Goal: Task Accomplishment & Management: Contribute content

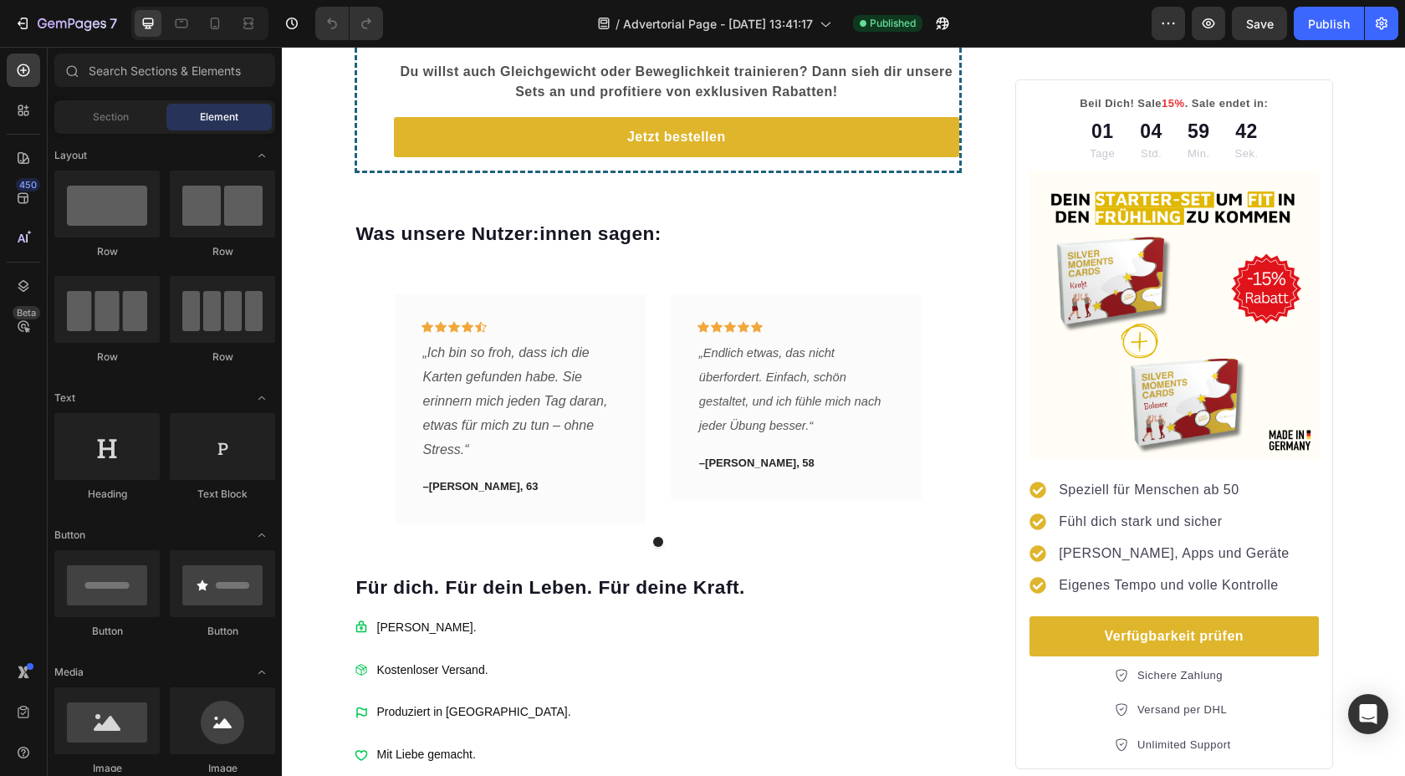
scroll to position [3220, 0]
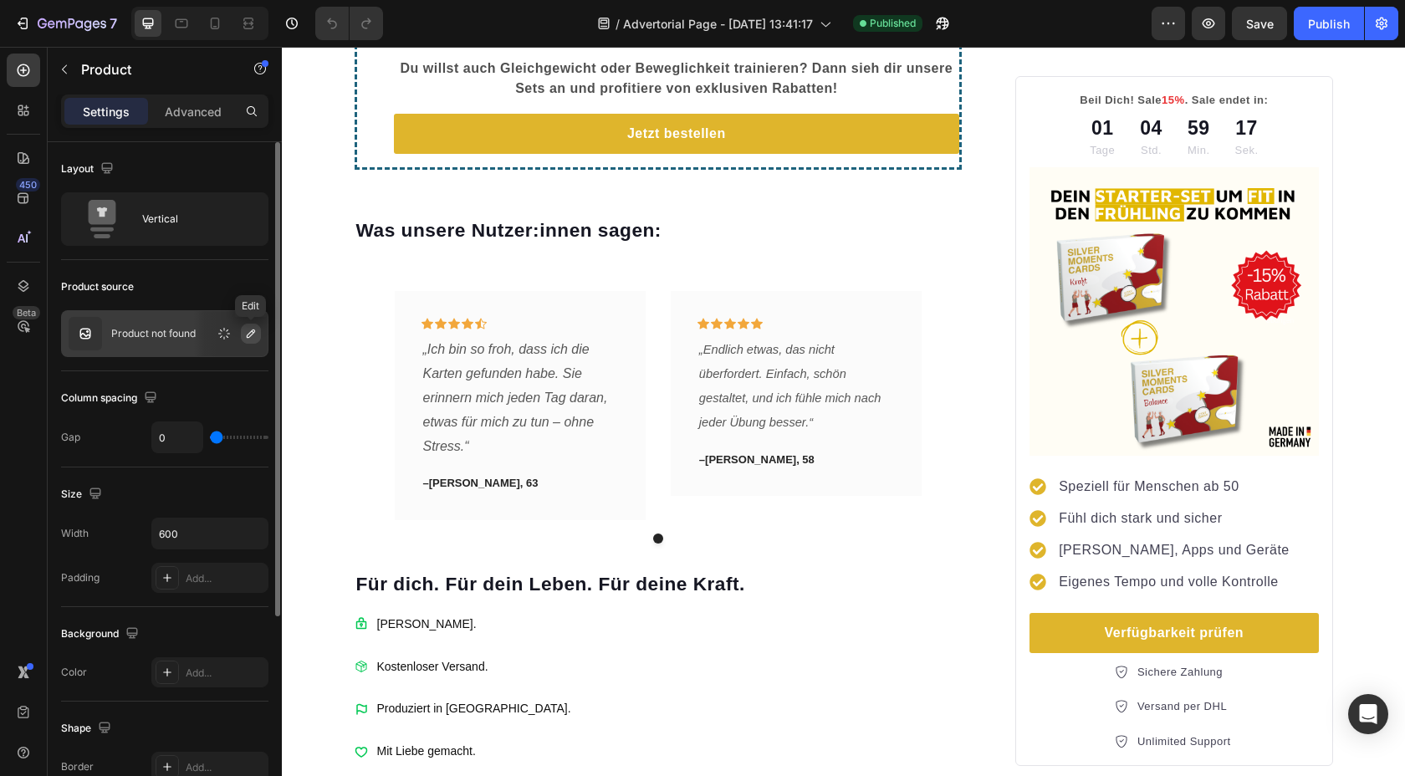
click at [249, 333] on icon "button" at bounding box center [251, 333] width 8 height 8
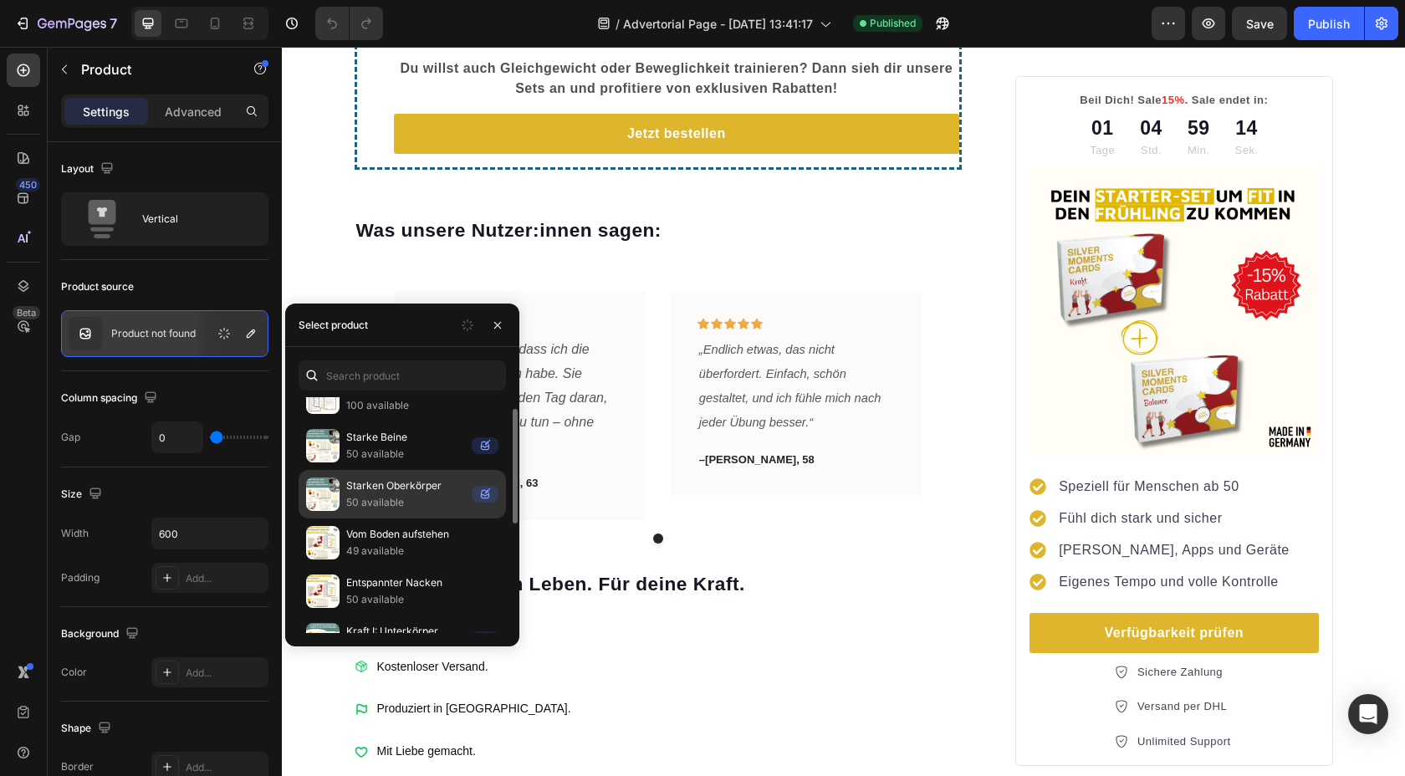
scroll to position [49, 0]
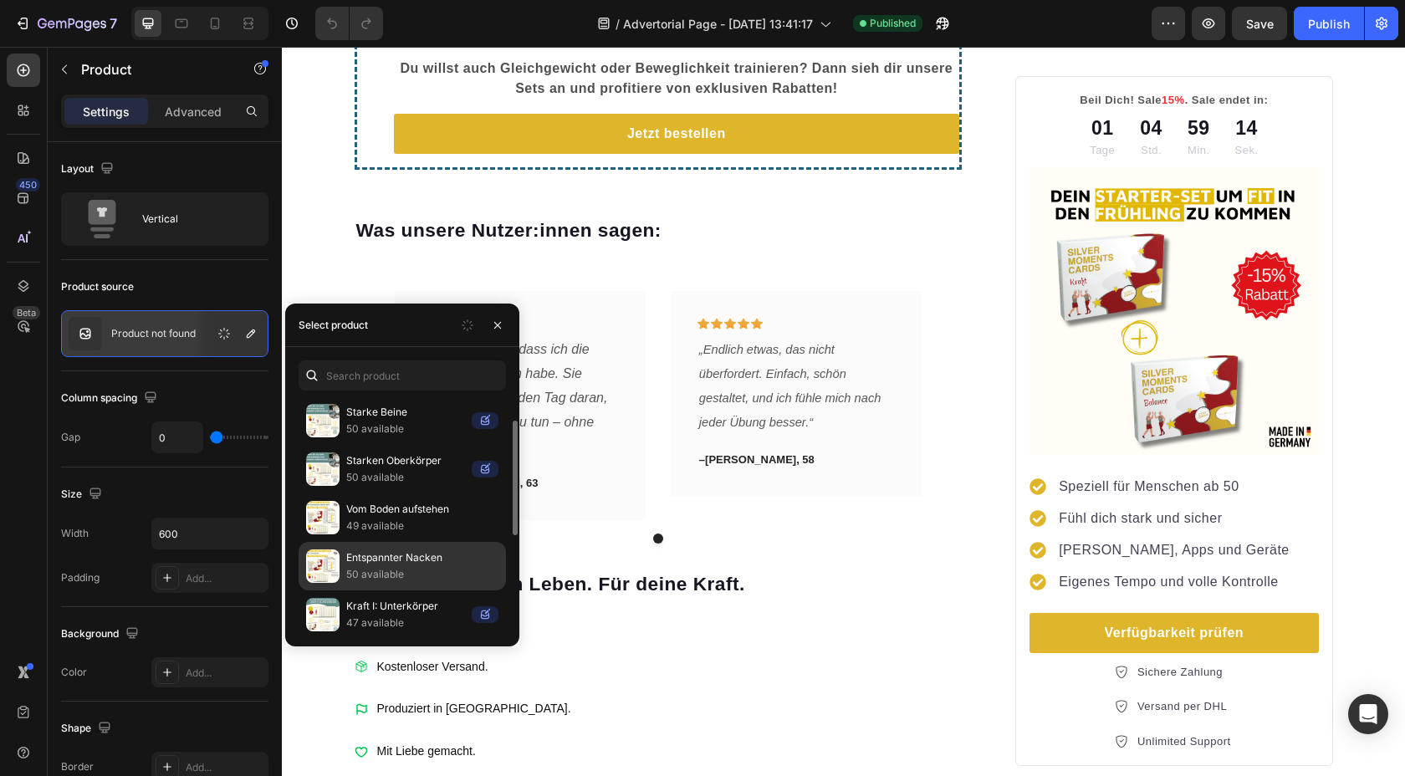
click at [380, 570] on p "50 available" at bounding box center [422, 574] width 152 height 17
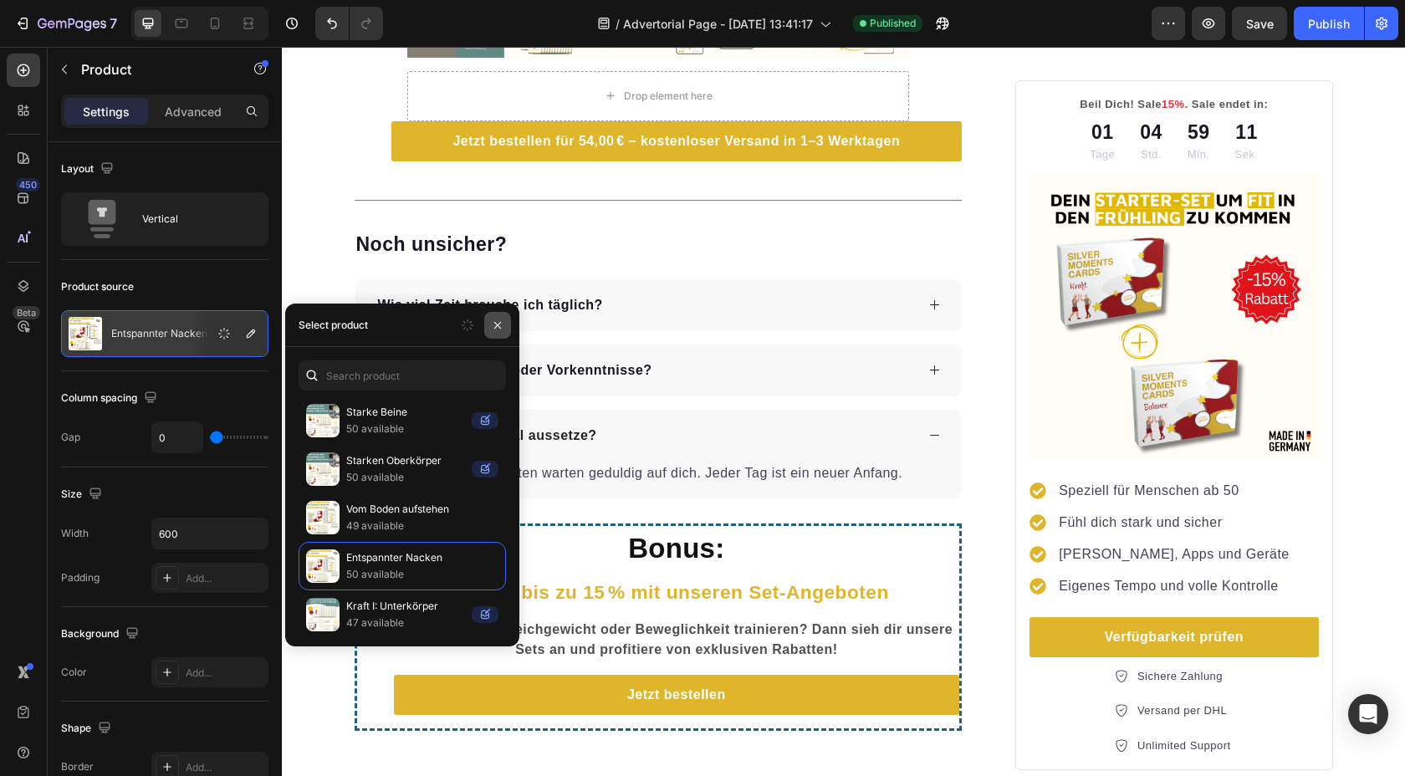
click at [502, 329] on icon "button" at bounding box center [497, 325] width 13 height 13
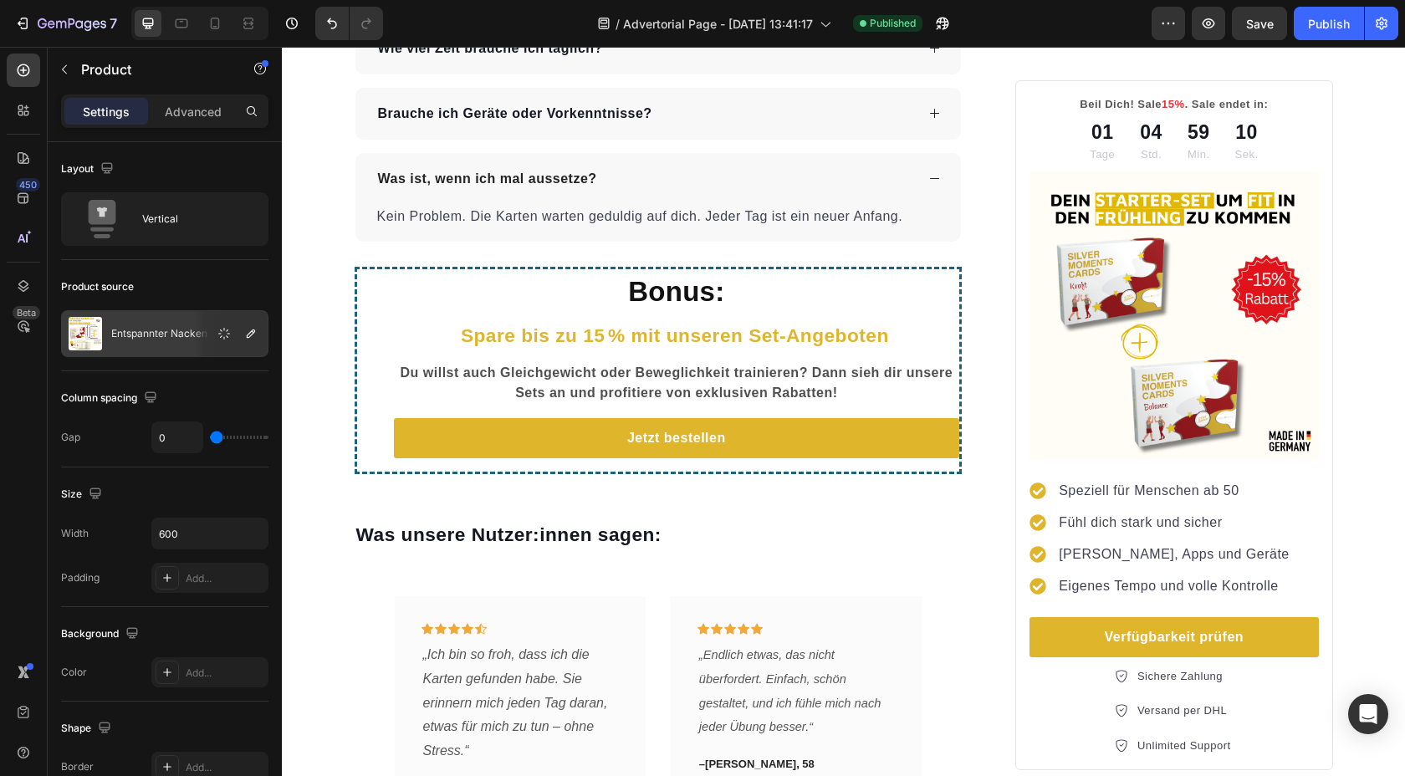
scroll to position [3489, 0]
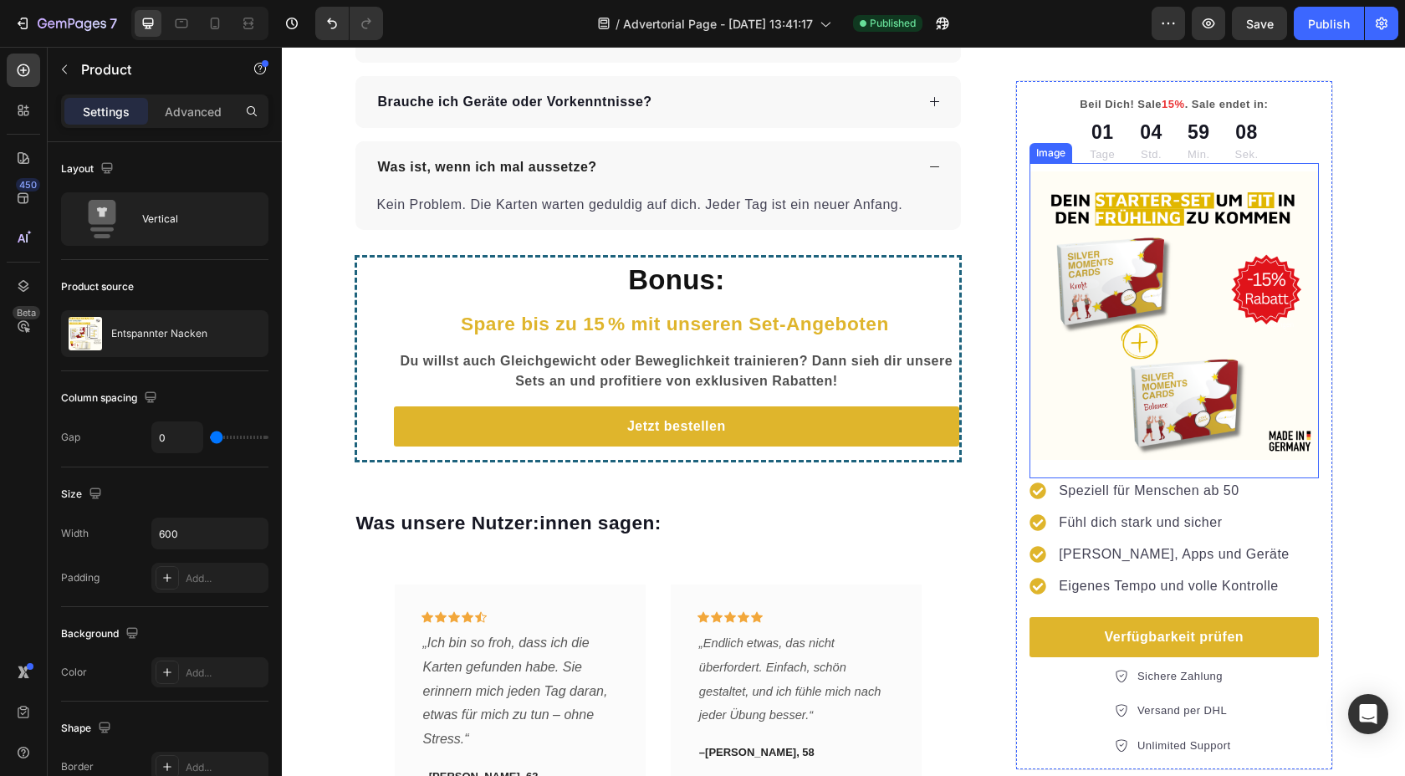
click at [1120, 397] on img at bounding box center [1173, 315] width 289 height 289
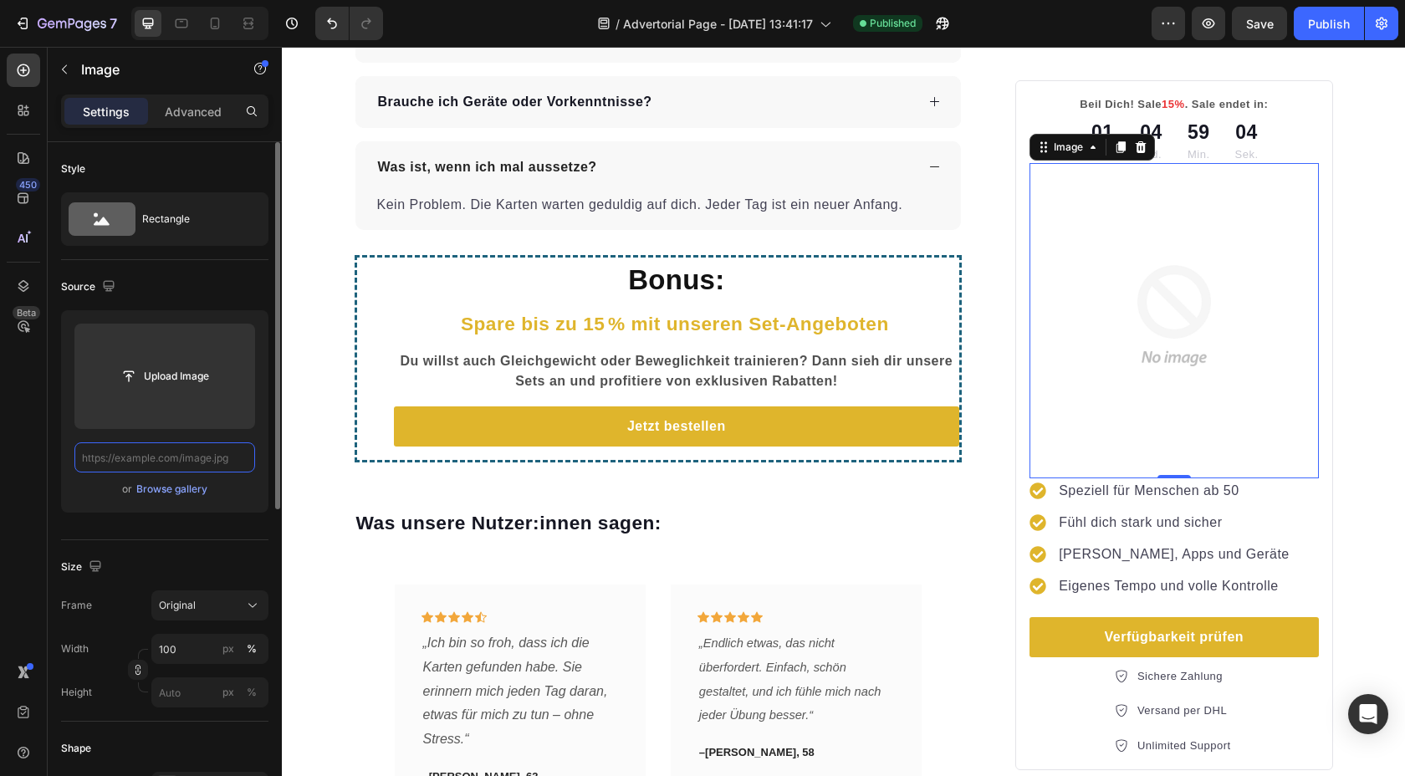
scroll to position [0, 0]
click at [176, 486] on div "Browse gallery" at bounding box center [171, 489] width 71 height 15
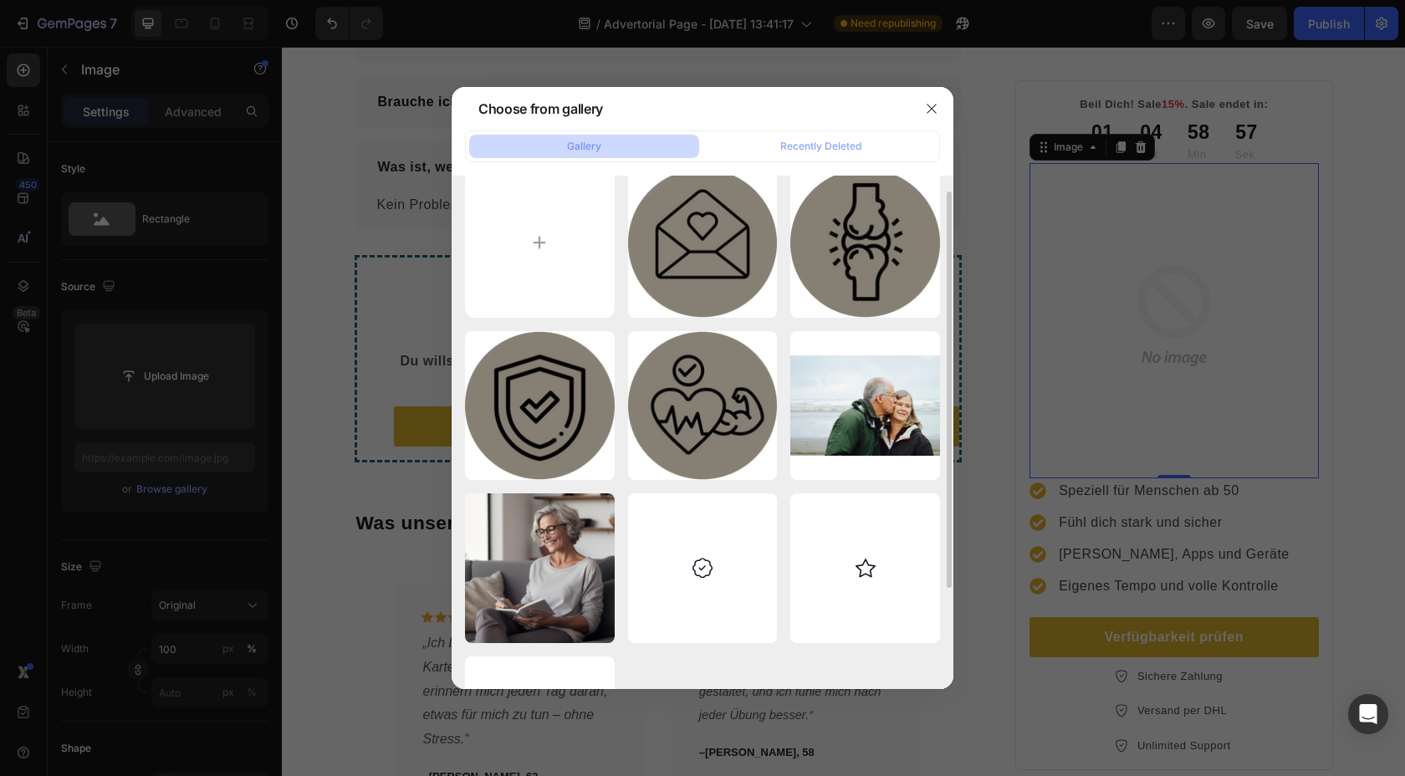
scroll to position [151, 0]
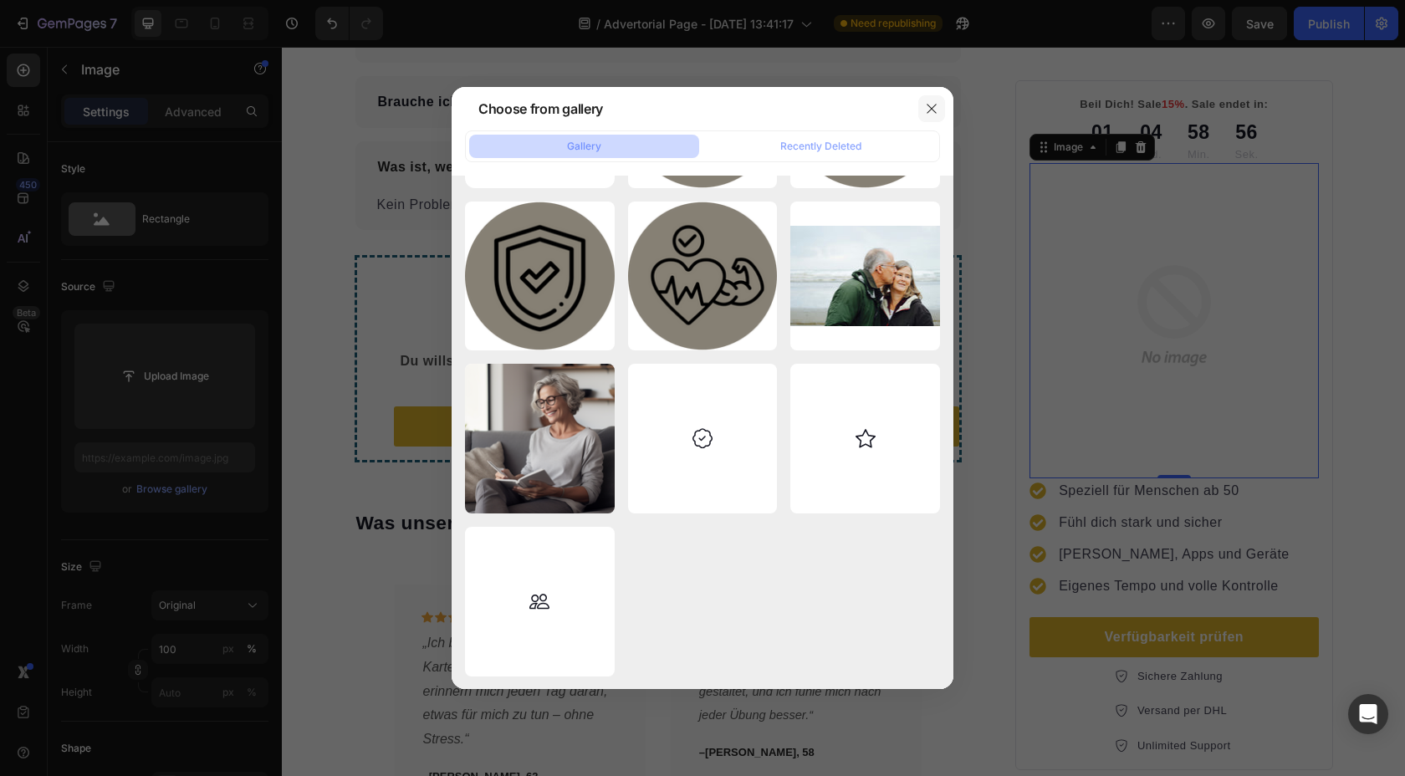
click at [934, 102] on icon "button" at bounding box center [931, 108] width 13 height 13
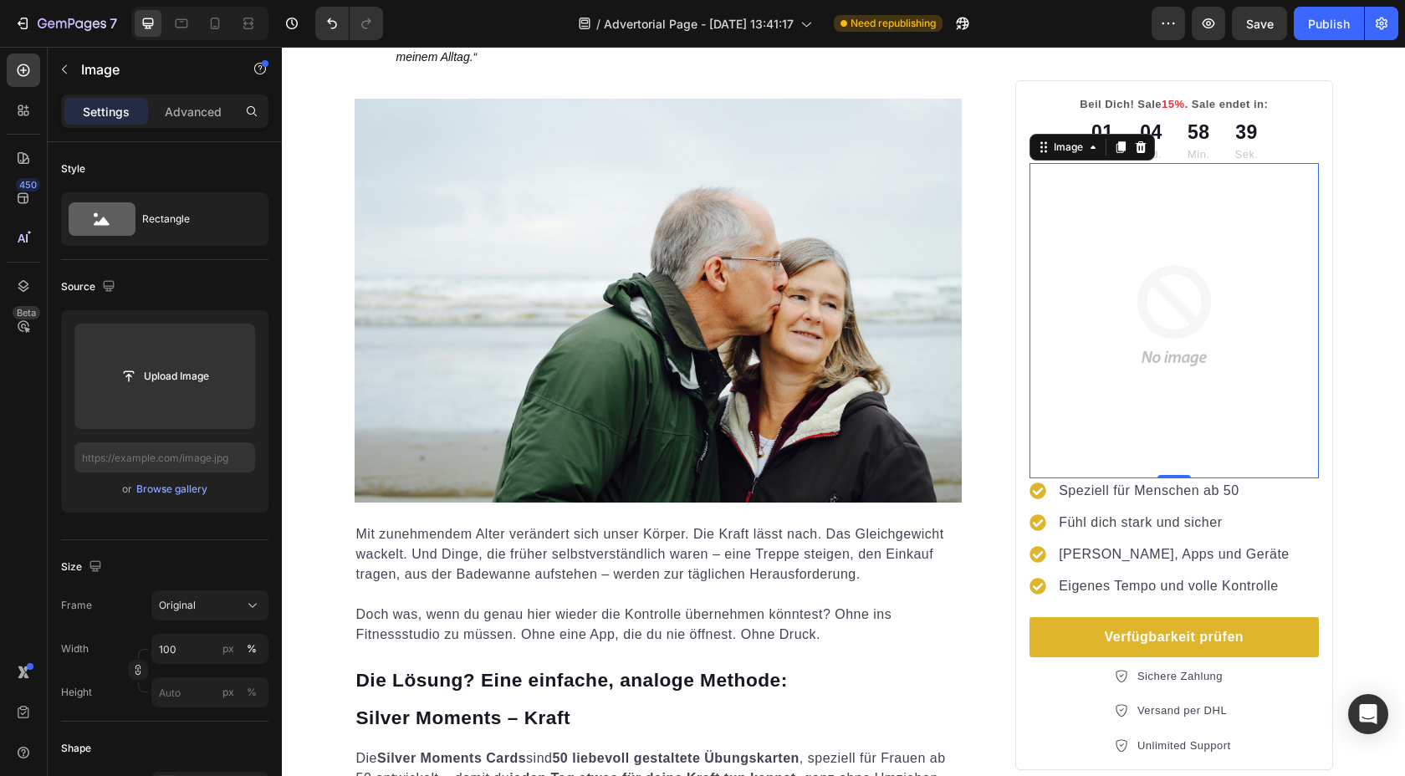
scroll to position [0, 0]
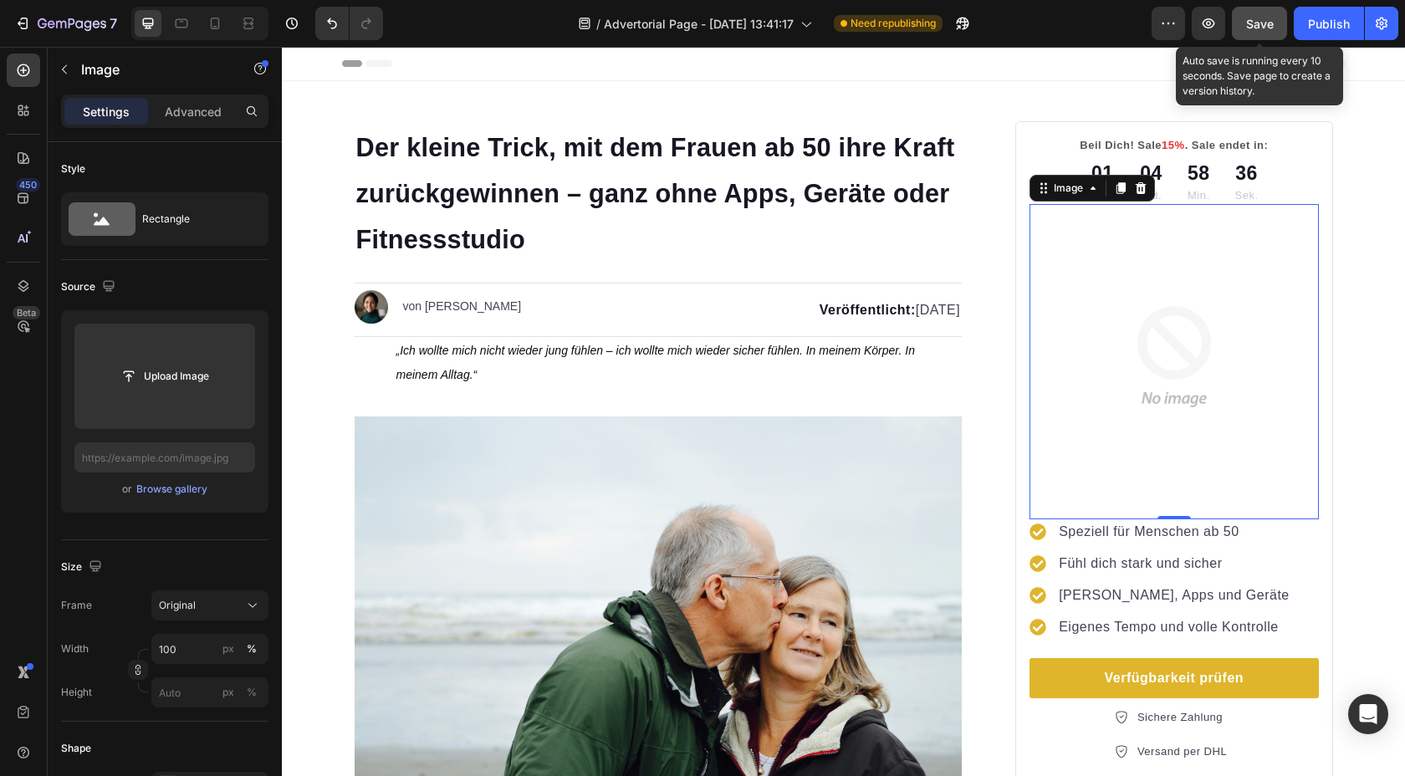
click at [1254, 29] on span "Save" at bounding box center [1260, 24] width 28 height 14
click at [1204, 23] on icon "button" at bounding box center [1208, 23] width 17 height 17
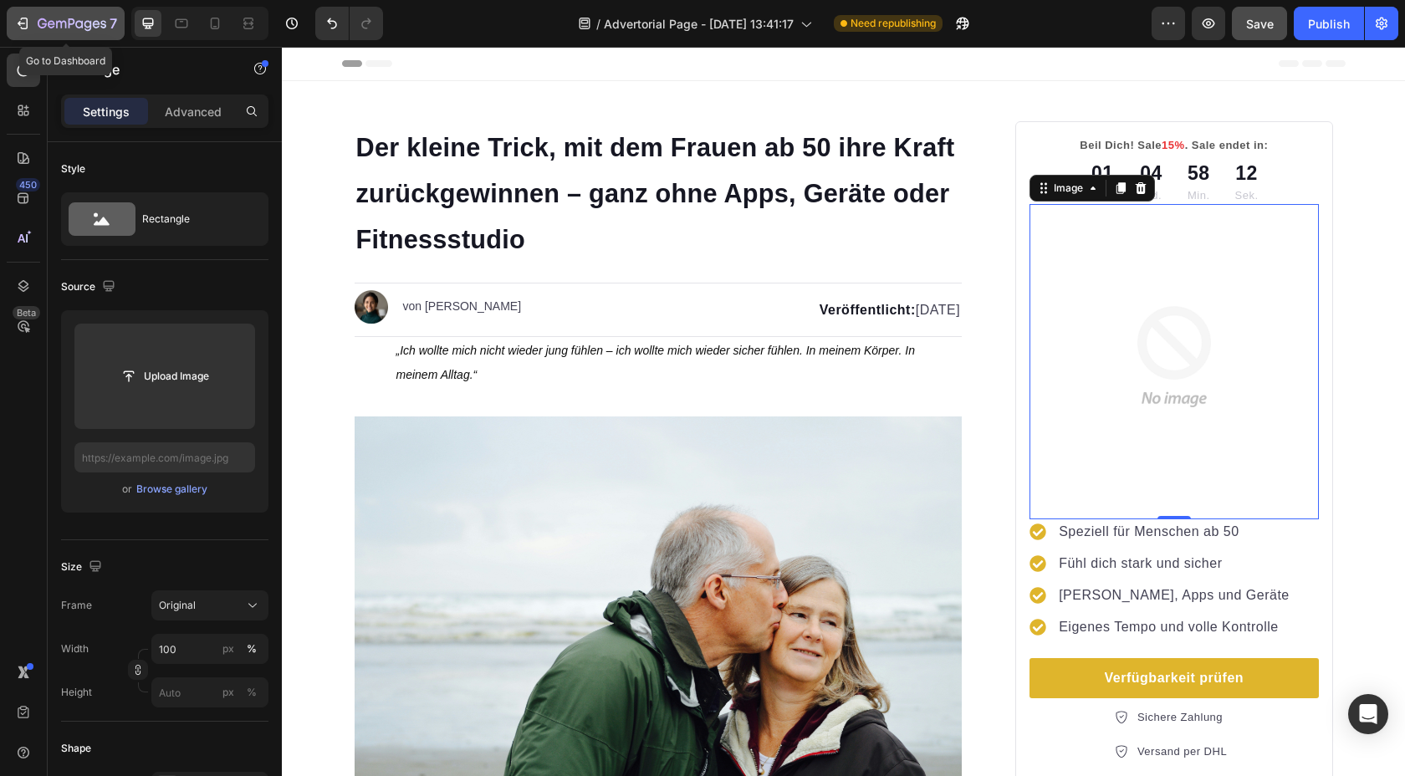
click at [23, 18] on icon "button" at bounding box center [25, 24] width 8 height 12
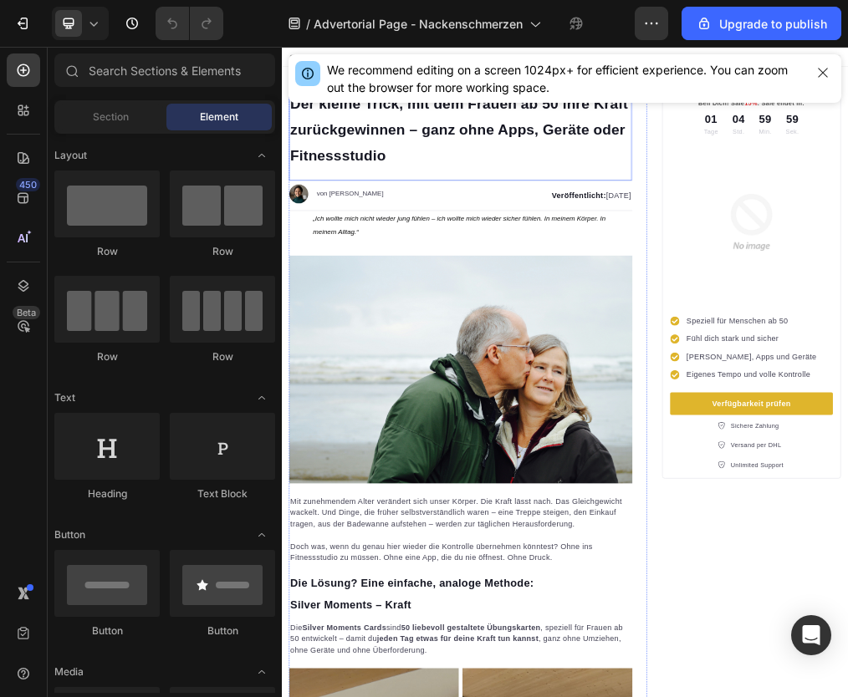
click at [410, 203] on strong "Der kleine Trick, mit dem Frauen ab 50 ihre Kraft zurückgewinnen – ganz ohne Ap…" at bounding box center [595, 193] width 599 height 120
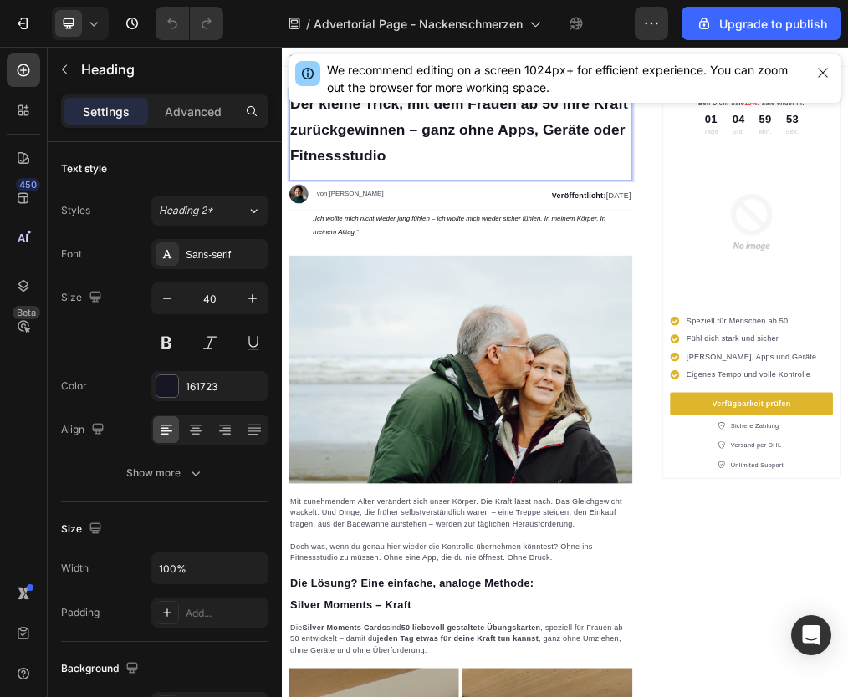
click at [461, 193] on strong "Der kleine Trick, mit dem Frauen ab 50 ihre Kraft zurückgewinnen – ganz ohne Ap…" at bounding box center [595, 193] width 599 height 120
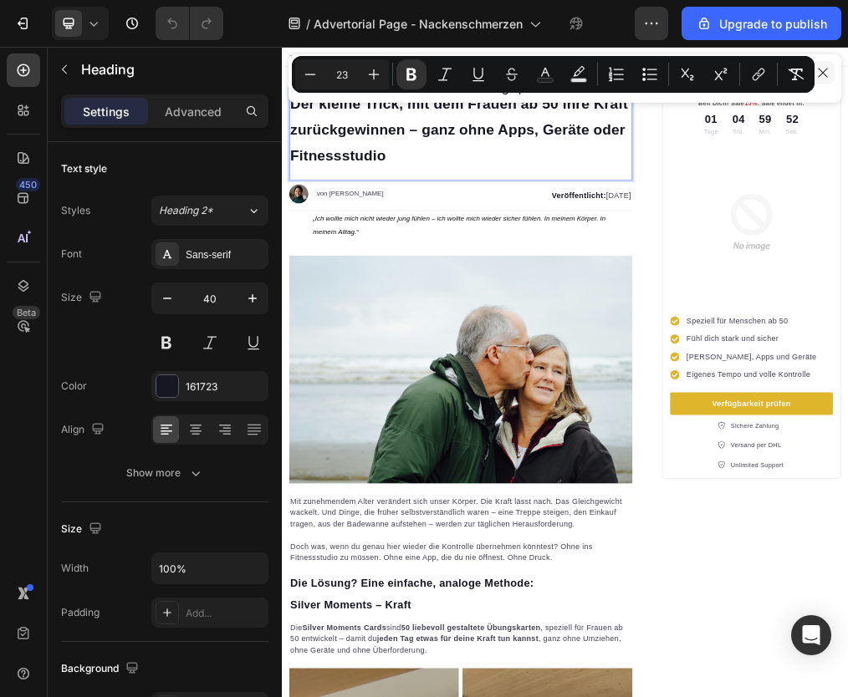
click at [828, 74] on icon "button" at bounding box center [822, 72] width 13 height 13
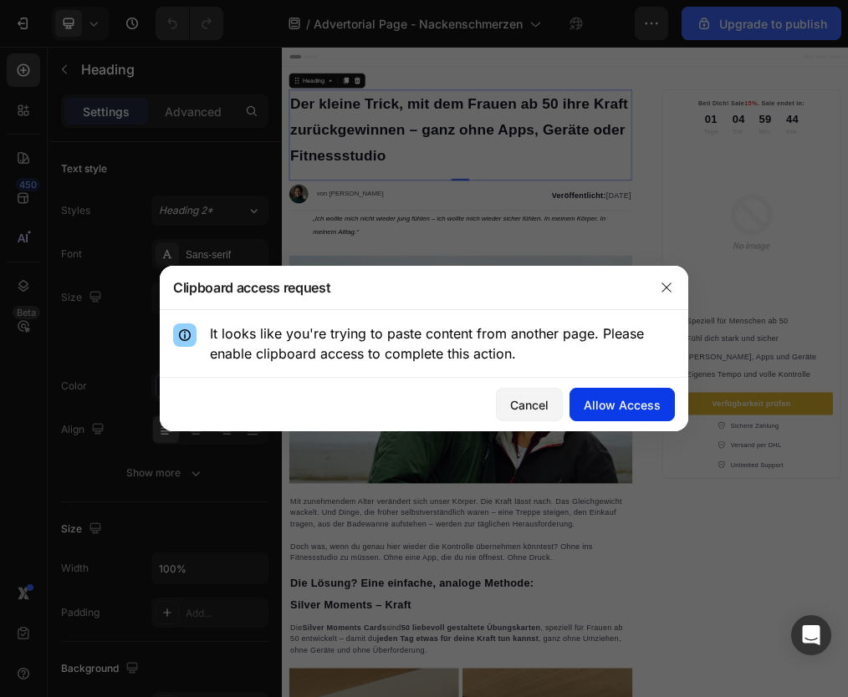
click at [603, 406] on div "Allow Access" at bounding box center [622, 405] width 77 height 18
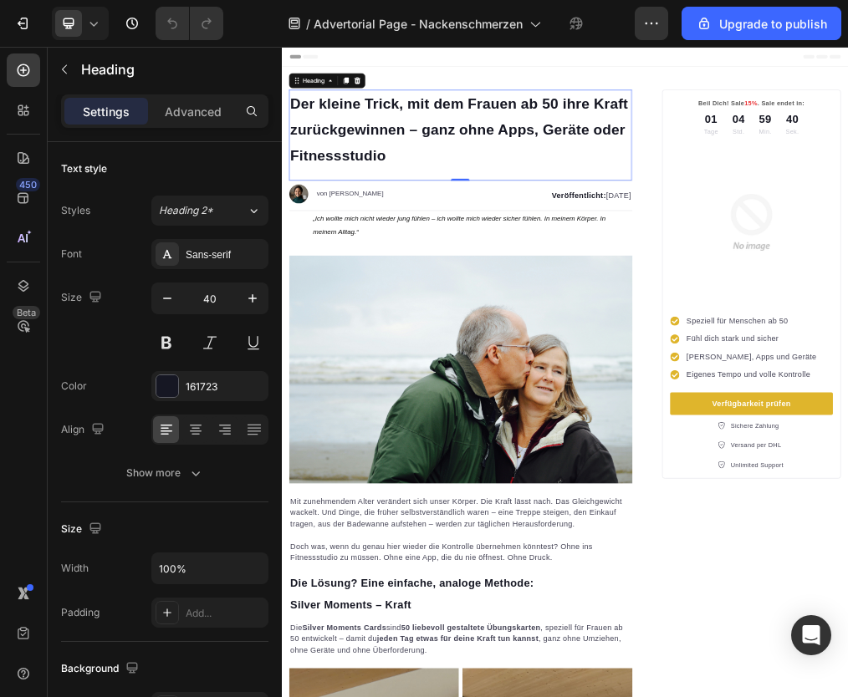
click at [438, 217] on p "Der kleine Trick, mit dem Frauen ab 50 ihre Kraft zurückgewinnen – ganz ohne Ap…" at bounding box center [598, 192] width 605 height 138
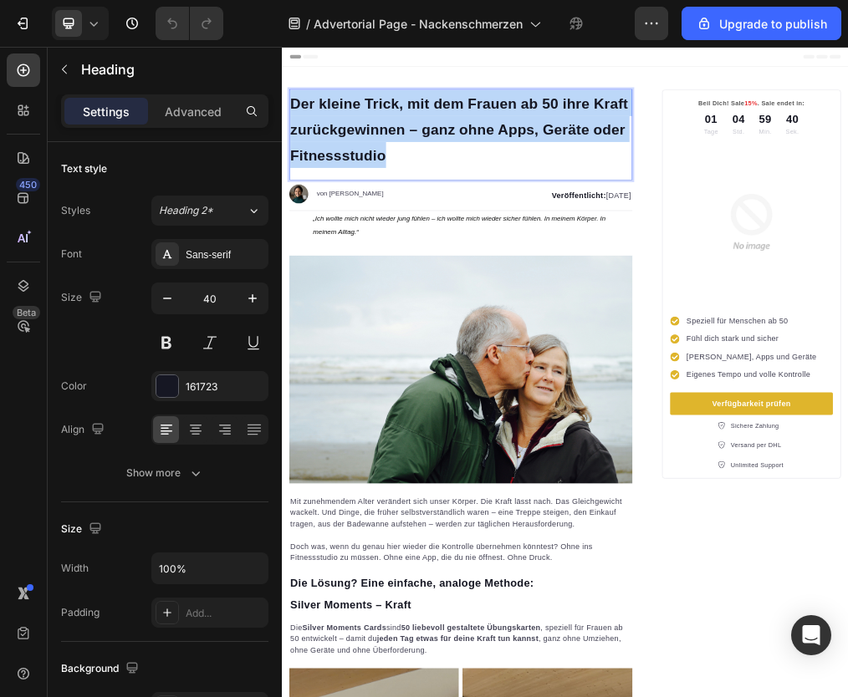
click at [438, 217] on p "Der kleine Trick, mit dem Frauen ab 50 ihre Kraft zurückgewinnen – ganz ohne Ap…" at bounding box center [598, 192] width 605 height 138
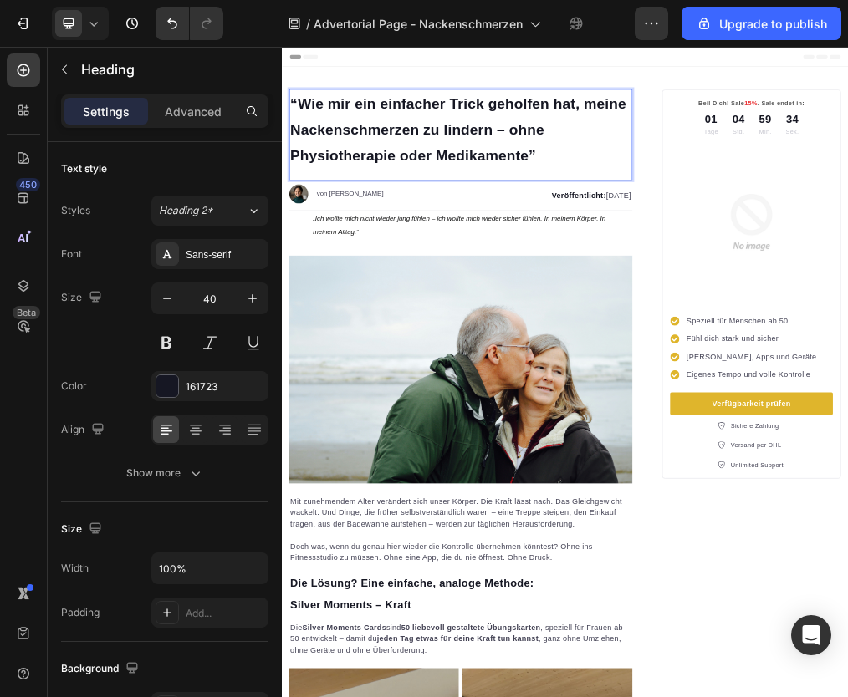
click at [400, 305] on p "von [PERSON_NAME]" at bounding box center [402, 306] width 119 height 21
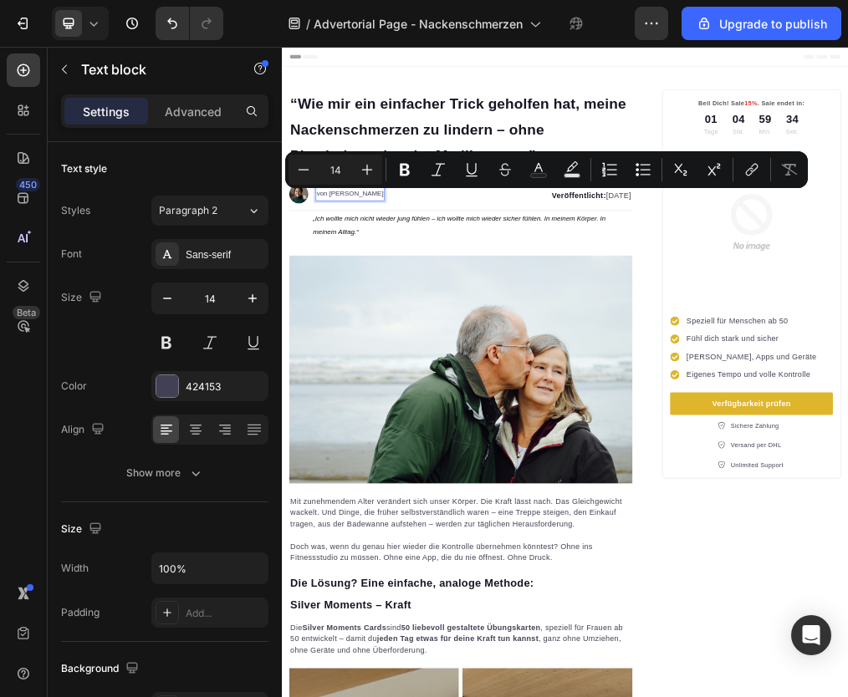
click at [355, 305] on p "von [PERSON_NAME]" at bounding box center [402, 306] width 119 height 21
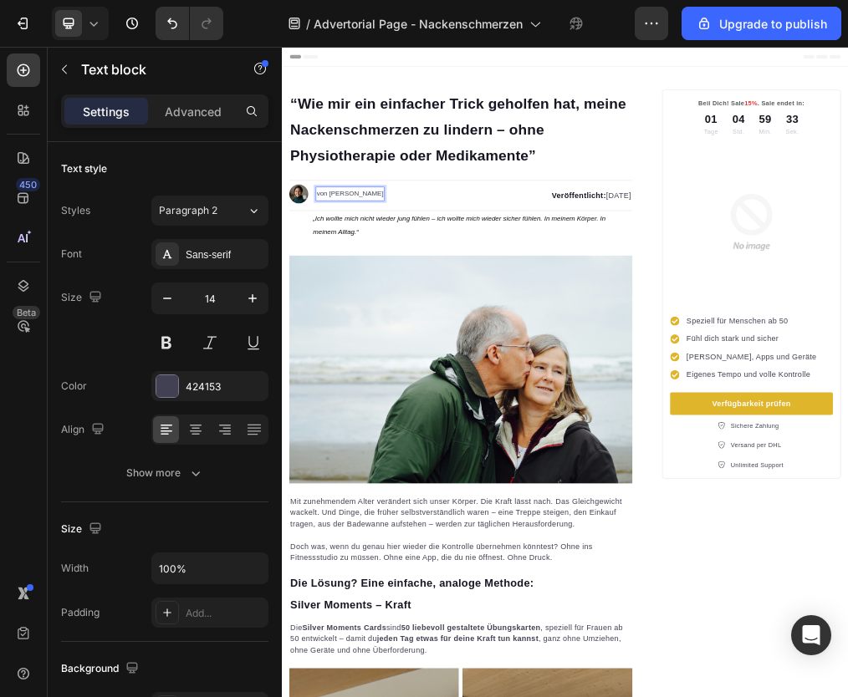
click at [355, 305] on p "von [PERSON_NAME]" at bounding box center [402, 306] width 119 height 21
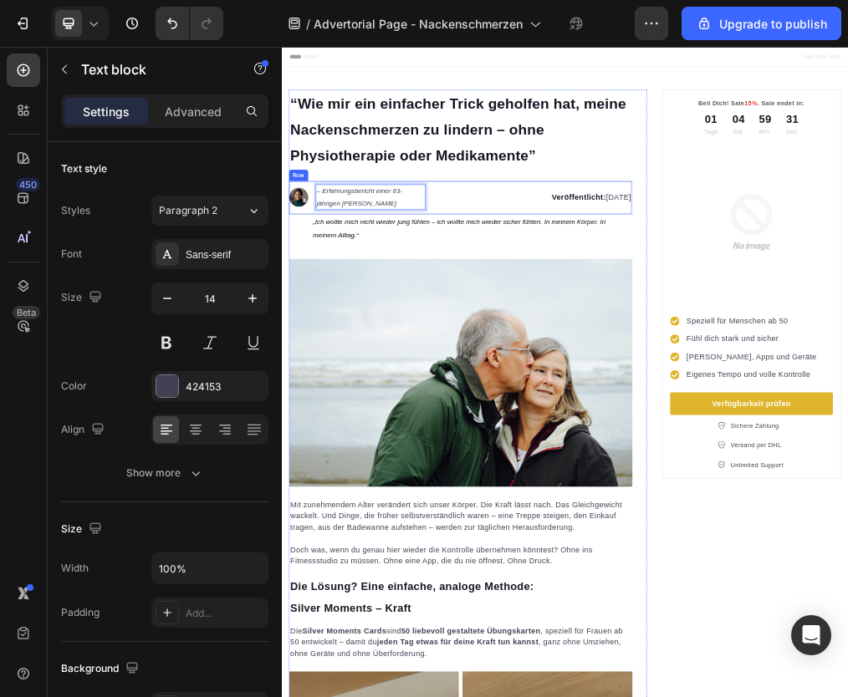
click at [534, 309] on div "Image – Erfahrungsbericht einer 63-jährigen Rentnerin Text block 0 Advanced lis…" at bounding box center [598, 313] width 608 height 60
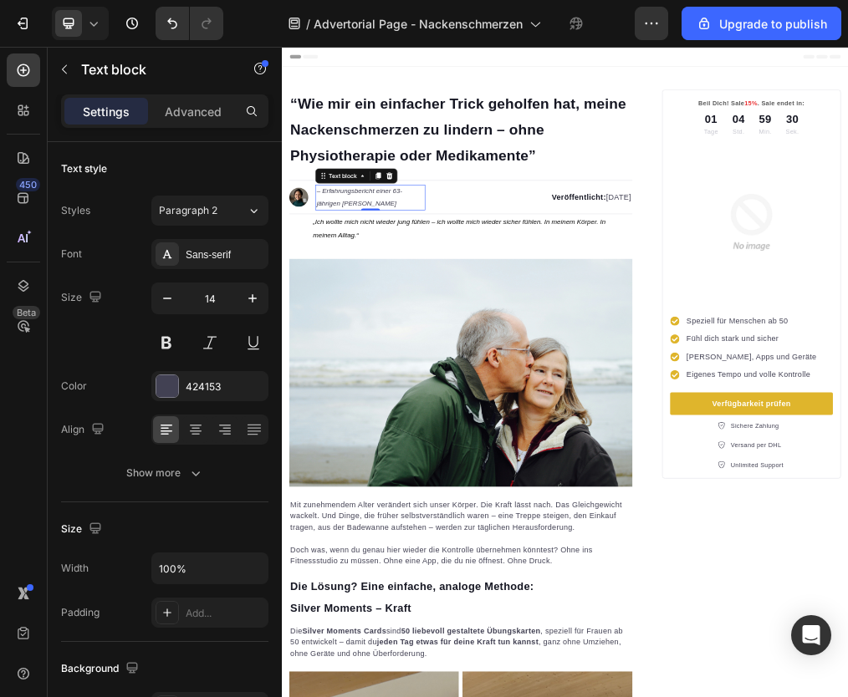
click at [480, 310] on p "– Erfahrungsbericht einer 63-jährigen [PERSON_NAME]" at bounding box center [439, 313] width 192 height 42
click at [759, 319] on strong "Veröffentlicht:" at bounding box center [807, 312] width 96 height 14
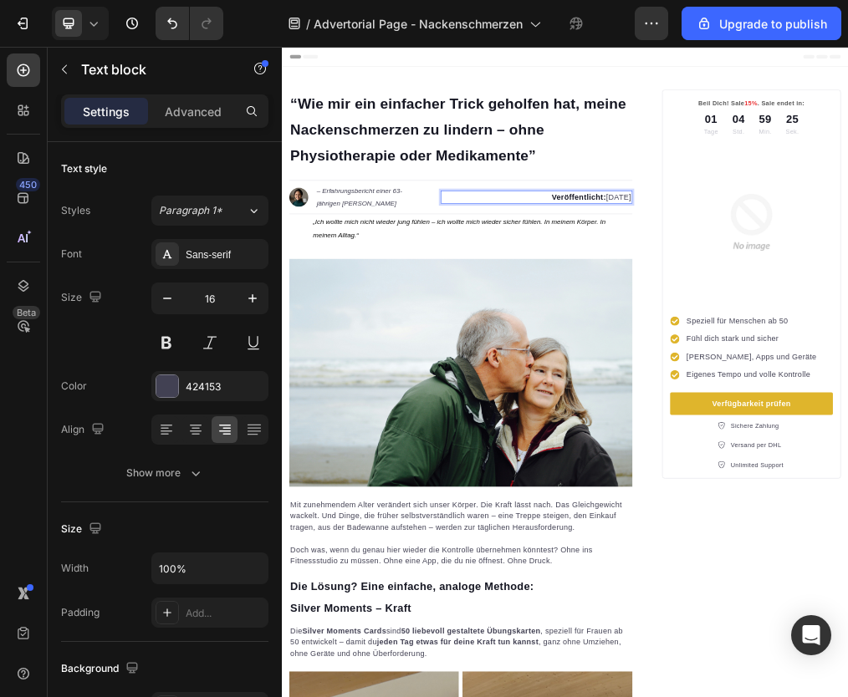
click at [763, 317] on p "Veröffentlicht: [DATE]" at bounding box center [731, 313] width 335 height 20
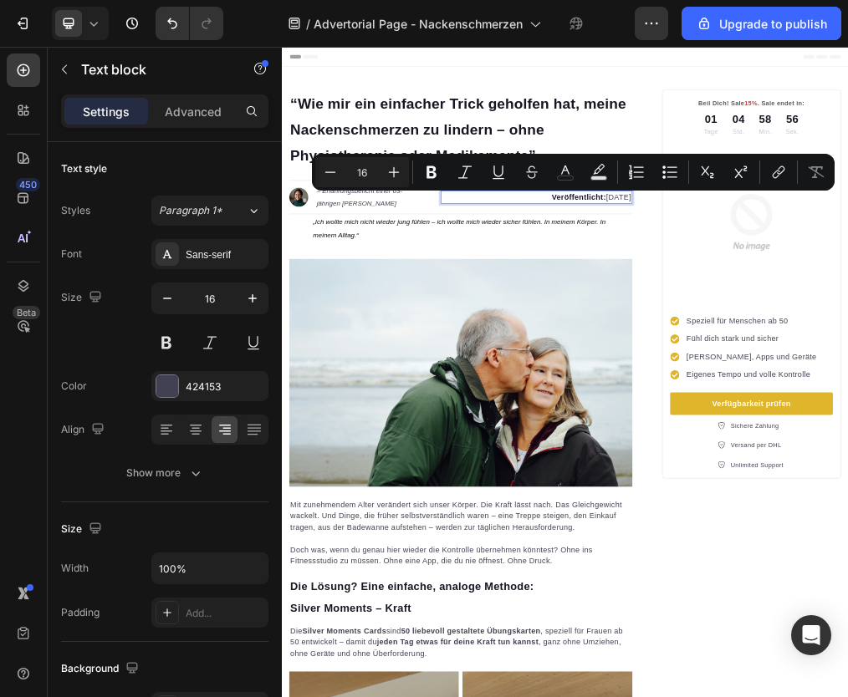
click at [824, 309] on p "Veröffentlicht: [DATE]" at bounding box center [731, 313] width 335 height 20
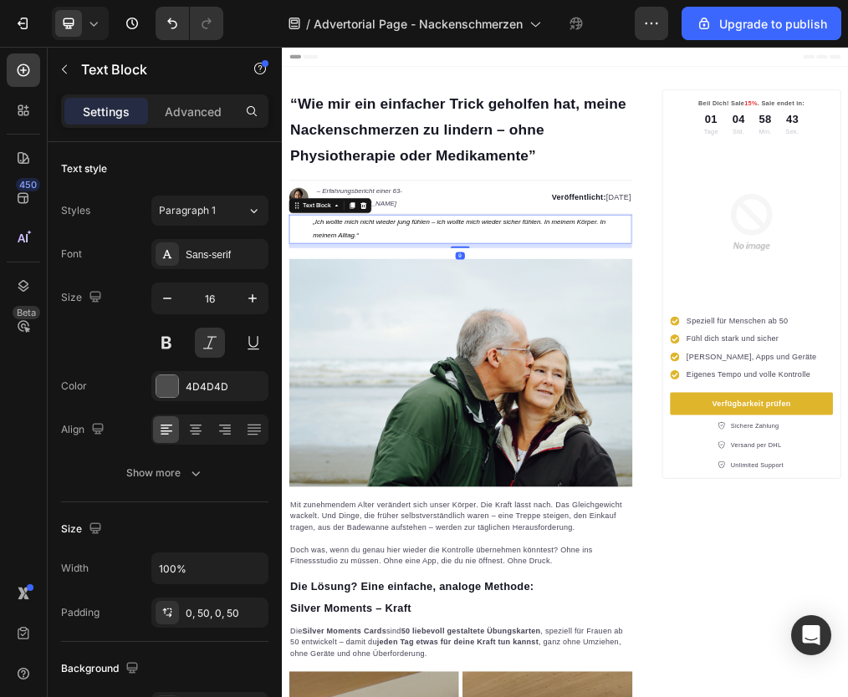
click at [478, 370] on p "„Ich wollte mich nicht wieder jung fühlen – ich wollte mich wieder sicher fühle…" at bounding box center [598, 369] width 524 height 49
click at [381, 365] on p "„Ich wollte mich nicht wieder jung fühlen – ich wollte mich wieder sicher fühle…" at bounding box center [598, 369] width 524 height 49
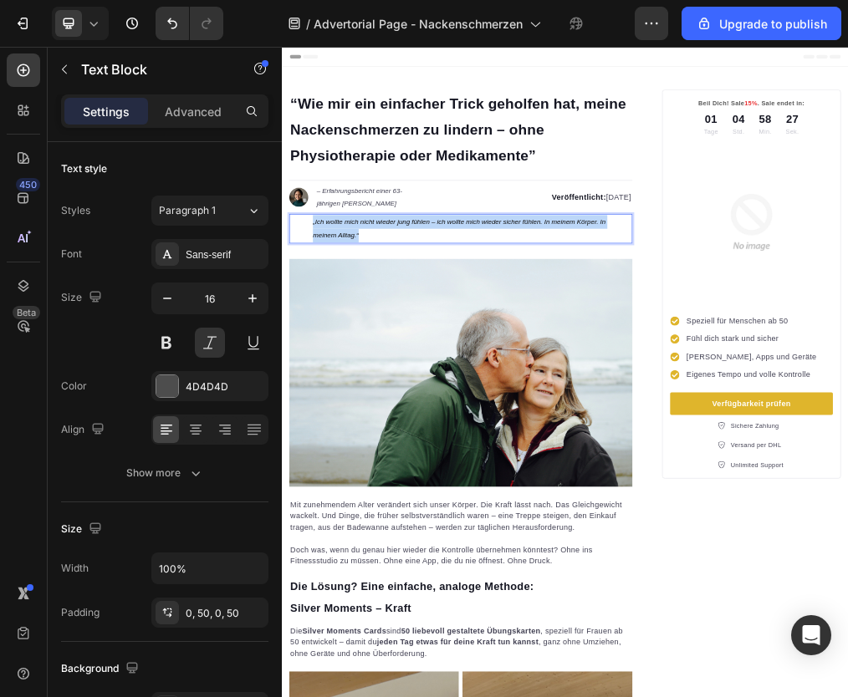
click at [381, 365] on p "„Ich wollte mich nicht wieder jung fühlen – ich wollte mich wieder sicher fühle…" at bounding box center [598, 369] width 524 height 49
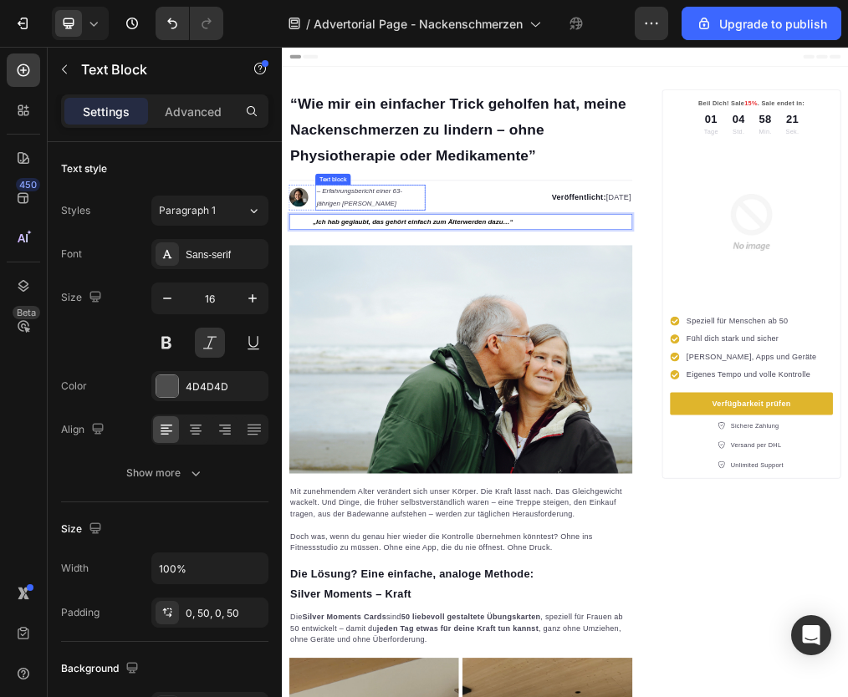
click at [410, 314] on p "– Erfahrungsbericht einer 63-jährigen [PERSON_NAME]" at bounding box center [439, 313] width 192 height 42
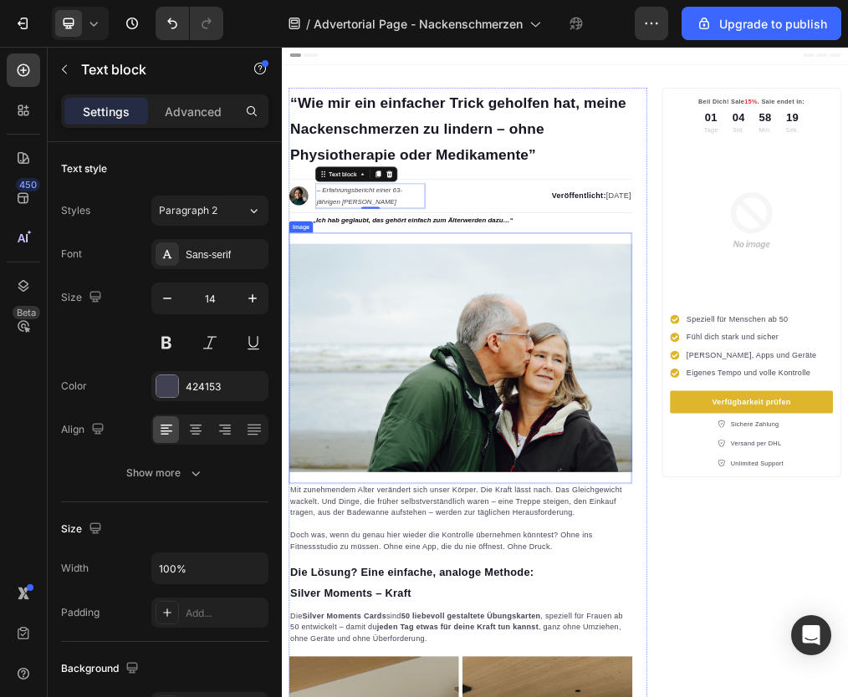
click at [497, 678] on img at bounding box center [598, 598] width 608 height 404
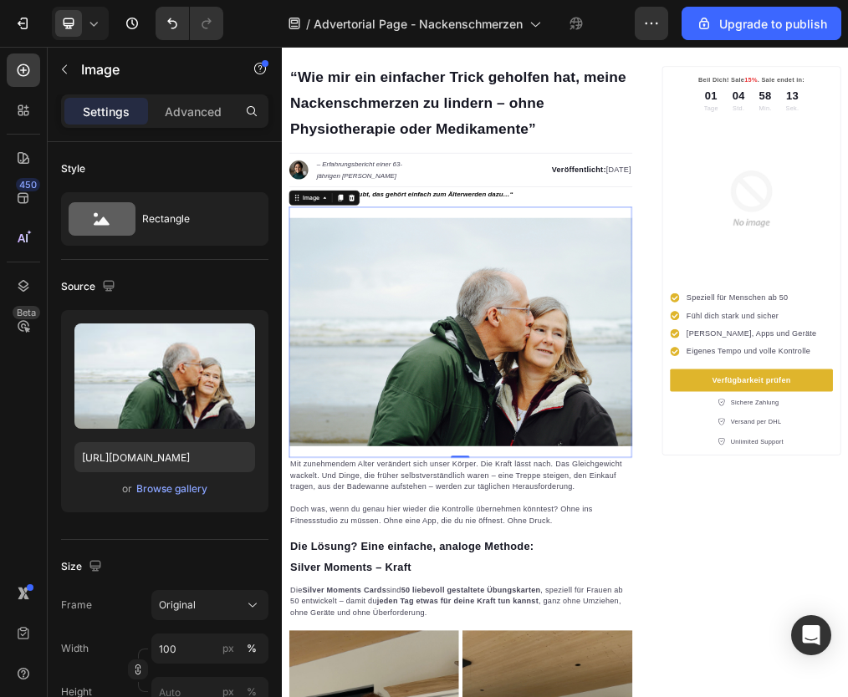
scroll to position [64, 0]
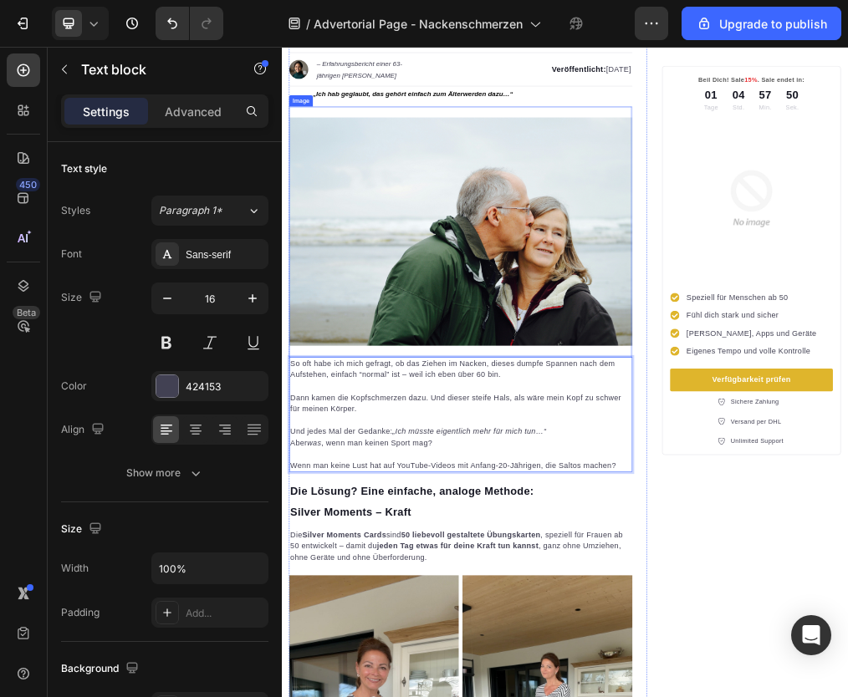
scroll to position [226, 0]
click at [386, 140] on p "„Ich hab geglaubt, das gehört einfach zum Älterwerden dazu…“" at bounding box center [598, 131] width 524 height 24
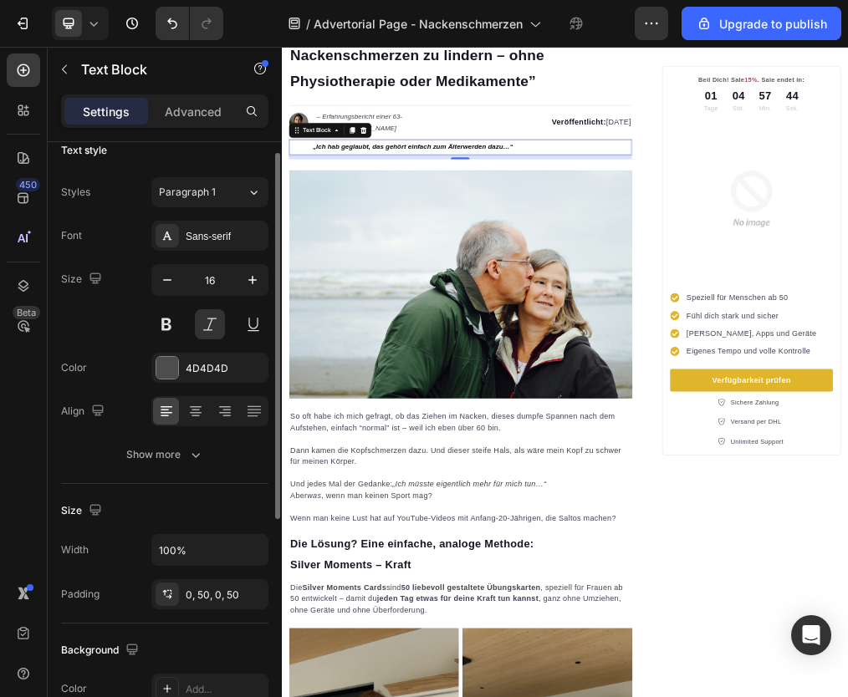
scroll to position [22, 0]
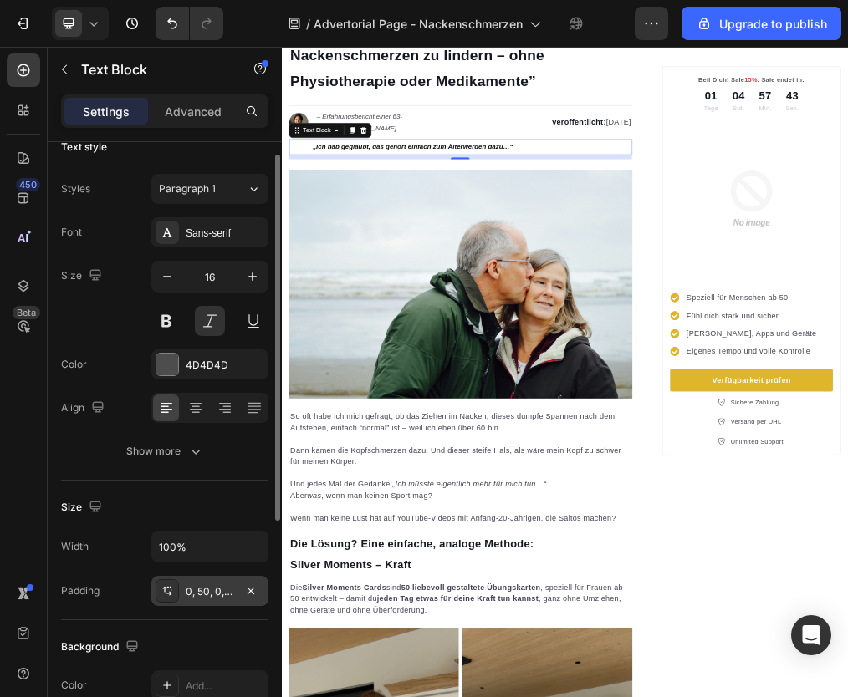
click at [208, 590] on div "0, 50, 0, 50" at bounding box center [210, 592] width 49 height 15
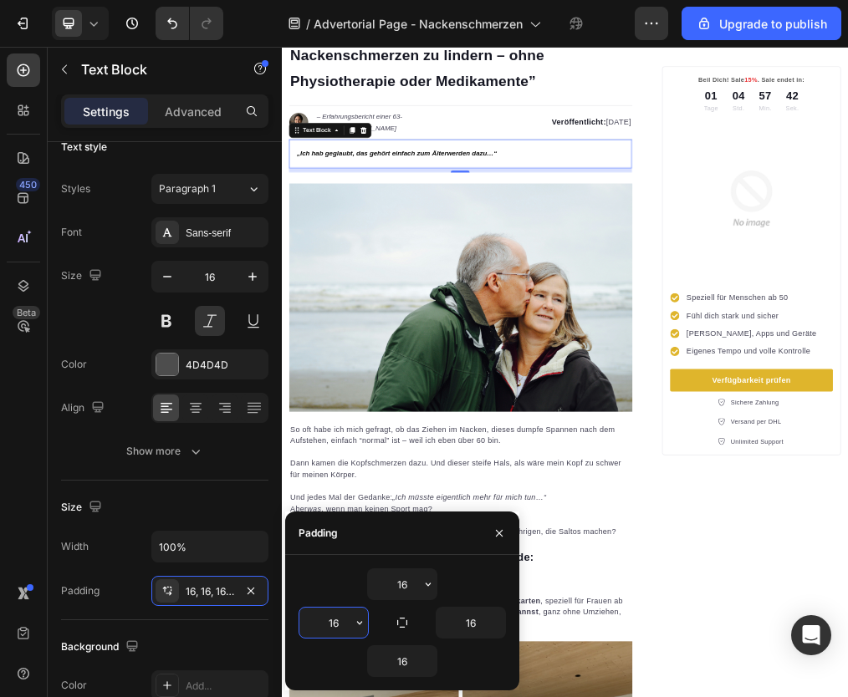
click at [330, 619] on input "16" at bounding box center [333, 623] width 69 height 30
click at [362, 626] on icon "button" at bounding box center [359, 622] width 13 height 13
click at [331, 621] on input "16" at bounding box center [333, 623] width 69 height 30
drag, startPoint x: 330, startPoint y: 621, endPoint x: 345, endPoint y: 622, distance: 15.1
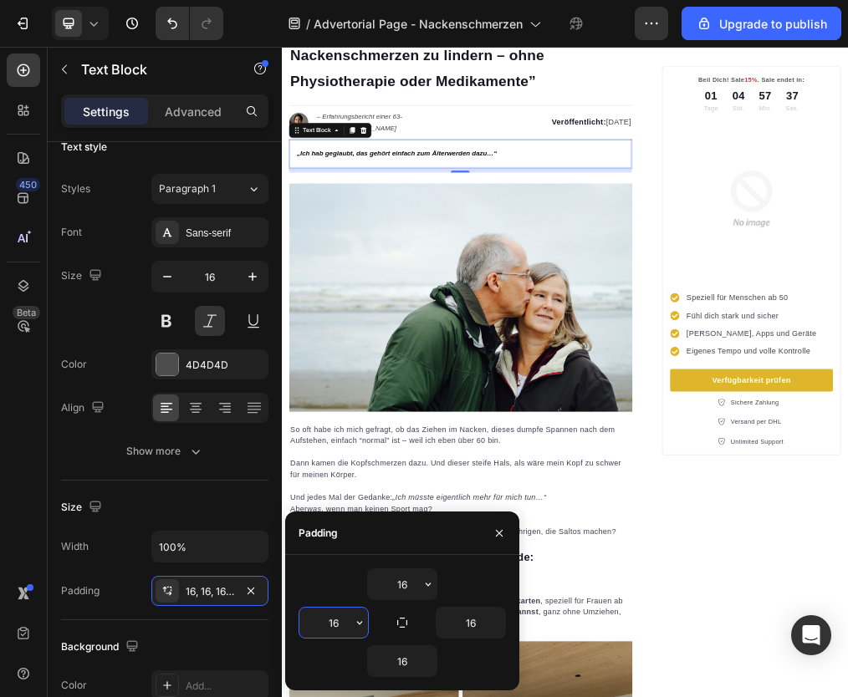
click at [345, 622] on input "16" at bounding box center [333, 623] width 69 height 30
type input "0"
click at [493, 531] on icon "button" at bounding box center [499, 533] width 13 height 13
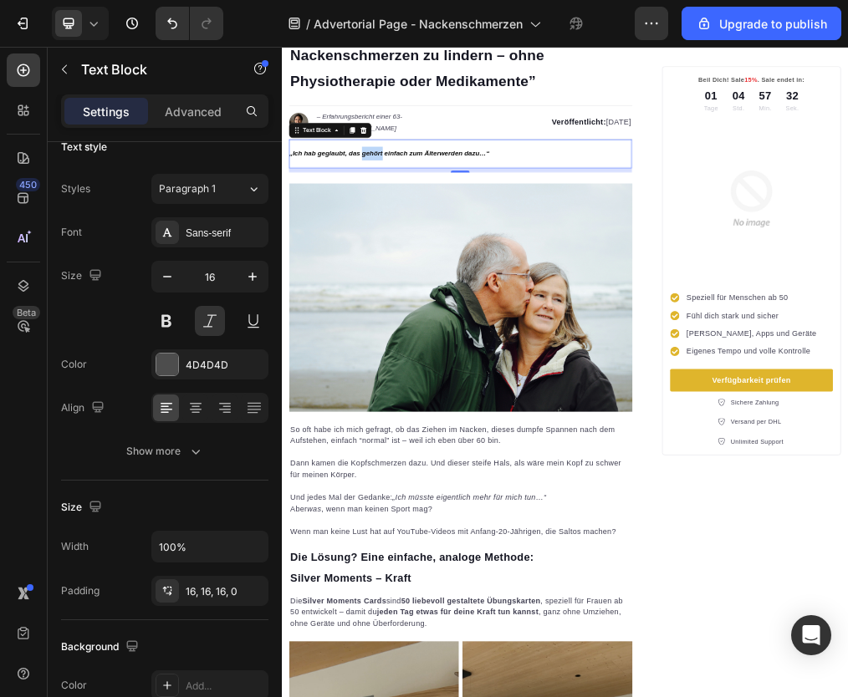
click at [432, 237] on strong "„Ich hab geglaubt, das gehört einfach zum Älterwerden dazu…“" at bounding box center [471, 234] width 355 height 13
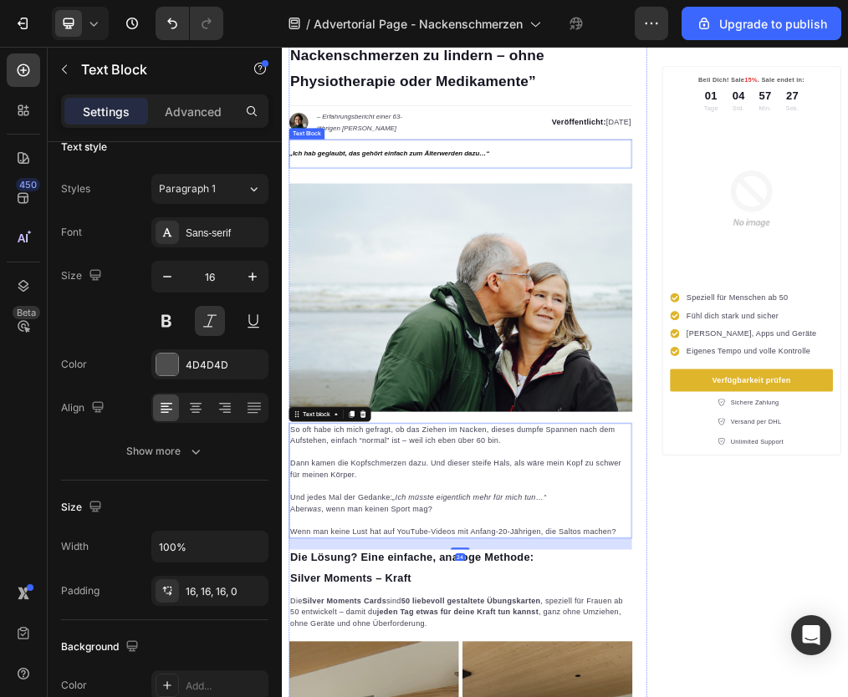
click at [390, 242] on strong "„Ich hab geglaubt, das gehört einfach zum Älterwerden dazu…“" at bounding box center [471, 234] width 355 height 13
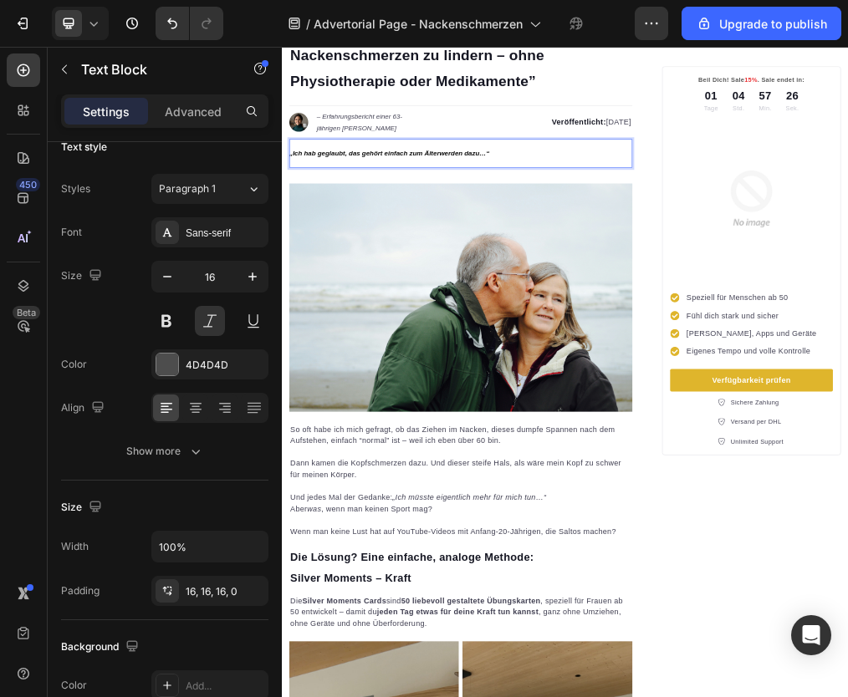
click at [388, 229] on p "„Ich hab geglaubt, das gehört einfach zum Älterwerden dazu…“" at bounding box center [591, 235] width 595 height 24
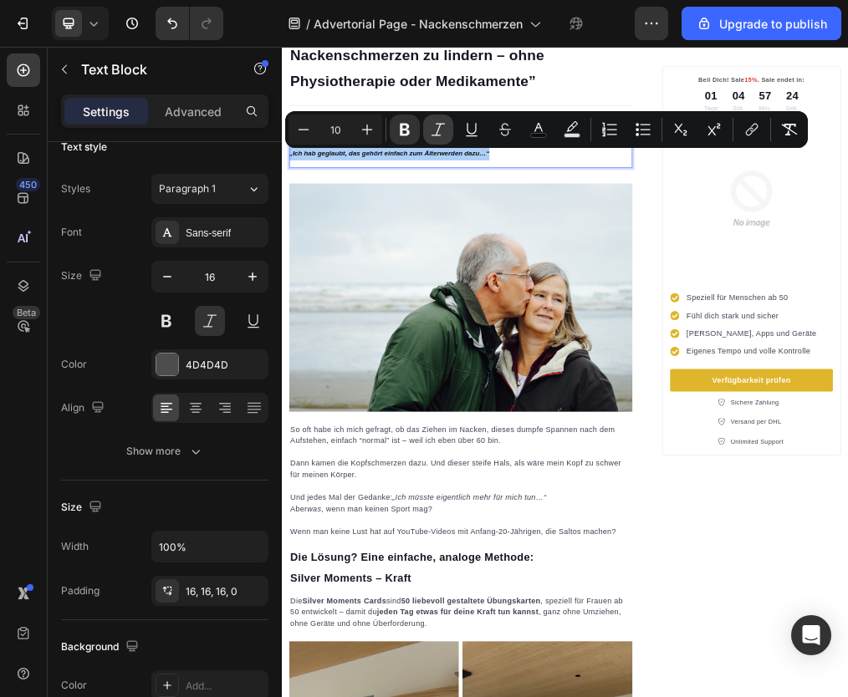
click at [430, 129] on icon "Editor contextual toolbar" at bounding box center [438, 129] width 17 height 17
click at [438, 130] on icon "Editor contextual toolbar" at bounding box center [438, 129] width 17 height 17
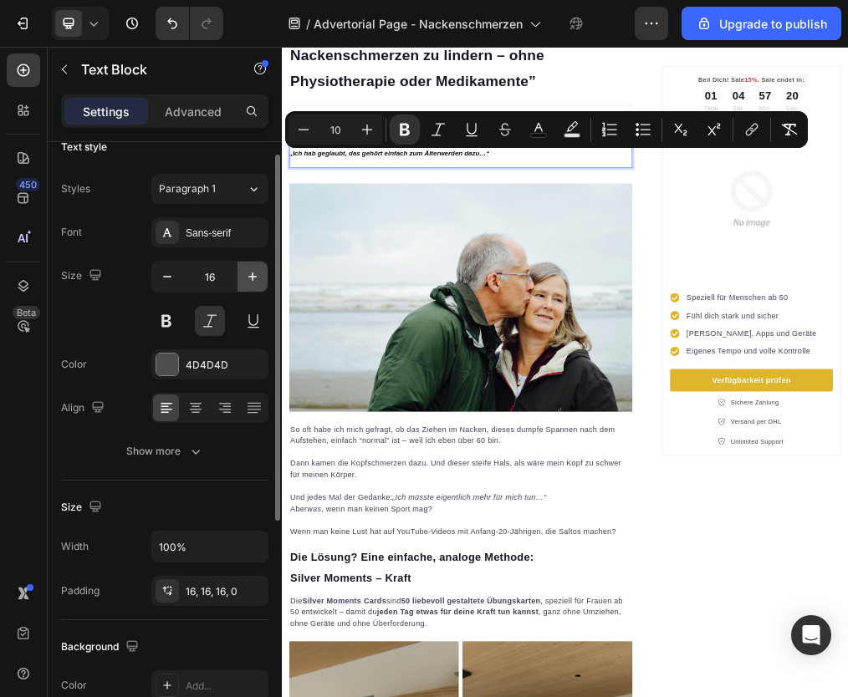
click at [256, 281] on icon "button" at bounding box center [252, 276] width 17 height 17
type input "17"
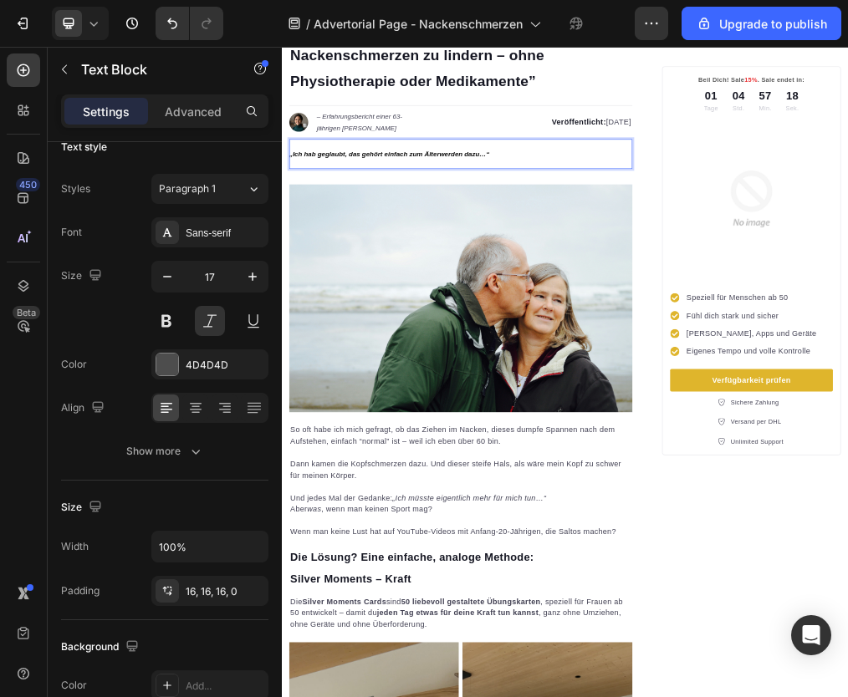
click at [379, 231] on p "„Ich hab geglaubt, das gehört einfach zum Älterwerden dazu…“" at bounding box center [591, 236] width 595 height 26
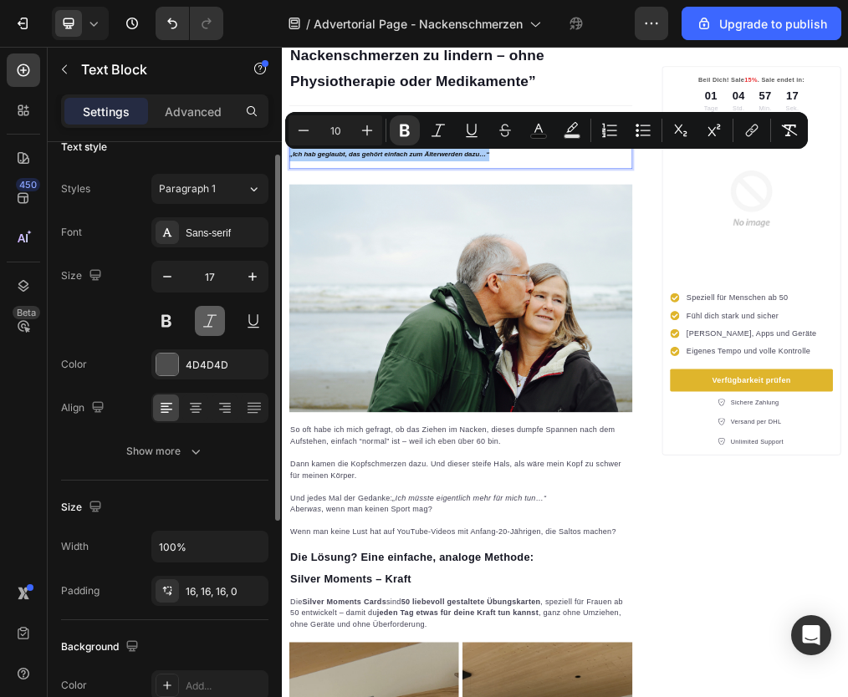
click at [212, 322] on button at bounding box center [210, 321] width 30 height 30
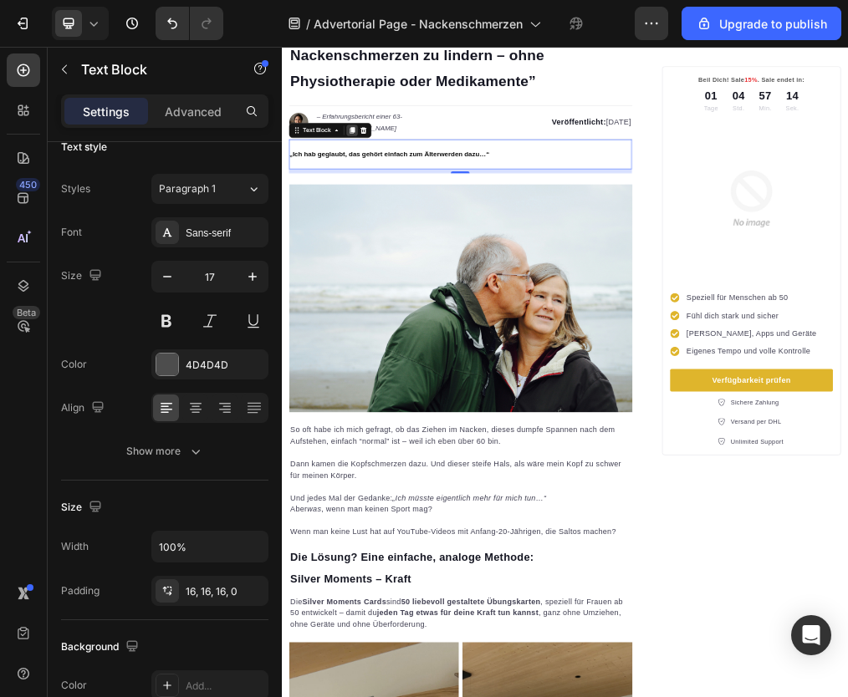
click at [402, 197] on icon at bounding box center [406, 195] width 9 height 12
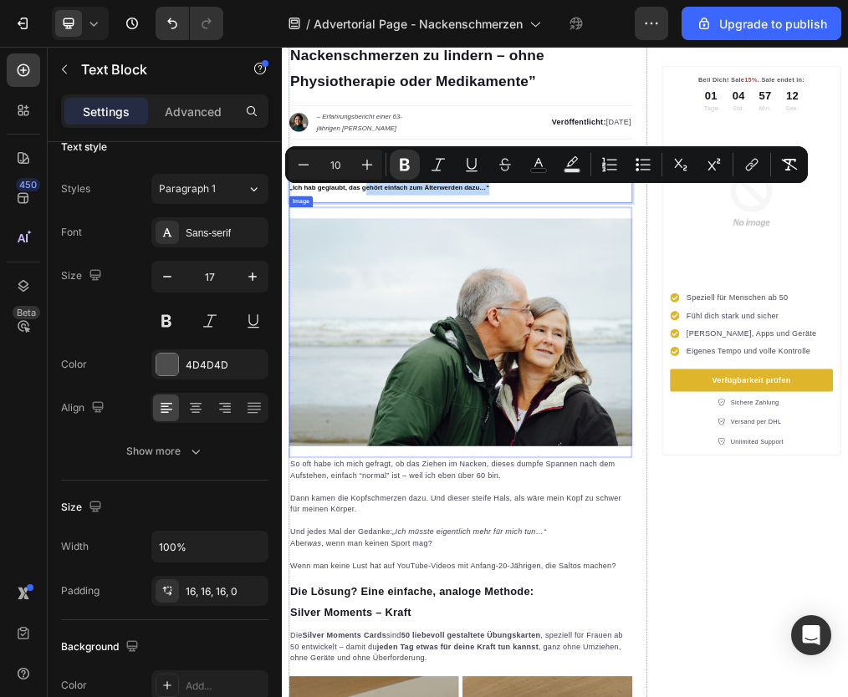
drag, startPoint x: 431, startPoint y: 286, endPoint x: 426, endPoint y: 643, distance: 357.1
click at [609, 296] on strong "„Ich hab geglaubt, das gehört einfach zum Älterwerden dazu…“" at bounding box center [471, 295] width 355 height 13
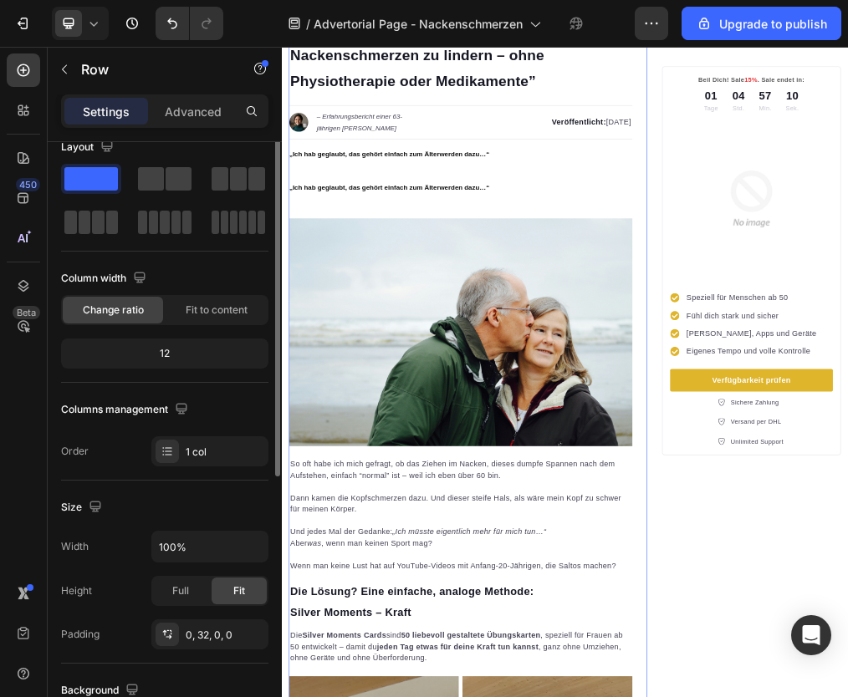
scroll to position [0, 0]
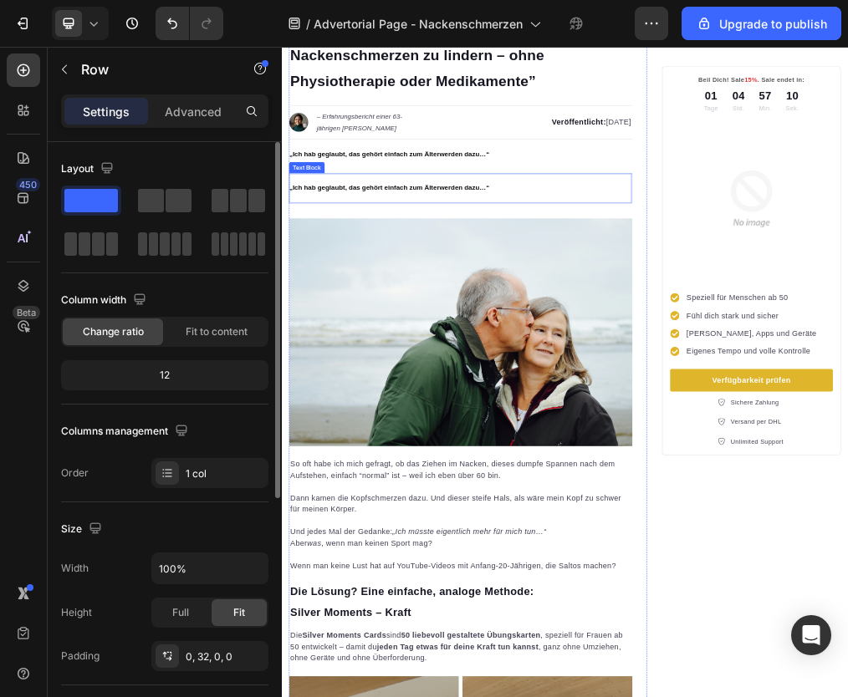
click at [700, 292] on p "„Ich hab geglaubt, das gehört einfach zum Älterwerden dazu…“" at bounding box center [591, 296] width 595 height 26
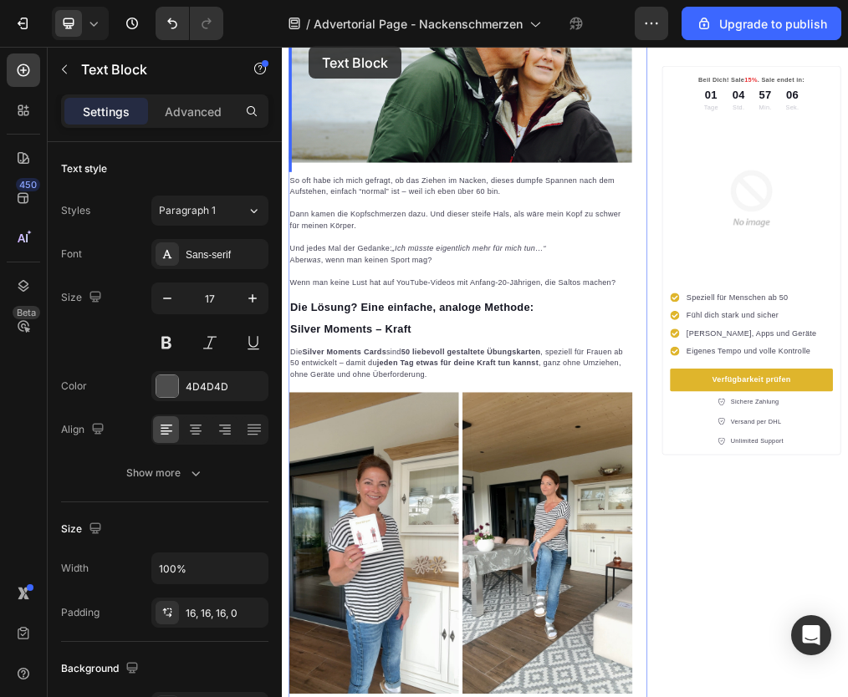
scroll to position [619, 0]
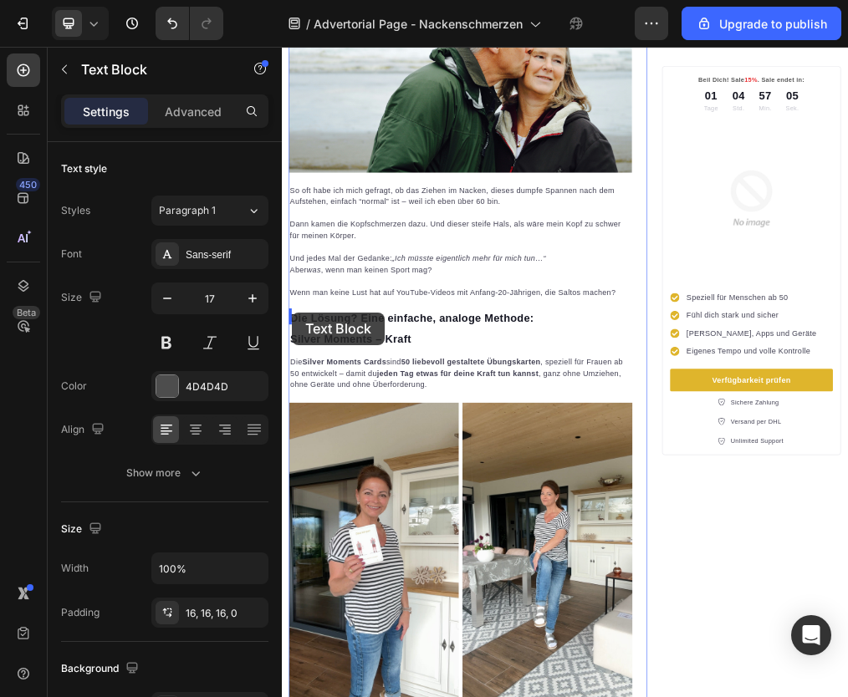
drag, startPoint x: 306, startPoint y: 258, endPoint x: 300, endPoint y: 518, distance: 260.1
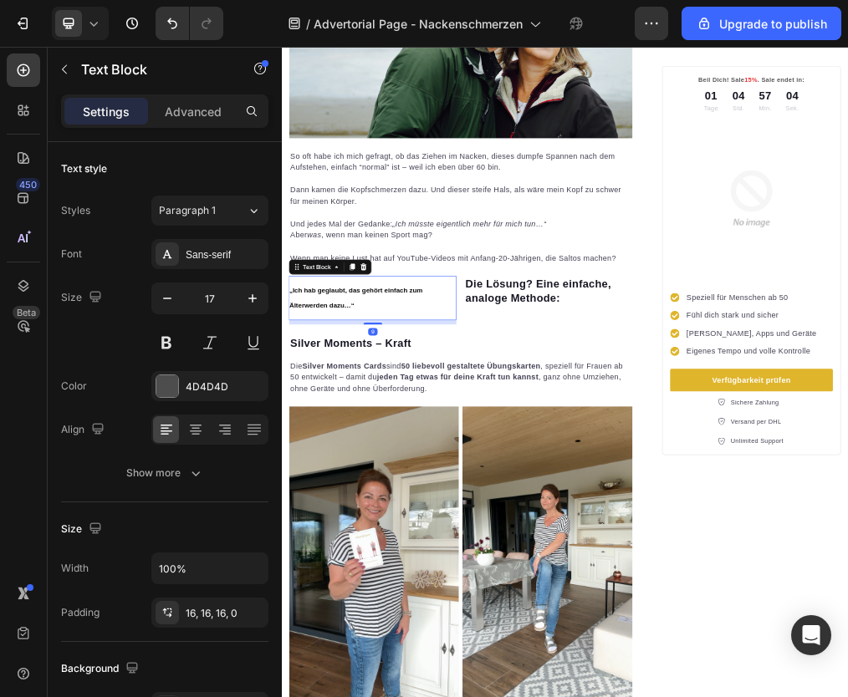
scroll to position [558, 0]
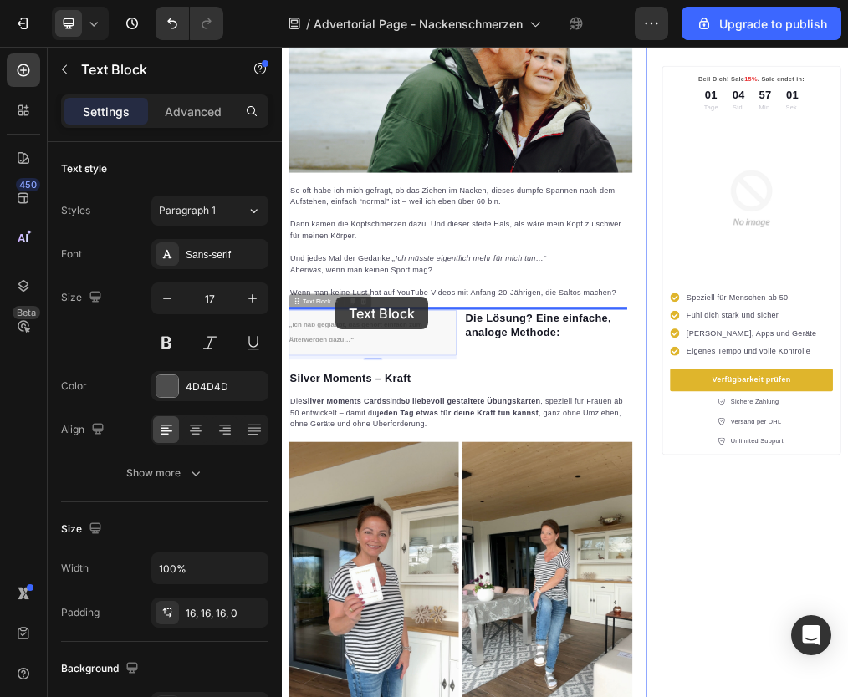
drag, startPoint x: 301, startPoint y: 492, endPoint x: 378, endPoint y: 491, distance: 76.9
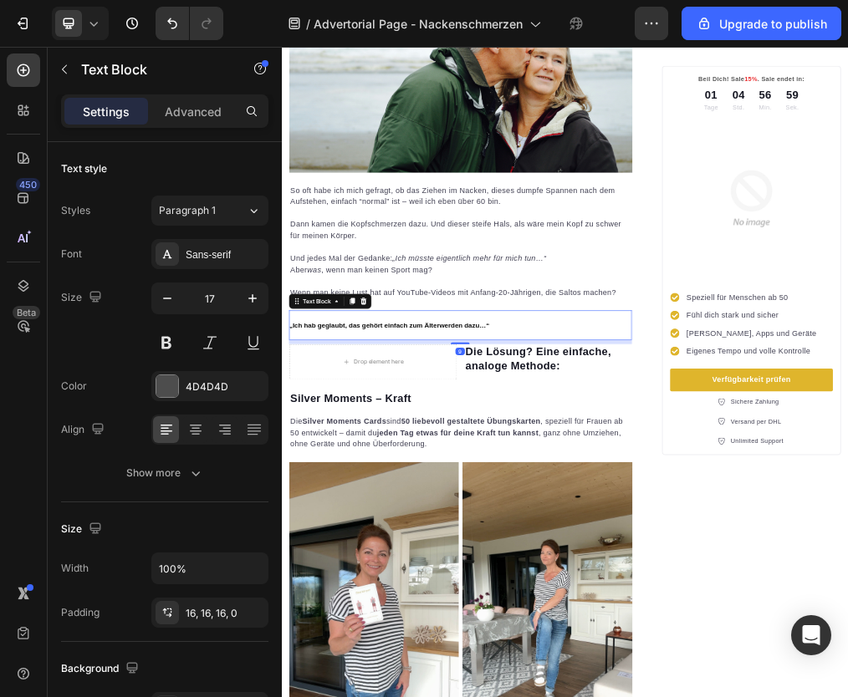
click at [494, 539] on strong "„Ich hab geglaubt, das gehört einfach zum Älterwerden dazu…“" at bounding box center [471, 539] width 355 height 13
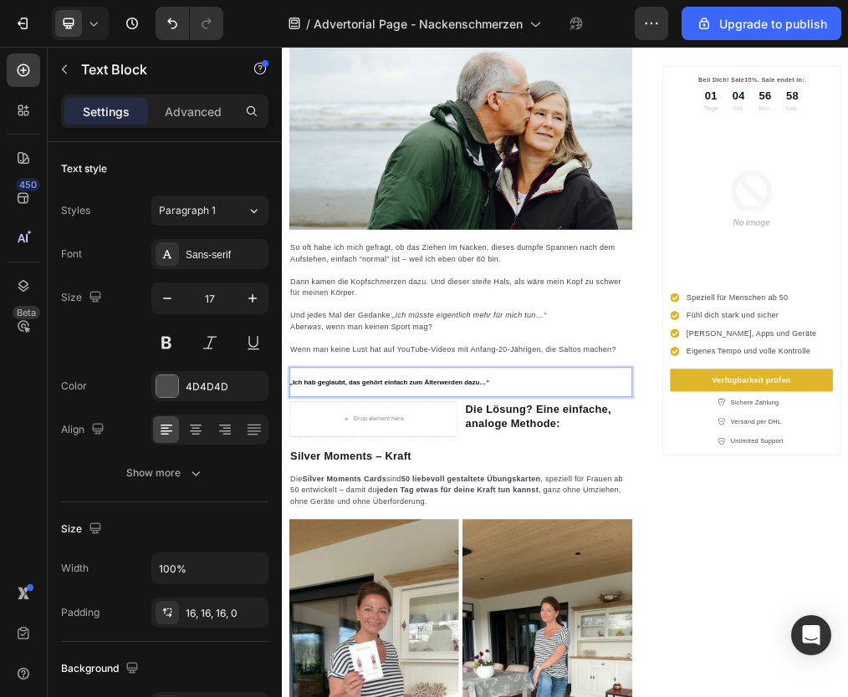
scroll to position [121, 0]
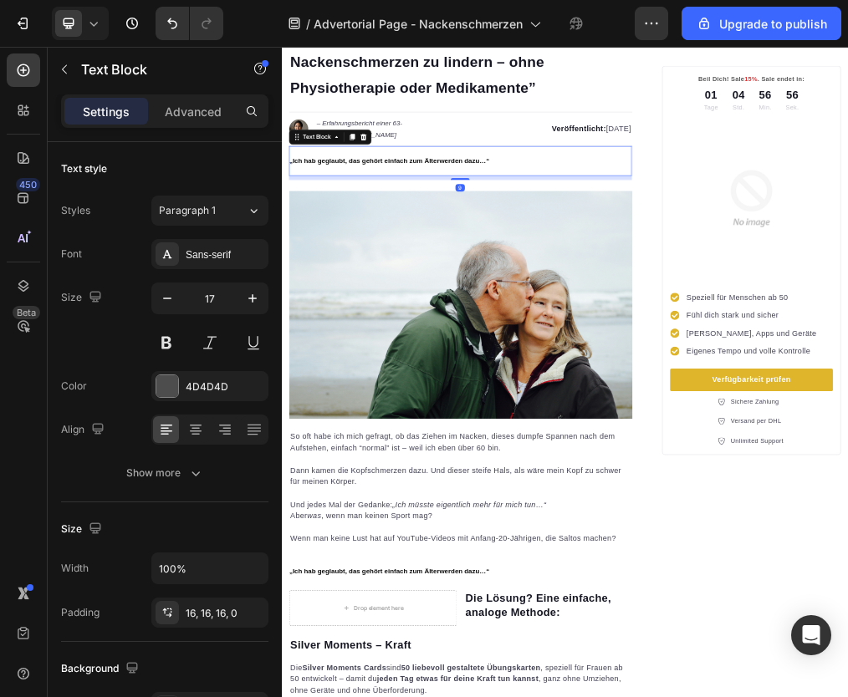
click at [395, 254] on strong "„Ich hab geglaubt, das gehört einfach zum Älterwerden dazu…“" at bounding box center [471, 247] width 355 height 13
click at [248, 300] on icon "button" at bounding box center [252, 298] width 17 height 17
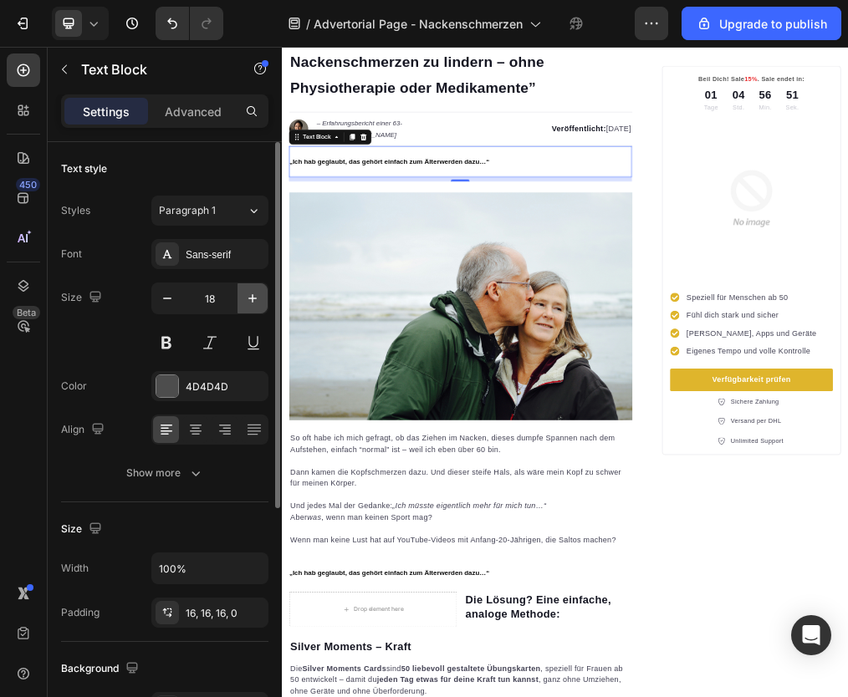
click at [251, 298] on icon "button" at bounding box center [252, 298] width 8 height 8
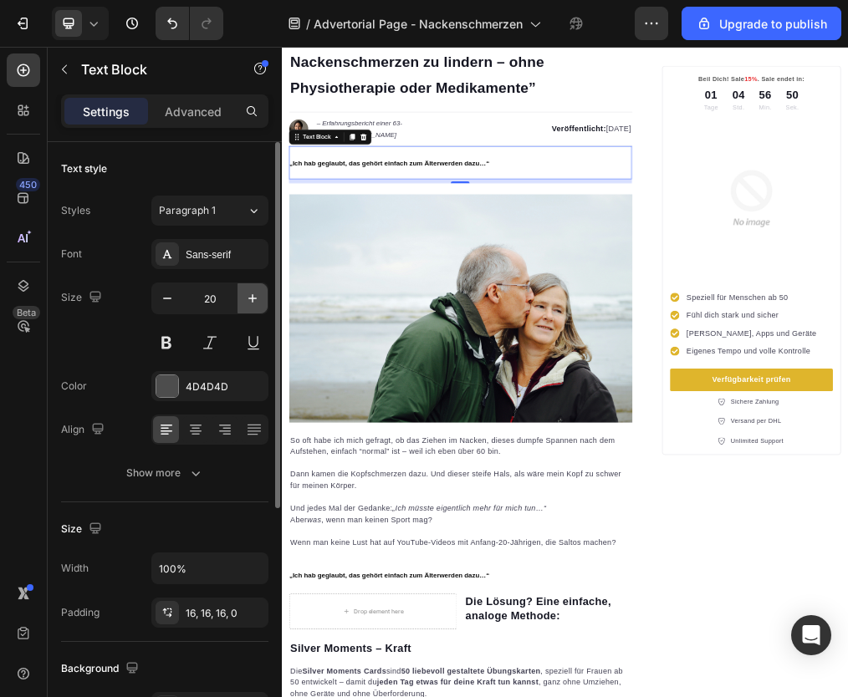
click at [251, 298] on icon "button" at bounding box center [252, 298] width 8 height 8
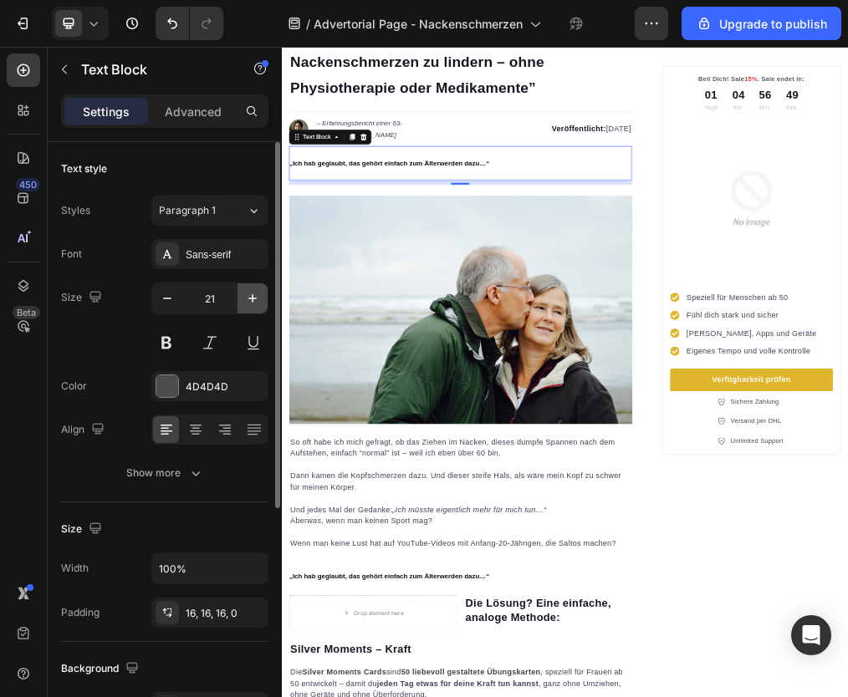
click at [251, 298] on icon "button" at bounding box center [252, 298] width 8 height 8
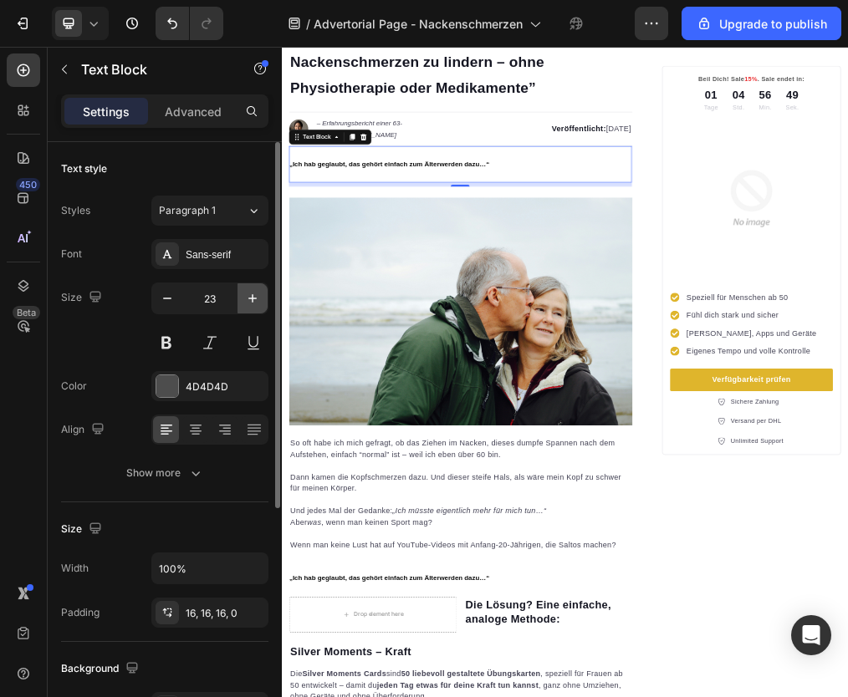
click at [251, 298] on icon "button" at bounding box center [252, 298] width 8 height 8
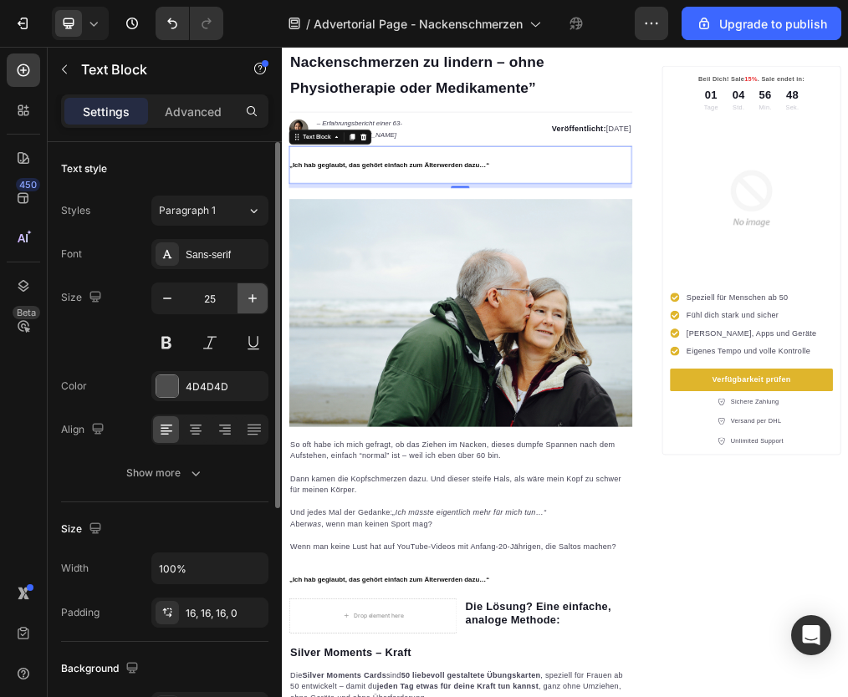
click at [251, 298] on icon "button" at bounding box center [252, 298] width 17 height 17
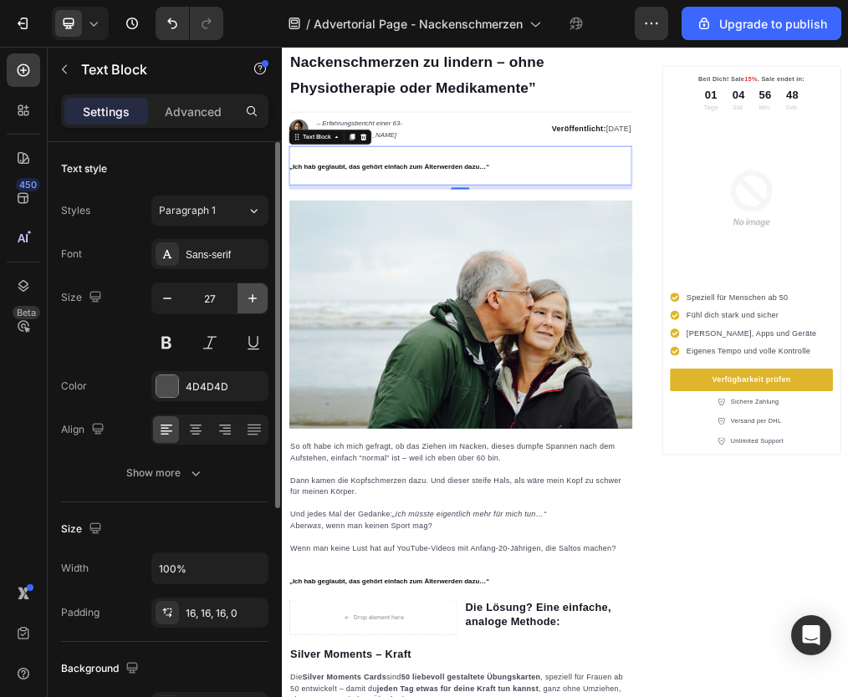
click at [251, 298] on icon "button" at bounding box center [252, 298] width 17 height 17
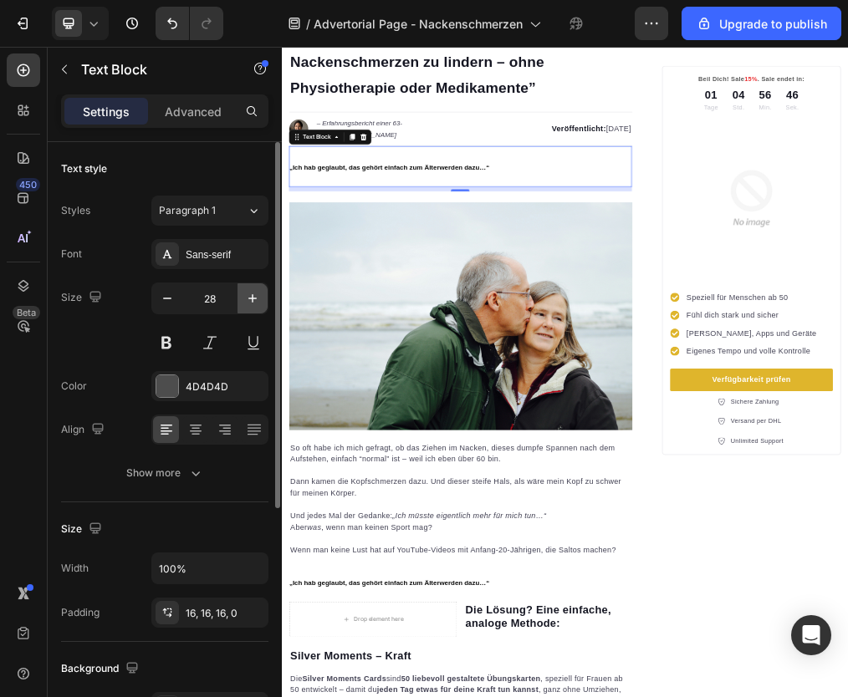
click at [251, 298] on icon "button" at bounding box center [252, 298] width 17 height 17
type input "29"
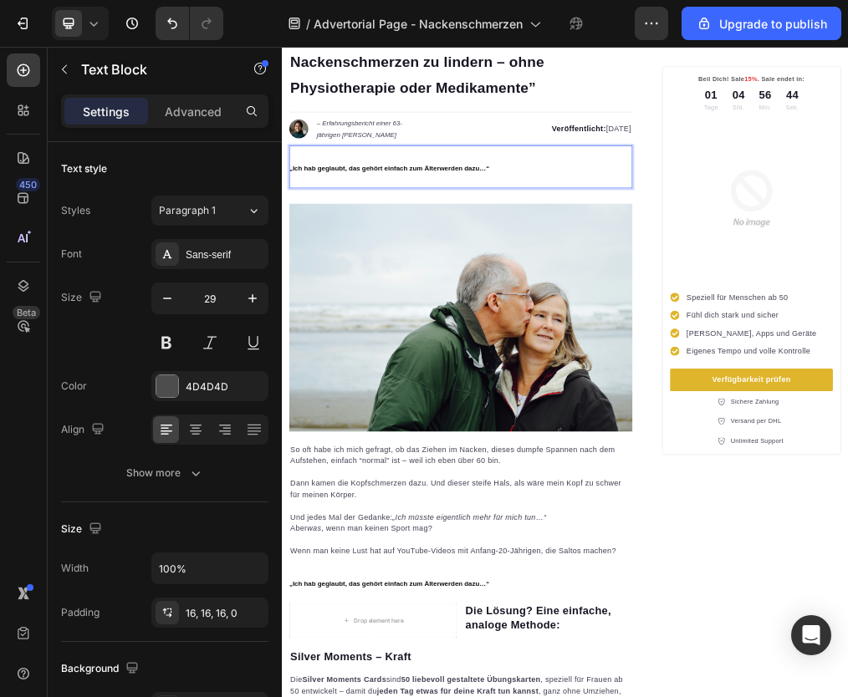
click at [395, 268] on strong "„Ich hab geglaubt, das gehört einfach zum Älterwerden dazu…“" at bounding box center [471, 260] width 355 height 13
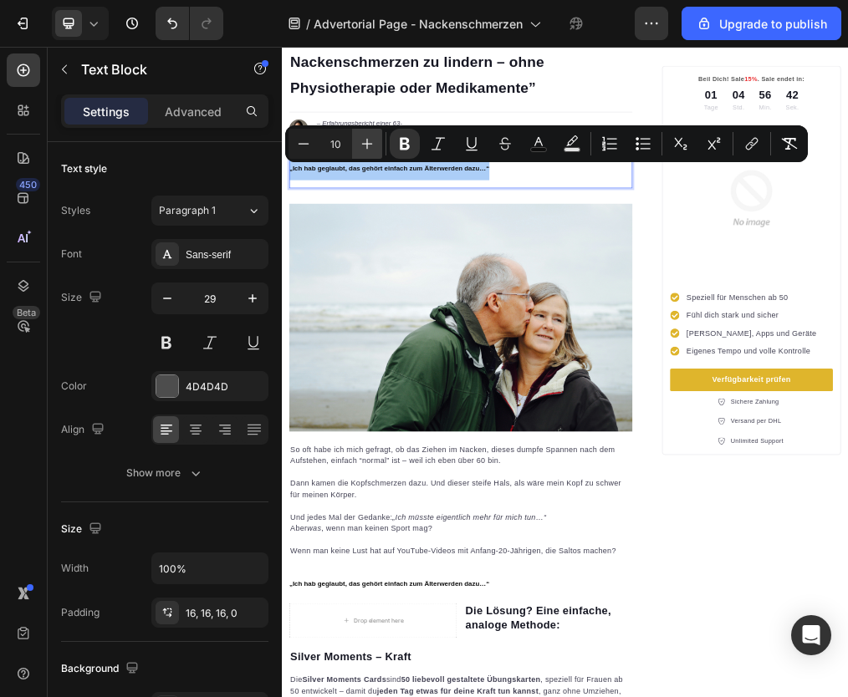
click at [369, 135] on icon "Editor contextual toolbar" at bounding box center [367, 143] width 17 height 17
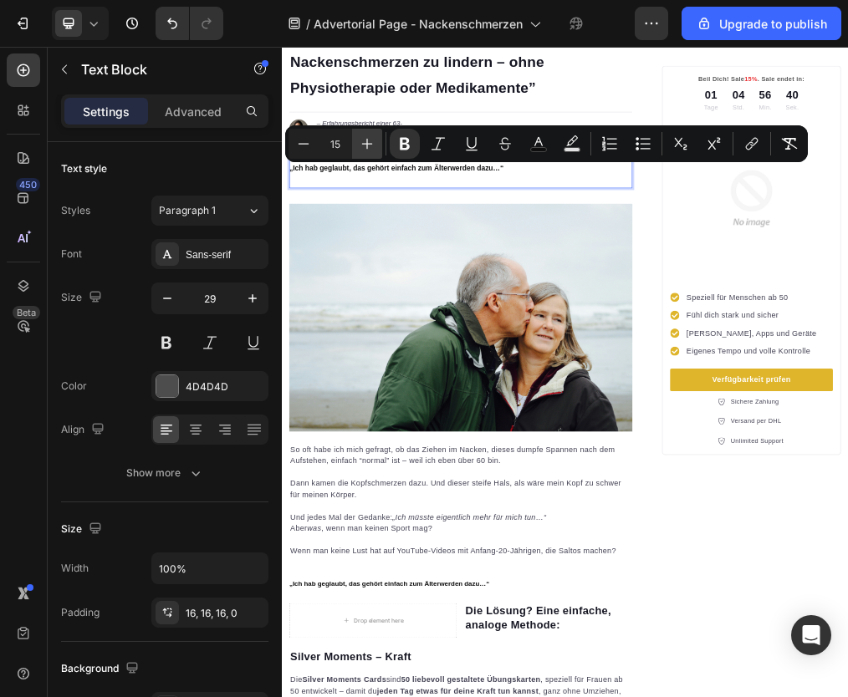
click at [369, 135] on icon "Editor contextual toolbar" at bounding box center [367, 143] width 17 height 17
type input "18"
click at [166, 305] on icon "button" at bounding box center [167, 298] width 17 height 17
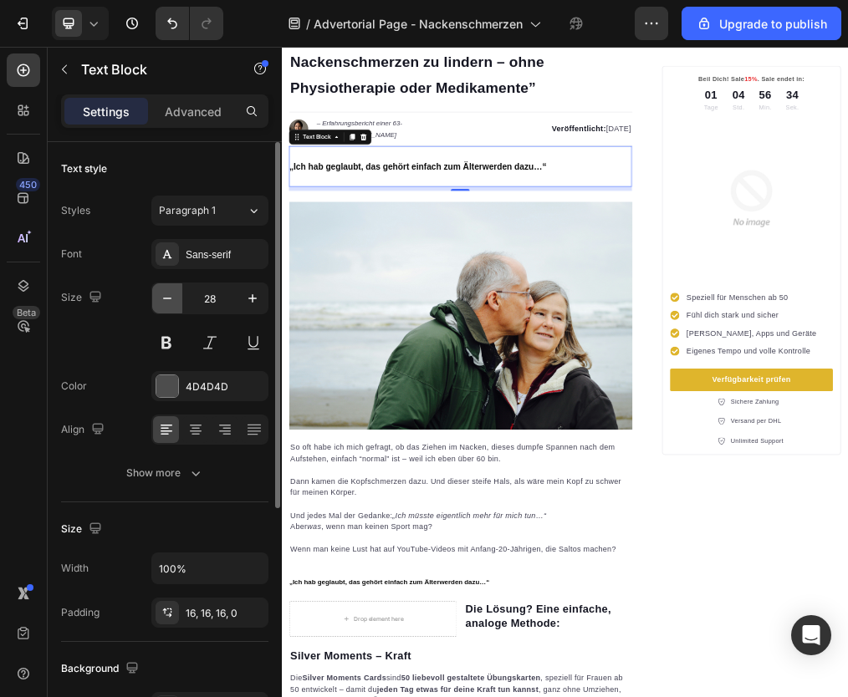
click at [166, 305] on icon "button" at bounding box center [167, 298] width 17 height 17
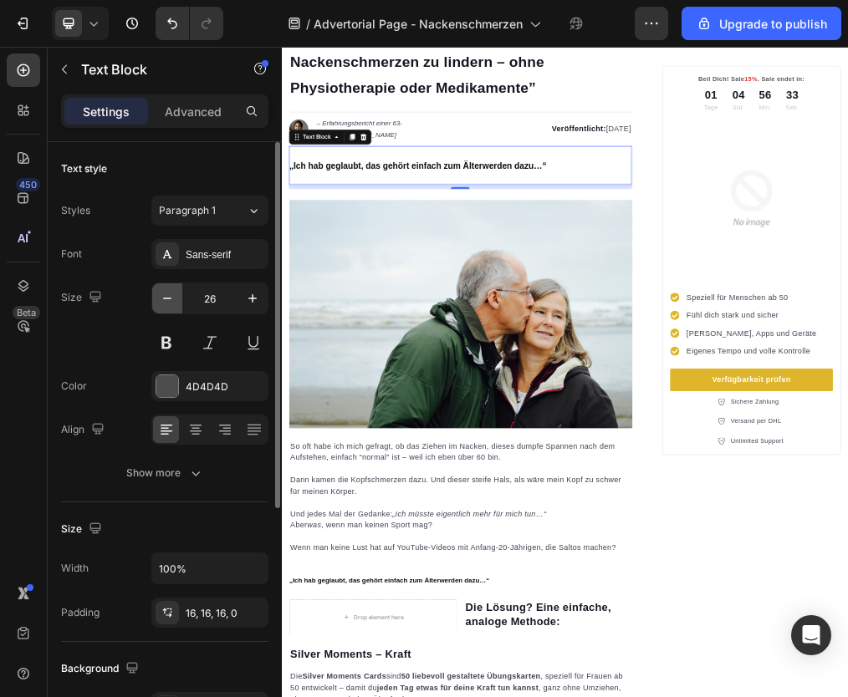
click at [166, 305] on icon "button" at bounding box center [167, 298] width 17 height 17
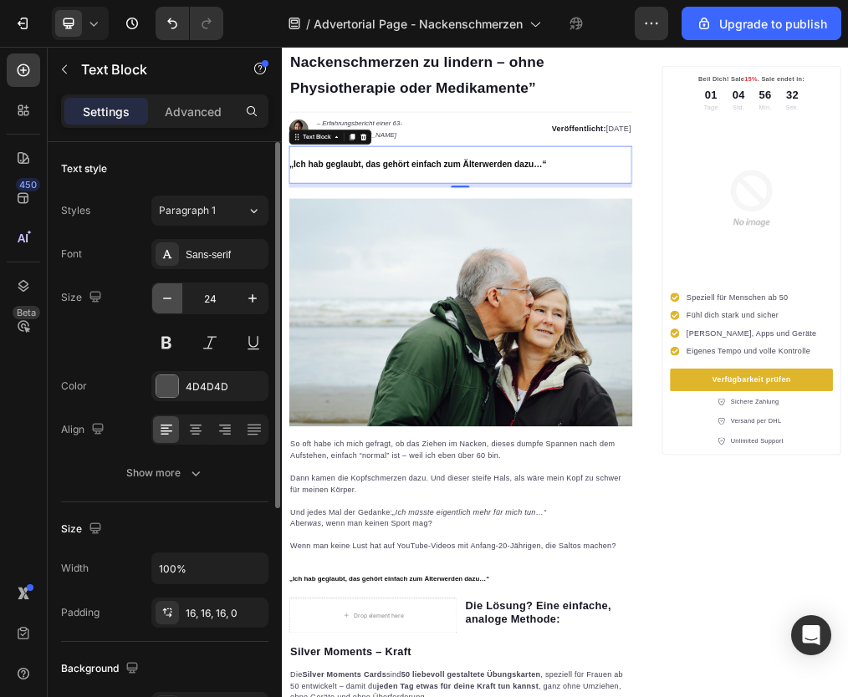
click at [166, 305] on icon "button" at bounding box center [167, 298] width 17 height 17
type input "23"
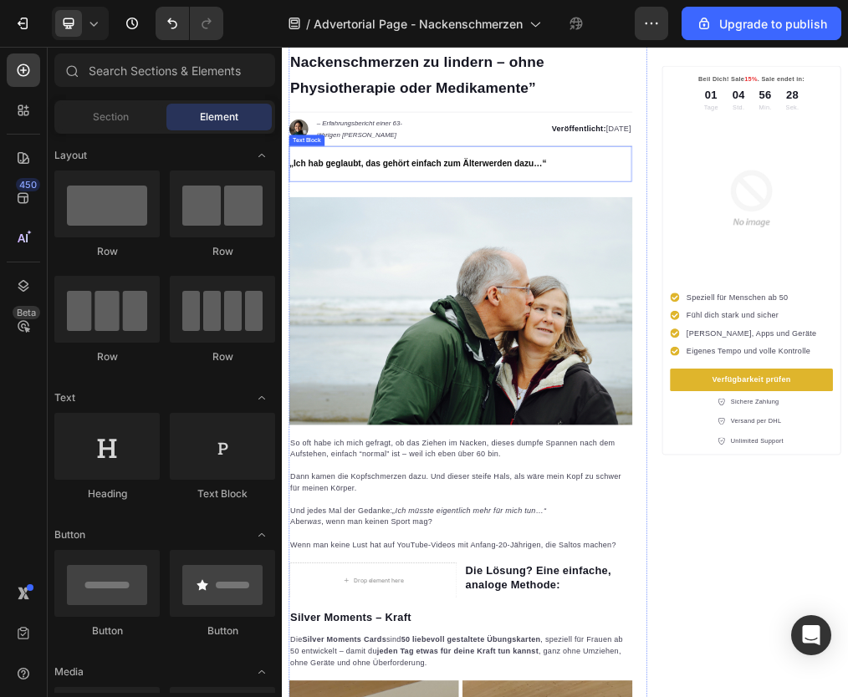
click at [465, 236] on div "„Ich hab geglaubt, das gehört einfach zum Älterwerden dazu…“" at bounding box center [598, 253] width 608 height 63
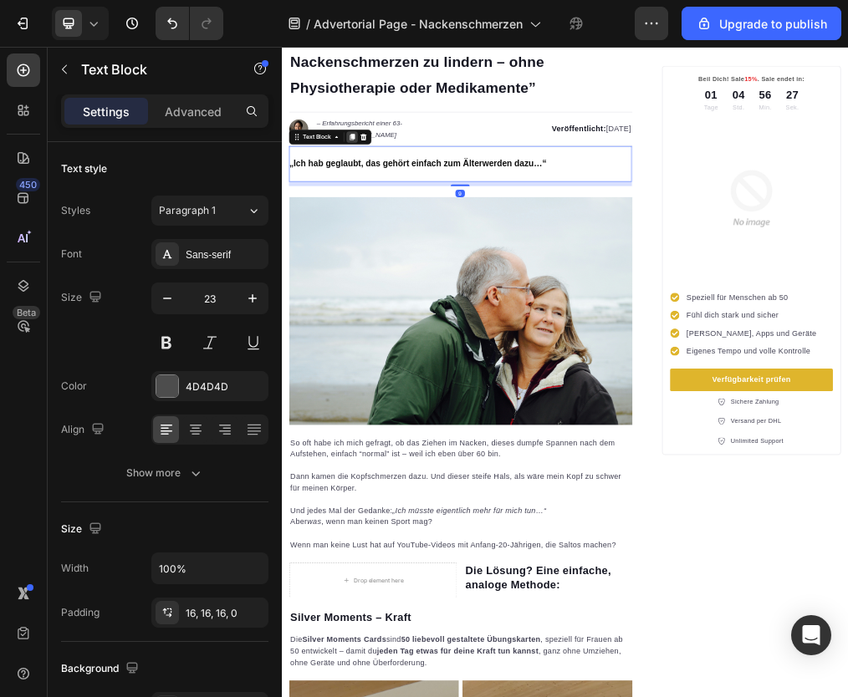
click at [402, 211] on icon at bounding box center [406, 205] width 13 height 13
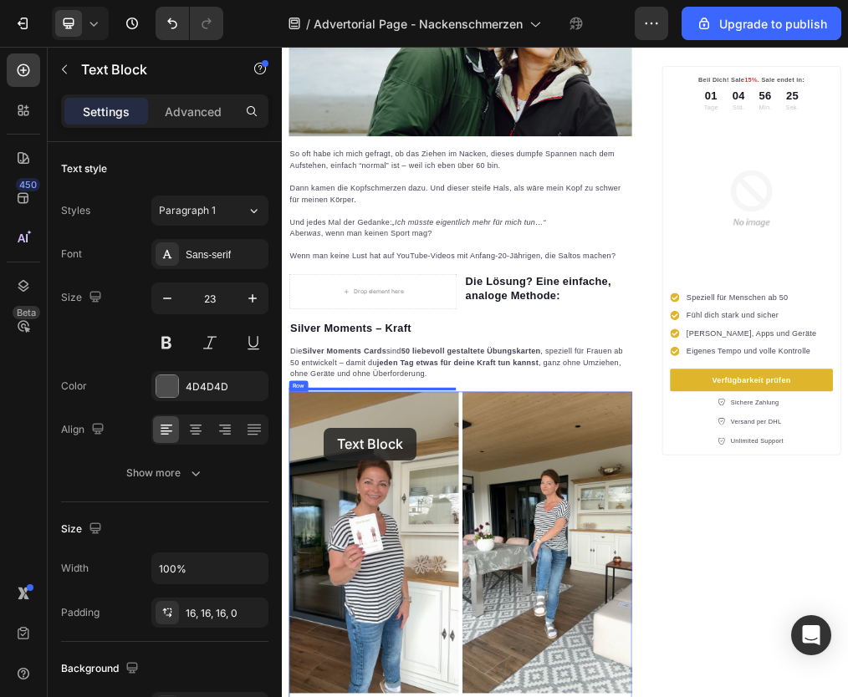
scroll to position [736, 0]
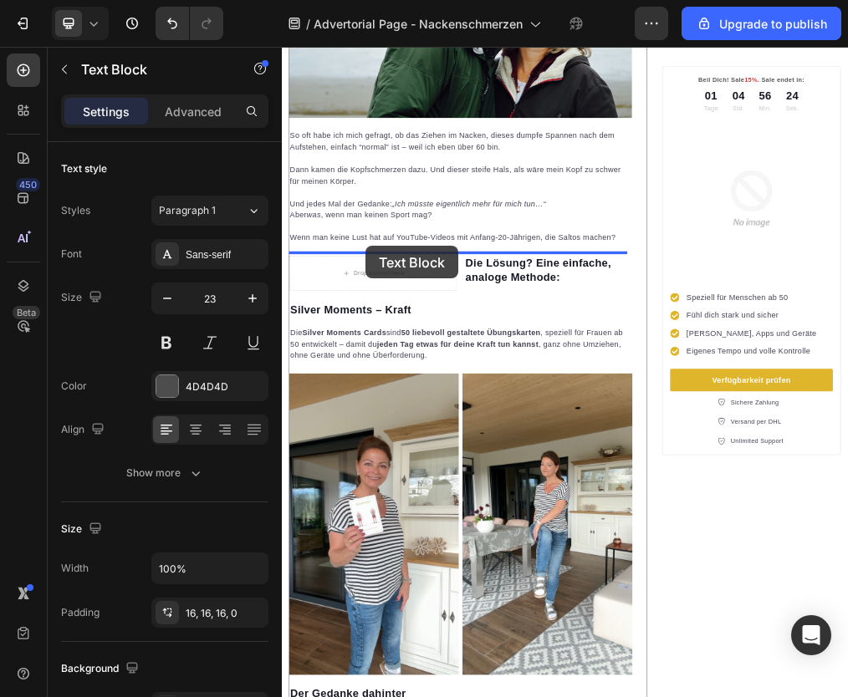
drag, startPoint x: 312, startPoint y: 280, endPoint x: 431, endPoint y: 400, distance: 168.5
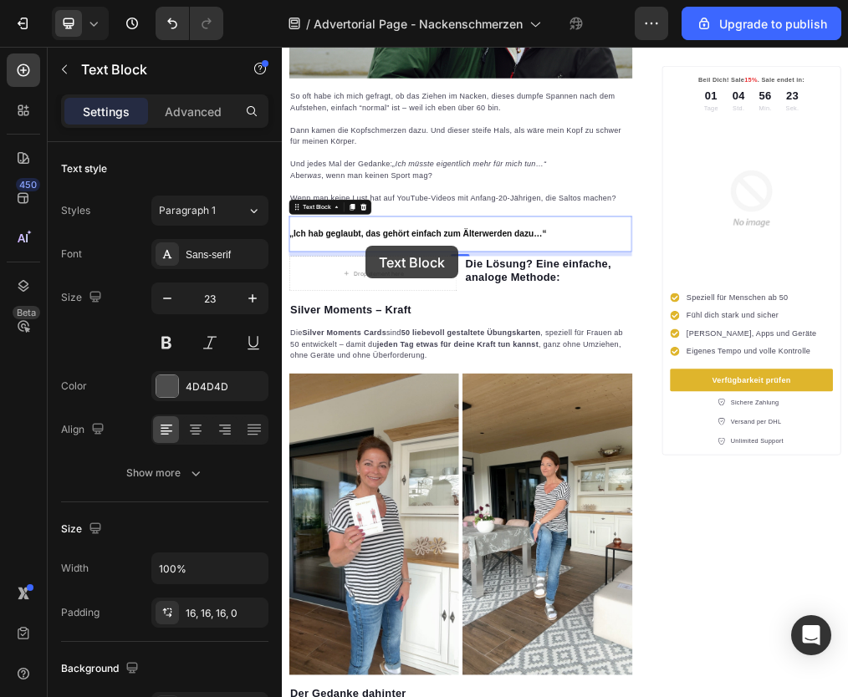
scroll to position [666, 0]
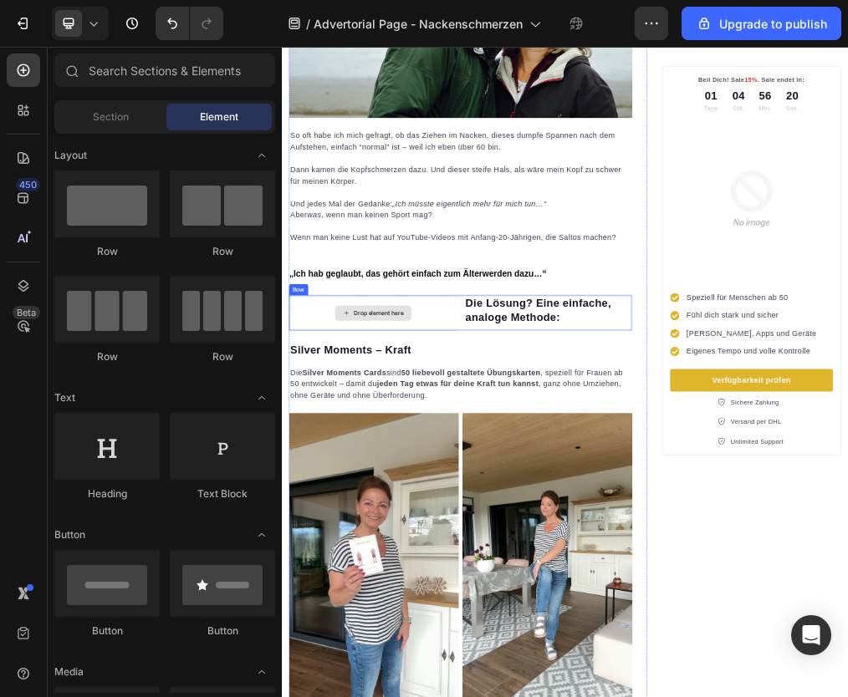
click at [508, 516] on div "Drop element here" at bounding box center [442, 518] width 135 height 27
click at [383, 505] on div "Drop element here" at bounding box center [442, 518] width 135 height 27
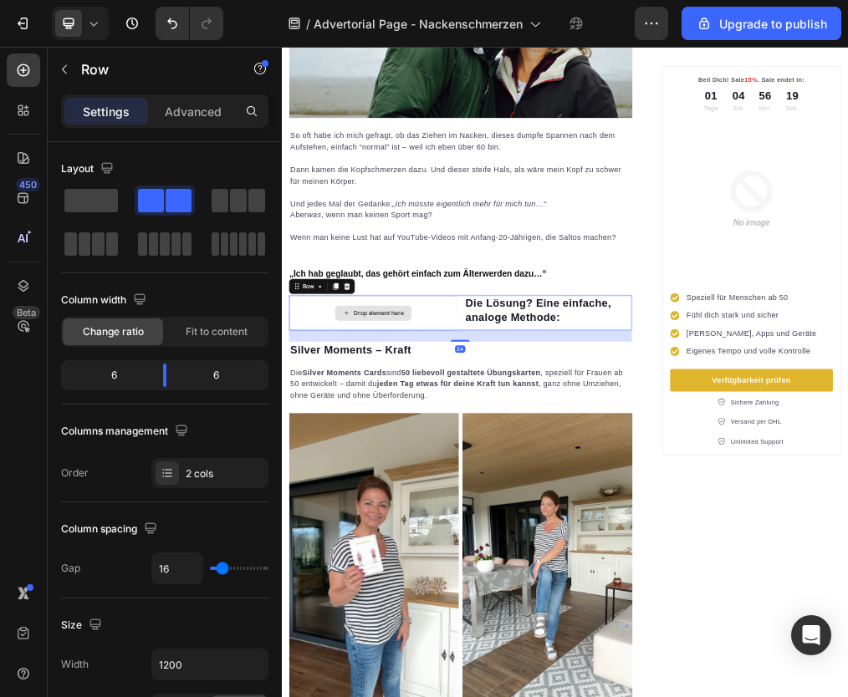
click at [336, 509] on div "Drop element here" at bounding box center [442, 519] width 297 height 63
click at [678, 508] on p "Die Lösung? Eine einfache, analoge Methode:" at bounding box center [753, 514] width 294 height 50
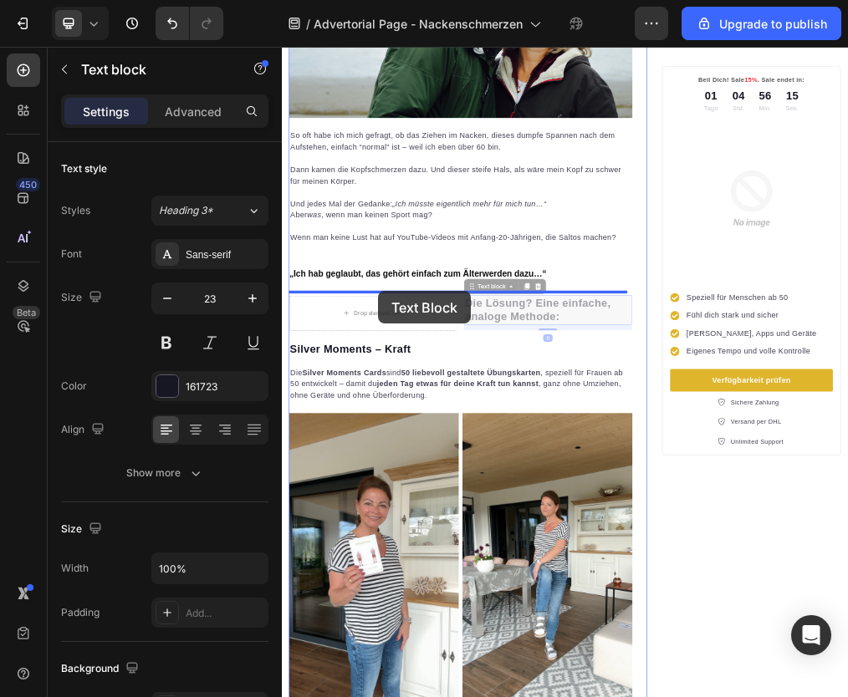
drag, startPoint x: 626, startPoint y: 462, endPoint x: 452, endPoint y: 480, distance: 174.9
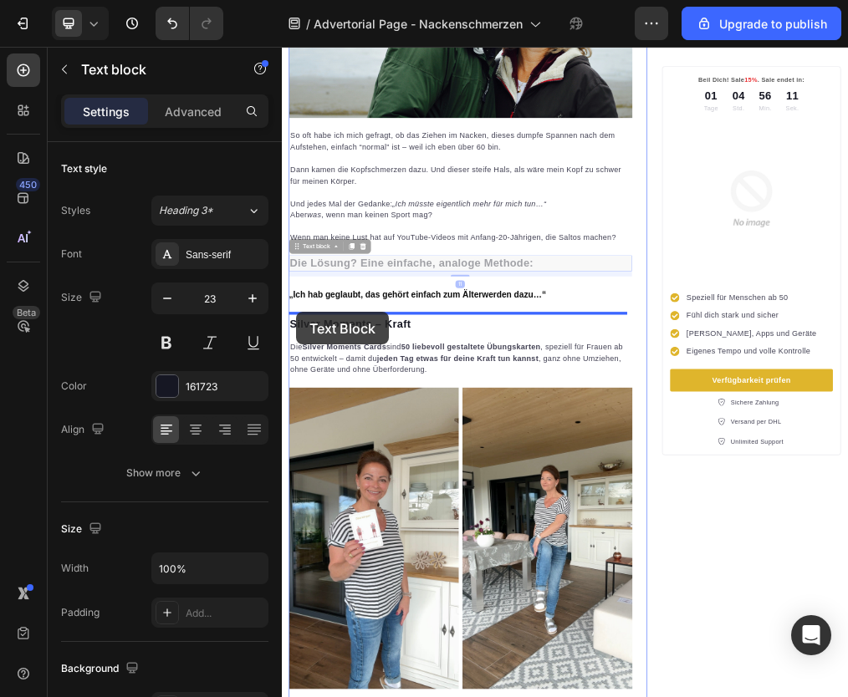
drag, startPoint x: 305, startPoint y: 396, endPoint x: 308, endPoint y: 517, distance: 121.3
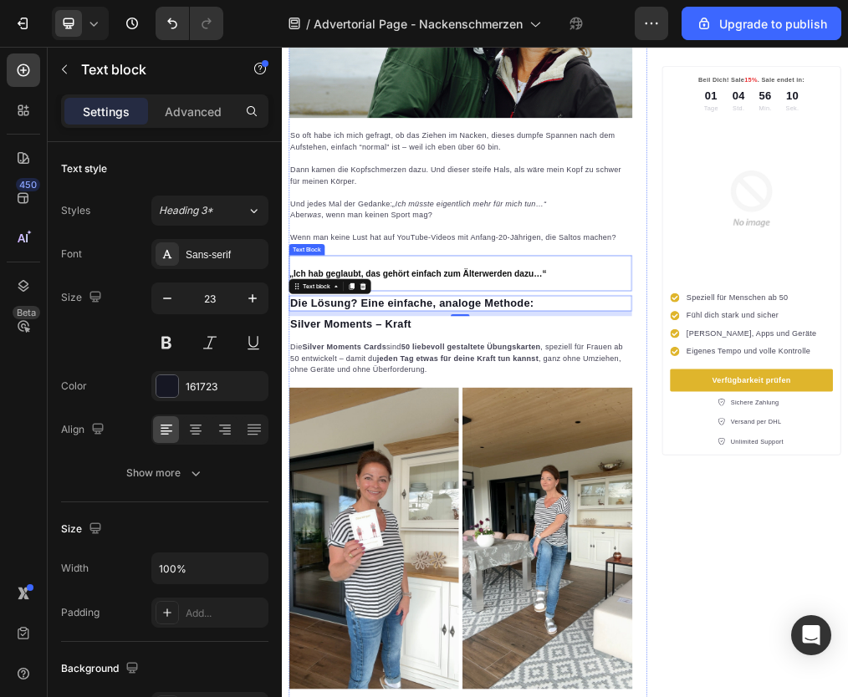
click at [512, 430] on p "„Ich hab geglaubt, das gehört einfach zum Älterwerden dazu…“" at bounding box center [591, 448] width 595 height 36
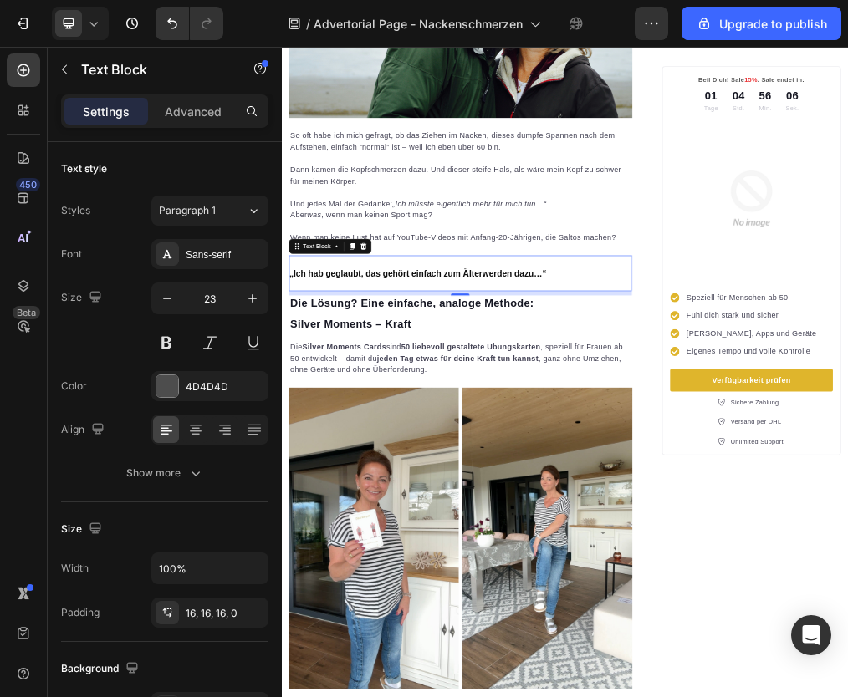
click at [389, 446] on strong "„Ich hab geglaubt, das gehört einfach zum Älterwerden dazu…“" at bounding box center [522, 448] width 456 height 17
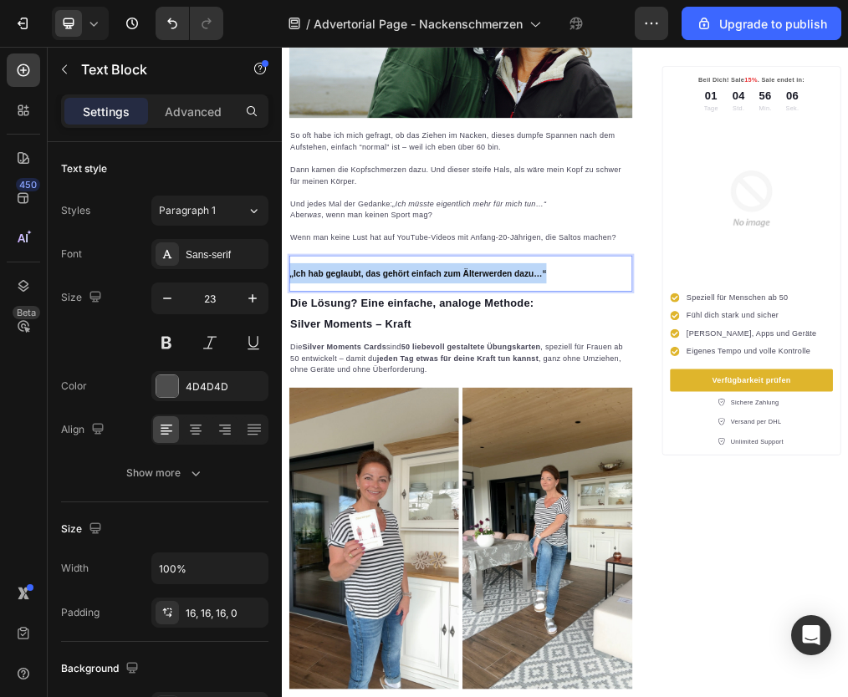
click at [389, 446] on strong "„Ich hab geglaubt, das gehört einfach zum Älterwerden dazu…“" at bounding box center [522, 448] width 456 height 17
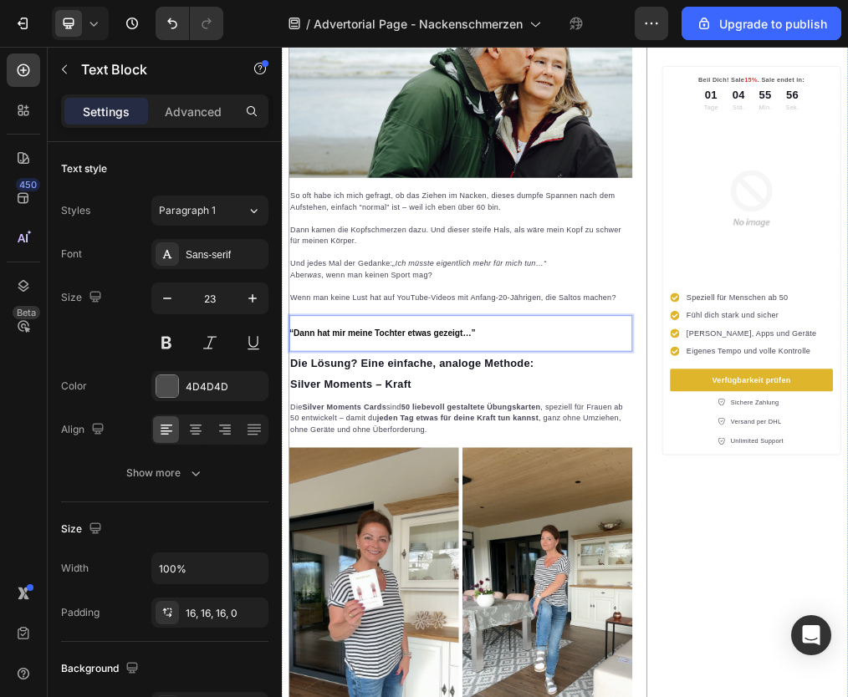
scroll to position [476, 0]
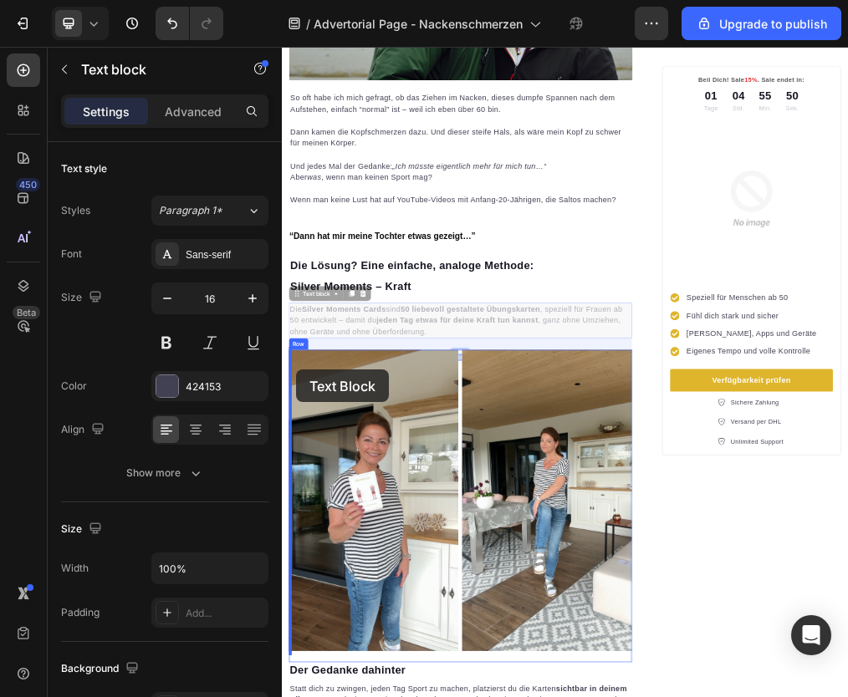
scroll to position [750, 0]
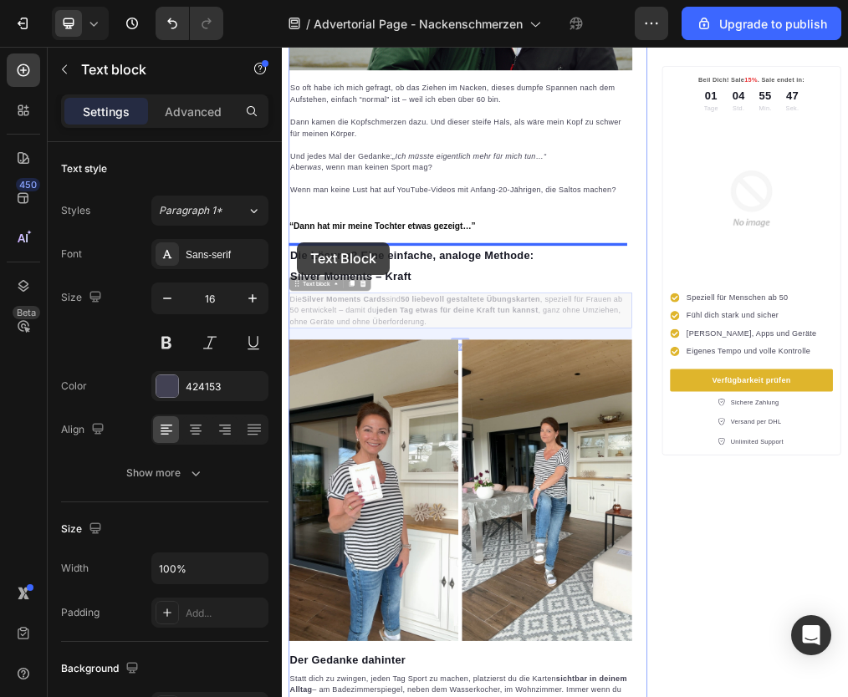
drag, startPoint x: 305, startPoint y: 737, endPoint x: 309, endPoint y: 393, distance: 343.7
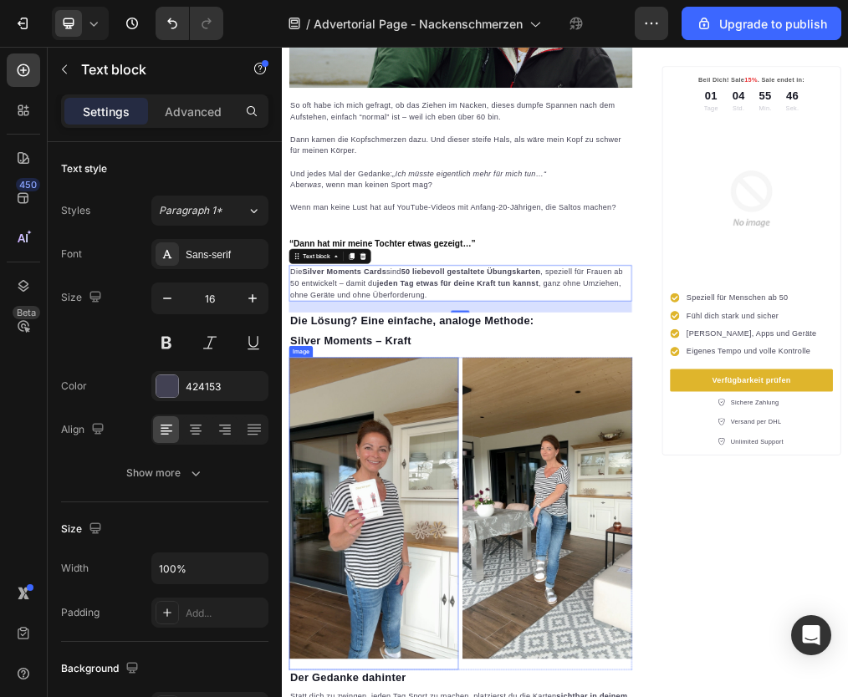
scroll to position [696, 0]
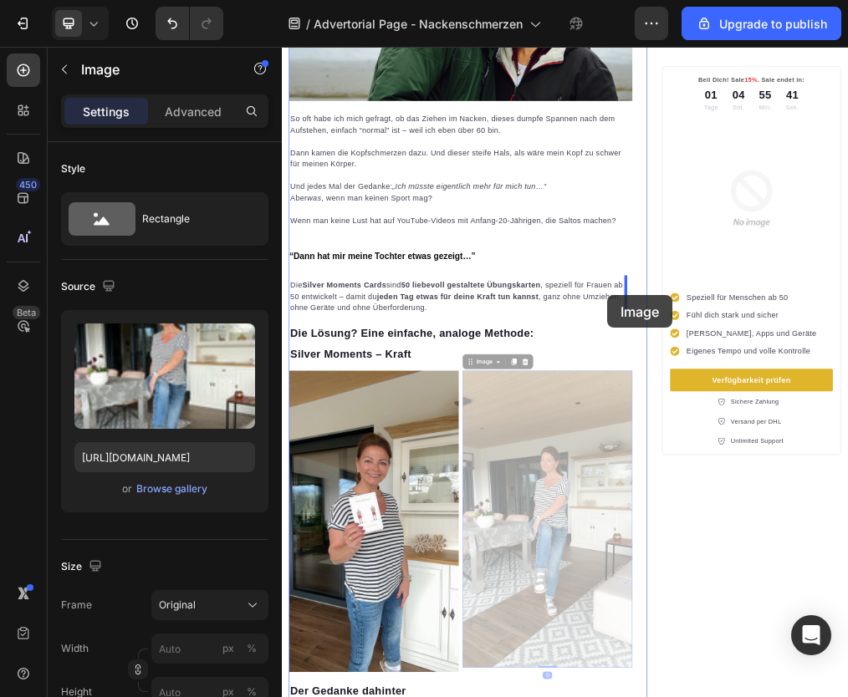
drag, startPoint x: 607, startPoint y: 595, endPoint x: 859, endPoint y: 488, distance: 273.9
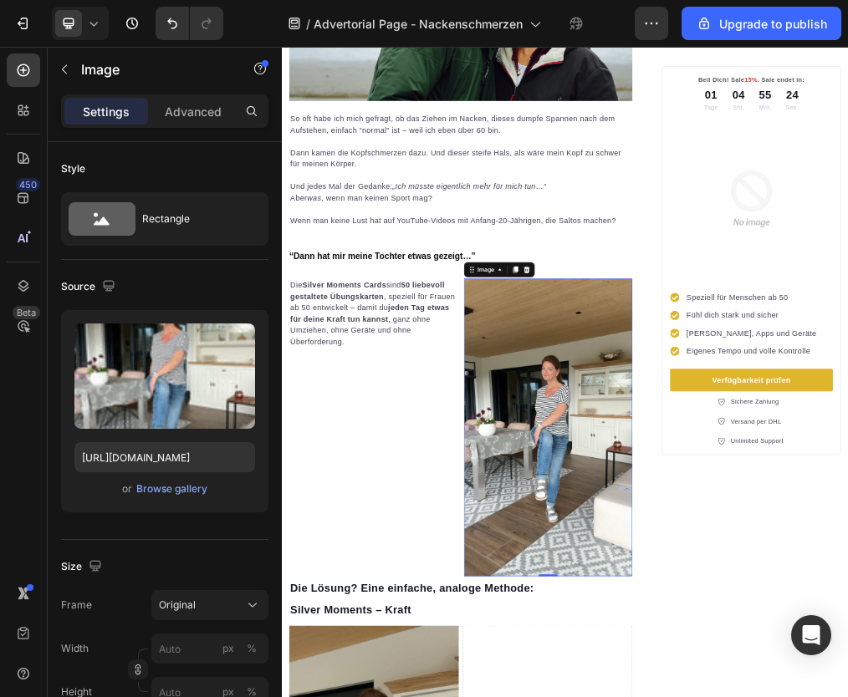
click at [323, 516] on strong "jeden Tag etwas für deine Kraft tun kannst" at bounding box center [437, 519] width 282 height 34
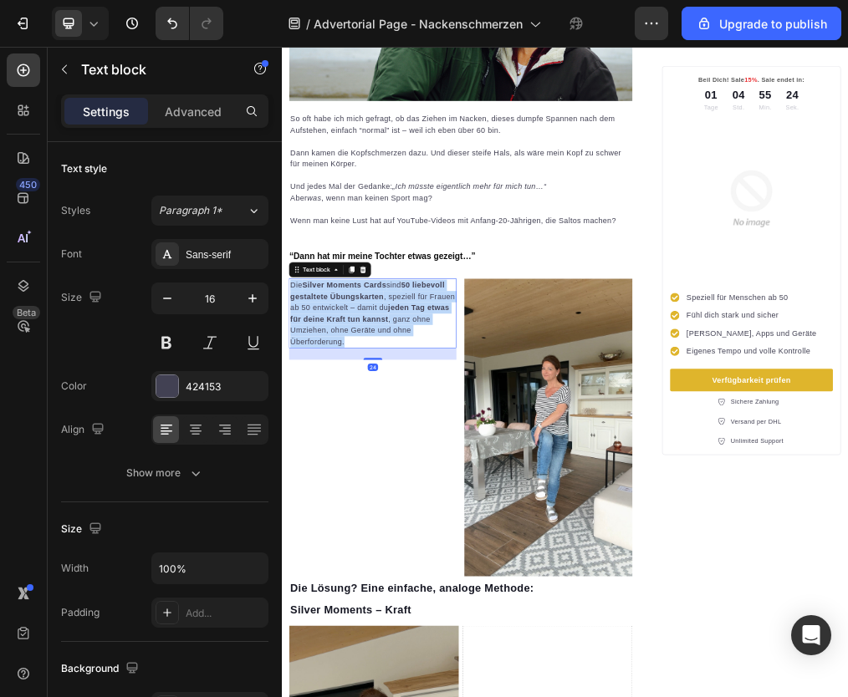
click at [322, 516] on strong "jeden Tag etwas für deine Kraft tun kannst" at bounding box center [437, 519] width 282 height 34
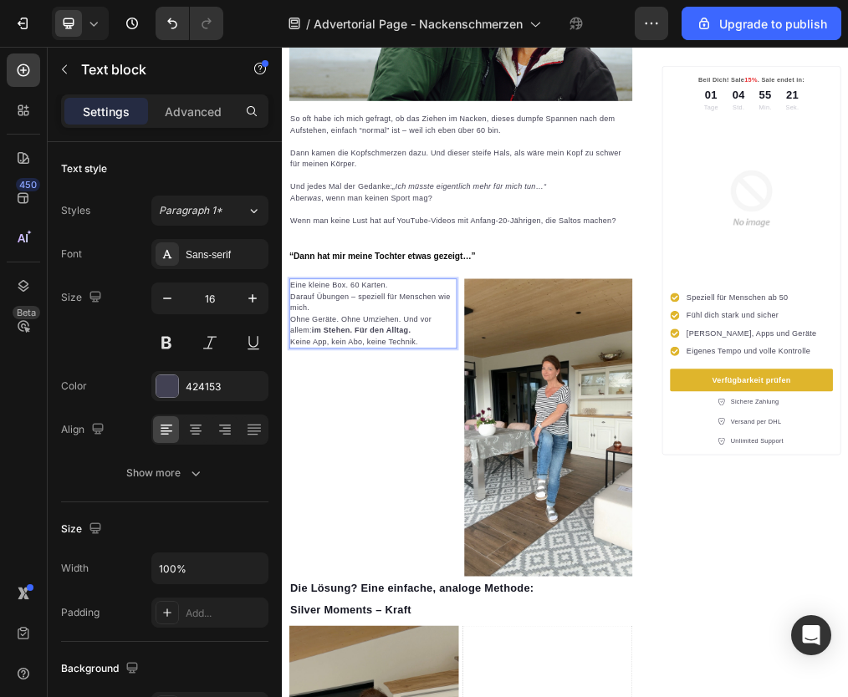
click at [329, 470] on p "Eine kleine Box. 60 Karten." at bounding box center [443, 469] width 294 height 20
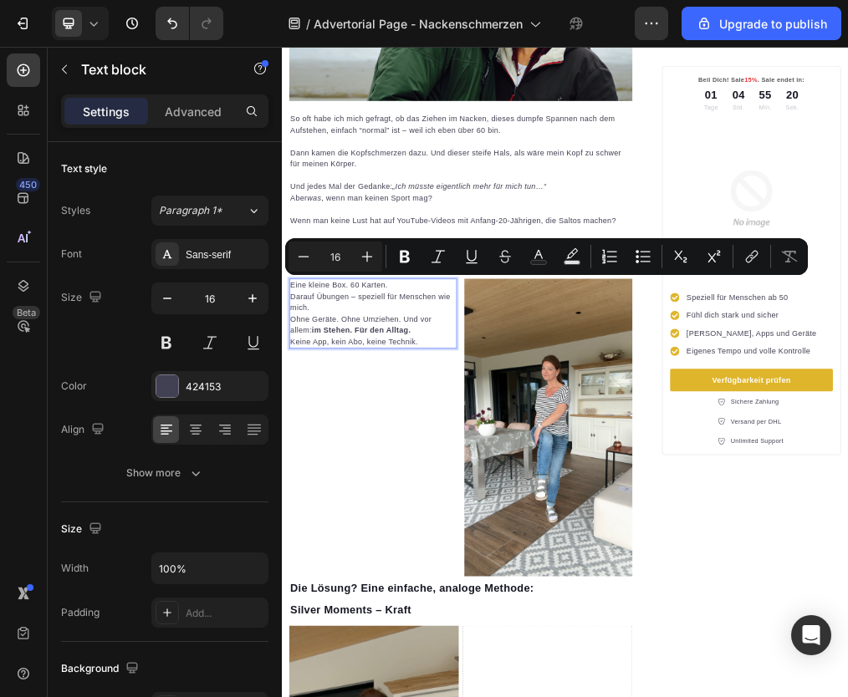
click at [302, 462] on p "Eine kleine Box. 60 Karten." at bounding box center [443, 469] width 294 height 20
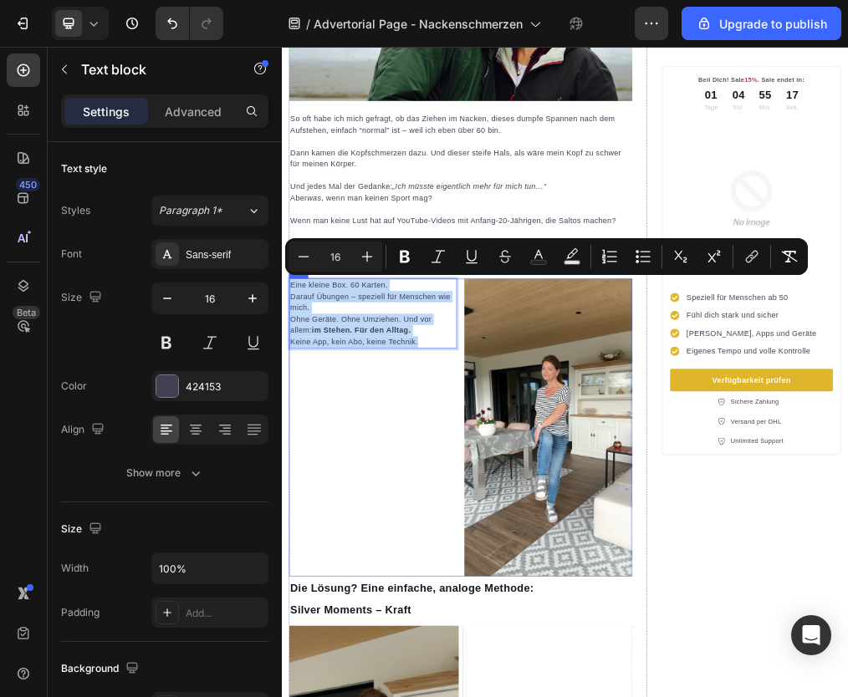
drag, startPoint x: 295, startPoint y: 461, endPoint x: 525, endPoint y: 585, distance: 261.6
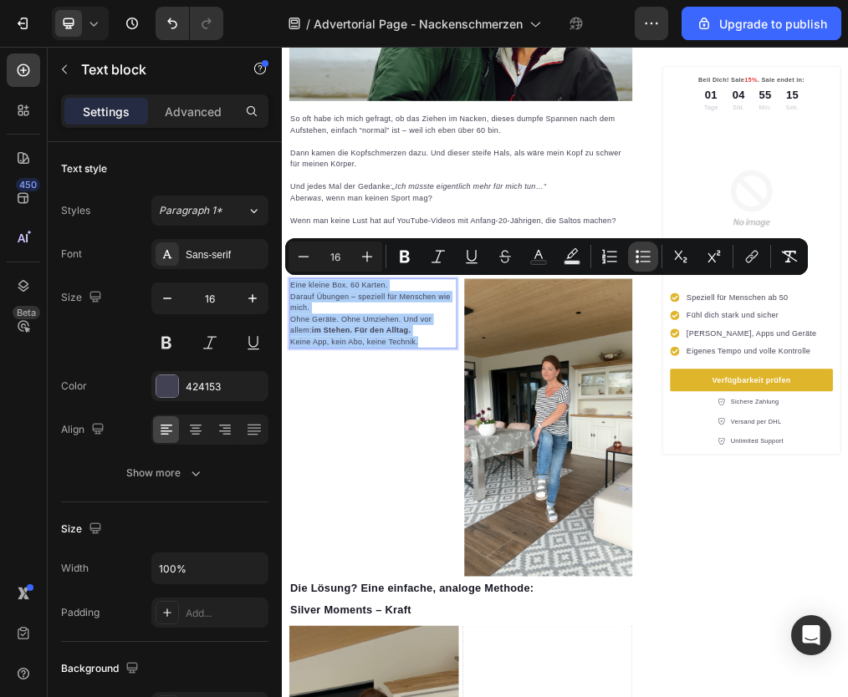
click at [645, 261] on icon "Editor contextual toolbar" at bounding box center [643, 256] width 17 height 17
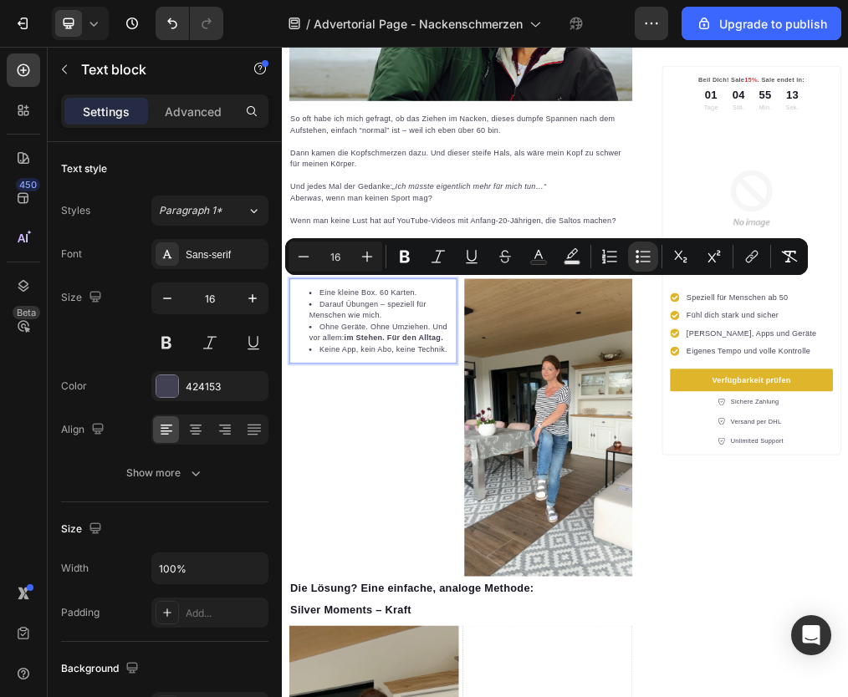
click at [412, 508] on li "Darauf Übungen – speziell für Menschen wie mich." at bounding box center [459, 513] width 260 height 40
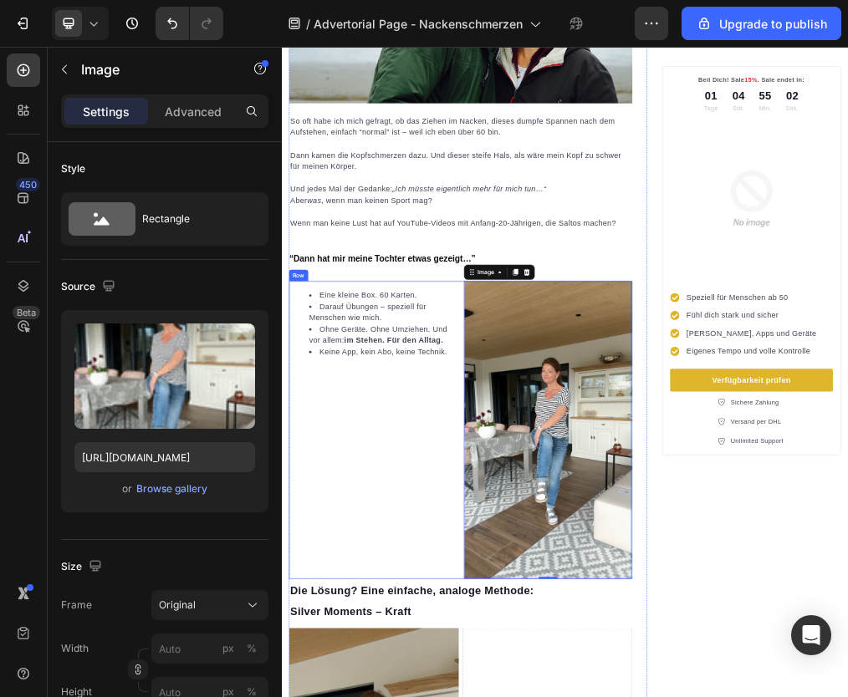
scroll to position [681, 0]
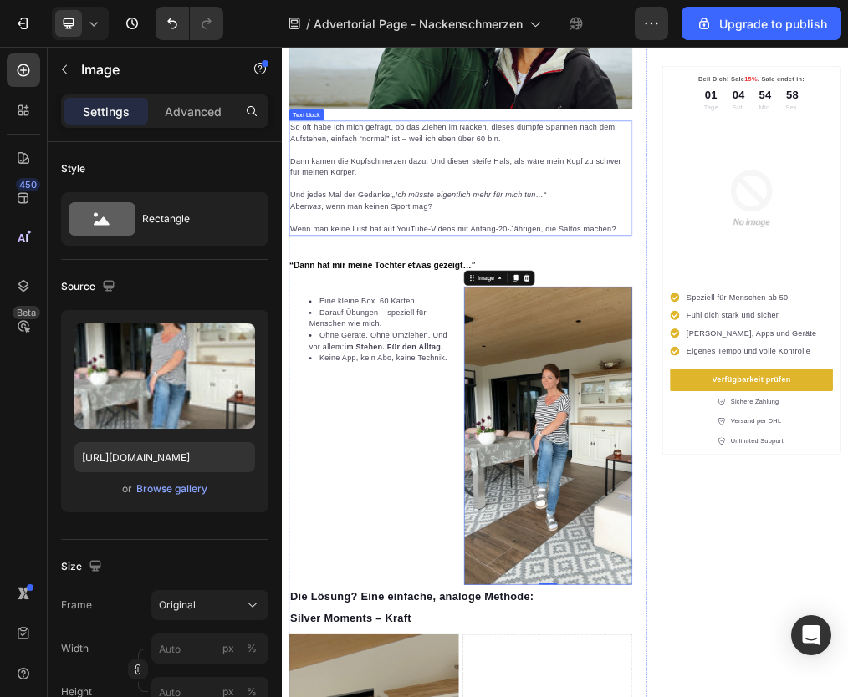
click at [392, 310] on p "Und jedes Mal der Gedanke: „Ich müsste eigentlich mehr für mich tun…“" at bounding box center [598, 309] width 605 height 20
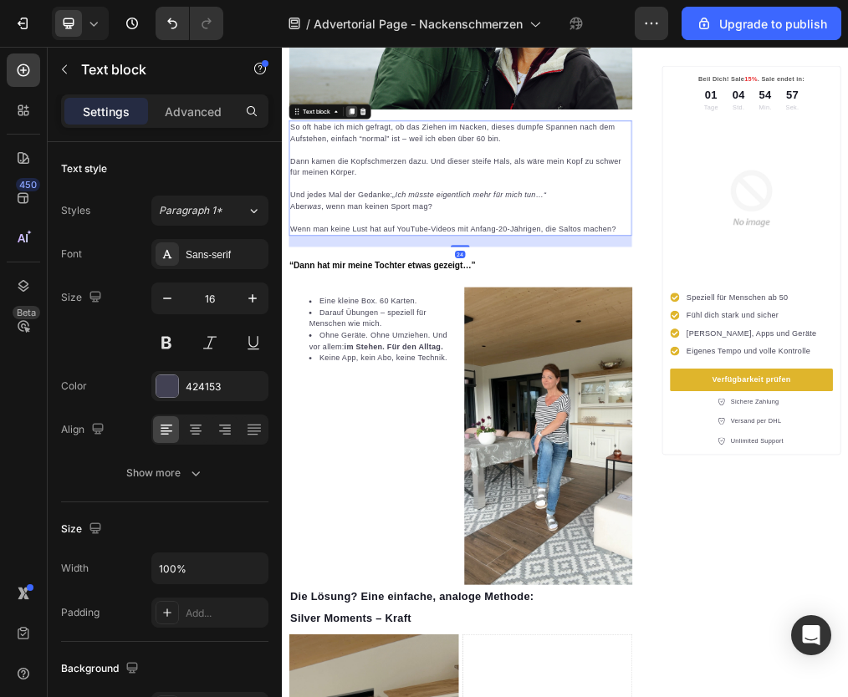
click at [410, 161] on icon at bounding box center [405, 161] width 13 height 13
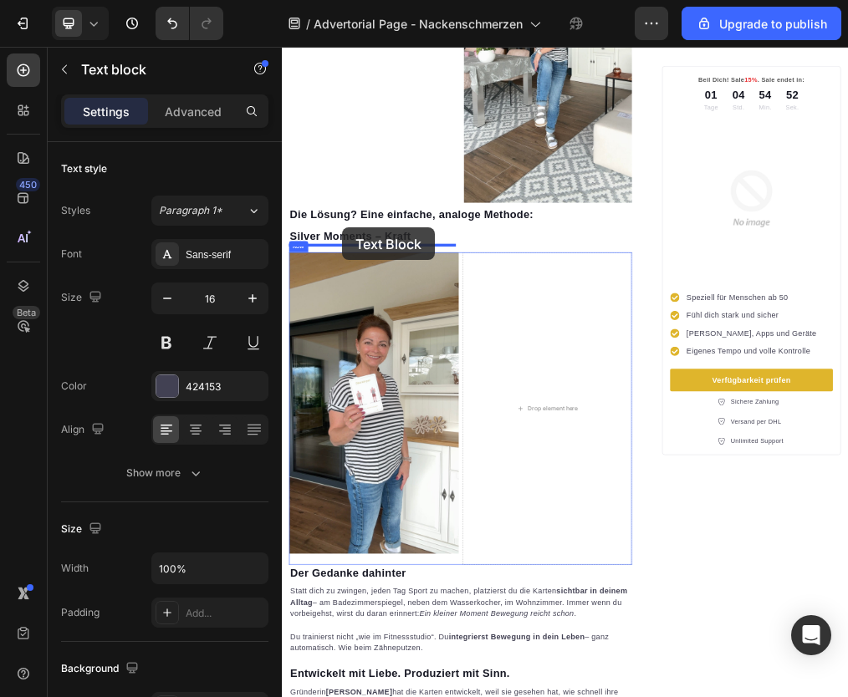
scroll to position [1580, 0]
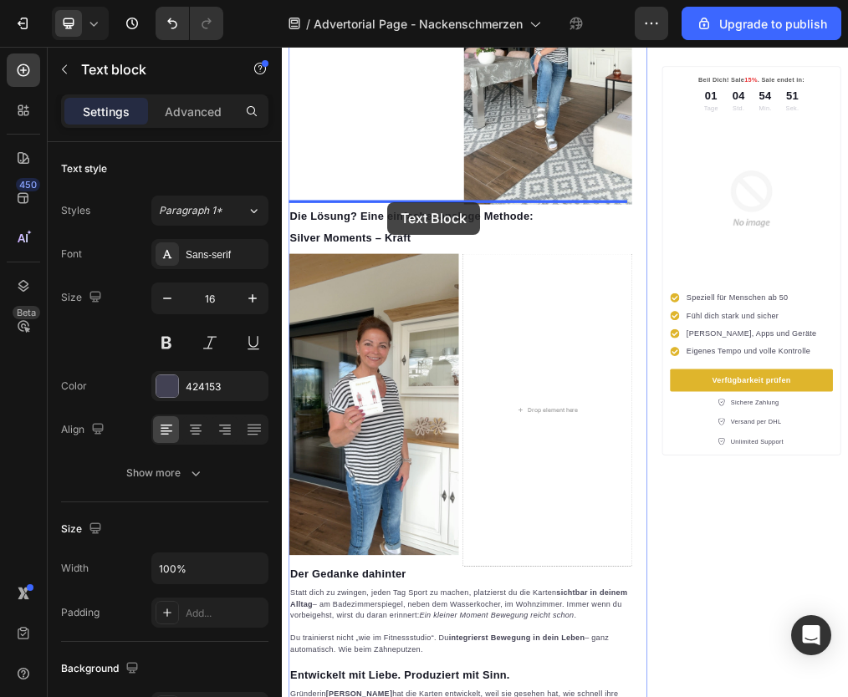
drag, startPoint x: 307, startPoint y: 380, endPoint x: 469, endPoint y: 322, distance: 172.2
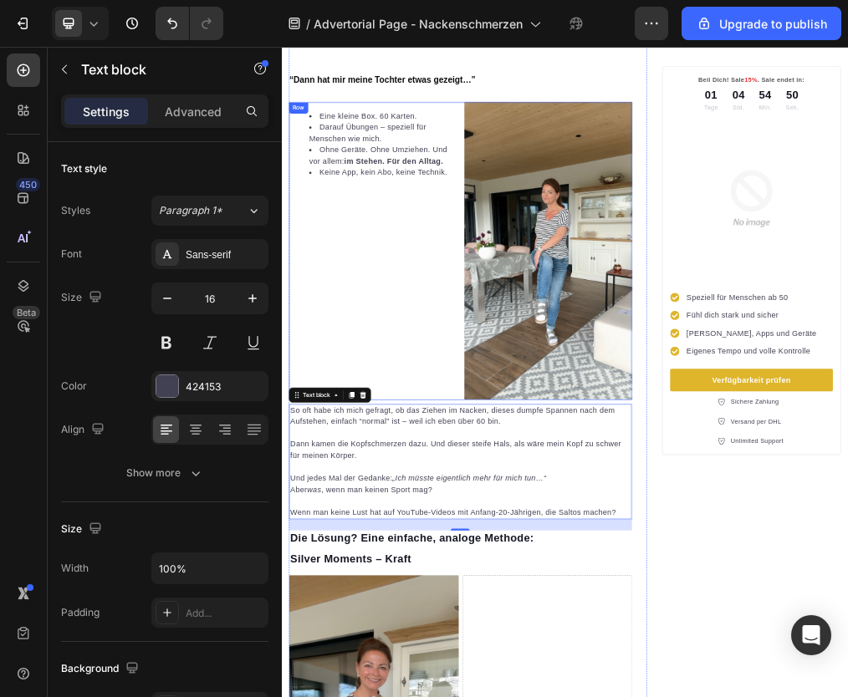
scroll to position [1008, 0]
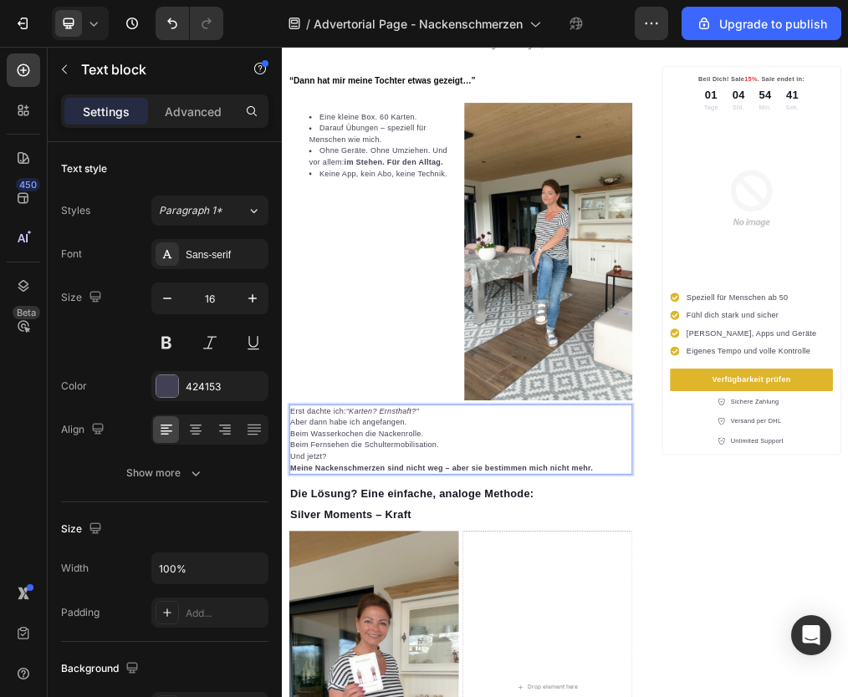
click at [529, 682] on p "Erst dachte ich: “Karten? Ernsthaft?”" at bounding box center [598, 692] width 605 height 20
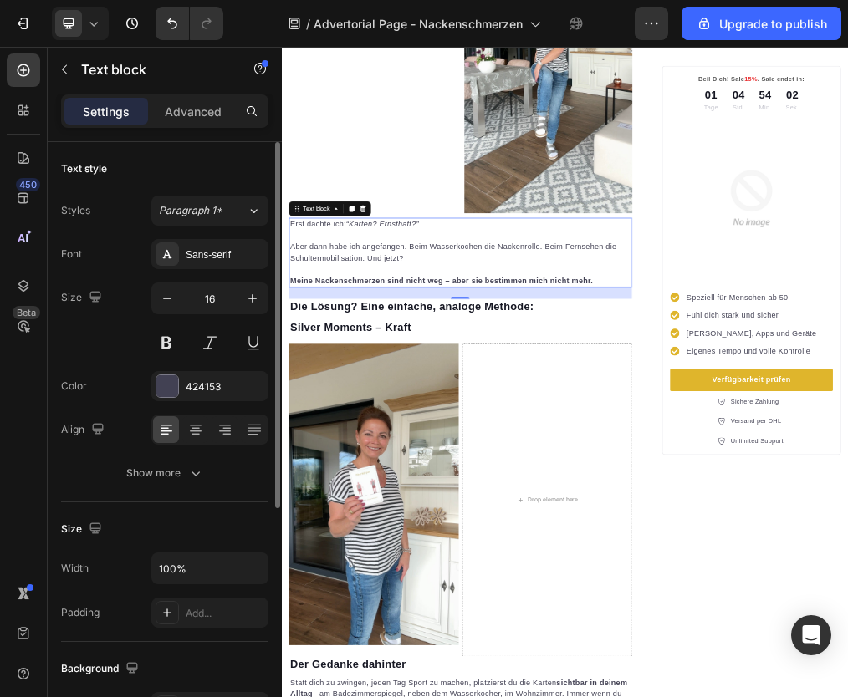
scroll to position [1351, 0]
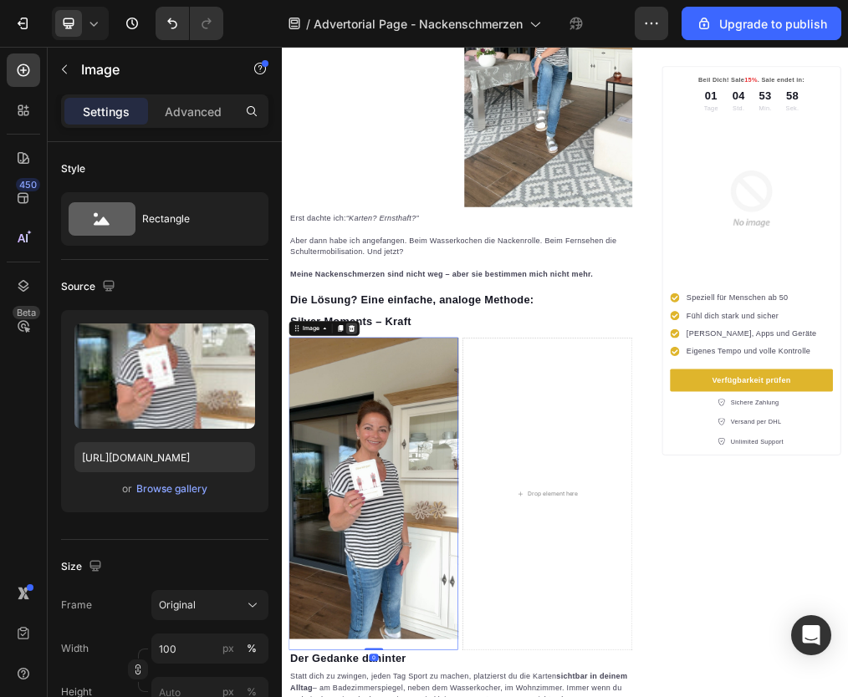
click at [412, 536] on div at bounding box center [406, 546] width 20 height 20
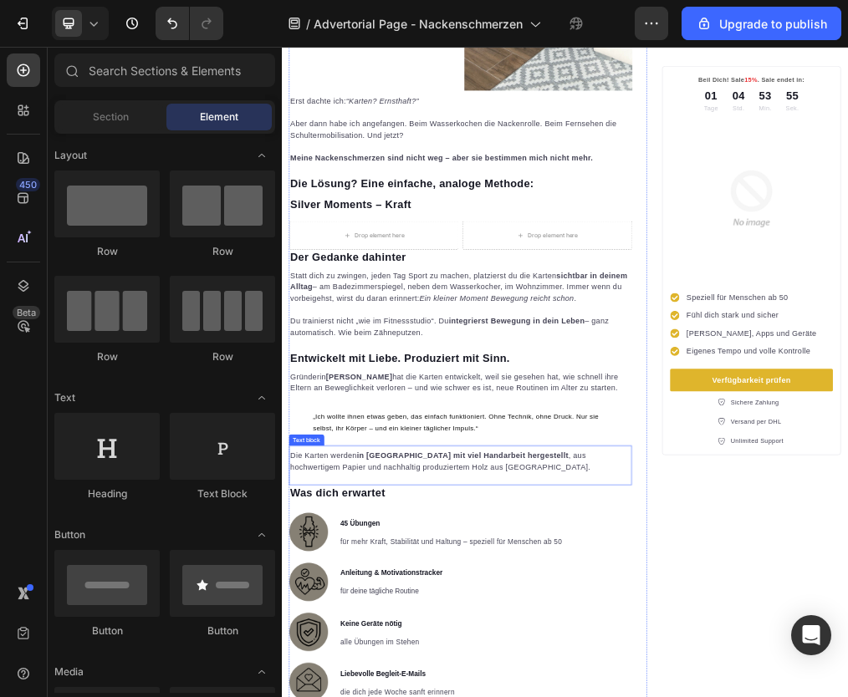
scroll to position [1569, 0]
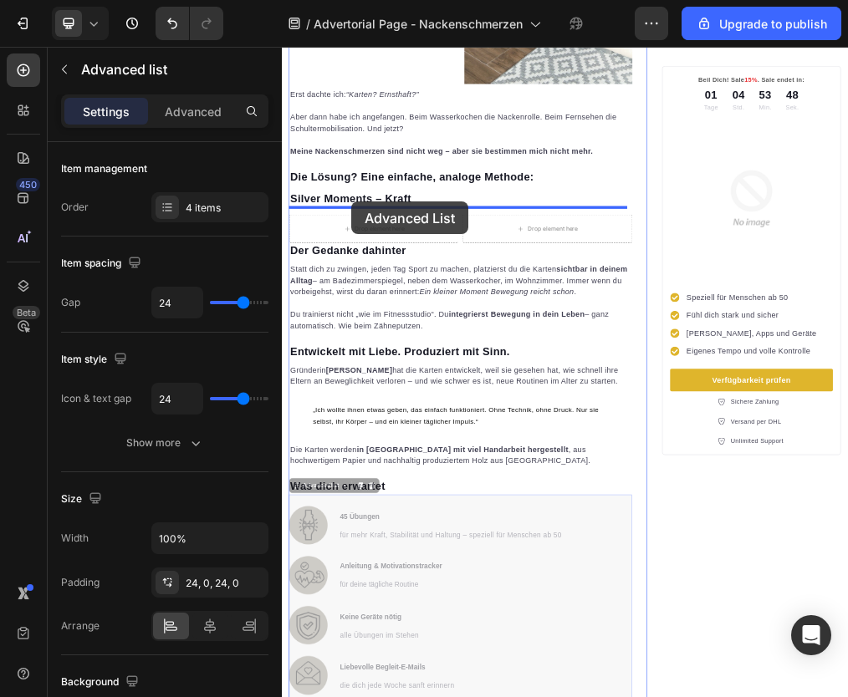
drag, startPoint x: 314, startPoint y: 813, endPoint x: 406, endPoint y: 321, distance: 500.1
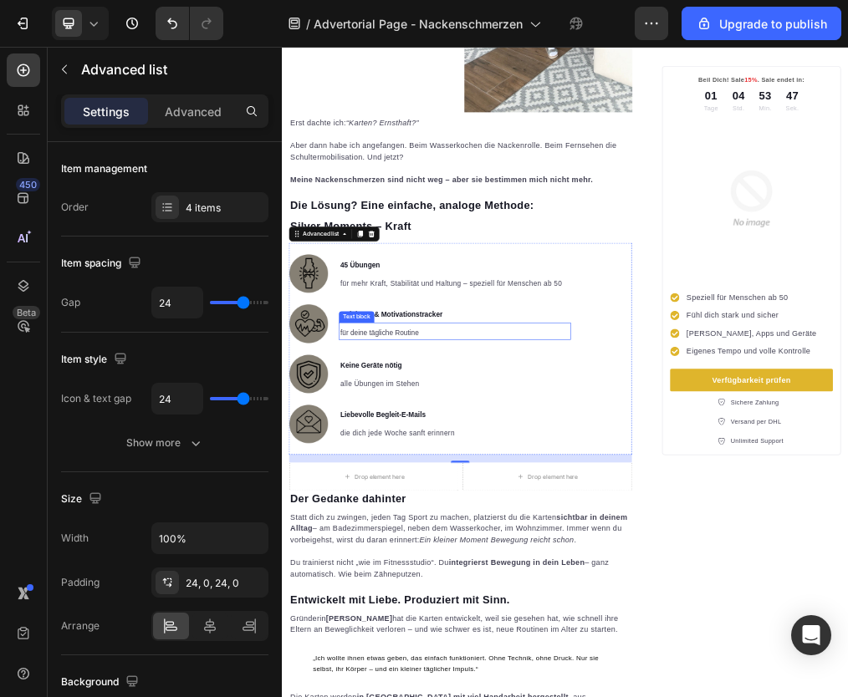
click at [544, 509] on p "Anleitung & Motivationstracker" at bounding box center [589, 521] width 408 height 24
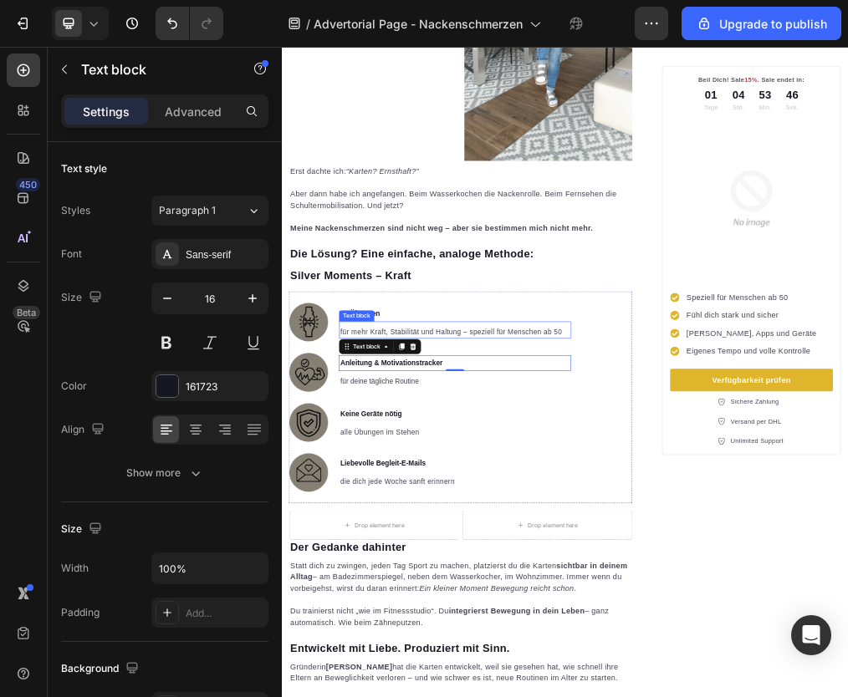
scroll to position [1349, 0]
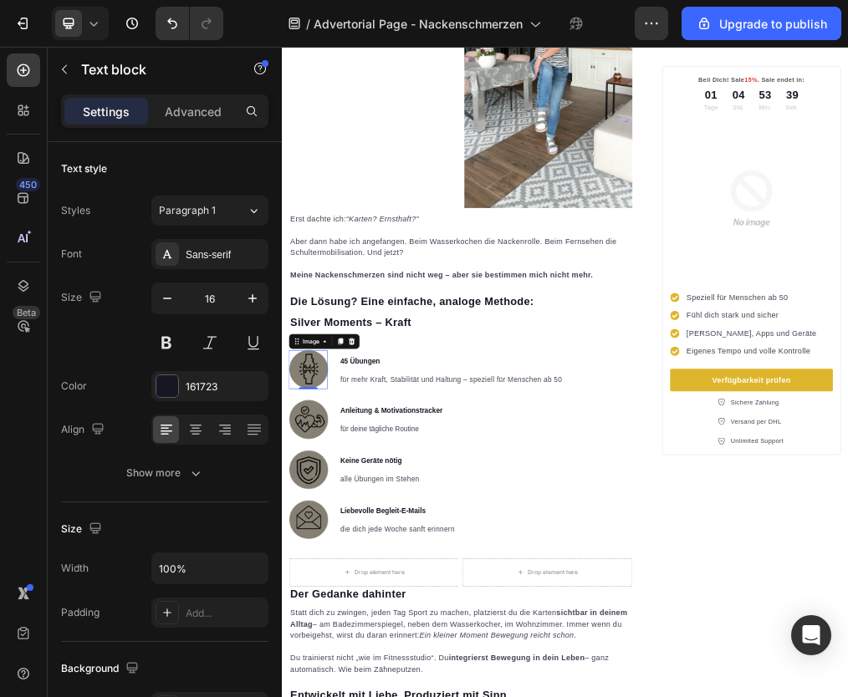
click at [352, 594] on img at bounding box center [328, 618] width 69 height 69
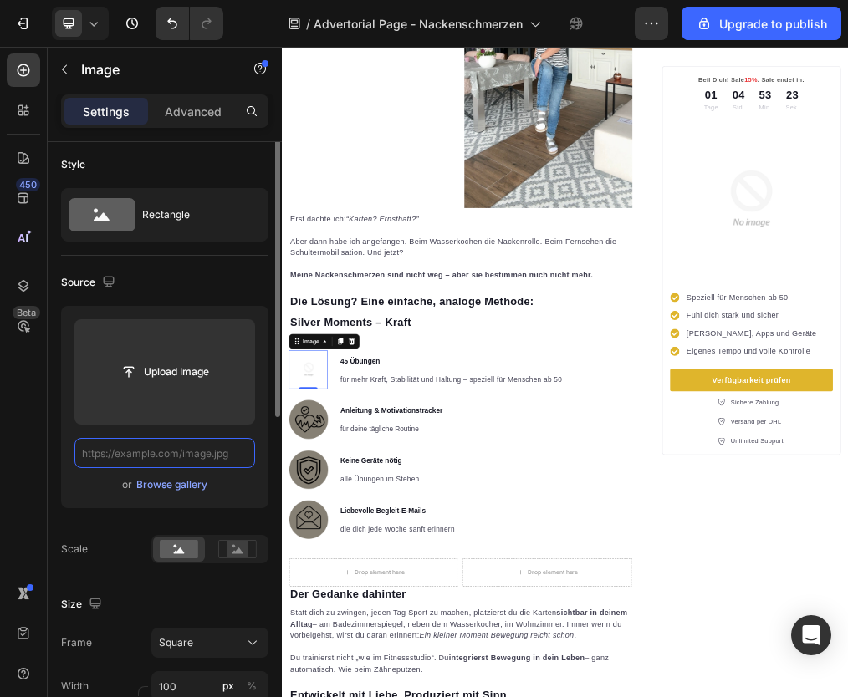
scroll to position [0, 0]
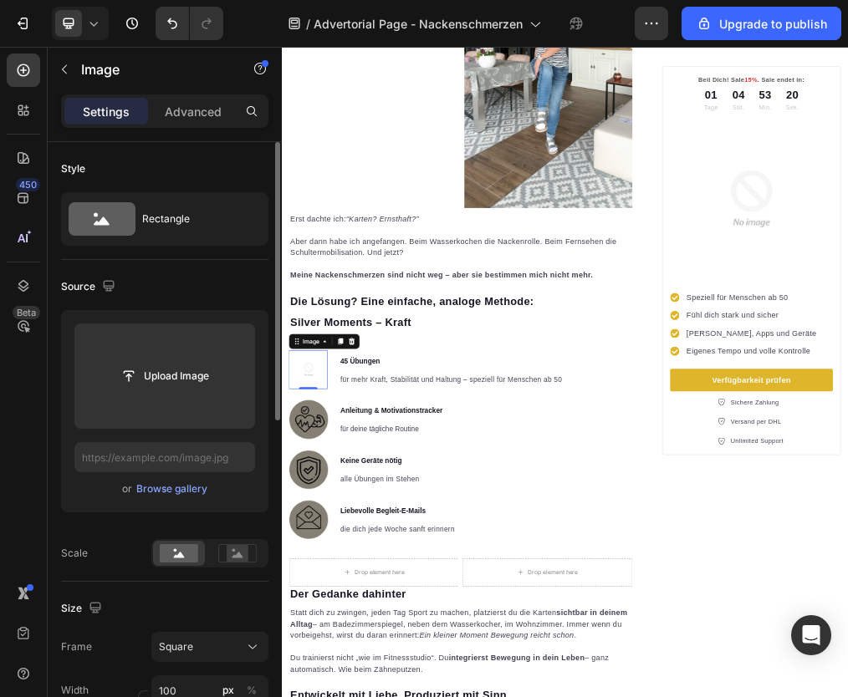
click at [162, 282] on div "Source" at bounding box center [164, 286] width 207 height 27
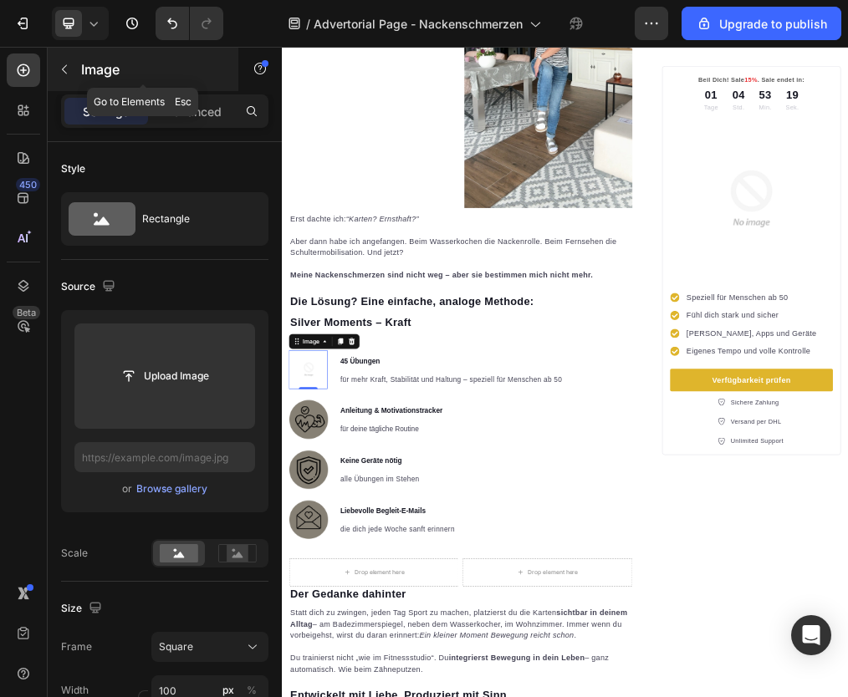
click at [64, 70] on icon "button" at bounding box center [64, 69] width 13 height 13
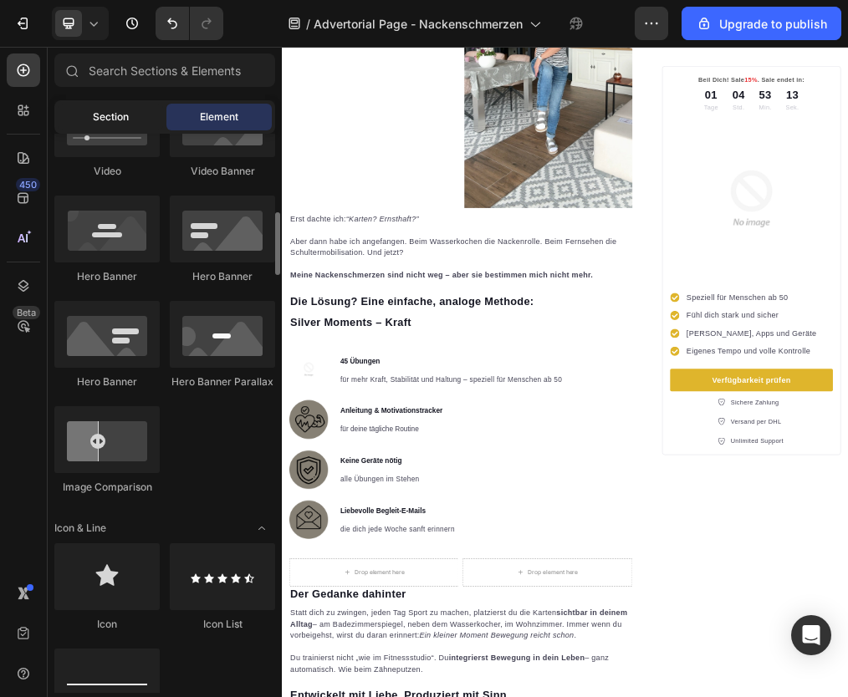
scroll to position [706, 0]
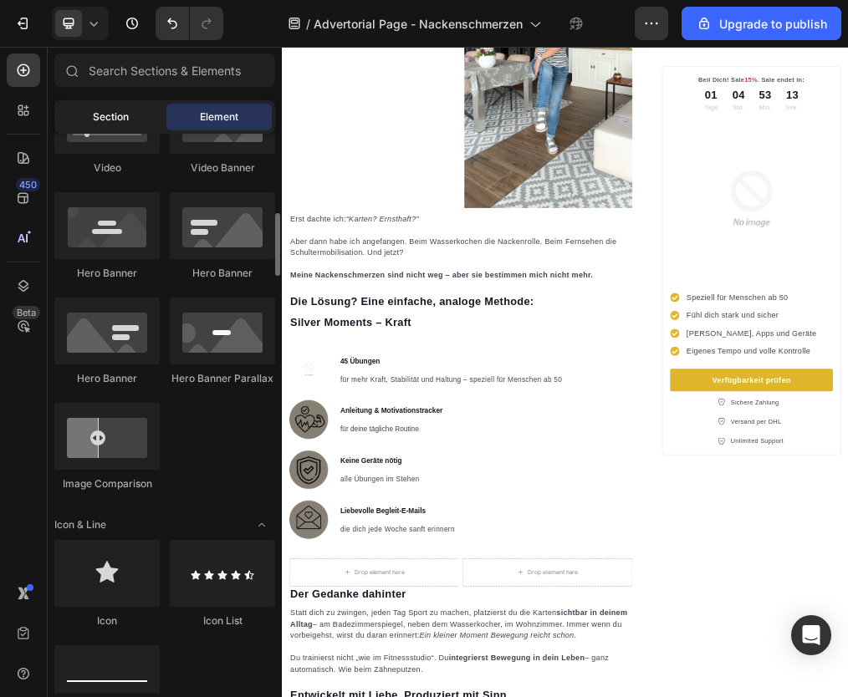
click at [115, 130] on div "Section" at bounding box center [110, 117] width 105 height 27
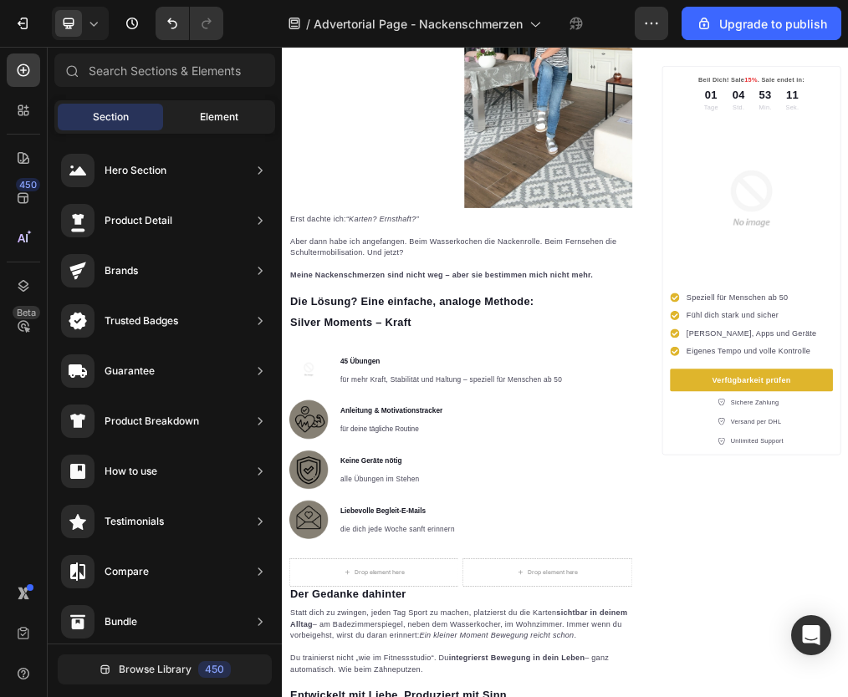
click at [217, 125] on div "Element" at bounding box center [218, 117] width 105 height 27
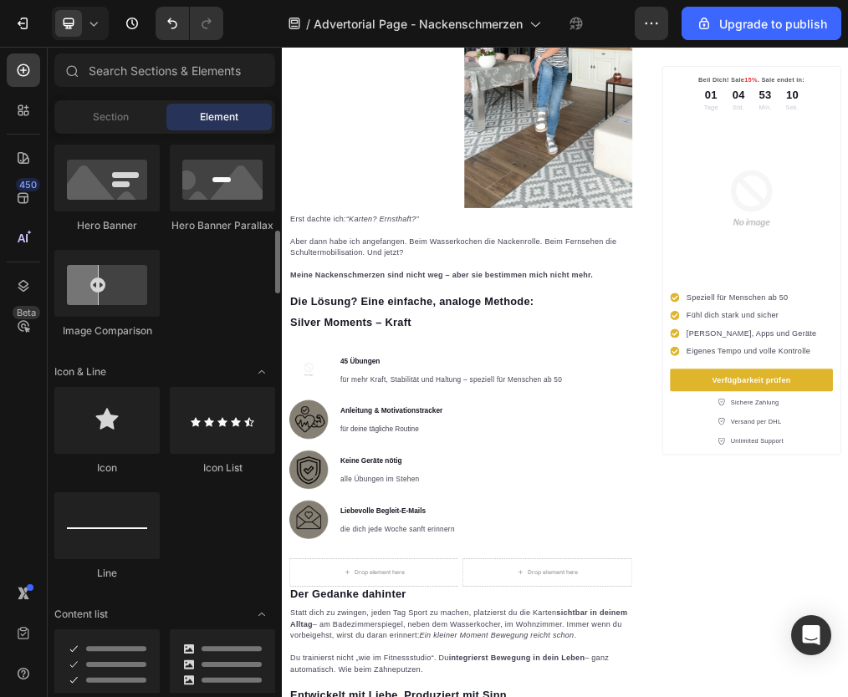
scroll to position [937, 0]
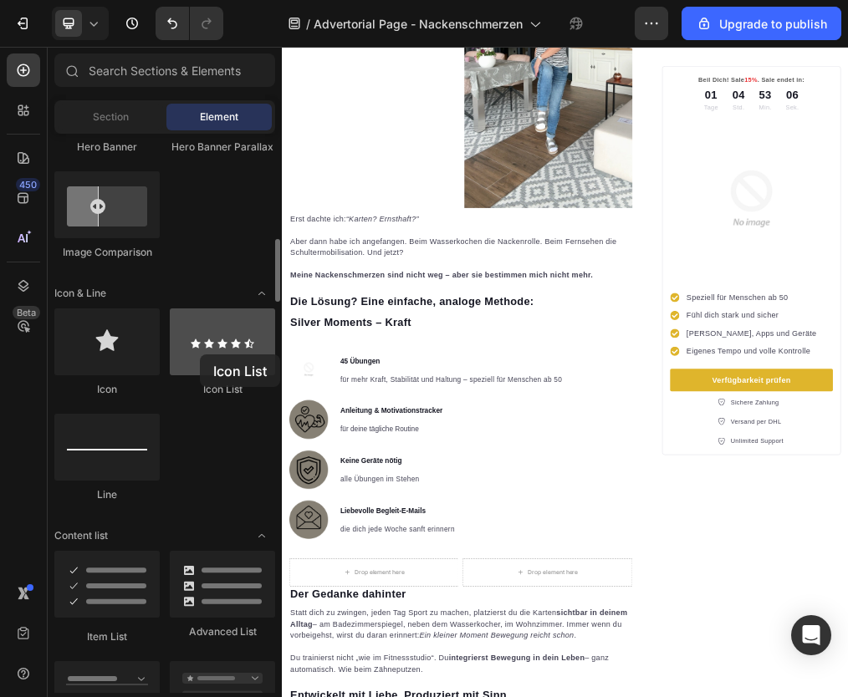
click at [200, 355] on div at bounding box center [222, 342] width 105 height 67
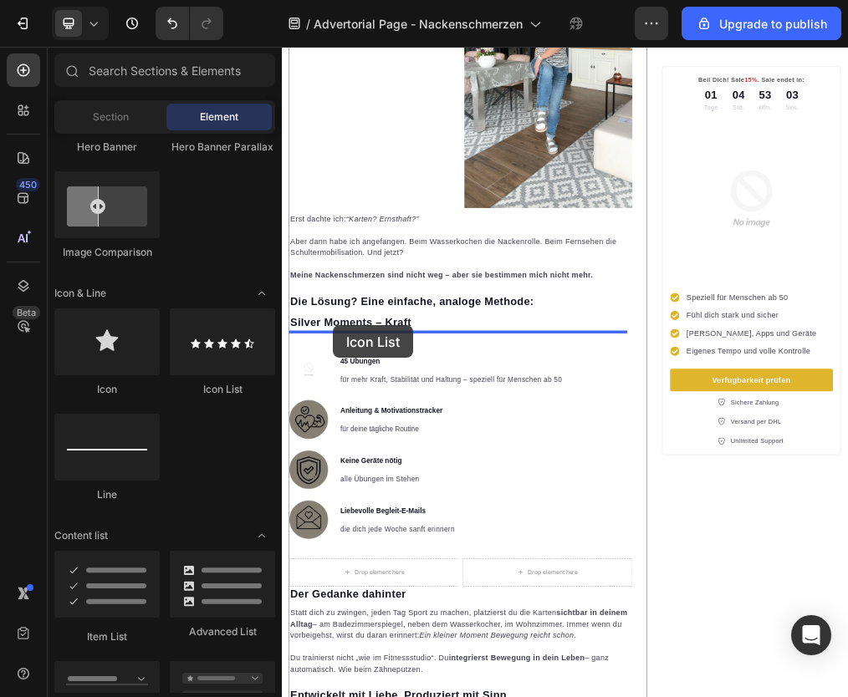
drag, startPoint x: 483, startPoint y: 387, endPoint x: 372, endPoint y: 541, distance: 189.4
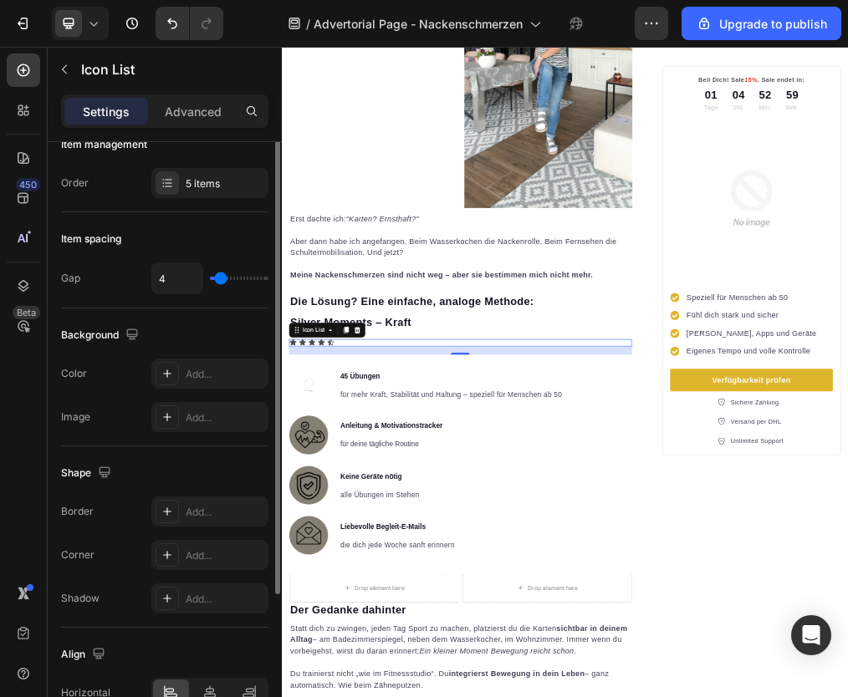
scroll to position [0, 0]
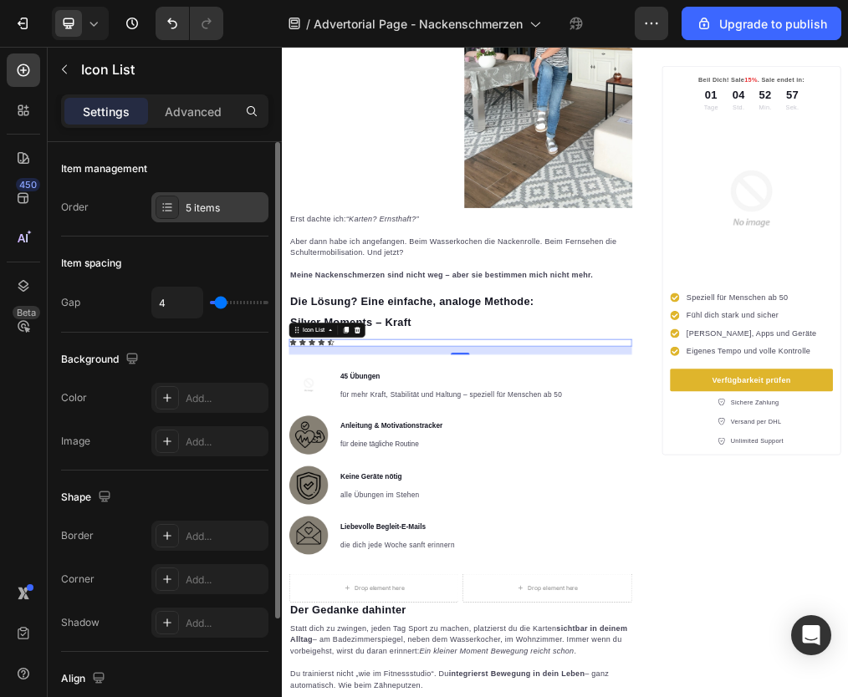
click at [170, 205] on icon at bounding box center [167, 207] width 13 height 13
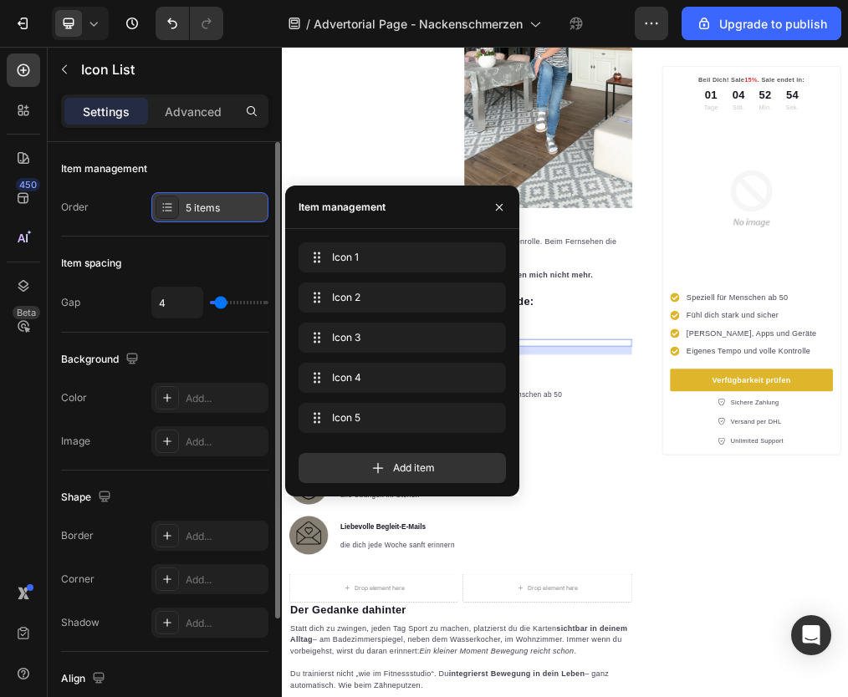
click at [207, 212] on div "5 items" at bounding box center [225, 208] width 79 height 15
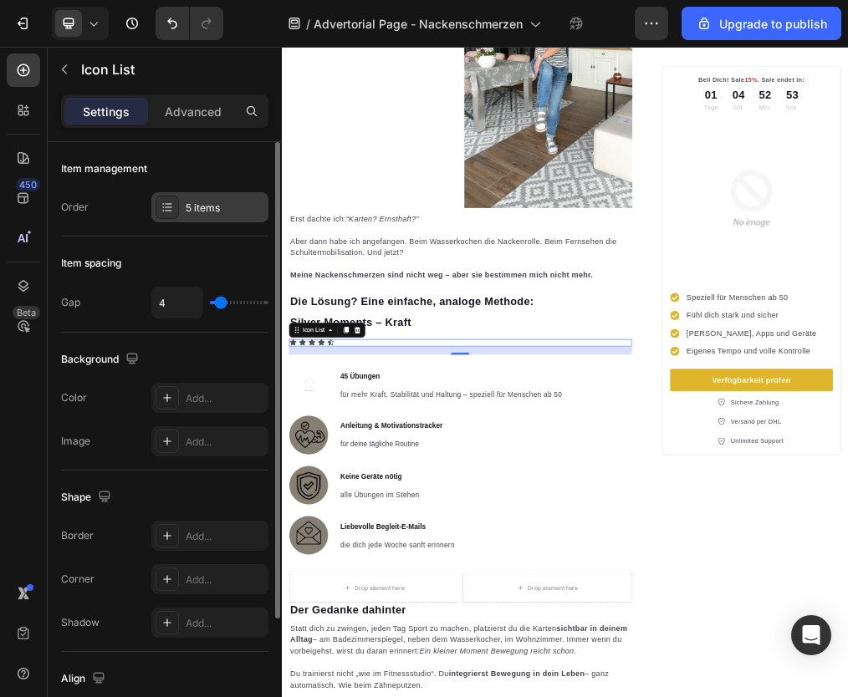
click at [165, 212] on icon at bounding box center [167, 207] width 13 height 13
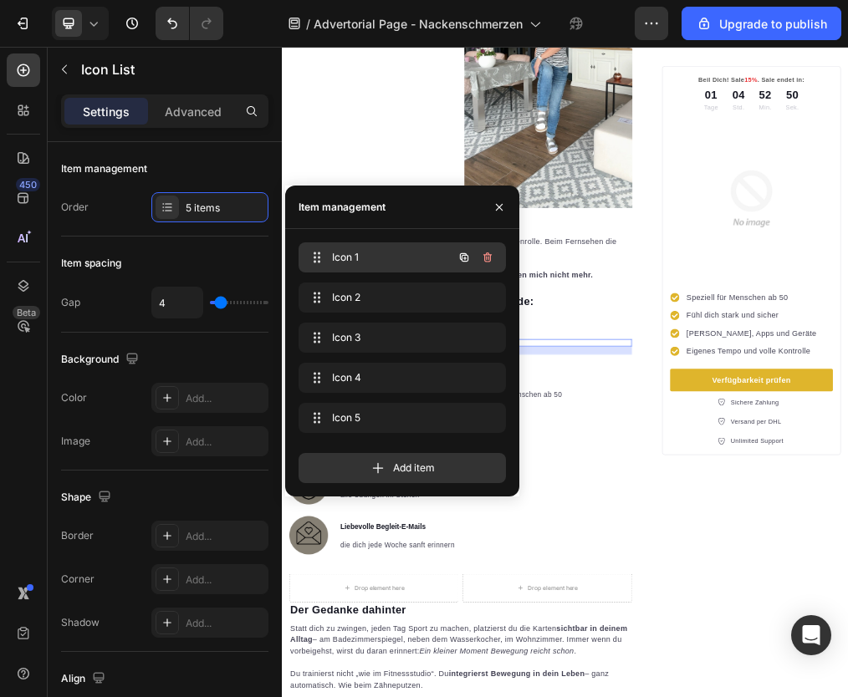
click at [344, 254] on span "Icon 1" at bounding box center [379, 257] width 94 height 15
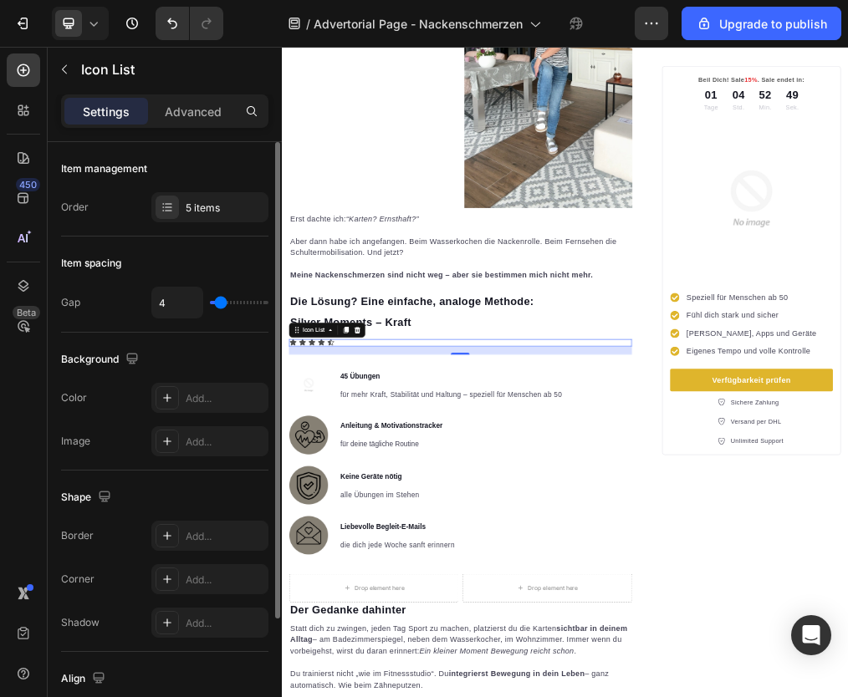
click at [117, 219] on div "Order 5 items" at bounding box center [164, 207] width 207 height 30
click at [199, 120] on div "Advanced" at bounding box center [193, 111] width 84 height 27
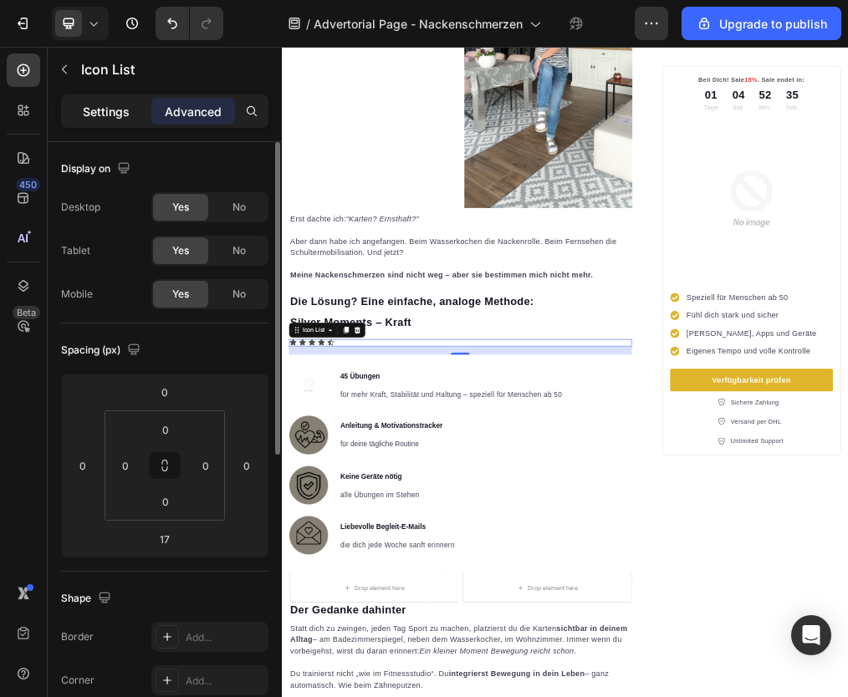
click at [105, 115] on p "Settings" at bounding box center [106, 112] width 47 height 18
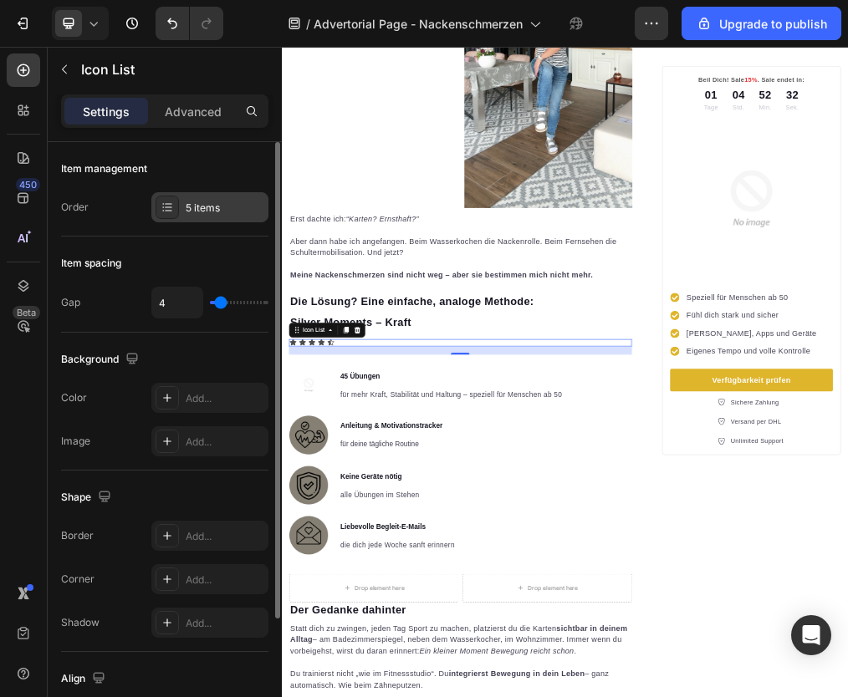
click at [158, 211] on div at bounding box center [167, 207] width 23 height 23
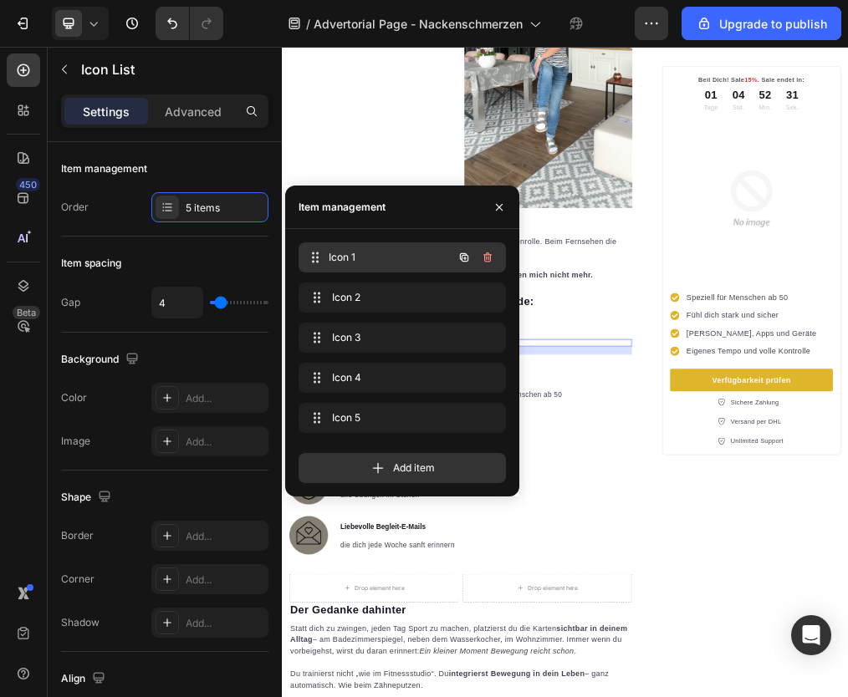
click at [338, 263] on span "Icon 1" at bounding box center [391, 257] width 124 height 15
click at [319, 258] on icon at bounding box center [315, 257] width 13 height 13
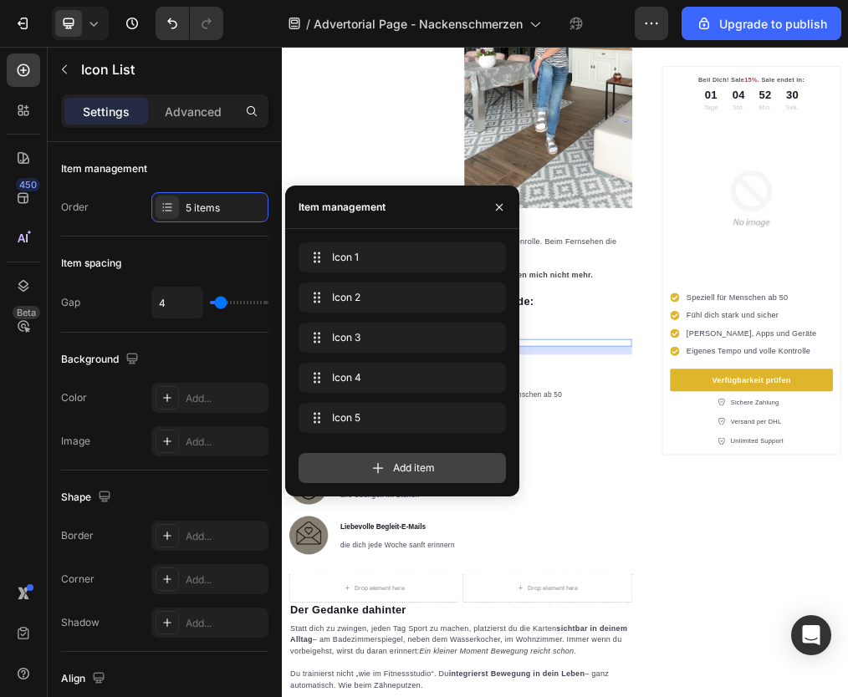
click at [390, 466] on div "Add item" at bounding box center [402, 468] width 207 height 30
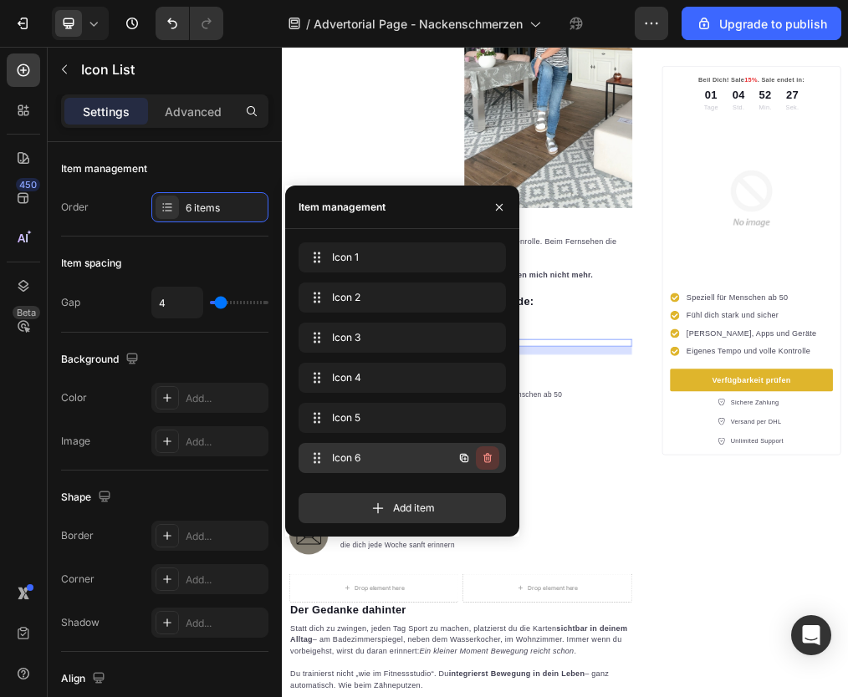
click at [490, 458] on icon "button" at bounding box center [487, 458] width 8 height 10
click at [487, 457] on div "Delete" at bounding box center [476, 458] width 31 height 15
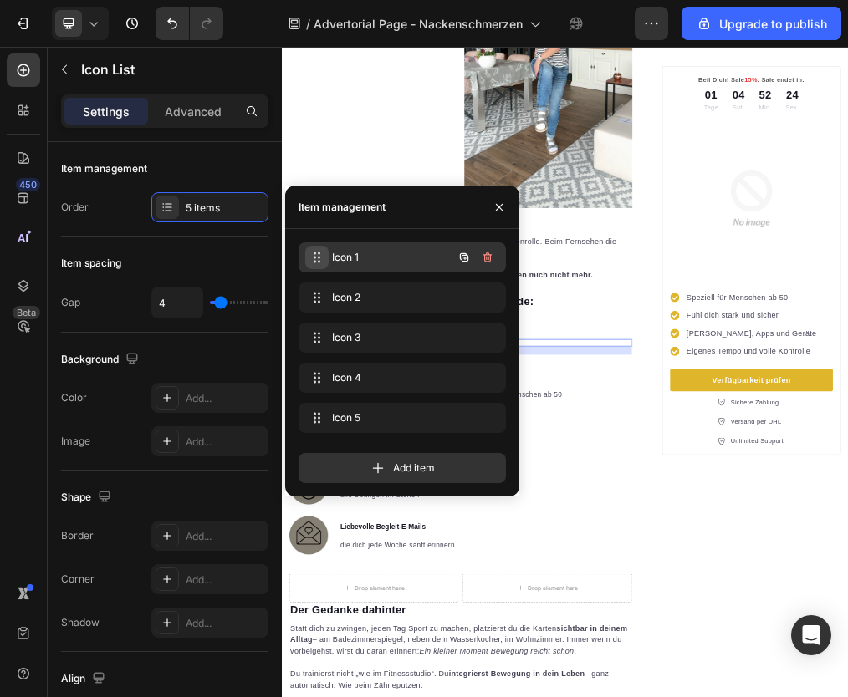
click at [317, 252] on icon at bounding box center [316, 257] width 13 height 13
click at [503, 209] on icon "button" at bounding box center [499, 207] width 13 height 13
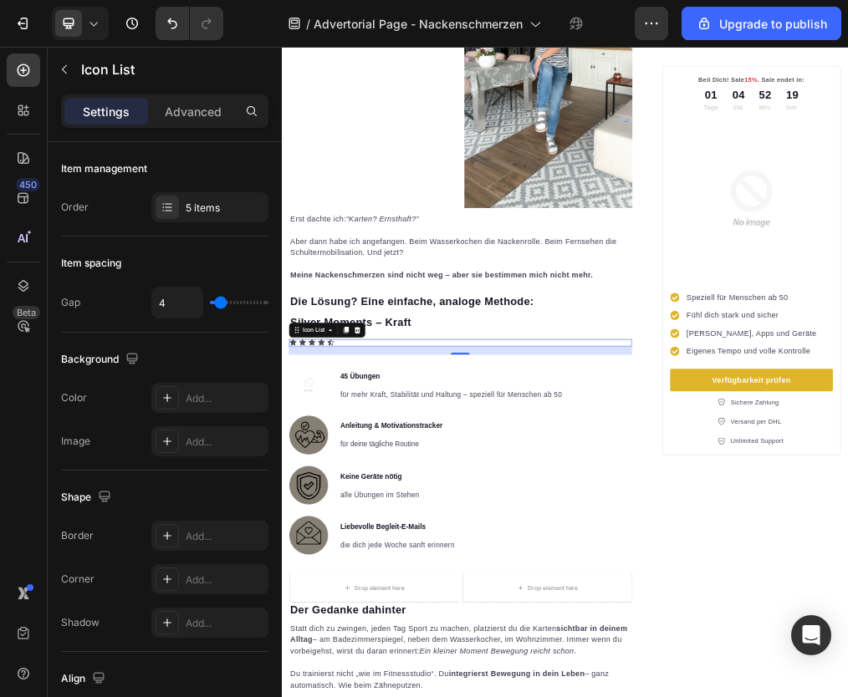
click at [380, 564] on div "Icon Icon Icon Icon Icon" at bounding box center [598, 570] width 608 height 13
click at [417, 541] on icon at bounding box center [415, 547] width 13 height 13
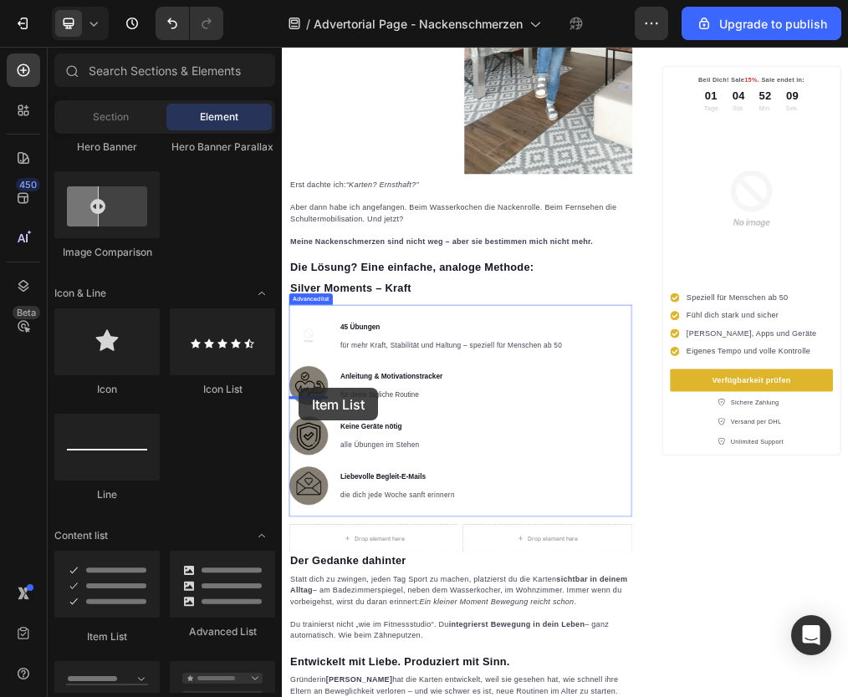
scroll to position [1417, 0]
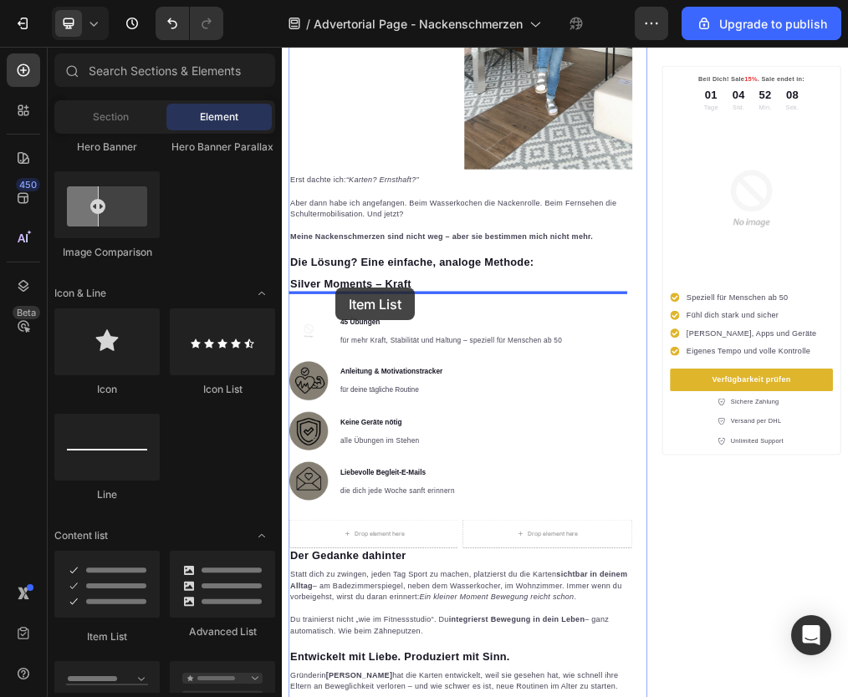
drag, startPoint x: 393, startPoint y: 621, endPoint x: 376, endPoint y: 474, distance: 147.3
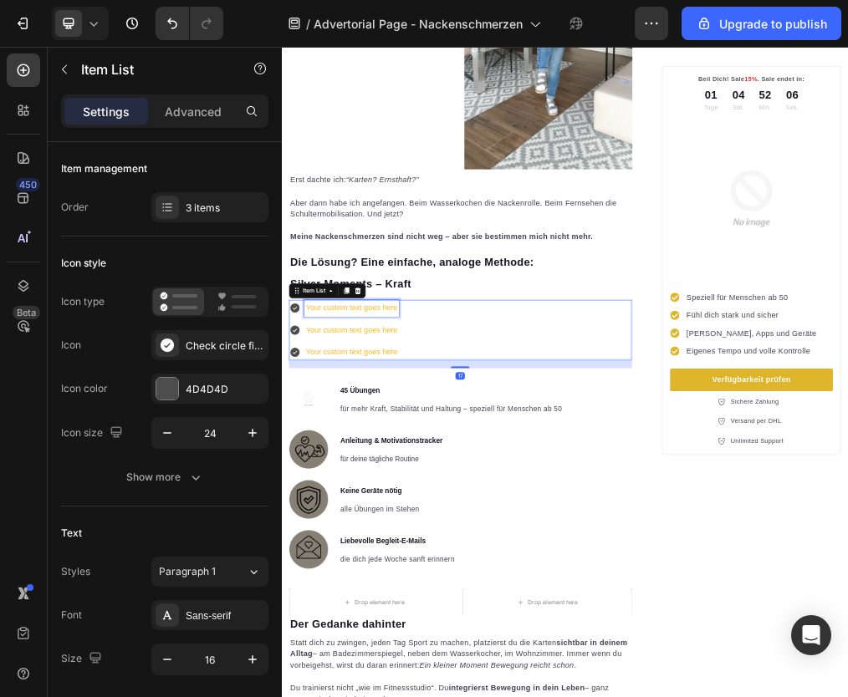
click at [380, 495] on div "Your custom text goes here" at bounding box center [404, 509] width 167 height 29
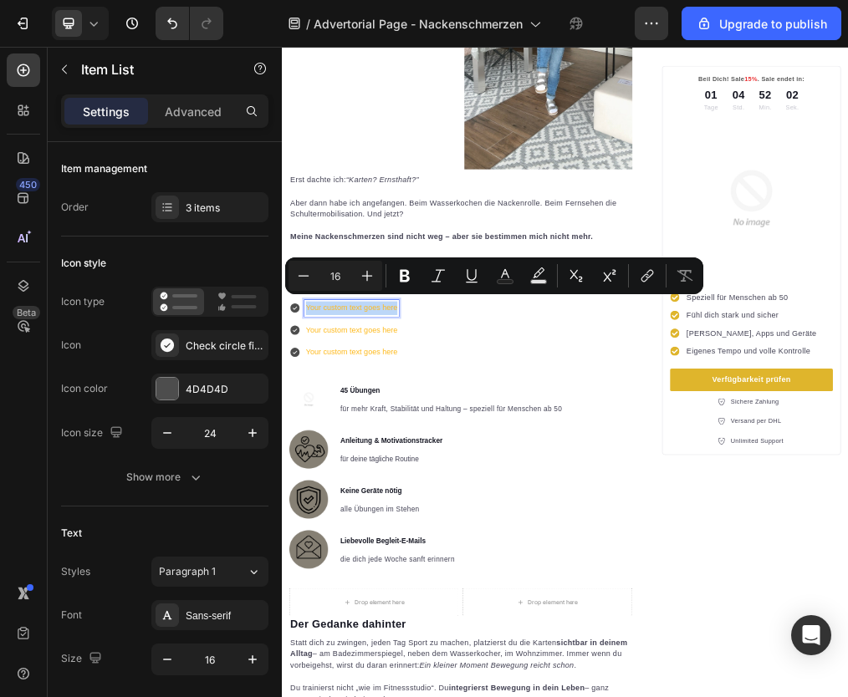
click at [406, 498] on p "Your custom text goes here" at bounding box center [405, 510] width 162 height 24
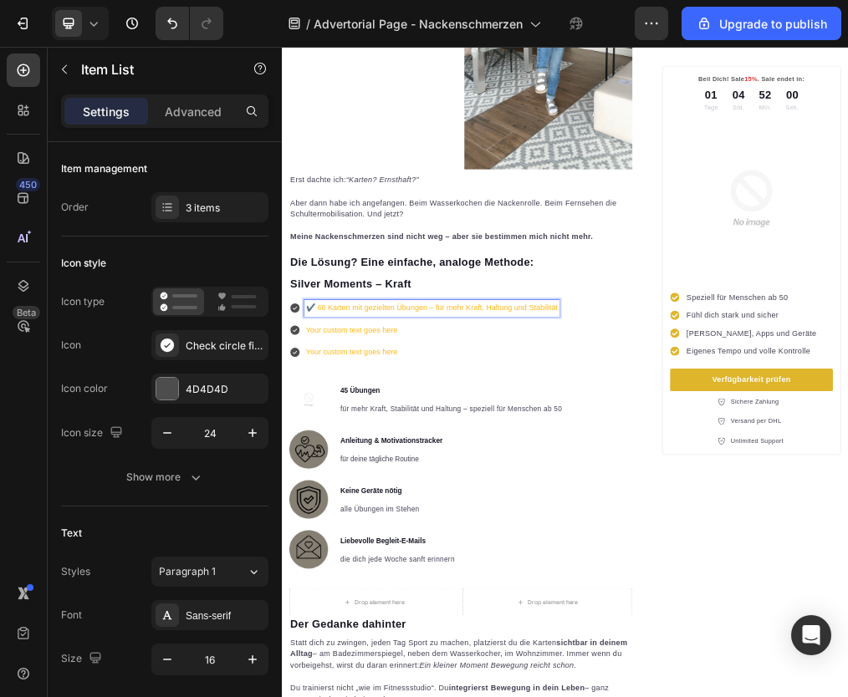
click at [329, 499] on p "✔️ 60 Karten mit gezielten Übungen – für mehr Kraft, Haltung und Stabilität" at bounding box center [547, 510] width 447 height 24
click at [336, 501] on p "✔️ 60 Karten mit gezielten Übungen – für mehr Kraft, Haltung und Stabilität" at bounding box center [547, 510] width 447 height 24
click at [416, 498] on p "60 Karten mit gezielten Übungen – für mehr Kraft, Haltung und Stabilität" at bounding box center [537, 510] width 426 height 24
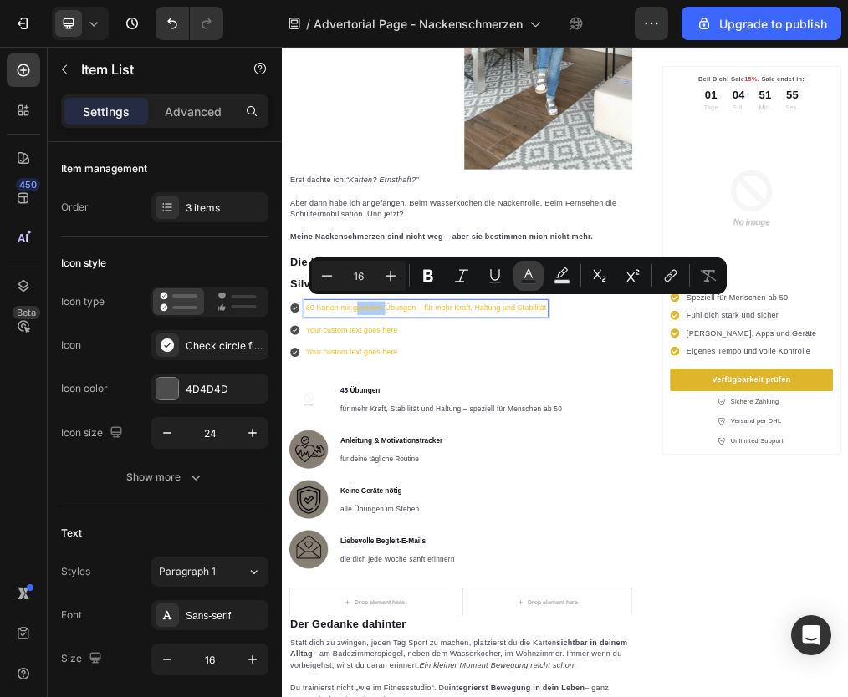
click at [531, 276] on icon "Editor contextual toolbar" at bounding box center [528, 273] width 8 height 9
type input "FEB91C"
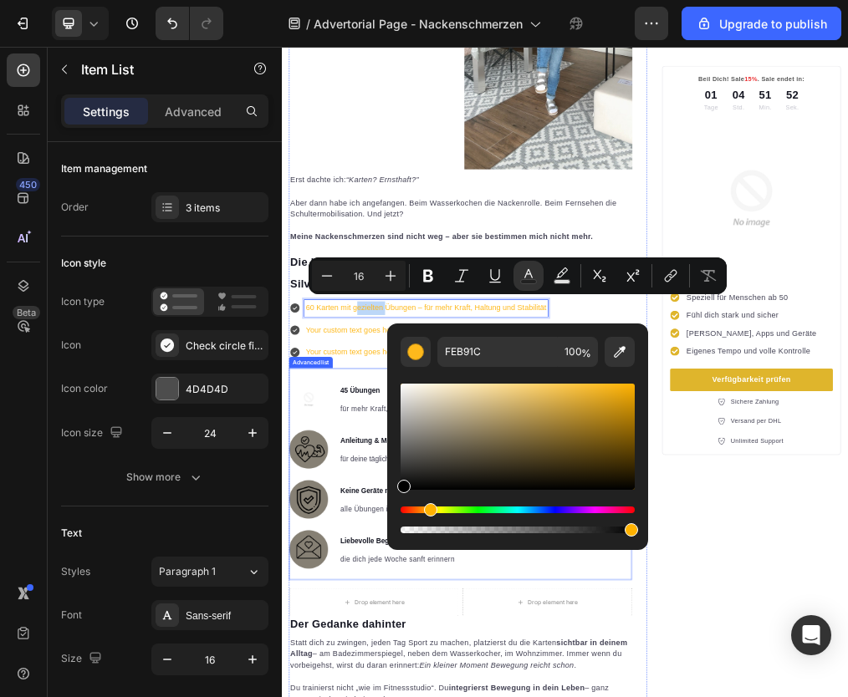
type input "000000"
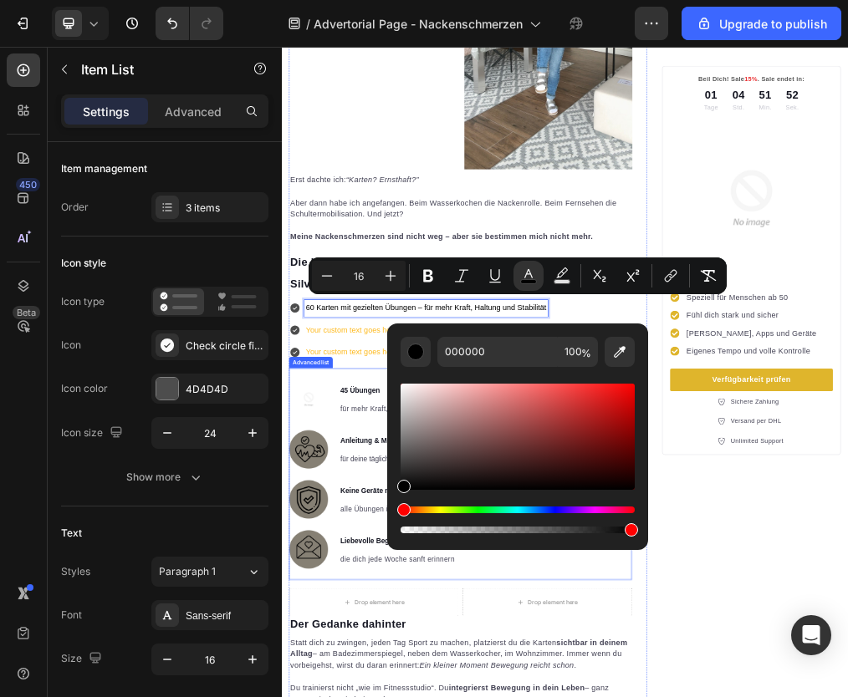
drag, startPoint x: 891, startPoint y: 432, endPoint x: 449, endPoint y: 876, distance: 626.2
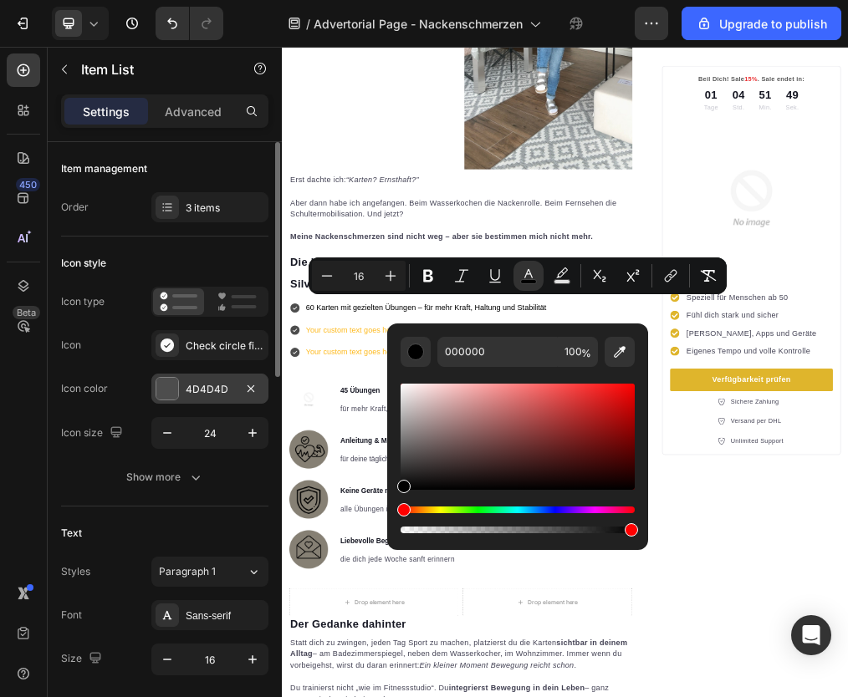
click at [199, 382] on div "4D4D4D" at bounding box center [210, 389] width 49 height 15
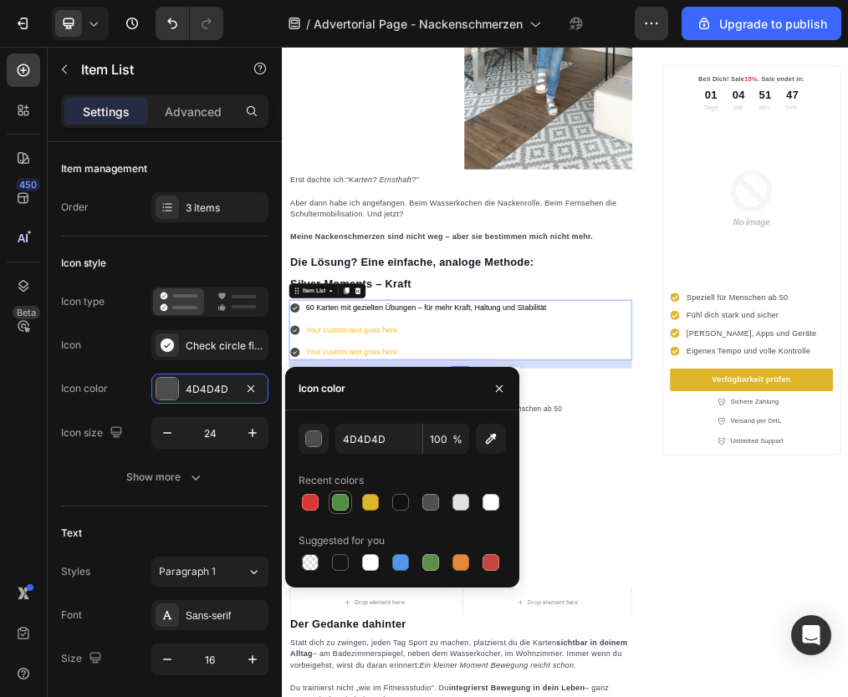
click at [340, 502] on div at bounding box center [340, 502] width 17 height 17
type input "4D903F"
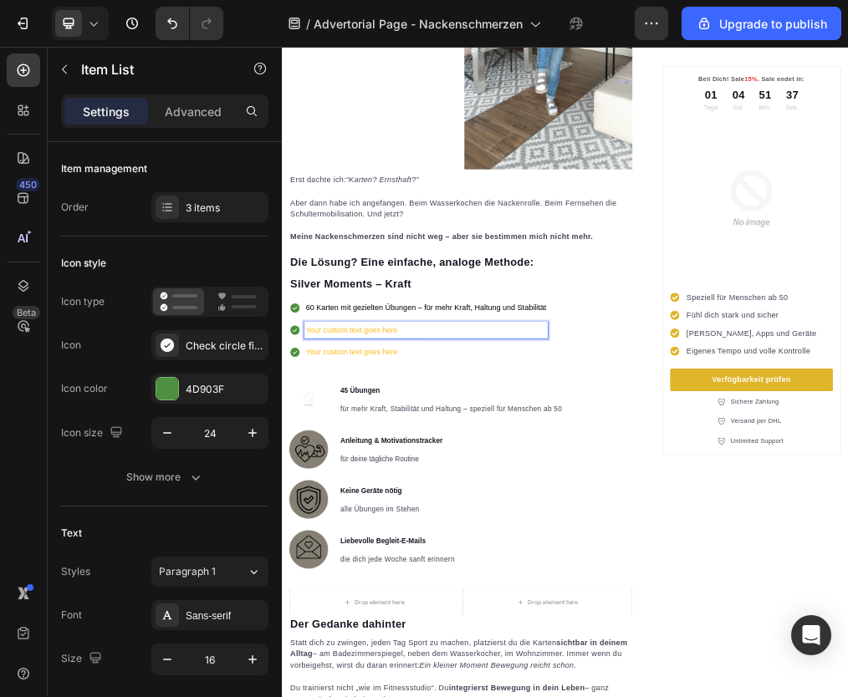
click at [377, 537] on p "Your custom text goes here" at bounding box center [537, 549] width 426 height 24
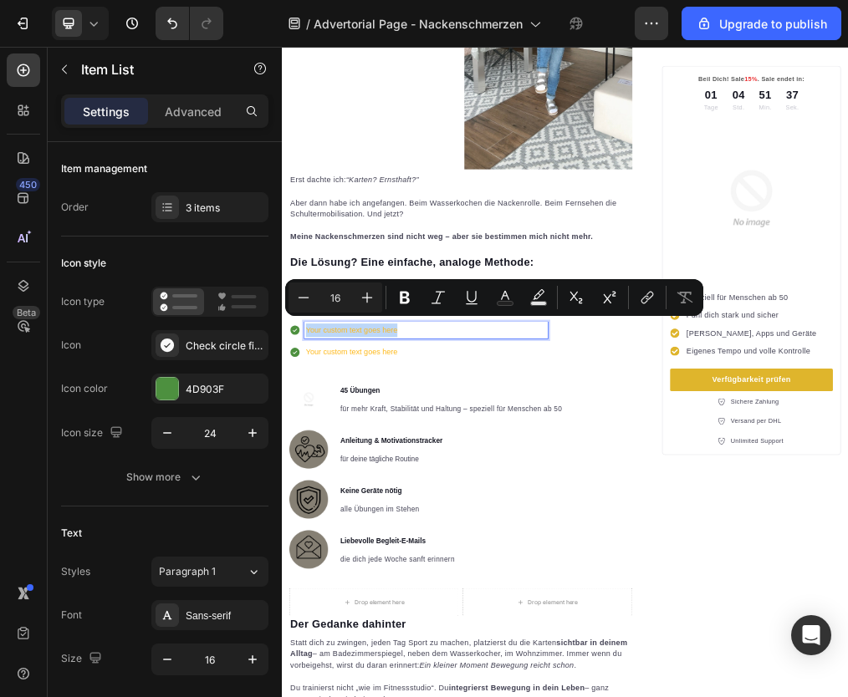
type input "11"
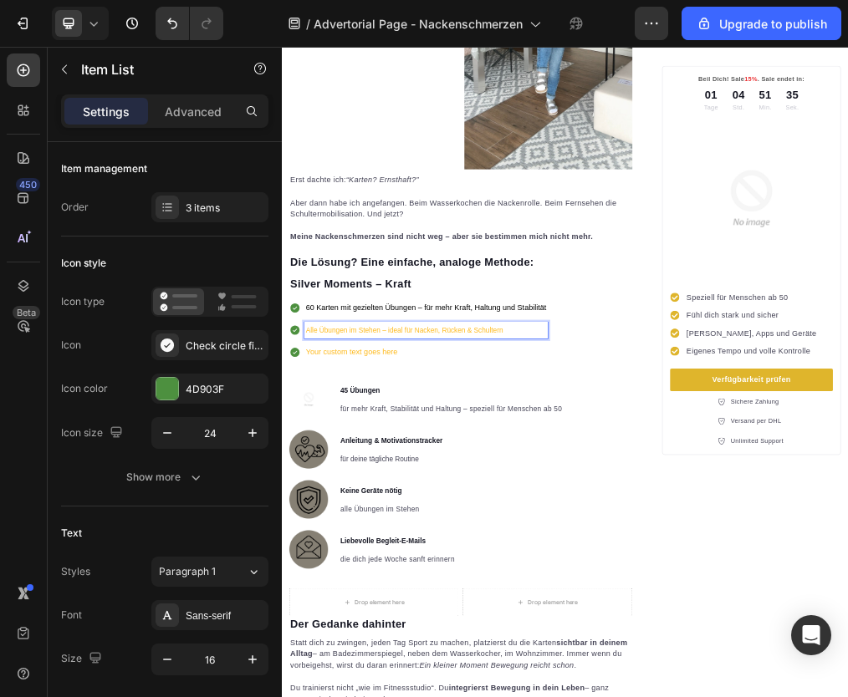
click at [365, 502] on span "60 Karten mit gezielten Übungen – für mehr Kraft, Haltung und Stabilität" at bounding box center [537, 509] width 426 height 14
click at [346, 542] on span "Alle Übungen im Stehen – ideal für Nacken, Rücken & Schultern" at bounding box center [499, 548] width 350 height 13
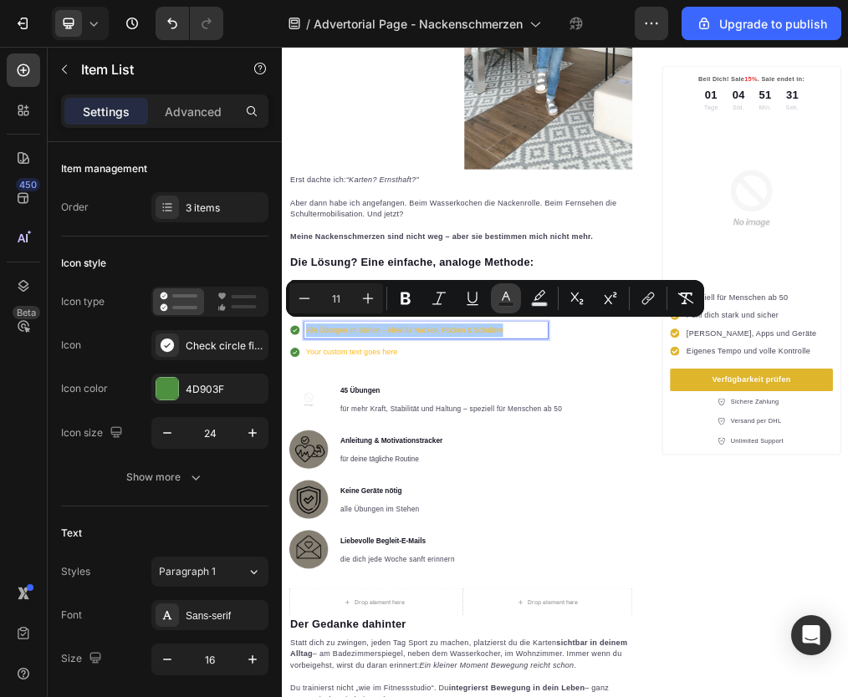
click at [509, 296] on icon "Editor contextual toolbar" at bounding box center [506, 298] width 17 height 17
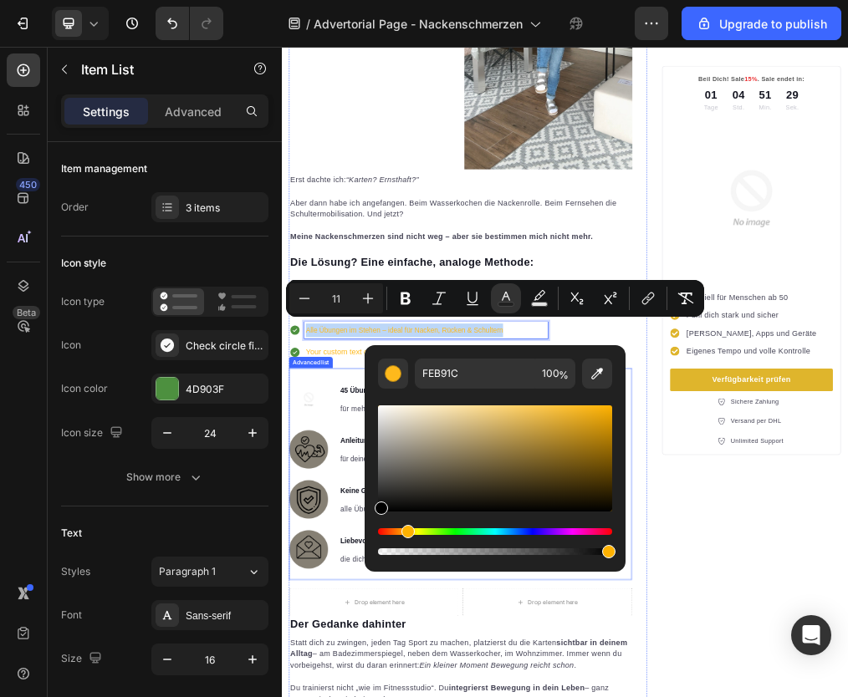
type input "000000"
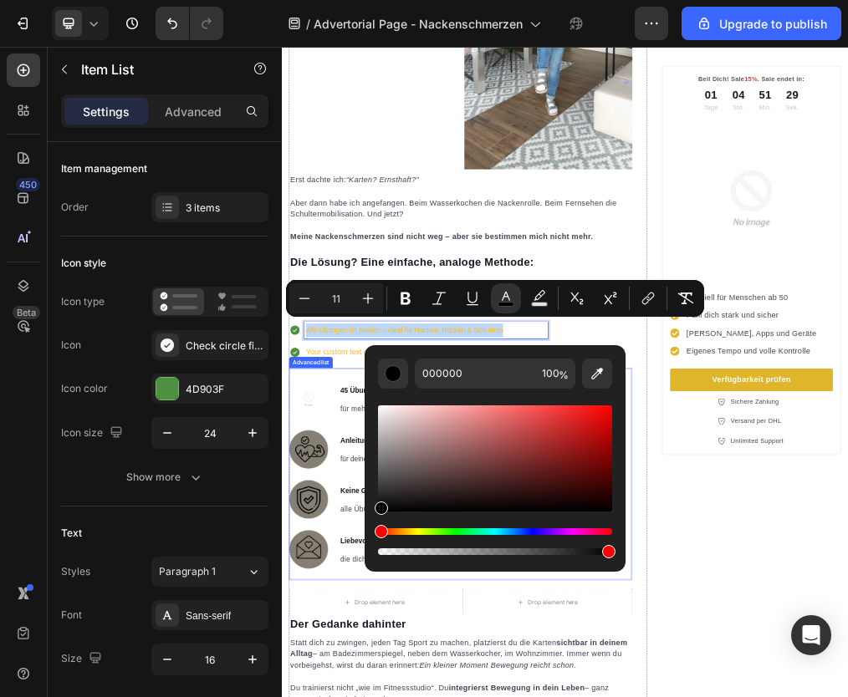
drag, startPoint x: 665, startPoint y: 554, endPoint x: 414, endPoint y: 879, distance: 410.8
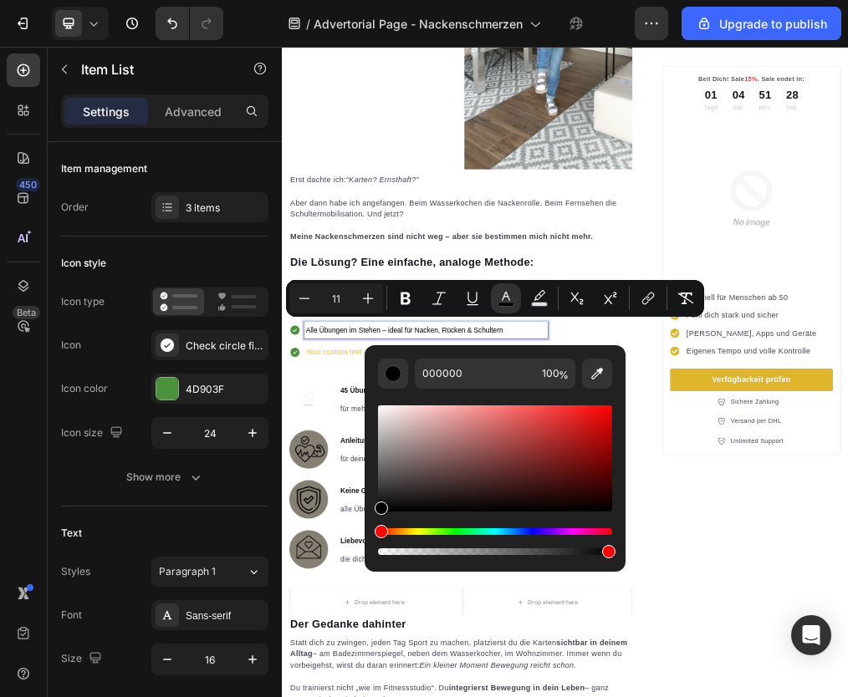
click at [352, 577] on p "Your custom text goes here" at bounding box center [537, 588] width 426 height 24
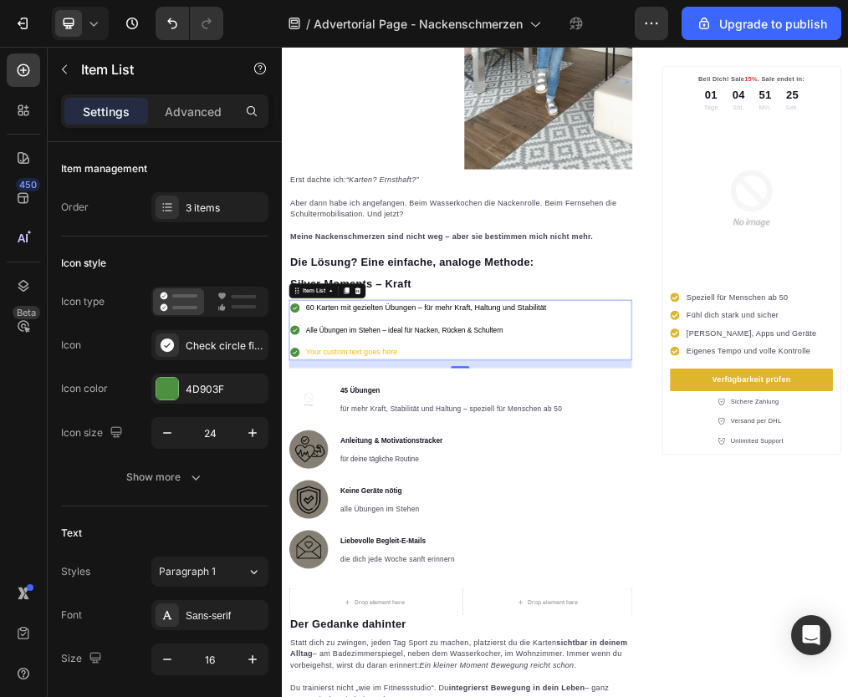
click at [371, 576] on p "Your custom text goes here" at bounding box center [537, 588] width 426 height 24
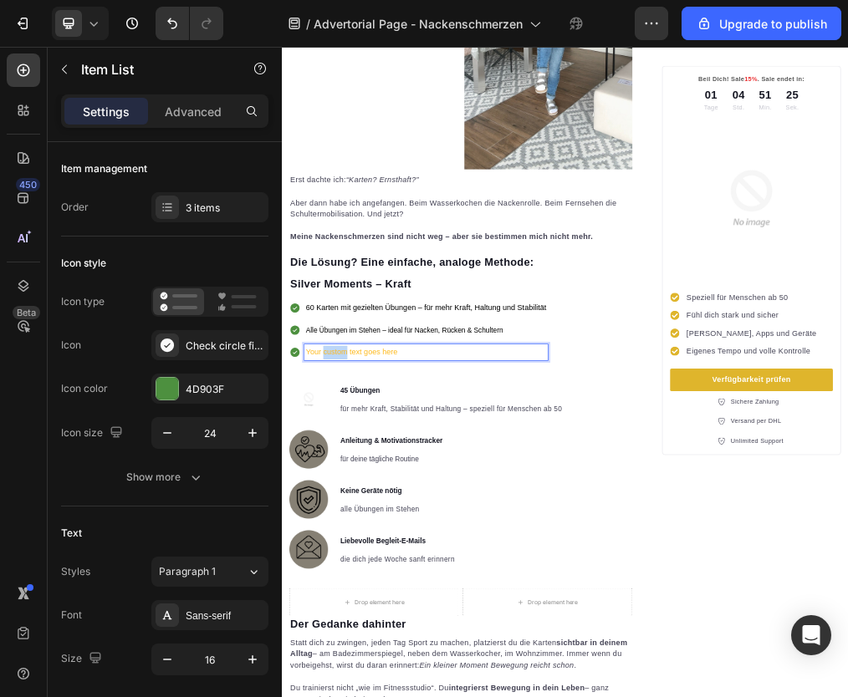
click at [371, 576] on p "Your custom text goes here" at bounding box center [537, 588] width 426 height 24
click at [338, 576] on p "✔️ Entwickelt für Menschen ab 50" at bounding box center [537, 588] width 426 height 24
click at [372, 576] on p "Entwickelt für Menschen ab 50" at bounding box center [537, 588] width 426 height 24
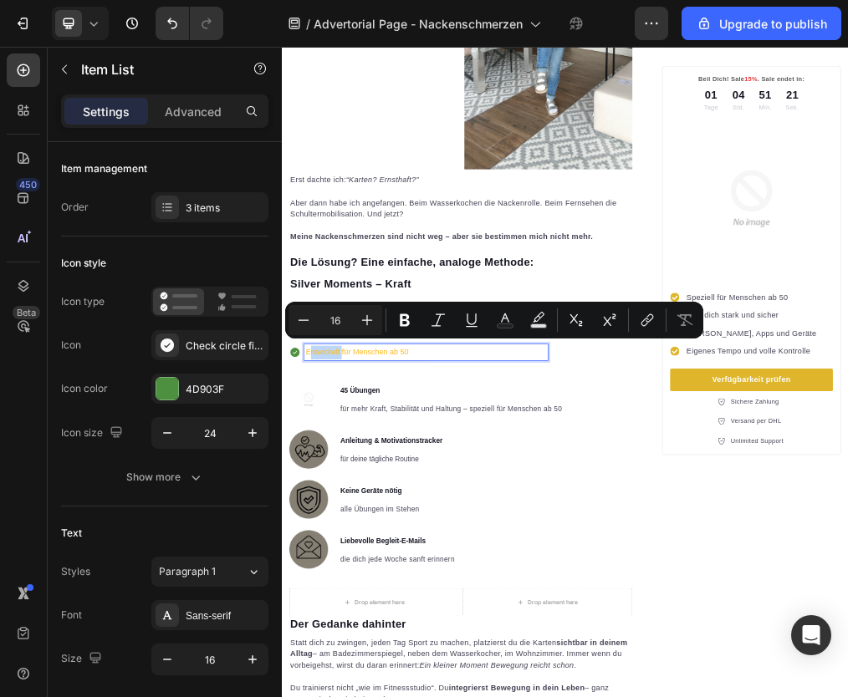
click at [358, 576] on p "Entwickelt für Menschen ab 50" at bounding box center [537, 588] width 426 height 24
click at [305, 580] on icon at bounding box center [304, 588] width 17 height 17
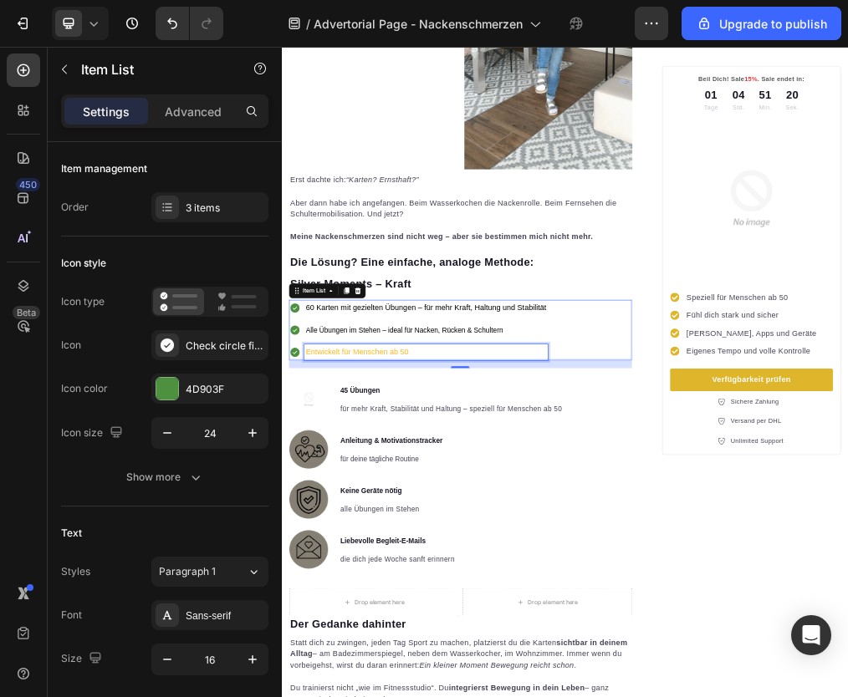
click at [323, 578] on div "Entwickelt für Menschen ab 50" at bounding box center [537, 588] width 432 height 29
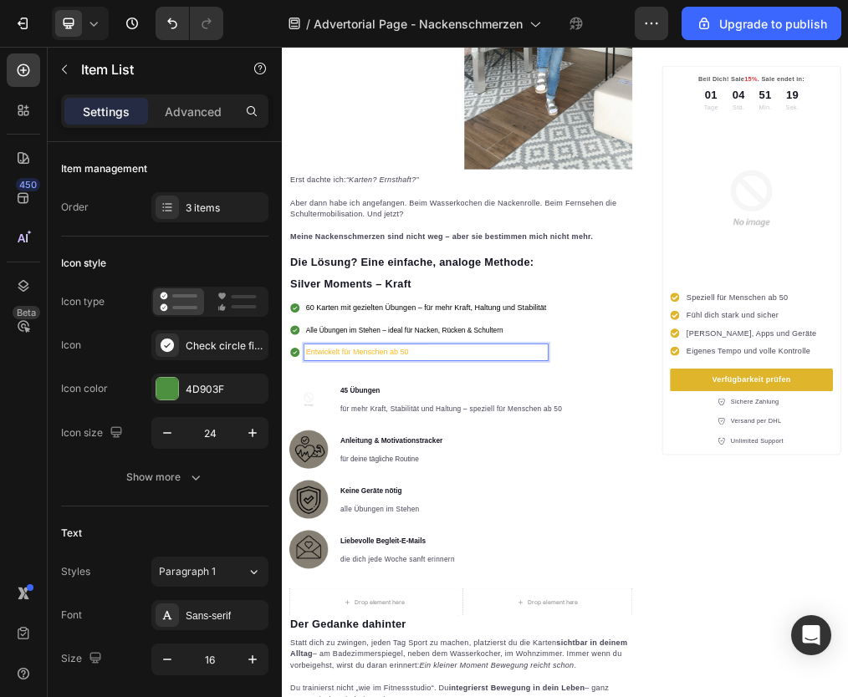
click at [354, 580] on p "Entwickelt für Menschen ab 50" at bounding box center [537, 588] width 426 height 24
click at [353, 580] on p "Entwickelt für Menschen ab 50" at bounding box center [537, 588] width 426 height 24
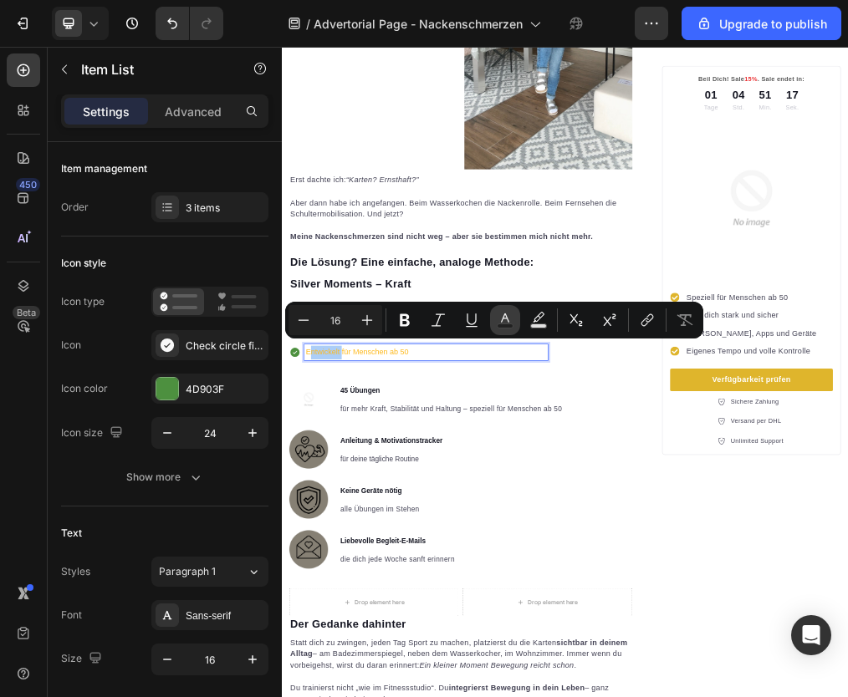
click at [495, 319] on button "Text Color" at bounding box center [505, 320] width 30 height 30
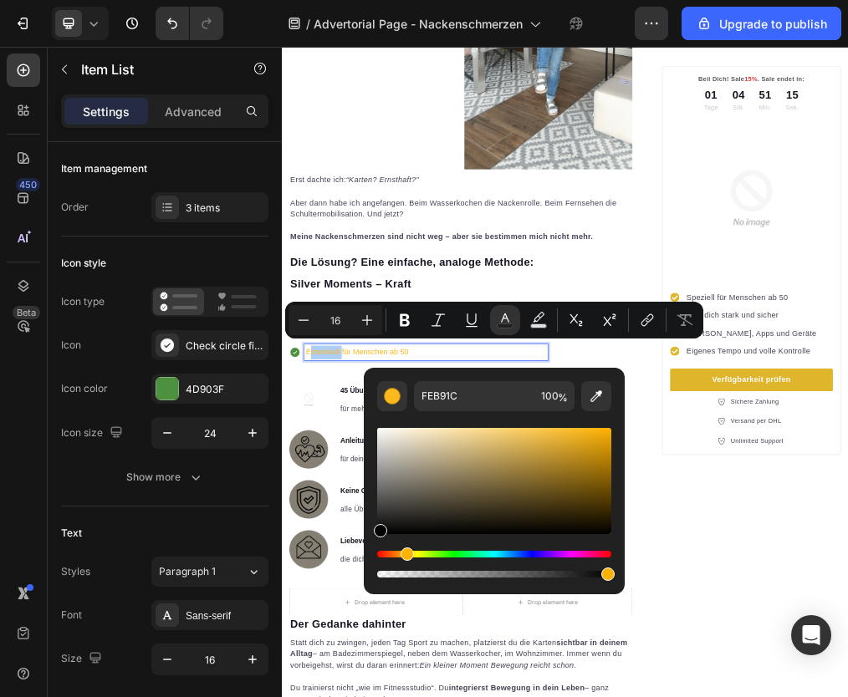
drag, startPoint x: 391, startPoint y: 519, endPoint x: 367, endPoint y: 537, distance: 29.3
click at [369, 537] on div "FEB91C 100 %" at bounding box center [494, 474] width 261 height 213
type input "000000"
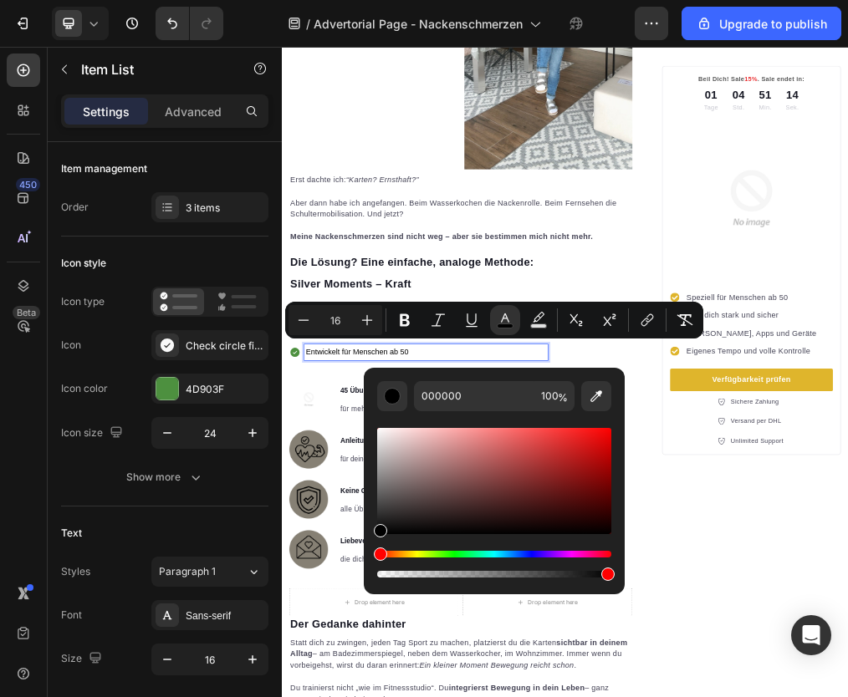
click at [344, 585] on p "Entwickelt für Menschen ab 50" at bounding box center [537, 588] width 426 height 24
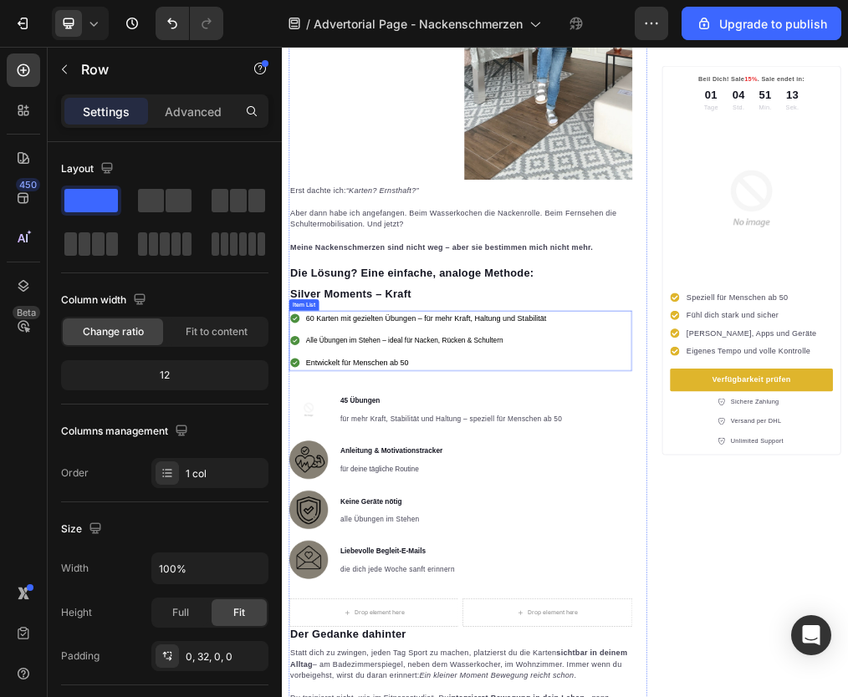
scroll to position [1398, 0]
click at [506, 600] on span "Entwickelt für Menschen ab 50" at bounding box center [415, 607] width 182 height 14
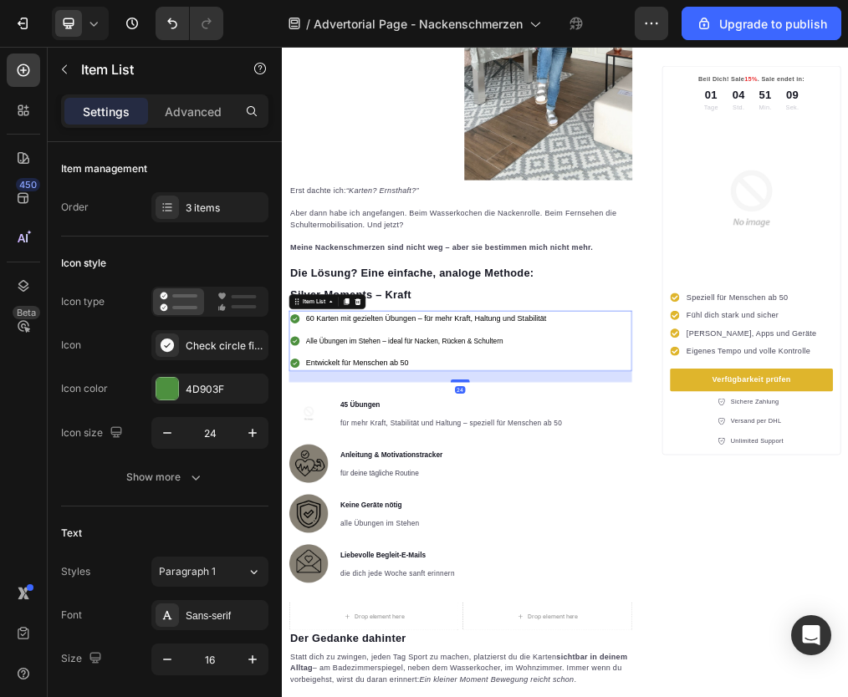
click at [596, 636] on div at bounding box center [597, 638] width 33 height 5
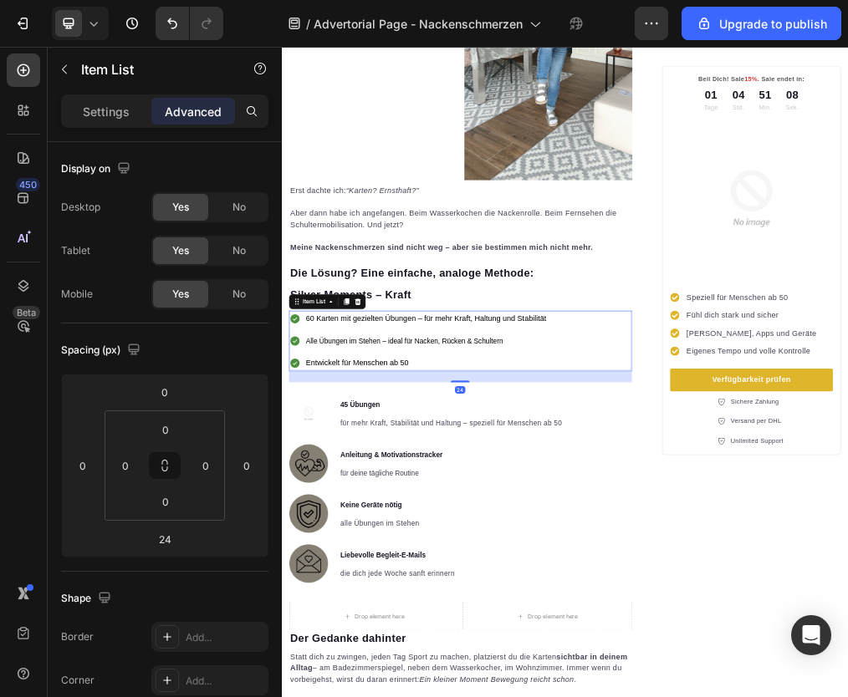
click at [557, 576] on div "60 Karten mit gezielten Übungen – für mehr Kraft, Haltung und Stabilität Alle Ü…" at bounding box center [523, 567] width 458 height 107
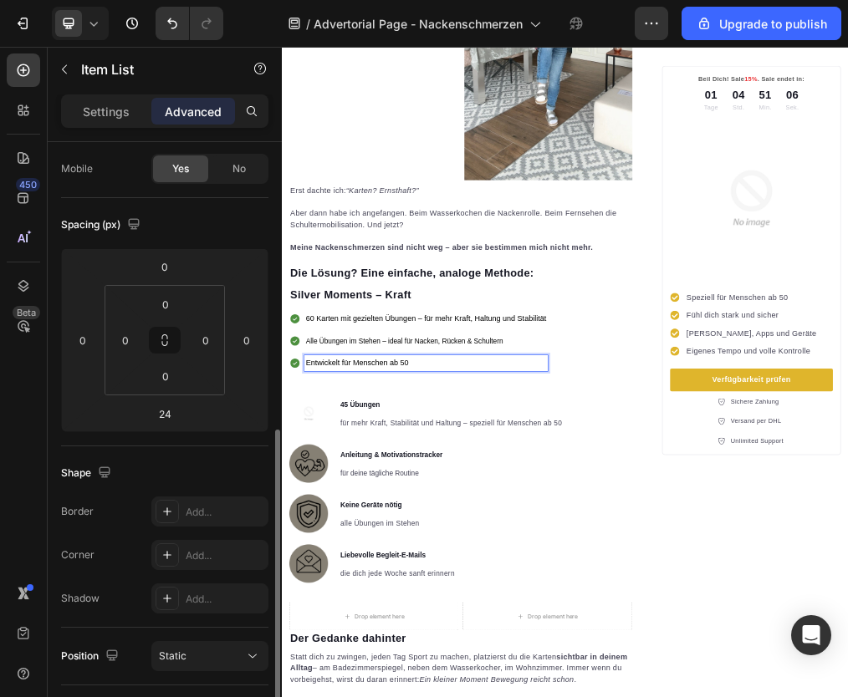
scroll to position [453, 0]
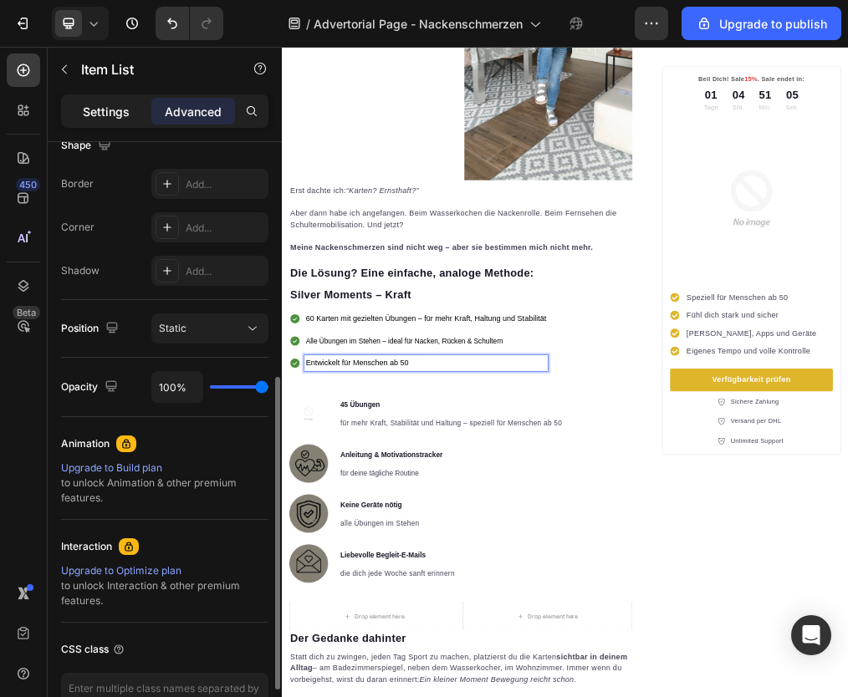
click at [93, 115] on p "Settings" at bounding box center [106, 112] width 47 height 18
type input "8"
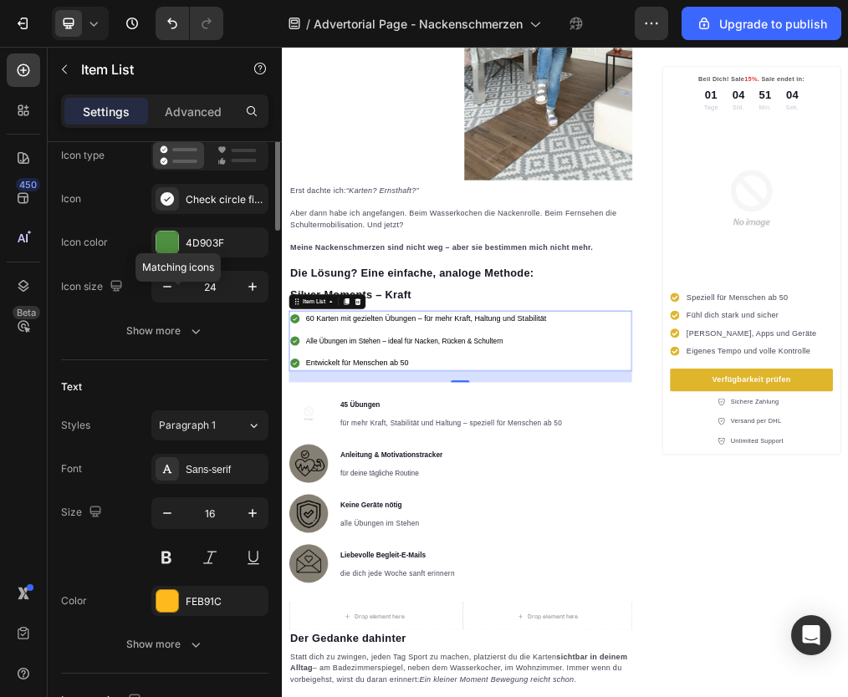
scroll to position [0, 0]
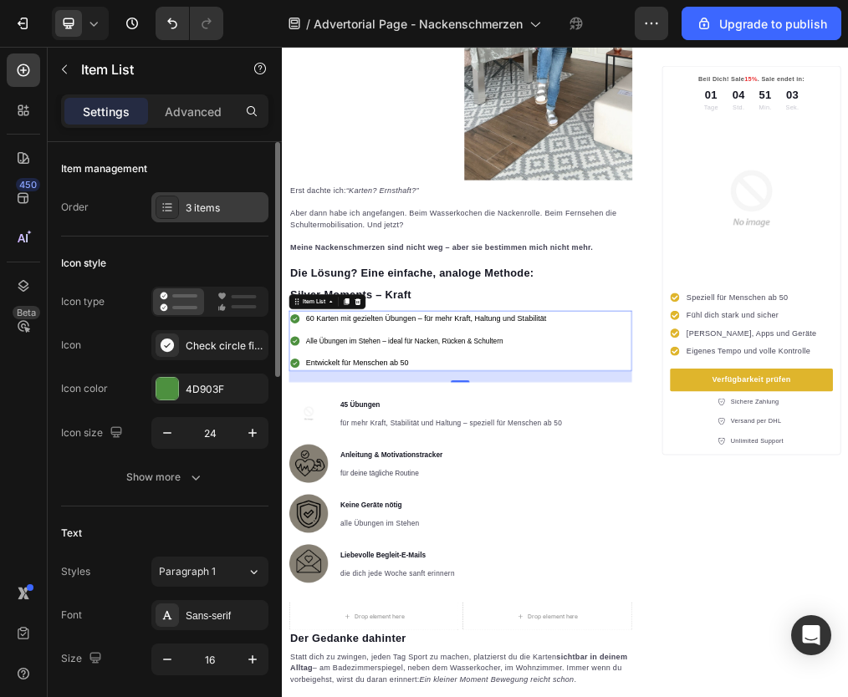
click at [192, 213] on div "3 items" at bounding box center [225, 208] width 79 height 15
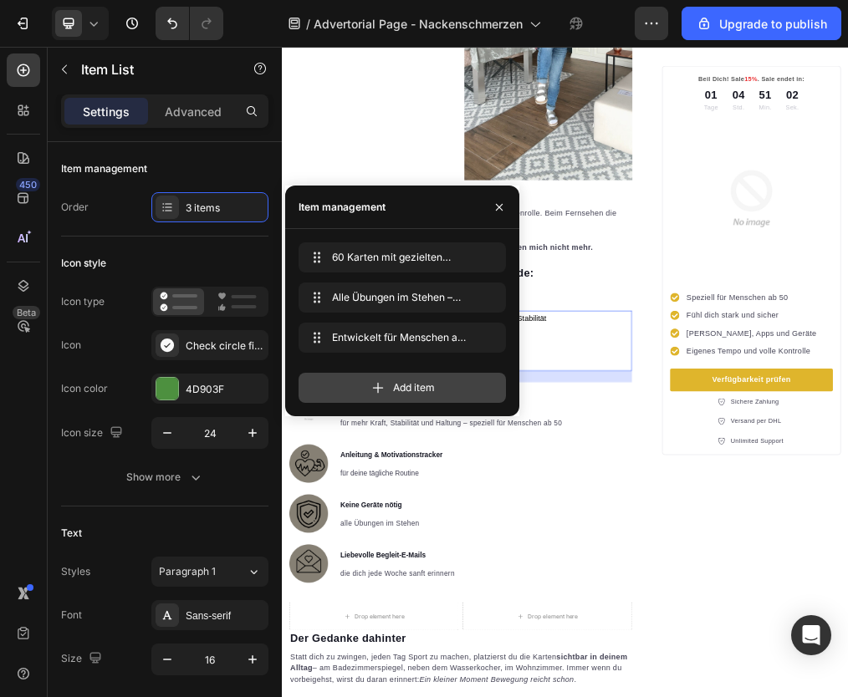
click at [364, 390] on div "Add item" at bounding box center [402, 388] width 207 height 30
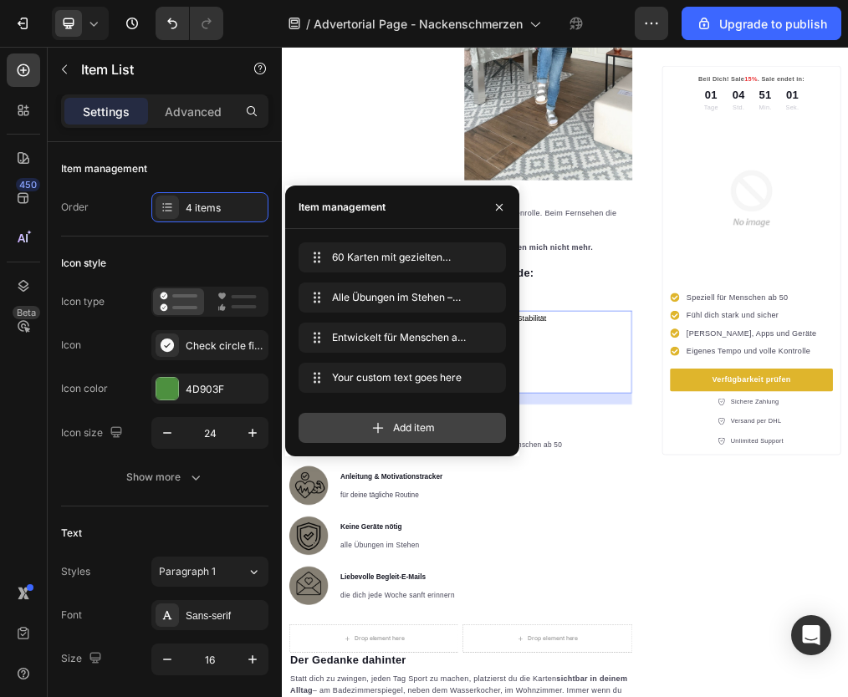
click at [358, 427] on div "Add item" at bounding box center [402, 428] width 207 height 30
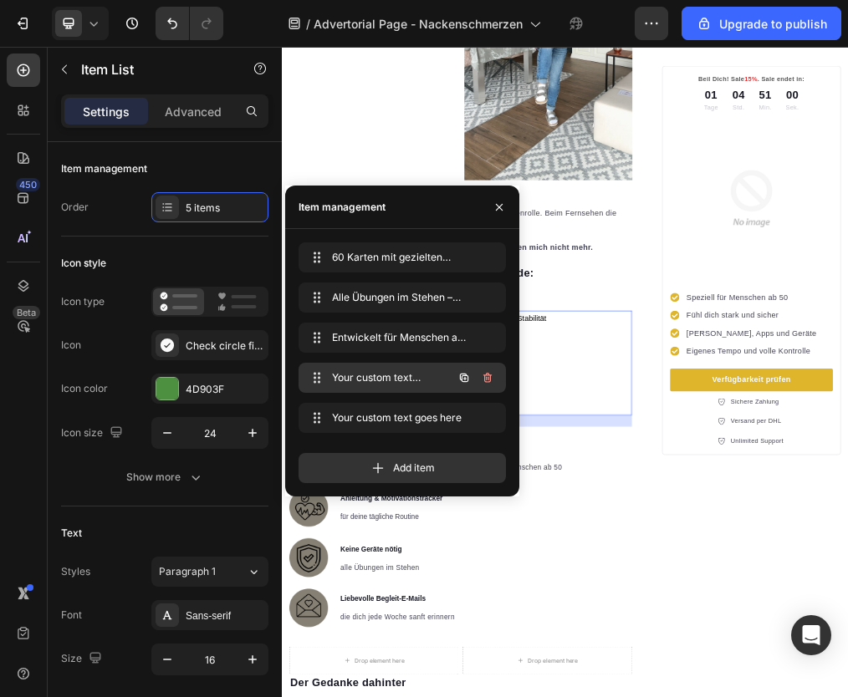
click at [352, 383] on span "Your custom text goes here" at bounding box center [379, 377] width 94 height 15
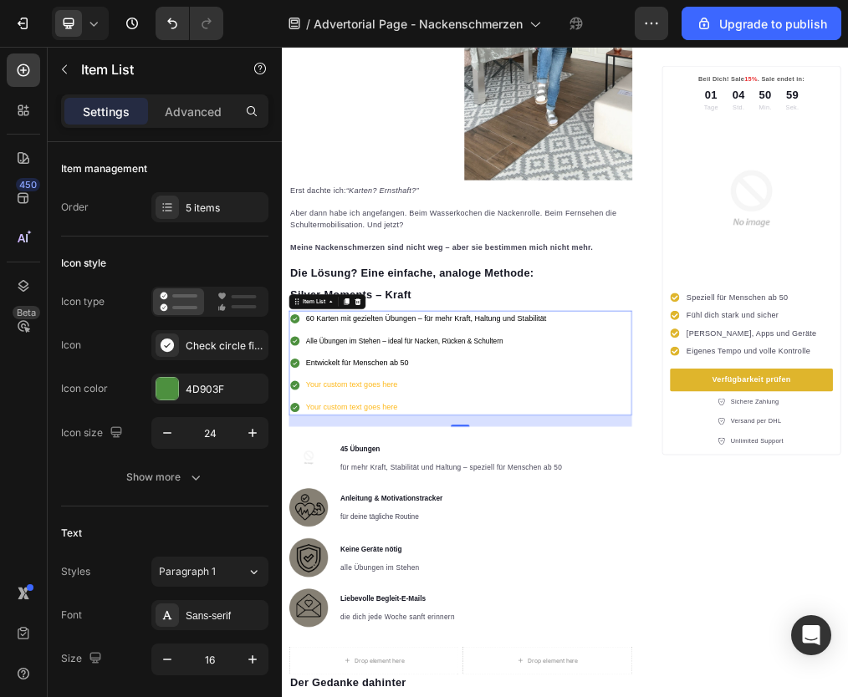
click at [881, 626] on div "60 Karten mit gezielten Übungen – für mehr Kraft, Haltung und Stabilität Alle Ü…" at bounding box center [598, 607] width 608 height 186
click at [392, 636] on div "Your custom text goes here" at bounding box center [537, 645] width 432 height 29
click at [392, 636] on p "Your custom text goes here" at bounding box center [537, 646] width 426 height 24
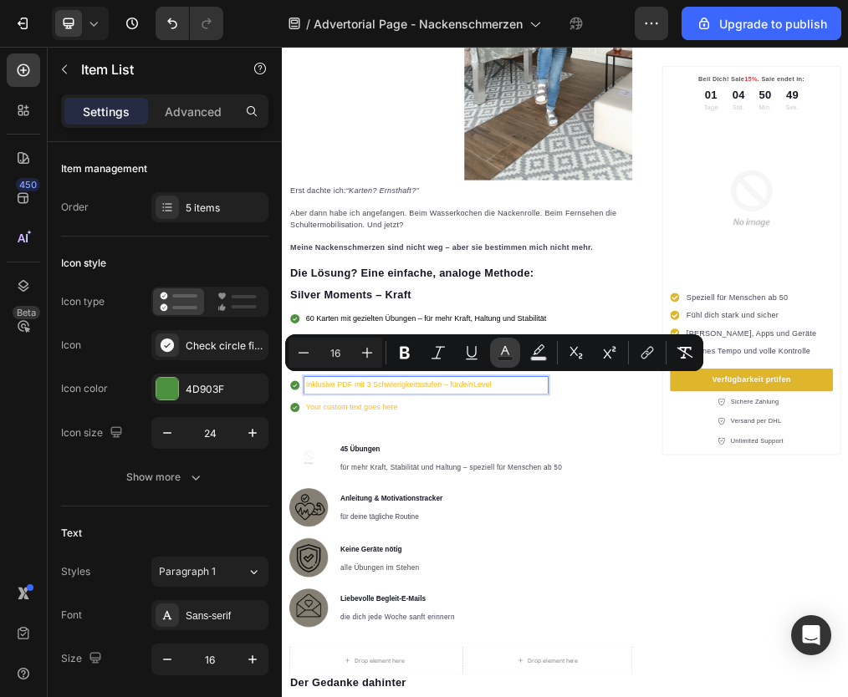
click at [497, 350] on icon "Editor contextual toolbar" at bounding box center [505, 353] width 17 height 17
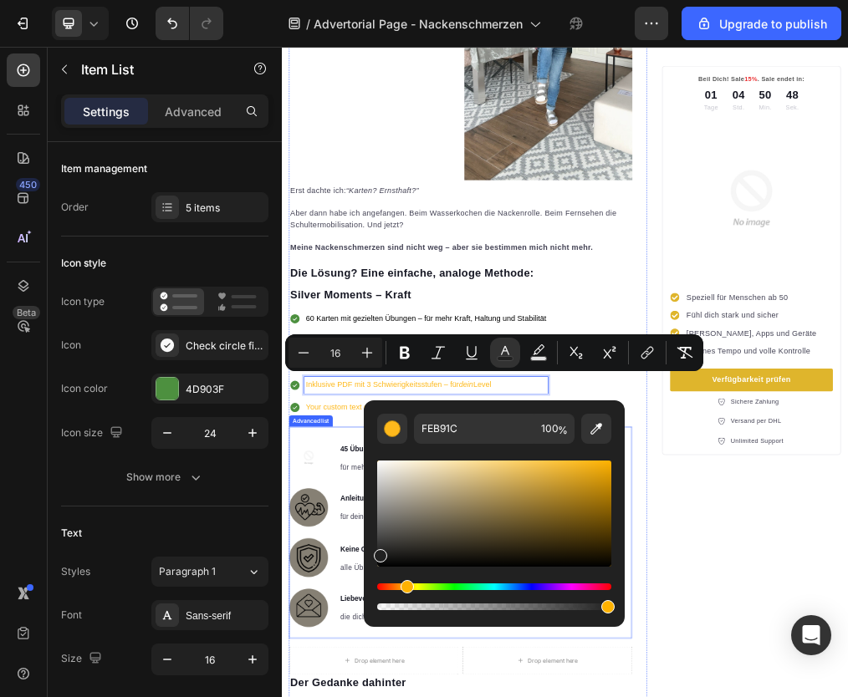
type input "212121"
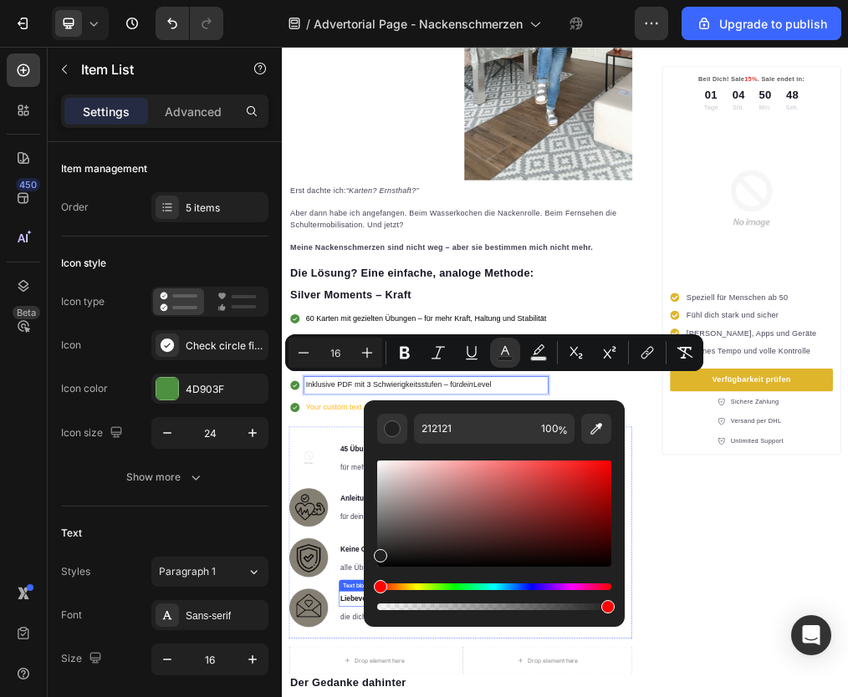
drag, startPoint x: 687, startPoint y: 552, endPoint x: 419, endPoint y: 1009, distance: 529.7
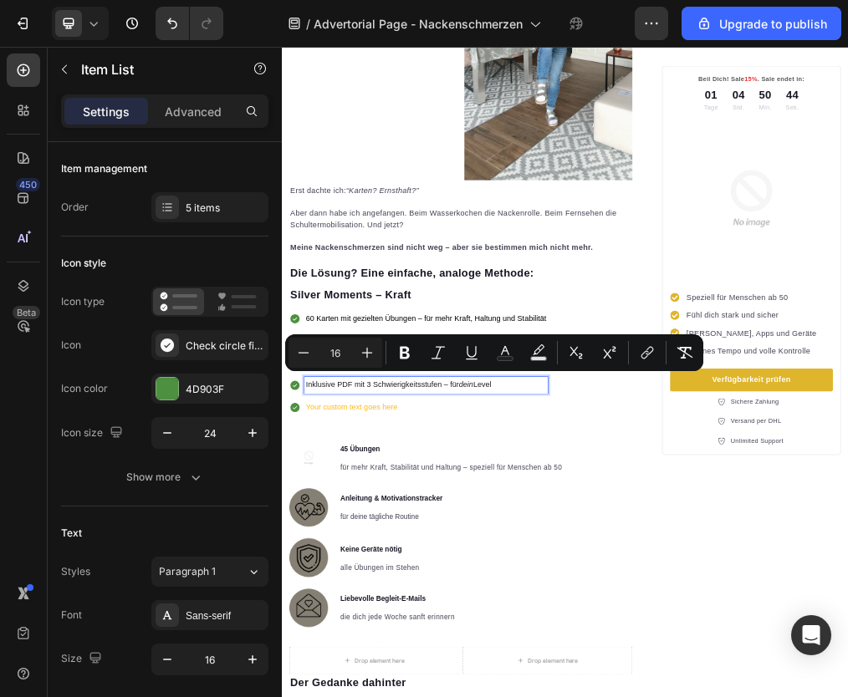
click at [404, 676] on p "Your custom text goes here" at bounding box center [537, 685] width 426 height 24
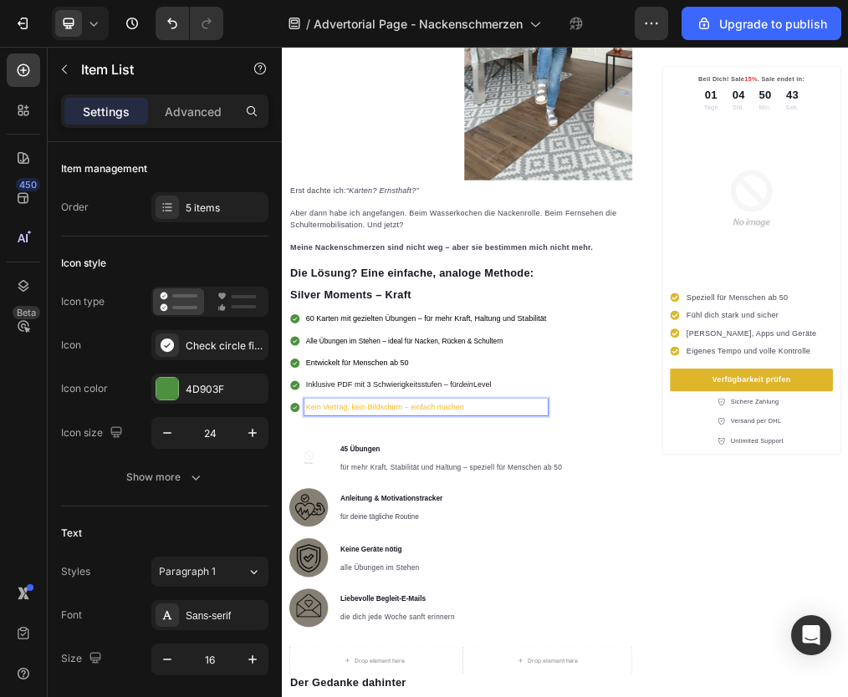
click at [535, 673] on p "Kein Vertrag, kein Bildschirm – einfach machen" at bounding box center [537, 685] width 426 height 24
click at [536, 673] on p "Kein Vertrag, kein Bildschirm – einfach machen" at bounding box center [537, 685] width 426 height 24
click at [537, 673] on p "Kein Vertrag, kein Bildschirm – einfach machen" at bounding box center [537, 685] width 426 height 24
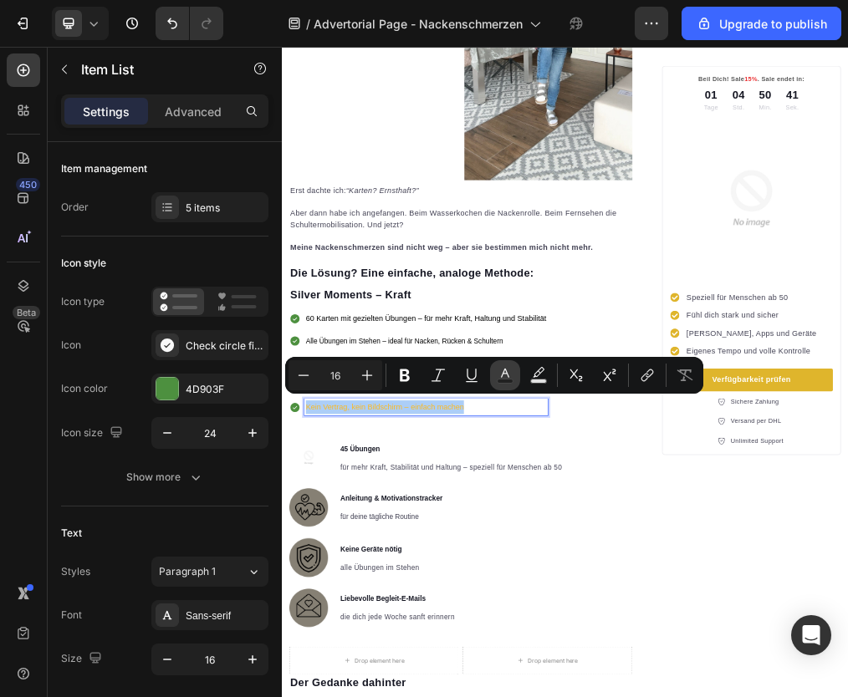
click at [506, 371] on icon "Editor contextual toolbar" at bounding box center [505, 373] width 8 height 9
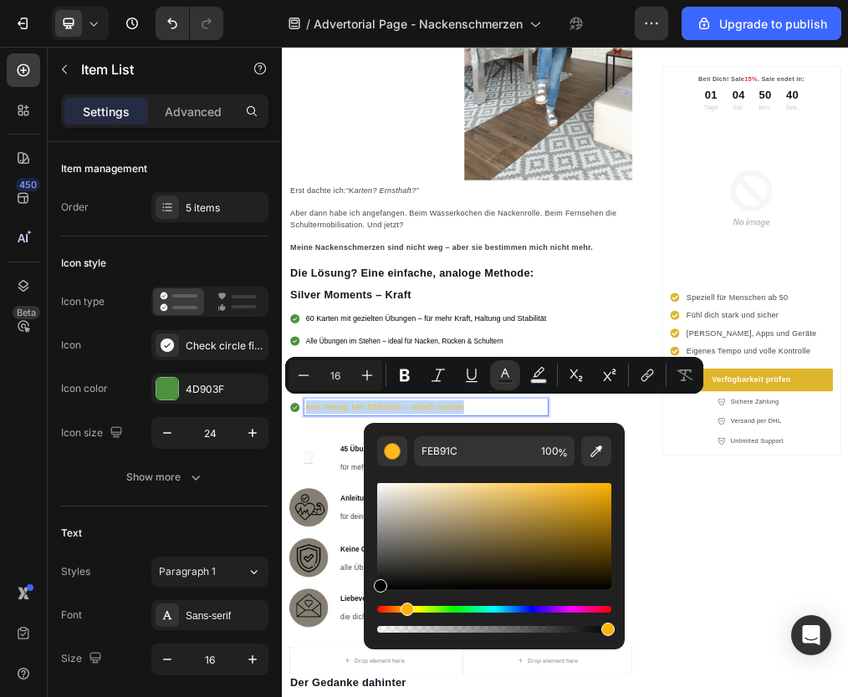
type input "000000"
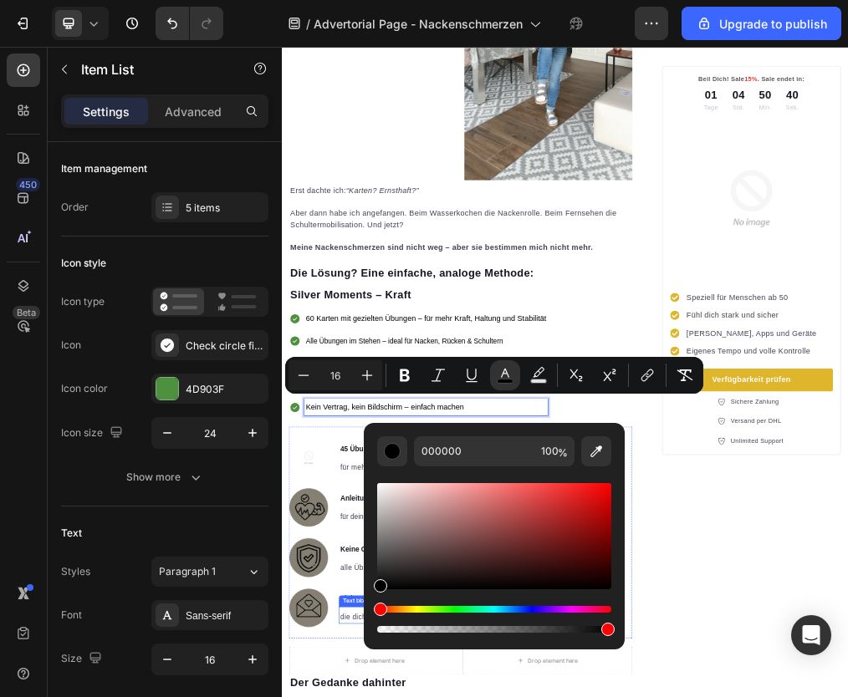
drag, startPoint x: 773, startPoint y: 577, endPoint x: 392, endPoint y: 1057, distance: 612.5
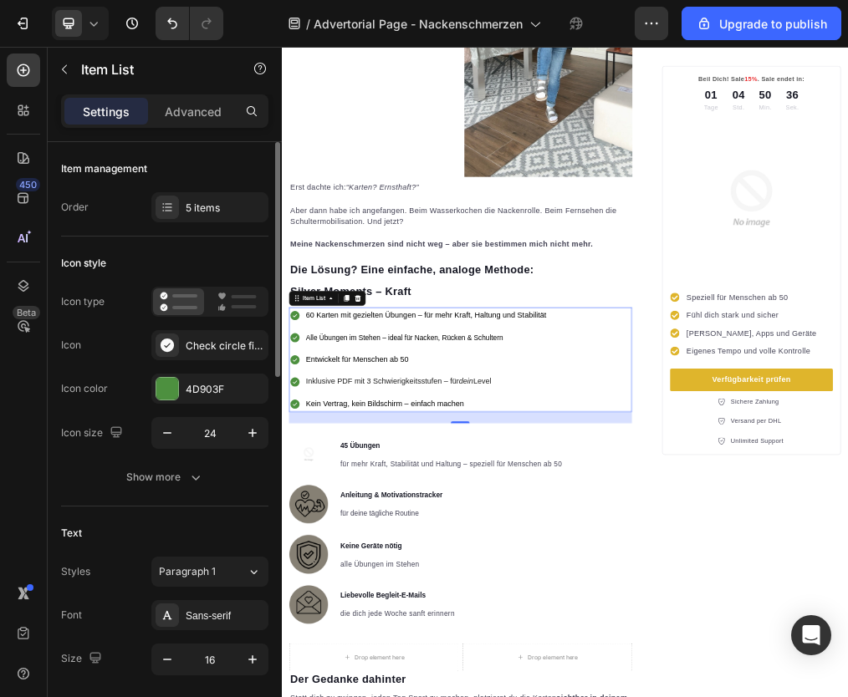
scroll to position [1405, 0]
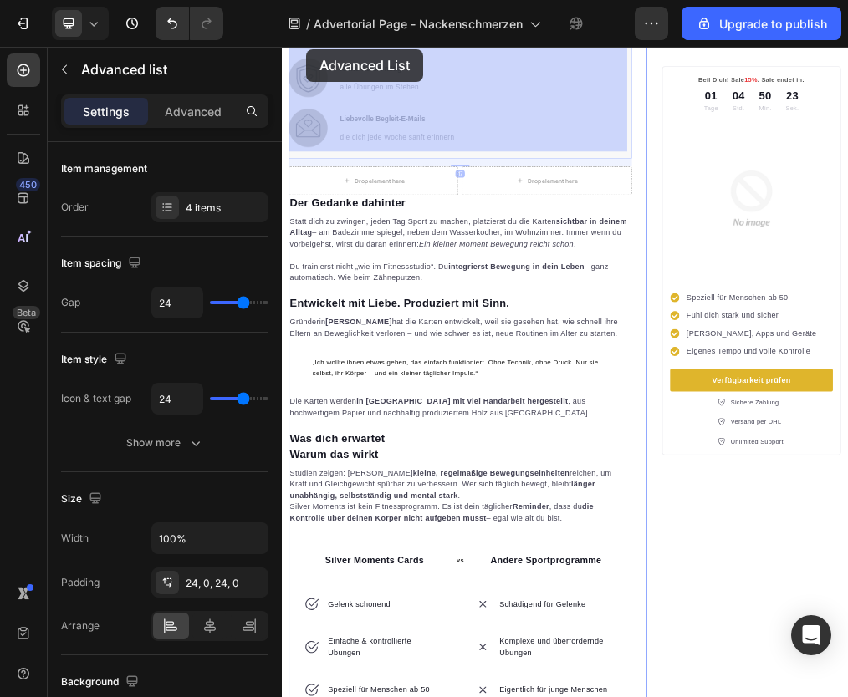
scroll to position [2223, 0]
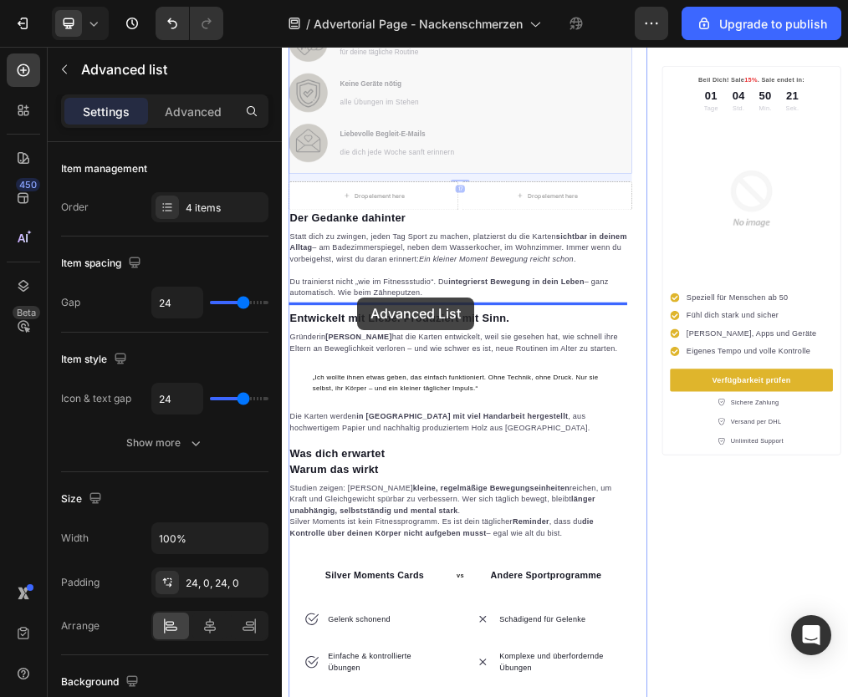
drag, startPoint x: 321, startPoint y: 689, endPoint x: 415, endPoint y: 490, distance: 220.0
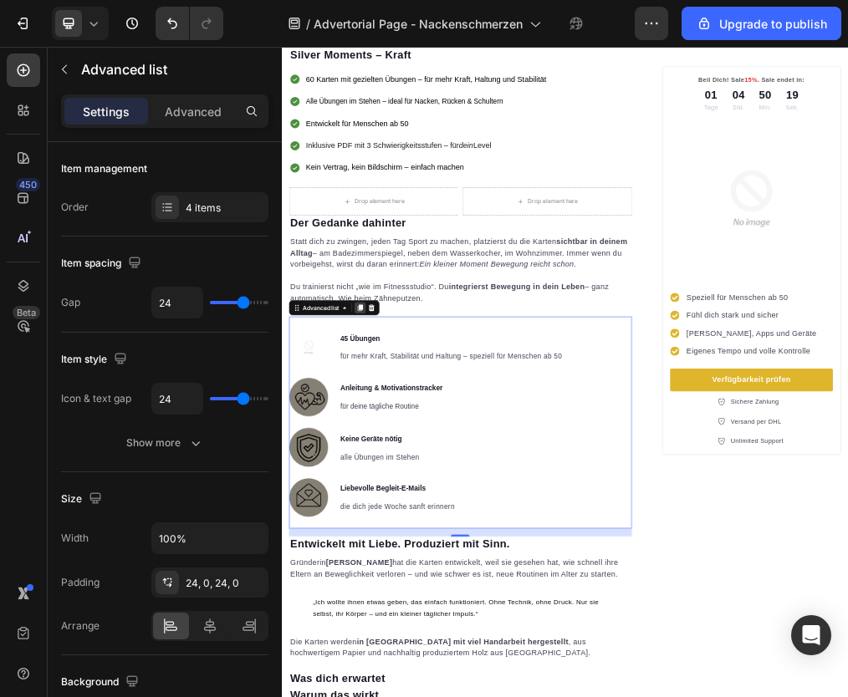
scroll to position [1633, 0]
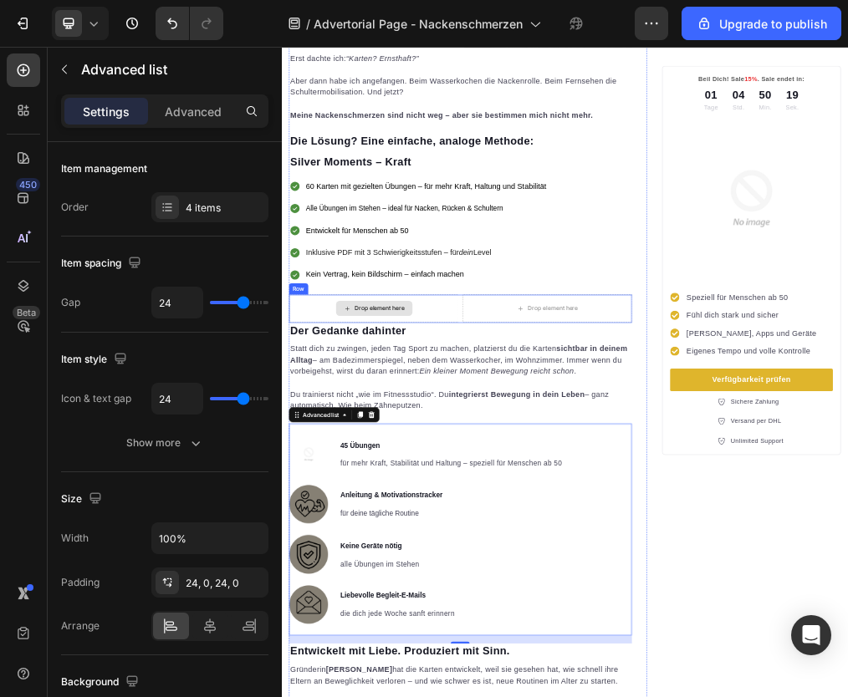
click at [358, 485] on div "Drop element here" at bounding box center [444, 510] width 300 height 50
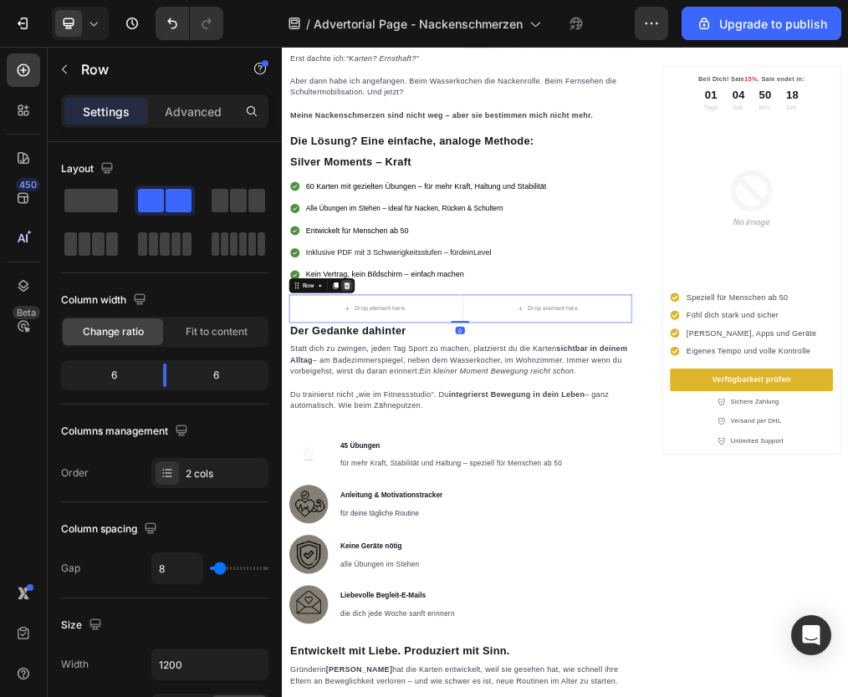
click at [405, 459] on div at bounding box center [397, 469] width 20 height 20
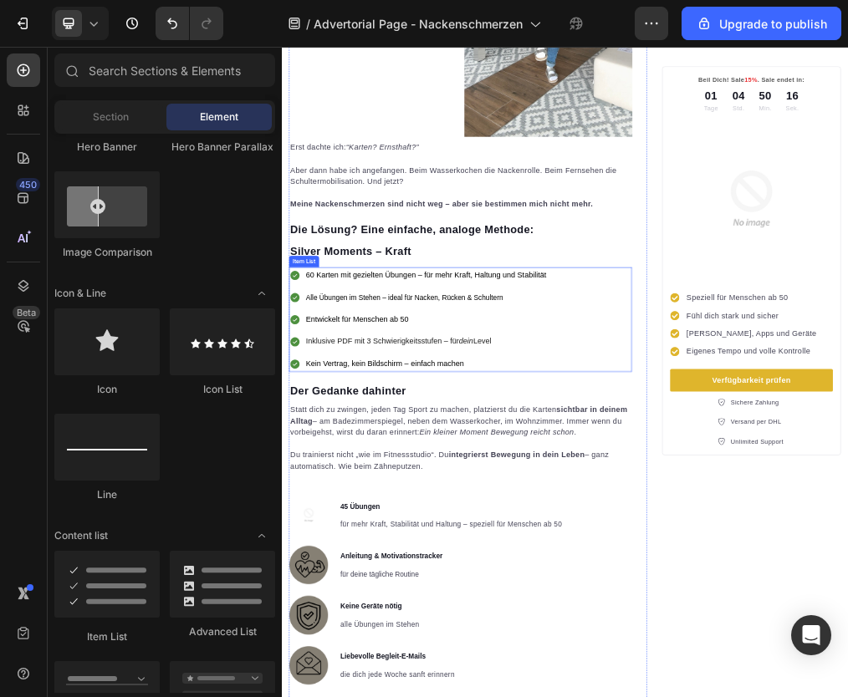
scroll to position [1472, 0]
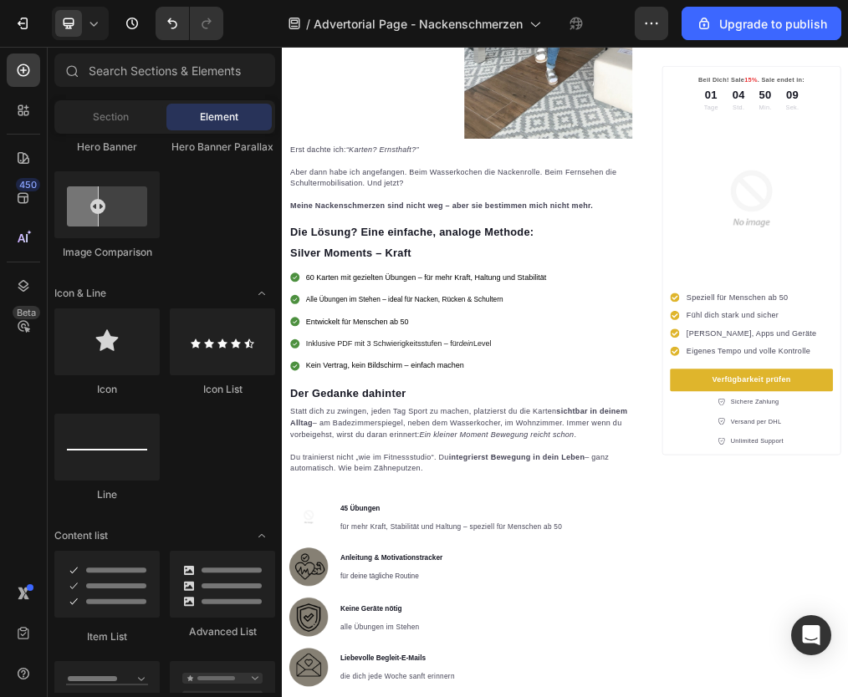
click at [375, 649] on strong "Der Gedanke dahinter" at bounding box center [398, 660] width 205 height 22
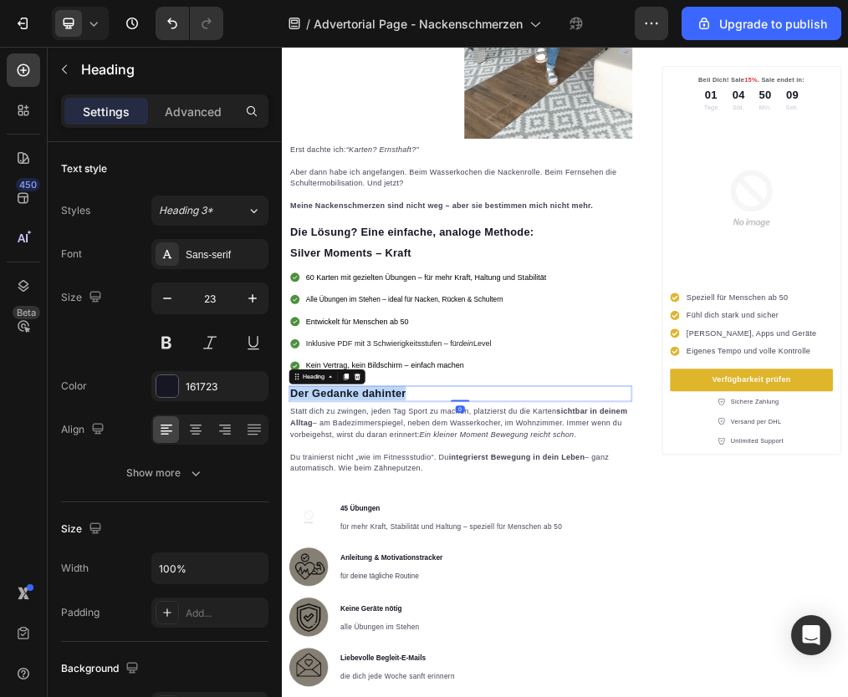
click at [375, 649] on strong "Der Gedanke dahinter" at bounding box center [398, 660] width 205 height 22
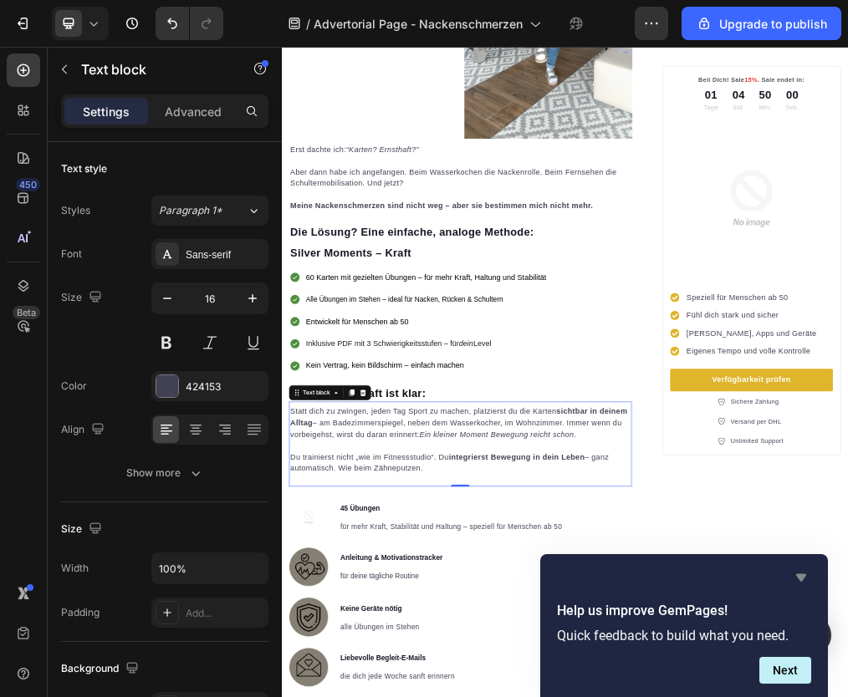
click at [805, 580] on icon "Hide survey" at bounding box center [801, 578] width 20 height 20
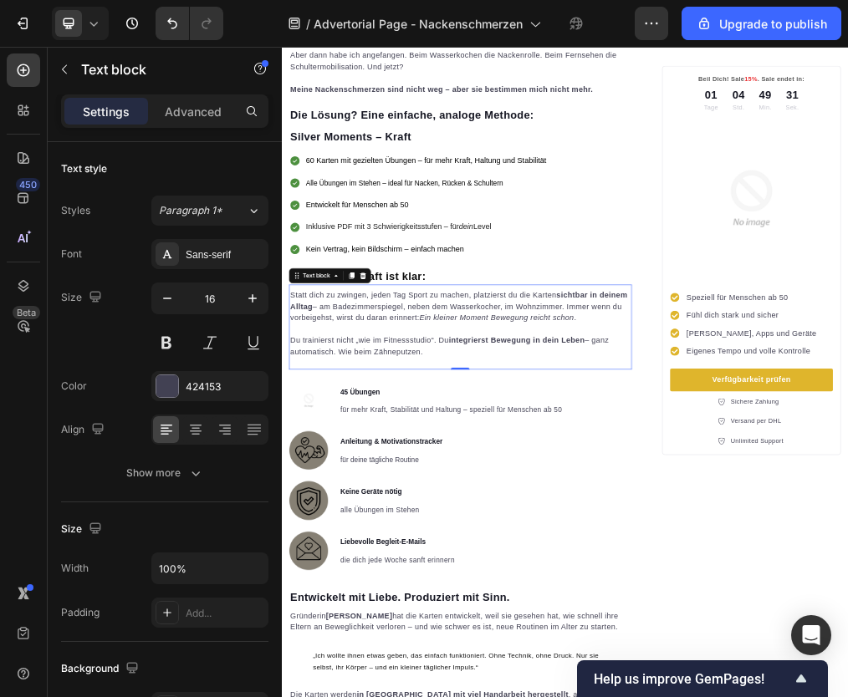
scroll to position [1678, 0]
click at [426, 558] on p "Du trainierst nicht „wie im Fitnessstudio“. Du integrierst Bewegung in dein Leb…" at bounding box center [598, 578] width 605 height 40
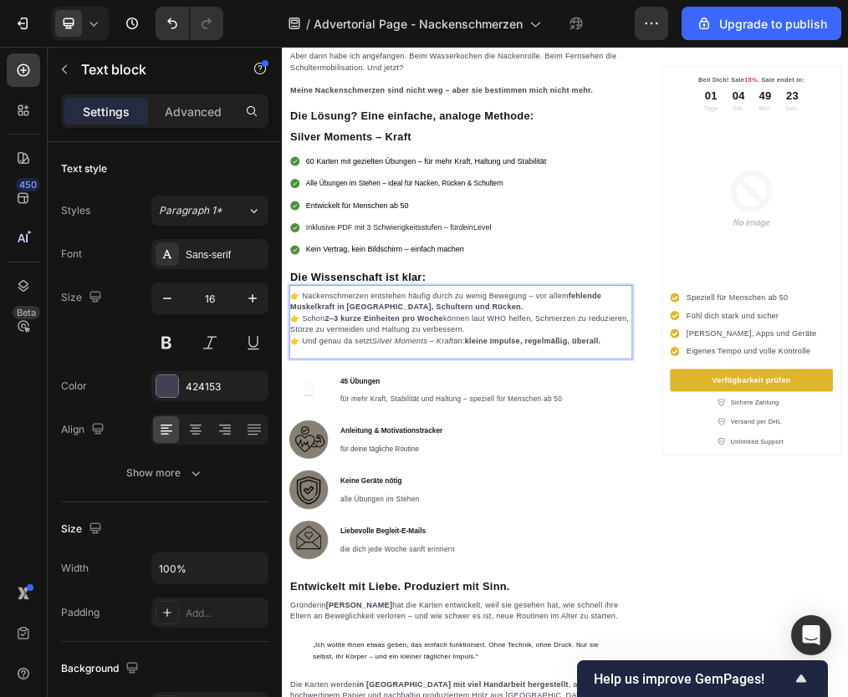
click at [631, 490] on p "👉 Nackenschmerzen entstehen häufig durch zu wenig Bewegung – vor allem fehlende…" at bounding box center [598, 498] width 605 height 40
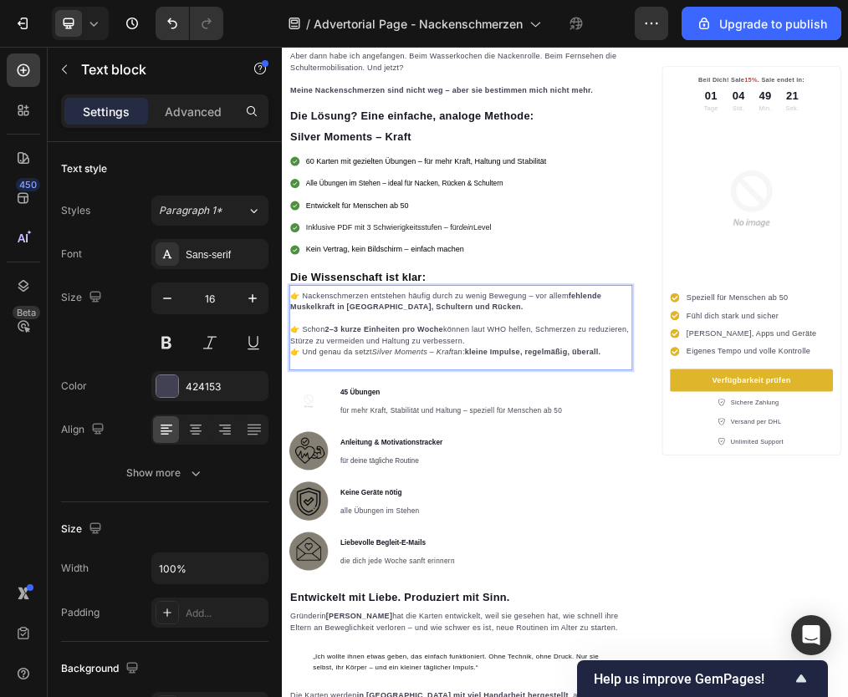
click at [750, 550] on p "👉 Schon 2–3 kurze Einheiten pro Woche können laut WHO helfen, Schmerzen zu redu…" at bounding box center [598, 558] width 605 height 40
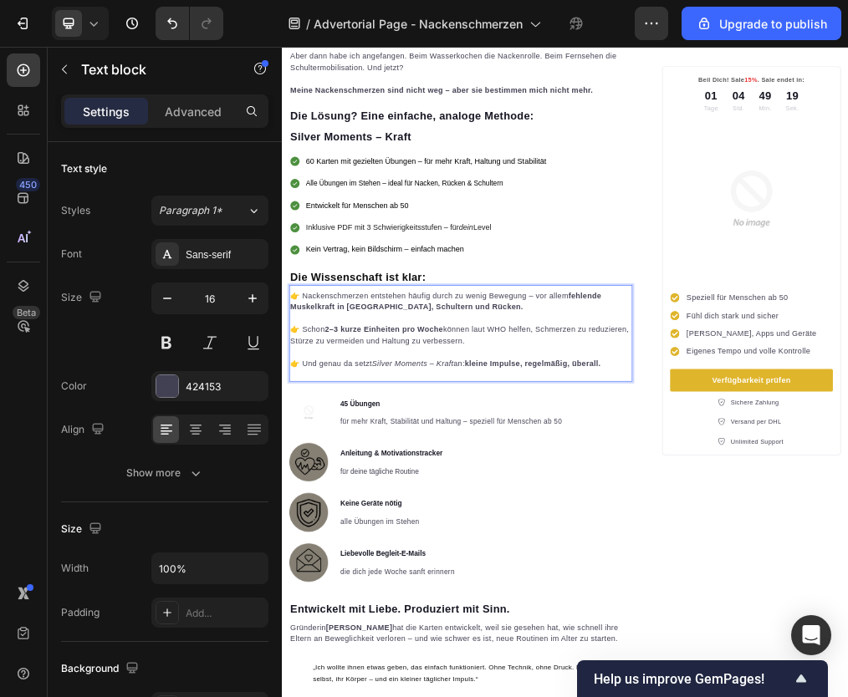
click at [312, 564] on p "👉 Schon 2–3 kurze Einheiten pro Woche können laut WHO helfen, Schmerzen zu redu…" at bounding box center [598, 558] width 605 height 40
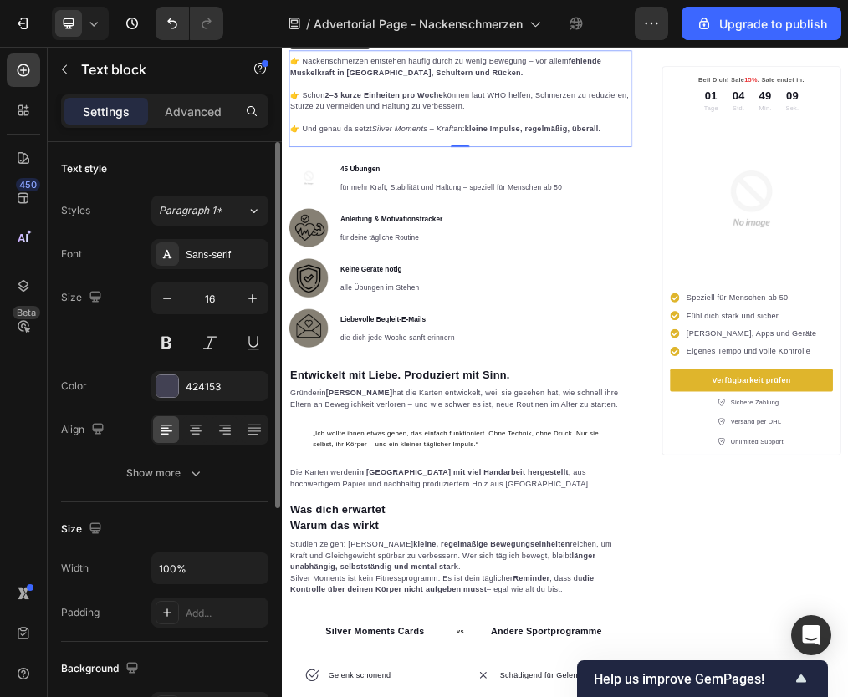
scroll to position [2094, 0]
click at [348, 243] on img at bounding box center [328, 277] width 69 height 69
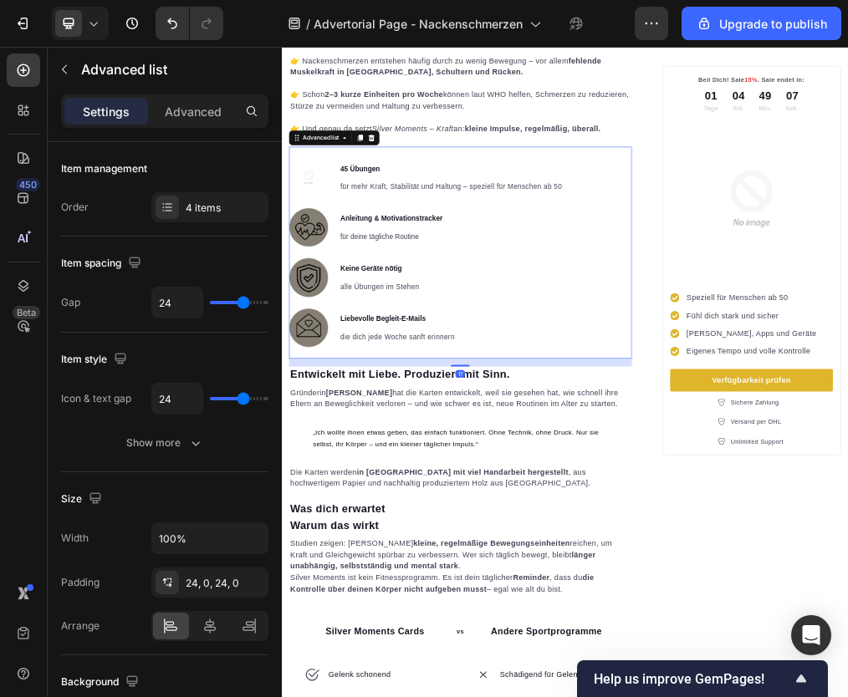
click at [503, 223] on div "Image 45 Übungen Text block für mehr Kraft, Stabilität und Haltung – speziell f…" at bounding box center [598, 410] width 608 height 375
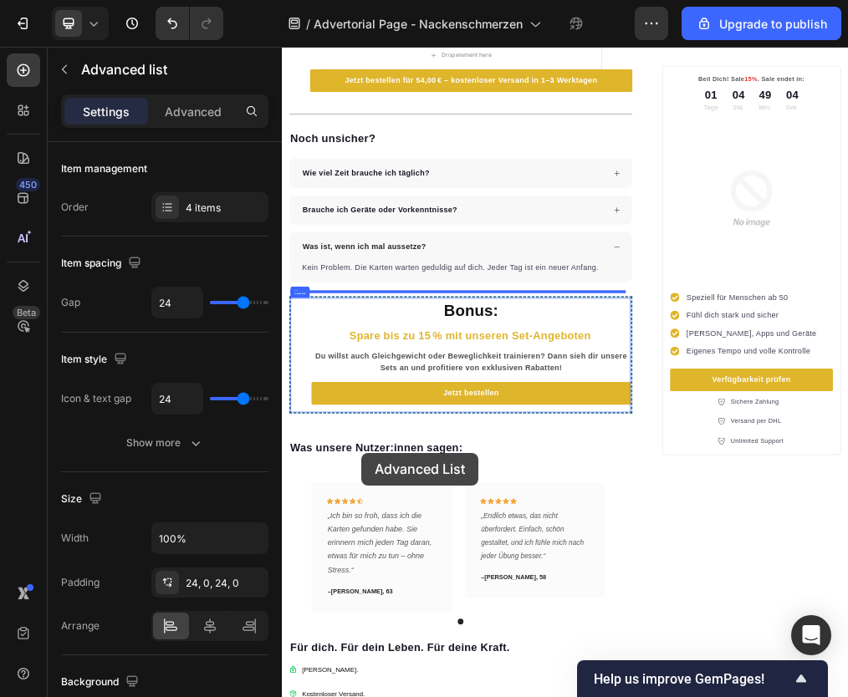
scroll to position [4997, 0]
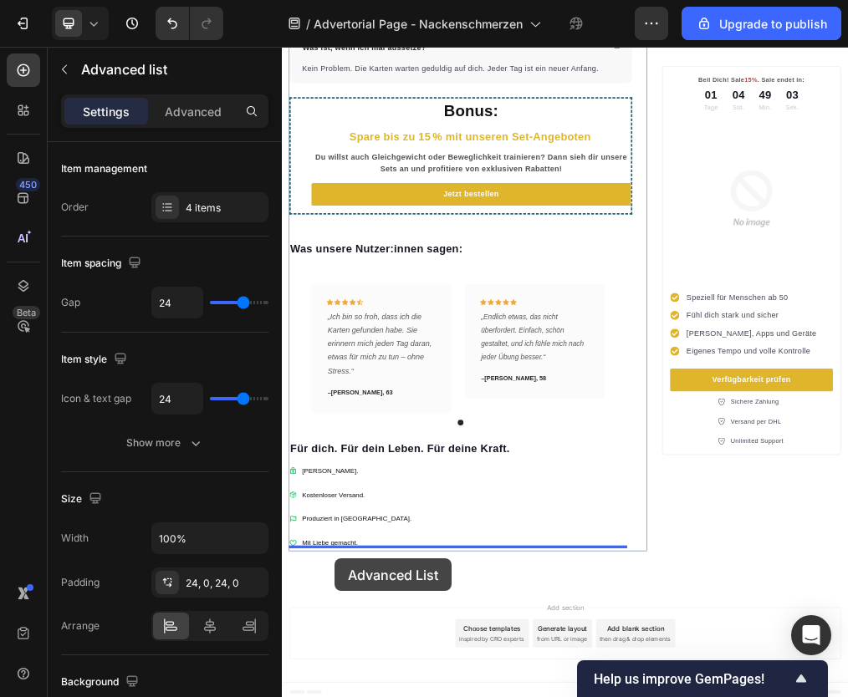
drag, startPoint x: 324, startPoint y: 197, endPoint x: 375, endPoint y: 954, distance: 758.5
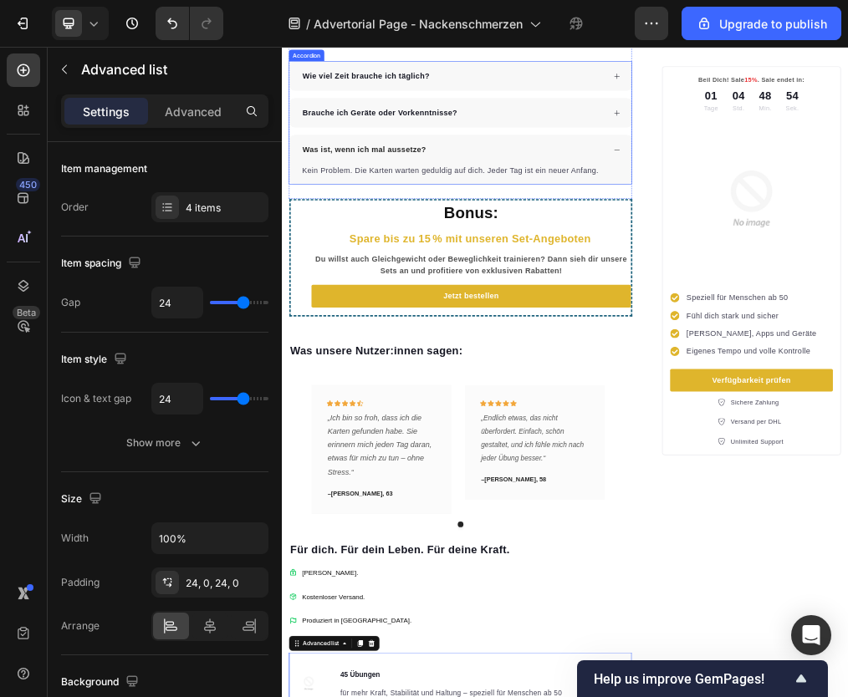
scroll to position [4612, 0]
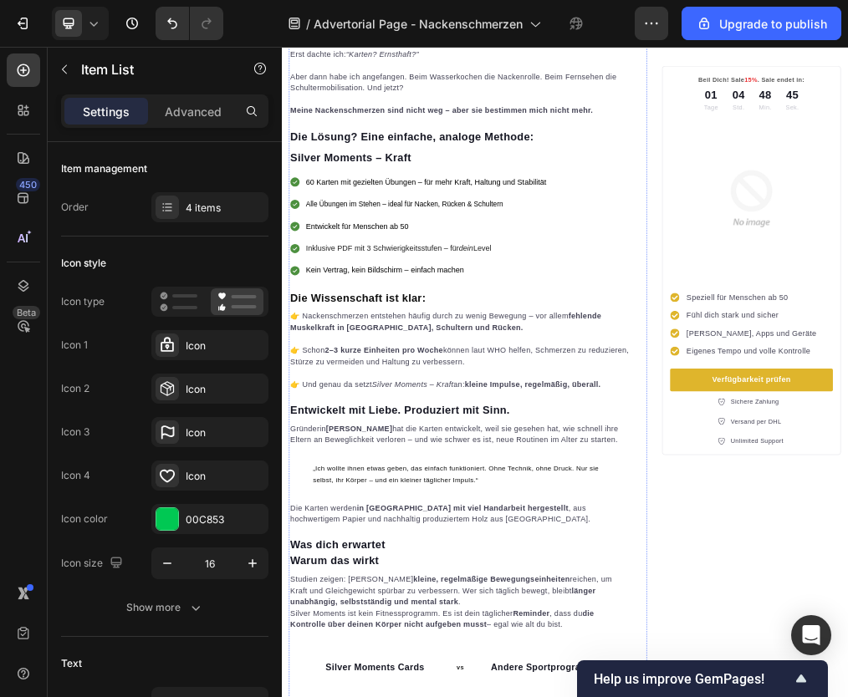
scroll to position [1423, 0]
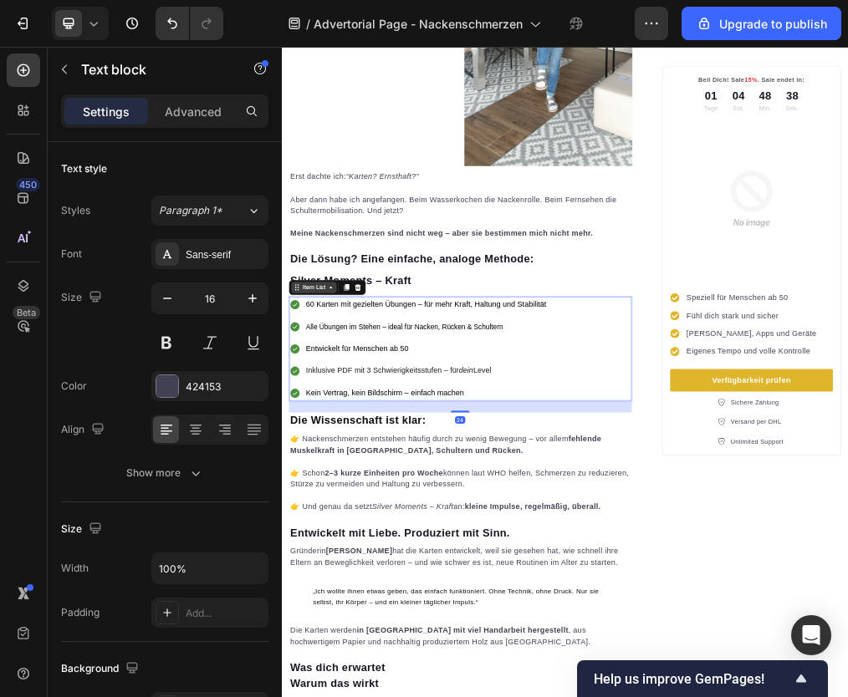
click at [309, 465] on div "Item List" at bounding box center [339, 473] width 80 height 20
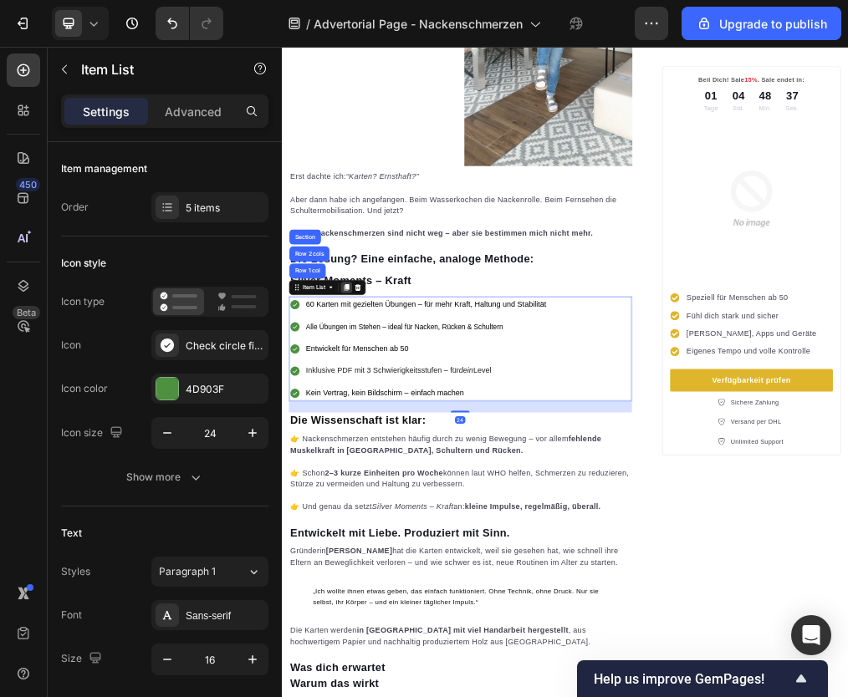
click at [402, 467] on icon at bounding box center [396, 473] width 13 height 13
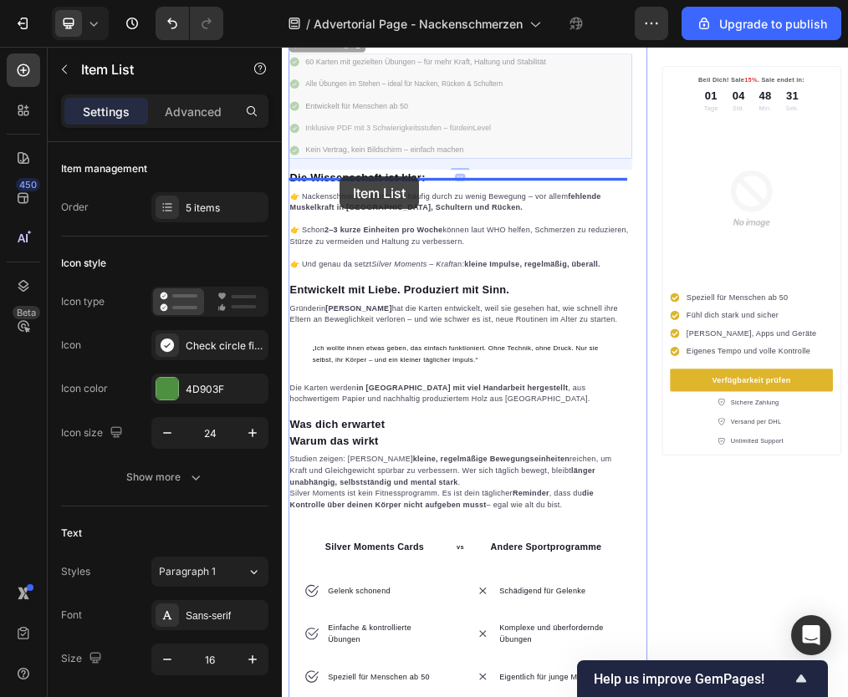
drag, startPoint x: 333, startPoint y: 669, endPoint x: 384, endPoint y: 277, distance: 395.5
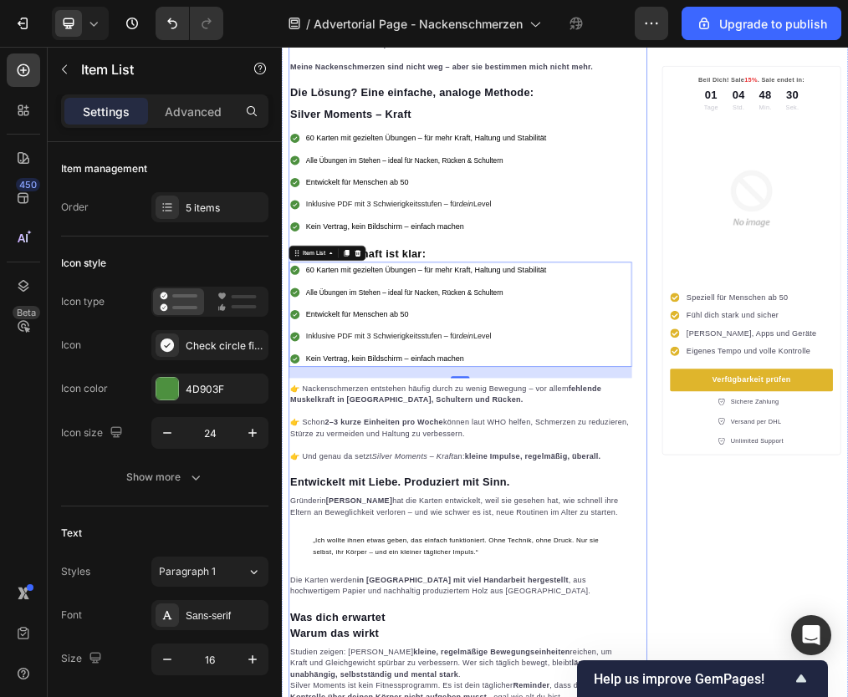
scroll to position [1688, 0]
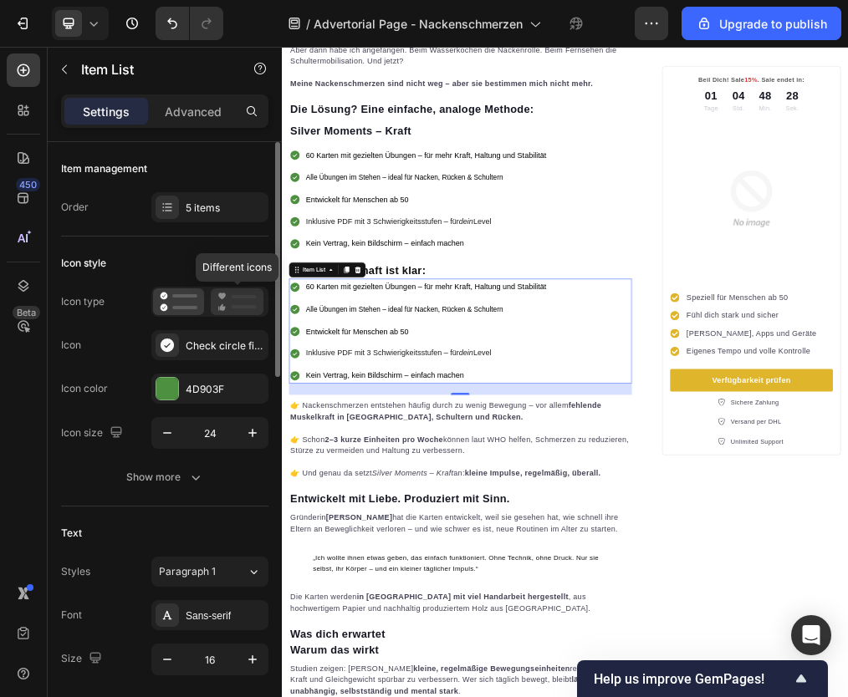
click at [235, 310] on icon at bounding box center [236, 302] width 39 height 20
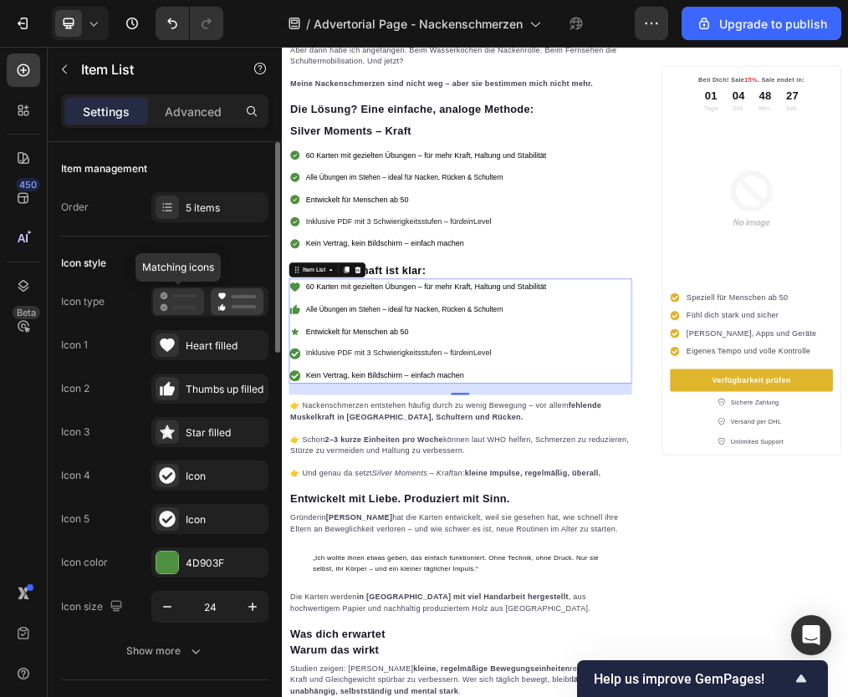
click at [188, 303] on icon at bounding box center [179, 302] width 38 height 20
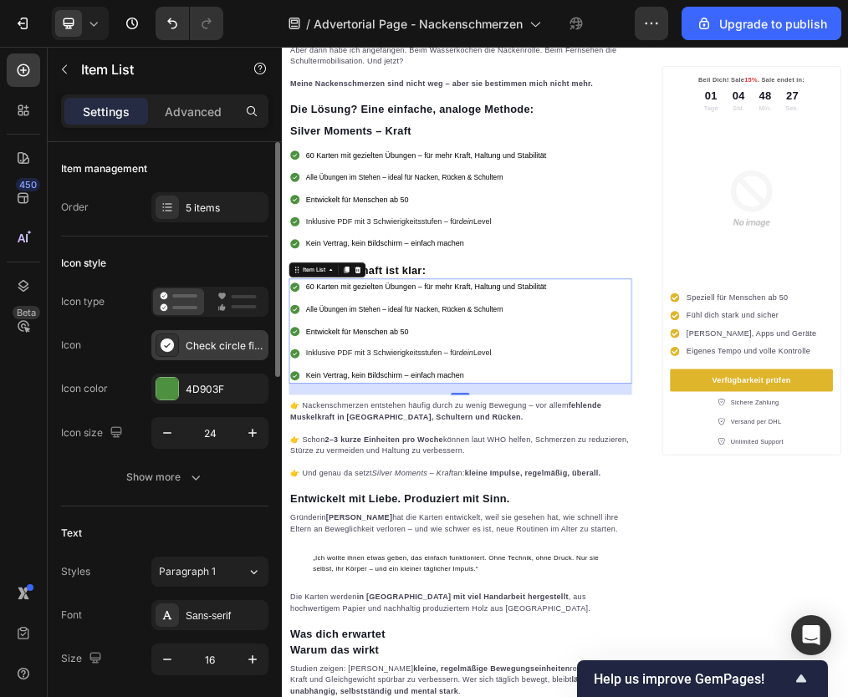
click at [195, 349] on div "Check circle filled" at bounding box center [225, 346] width 79 height 15
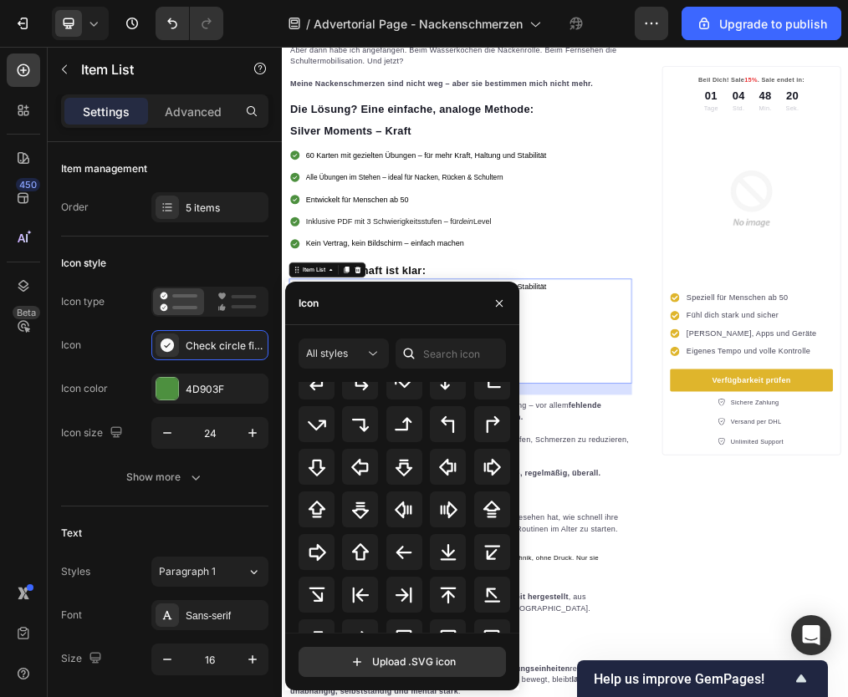
scroll to position [544, 0]
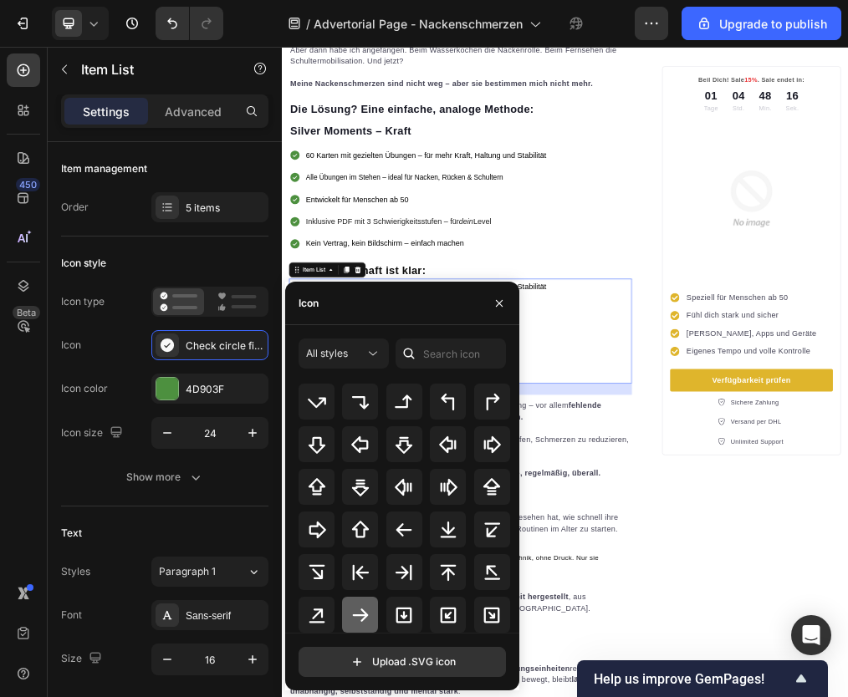
click at [353, 611] on icon at bounding box center [360, 615] width 20 height 20
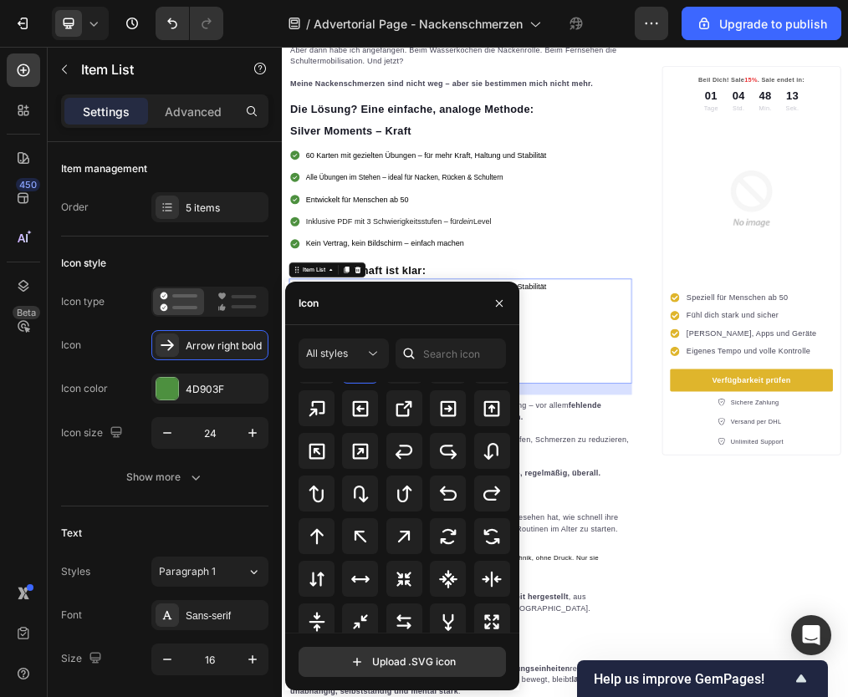
scroll to position [757, 0]
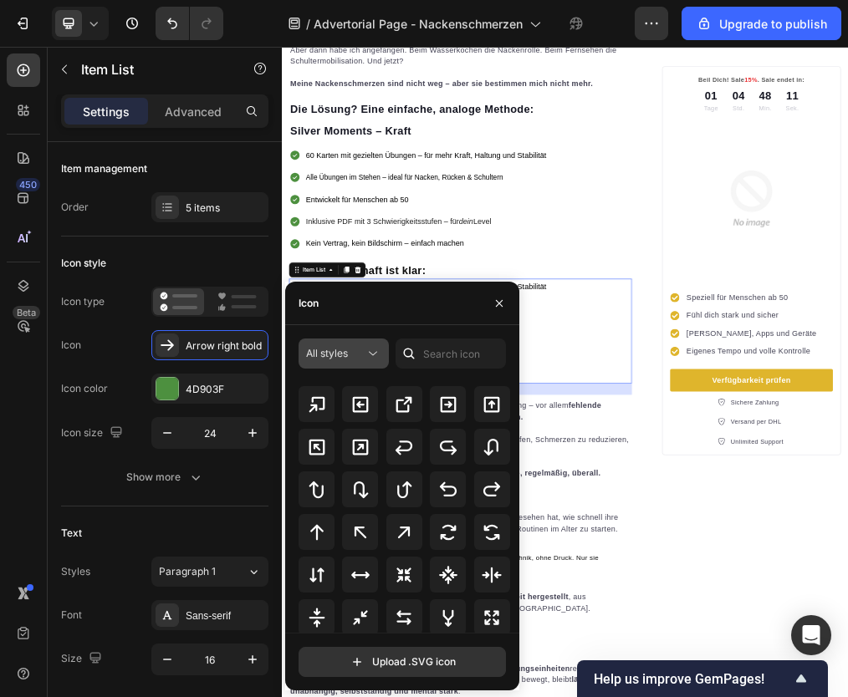
click at [358, 355] on div "All styles" at bounding box center [335, 353] width 59 height 15
click at [369, 312] on div "Icon" at bounding box center [402, 303] width 234 height 43
click at [435, 355] on input "text" at bounding box center [451, 354] width 110 height 30
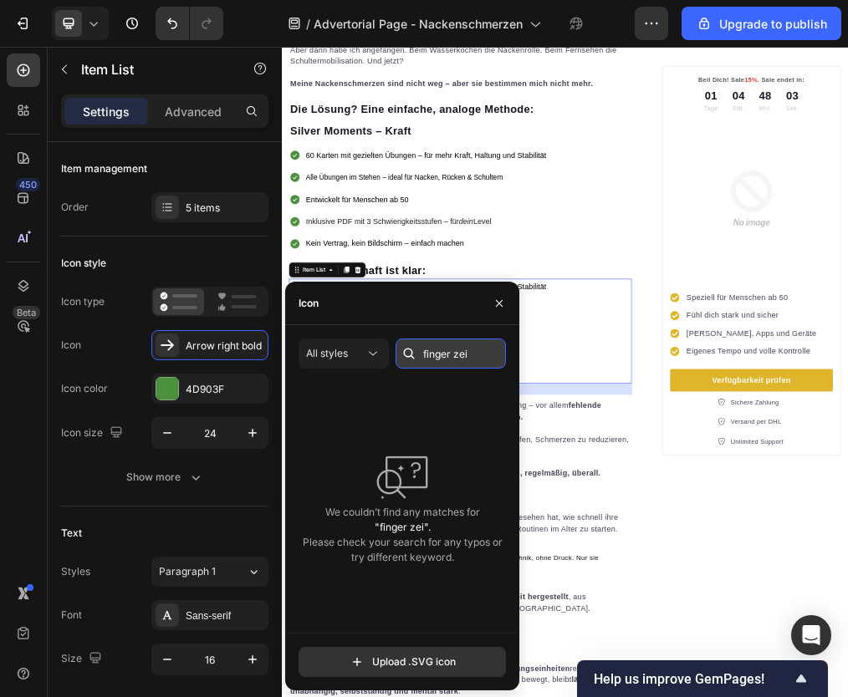
scroll to position [0, 0]
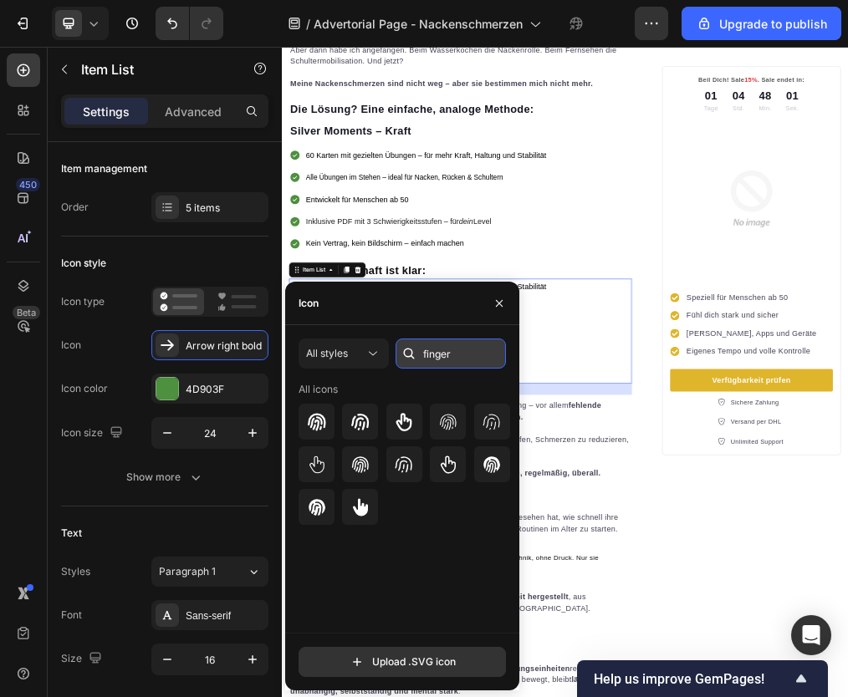
type input "finger"
click at [504, 305] on icon "button" at bounding box center [499, 303] width 13 height 13
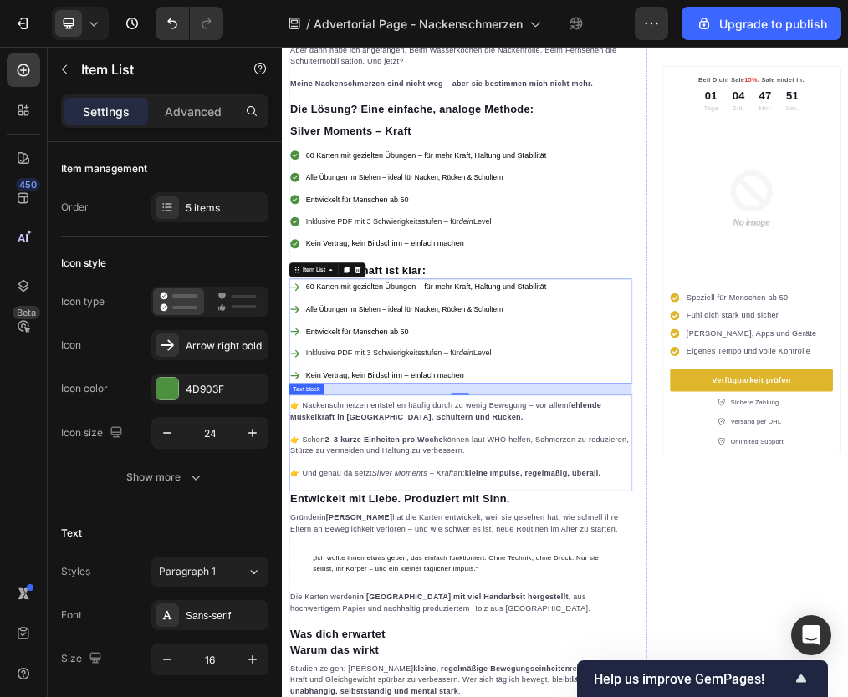
click at [412, 677] on p "👉 Nackenschmerzen entstehen häufig durch zu wenig Bewegung – vor allem fehlende…" at bounding box center [598, 692] width 605 height 40
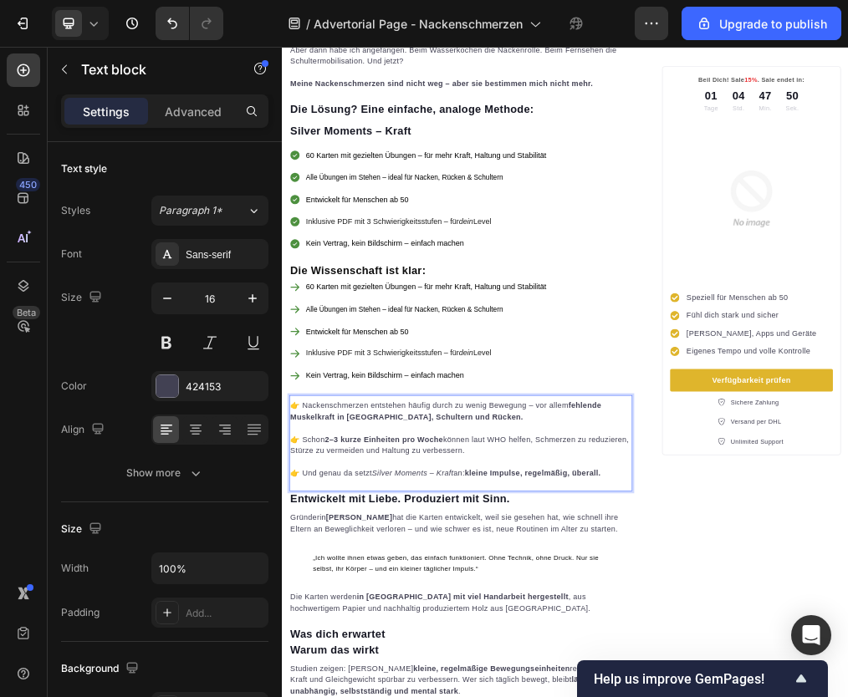
click at [349, 677] on p "👉 Nackenschmerzen entstehen häufig durch zu wenig Bewegung – vor allem fehlende…" at bounding box center [598, 692] width 605 height 40
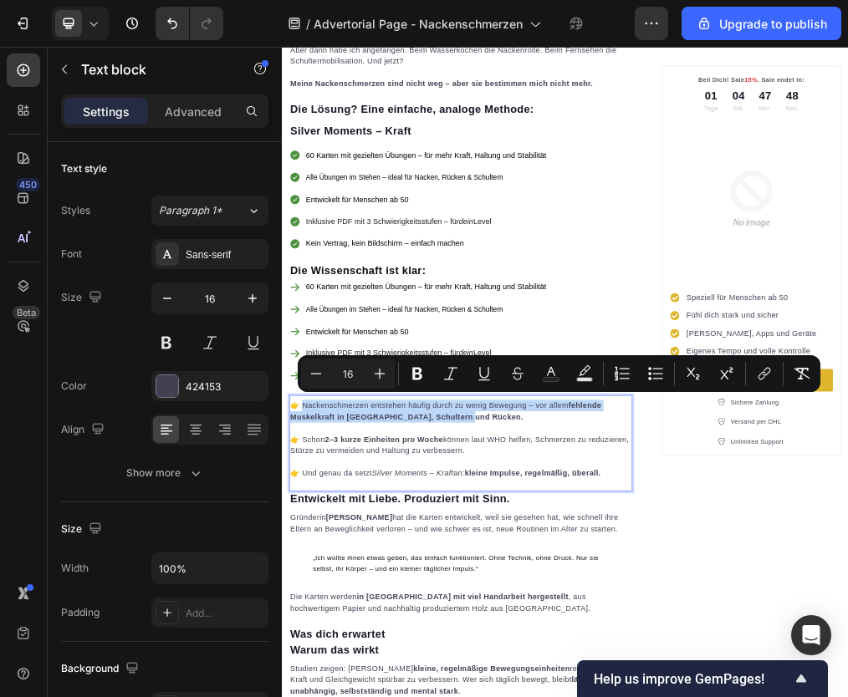
drag, startPoint x: 313, startPoint y: 668, endPoint x: 625, endPoint y: 692, distance: 312.8
click at [625, 692] on p "👉 Nackenschmerzen entstehen häufig durch zu wenig Bewegung – vor allem fehlende…" at bounding box center [598, 692] width 605 height 40
copy p "ackenschmerzen entstehen häufig durch zu wenig Bewegung – vor allem fehlende Mu…"
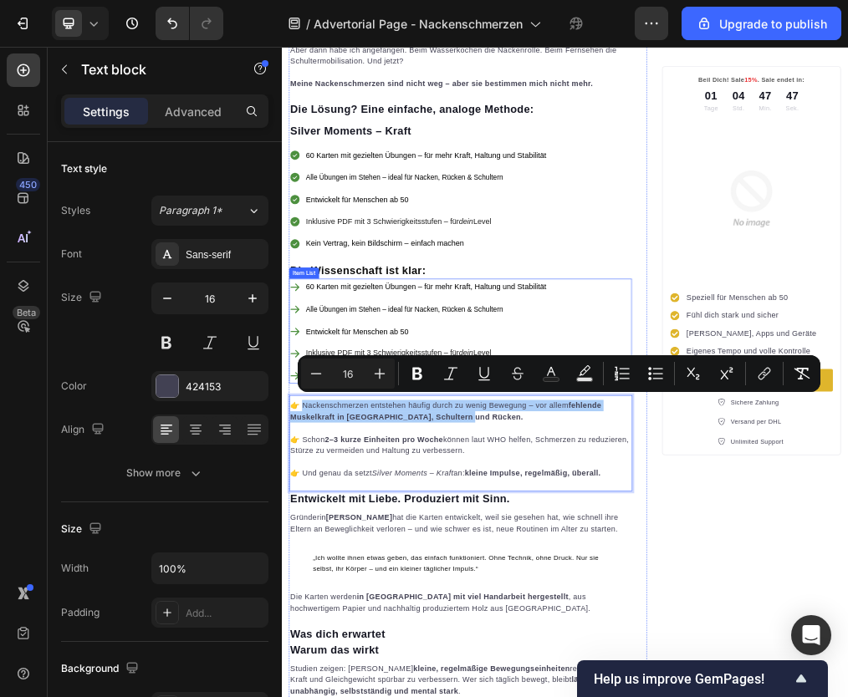
click at [368, 465] on span "60 Karten mit gezielten Übungen – für mehr Kraft, Haltung und Stabilität" at bounding box center [537, 472] width 426 height 14
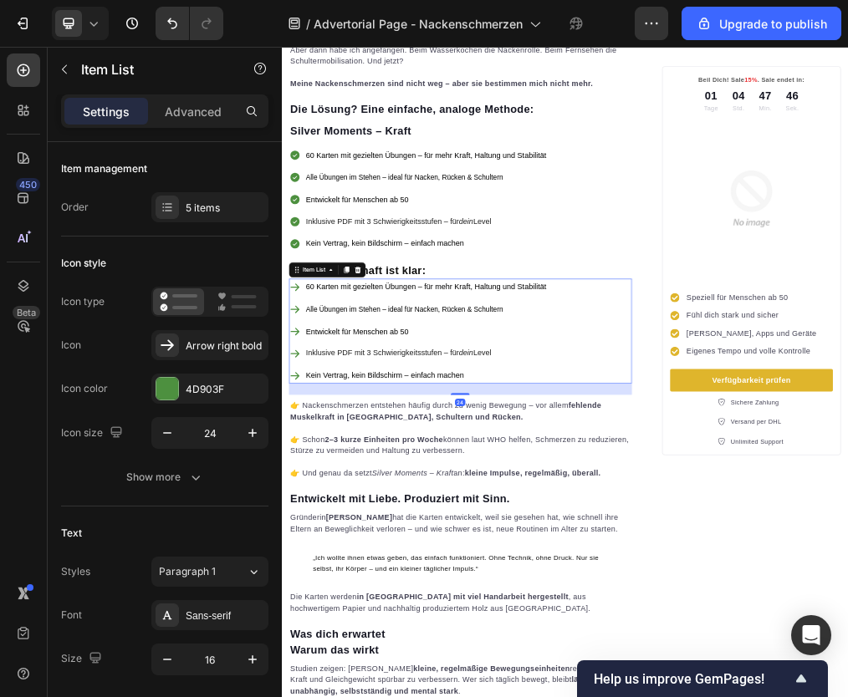
click at [368, 465] on span "60 Karten mit gezielten Übungen – für mehr Kraft, Haltung und Stabilität" at bounding box center [537, 472] width 426 height 14
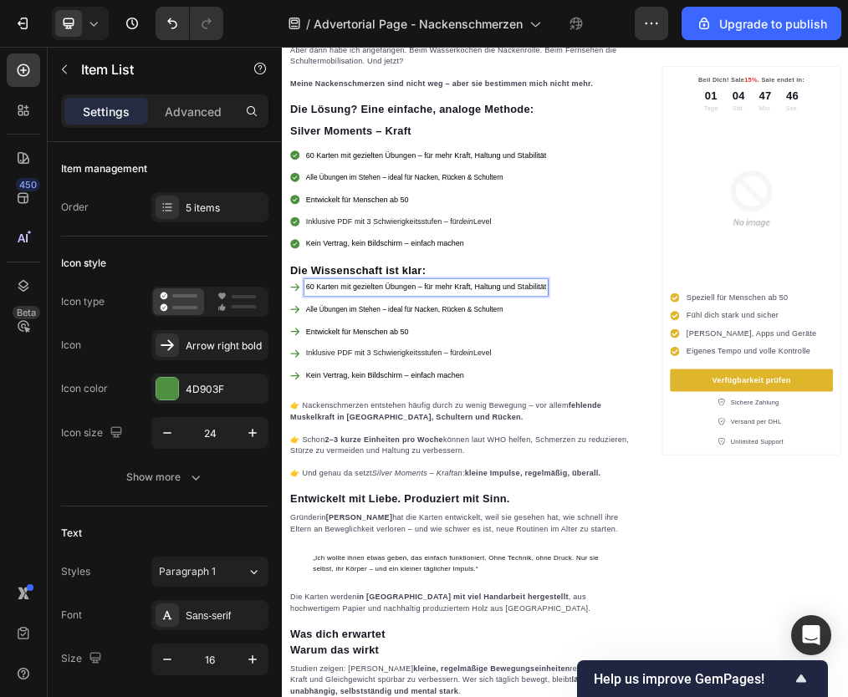
click at [368, 465] on span "60 Karten mit gezielten Übungen – für mehr Kraft, Haltung und Stabilität" at bounding box center [537, 472] width 426 height 14
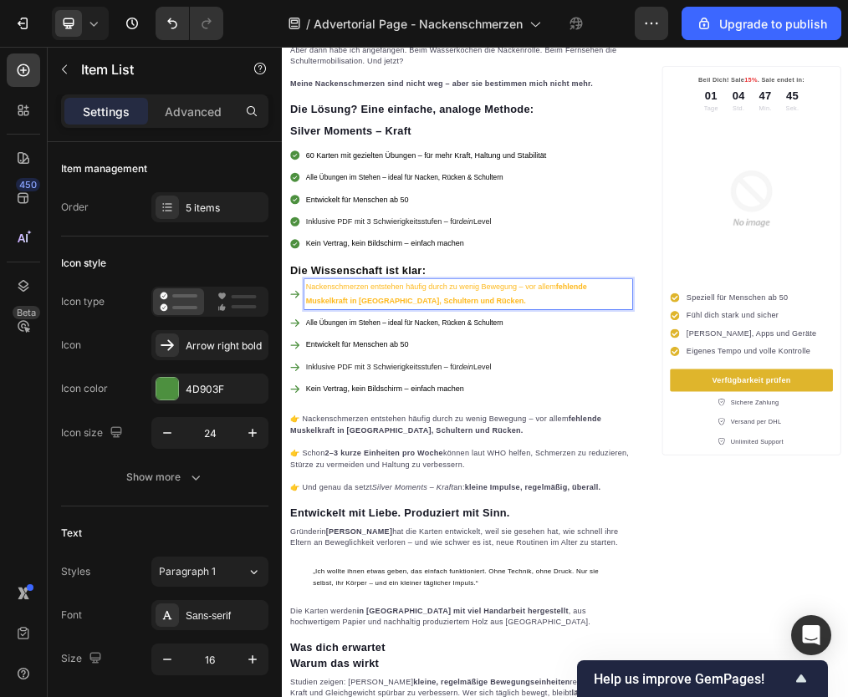
click at [372, 474] on p "Nackenschmerzen entstehen häufig durch zu wenig Bewegung – vor allem fehlende M…" at bounding box center [612, 485] width 576 height 49
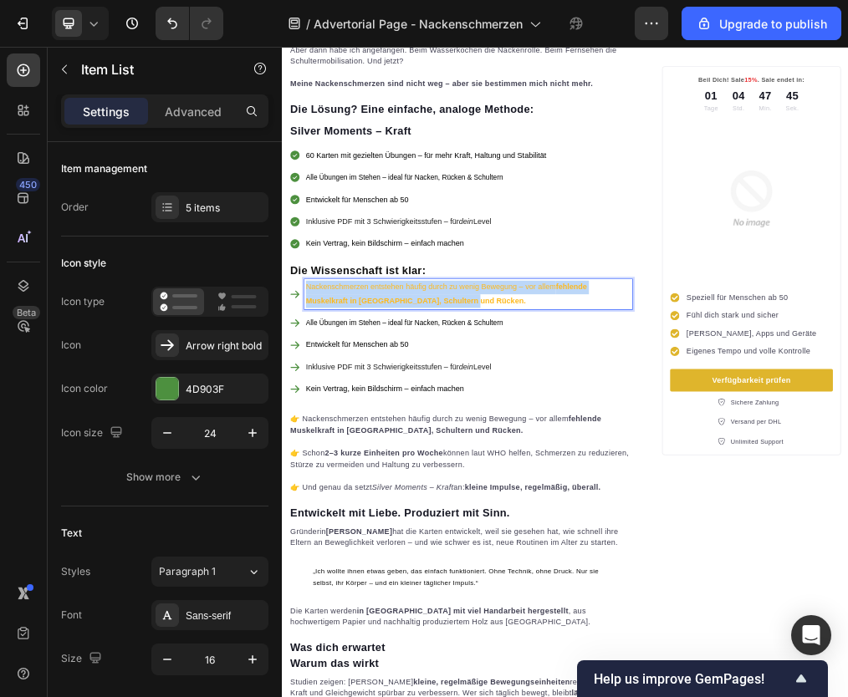
click at [372, 474] on p "Nackenschmerzen entstehen häufig durch zu wenig Bewegung – vor allem fehlende M…" at bounding box center [612, 485] width 576 height 49
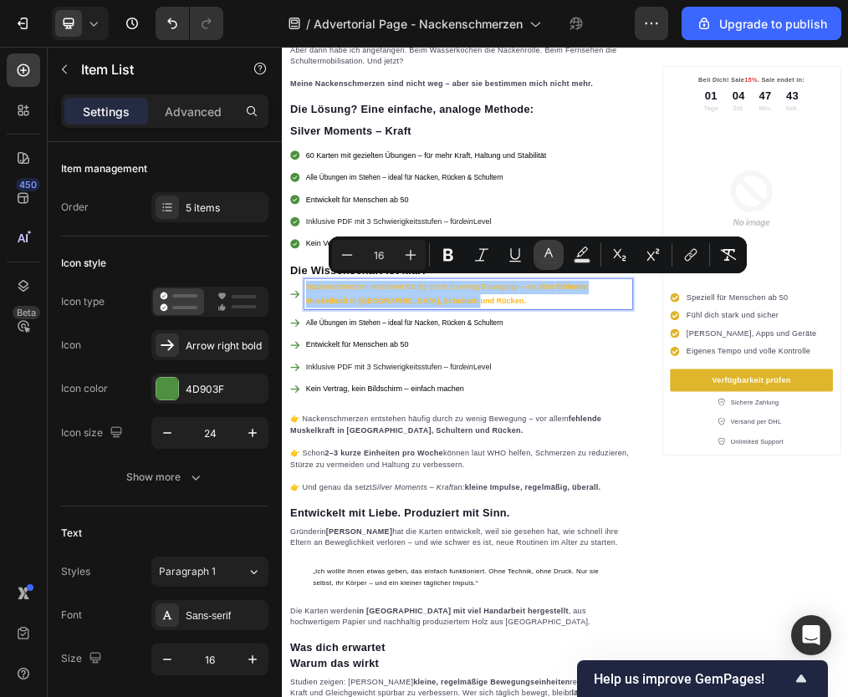
click at [556, 255] on icon "Editor contextual toolbar" at bounding box center [548, 255] width 17 height 17
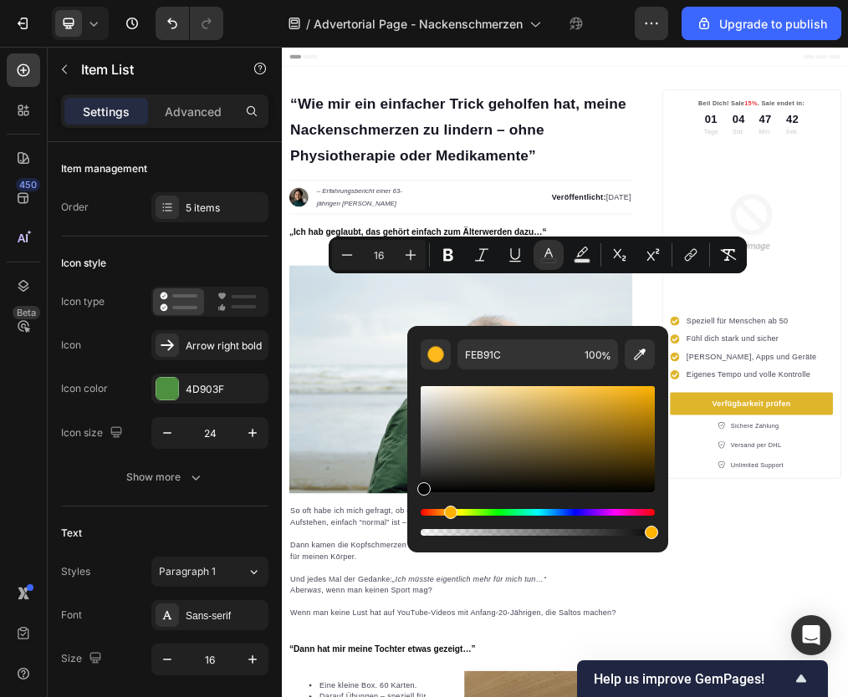
scroll to position [1688, 0]
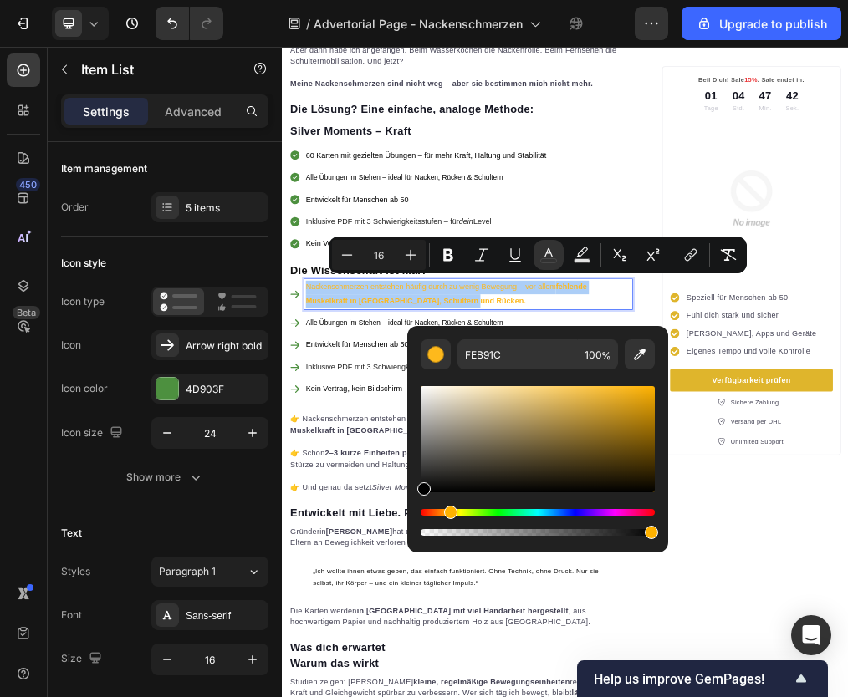
click at [407, 494] on div "FEB91C 100 %" at bounding box center [537, 432] width 261 height 213
type input "000000"
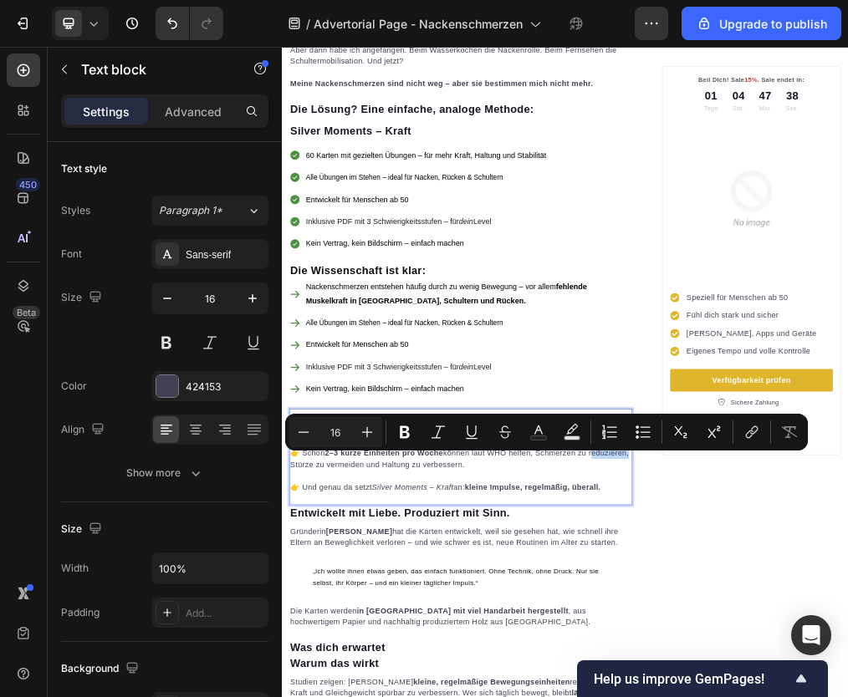
click at [308, 447] on div "Minus 16 Plus Bold Italic Underline Strikethrough Text Color Text Background Co…" at bounding box center [546, 432] width 523 height 37
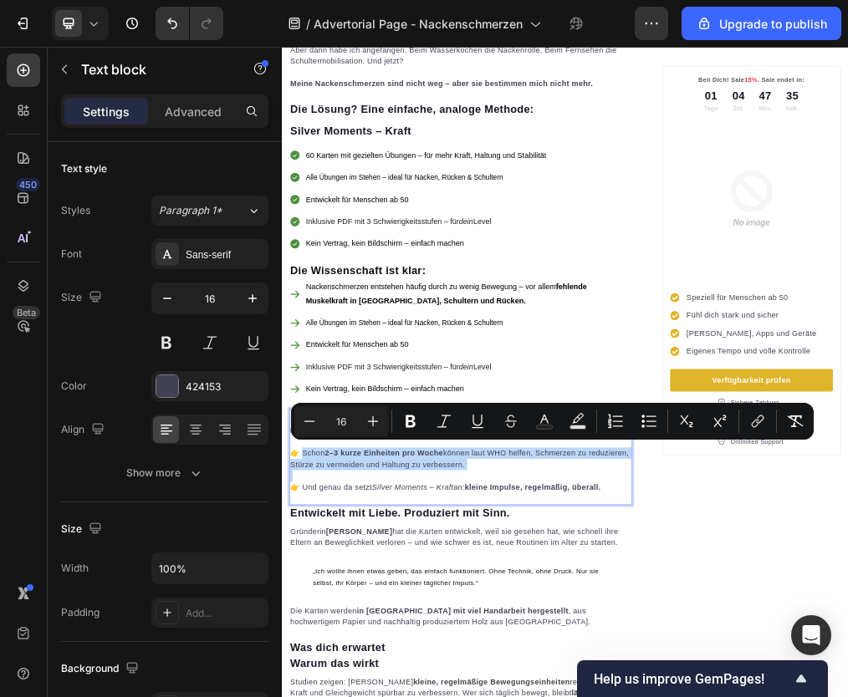
drag, startPoint x: 314, startPoint y: 752, endPoint x: 693, endPoint y: 787, distance: 380.5
copy p "chon 2–3 kurze Einheiten pro Woche können laut WHO helfen, Schmerzen zu reduzie…"
click at [386, 529] on span "Alle Übungen im Stehen – ideal für Nacken, Rücken & Schultern" at bounding box center [499, 535] width 350 height 13
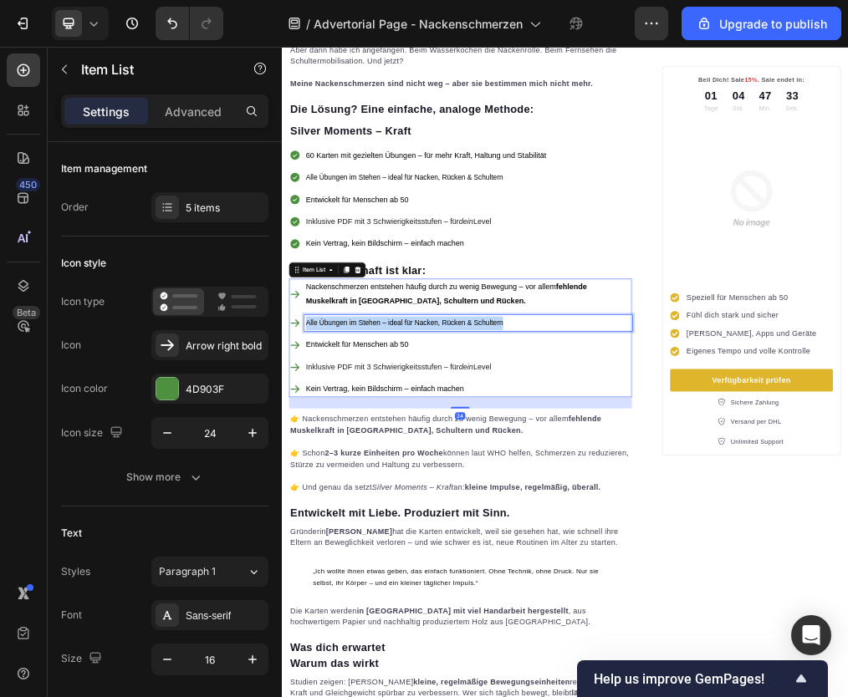
click at [386, 529] on span "Alle Übungen im Stehen – ideal für Nacken, Rücken & Schultern" at bounding box center [499, 535] width 350 height 13
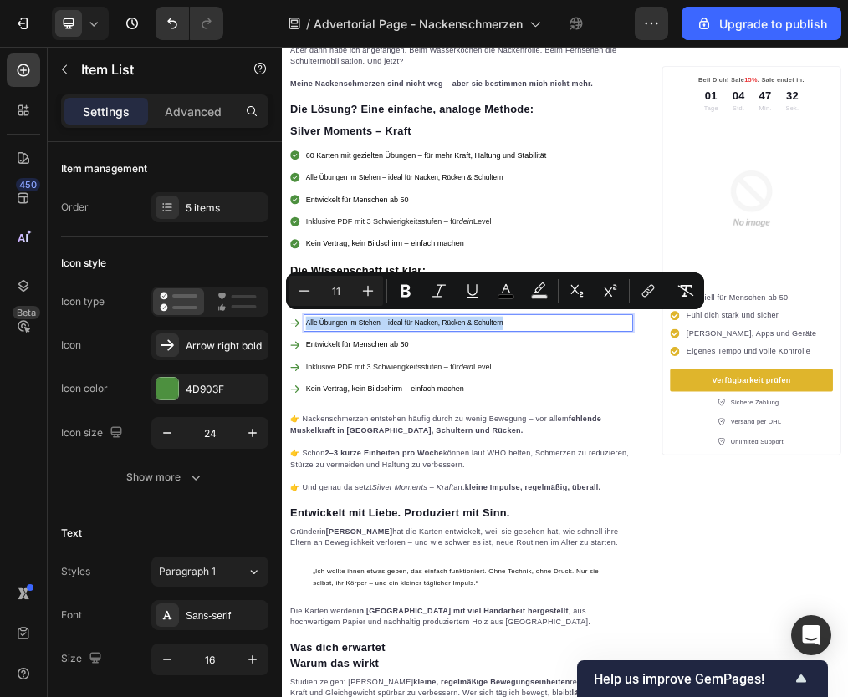
type input "16"
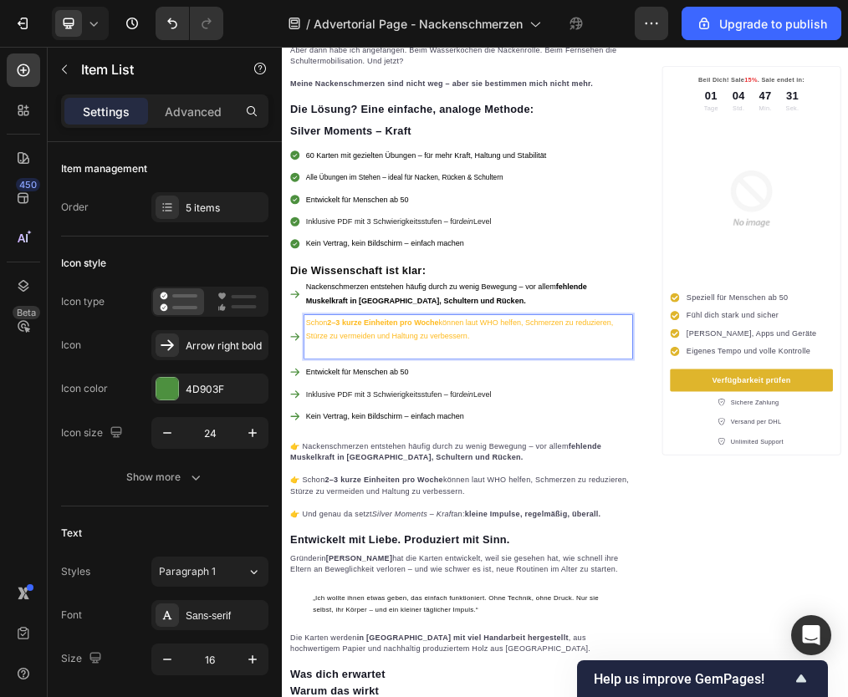
click at [487, 529] on strong "2–3 kurze Einheiten pro Woche" at bounding box center [459, 536] width 197 height 14
click at [493, 573] on p "Rich Text Editor. Editing area: main" at bounding box center [612, 584] width 576 height 24
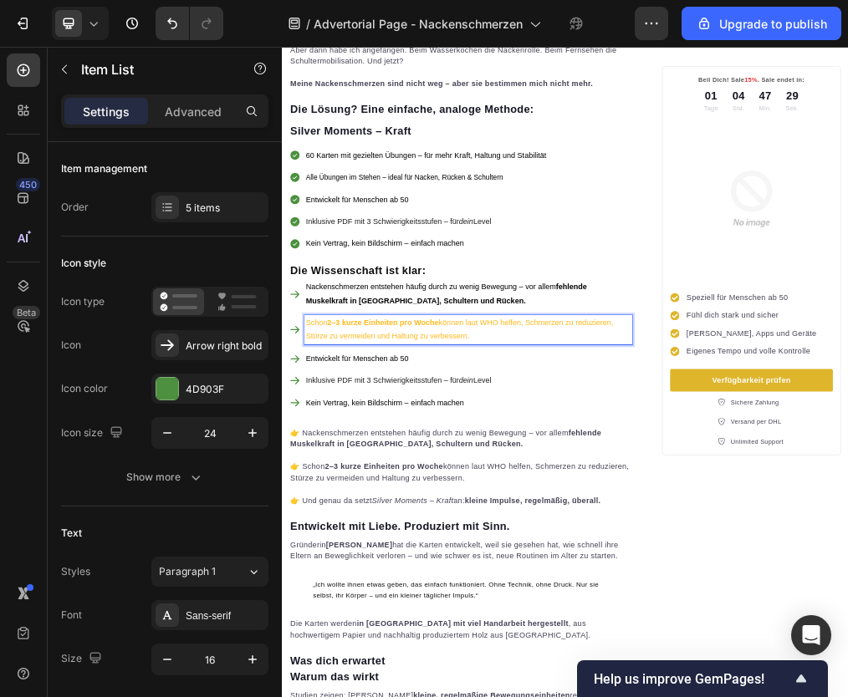
click at [470, 547] on p "Schon 2–3 kurze Einheiten pro Woche können laut WHO helfen, Schmerzen zu reduzi…" at bounding box center [612, 548] width 576 height 49
click at [468, 545] on p "Schon 2–3 kurze Einheiten pro Woche können laut WHO helfen, Schmerzen zu reduzi…" at bounding box center [612, 548] width 576 height 49
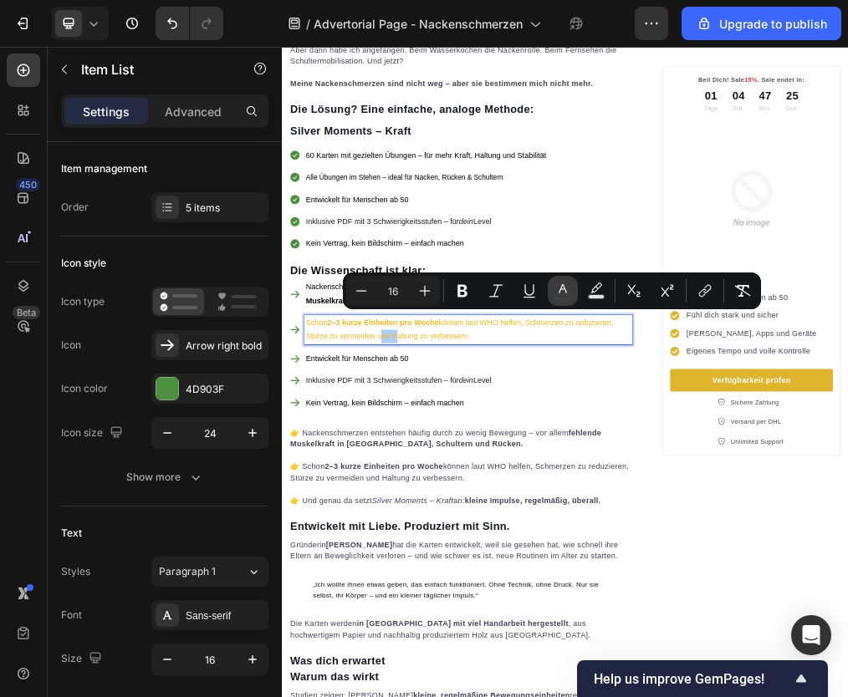
click at [559, 293] on icon "Editor contextual toolbar" at bounding box center [562, 291] width 17 height 17
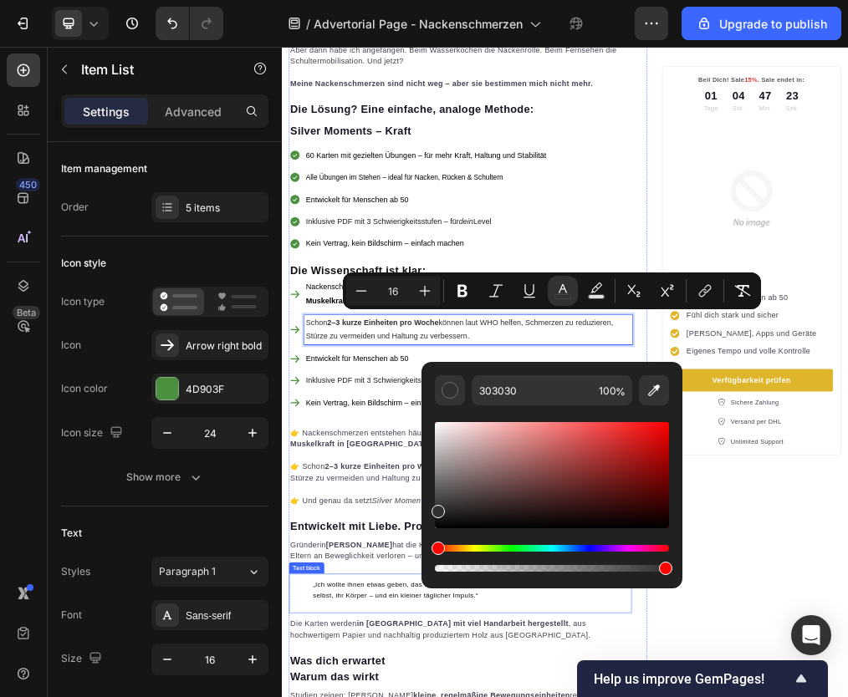
drag, startPoint x: 789, startPoint y: 495, endPoint x: 491, endPoint y: 1014, distance: 597.9
type input "000000"
drag, startPoint x: 439, startPoint y: 510, endPoint x: 433, endPoint y: 536, distance: 26.6
click at [433, 536] on div "000000 100 %" at bounding box center [551, 468] width 261 height 213
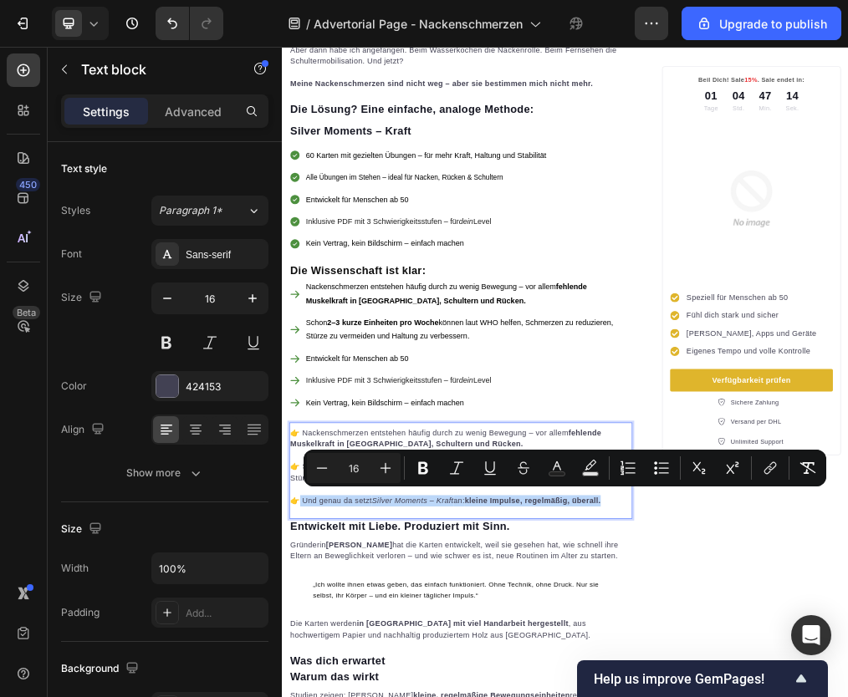
drag, startPoint x: 309, startPoint y: 836, endPoint x: 857, endPoint y: 840, distance: 548.6
copy p "Und genau da setzt Silver Moments – Kraft an: kleine Impulse, regelmäßig, übera…"
click at [421, 591] on span "Entwickelt für Menschen ab 50" at bounding box center [415, 598] width 182 height 14
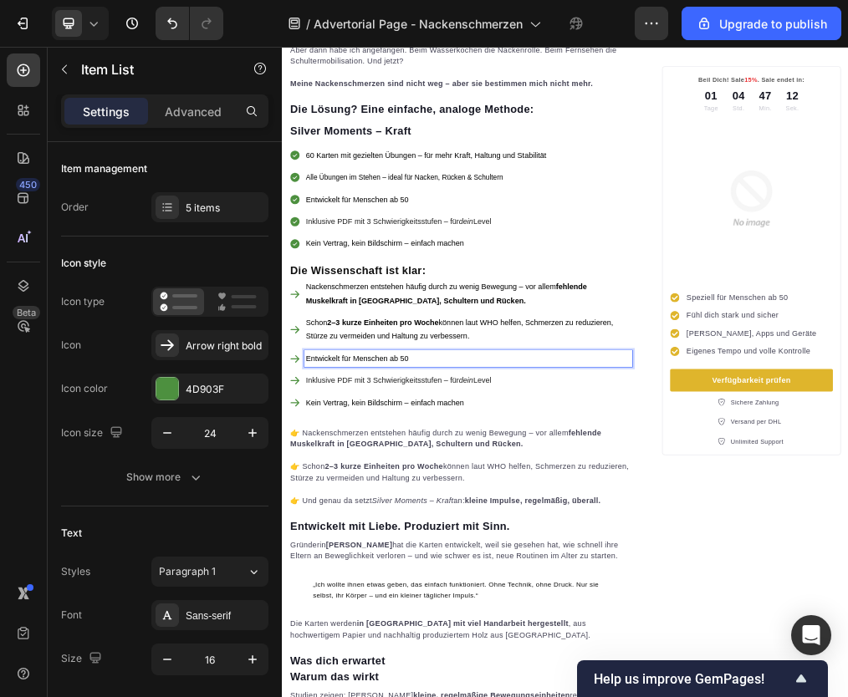
click at [421, 591] on span "Entwickelt für Menschen ab 50" at bounding box center [415, 598] width 182 height 14
click at [421, 587] on p "Und genau da setzt Silver Moments – Kraft an: kleine Impulse, regelmäßig, übera…" at bounding box center [612, 599] width 576 height 24
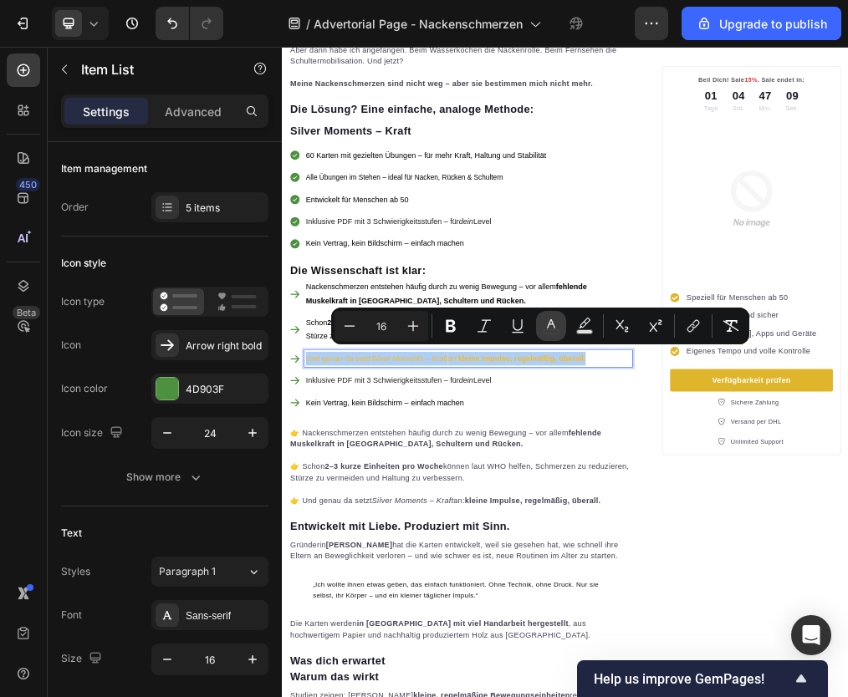
click at [553, 324] on icon "Editor contextual toolbar" at bounding box center [551, 323] width 8 height 9
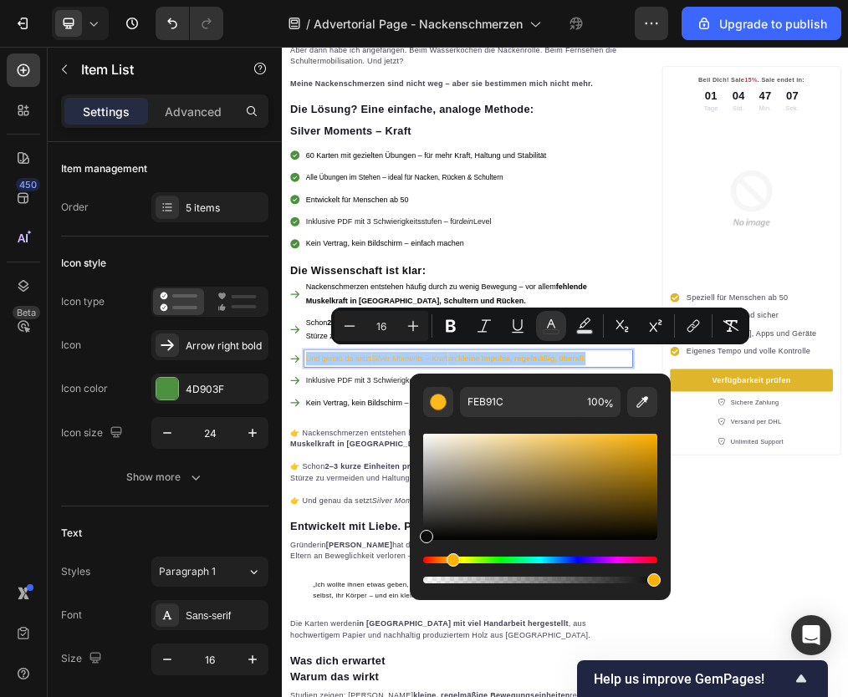
drag, startPoint x: 437, startPoint y: 517, endPoint x: 416, endPoint y: 535, distance: 27.8
click at [417, 534] on div "FEB91C 100 %" at bounding box center [540, 480] width 261 height 213
type input "0C0C0C"
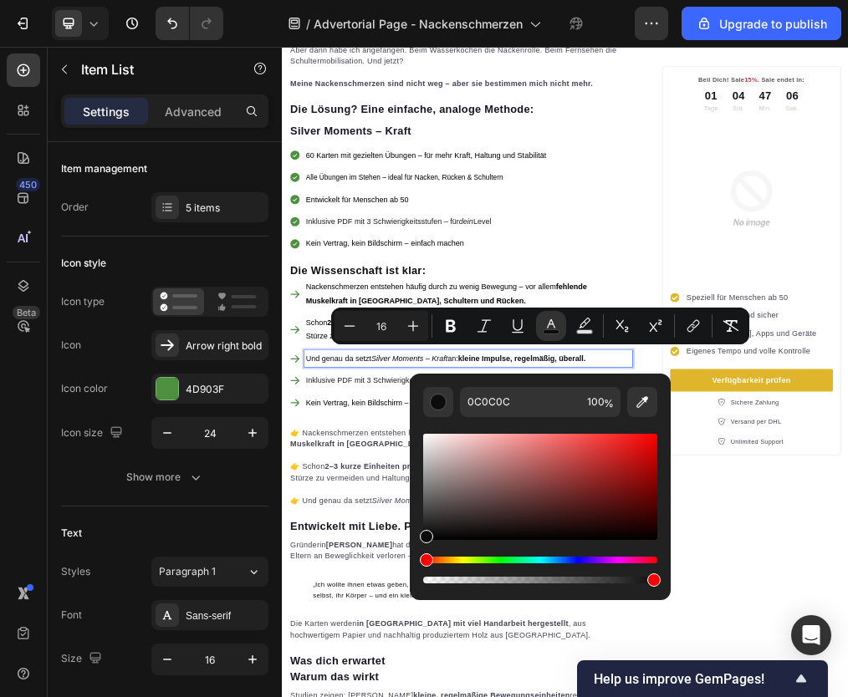
click at [362, 633] on span "Inklusive PDF mit 3 Schwierigkeitsstufen – für dein Level" at bounding box center [488, 638] width 329 height 14
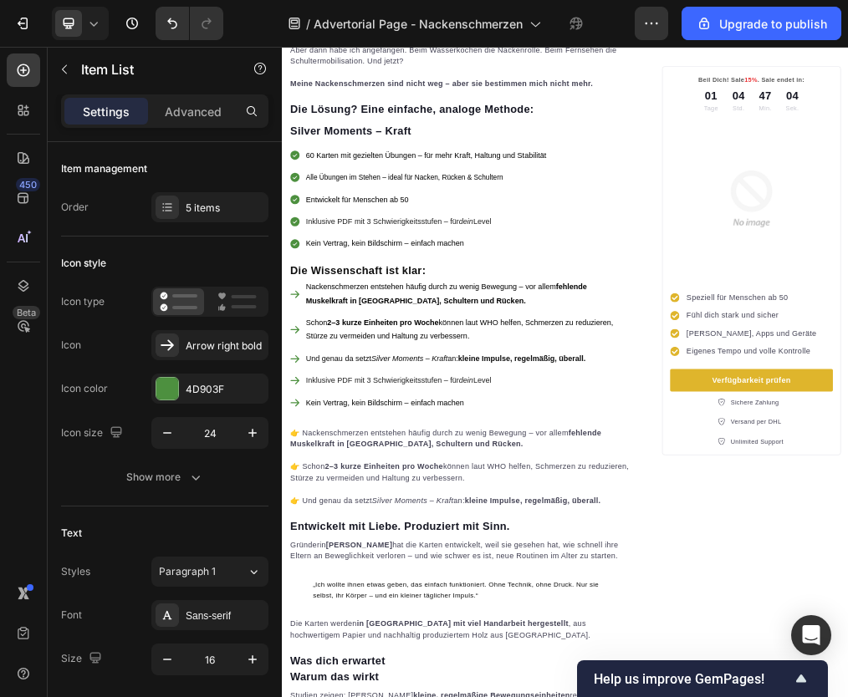
click at [309, 631] on icon at bounding box center [305, 637] width 16 height 13
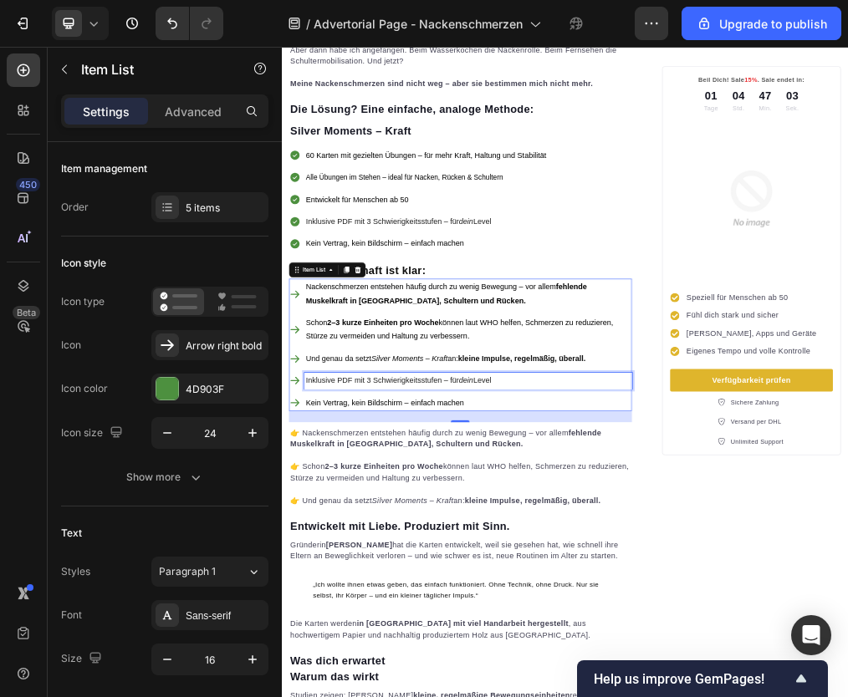
click at [333, 631] on span "Inklusive PDF mit 3 Schwierigkeitsstufen – für dein Level" at bounding box center [488, 638] width 329 height 14
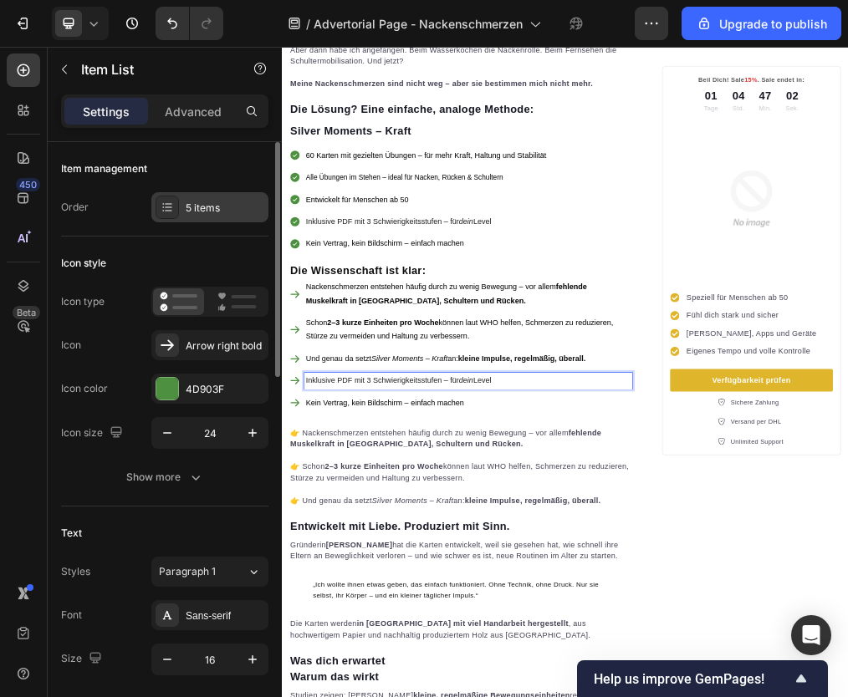
click at [211, 218] on div "5 items" at bounding box center [209, 207] width 117 height 30
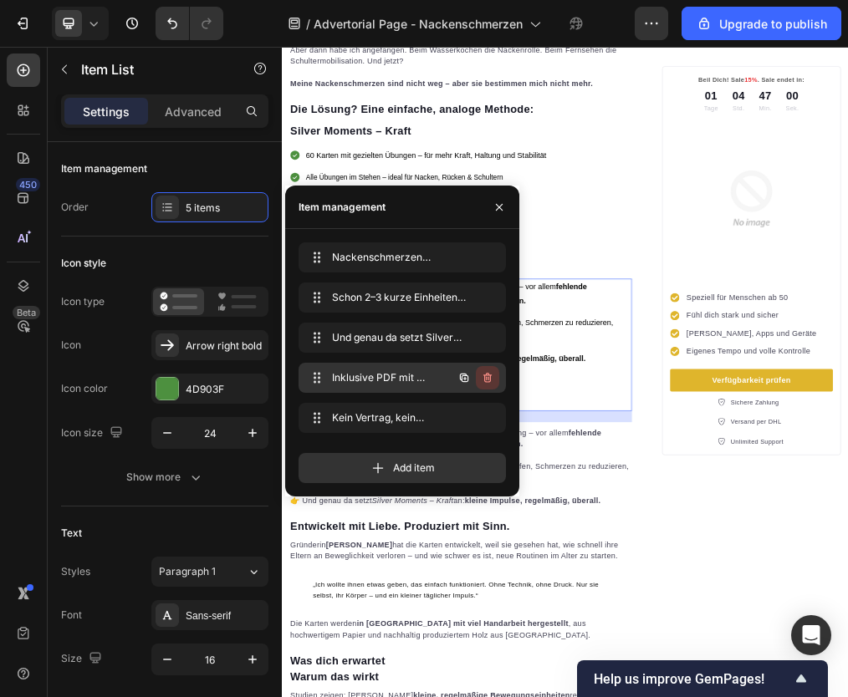
click at [488, 375] on icon "button" at bounding box center [487, 378] width 8 height 10
click at [488, 381] on div "Delete" at bounding box center [476, 377] width 31 height 15
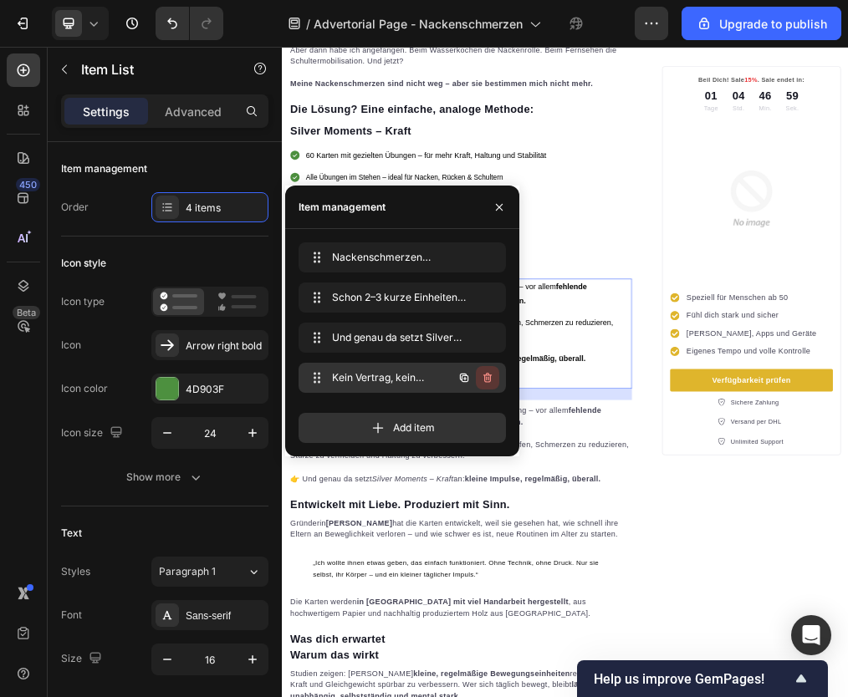
click at [488, 381] on icon "button" at bounding box center [487, 377] width 13 height 13
click at [484, 376] on div "Delete" at bounding box center [476, 377] width 31 height 15
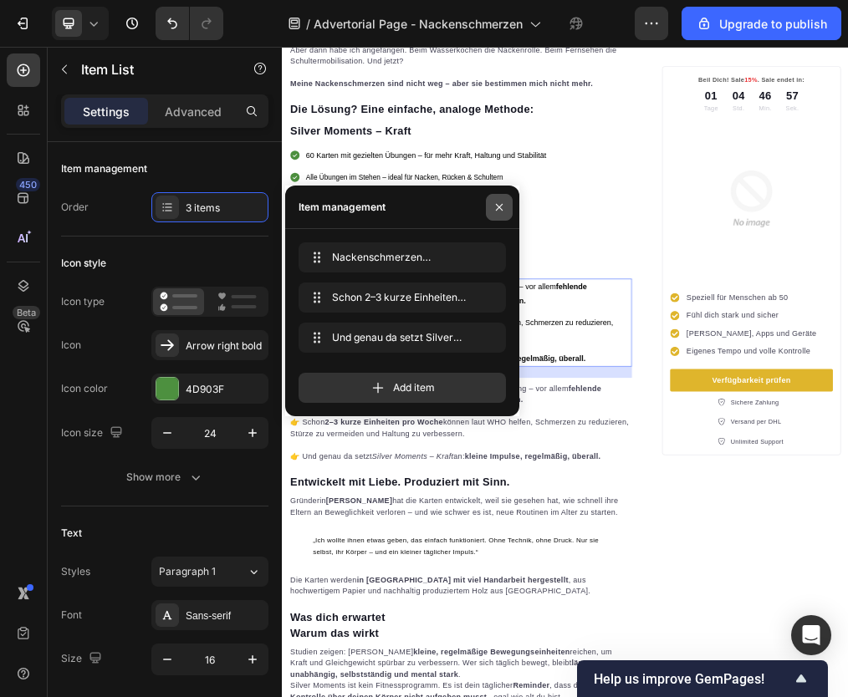
click at [500, 210] on icon "button" at bounding box center [499, 207] width 13 height 13
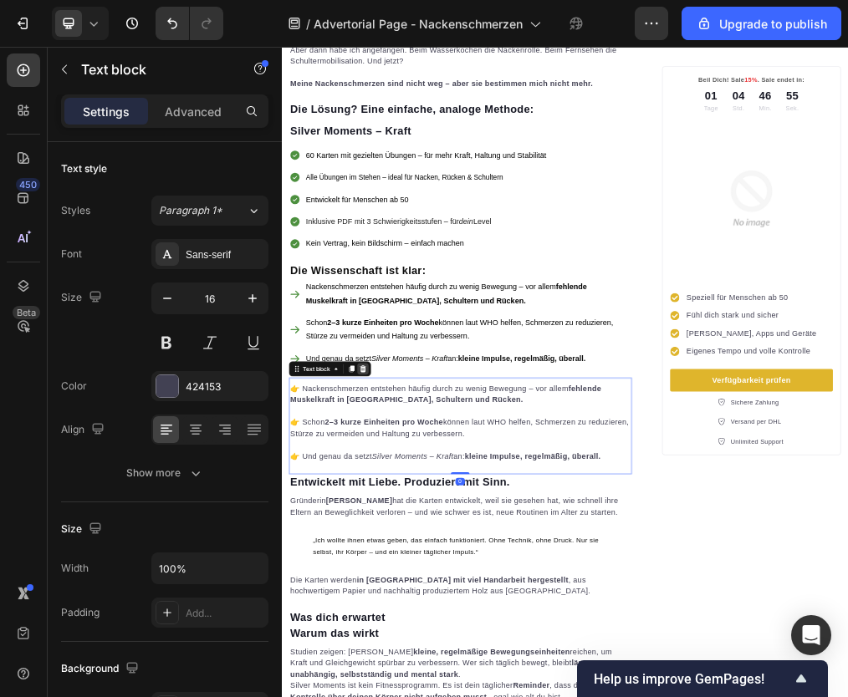
click at [426, 611] on icon at bounding box center [425, 617] width 13 height 13
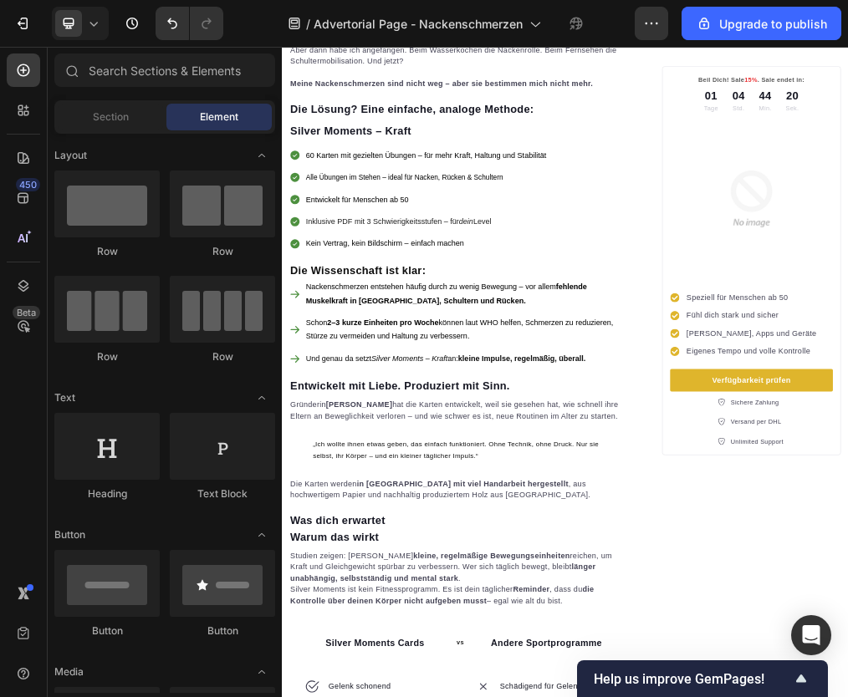
click at [389, 640] on strong "Entwickelt mit Liebe. Produziert mit Sinn." at bounding box center [490, 647] width 389 height 22
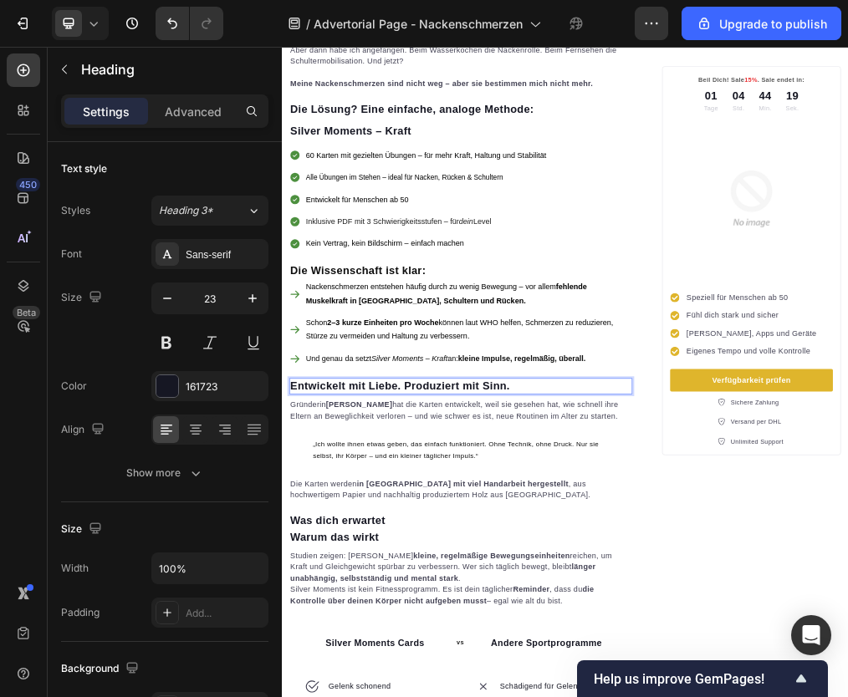
click at [389, 637] on strong "Entwickelt mit Liebe. Produziert mit Sinn." at bounding box center [490, 647] width 389 height 22
click at [345, 680] on p "Gründerin Nicole Zieger hat die Karten entwickelt, weil sie gesehen hat, wie sc…" at bounding box center [598, 691] width 605 height 40
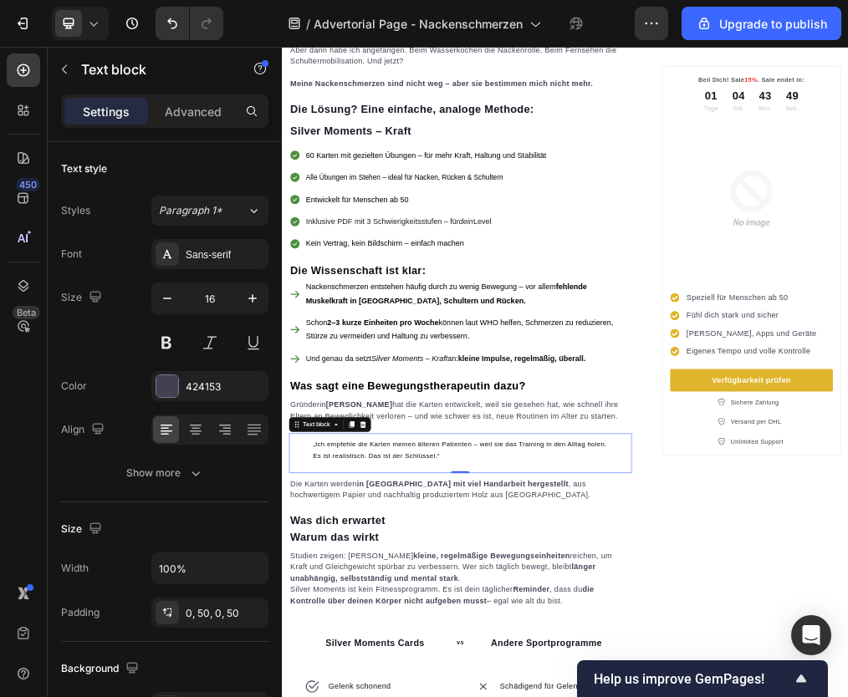
drag, startPoint x: 597, startPoint y: 789, endPoint x: 562, endPoint y: 789, distance: 35.1
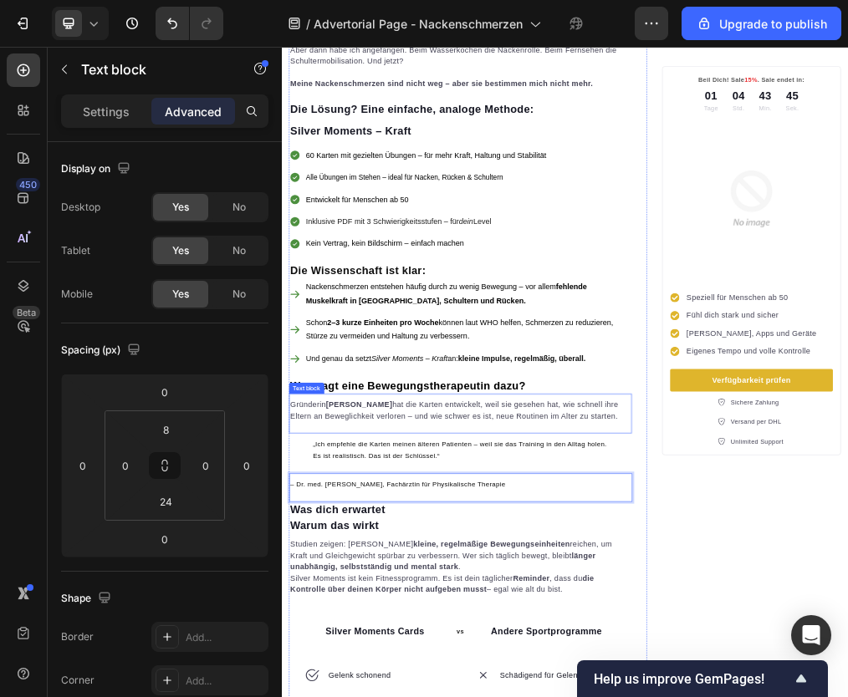
click at [328, 673] on p "Gründerin Nicole Zieger hat die Karten entwickelt, weil sie gesehen hat, wie sc…" at bounding box center [598, 691] width 605 height 40
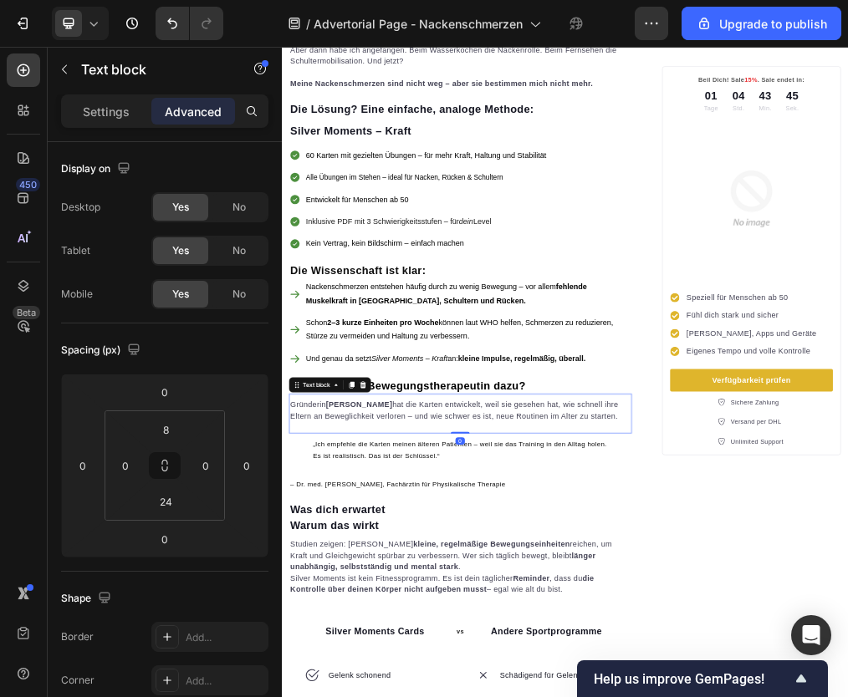
click at [328, 673] on p "Gründerin Nicole Zieger hat die Karten entwickelt, weil sie gesehen hat, wie sc…" at bounding box center [598, 691] width 605 height 40
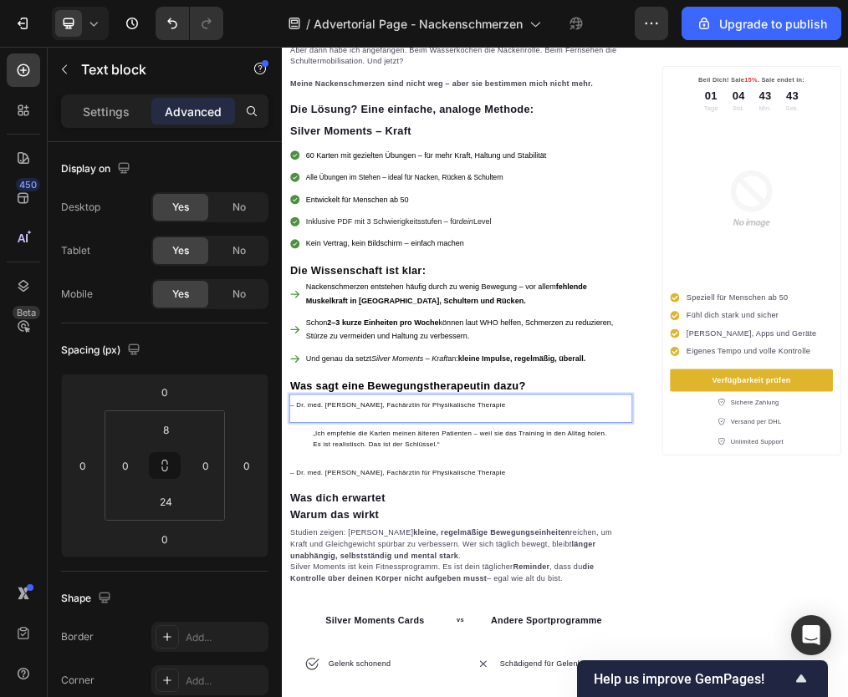
click at [307, 674] on span "– Dr. med. Karin M., Fachärztin für Physikalische Therapie" at bounding box center [486, 680] width 381 height 13
click at [656, 671] on p "Dr. med. Karin M., Fachärztin für Physikalische Therapie" at bounding box center [598, 681] width 605 height 20
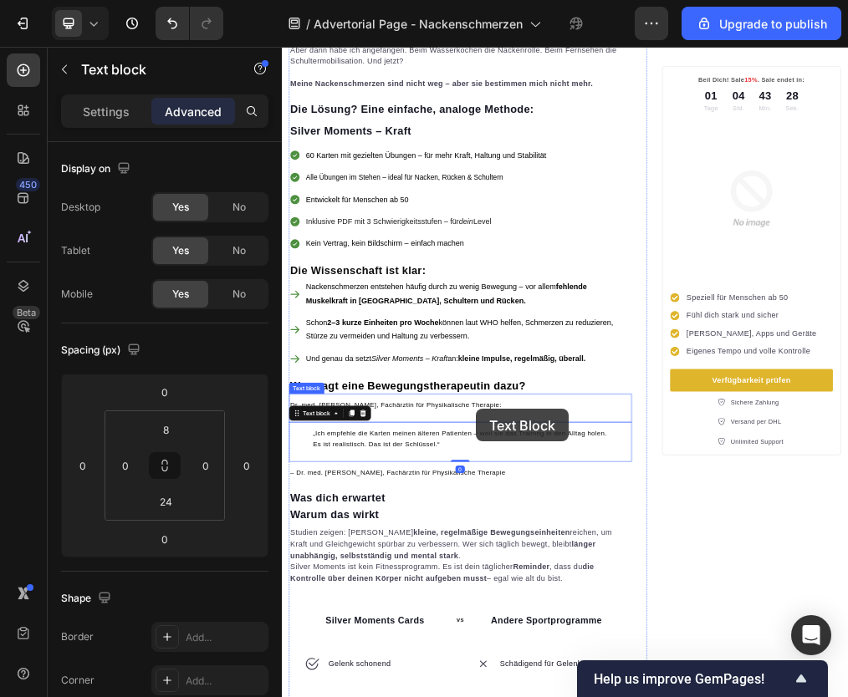
drag, startPoint x: 631, startPoint y: 702, endPoint x: 626, endPoint y: 689, distance: 13.5
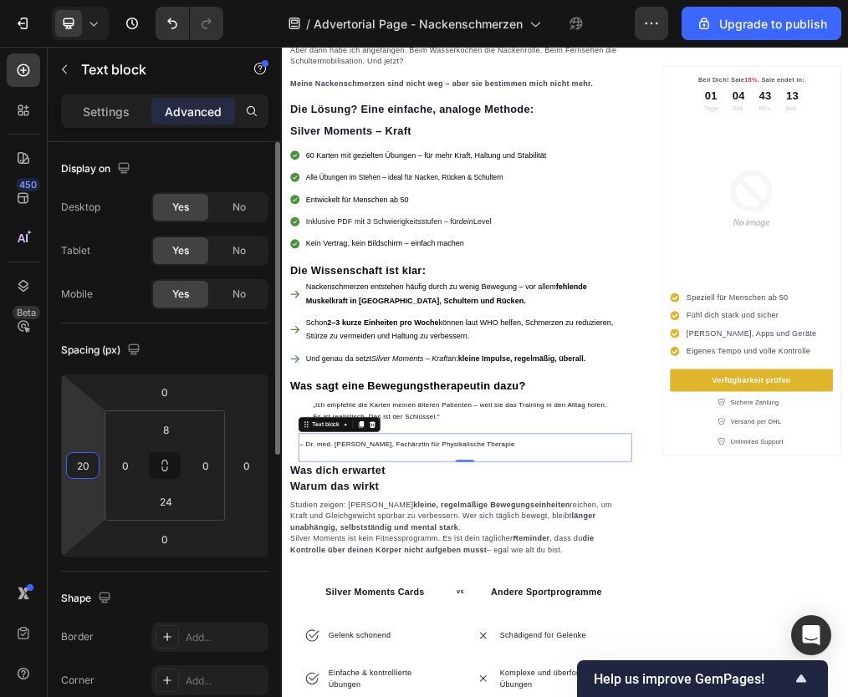
type input "2"
type input "40"
click at [631, 691] on p "„Ich empfehle die Karten meinen älteren Patienten – weil sie das Training in de…" at bounding box center [598, 691] width 524 height 40
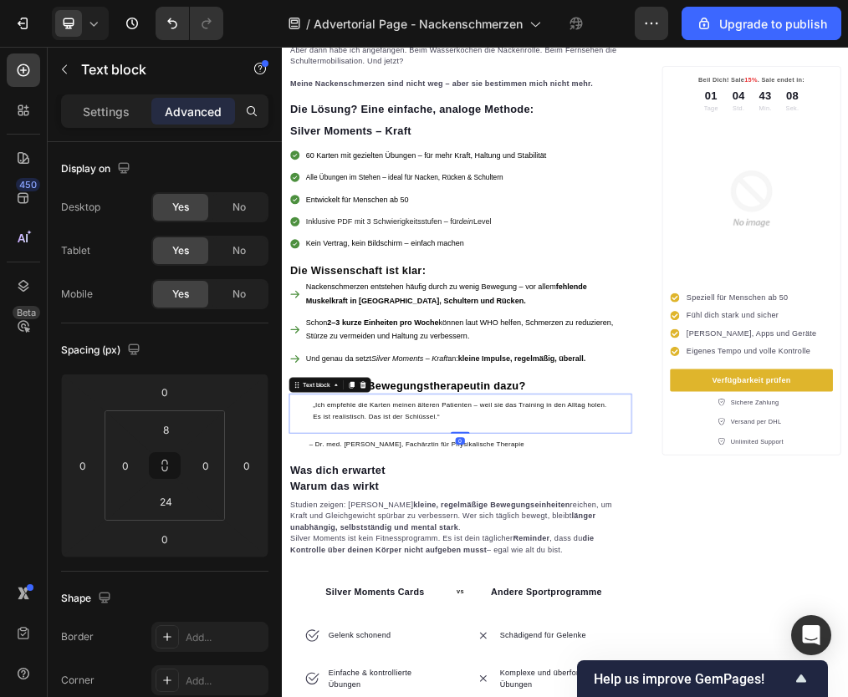
drag, startPoint x: 593, startPoint y: 720, endPoint x: 590, endPoint y: 695, distance: 25.2
click at [590, 695] on div "„Ich empfehle die Karten meinen älteren Patienten – weil sie das Training in de…" at bounding box center [598, 697] width 608 height 70
click at [569, 697] on div "„Ich empfehle die Karten meinen älteren Patienten – weil sie das Training in de…" at bounding box center [598, 697] width 608 height 70
click at [160, 497] on input "24" at bounding box center [165, 501] width 33 height 25
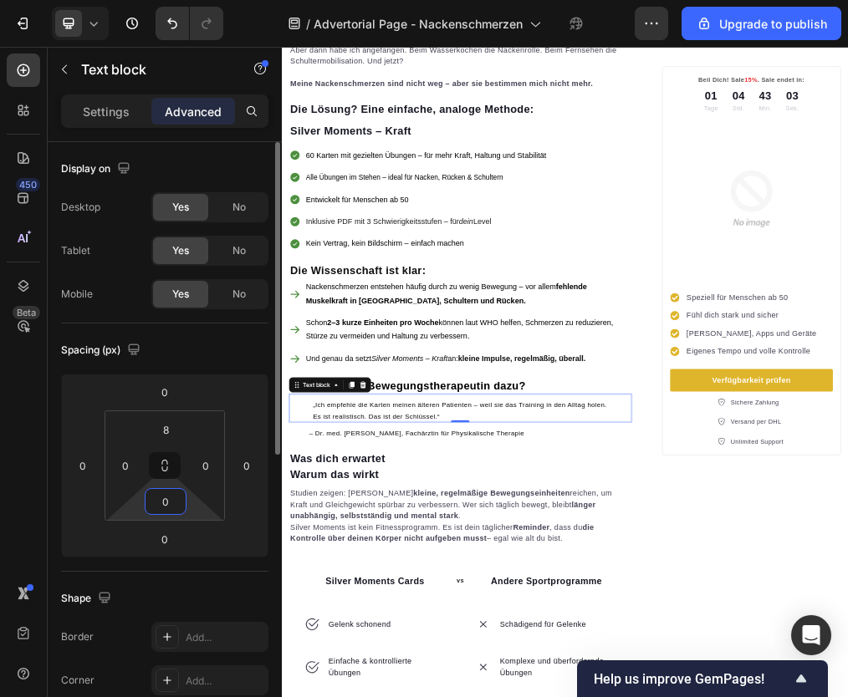
type input "0"
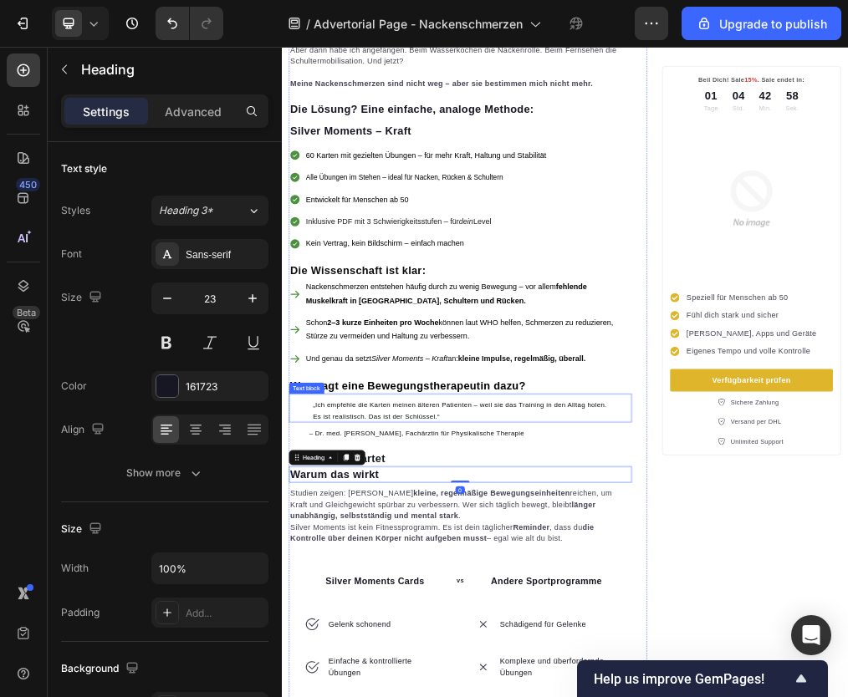
click at [358, 674] on span "„Ich empfehle die Karten meinen älteren Patienten – weil sie das Training in de…" at bounding box center [596, 690] width 521 height 33
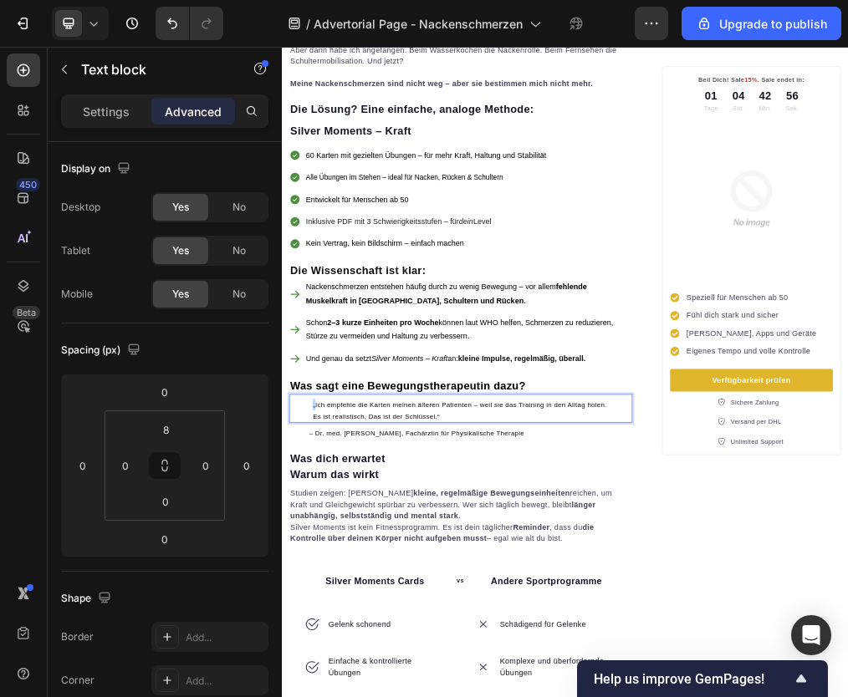
click at [336, 674] on span "„Ich empfehle die Karten meinen älteren Patienten – weil sie das Training in de…" at bounding box center [596, 690] width 521 height 33
click at [313, 689] on div "„Ich empfehle die Karten meinen älteren Patienten – weil sie das Training in de…" at bounding box center [598, 690] width 608 height 43
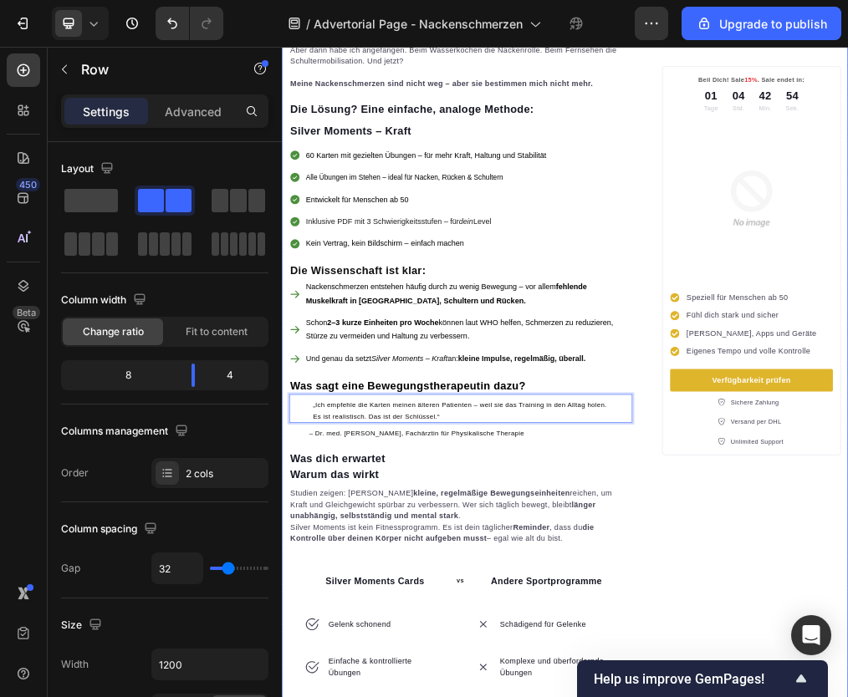
click at [368, 674] on span "„Ich empfehle die Karten meinen älteren Patienten – weil sie das Training in de…" at bounding box center [596, 690] width 521 height 33
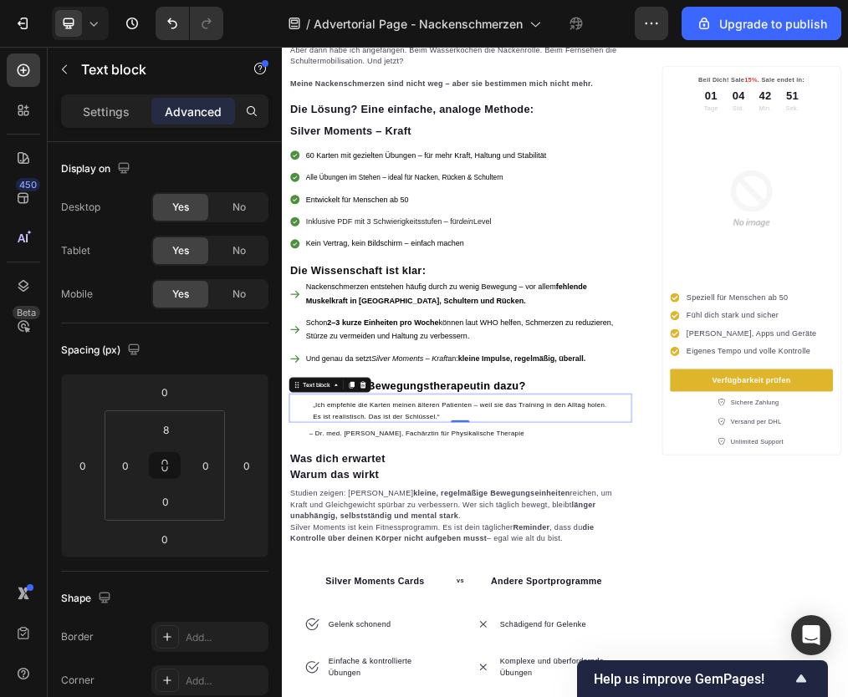
click at [352, 646] on div "Text block" at bounding box center [367, 646] width 146 height 27
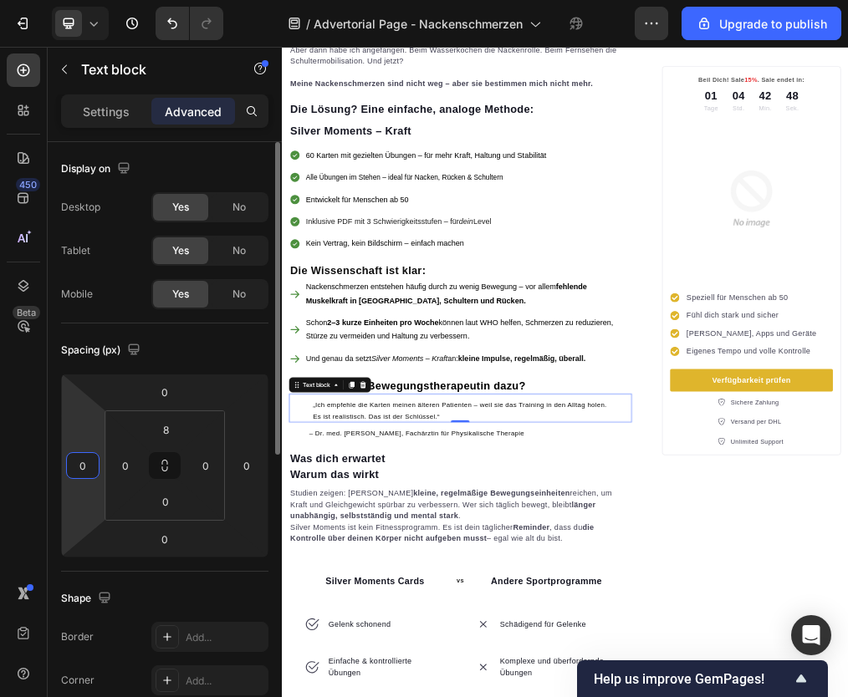
click at [70, 463] on input "0" at bounding box center [82, 465] width 25 height 25
click at [410, 674] on span "„Ich empfehle die Karten meinen älteren Patienten – weil sie das Training in de…" at bounding box center [596, 690] width 521 height 33
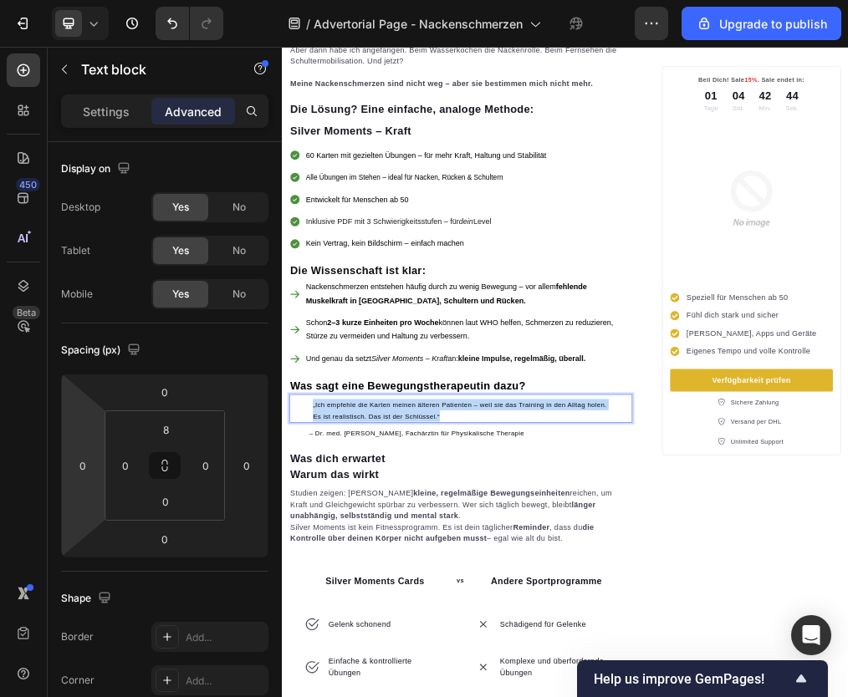
click at [410, 674] on span "„Ich empfehle die Karten meinen älteren Patienten – weil sie das Training in de…" at bounding box center [596, 690] width 521 height 33
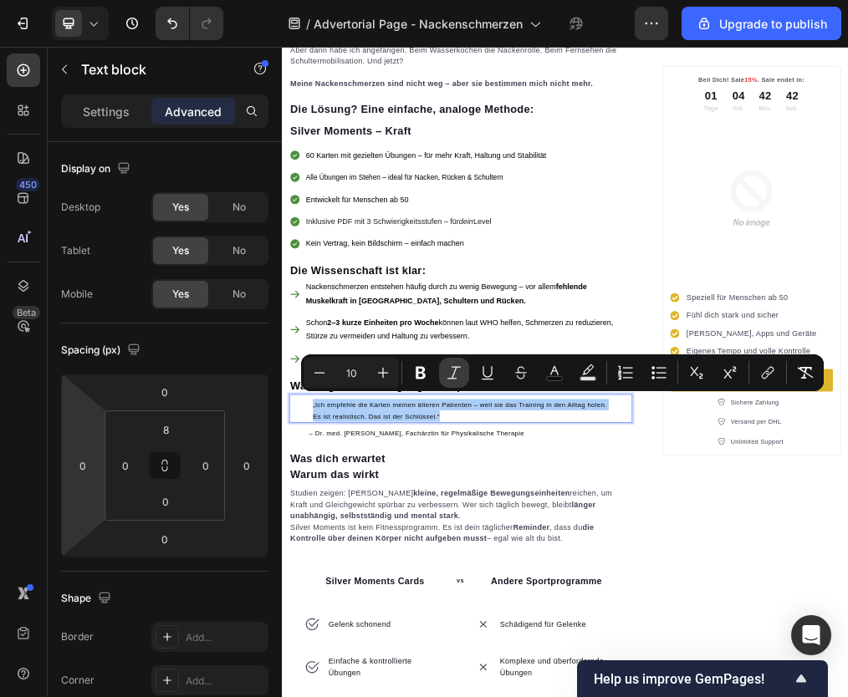
click at [454, 374] on icon "Editor contextual toolbar" at bounding box center [454, 373] width 17 height 17
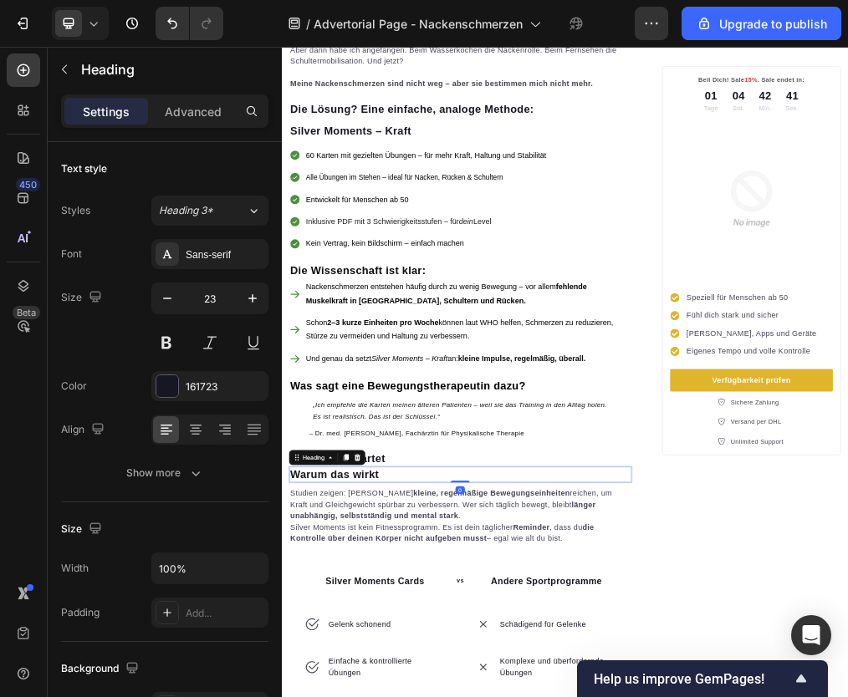
click at [394, 674] on icon "„Ich empfehle die Karten meinen älteren Patienten – weil sie das Training in de…" at bounding box center [596, 690] width 521 height 33
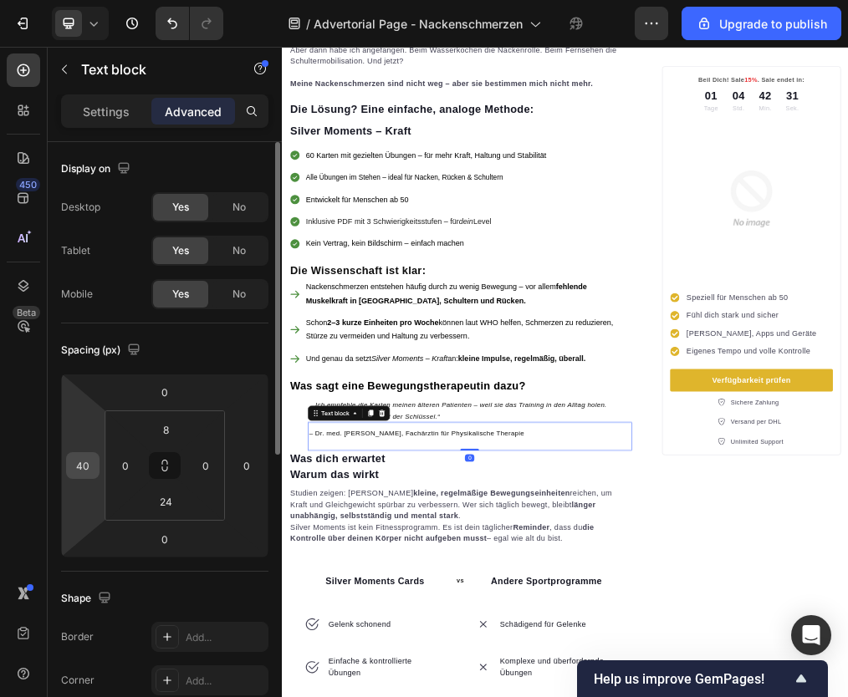
click at [89, 468] on input "40" at bounding box center [82, 465] width 25 height 25
type input "0"
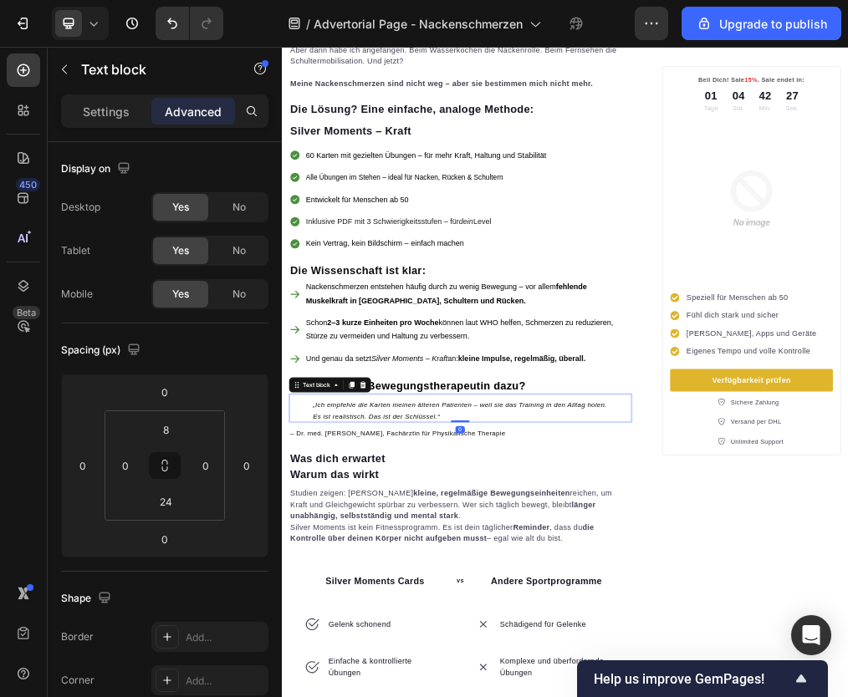
click at [433, 686] on icon "„Ich empfehle die Karten meinen älteren Patienten – weil sie das Training in de…" at bounding box center [596, 690] width 521 height 33
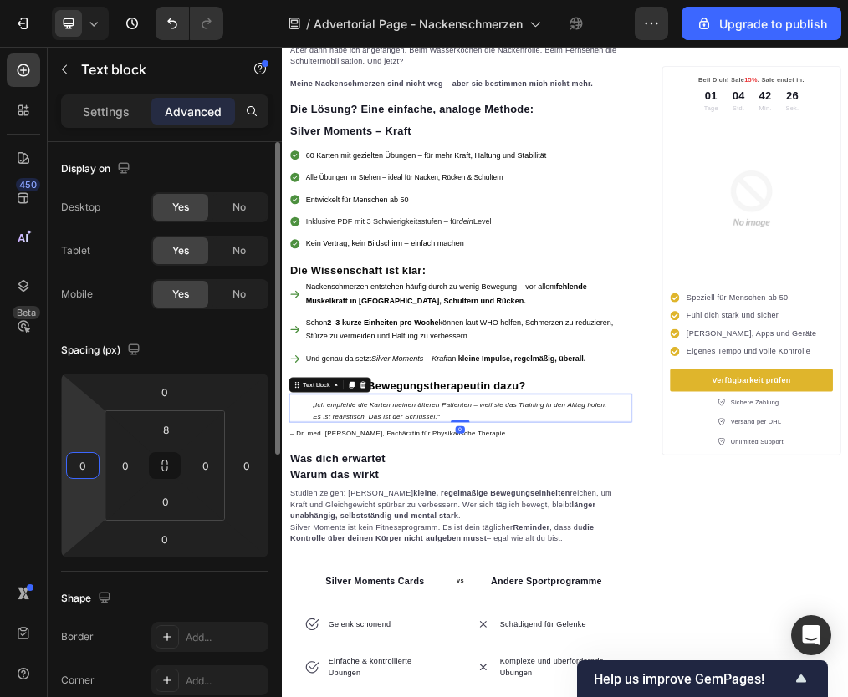
click at [93, 472] on input "0" at bounding box center [82, 465] width 25 height 25
click at [503, 648] on p "⁠⁠⁠⁠⁠⁠⁠ Was sagt eine Bewegungstherapeutin dazu?" at bounding box center [598, 648] width 605 height 25
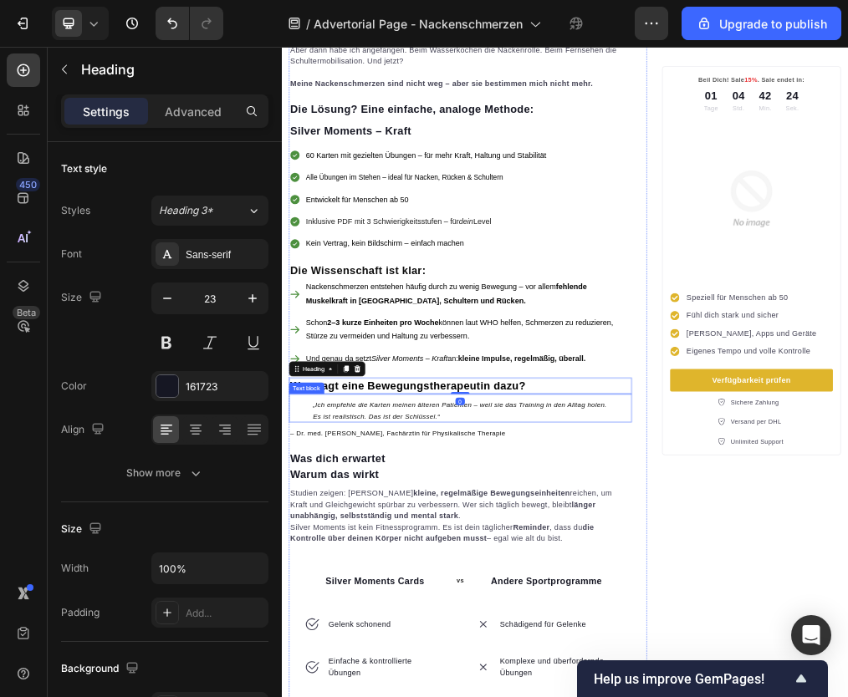
click at [504, 674] on icon "„Ich empfehle die Karten meinen älteren Patienten – weil sie das Training in de…" at bounding box center [596, 690] width 521 height 33
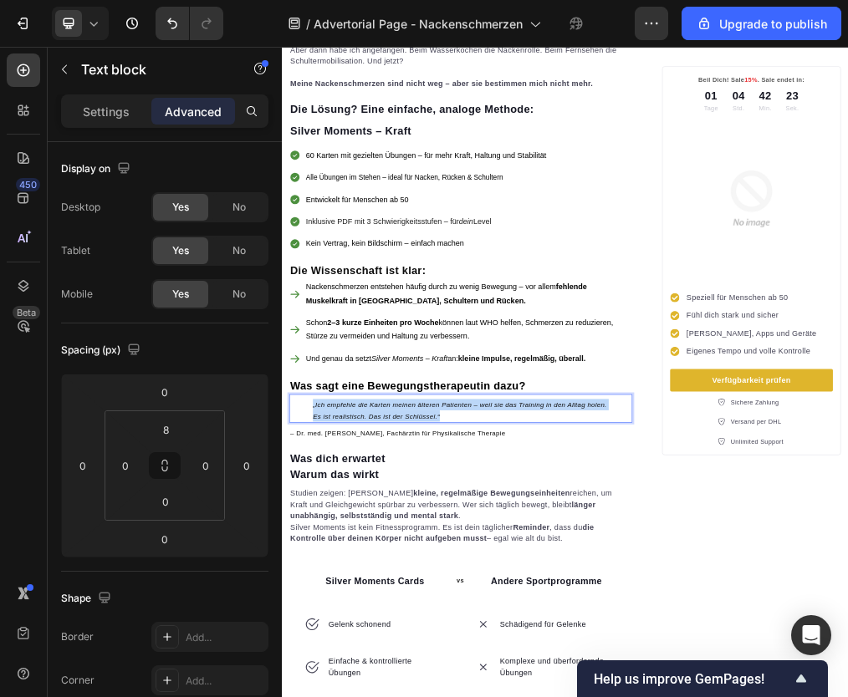
click at [504, 674] on icon "„Ich empfehle die Karten meinen älteren Patienten – weil sie das Training in de…" at bounding box center [596, 690] width 521 height 33
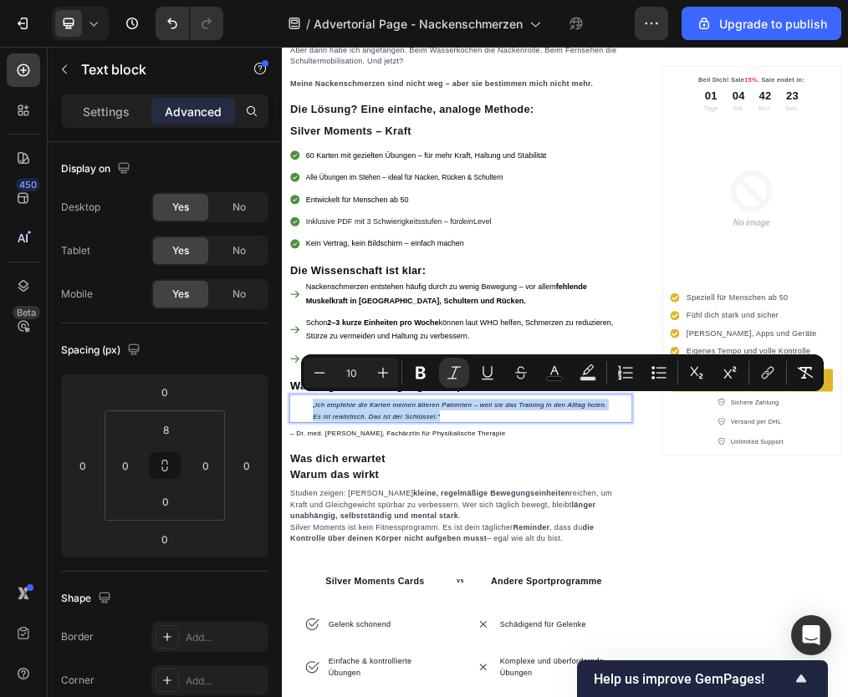
copy icon "„Ich empfehle die Karten meinen älteren Patienten – weil sie das Training in de…"
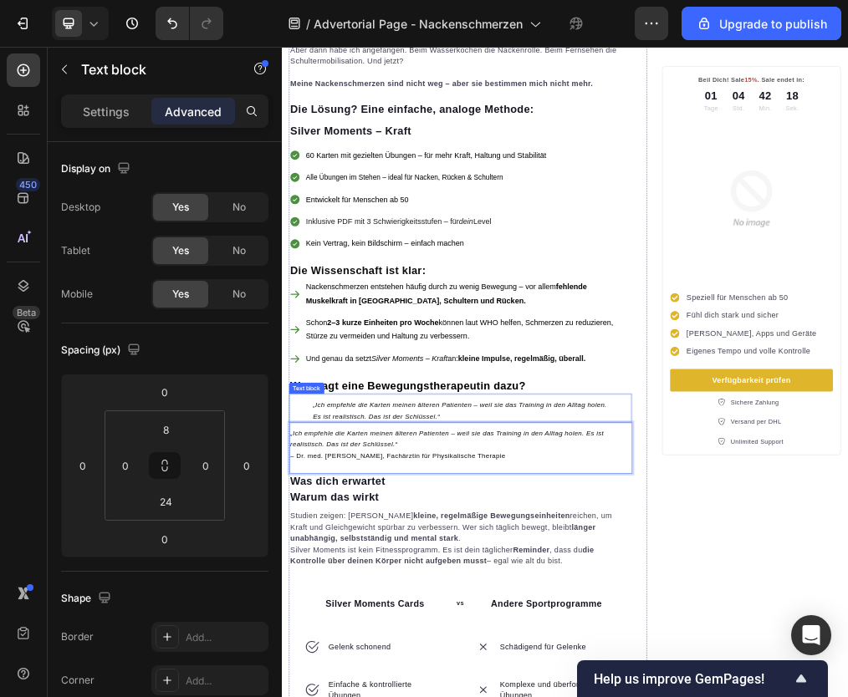
click at [380, 678] on p "„Ich empfehle die Karten meinen älteren Patienten – weil sie das Training in de…" at bounding box center [598, 691] width 524 height 40
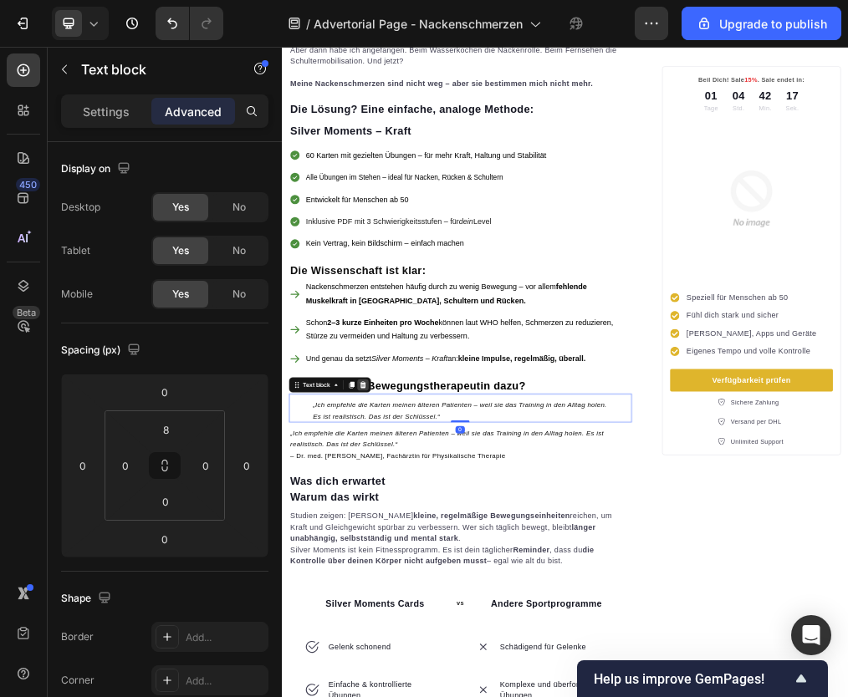
click at [421, 641] on icon at bounding box center [426, 647] width 11 height 12
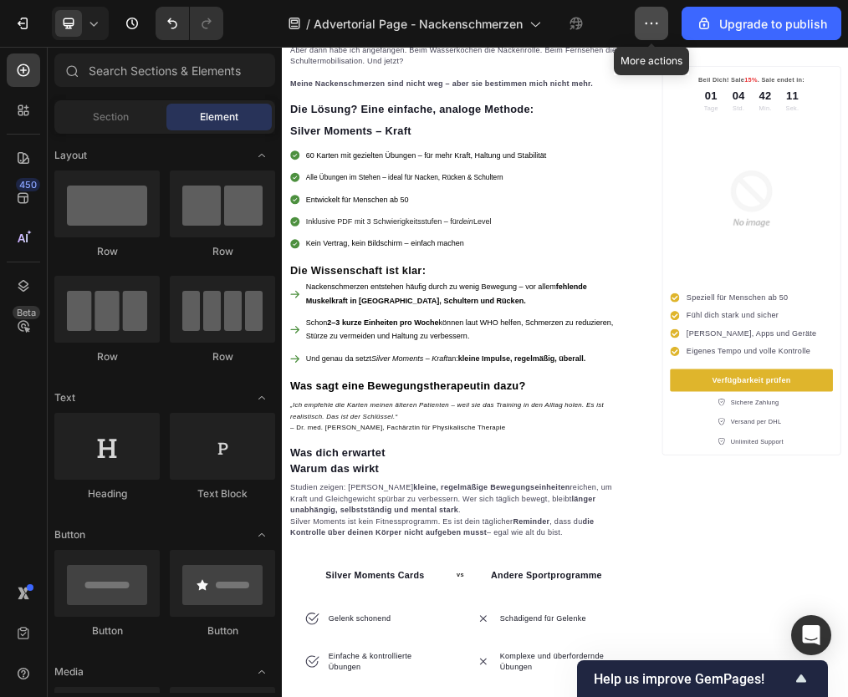
click at [653, 31] on icon "button" at bounding box center [651, 23] width 17 height 17
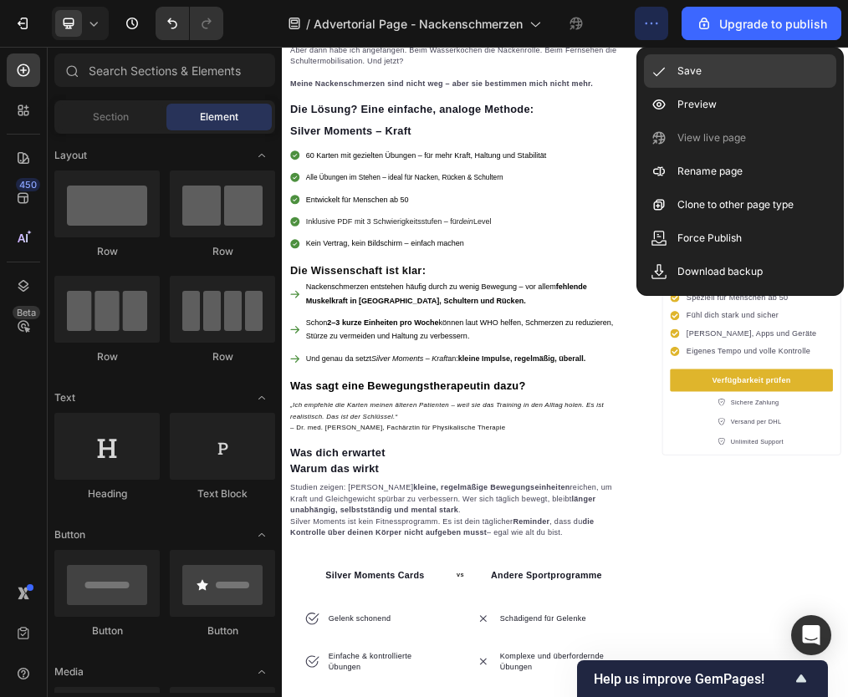
click at [680, 69] on p "Save" at bounding box center [689, 71] width 24 height 17
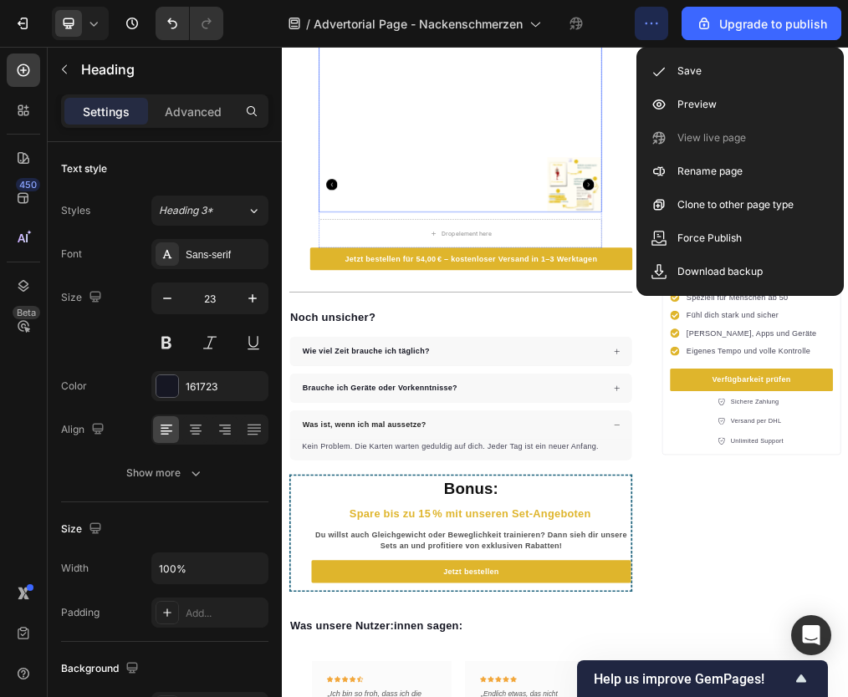
scroll to position [4191, 0]
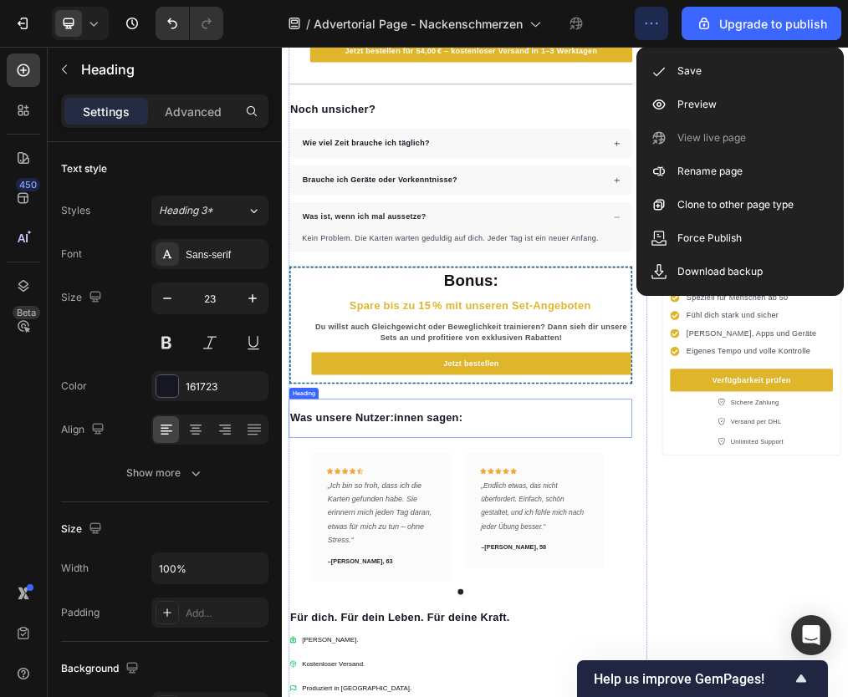
click at [349, 674] on div "Was unsere Nutzer:innen sagen: Heading" at bounding box center [598, 705] width 608 height 69
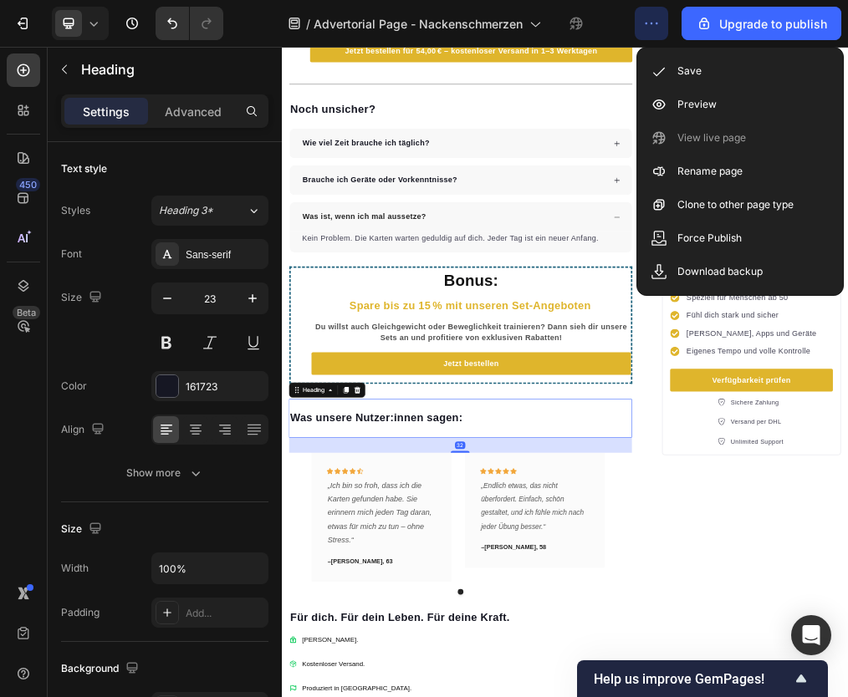
click at [323, 697] on div "Was unsere Nutzer:innen sagen: Heading 32" at bounding box center [598, 705] width 608 height 69
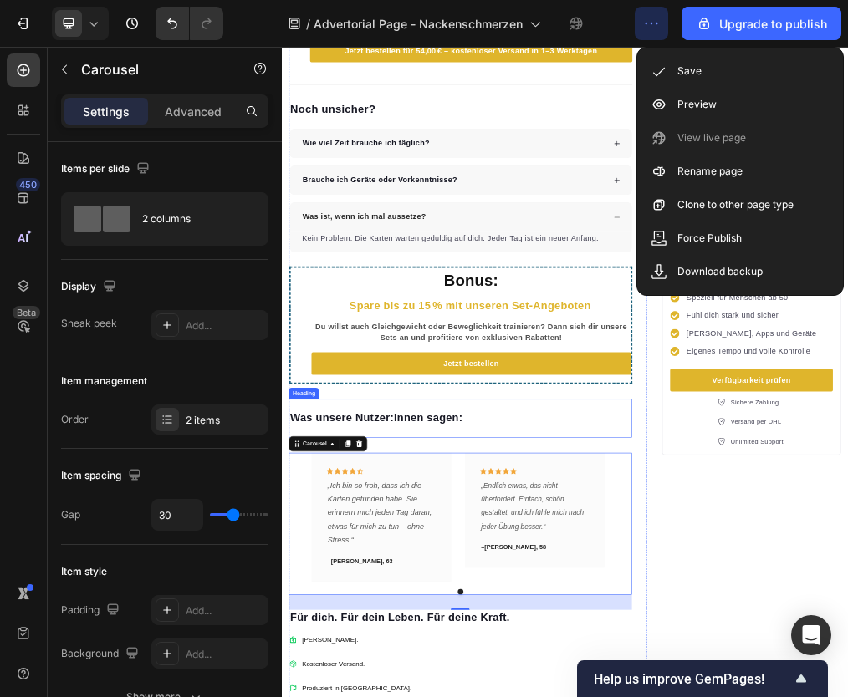
click at [332, 671] on div "Was unsere Nutzer:innen sagen: Heading" at bounding box center [598, 705] width 608 height 69
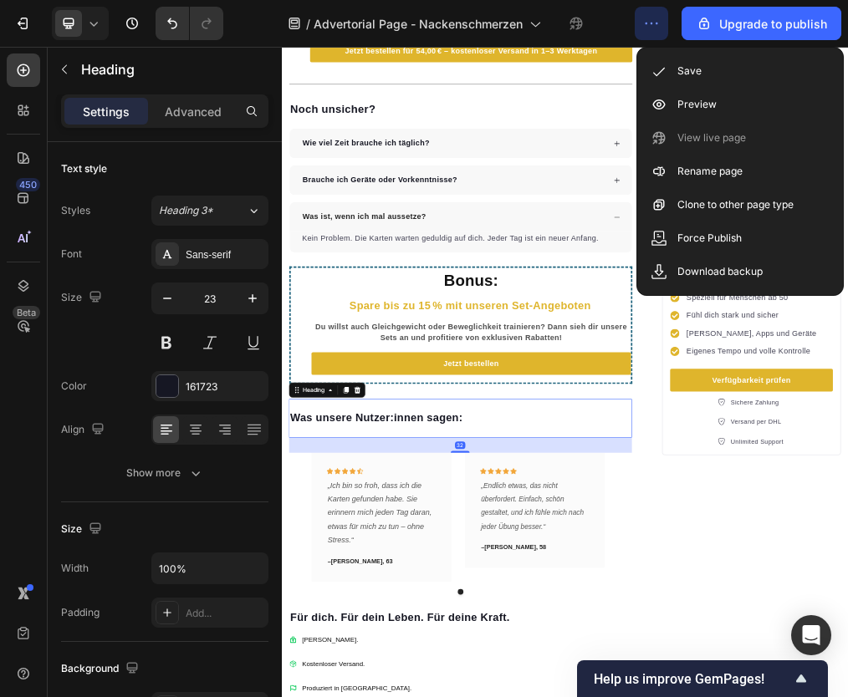
click at [329, 691] on h2 "Was unsere Nutzer:innen sagen:" at bounding box center [598, 705] width 608 height 28
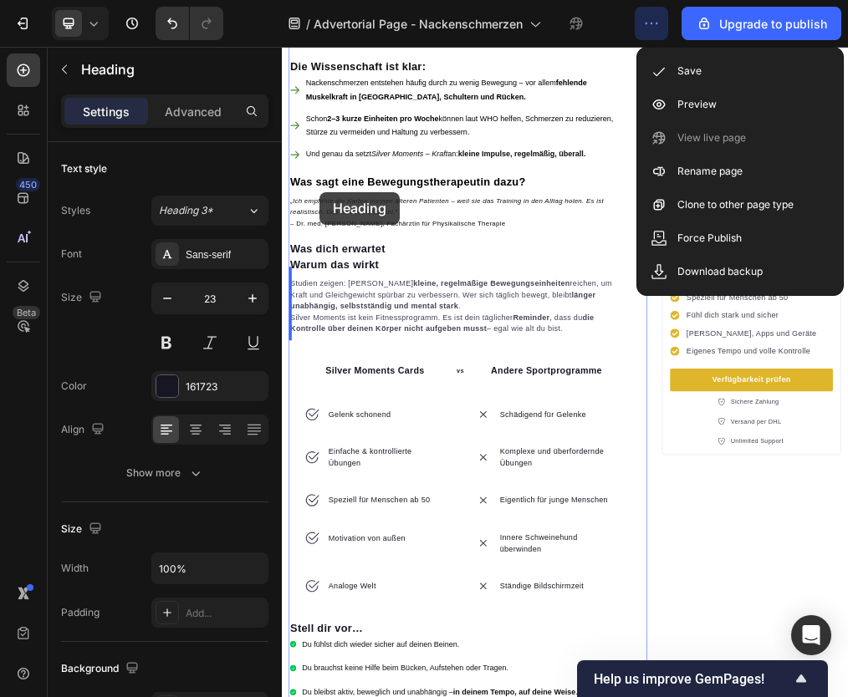
scroll to position [2043, 0]
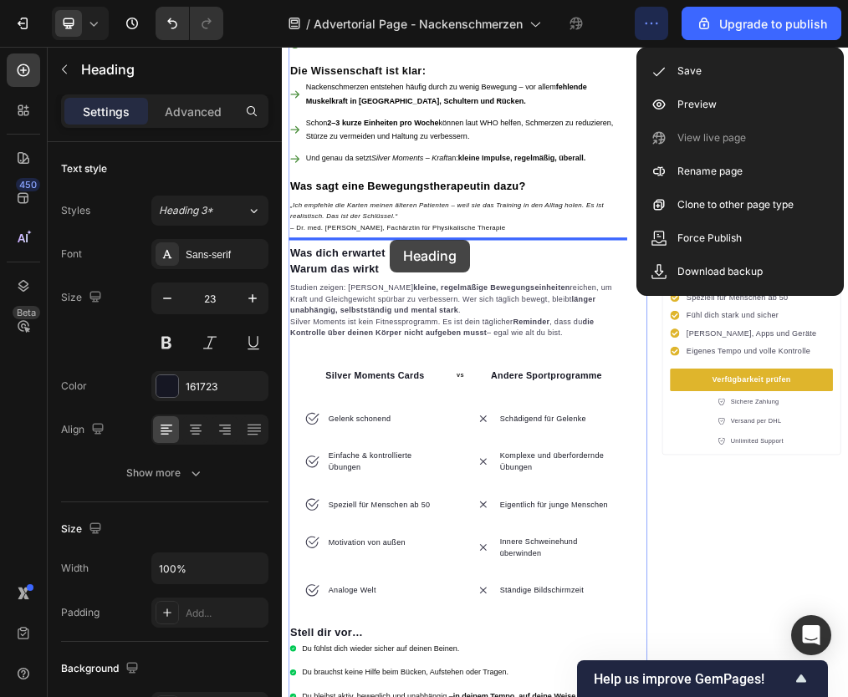
drag, startPoint x: 307, startPoint y: 645, endPoint x: 473, endPoint y: 389, distance: 305.3
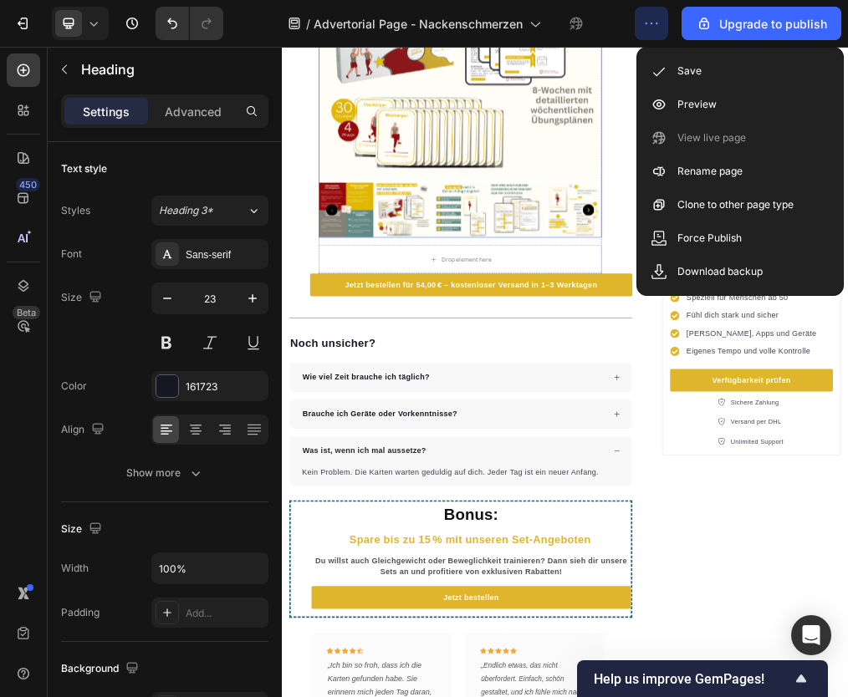
scroll to position [4057, 0]
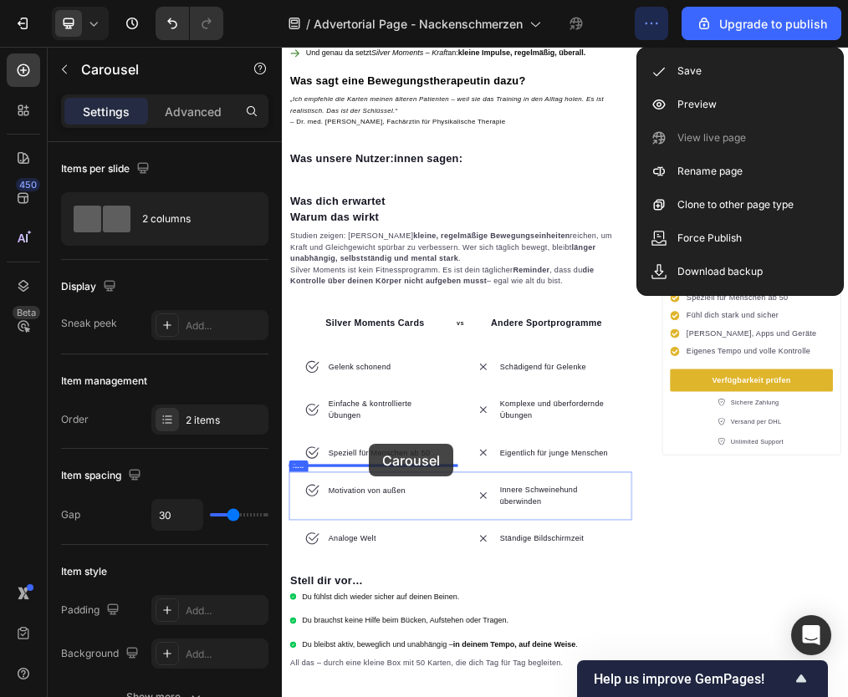
scroll to position [2372, 0]
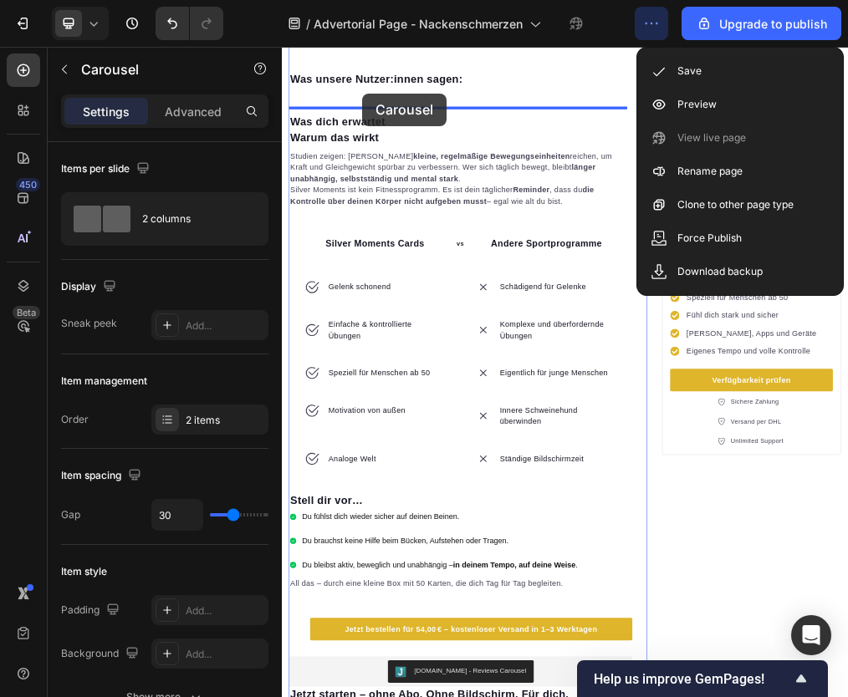
drag, startPoint x: 312, startPoint y: 873, endPoint x: 424, endPoint y: 130, distance: 751.8
click at [424, 130] on div "Header ⁠⁠⁠⁠⁠⁠⁠ “Wie mir ein einfacher Trick geholfen hat, meine Nackenschmerzen…" at bounding box center [784, 696] width 1004 height 6042
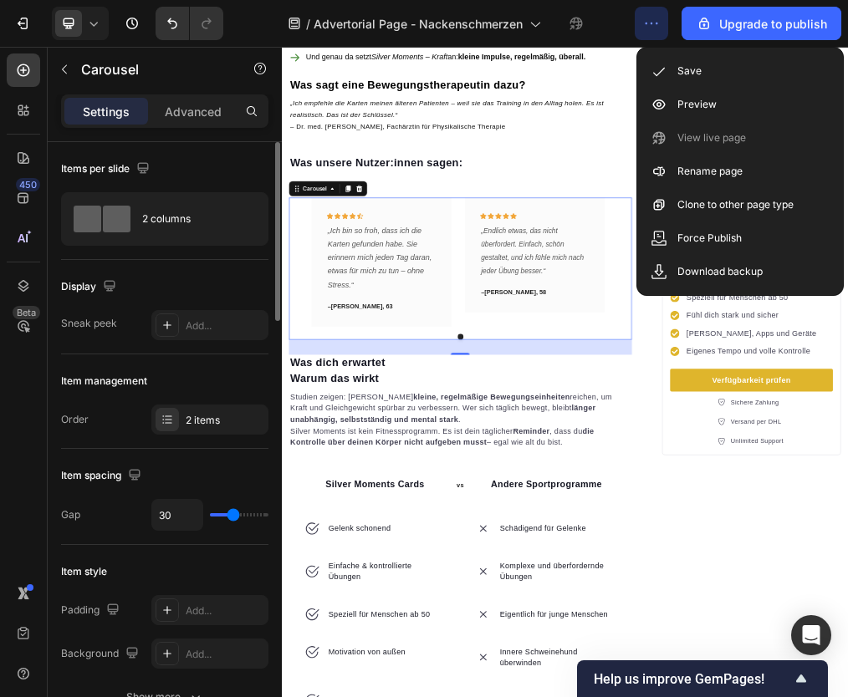
scroll to position [2171, 0]
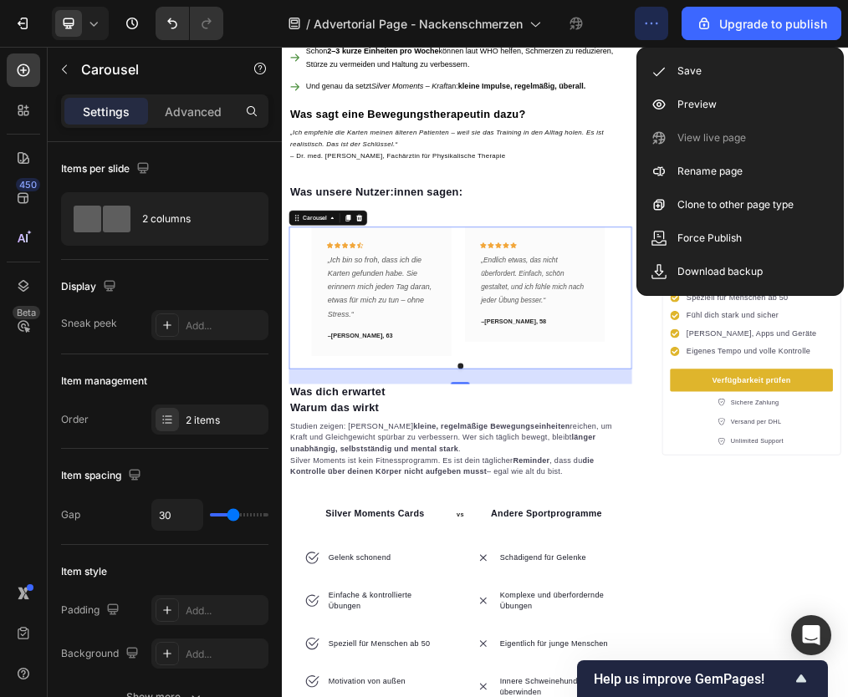
click at [447, 293] on strong "Was unsere Nutzer:innen sagen:" at bounding box center [448, 304] width 305 height 22
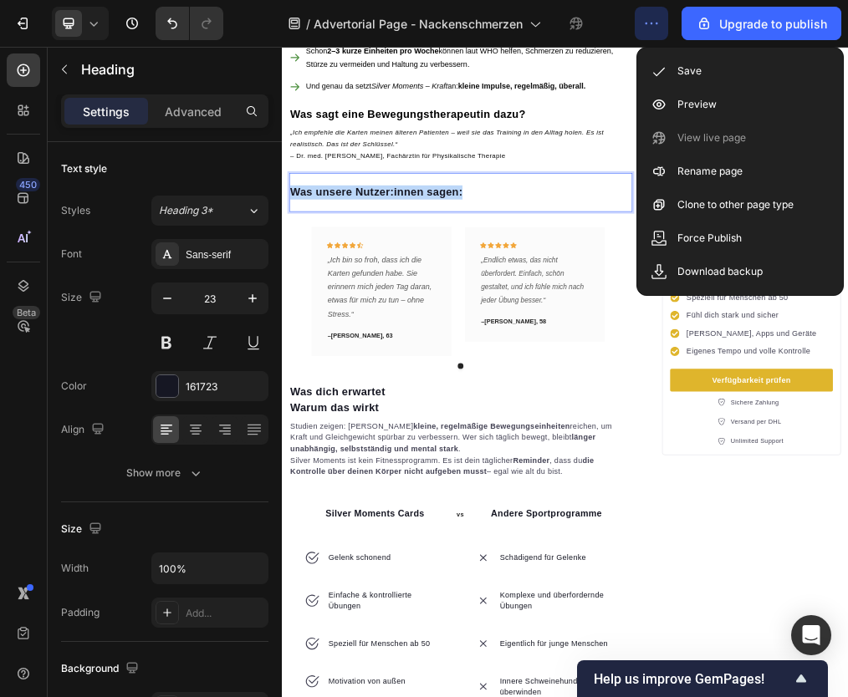
click at [447, 293] on strong "Was unsere Nutzer:innen sagen:" at bounding box center [448, 304] width 305 height 22
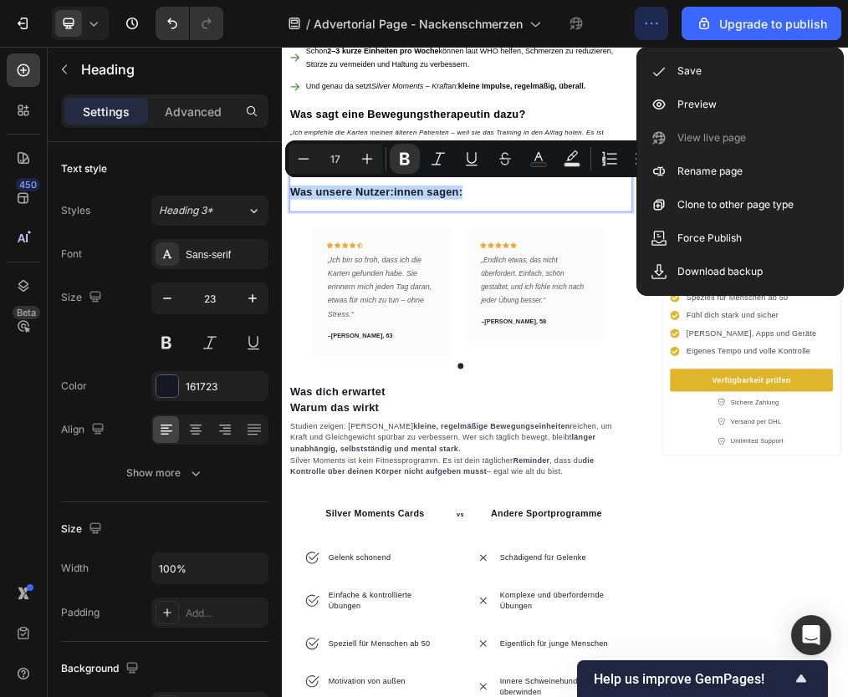
type input "13"
click at [403, 294] on strong "Was unsere Nutzer:innen sagen:" at bounding box center [448, 304] width 305 height 22
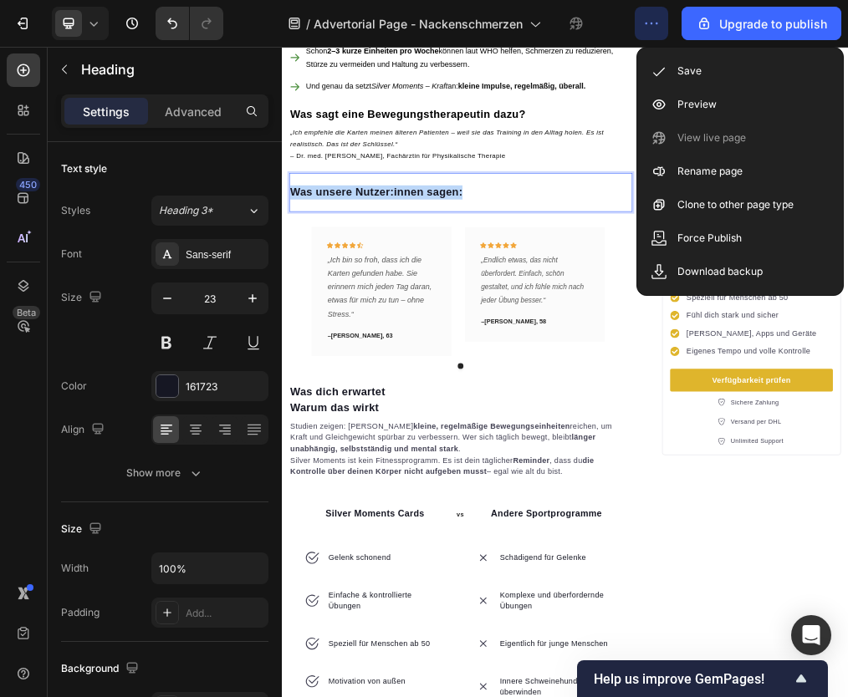
click at [403, 294] on strong "Was unsere Nutzer:innen sagen:" at bounding box center [448, 304] width 305 height 22
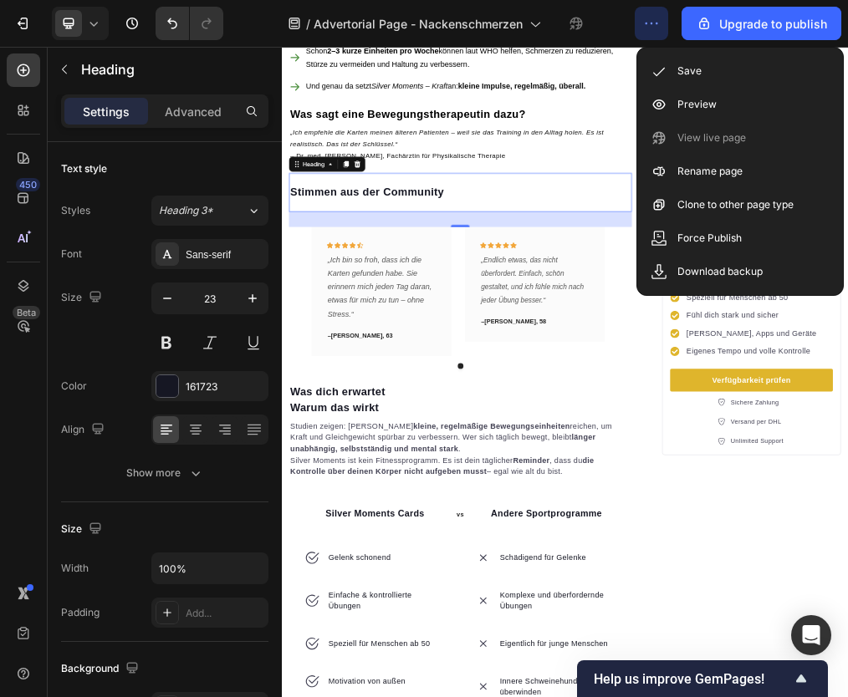
click at [421, 426] on div "„Ich bin so froh, dass ich die Karten gefunden habe. Sie erinnern mich jeden Ta…" at bounding box center [457, 473] width 193 height 124
click at [421, 411] on div "Text block" at bounding box center [393, 401] width 64 height 20
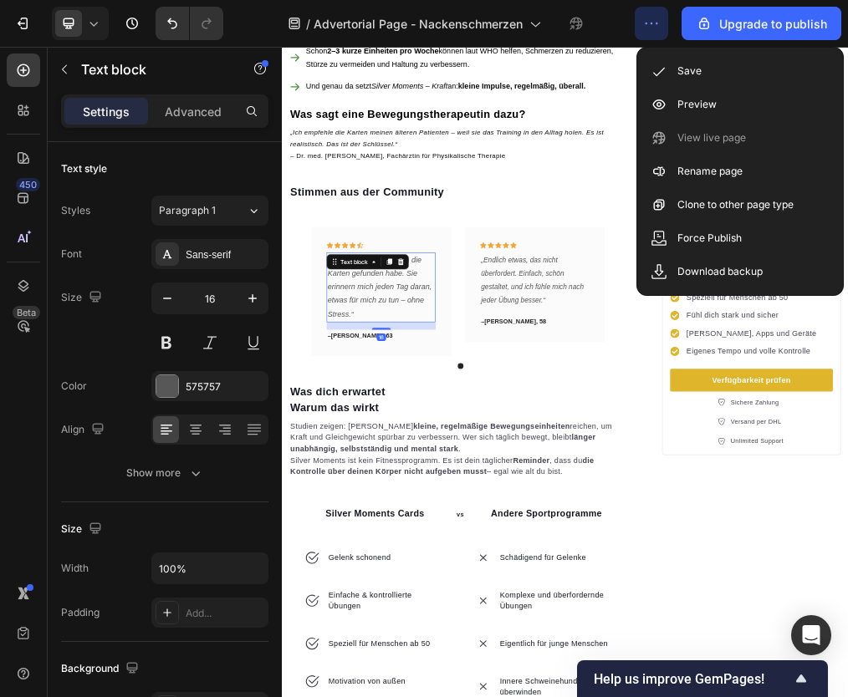
click at [421, 426] on div "Text block" at bounding box center [434, 427] width 146 height 27
click at [420, 463] on icon "„Ich bin so froh, dass ich die Karten gefunden habe. Sie erinnern mich jeden Ta…" at bounding box center [455, 471] width 185 height 110
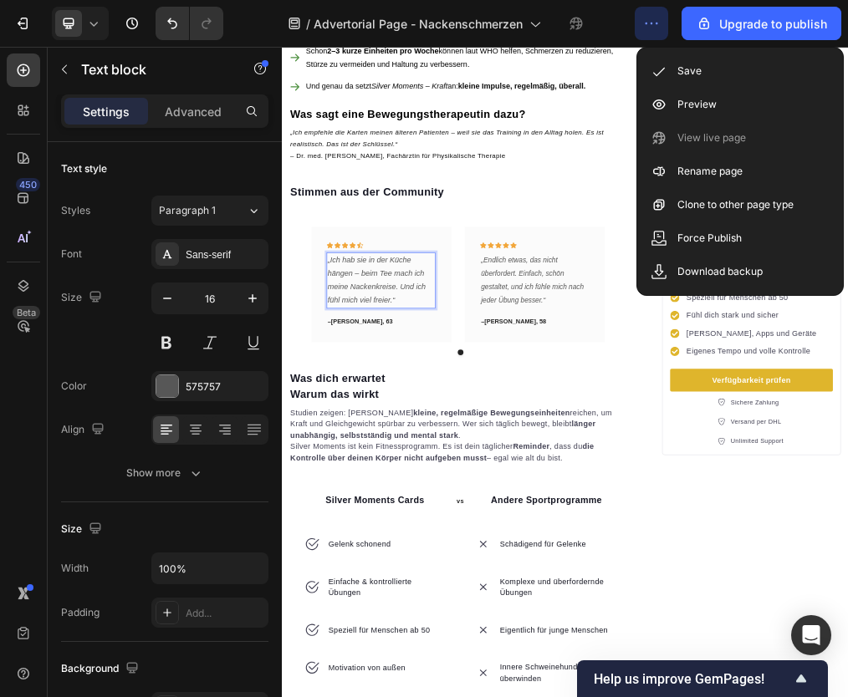
click at [413, 527] on strong "[PERSON_NAME], 63" at bounding box center [424, 533] width 110 height 13
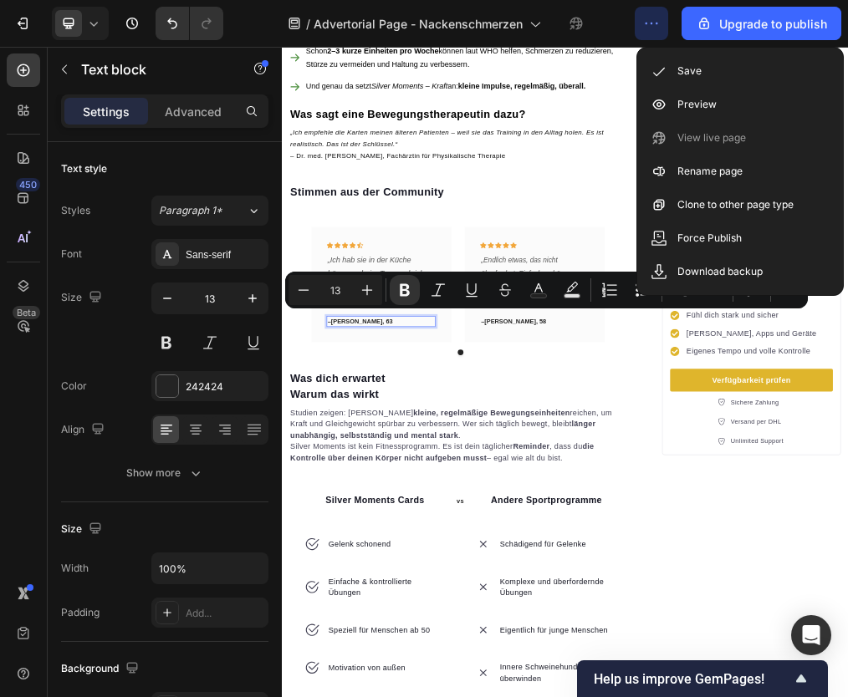
click at [399, 527] on strong "[PERSON_NAME], 63" at bounding box center [424, 533] width 110 height 13
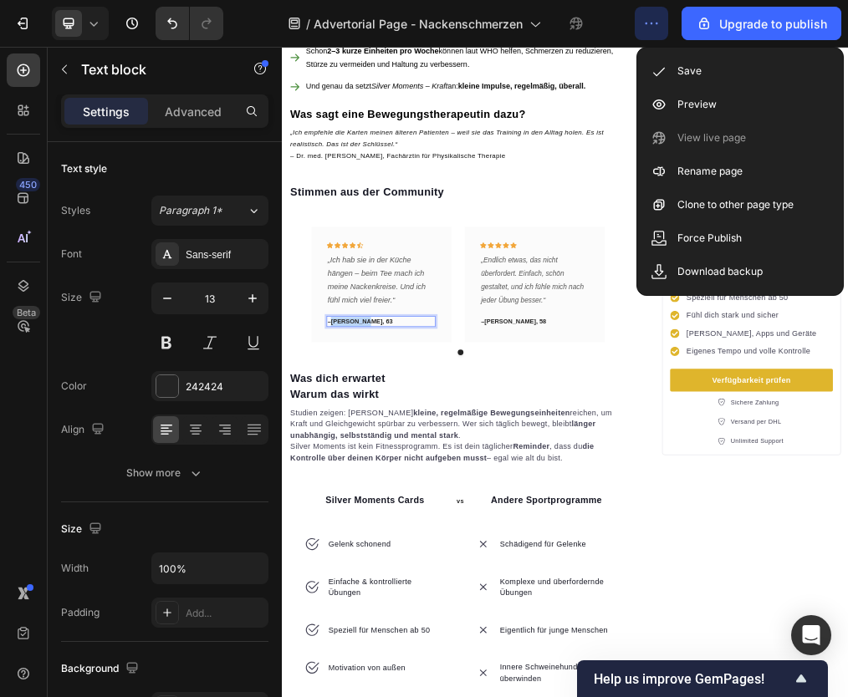
drag, startPoint x: 370, startPoint y: 521, endPoint x: 459, endPoint y: 519, distance: 89.5
click at [459, 525] on p "– Sabine, 63" at bounding box center [458, 533] width 190 height 17
click at [705, 426] on div "„Endlich etwas, das nicht überfordert. Einfach, schön gestaltet, und ich fühle …" at bounding box center [729, 461] width 193 height 100
click at [697, 411] on div "Text block" at bounding box center [665, 401] width 64 height 20
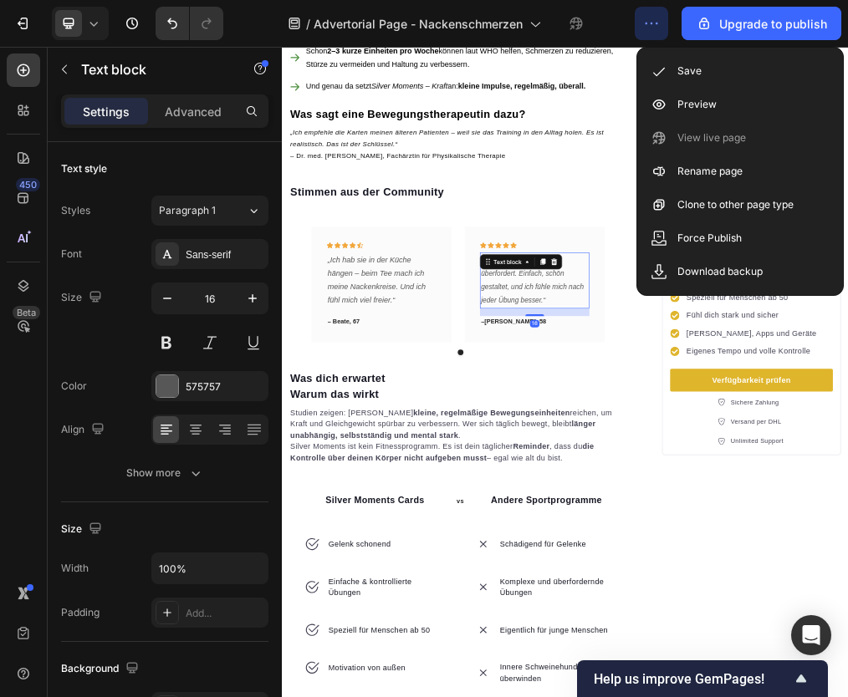
click at [705, 426] on div "Text block" at bounding box center [706, 427] width 146 height 27
click at [706, 461] on icon "„Endlich etwas, das nicht überfordert. Einfach, schön gestaltet, und ich fühle …" at bounding box center [726, 459] width 182 height 85
click at [684, 527] on strong "[PERSON_NAME], 58" at bounding box center [696, 533] width 110 height 13
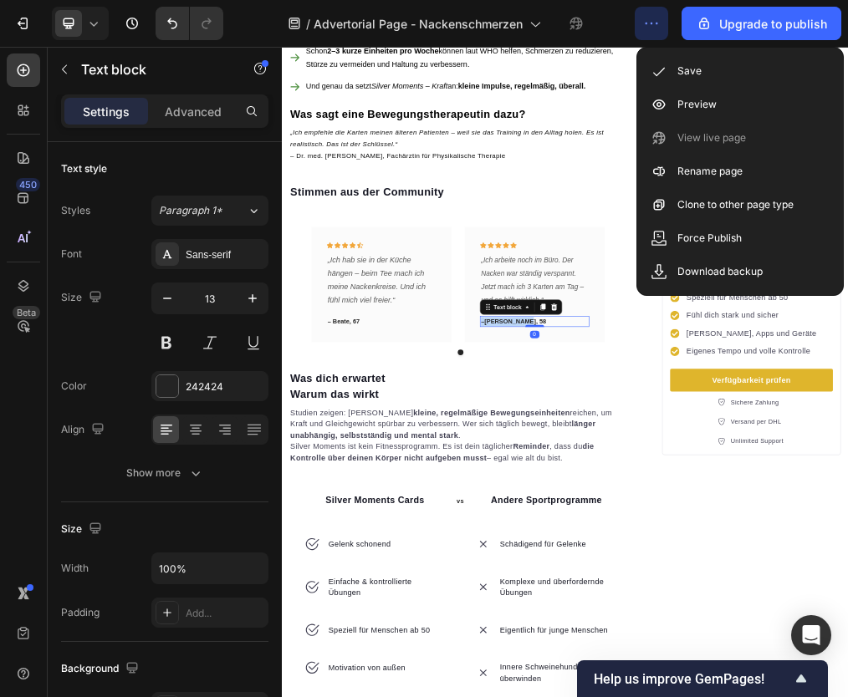
click at [684, 527] on strong "[PERSON_NAME], 58" at bounding box center [696, 533] width 110 height 13
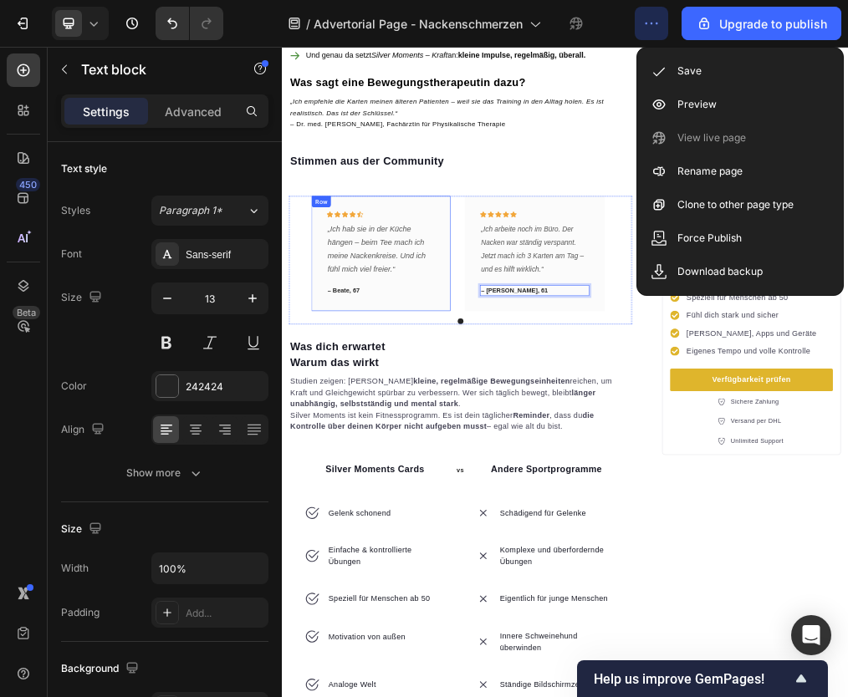
scroll to position [2229, 0]
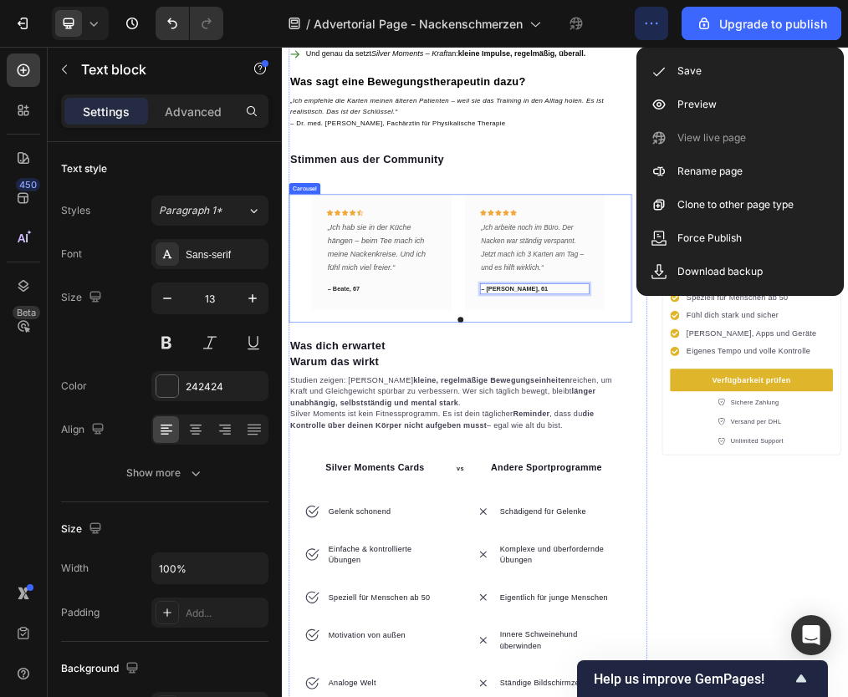
click at [593, 440] on div "Icon Icon Icon Icon Icon Row „Ich hab sie in der Küche hängen – beim Tee mach i…" at bounding box center [599, 410] width 528 height 205
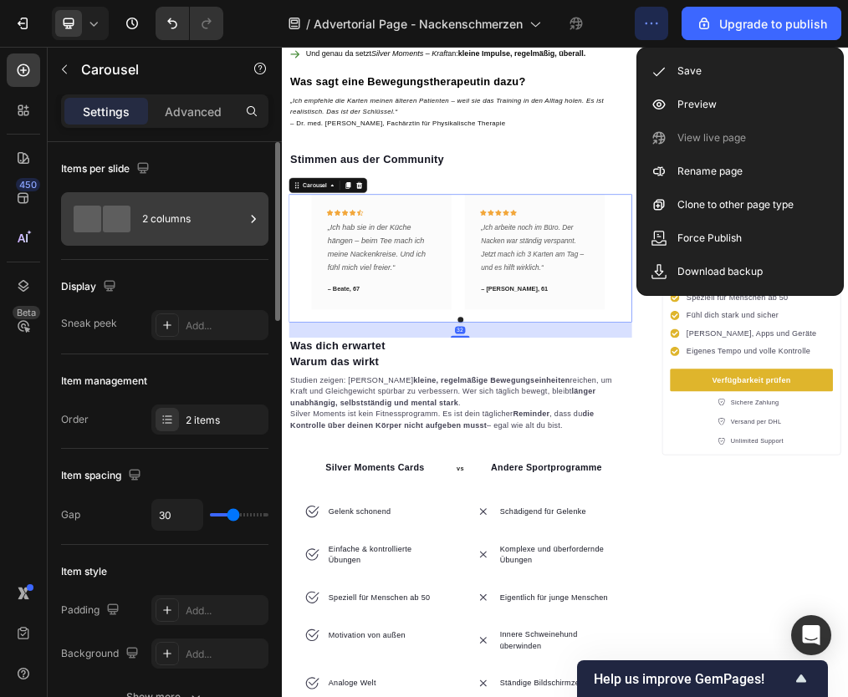
click at [166, 217] on div "2 columns" at bounding box center [193, 219] width 102 height 38
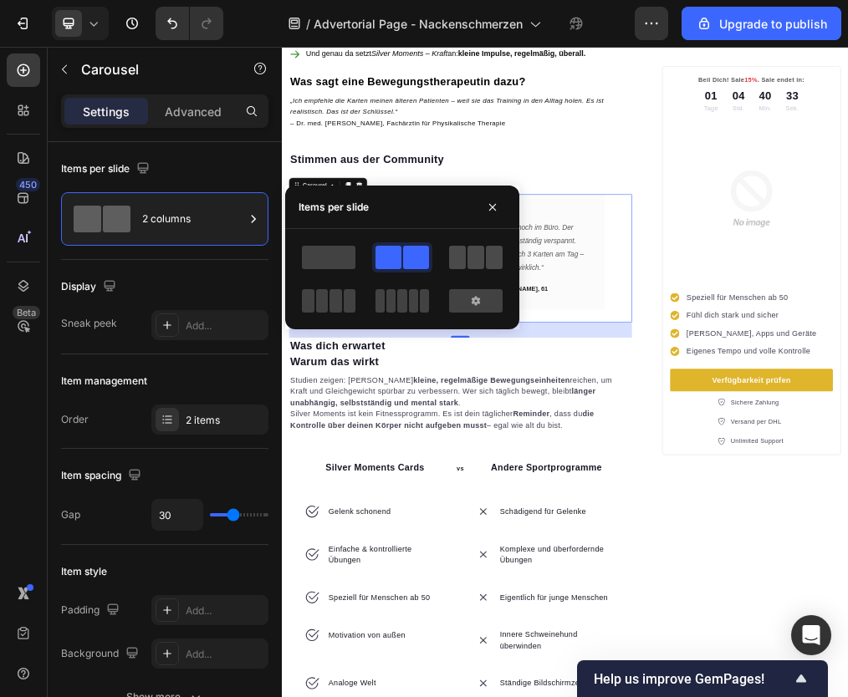
click at [470, 258] on span at bounding box center [475, 257] width 17 height 23
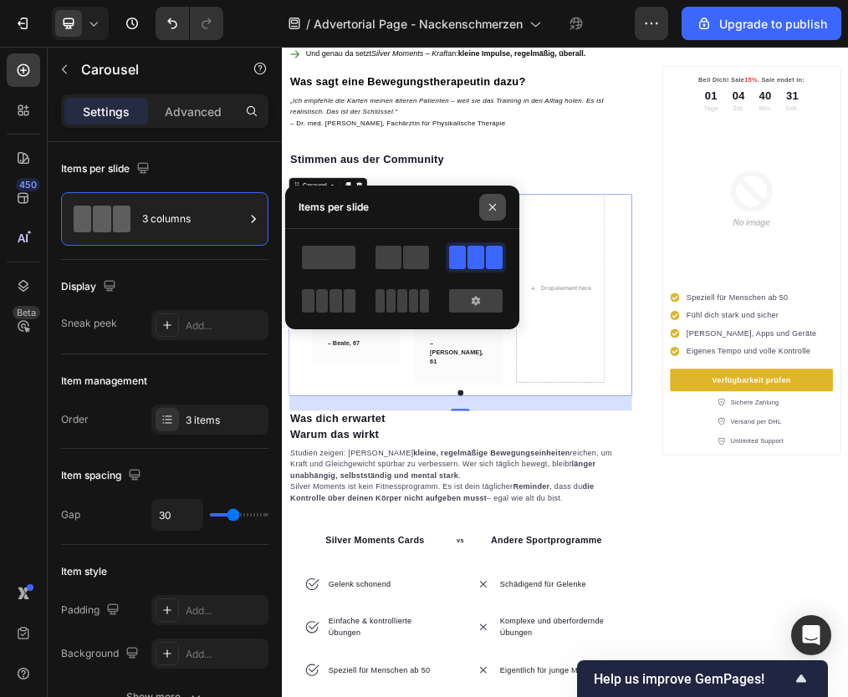
click at [497, 203] on icon "button" at bounding box center [492, 207] width 13 height 13
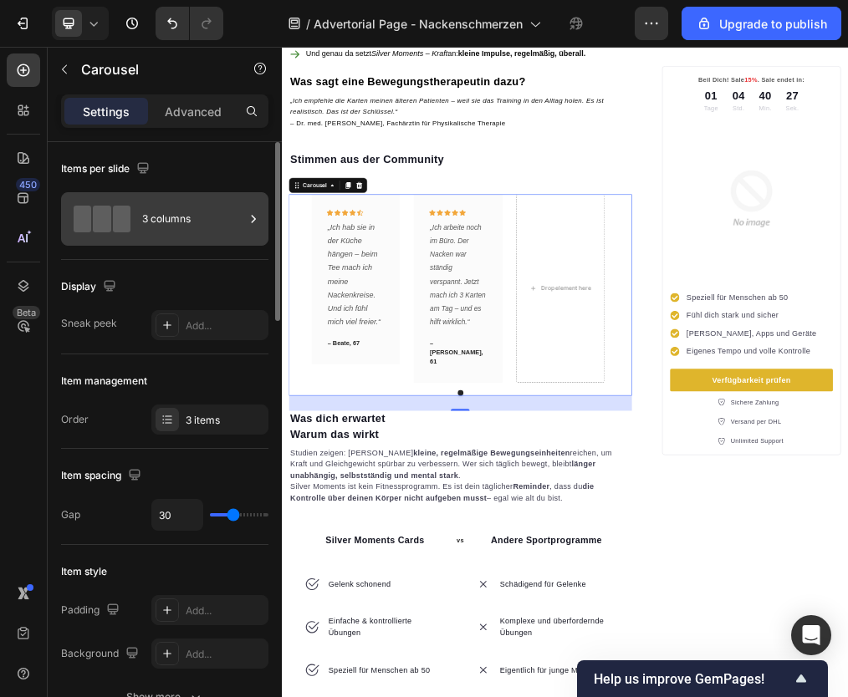
click at [202, 222] on div "3 columns" at bounding box center [193, 219] width 102 height 38
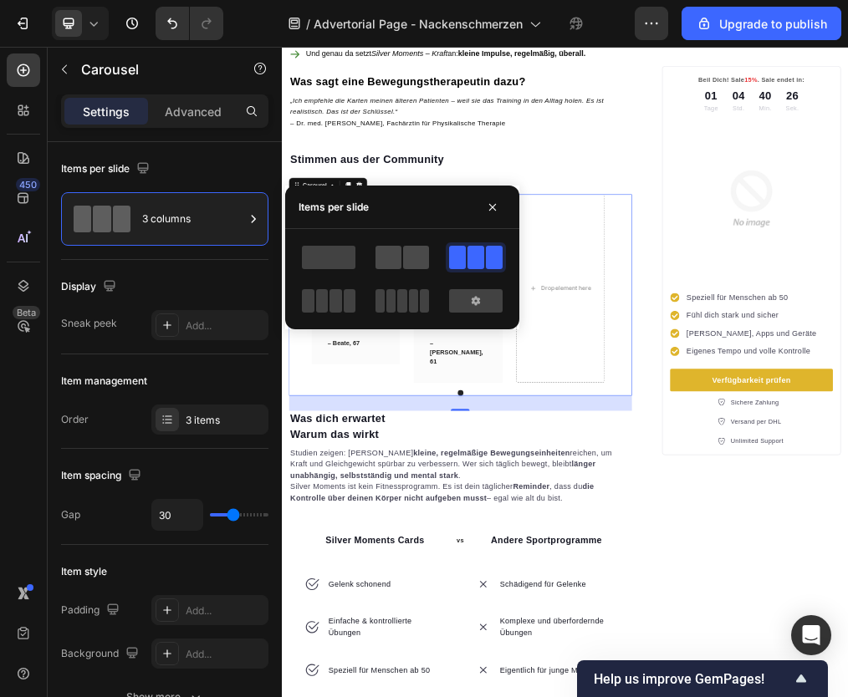
click at [398, 257] on span at bounding box center [388, 257] width 26 height 23
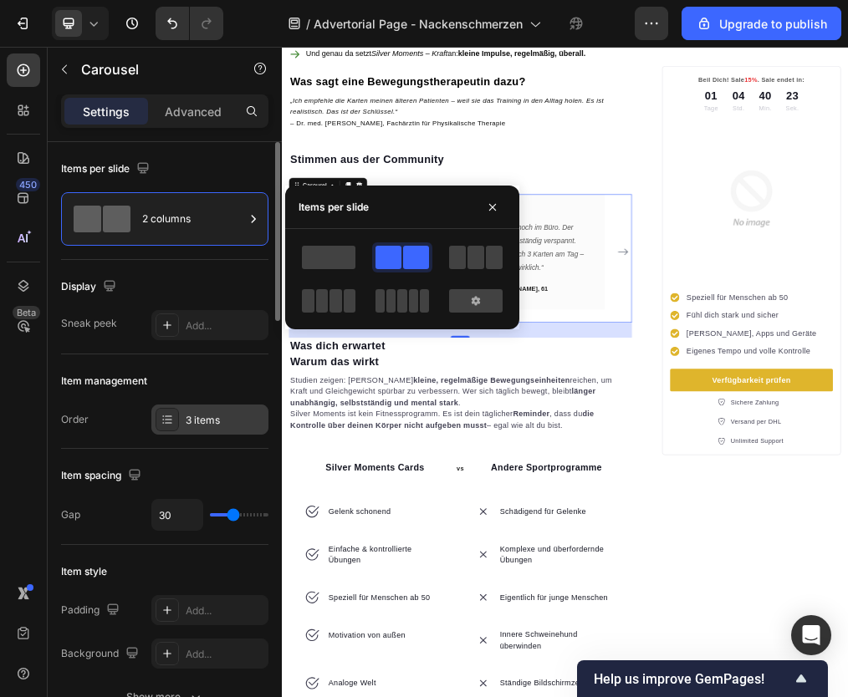
click at [207, 419] on div "3 items" at bounding box center [225, 420] width 79 height 15
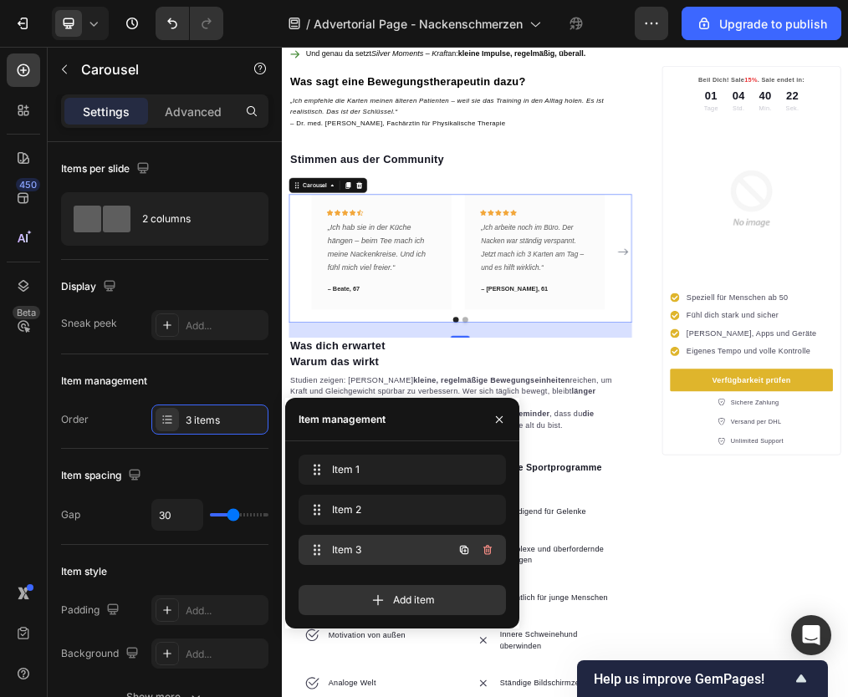
click at [369, 557] on span "Item 3" at bounding box center [379, 550] width 94 height 15
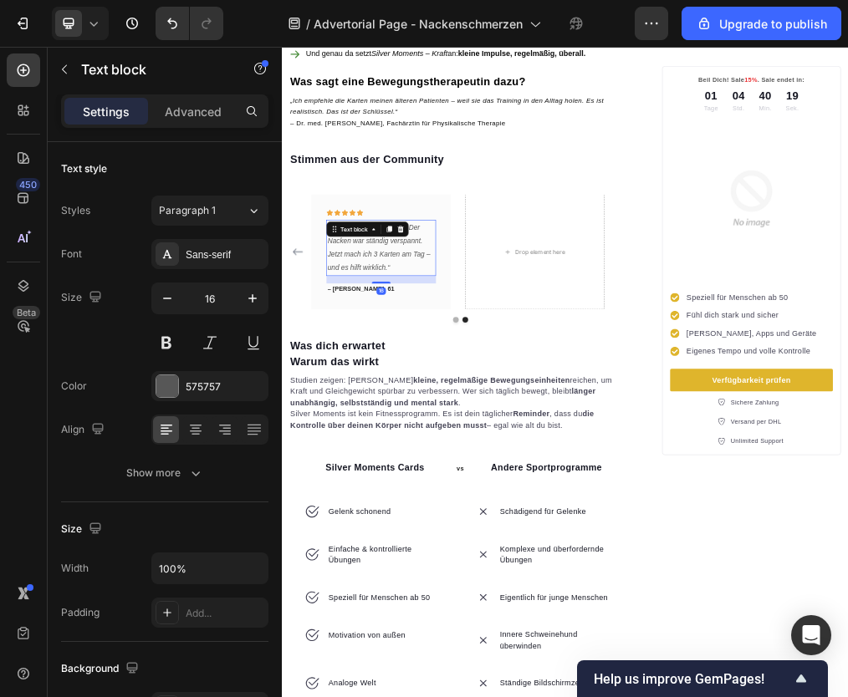
click at [511, 416] on p "„Ich arbeite noch im Büro. Der Nacken war ständig verspannt. Jetzt mach ich 3 K…" at bounding box center [458, 403] width 190 height 96
click at [518, 475] on div "– Andreas, 61" at bounding box center [457, 476] width 193 height 20
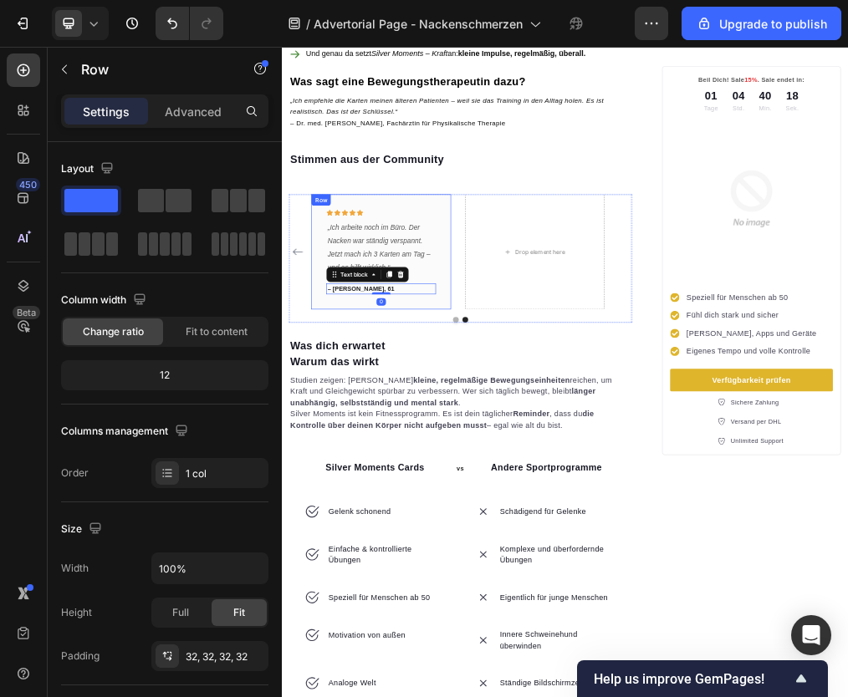
click at [522, 493] on div "Icon Icon Icon Icon Icon Row „Ich arbeite noch im Büro. Der Nacken war ständig …" at bounding box center [458, 410] width 247 height 205
click at [423, 318] on icon at bounding box center [417, 324] width 13 height 13
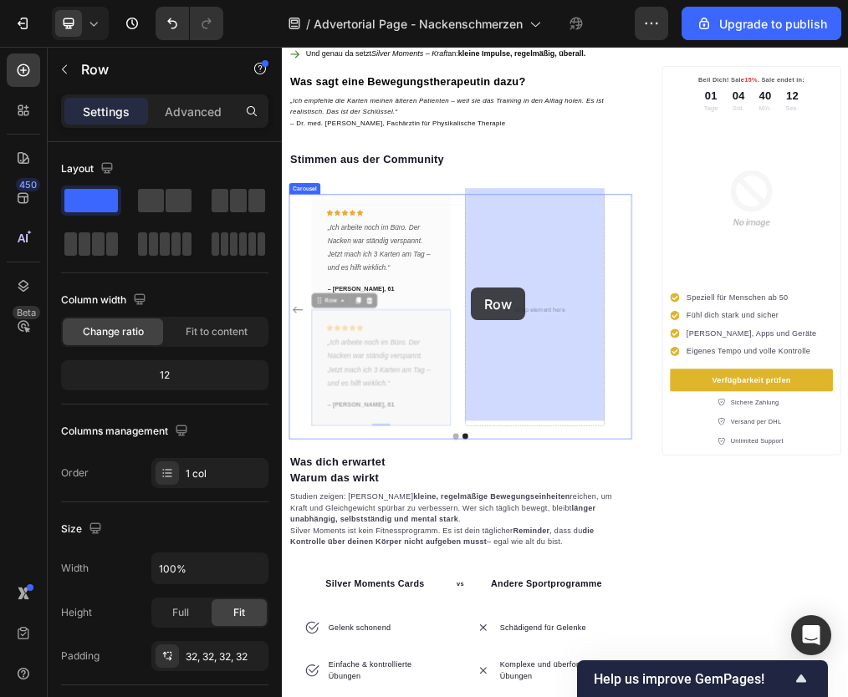
drag, startPoint x: 350, startPoint y: 489, endPoint x: 616, endPoint y: 474, distance: 266.4
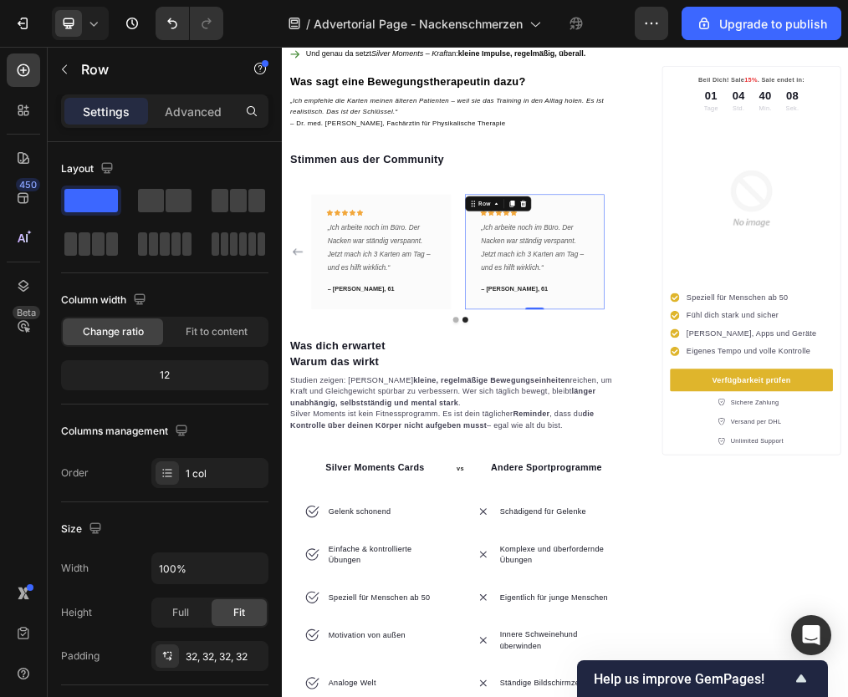
click at [670, 433] on icon "„Ich arbeite noch im Büro. Der Nacken war ständig verspannt. Jetzt mach ich 3 K…" at bounding box center [726, 402] width 182 height 85
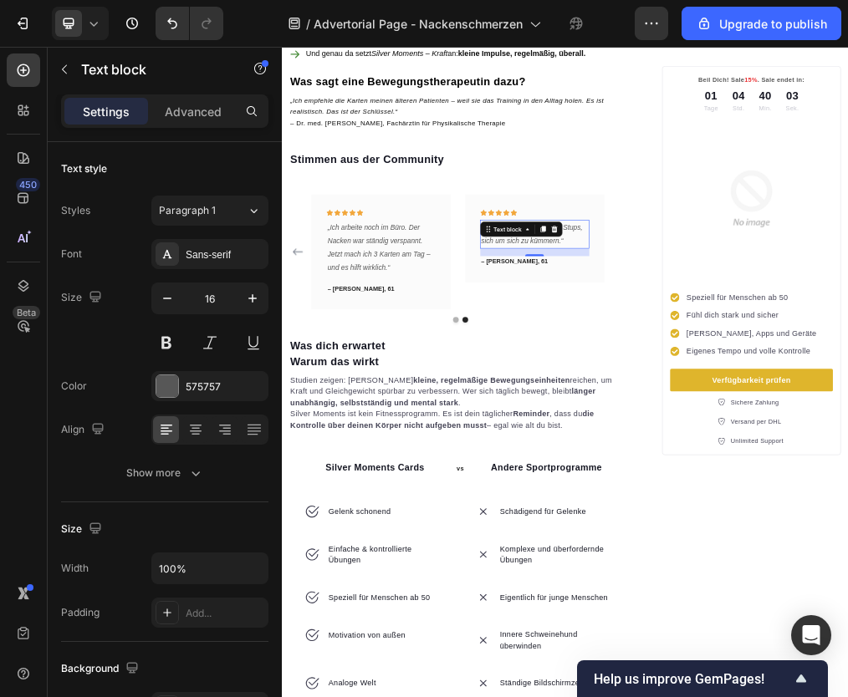
click at [682, 421] on p "– Andreas, 61" at bounding box center [730, 427] width 190 height 17
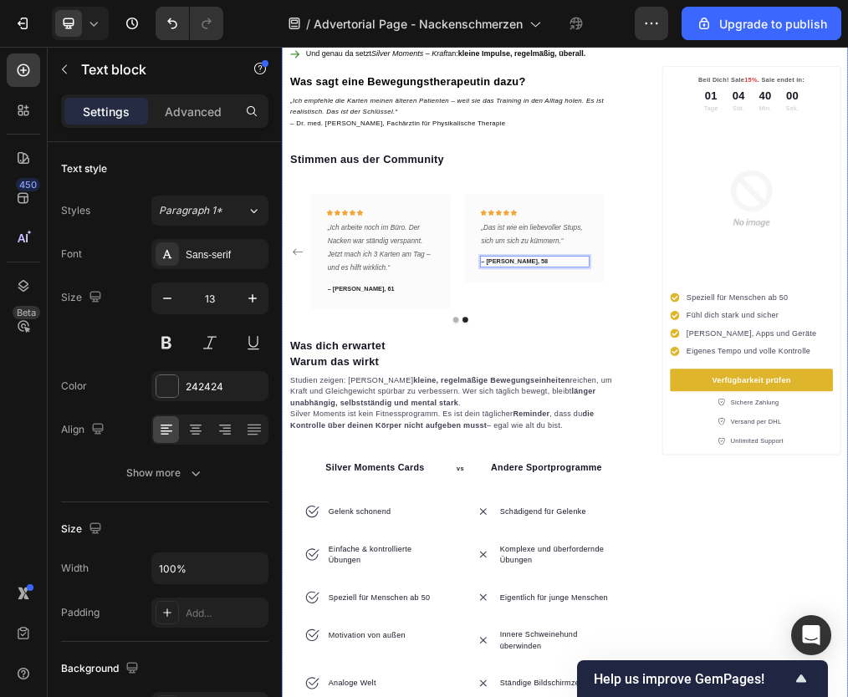
click at [303, 404] on icon "Carousel Back Arrow" at bounding box center [310, 410] width 18 height 12
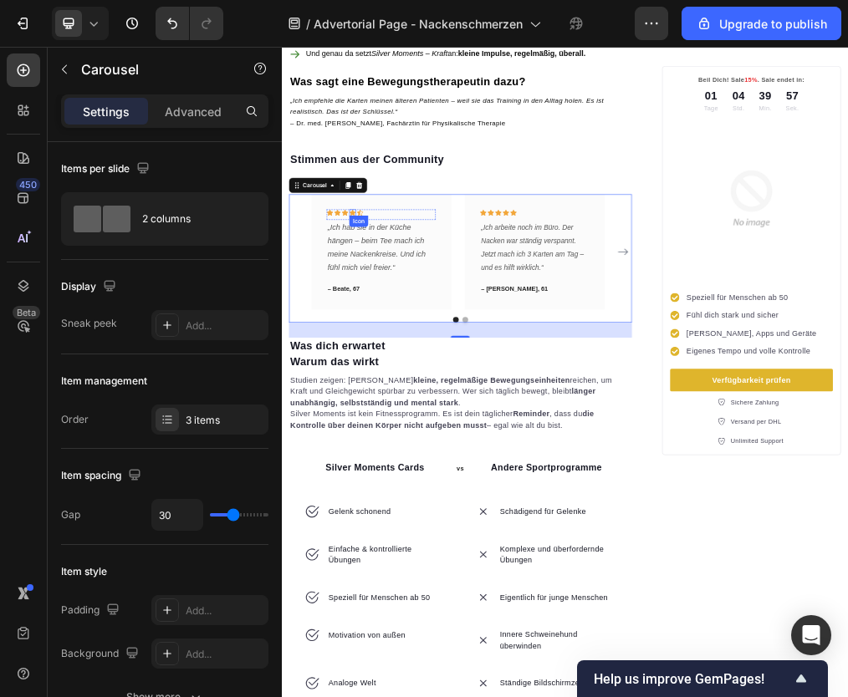
click at [410, 335] on icon at bounding box center [407, 341] width 12 height 12
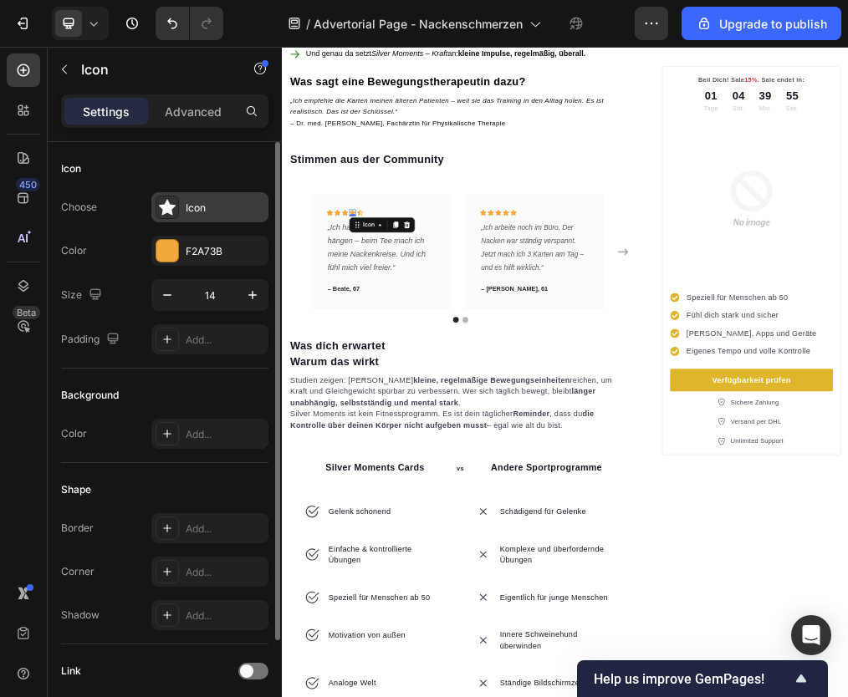
click at [197, 219] on div "Icon" at bounding box center [209, 207] width 117 height 30
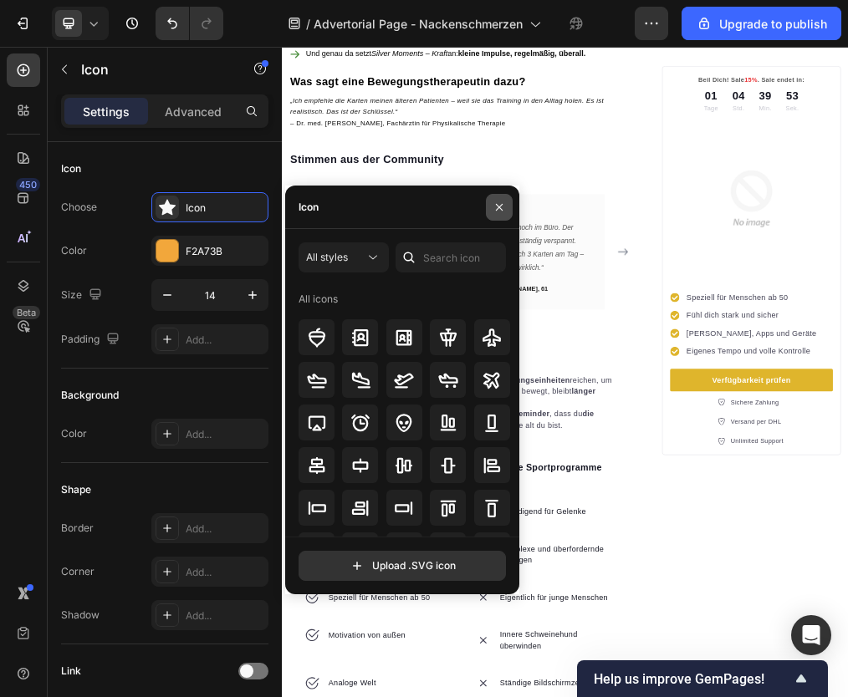
click at [498, 212] on icon "button" at bounding box center [499, 207] width 13 height 13
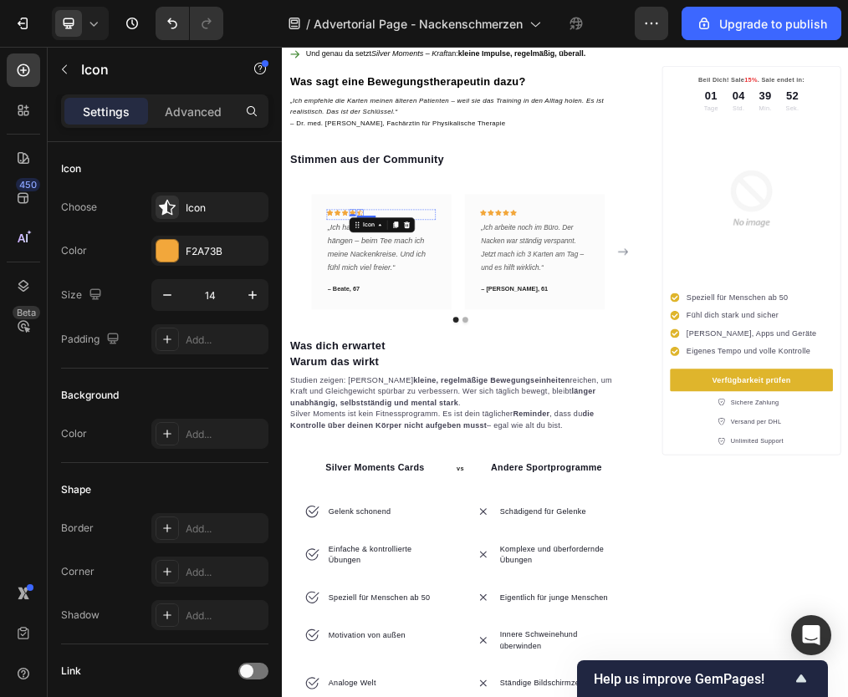
click at [424, 335] on div "Icon" at bounding box center [421, 341] width 12 height 12
click at [220, 212] on div "Icon" at bounding box center [225, 208] width 79 height 15
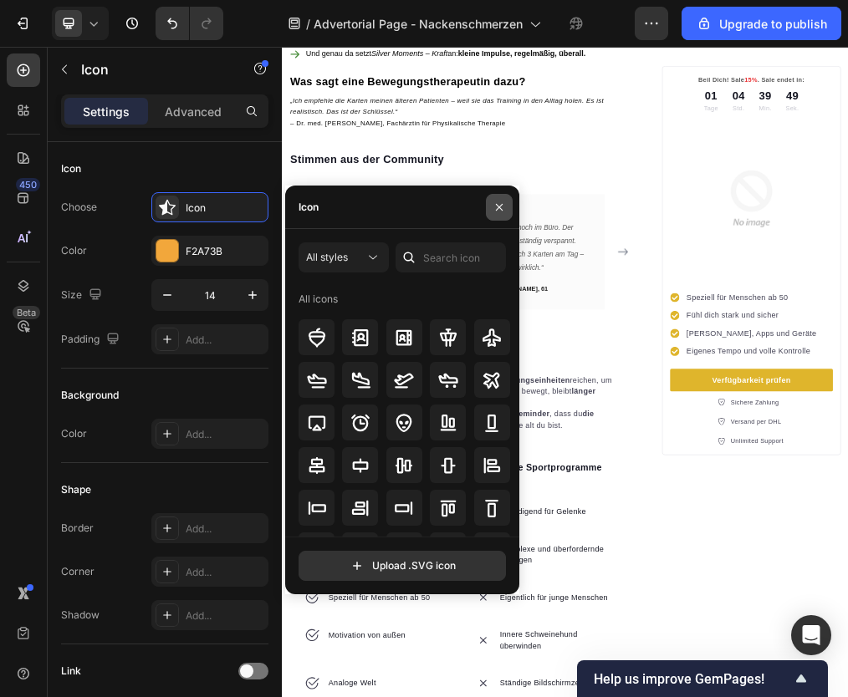
click at [493, 202] on icon "button" at bounding box center [499, 207] width 13 height 13
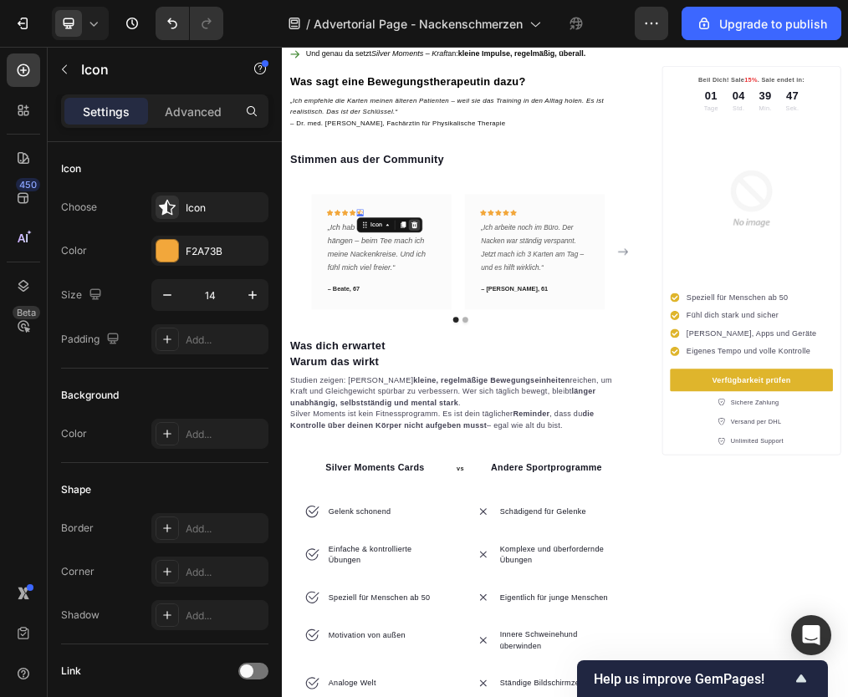
click at [522, 355] on icon at bounding box center [516, 361] width 13 height 13
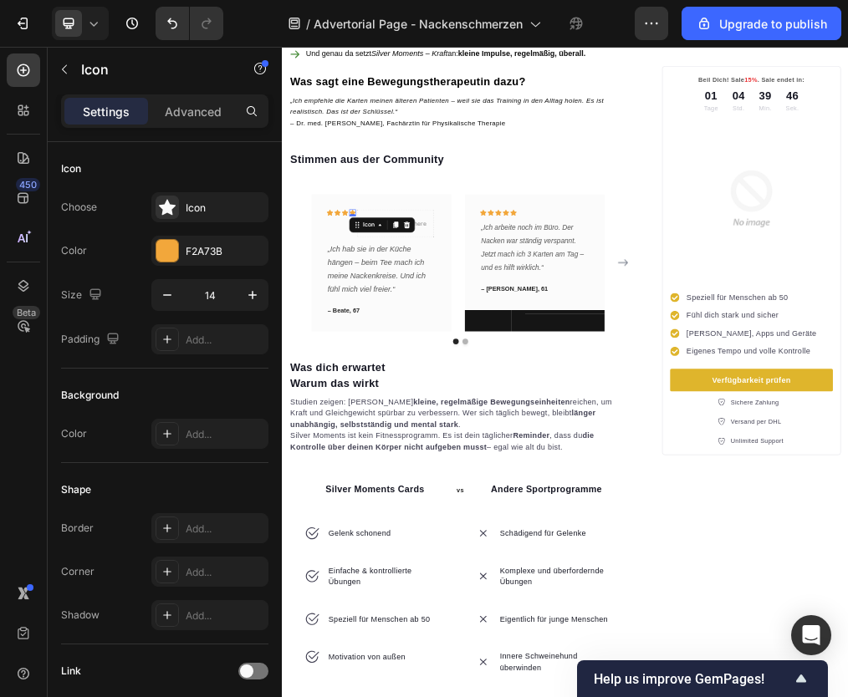
click at [404, 335] on div "Icon 0" at bounding box center [407, 341] width 12 height 12
click at [483, 356] on icon at bounding box center [483, 362] width 9 height 12
drag, startPoint x: 411, startPoint y: 363, endPoint x: 419, endPoint y: 331, distance: 32.9
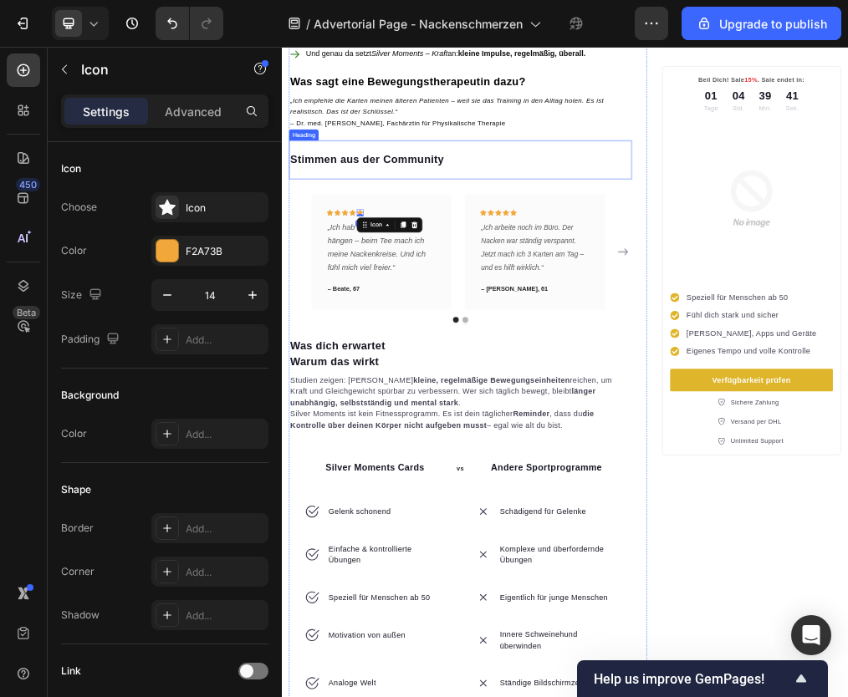
click at [577, 258] on div "⁠⁠⁠⁠⁠⁠⁠ Stimmen aus der Community Heading" at bounding box center [598, 246] width 608 height 69
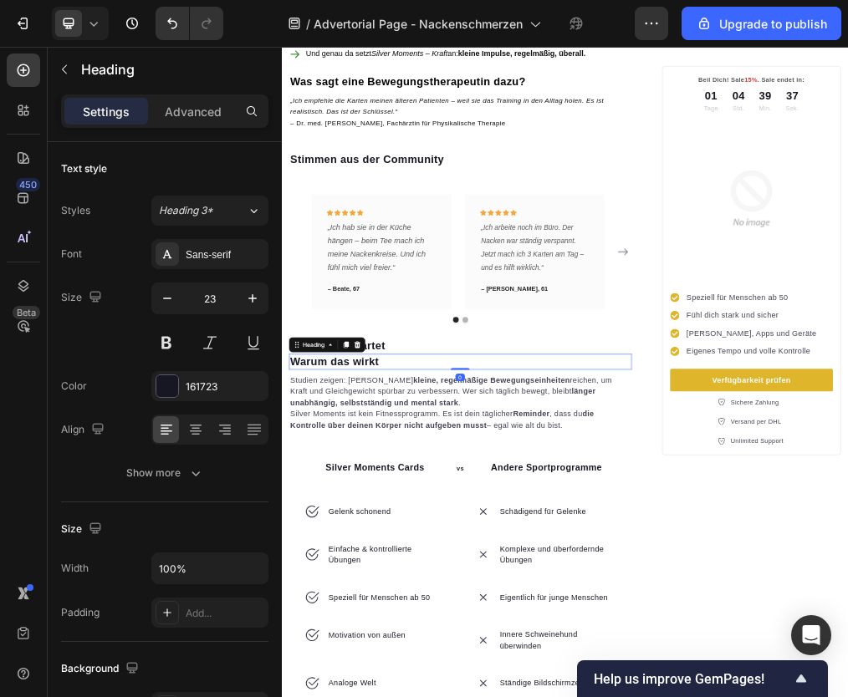
click at [434, 593] on strong "Warum das wirkt" at bounding box center [374, 604] width 157 height 22
click at [453, 564] on strong "Was dich erwartet" at bounding box center [380, 575] width 169 height 22
click at [415, 540] on icon at bounding box center [416, 546] width 11 height 12
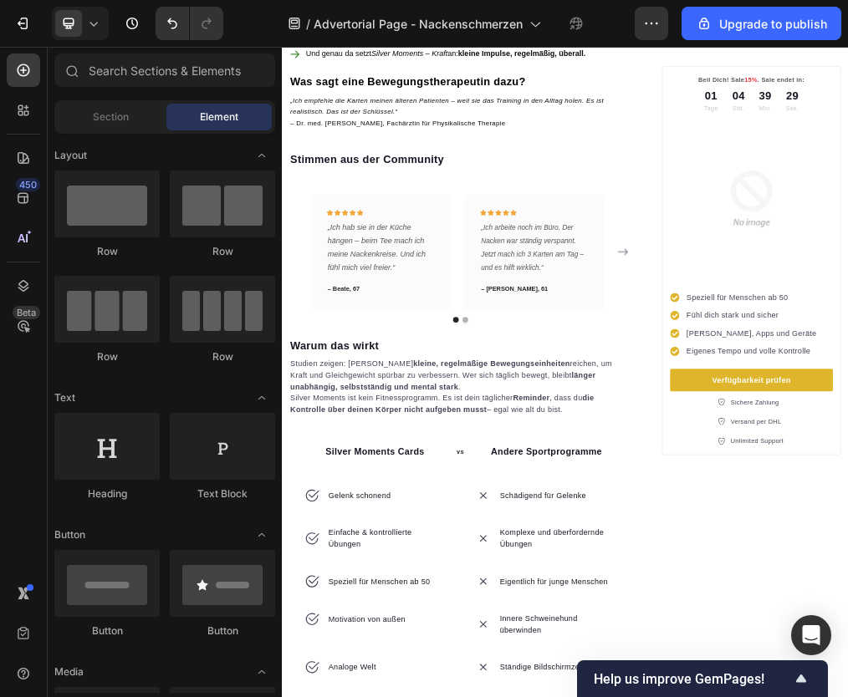
click at [412, 568] on strong "Warum das wirkt" at bounding box center [374, 575] width 157 height 22
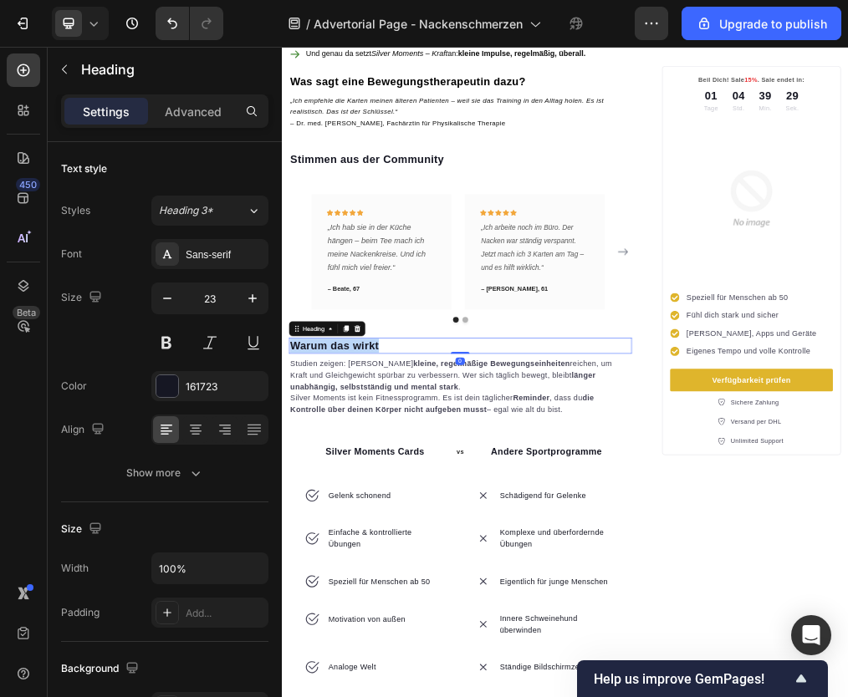
click at [412, 568] on strong "Warum das wirkt" at bounding box center [374, 575] width 157 height 22
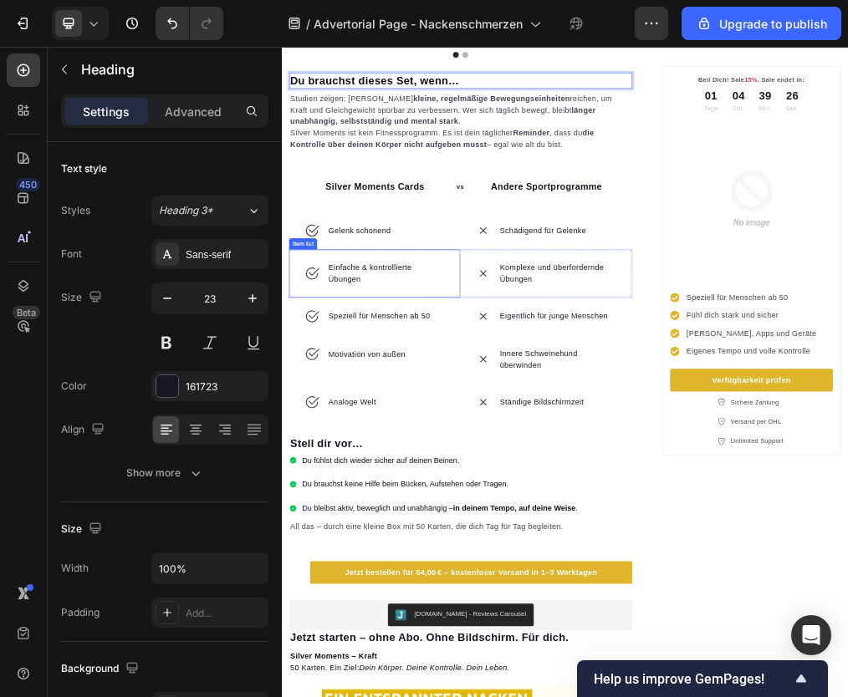
scroll to position [2713, 0]
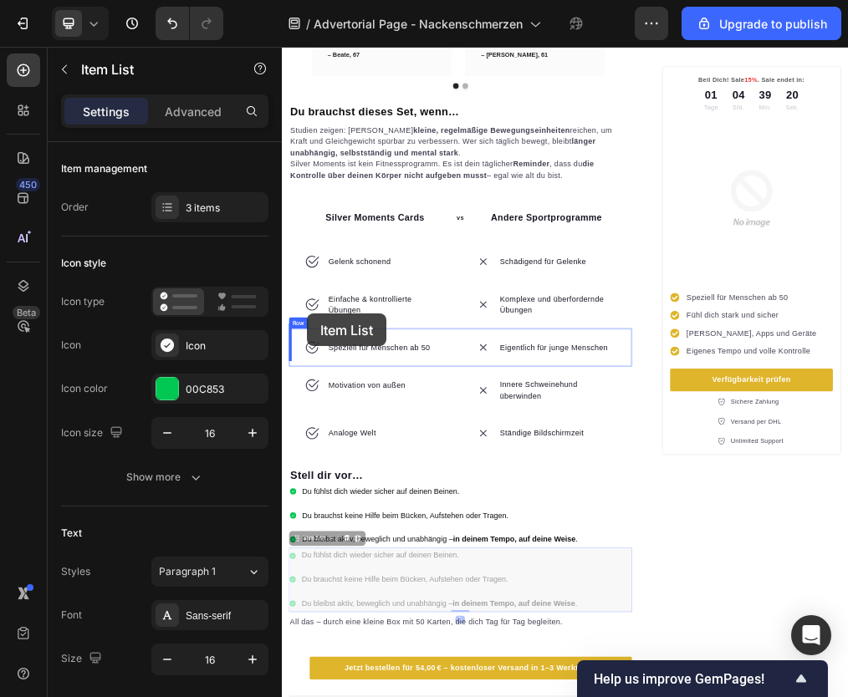
scroll to position [2510, 0]
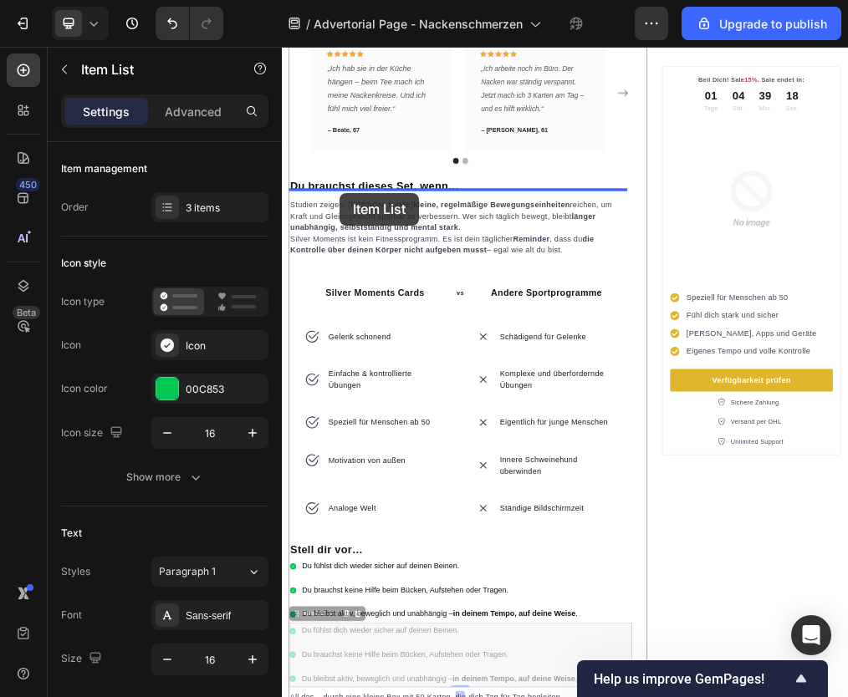
drag, startPoint x: 309, startPoint y: 843, endPoint x: 385, endPoint y: 306, distance: 542.1
click at [385, 306] on div "Header ⁠⁠⁠⁠⁠⁠⁠ “Wie mir ein einfacher Trick geholfen hat, meine Nackenschmerzen…" at bounding box center [784, 588] width 1004 height 6104
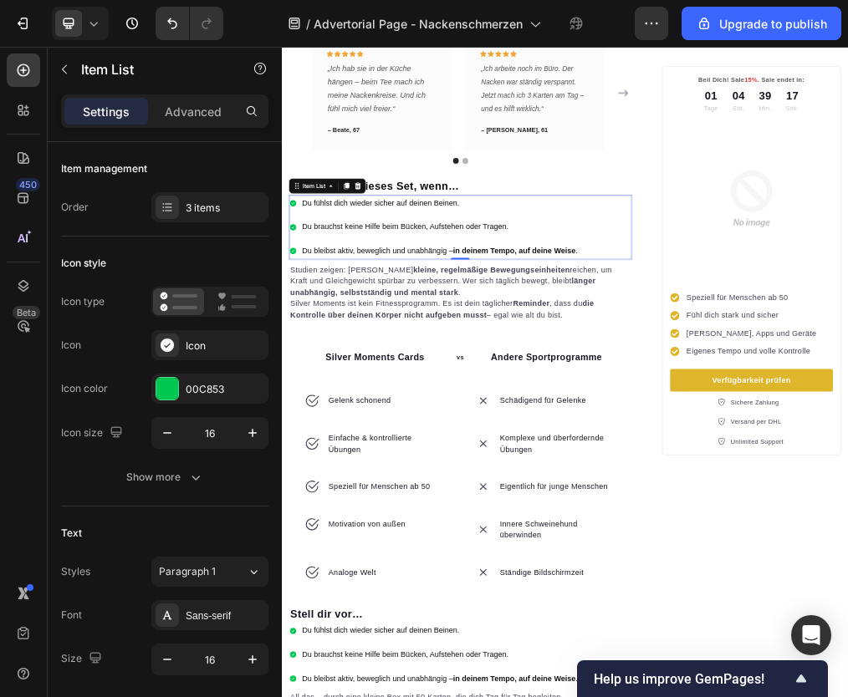
click at [352, 368] on p "Du brauchst keine Hilfe beim Bücken, Aufstehen oder Tragen." at bounding box center [561, 366] width 488 height 24
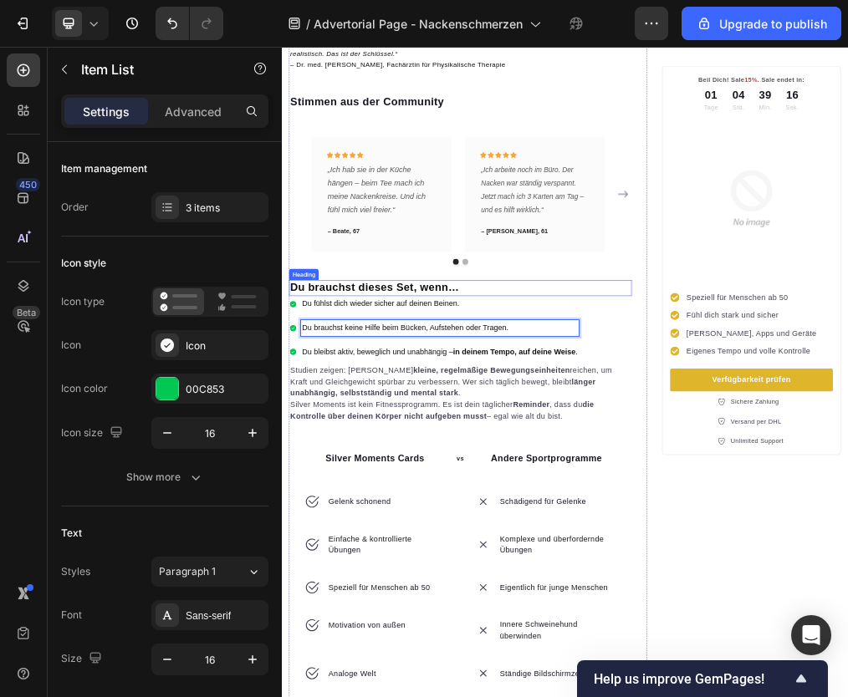
scroll to position [2330, 0]
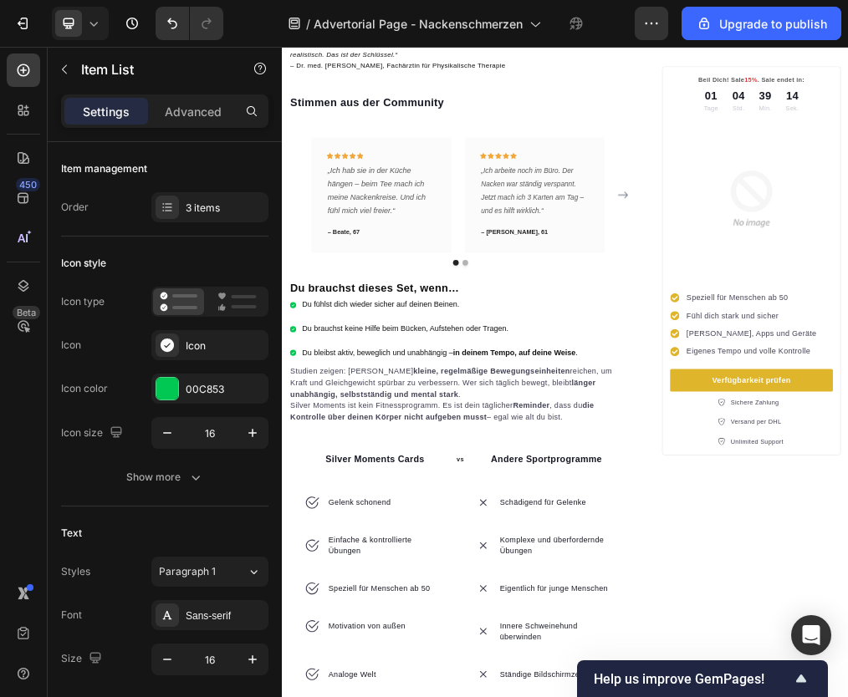
click at [298, 498] on icon at bounding box center [301, 503] width 11 height 11
click at [177, 299] on icon at bounding box center [179, 302] width 38 height 20
click at [166, 299] on icon at bounding box center [179, 302] width 38 height 20
click at [176, 343] on div at bounding box center [167, 345] width 23 height 23
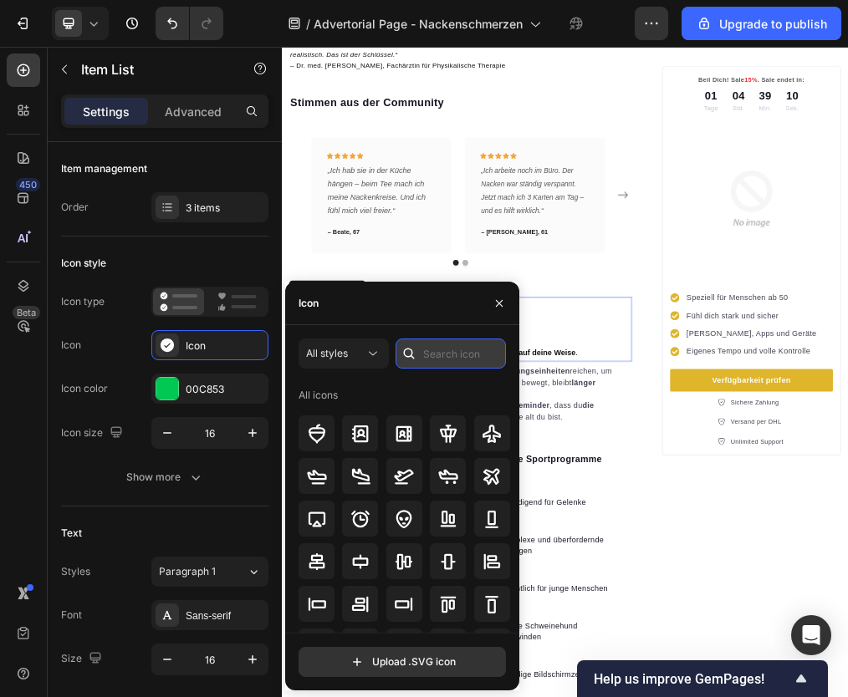
click at [432, 350] on input "text" at bounding box center [451, 354] width 110 height 30
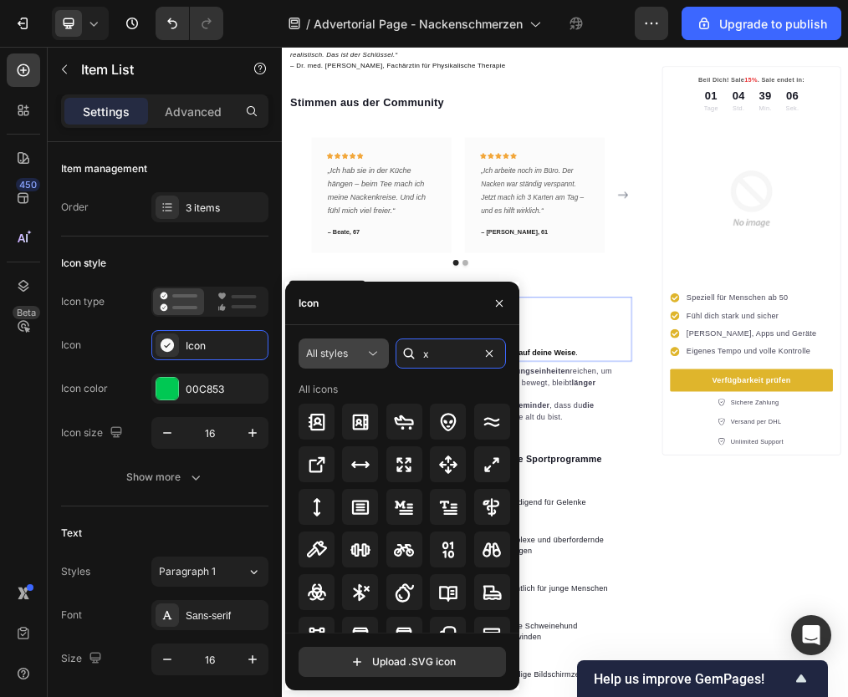
drag, startPoint x: 440, startPoint y: 351, endPoint x: 388, endPoint y: 349, distance: 51.9
click at [388, 349] on div "All styles x" at bounding box center [402, 354] width 207 height 30
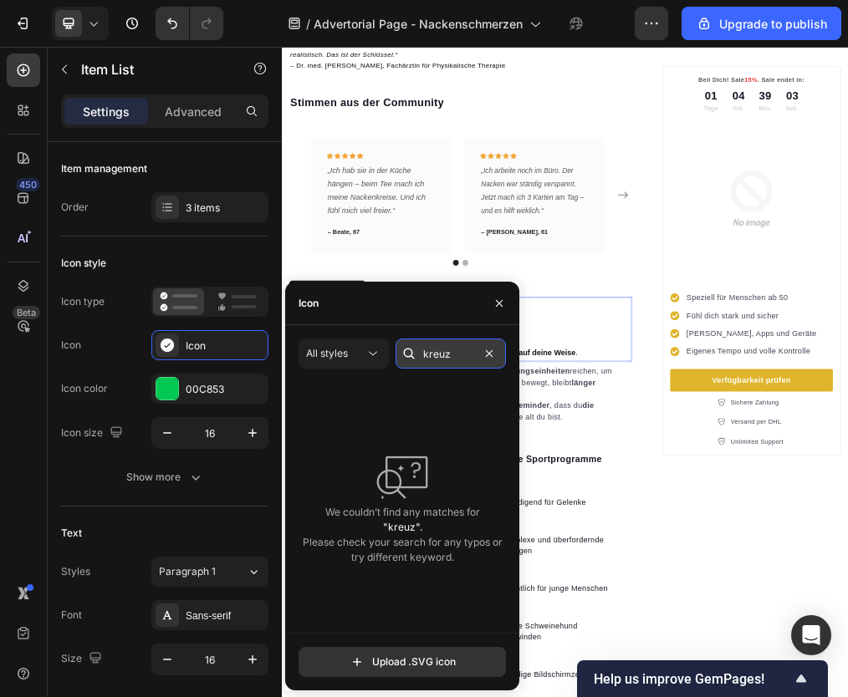
click at [439, 351] on input "kreuz" at bounding box center [451, 354] width 110 height 30
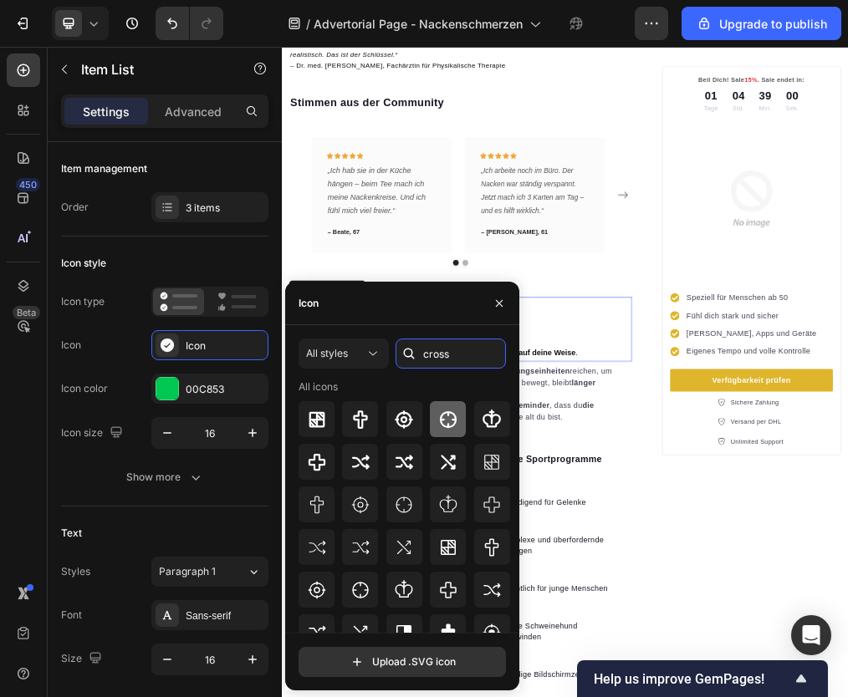
scroll to position [3, 0]
click at [434, 356] on input "cross" at bounding box center [451, 354] width 110 height 30
type input "no"
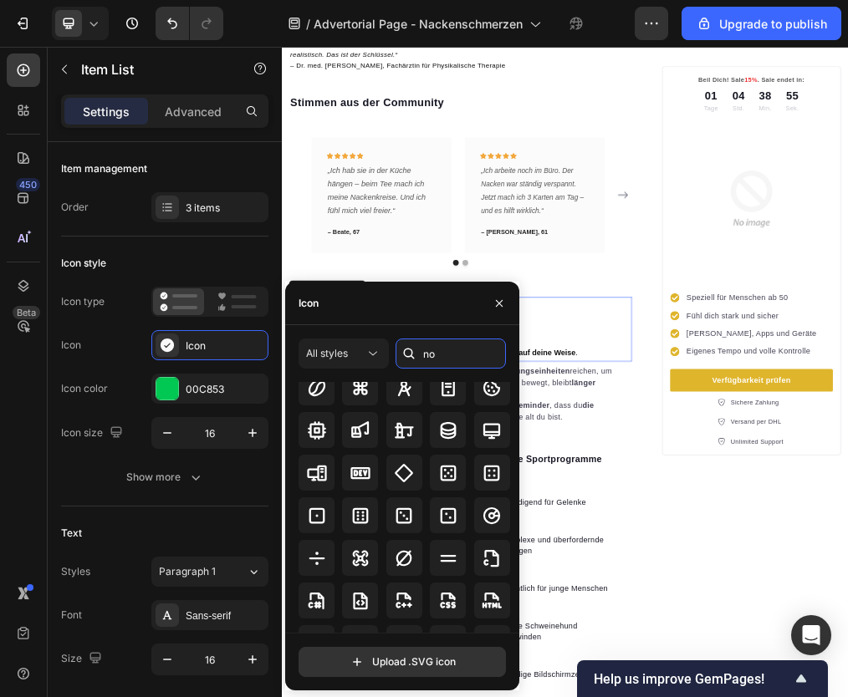
scroll to position [538, 0]
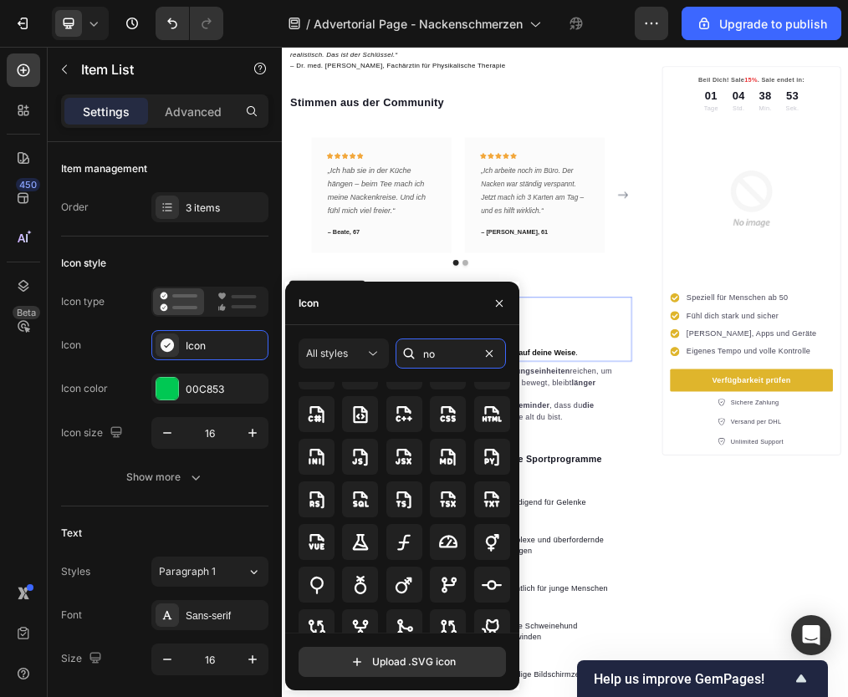
drag, startPoint x: 448, startPoint y: 362, endPoint x: 411, endPoint y: 357, distance: 37.1
click at [411, 357] on div "no" at bounding box center [451, 354] width 110 height 30
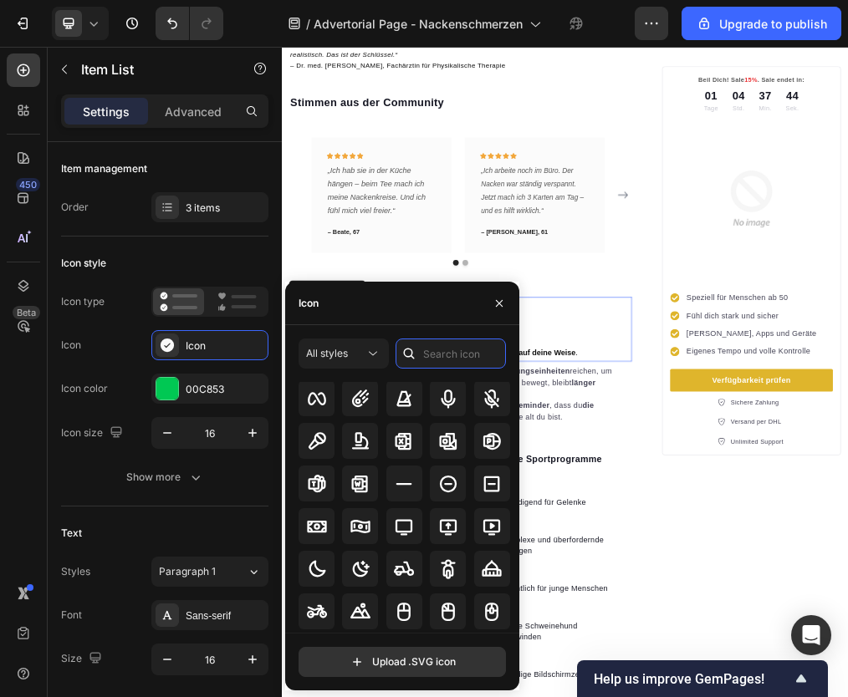
scroll to position [6574, 0]
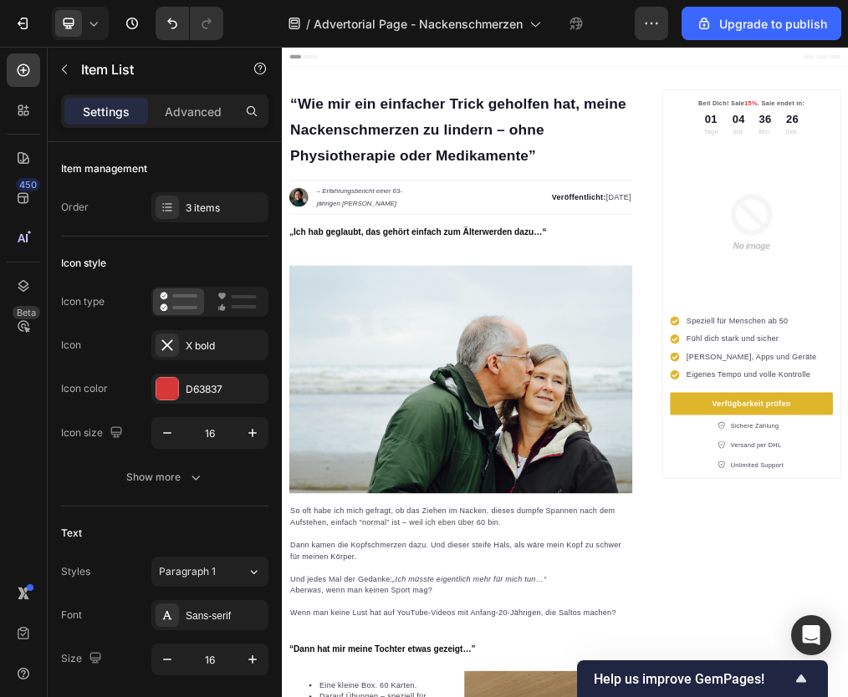
scroll to position [2330, 0]
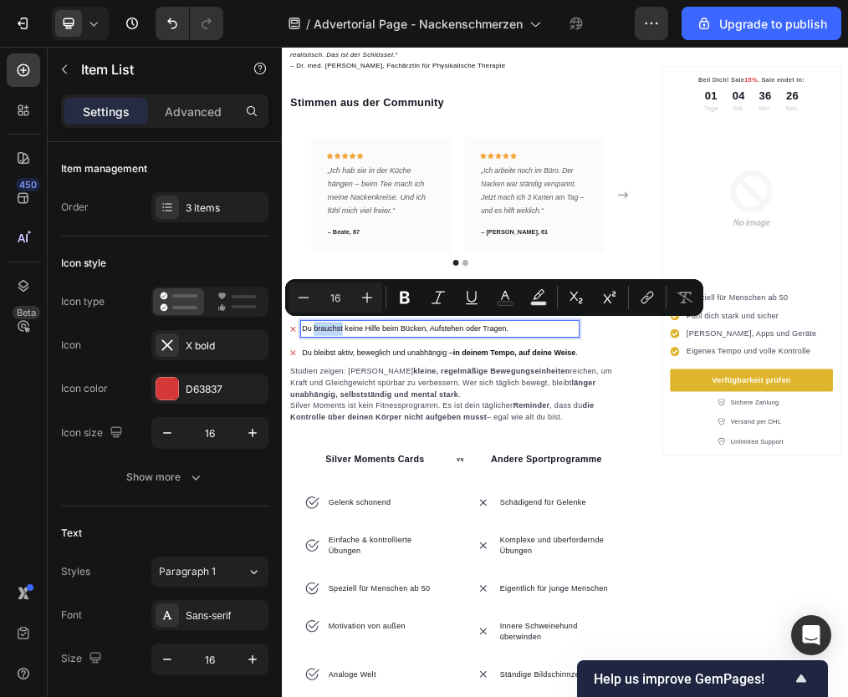
click at [352, 536] on p "Du brauchst keine Hilfe beim Bücken, Aufstehen oder Tragen." at bounding box center [561, 546] width 488 height 24
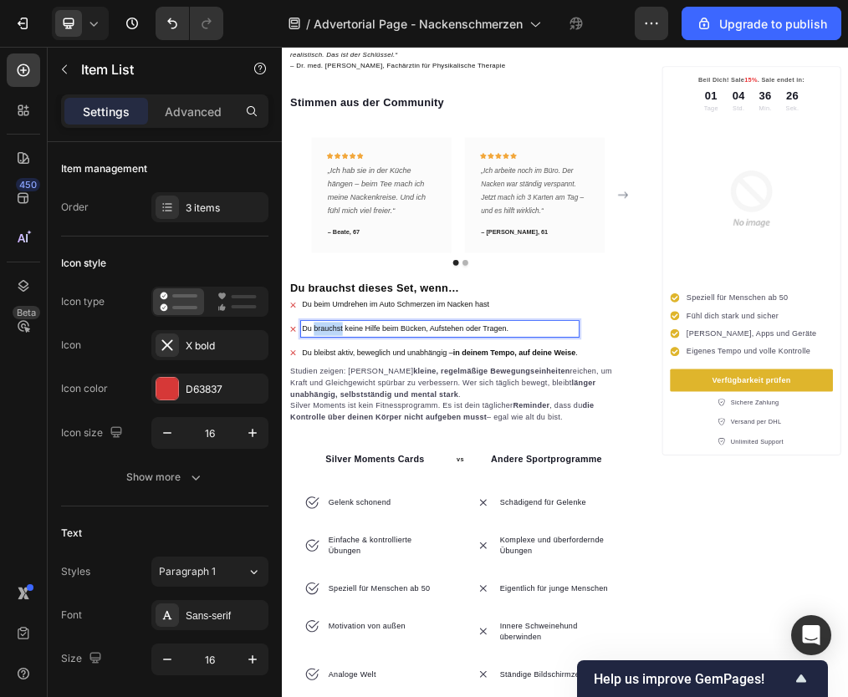
click at [352, 536] on p "Du brauchst keine Hilfe beim Bücken, Aufstehen oder Tragen." at bounding box center [561, 546] width 488 height 24
click at [352, 537] on p "Du brauchst keine Hilfe beim Bücken, Aufstehen oder Tragen." at bounding box center [561, 546] width 488 height 24
click at [352, 539] on span "du morgens schon verspannt aufwachst" at bounding box center [425, 545] width 217 height 13
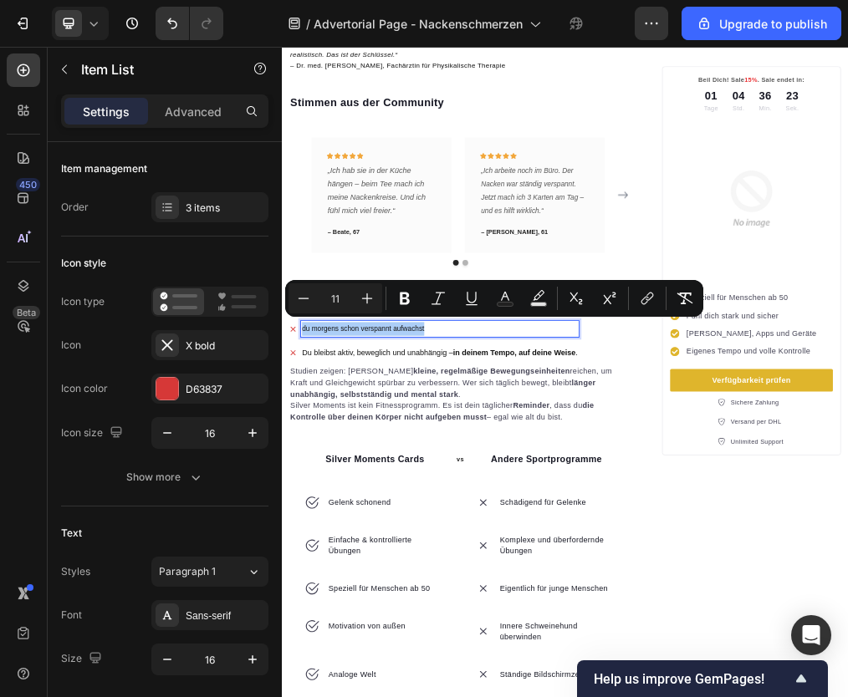
click at [335, 301] on input "11" at bounding box center [335, 299] width 33 height 20
type input "16"
click at [498, 584] on p "Du bleibst aktiv, beweglich und unabhängig – in deinem Tempo, auf deine Weise ." at bounding box center [561, 589] width 488 height 24
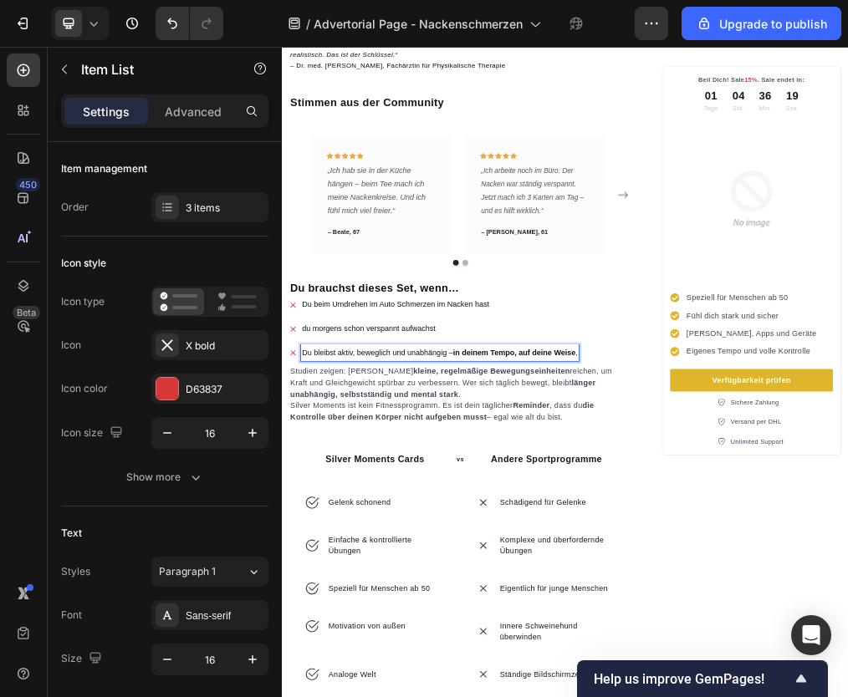
click at [377, 496] on span "Du beim Umdrehen im Auto Schmerzen im Nacken hast" at bounding box center [483, 503] width 332 height 14
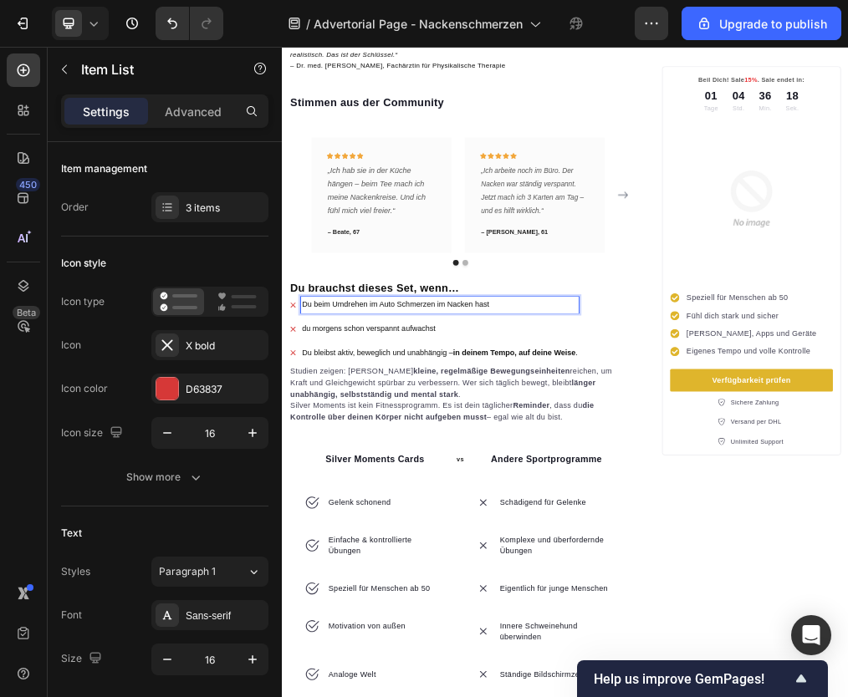
click at [326, 496] on span "Du beim Umdrehen im Auto Schmerzen im Nacken hast" at bounding box center [483, 503] width 332 height 14
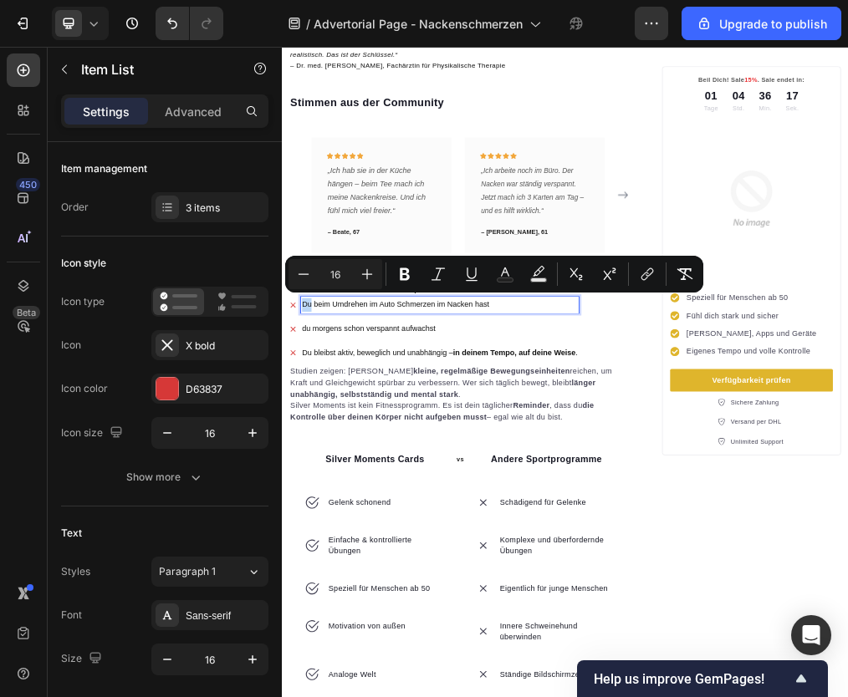
click at [323, 496] on span "Du beim Umdrehen im Auto Schmerzen im Nacken hast" at bounding box center [483, 503] width 332 height 14
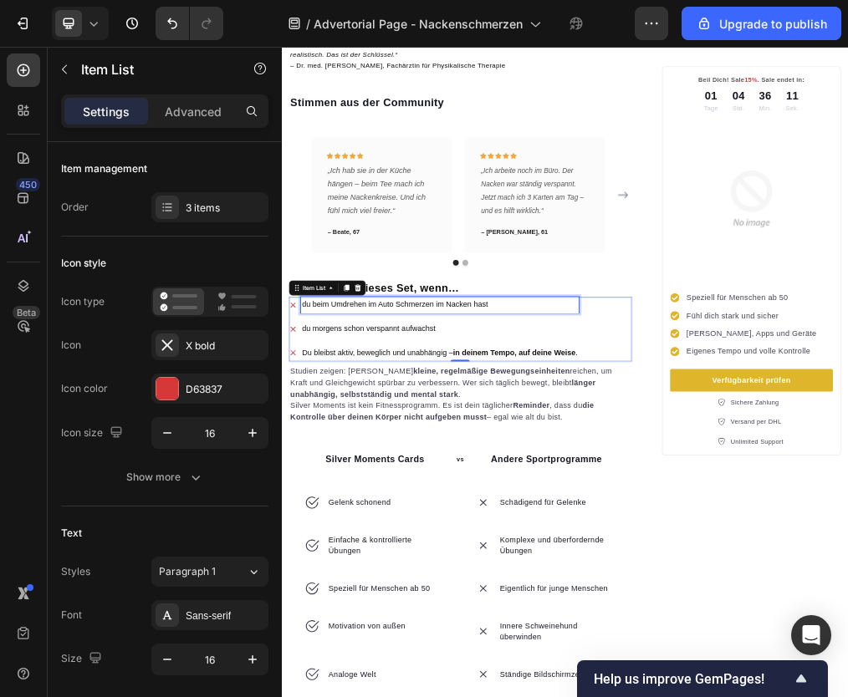
click at [439, 577] on p "Du bleibst aktiv, beweglich und unabhängig – in deinem Tempo, auf deine Weise ." at bounding box center [561, 589] width 488 height 24
click at [365, 583] on p "Du bleibst aktiv, beweglich und unabhängig – in deinem Tempo, auf deine Weise ." at bounding box center [561, 589] width 488 height 24
click at [324, 580] on p "Du bleibst aktiv, beweglich und unabhängig – in deinem Tempo, auf deine Weise ." at bounding box center [561, 589] width 488 height 24
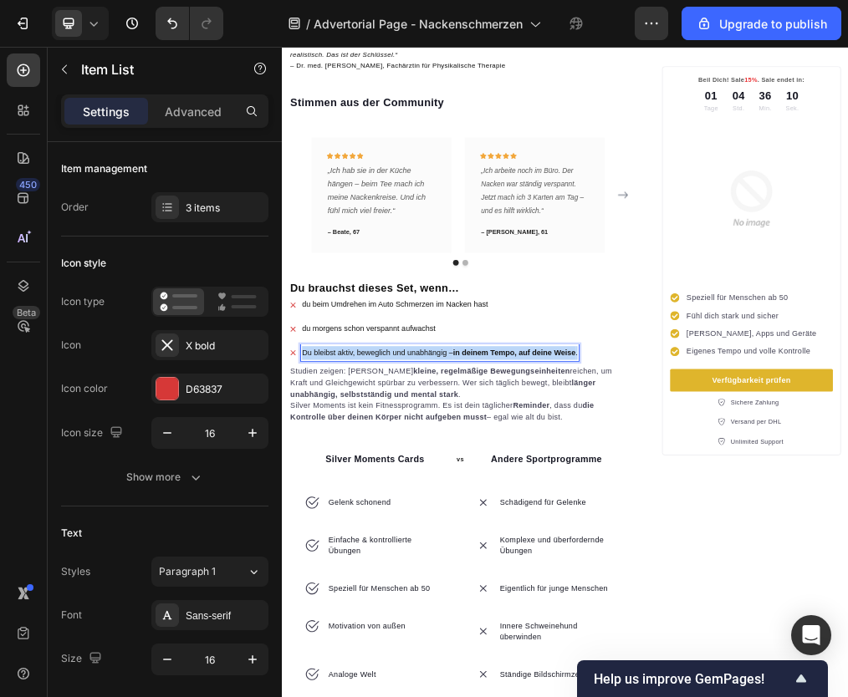
click at [324, 580] on p "Du bleibst aktiv, beweglich und unabhängig – in deinem Tempo, auf deine Weise ." at bounding box center [561, 589] width 488 height 24
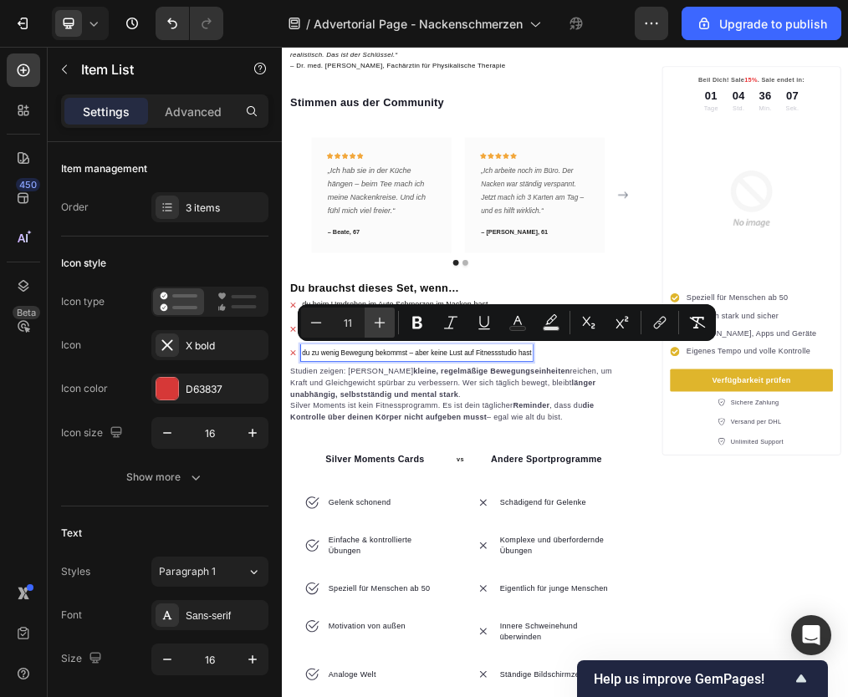
click at [379, 322] on icon "Editor contextual toolbar" at bounding box center [380, 323] width 11 height 11
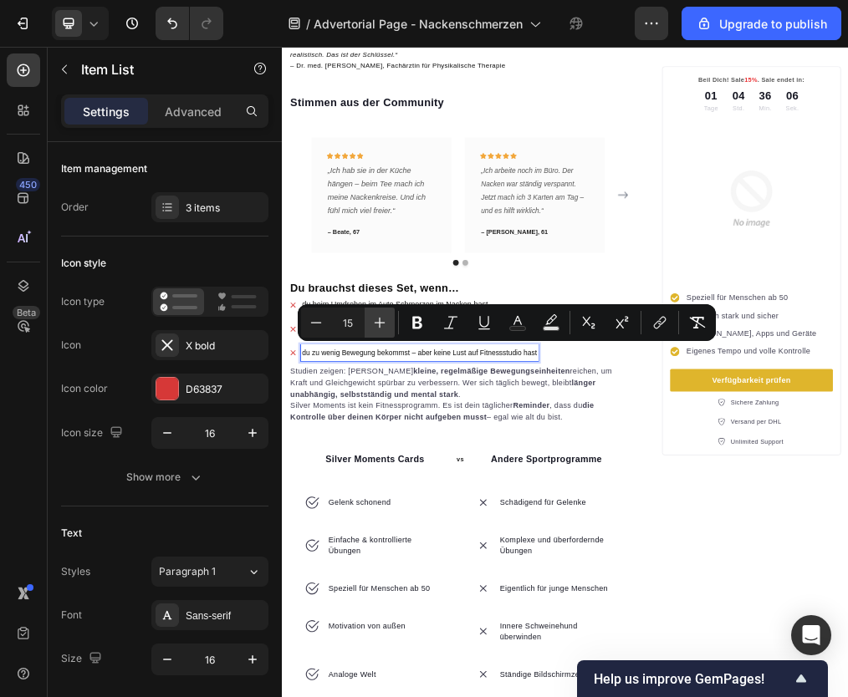
type input "16"
click at [208, 219] on div "3 items" at bounding box center [209, 207] width 117 height 30
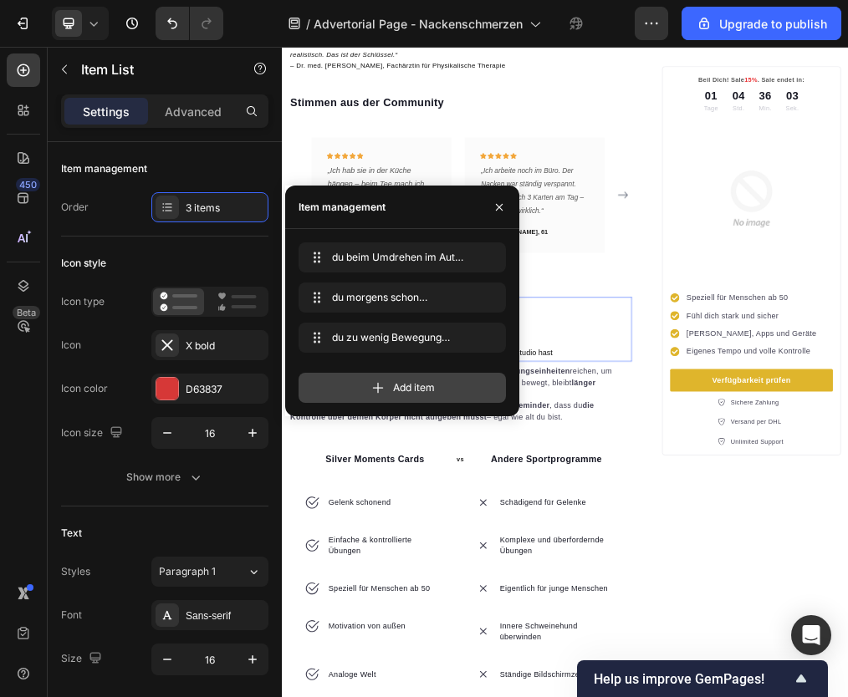
click at [371, 390] on icon at bounding box center [378, 388] width 17 height 17
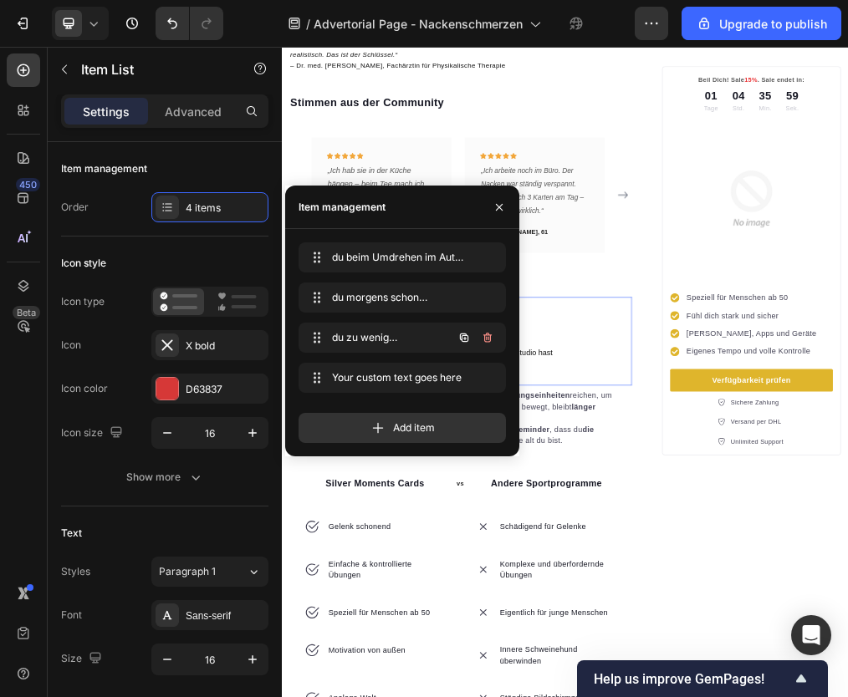
click at [769, 577] on div "du beim Umdrehen im Auto Schmerzen im Nacken hast du morgens schon verspannt au…" at bounding box center [598, 567] width 608 height 156
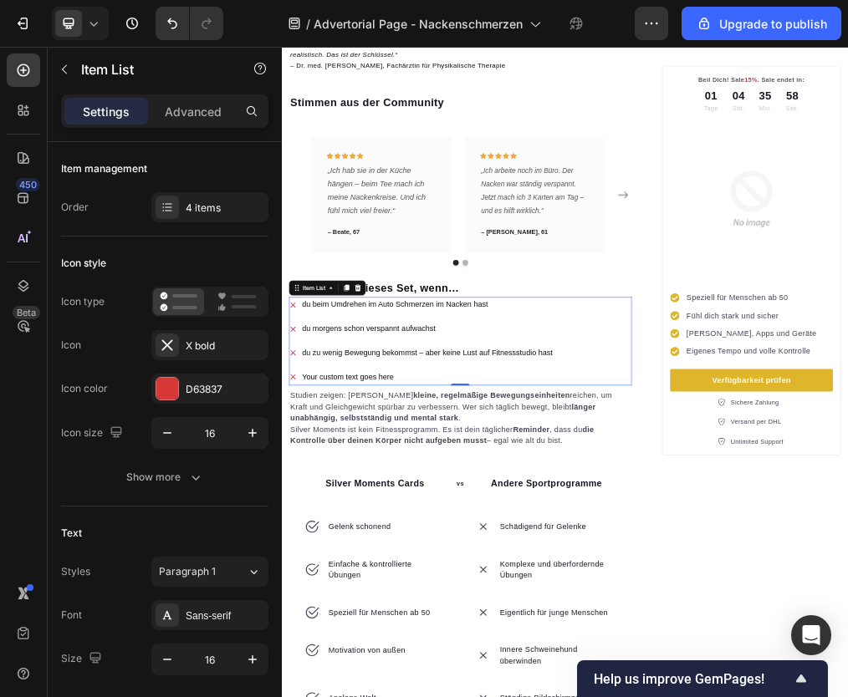
click at [396, 622] on div "Your custom text goes here" at bounding box center [538, 631] width 449 height 29
click at [396, 622] on p "Your custom text goes here" at bounding box center [539, 632] width 444 height 24
click at [395, 625] on span "du dich wieder stark und aufrecht fühlen willst" at bounding box center [441, 631] width 248 height 13
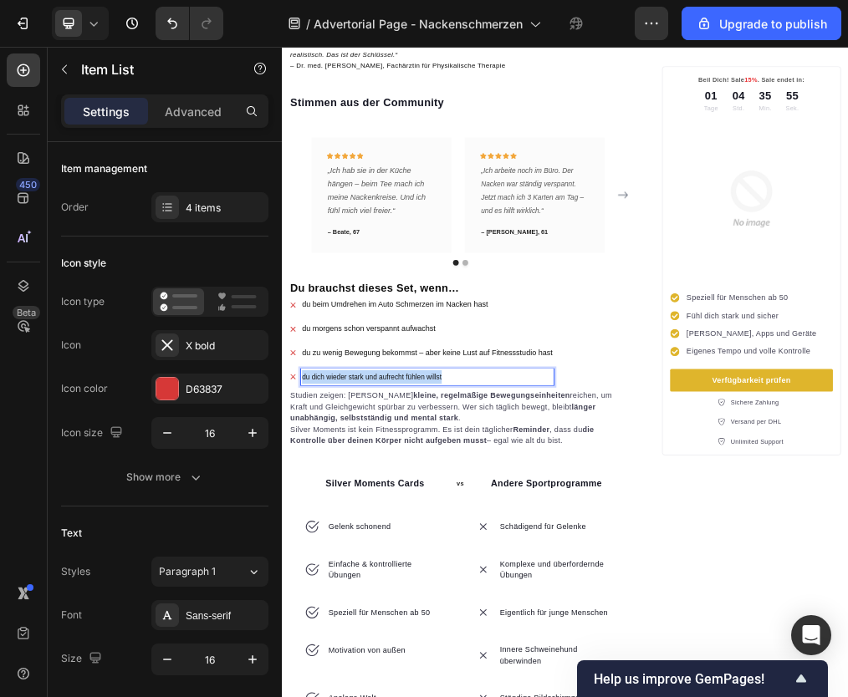
click at [395, 625] on span "du dich wieder stark und aufrecht fühlen willst" at bounding box center [441, 631] width 248 height 13
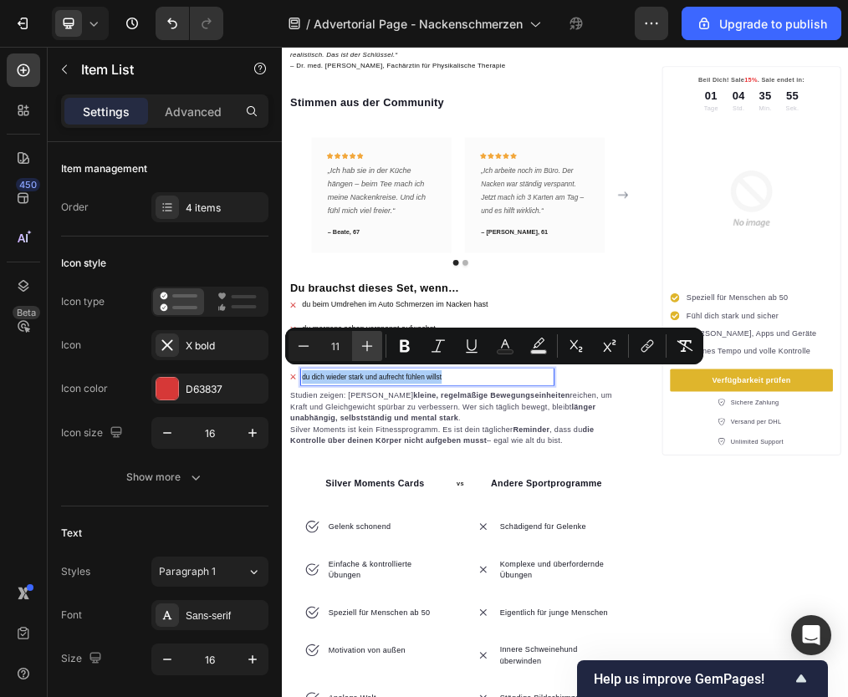
click at [361, 348] on icon "Editor contextual toolbar" at bounding box center [367, 346] width 17 height 17
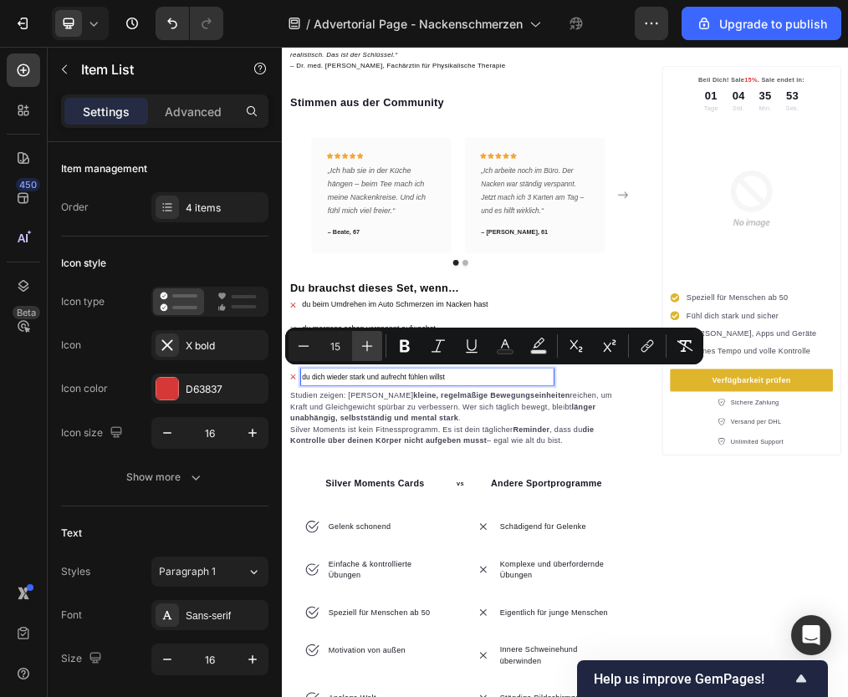
type input "16"
click at [428, 697] on p "Studien zeigen: Schon kleine, regelmäßige Bewegungseinheiten reichen, um Kraft …" at bounding box center [598, 685] width 605 height 60
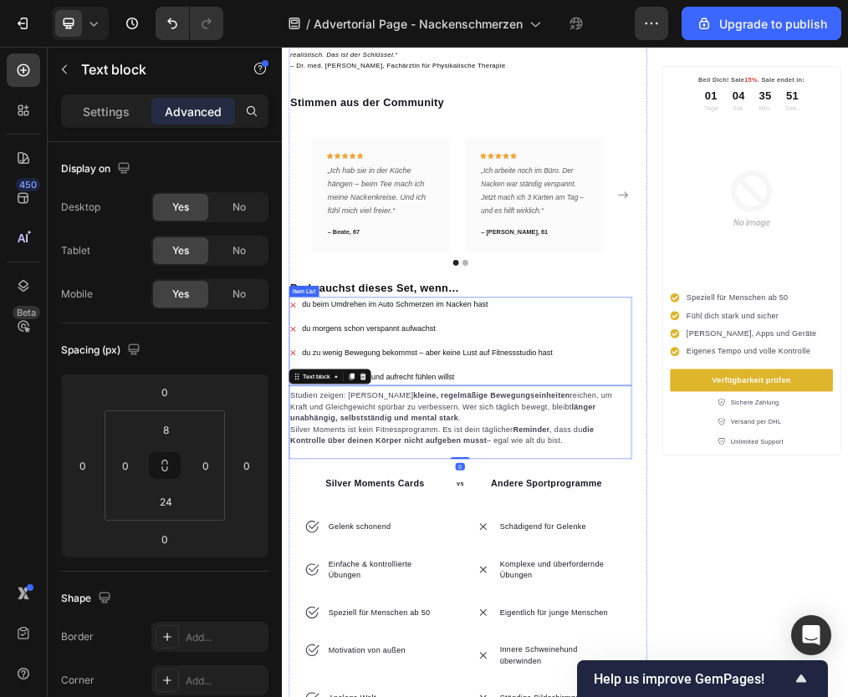
click at [635, 631] on p "du dich wieder stark und aufrecht fühlen willst" at bounding box center [539, 632] width 444 height 24
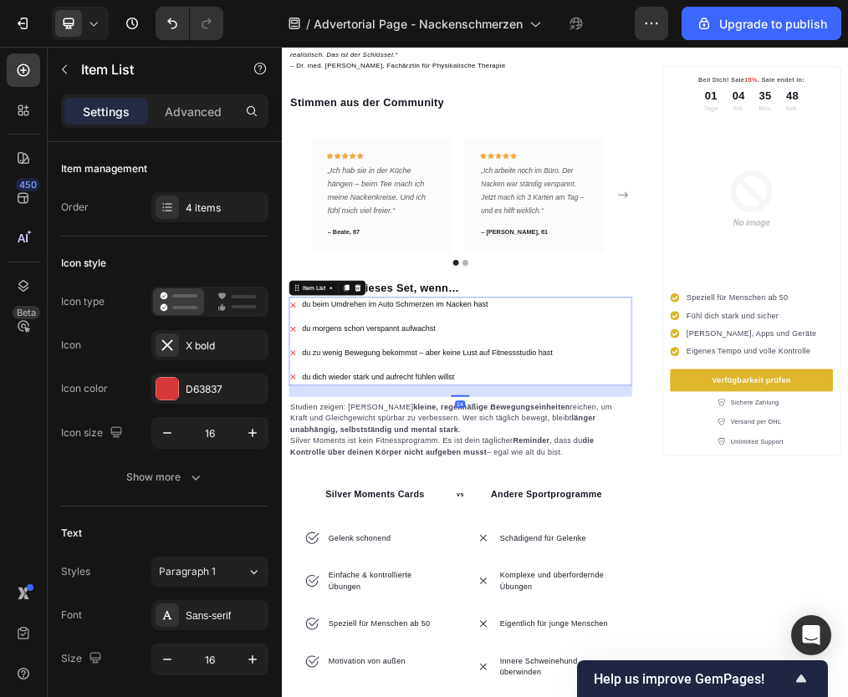
drag, startPoint x: 595, startPoint y: 636, endPoint x: 594, endPoint y: 656, distance: 20.1
click at [594, 663] on div at bounding box center [597, 664] width 33 height 3
type input "100%"
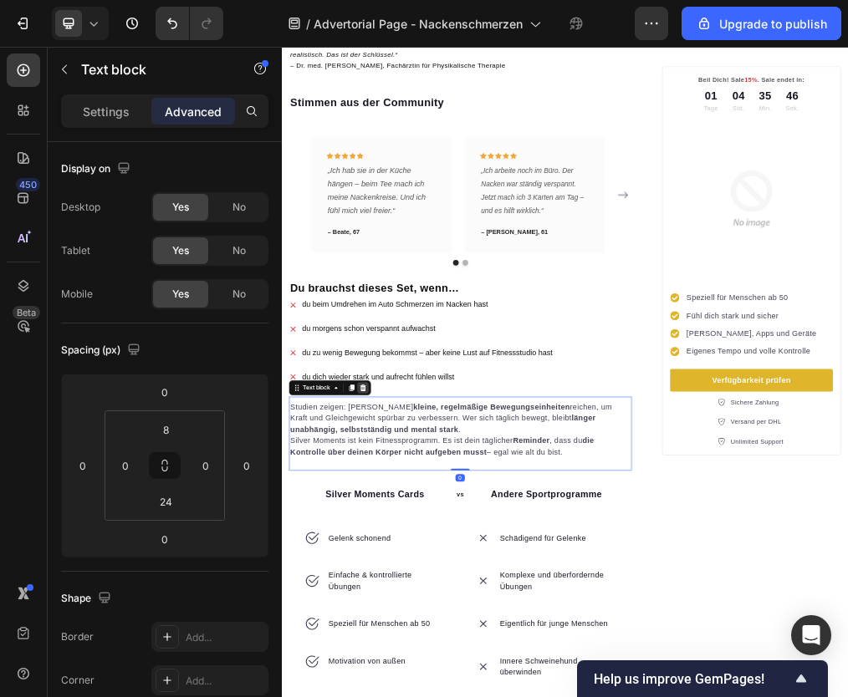
click at [423, 644] on icon at bounding box center [425, 650] width 13 height 13
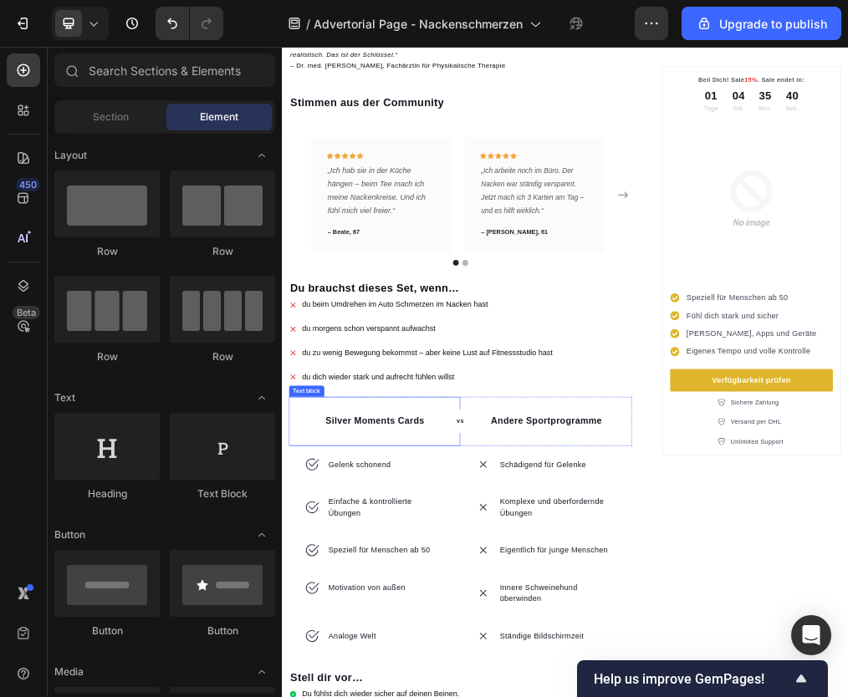
click at [325, 667] on div "Silver Moments Cards Text block" at bounding box center [446, 711] width 304 height 88
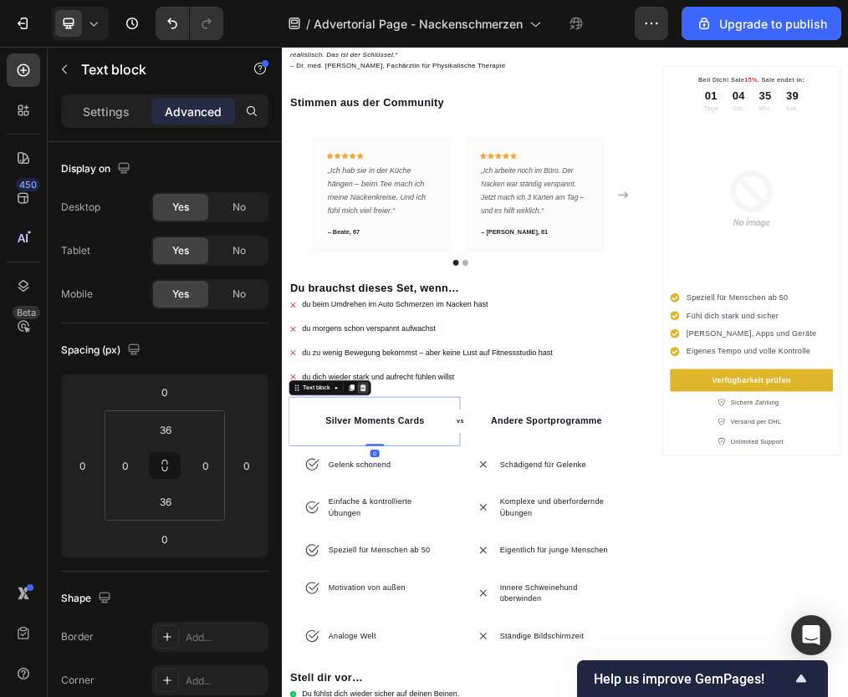
click at [432, 641] on div at bounding box center [426, 651] width 20 height 20
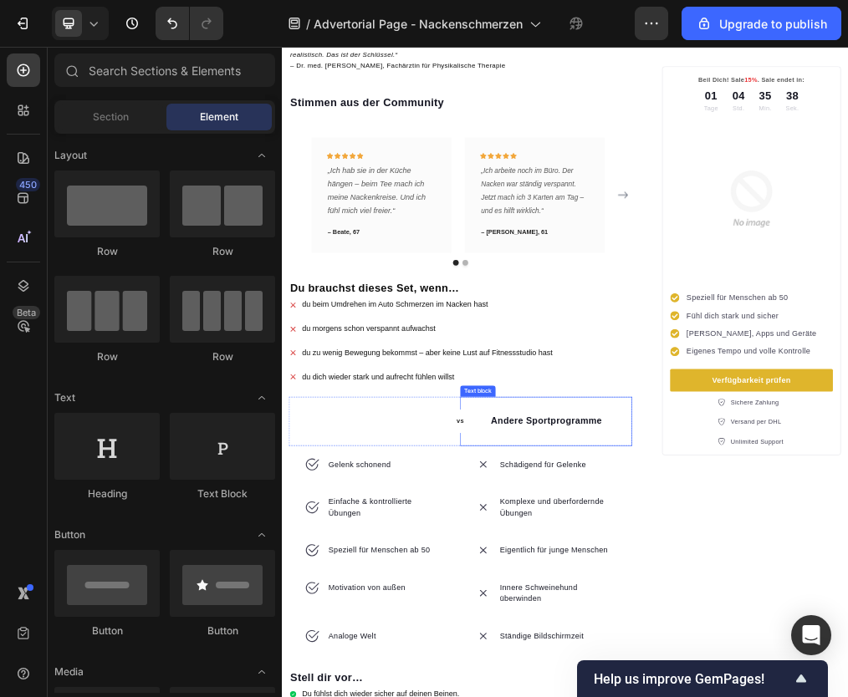
click at [702, 697] on p "Andere Sportprogramme" at bounding box center [750, 710] width 300 height 24
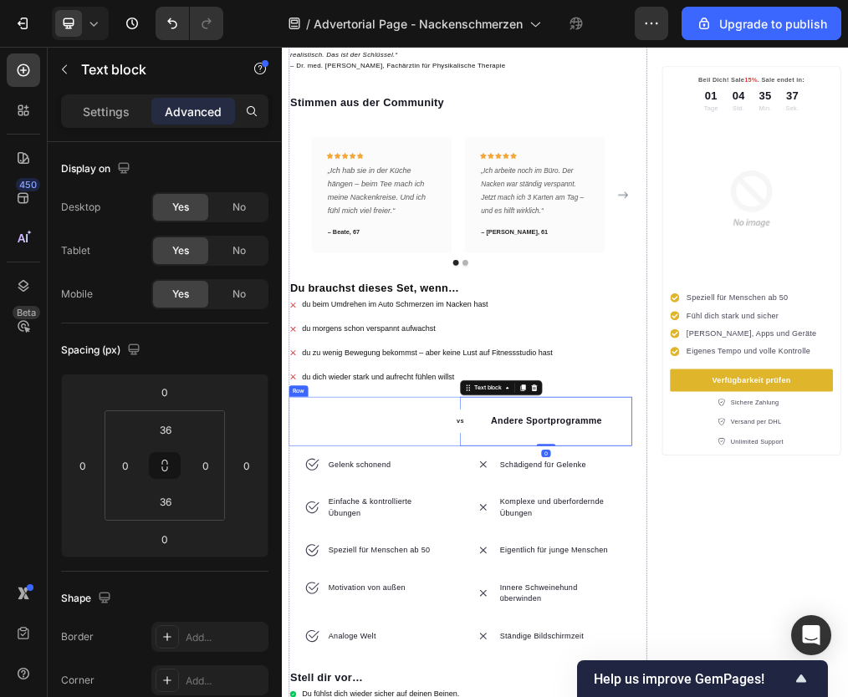
click at [408, 686] on div "vs Text block Row" at bounding box center [446, 711] width 304 height 88
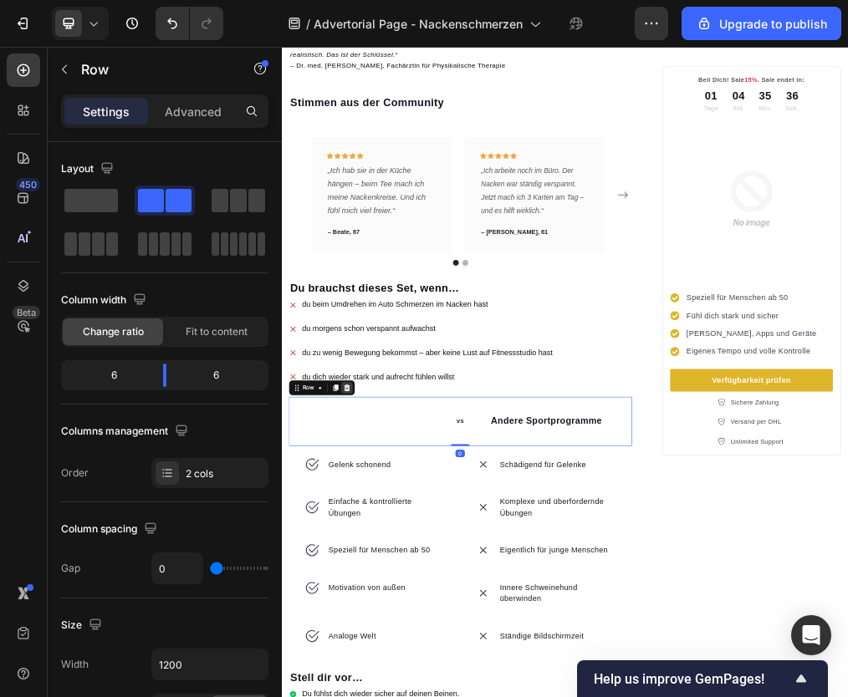
click at [398, 644] on icon at bounding box center [397, 650] width 13 height 13
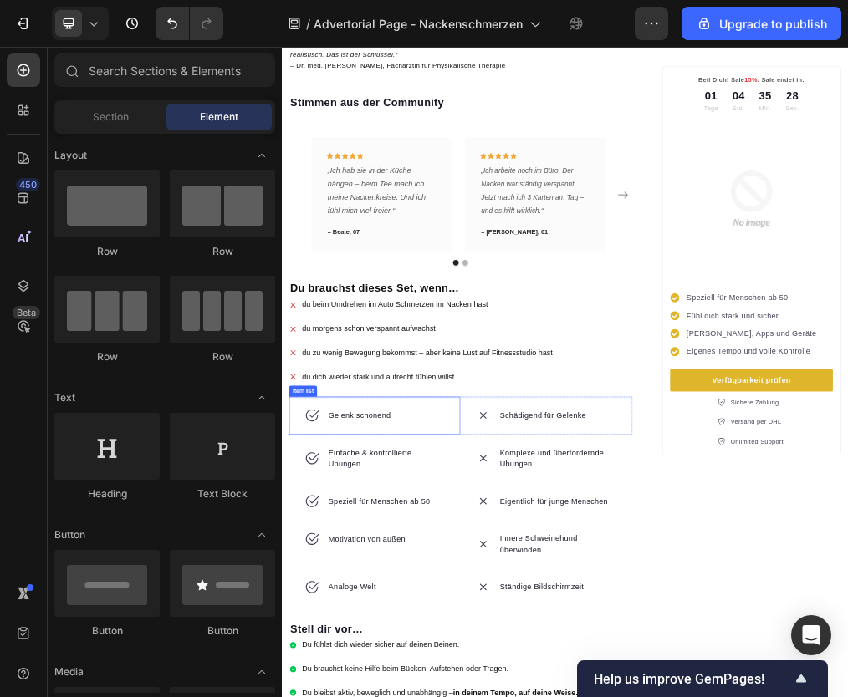
click at [307, 649] on div "Item list" at bounding box center [319, 656] width 43 height 15
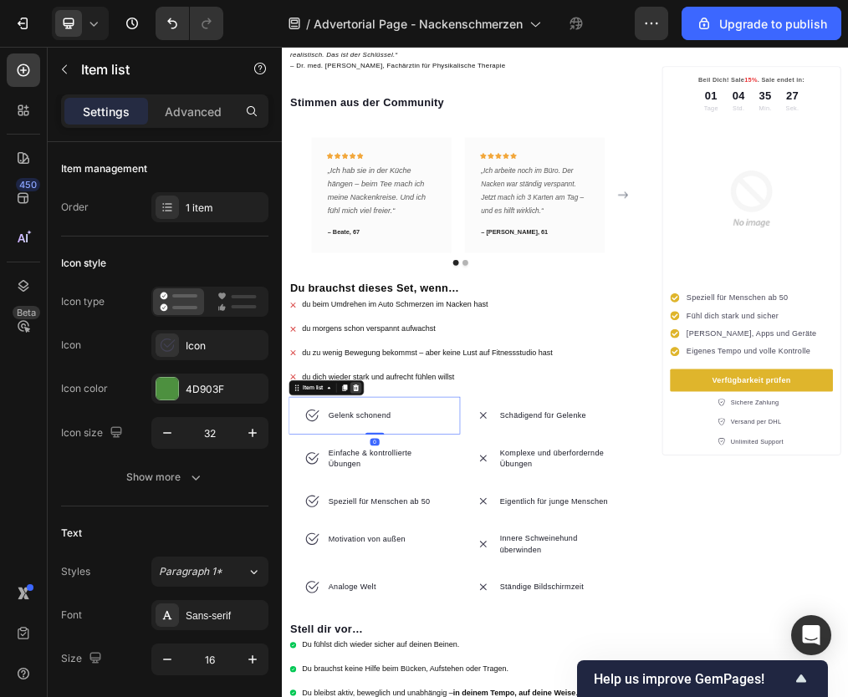
click at [421, 641] on div at bounding box center [413, 651] width 20 height 20
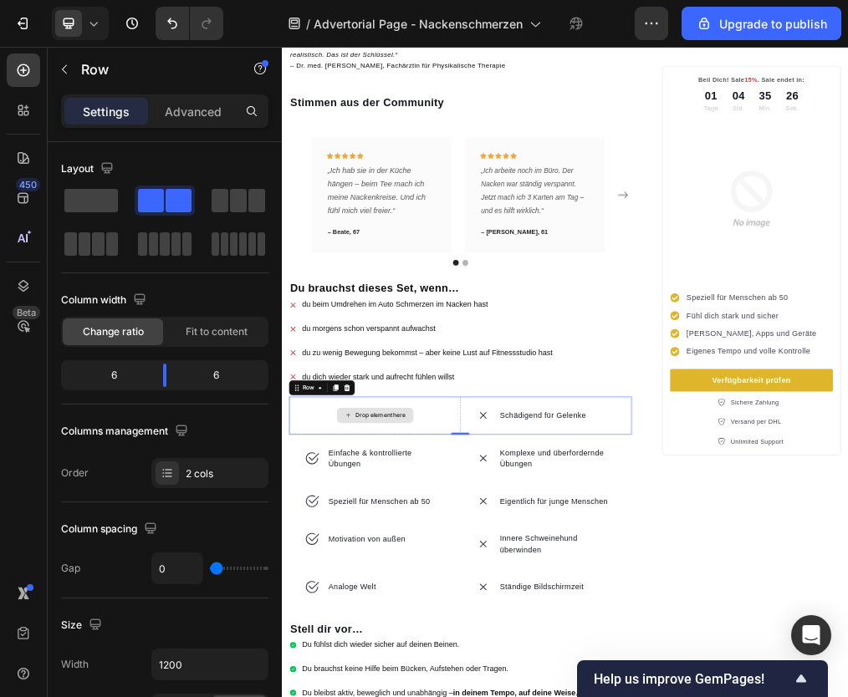
click at [356, 667] on div "Drop element here" at bounding box center [446, 700] width 304 height 67
click at [441, 648] on div "⁠⁠⁠⁠⁠⁠⁠ “Wie mir ein einfacher Trick geholfen hat, meine Nackenschmerzen zu lin…" at bounding box center [598, 594] width 608 height 5606
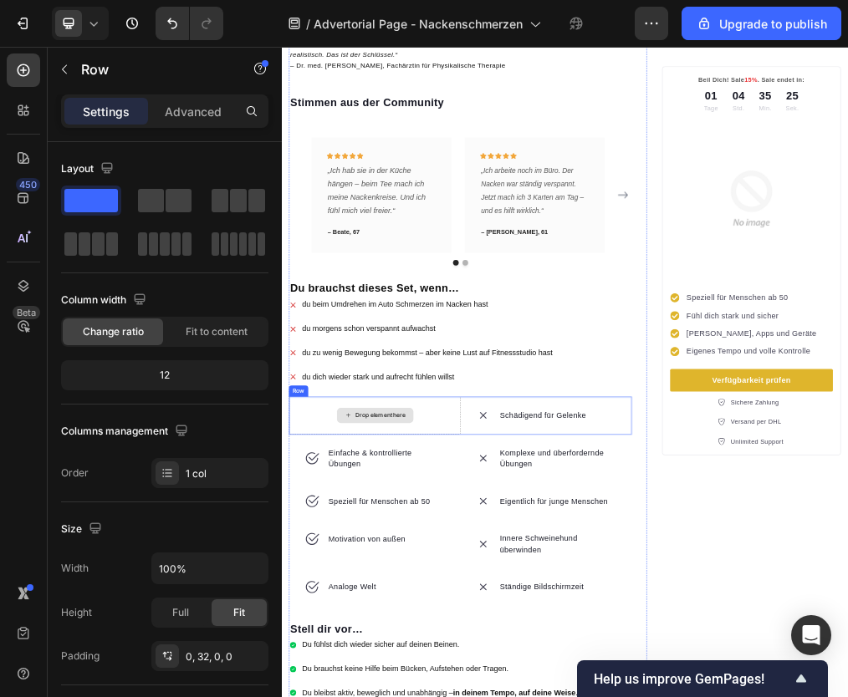
click at [447, 667] on div "Drop element here" at bounding box center [446, 700] width 304 height 67
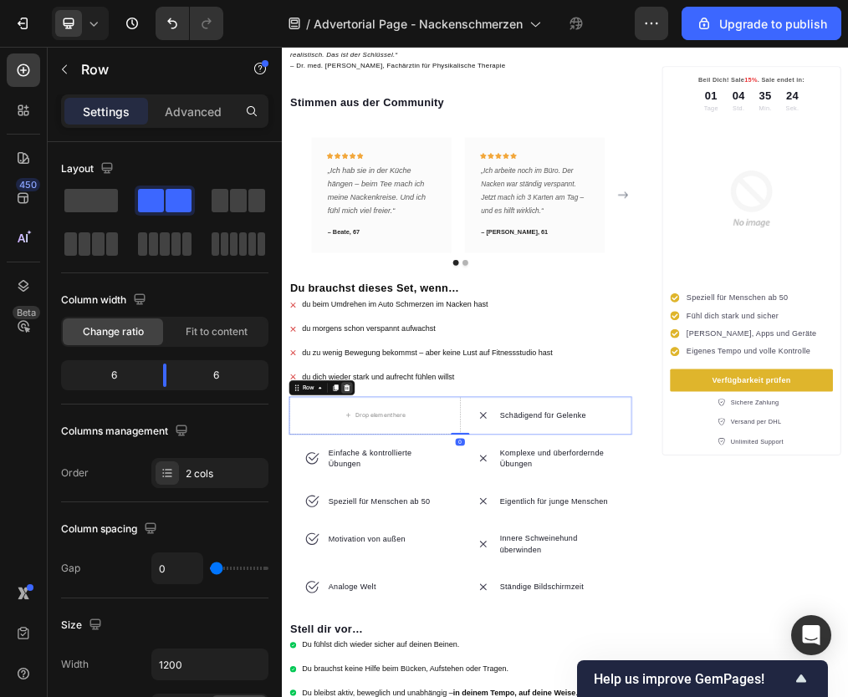
click at [406, 641] on div at bounding box center [397, 651] width 20 height 20
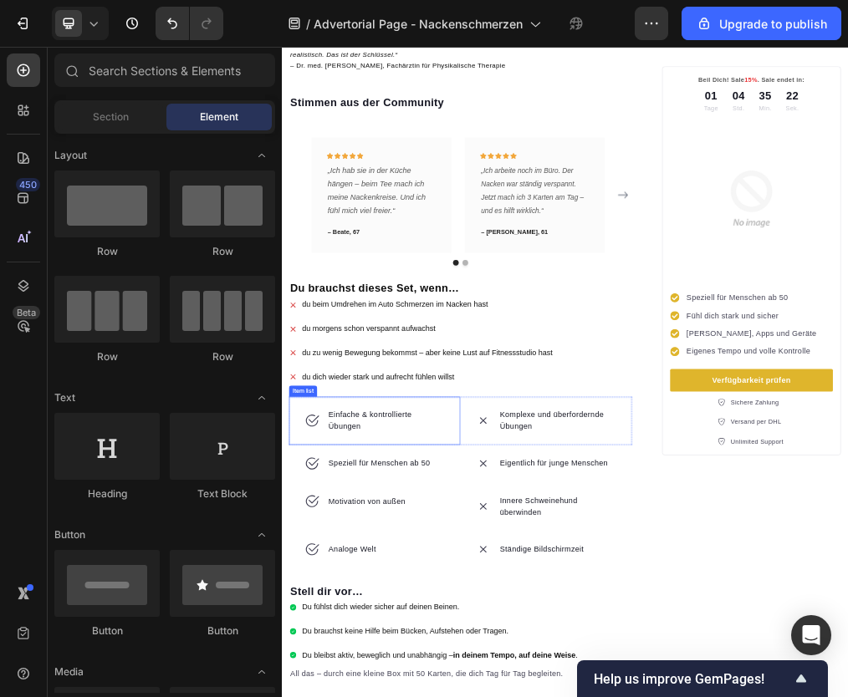
click at [406, 667] on div "Einfache & kontrollierte Übungen" at bounding box center [446, 709] width 304 height 85
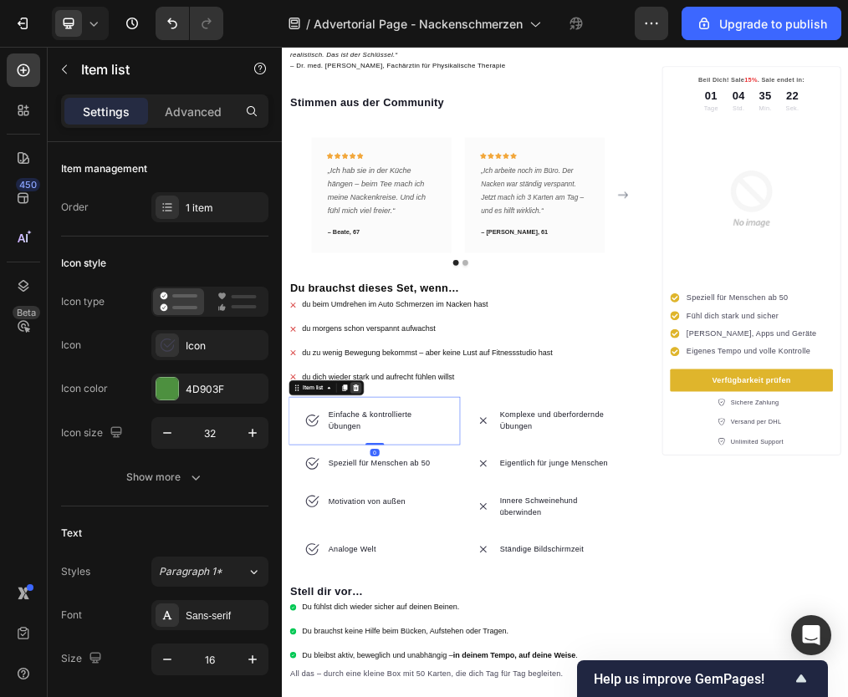
click at [415, 644] on icon at bounding box center [412, 650] width 13 height 13
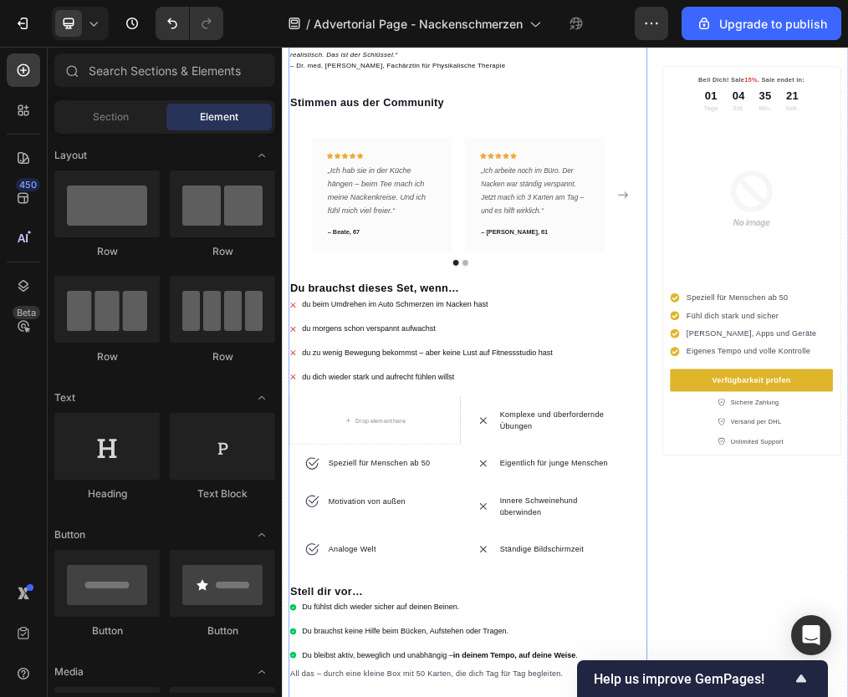
click at [411, 680] on div "Drop element here" at bounding box center [446, 709] width 304 height 85
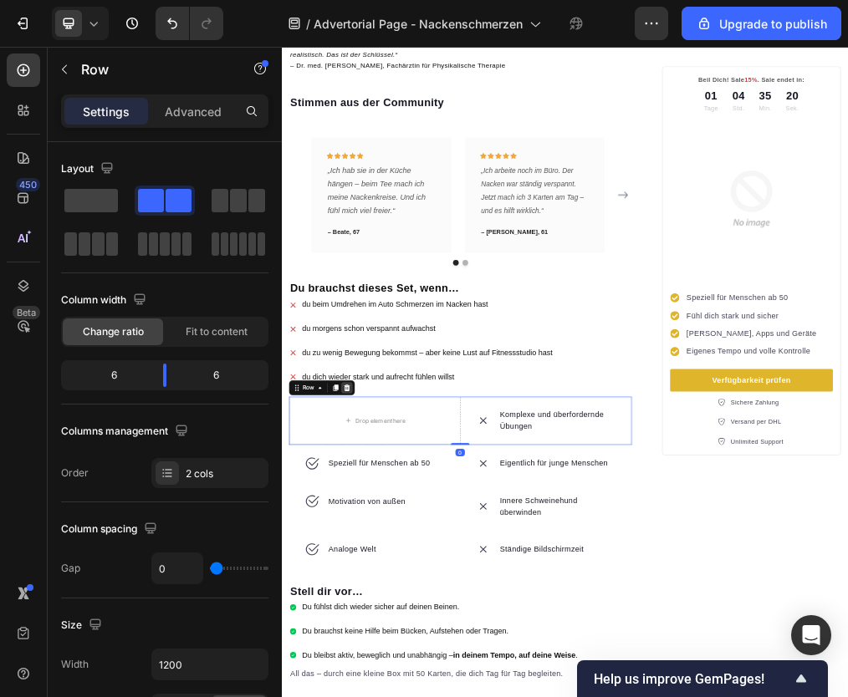
click at [398, 644] on icon at bounding box center [397, 650] width 13 height 13
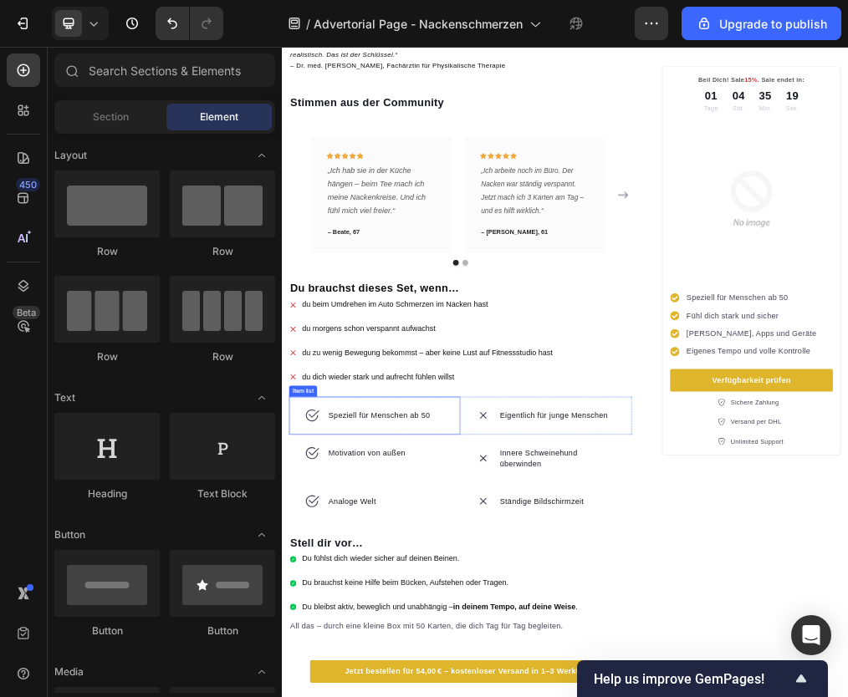
click at [310, 681] on div "Speziell für Menschen ab 50" at bounding box center [446, 700] width 304 height 67
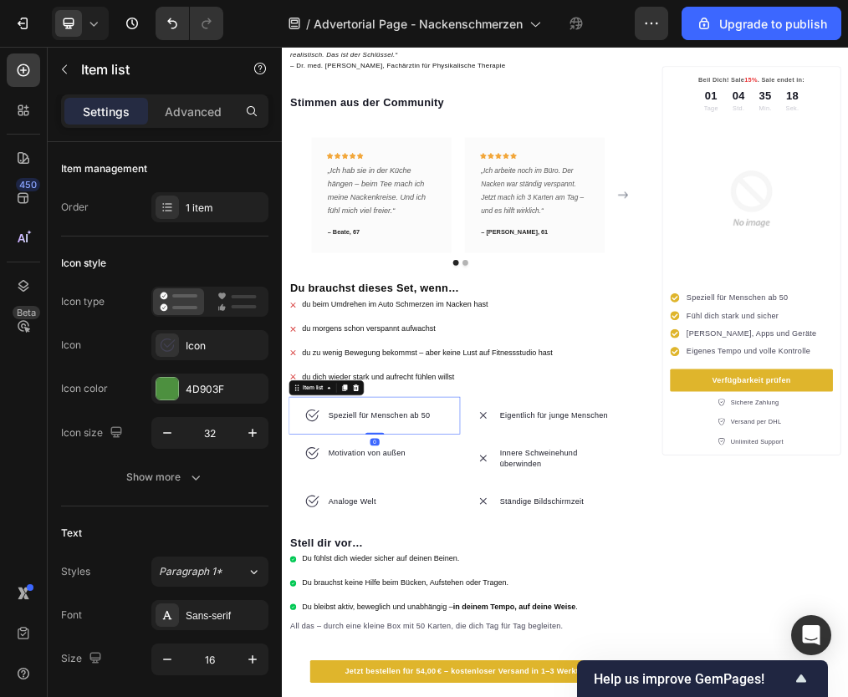
click at [316, 673] on div "Speziell für Menschen ab 50" at bounding box center [446, 700] width 304 height 67
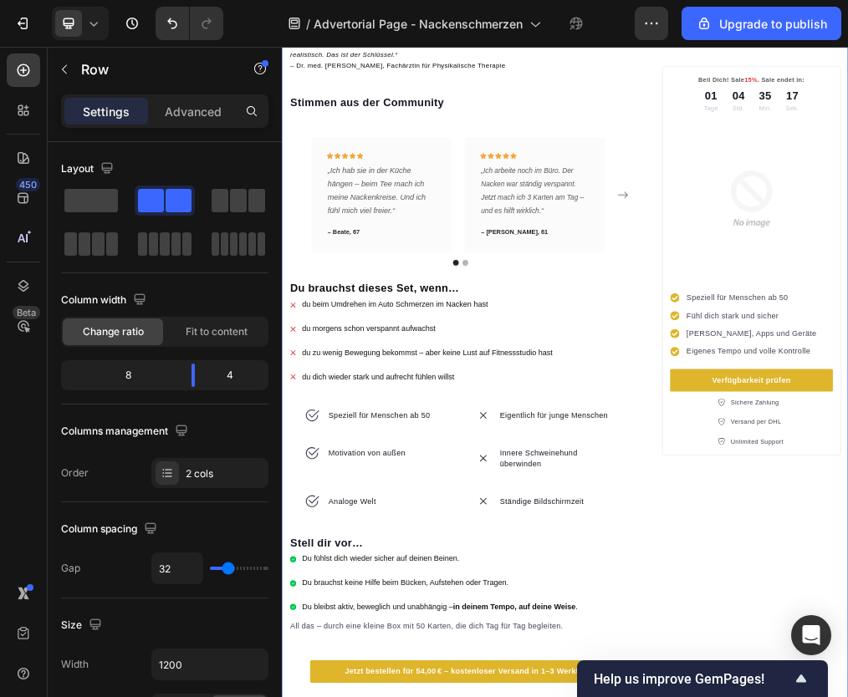
click at [284, 679] on div "⁠⁠⁠⁠⁠⁠⁠ “Wie mir ein einfacher Trick geholfen hat, meine Nackenschmerzen zu lin…" at bounding box center [784, 518] width 1004 height 5454
click at [290, 681] on div "⁠⁠⁠⁠⁠⁠⁠ “Wie mir ein einfacher Trick geholfen hat, meine Nackenschmerzen zu lin…" at bounding box center [784, 518] width 1004 height 5454
click at [299, 682] on div "Speziell für Menschen ab 50" at bounding box center [446, 700] width 304 height 67
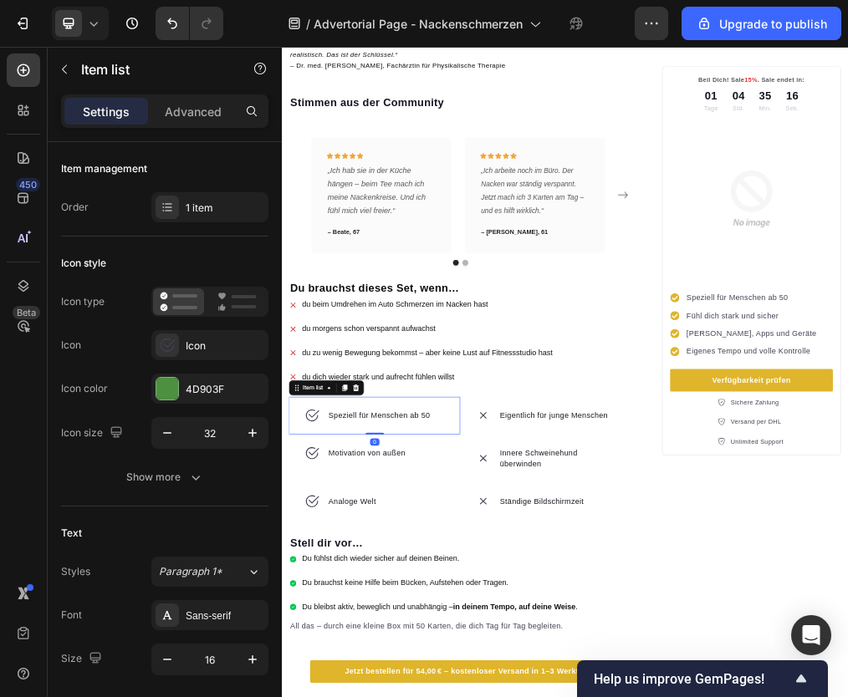
click at [300, 683] on div "Speziell für Menschen ab 50" at bounding box center [446, 700] width 304 height 67
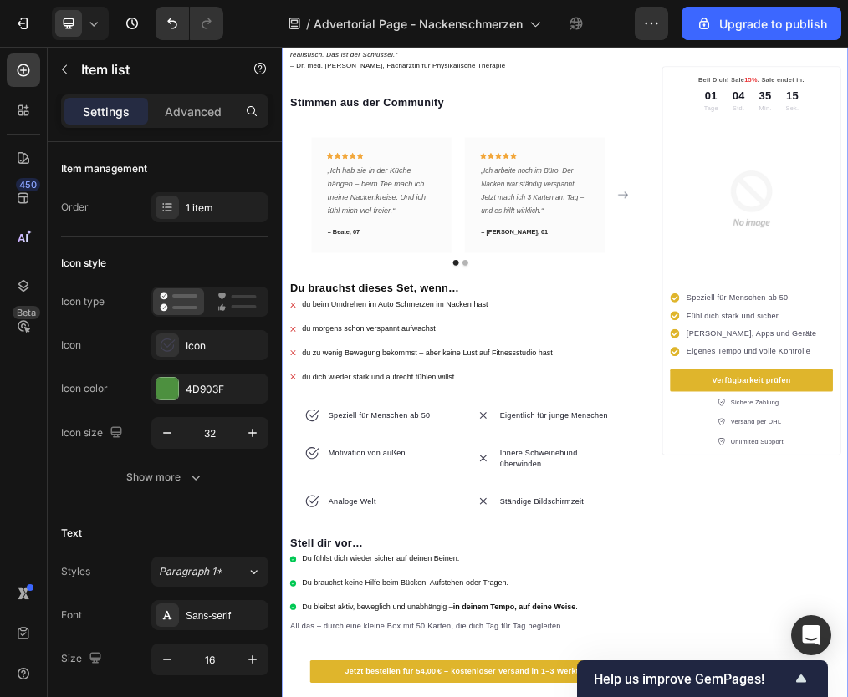
click at [292, 682] on div "⁠⁠⁠⁠⁠⁠⁠ “Wie mir ein einfacher Trick geholfen hat, meine Nackenschmerzen zu lin…" at bounding box center [784, 518] width 1004 height 5454
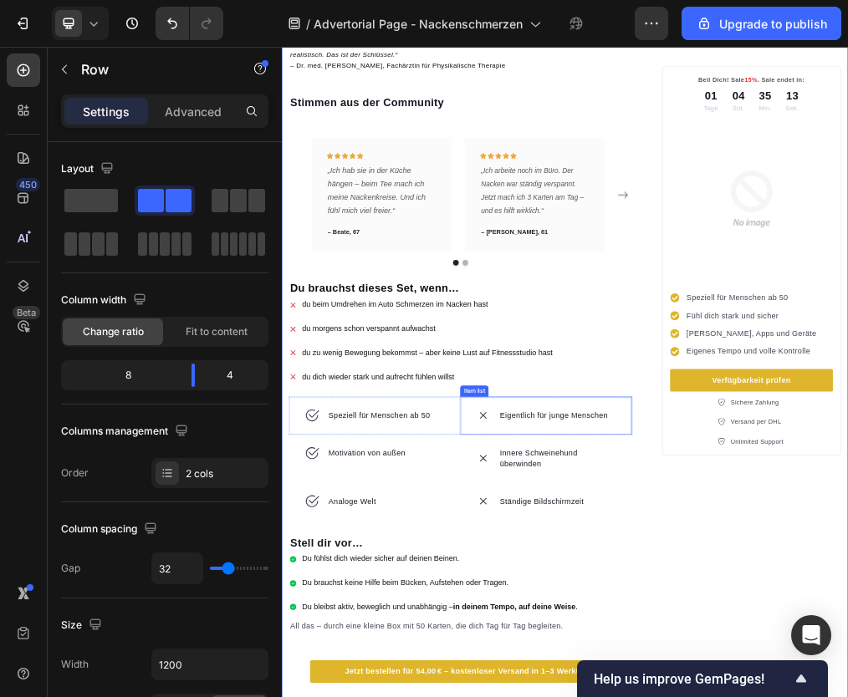
click at [667, 690] on p "Eigentlich für junge Menschen" at bounding box center [763, 700] width 192 height 20
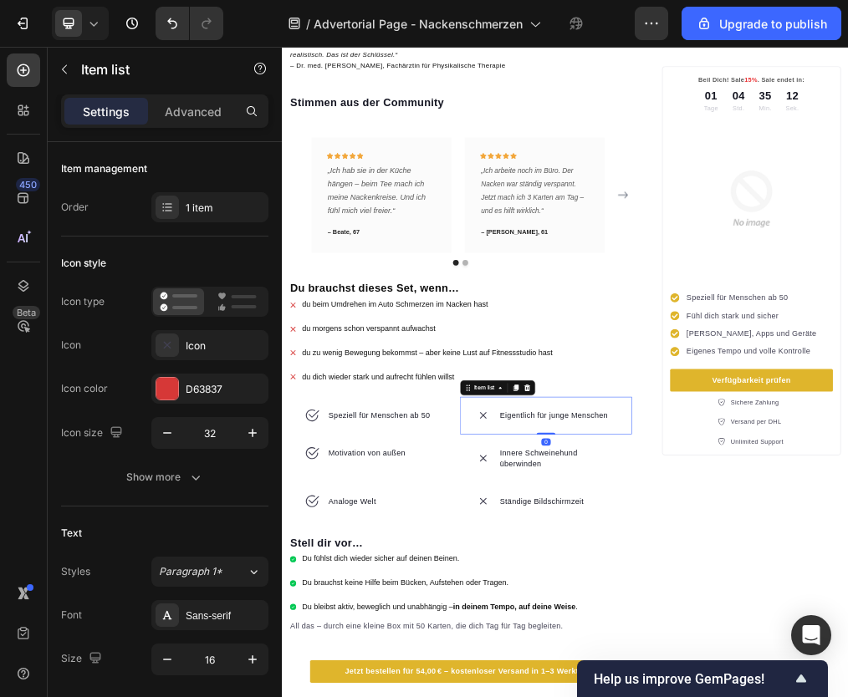
click at [724, 643] on div "Item list" at bounding box center [664, 650] width 133 height 27
click at [719, 644] on icon at bounding box center [716, 650] width 13 height 13
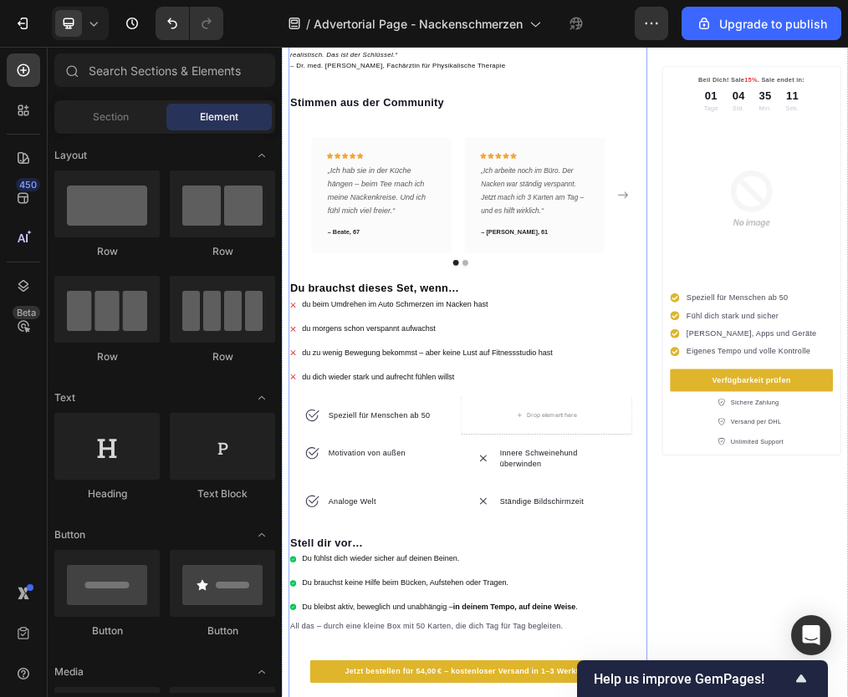
click at [504, 667] on div "Speziell für Menschen ab 50" at bounding box center [446, 700] width 304 height 67
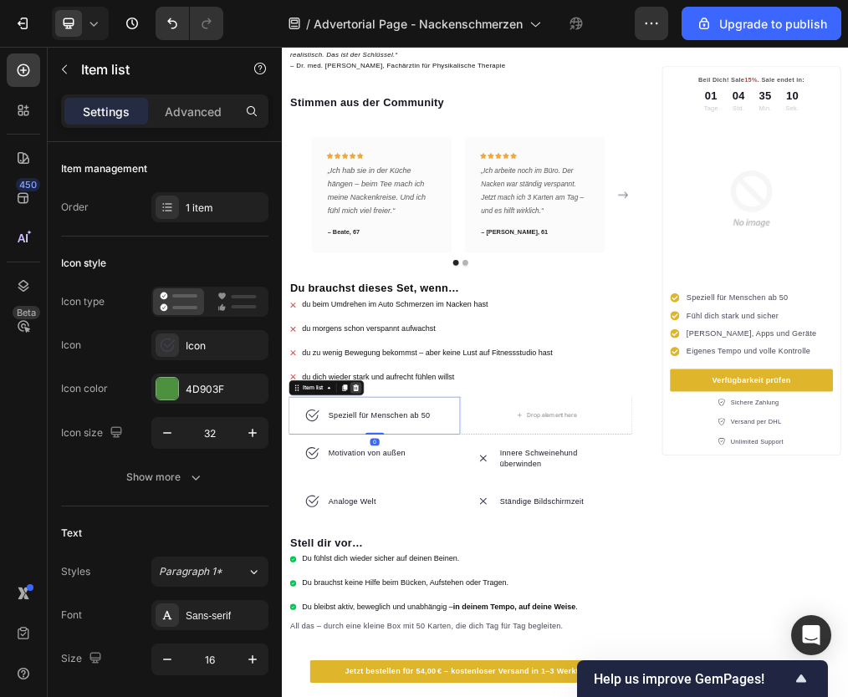
click at [419, 644] on icon at bounding box center [412, 650] width 13 height 13
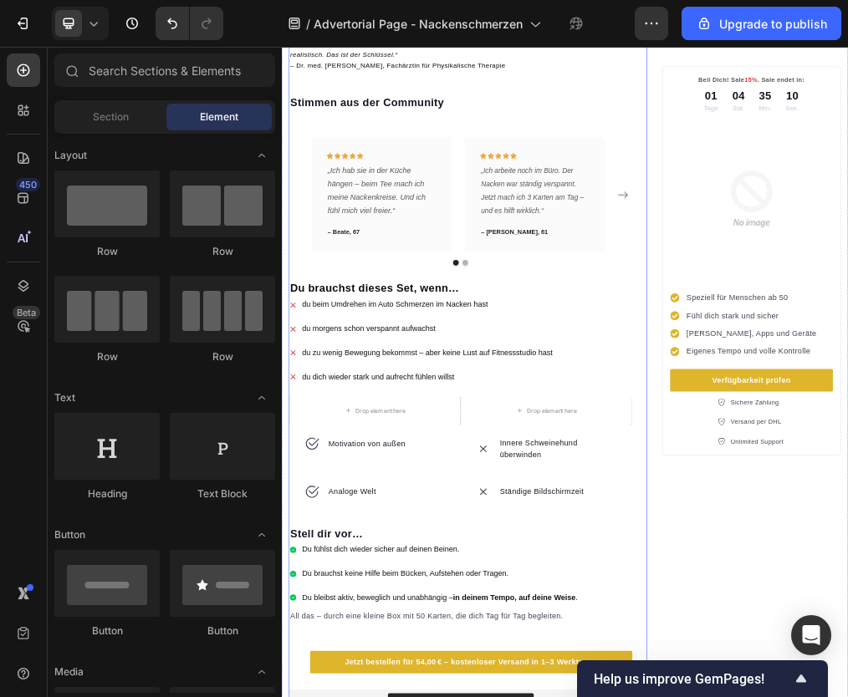
click at [418, 667] on div "Drop element here" at bounding box center [446, 692] width 304 height 50
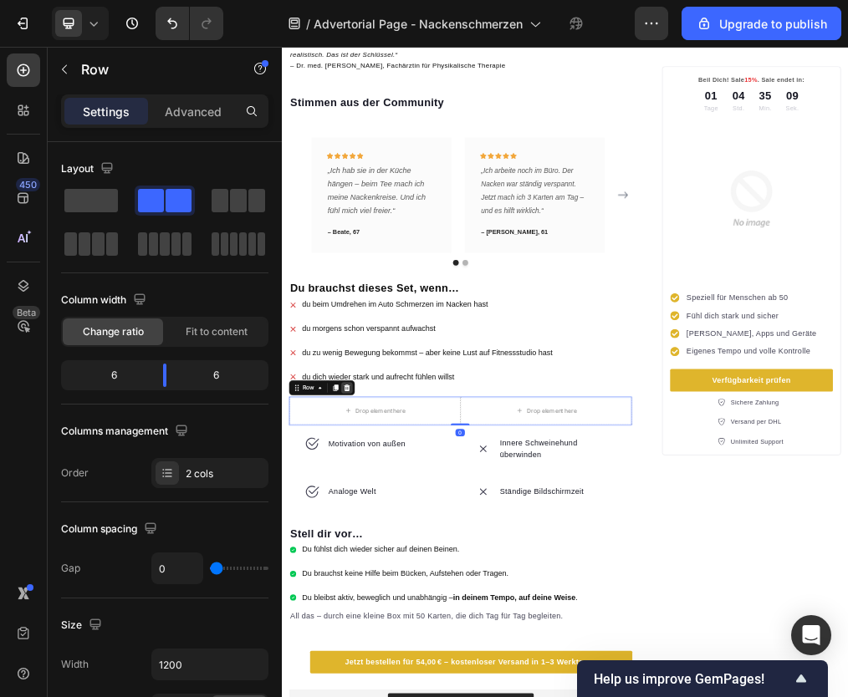
click at [392, 644] on icon at bounding box center [397, 650] width 13 height 13
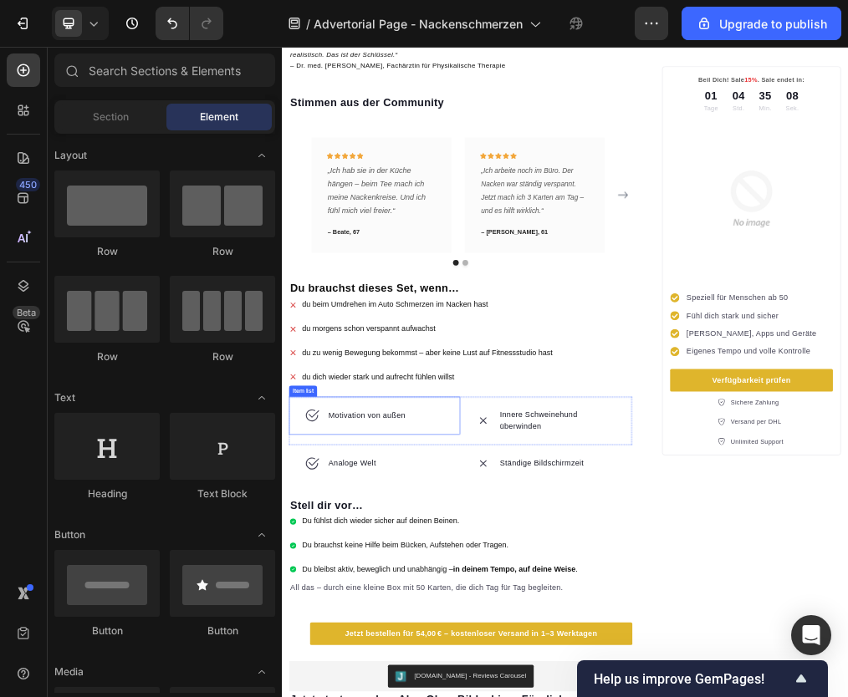
click at [391, 667] on div "Motivation von außen" at bounding box center [446, 700] width 304 height 67
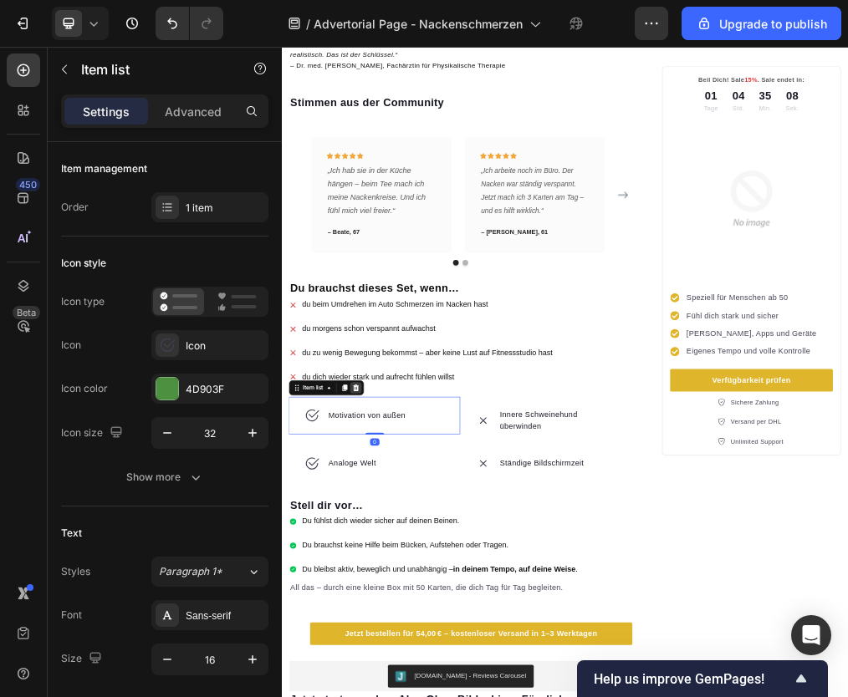
click at [416, 644] on icon at bounding box center [413, 650] width 11 height 12
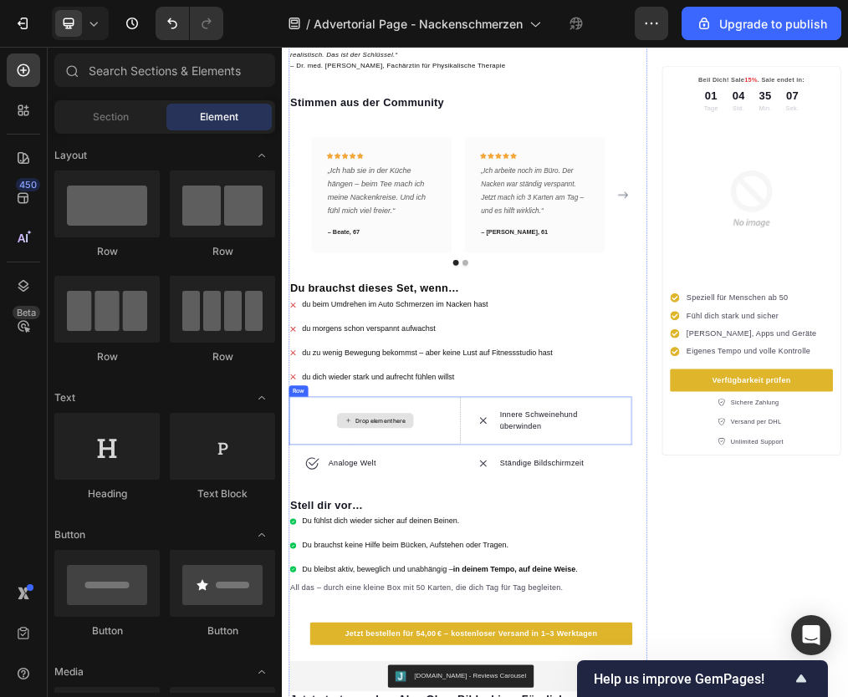
click at [408, 675] on div "Drop element here" at bounding box center [446, 709] width 304 height 85
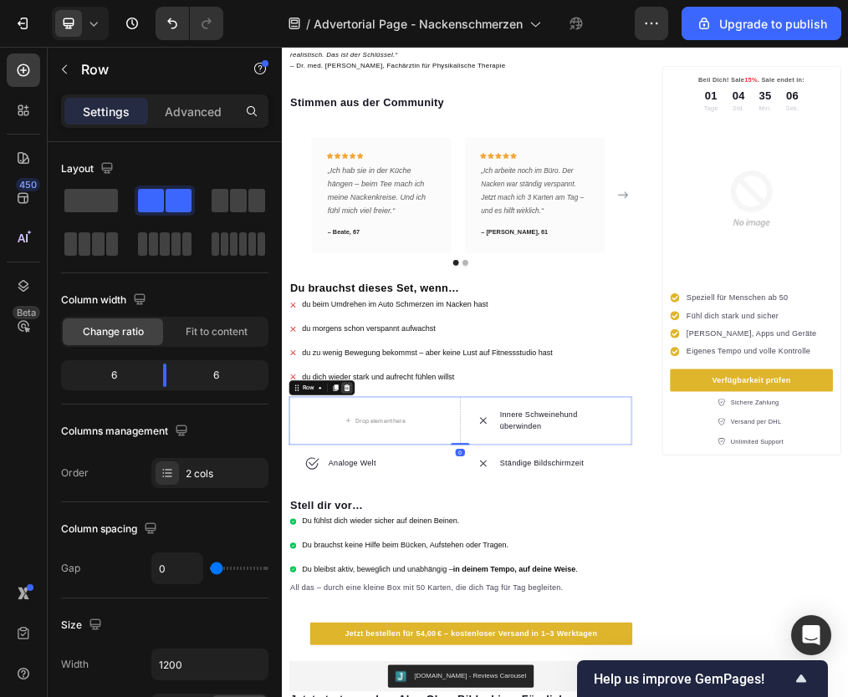
click at [405, 643] on div at bounding box center [397, 651] width 20 height 20
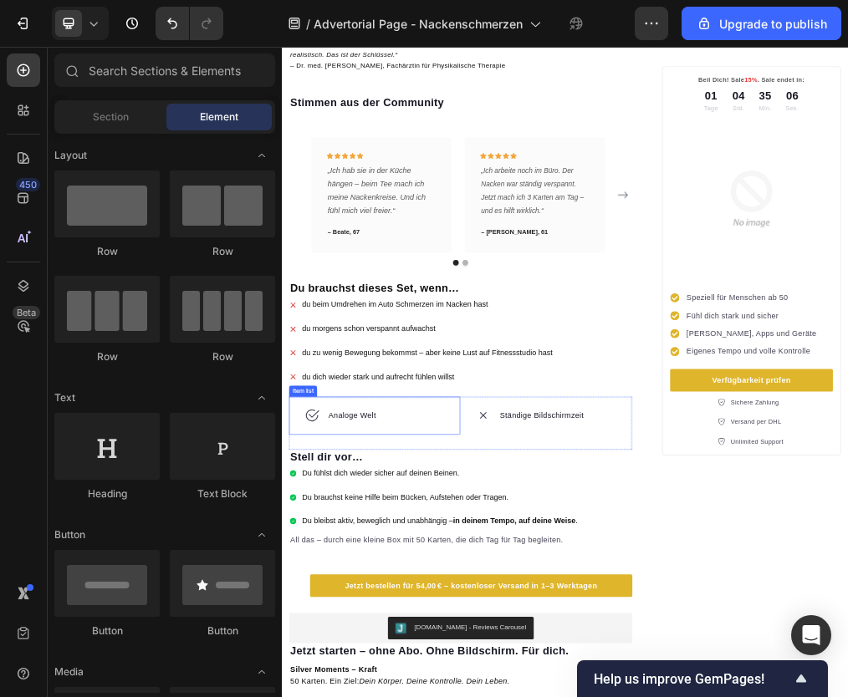
click at [402, 697] on p "Analoge Welt" at bounding box center [406, 700] width 84 height 20
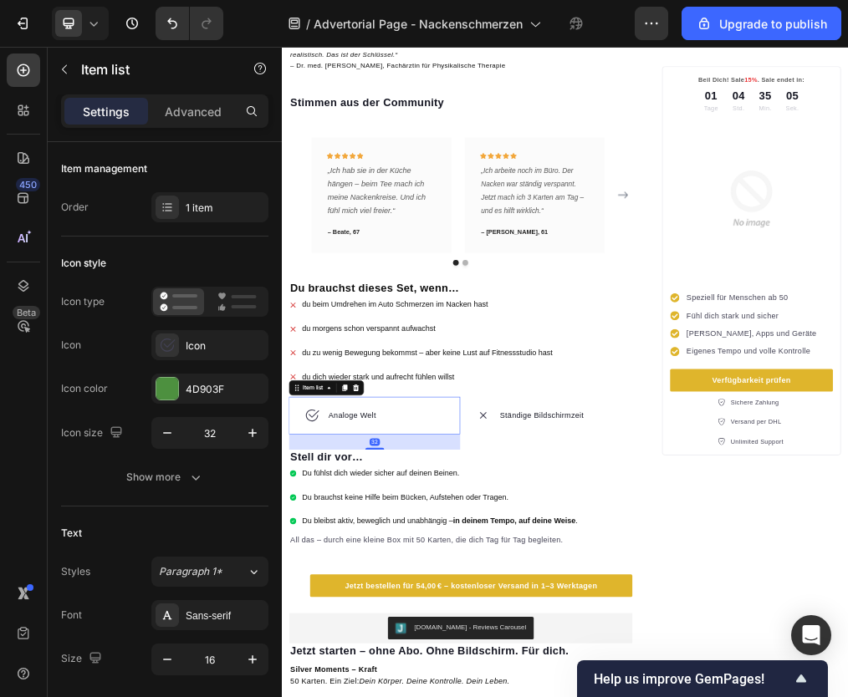
click at [426, 646] on div "Item list" at bounding box center [360, 650] width 133 height 27
click at [413, 644] on icon at bounding box center [413, 650] width 11 height 12
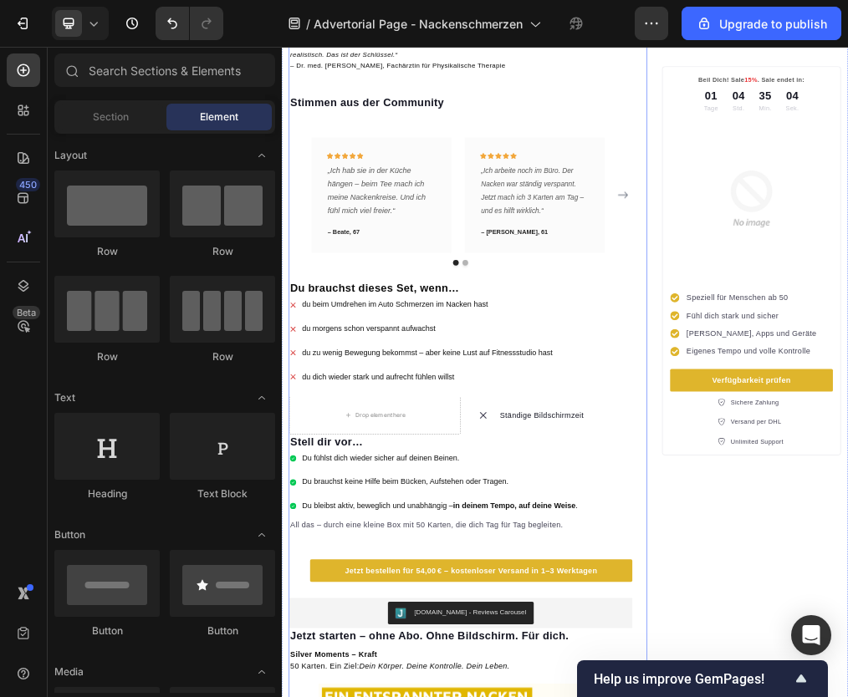
click at [415, 655] on div "⁠⁠⁠⁠⁠⁠⁠ “Wie mir ein einfacher Trick geholfen hat, meine Nackenschmerzen zu lin…" at bounding box center [598, 428] width 608 height 5275
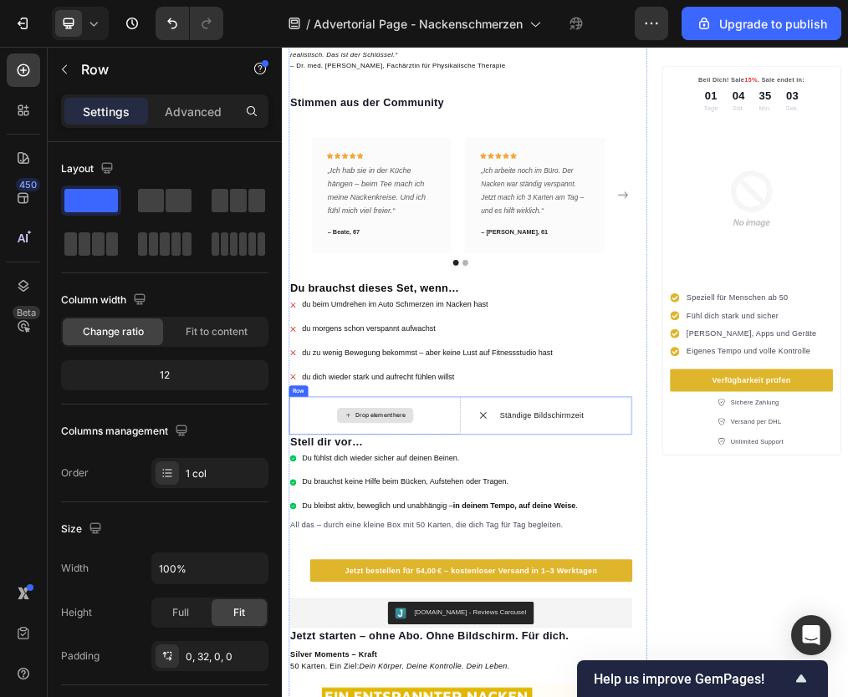
click at [411, 667] on div "Drop element here" at bounding box center [446, 700] width 304 height 67
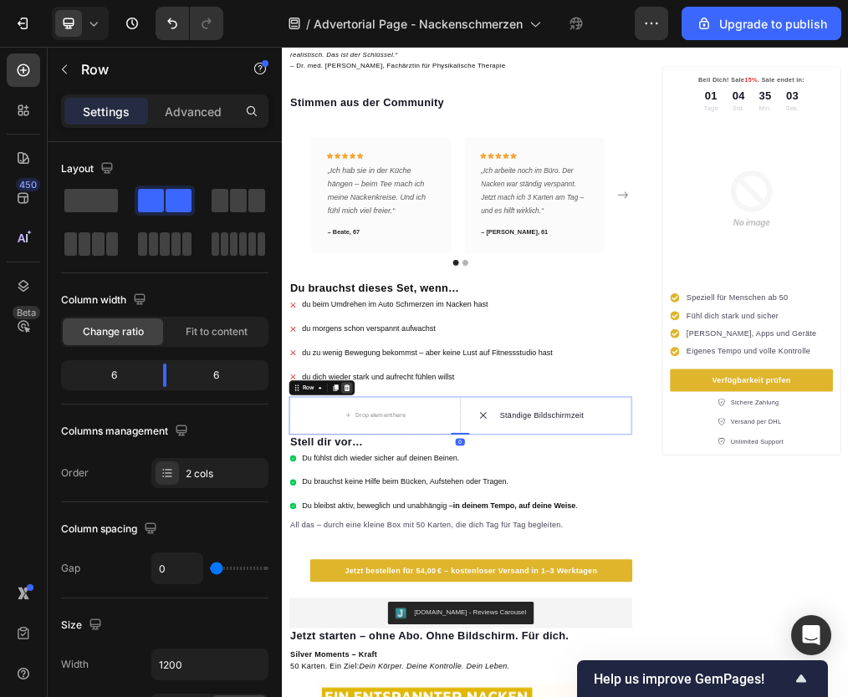
click at [400, 644] on icon at bounding box center [397, 650] width 11 height 12
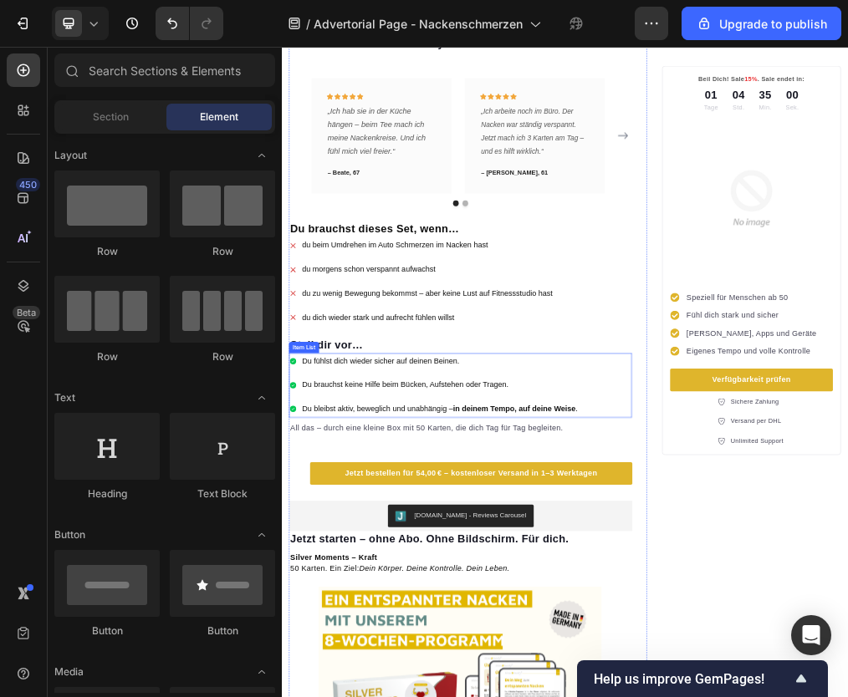
scroll to position [2512, 0]
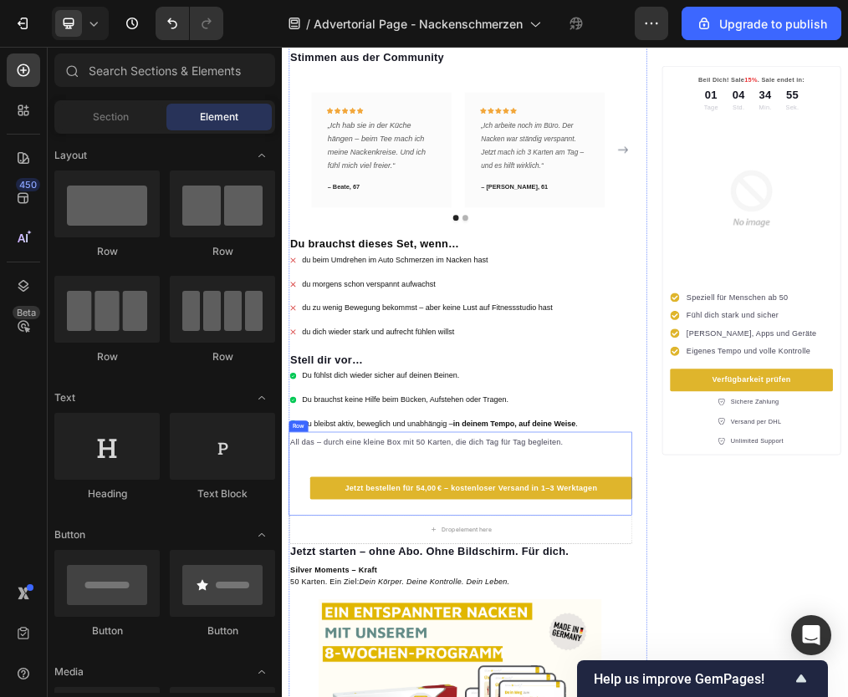
scroll to position [2383, 0]
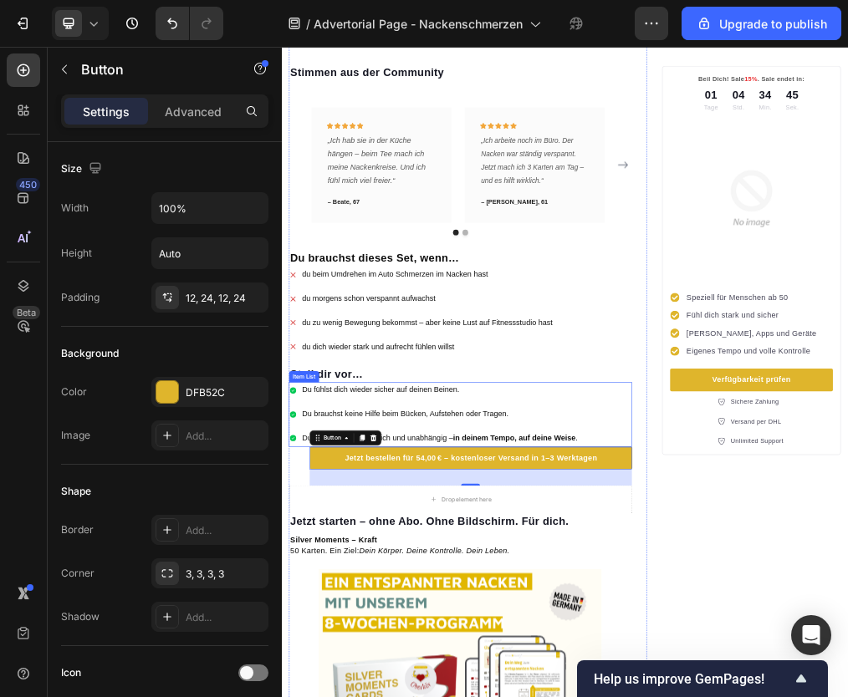
click at [564, 697] on div "Du fühlst dich wieder sicher auf deinen Beinen. Du brauchst keine Hilfe beim Bü…" at bounding box center [550, 698] width 513 height 114
click at [572, 686] on p "Du brauchst keine Hilfe beim Bücken, Aufstehen oder Tragen." at bounding box center [561, 698] width 488 height 24
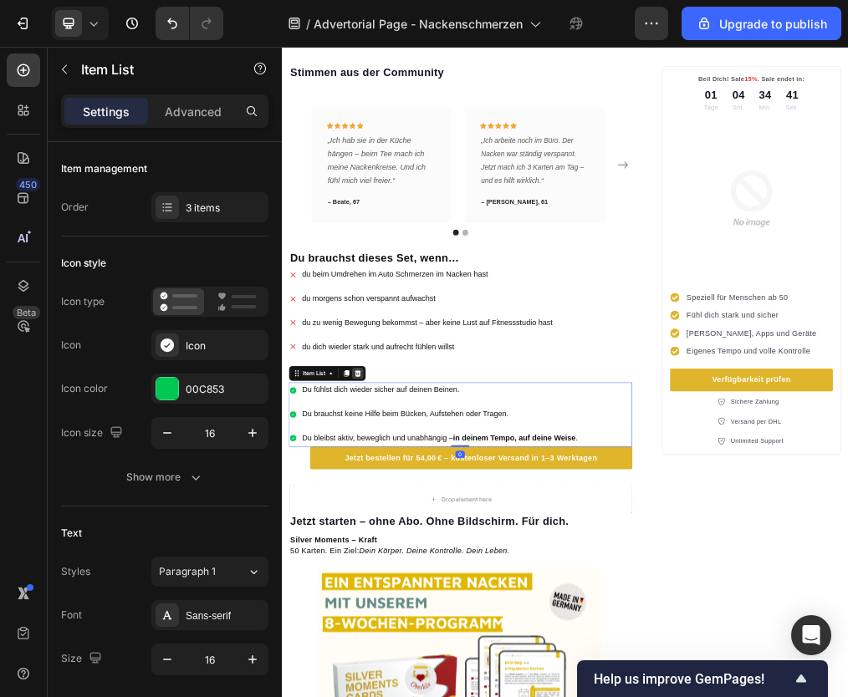
click at [419, 619] on icon at bounding box center [416, 625] width 11 height 12
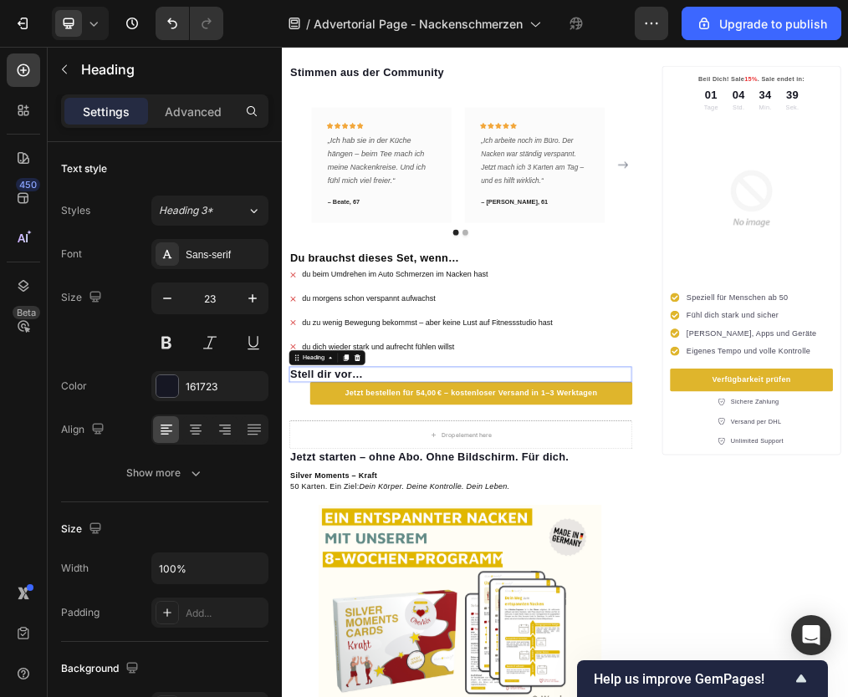
click at [398, 616] on strong "Stell dir vor…" at bounding box center [360, 626] width 129 height 22
click at [421, 590] on icon at bounding box center [415, 596] width 13 height 13
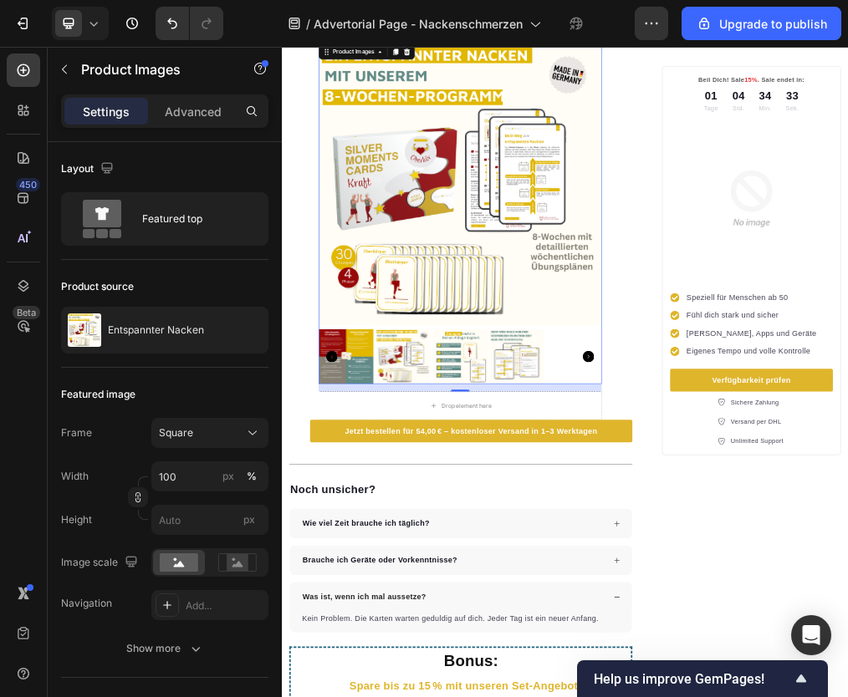
scroll to position [2865, 0]
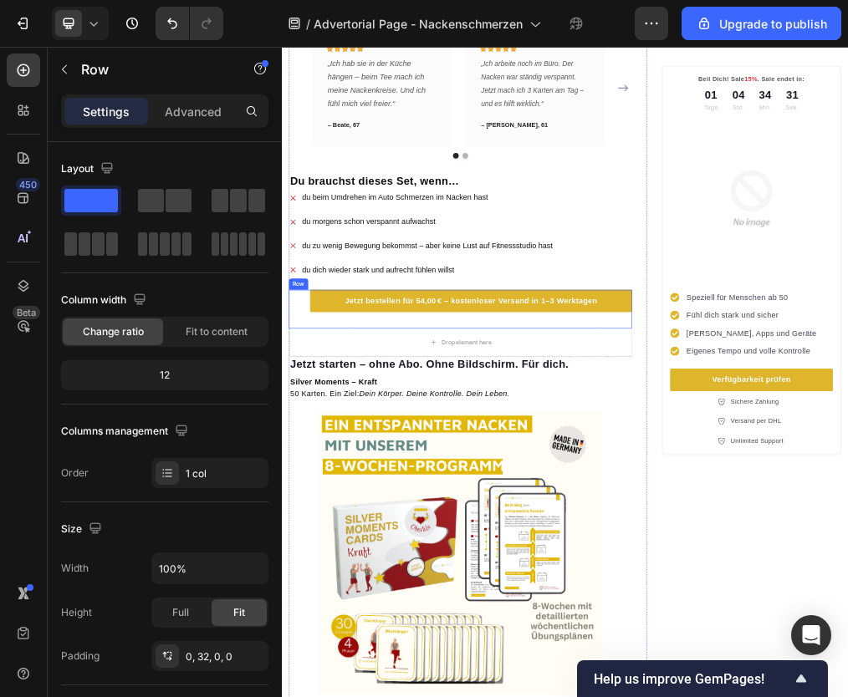
scroll to position [2519, 0]
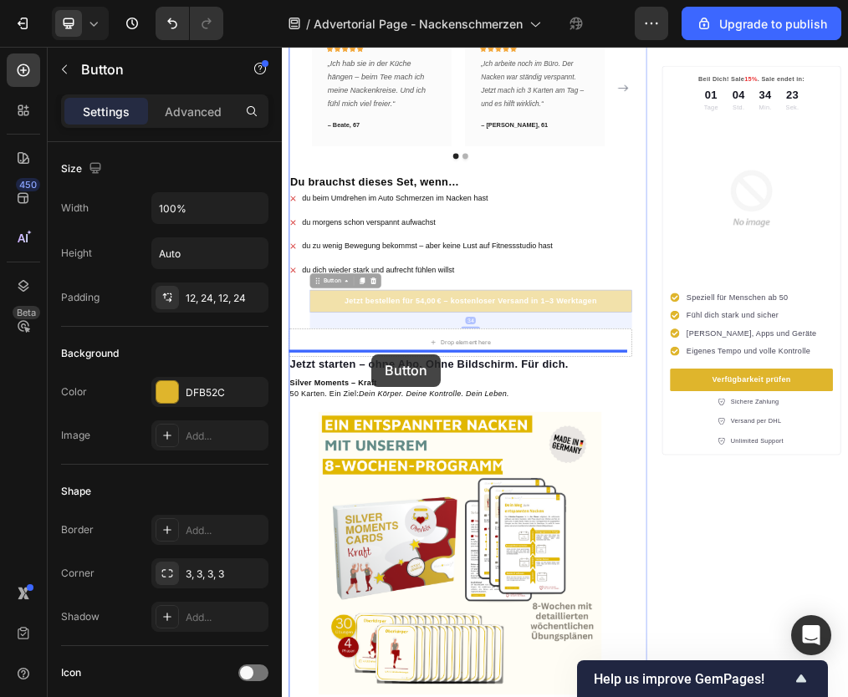
drag, startPoint x: 434, startPoint y: 473, endPoint x: 381, endPoint y: 444, distance: 61.0
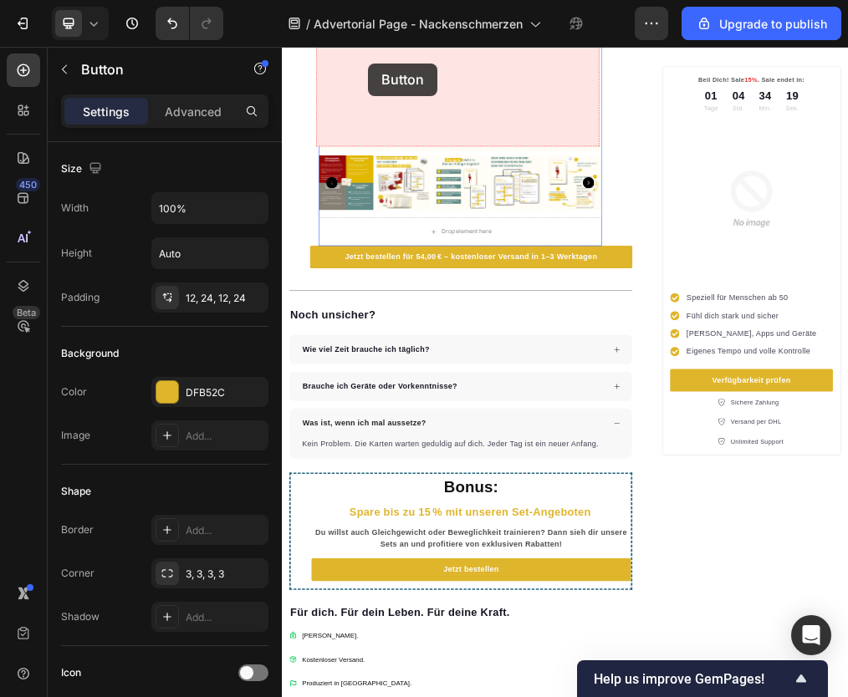
scroll to position [3479, 0]
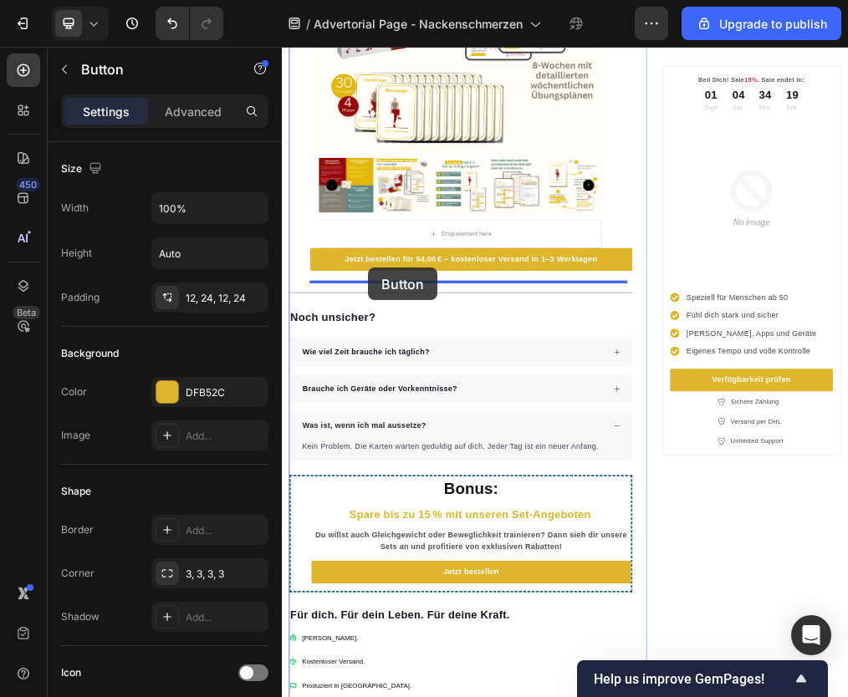
drag, startPoint x: 362, startPoint y: 531, endPoint x: 435, endPoint y: 438, distance: 117.9
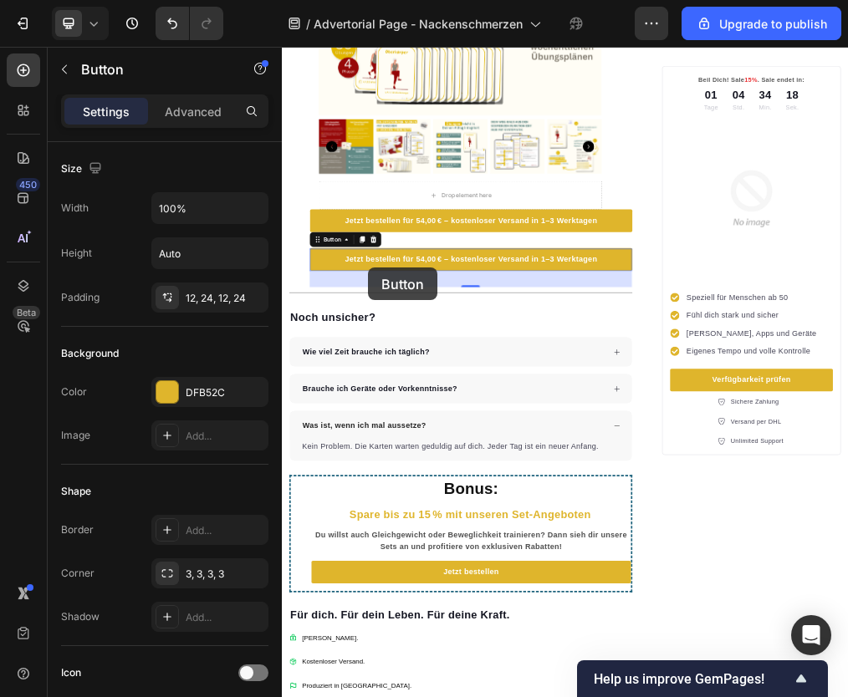
scroll to position [3410, 0]
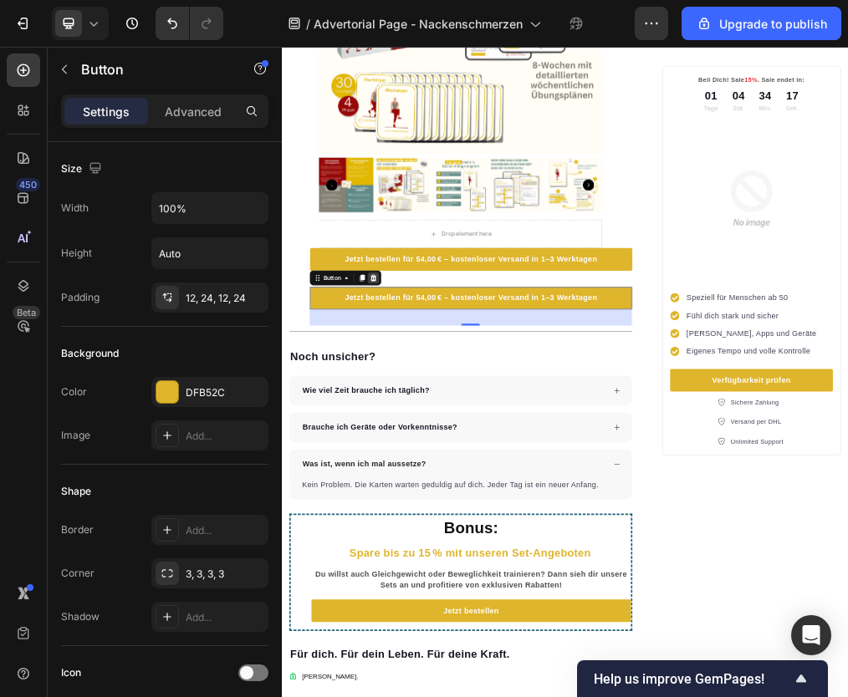
click at [448, 449] on icon at bounding box center [443, 455] width 13 height 13
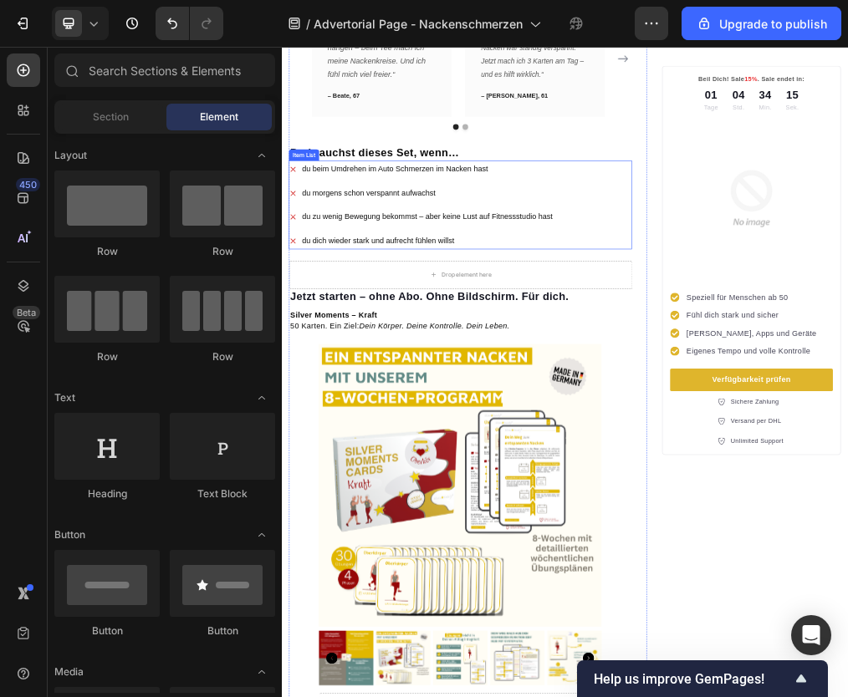
scroll to position [2559, 0]
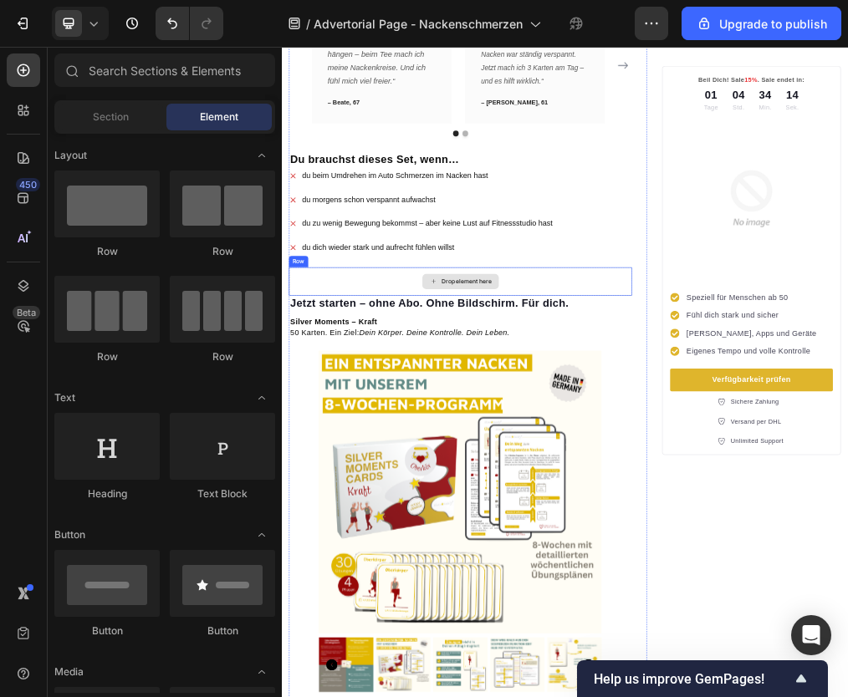
click at [382, 451] on div "Drop element here" at bounding box center [598, 462] width 608 height 50
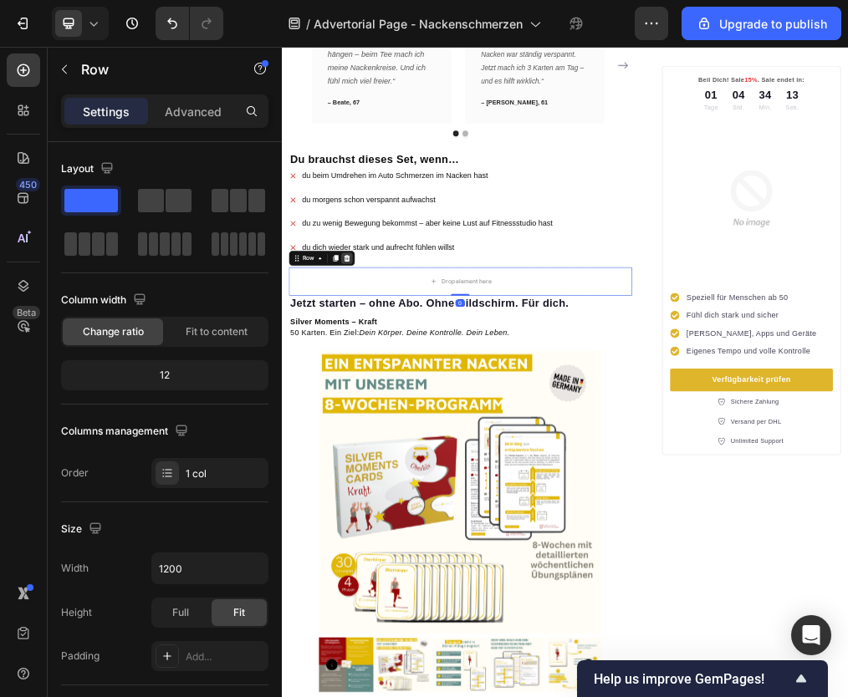
click at [401, 415] on icon at bounding box center [397, 421] width 13 height 13
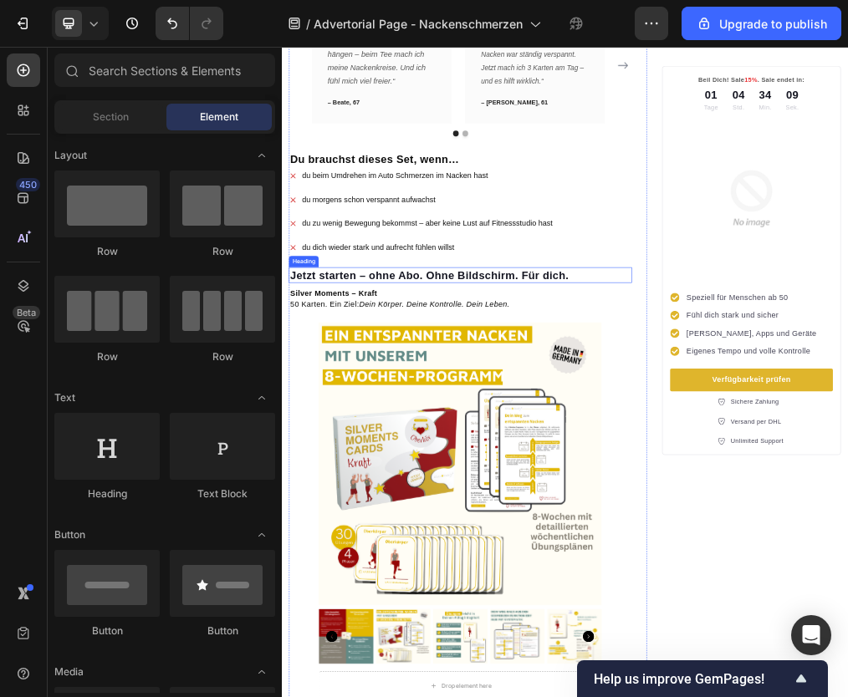
click at [370, 444] on strong "Jetzt starten – ohne Abo. Ohne Bildschirm. Für dich." at bounding box center [542, 451] width 493 height 22
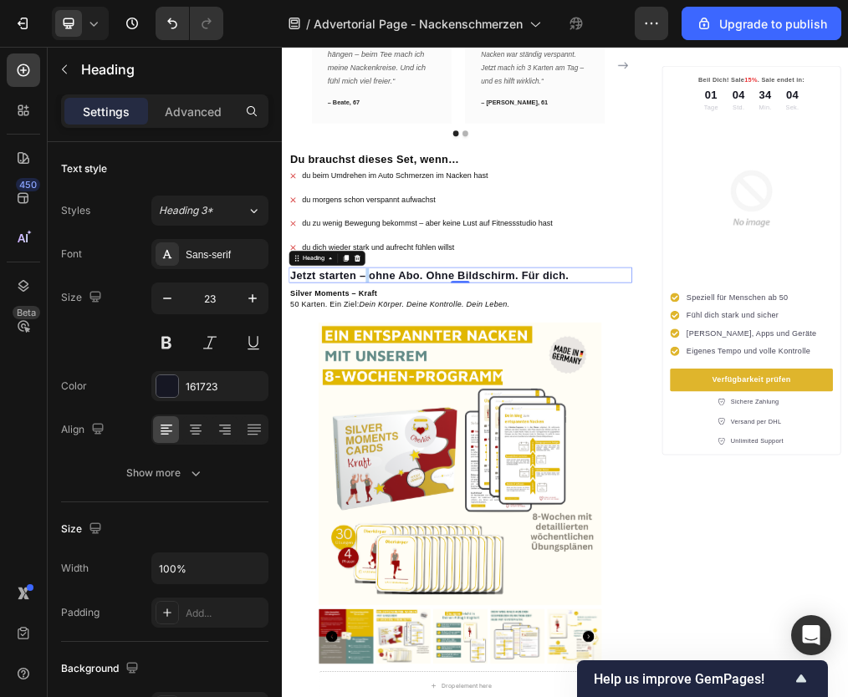
click at [431, 446] on strong "Jetzt starten – ohne Abo. Ohne Bildschirm. Für dich." at bounding box center [542, 451] width 493 height 22
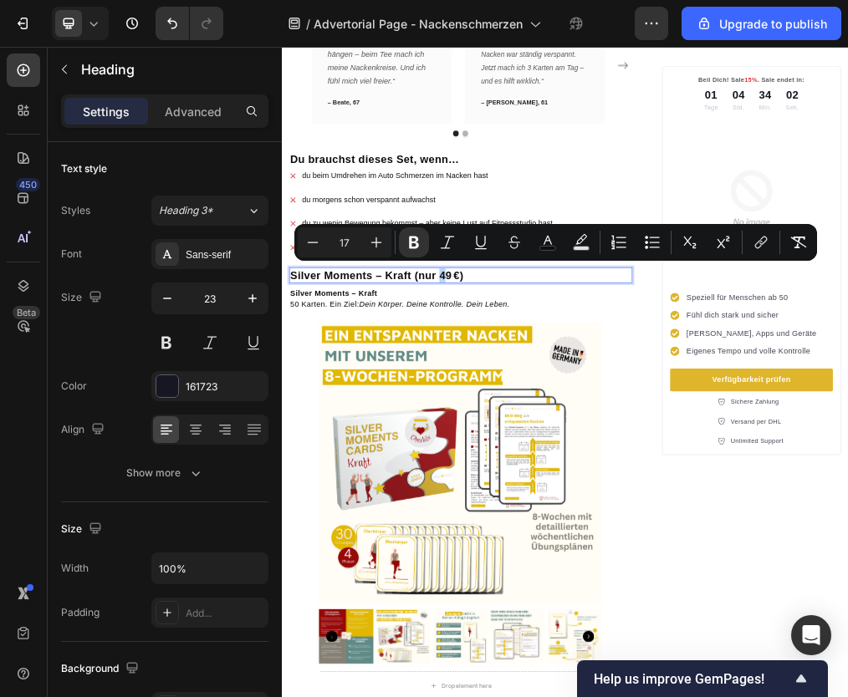
click at [572, 440] on strong "Silver Moments – Kraft (nur 49 €)" at bounding box center [449, 451] width 307 height 22
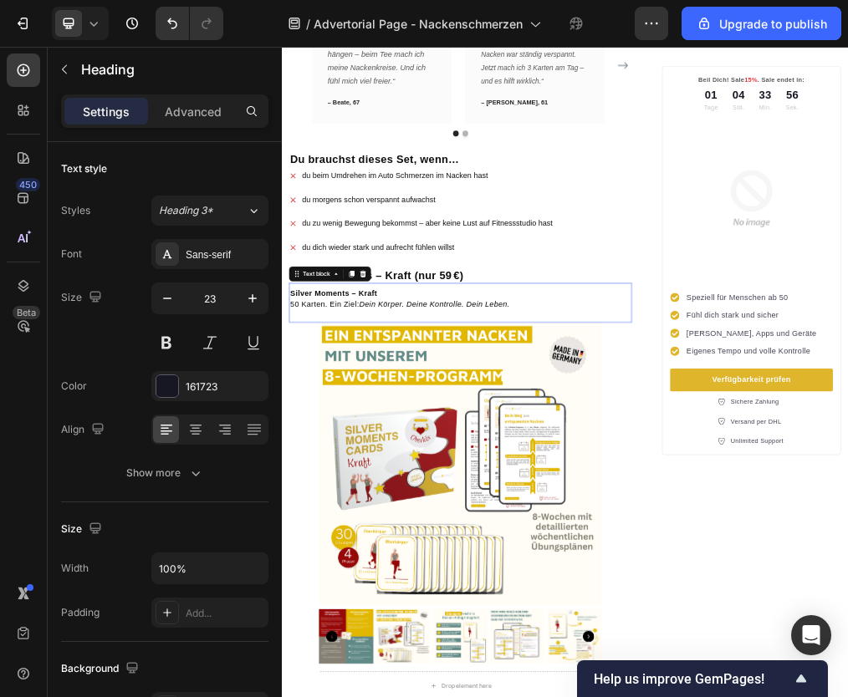
click at [367, 476] on strong "Silver Moments – Kraft" at bounding box center [373, 483] width 154 height 14
click at [421, 442] on icon at bounding box center [425, 448] width 13 height 13
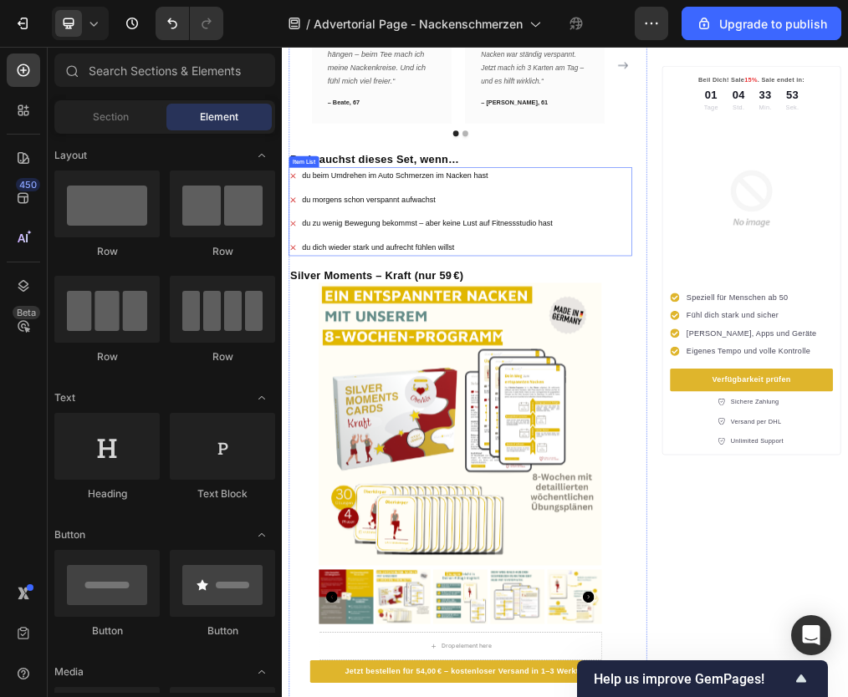
click at [395, 327] on div "du beim Umdrehen im Auto Schmerzen im Nacken hast du morgens schon verspannt au…" at bounding box center [528, 338] width 469 height 156
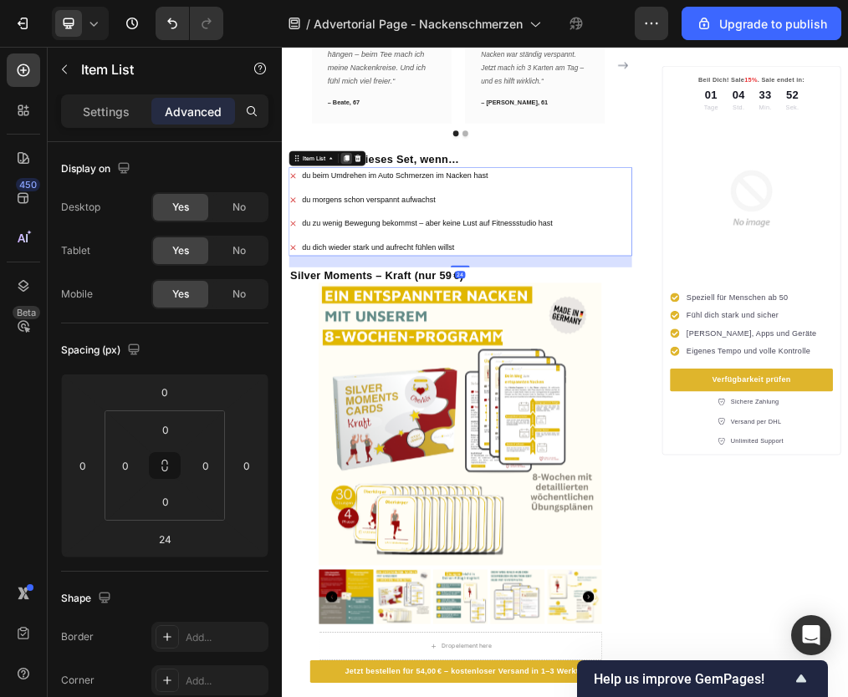
click at [394, 239] on icon at bounding box center [396, 243] width 13 height 13
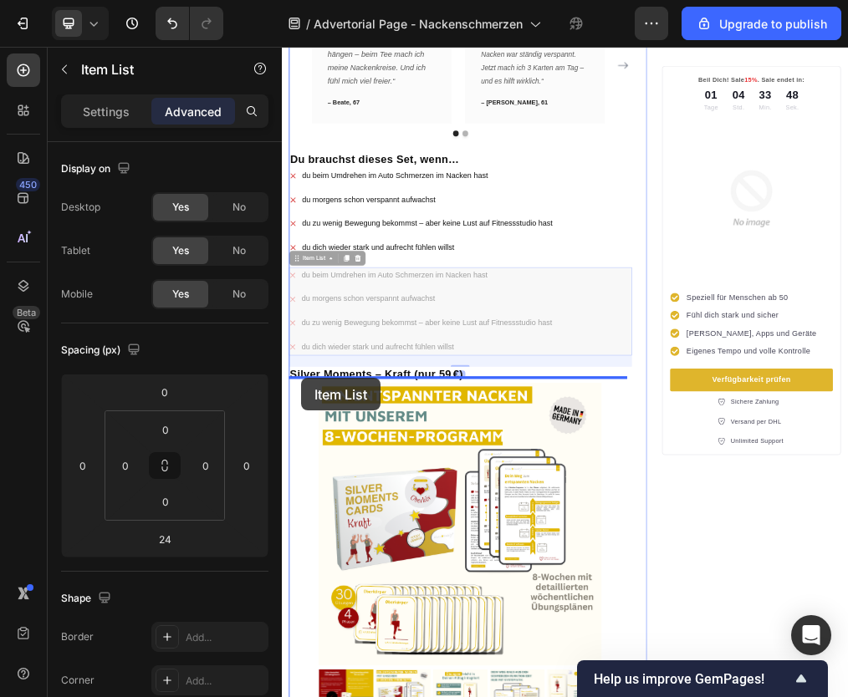
drag, startPoint x: 310, startPoint y: 418, endPoint x: 315, endPoint y: 634, distance: 215.8
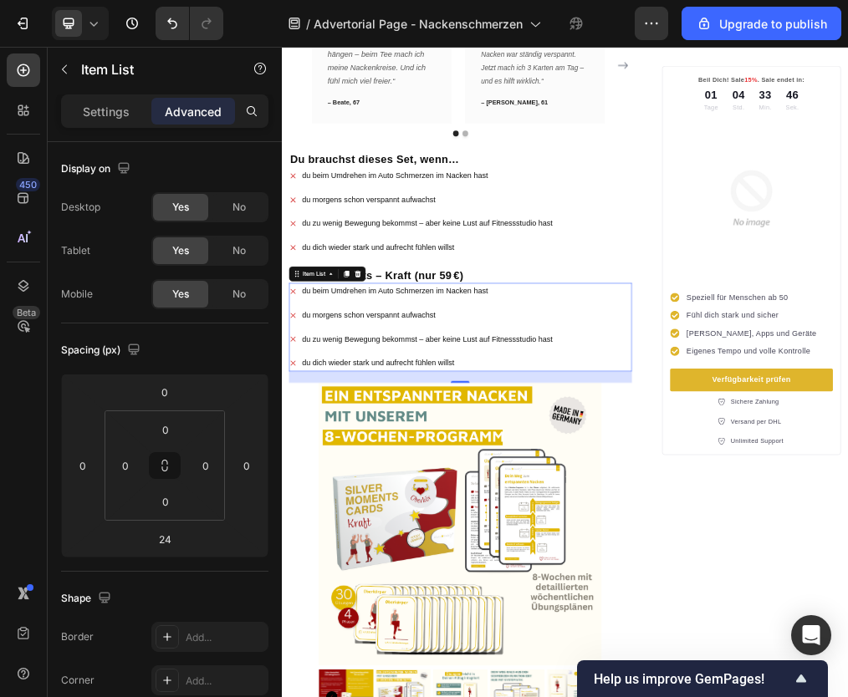
click at [361, 510] on p "du morgens schon verspannt aufwachst" at bounding box center [539, 522] width 444 height 24
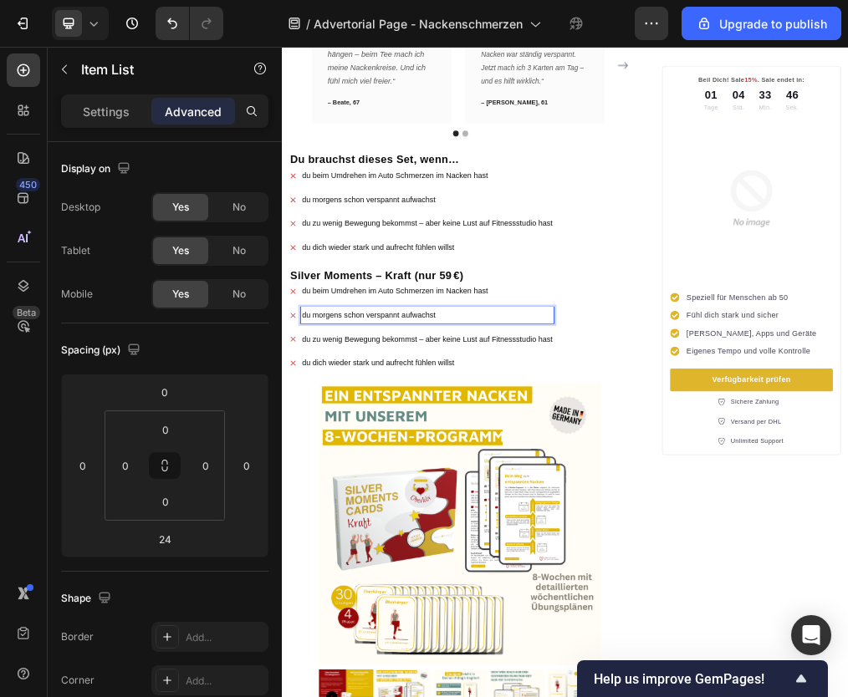
click at [335, 472] on span "du beim Umdrehen im Auto Schmerzen im Nacken hast" at bounding box center [481, 479] width 329 height 14
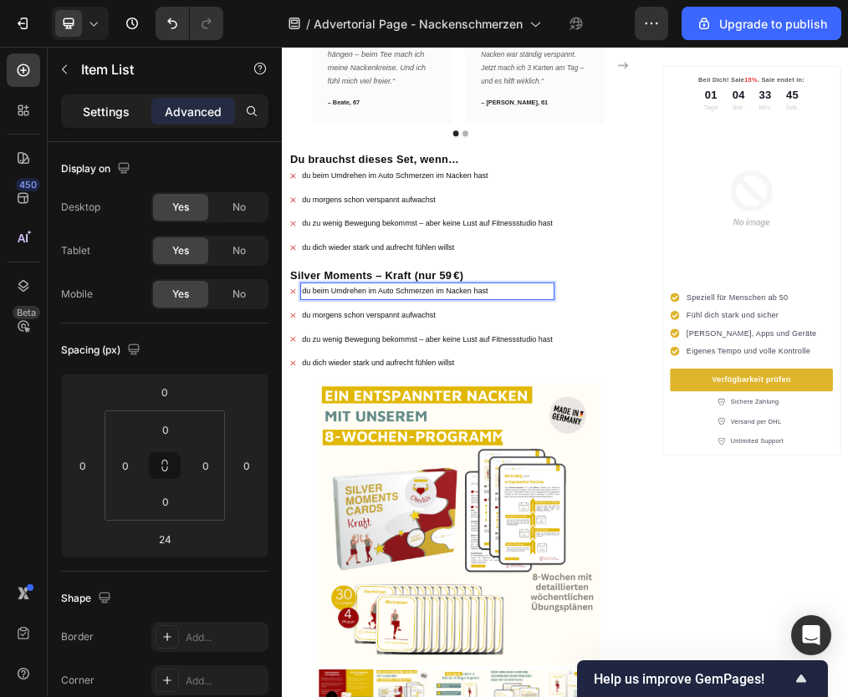
click at [120, 120] on div "Settings" at bounding box center [106, 111] width 84 height 27
type input "8"
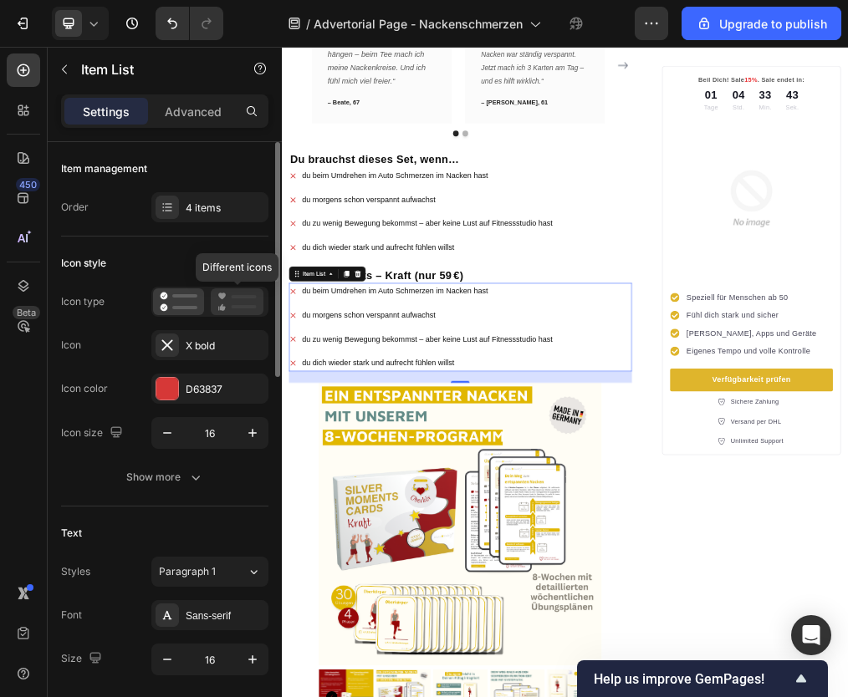
click at [227, 307] on icon at bounding box center [236, 302] width 39 height 20
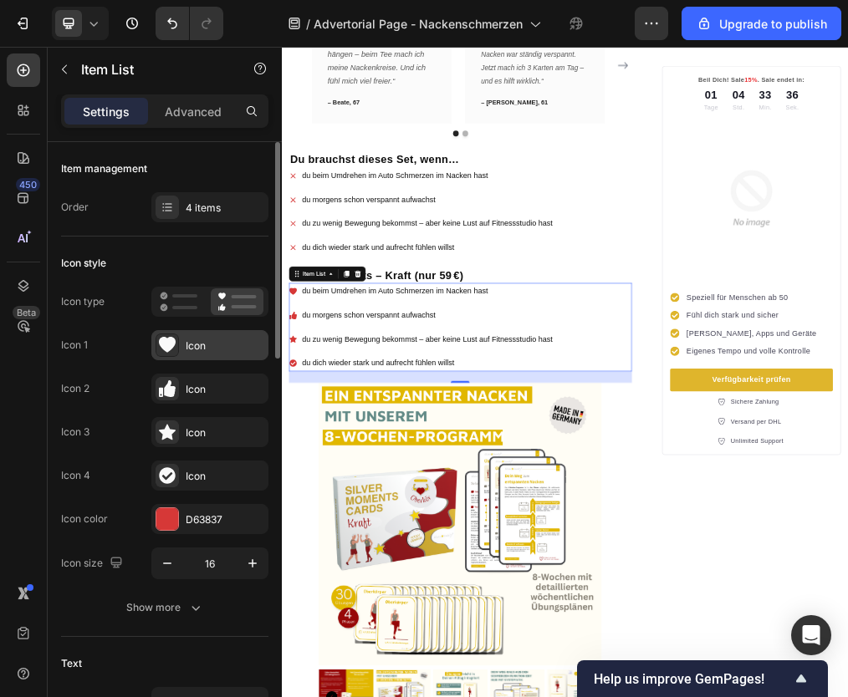
click at [165, 350] on icon at bounding box center [167, 345] width 17 height 16
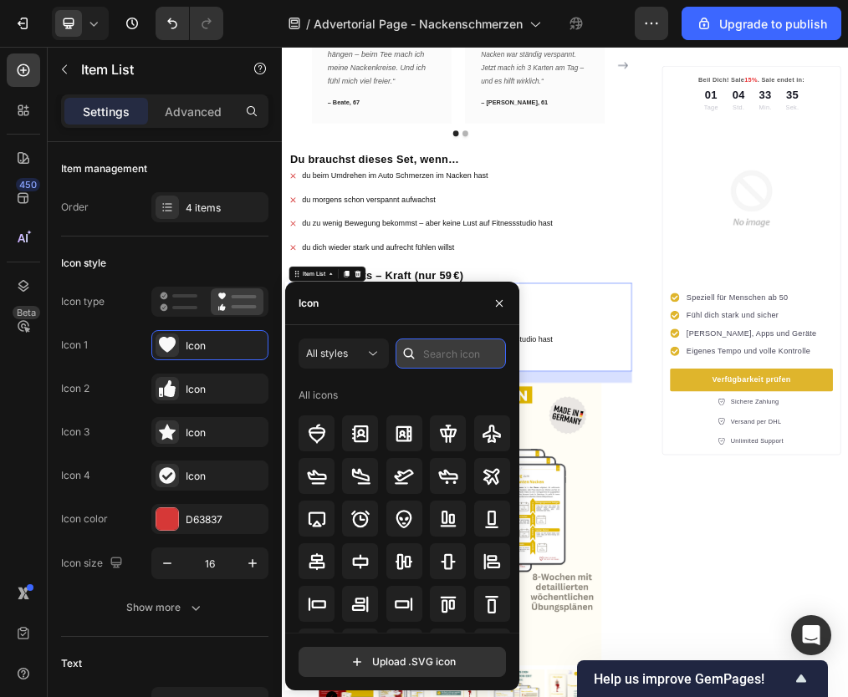
click at [437, 350] on input "text" at bounding box center [451, 354] width 110 height 30
type input "gift"
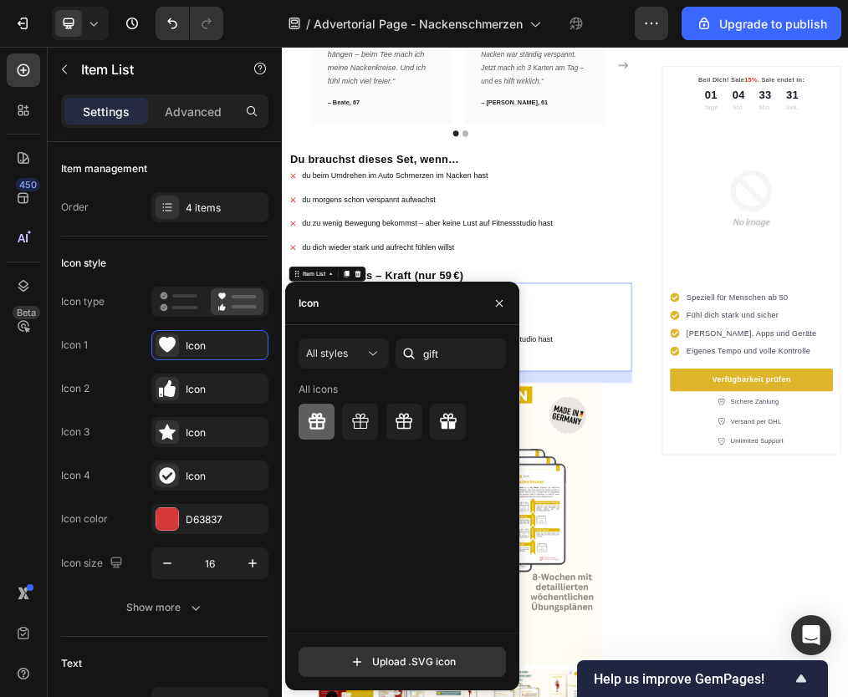
click at [321, 421] on icon at bounding box center [316, 421] width 17 height 17
click at [174, 395] on icon at bounding box center [167, 389] width 17 height 17
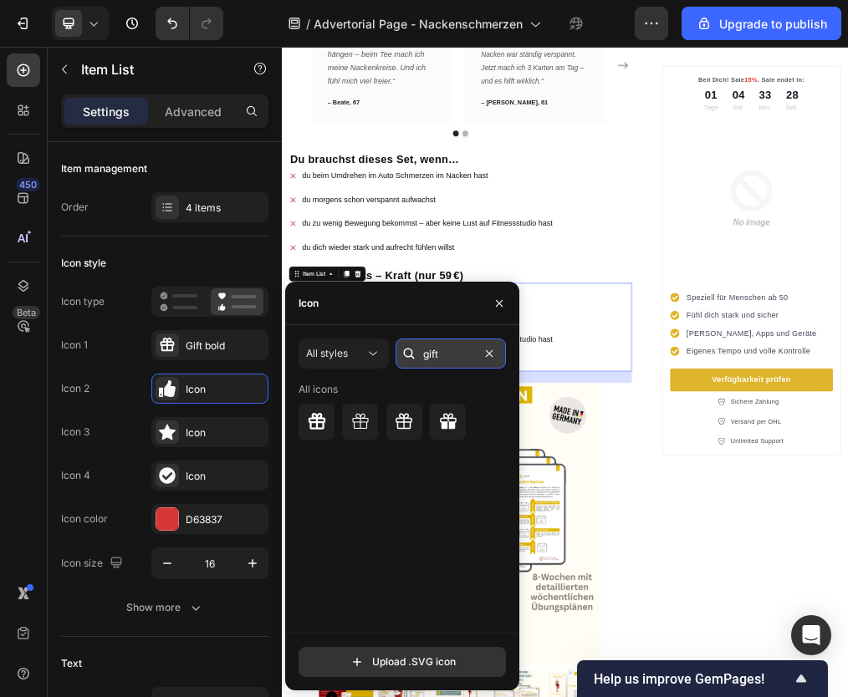
click at [436, 352] on input "gift" at bounding box center [451, 354] width 110 height 30
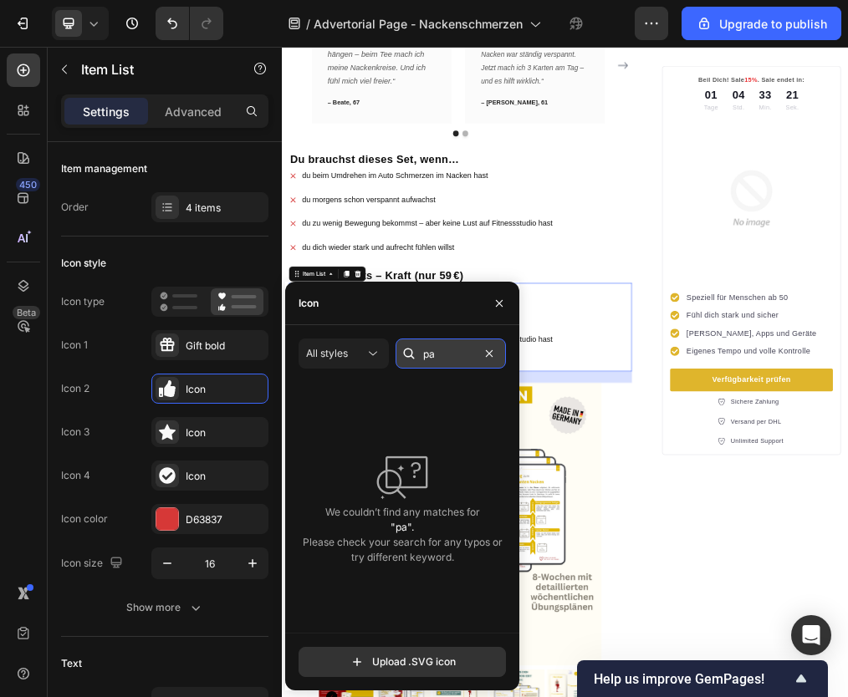
type input "p"
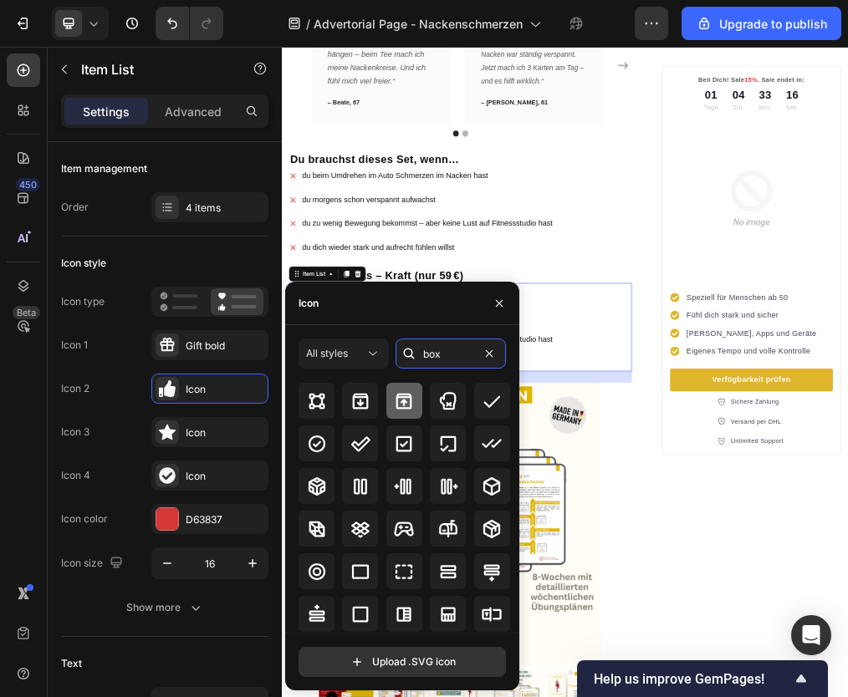
scroll to position [23, 0]
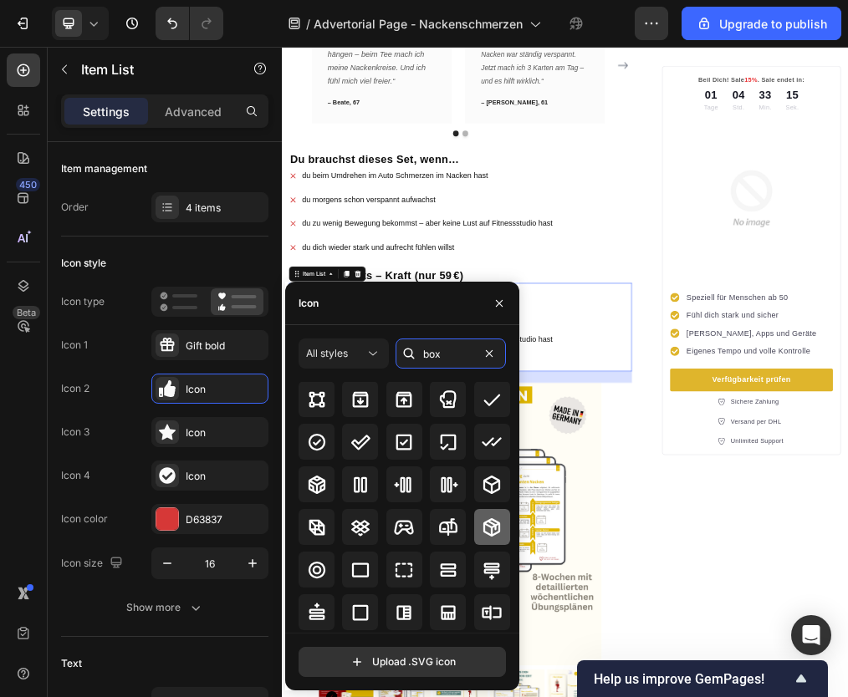
type input "box"
click at [493, 531] on icon at bounding box center [491, 527] width 17 height 18
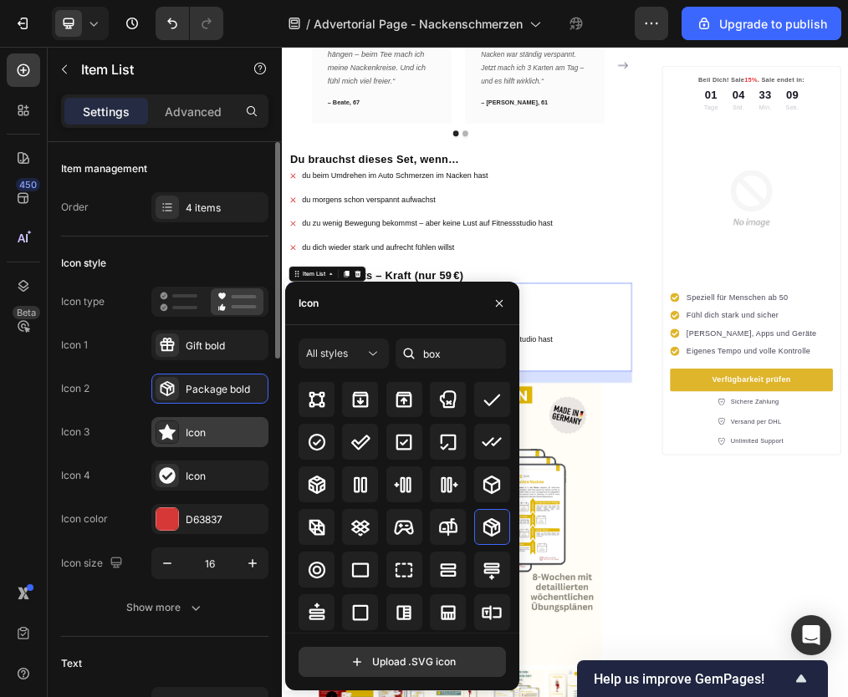
click at [166, 433] on icon at bounding box center [167, 433] width 17 height 16
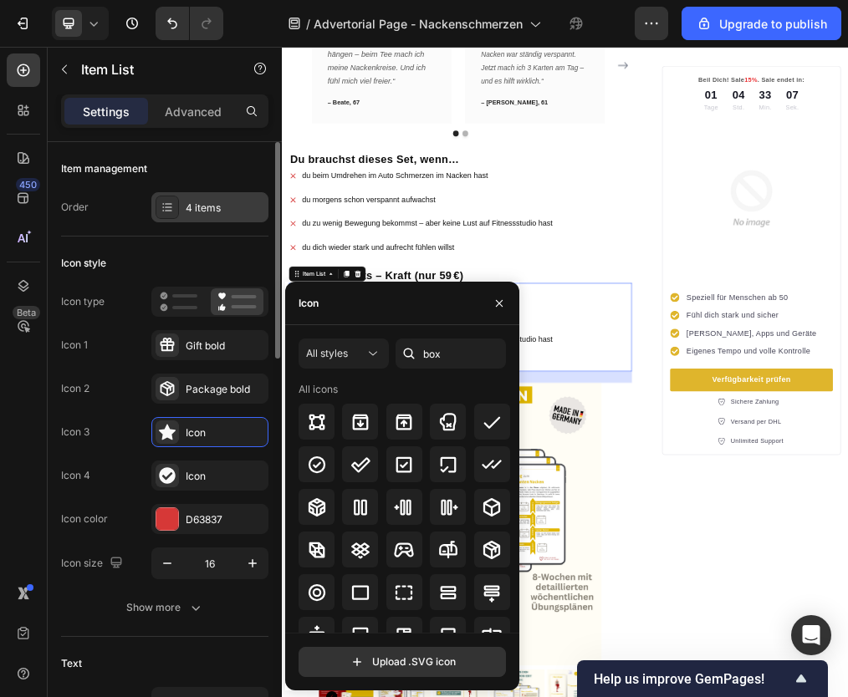
click at [211, 210] on div "4 items" at bounding box center [225, 208] width 79 height 15
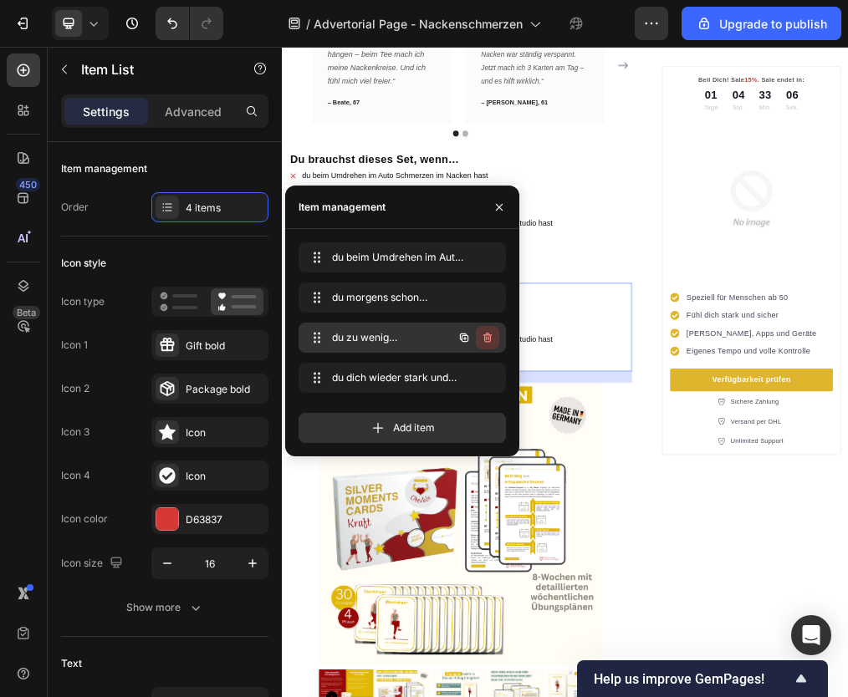
click at [486, 337] on icon "button" at bounding box center [486, 339] width 1 height 4
click at [479, 338] on div "Delete" at bounding box center [476, 337] width 31 height 15
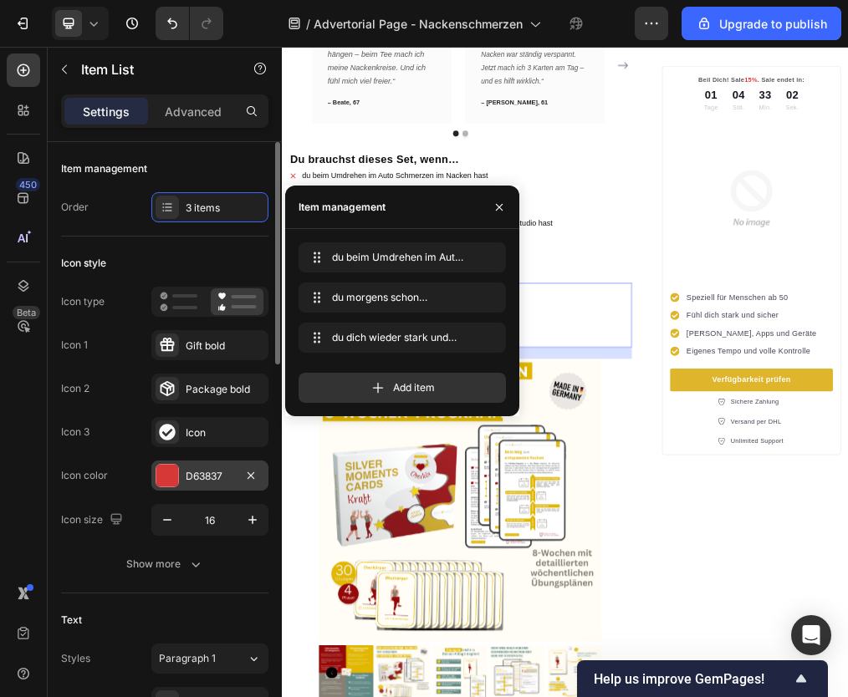
click at [168, 467] on div at bounding box center [167, 476] width 22 height 22
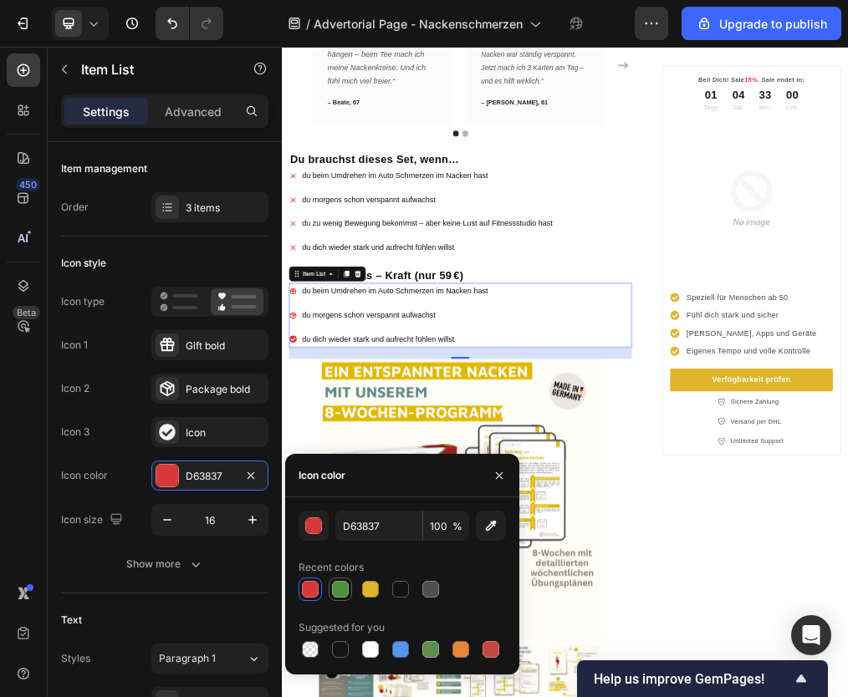
click at [339, 585] on div at bounding box center [340, 589] width 17 height 17
type input "4D903F"
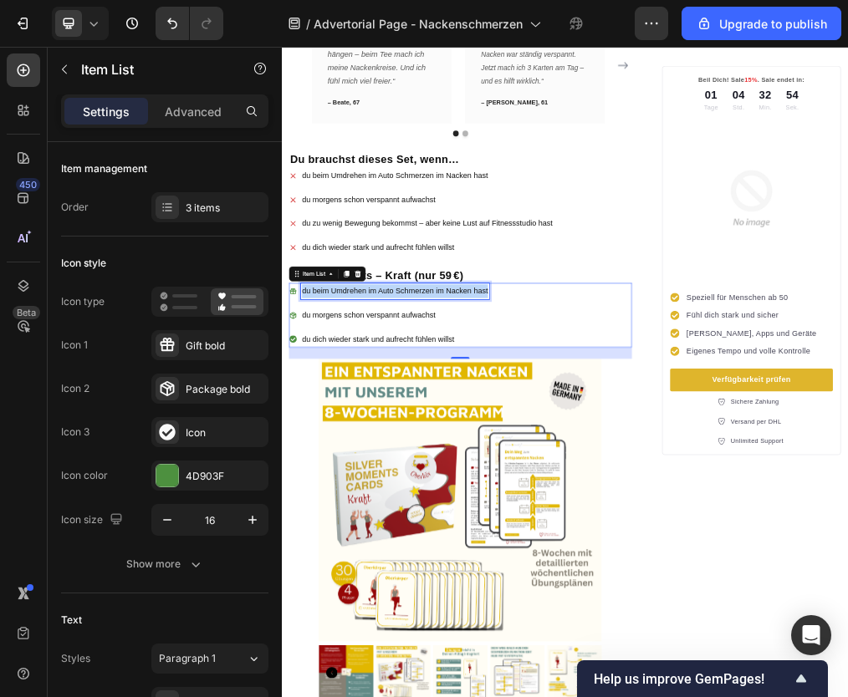
click at [389, 478] on p "du beim Umdrehen im Auto Schmerzen im Nacken hast" at bounding box center [481, 479] width 329 height 24
click at [375, 518] on span "du morgens schon verspannt aufwachst" at bounding box center [435, 521] width 237 height 14
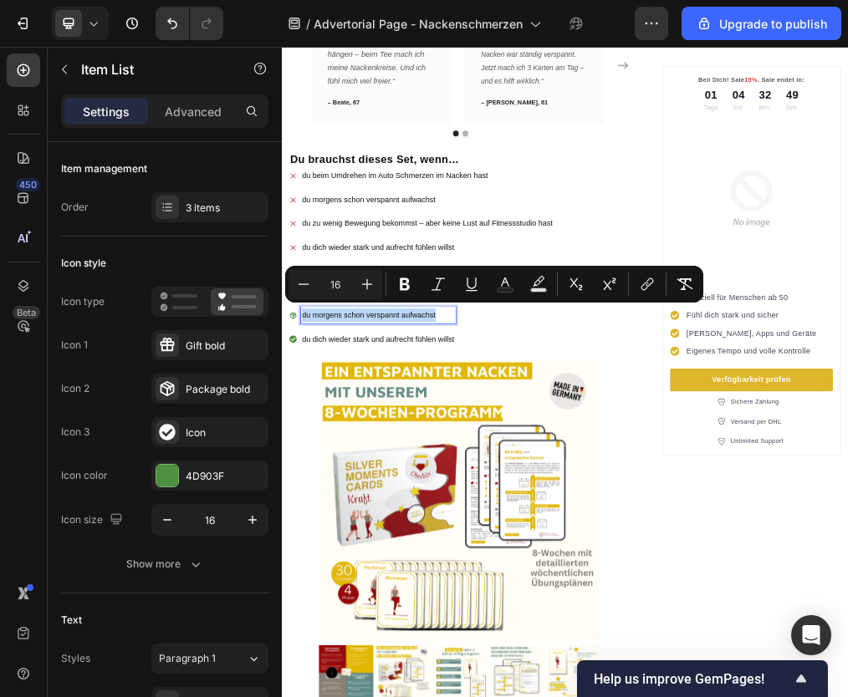
click at [375, 518] on span "du morgens schon verspannt aufwachst" at bounding box center [435, 521] width 237 height 14
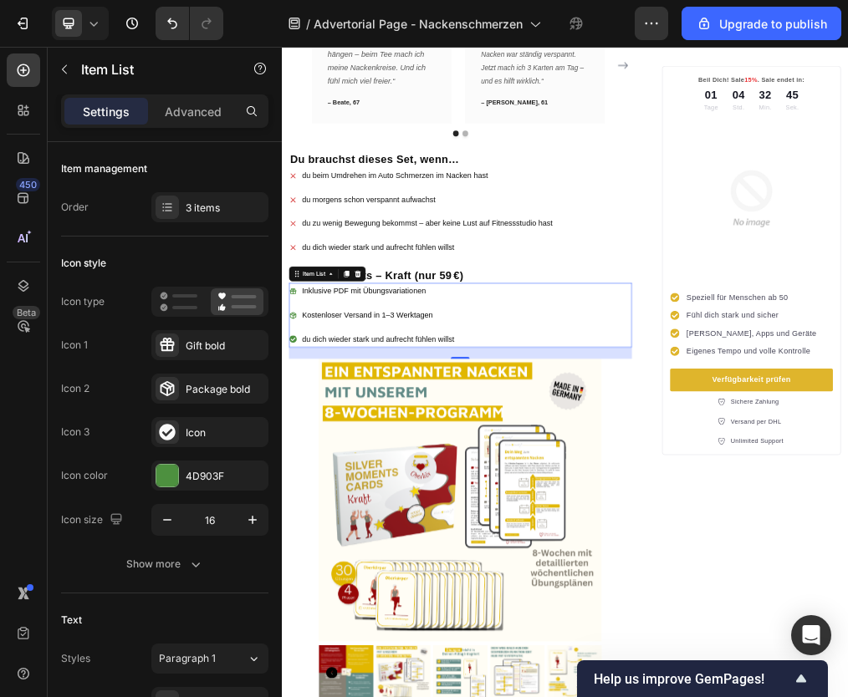
click at [391, 557] on span "du dich wieder stark und aufrecht fühlen willst" at bounding box center [452, 564] width 270 height 14
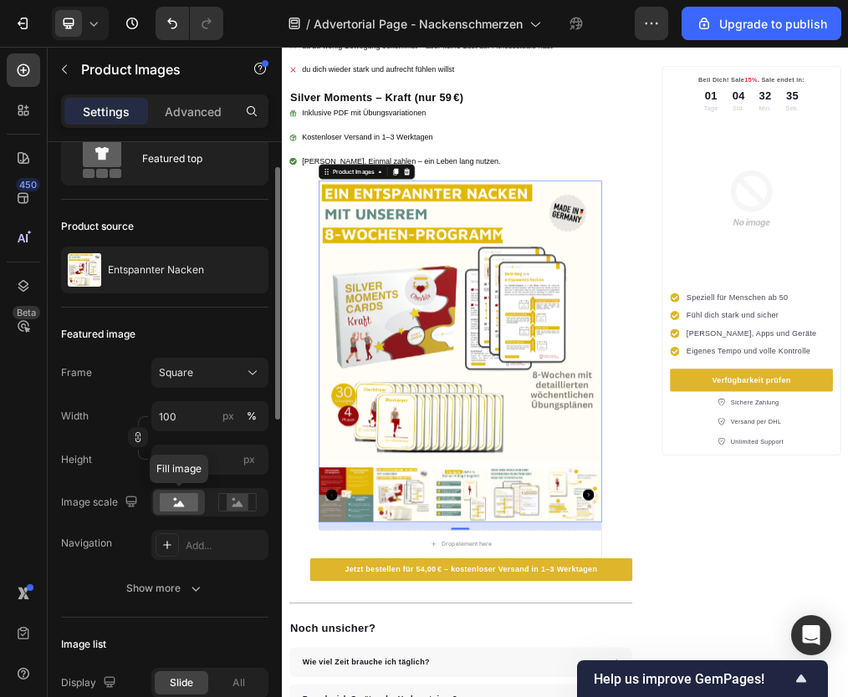
scroll to position [89, 0]
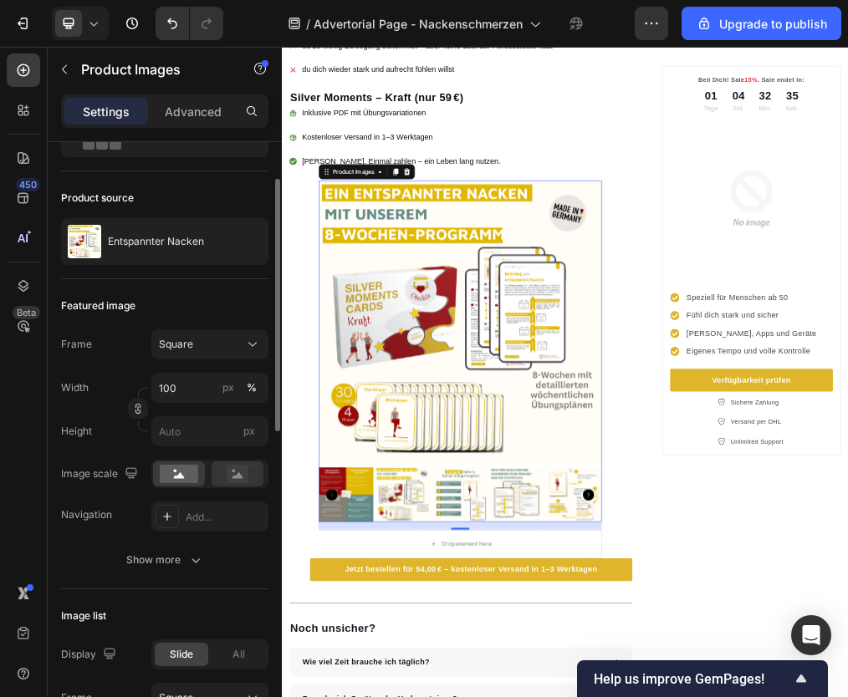
click at [238, 483] on div at bounding box center [238, 474] width 52 height 25
click at [170, 475] on rect at bounding box center [179, 474] width 38 height 18
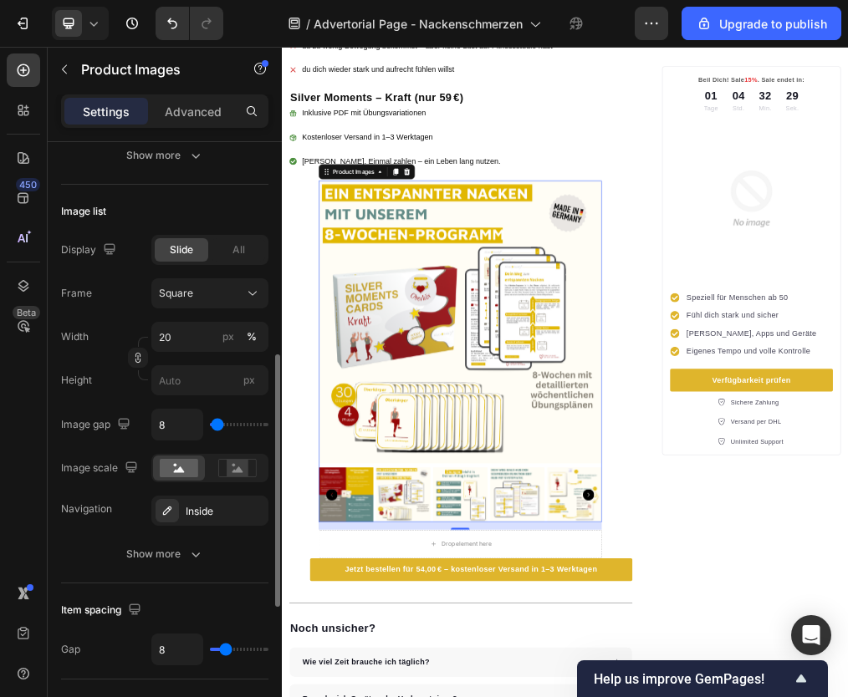
scroll to position [497, 0]
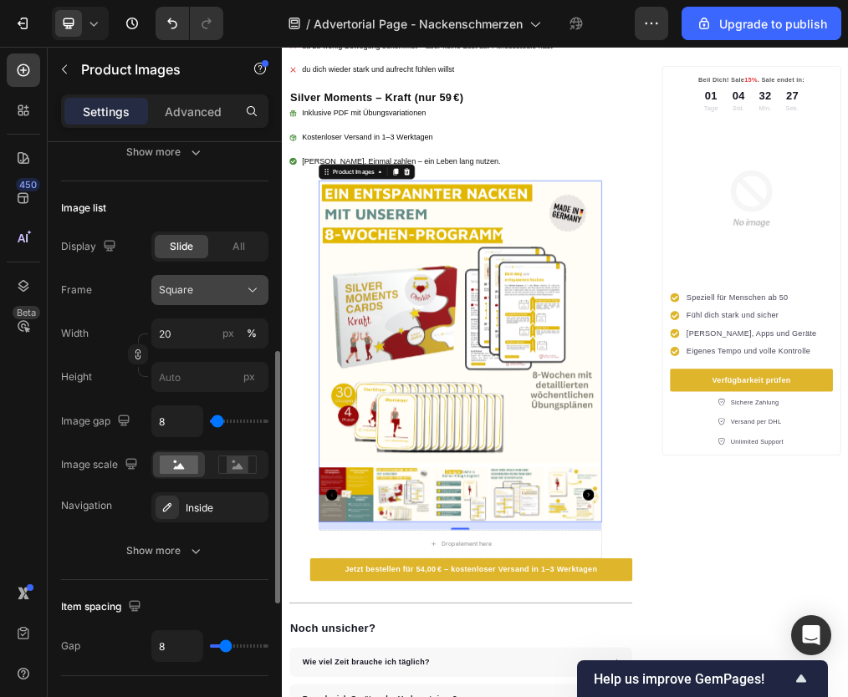
click at [187, 295] on span "Square" at bounding box center [176, 290] width 34 height 15
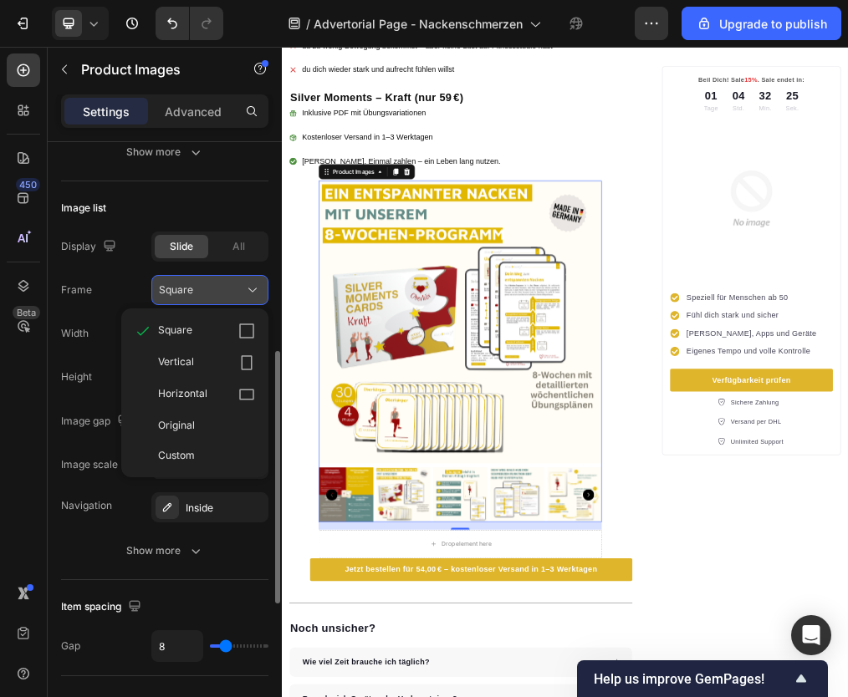
click at [187, 295] on span "Square" at bounding box center [176, 290] width 34 height 15
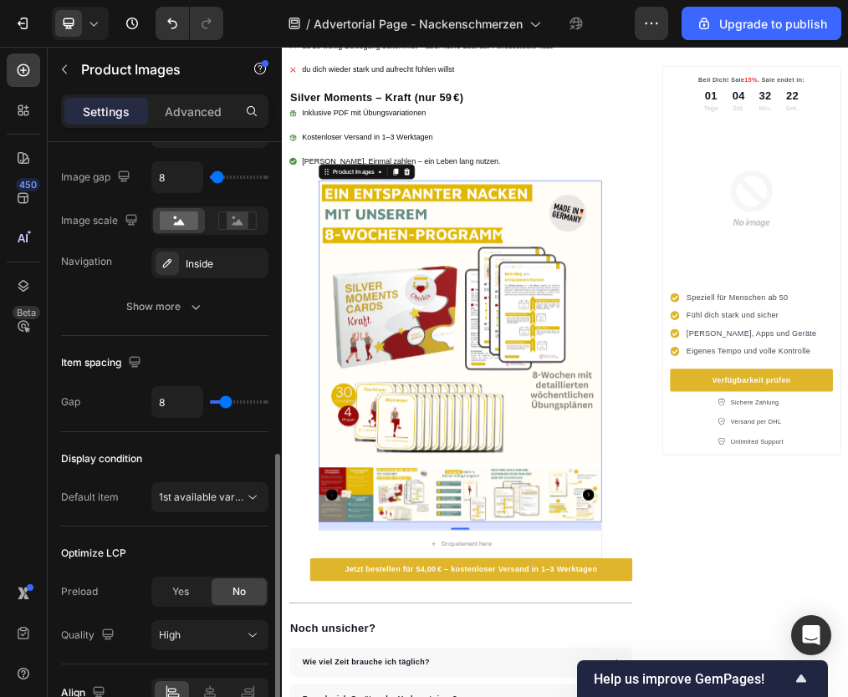
scroll to position [832, 0]
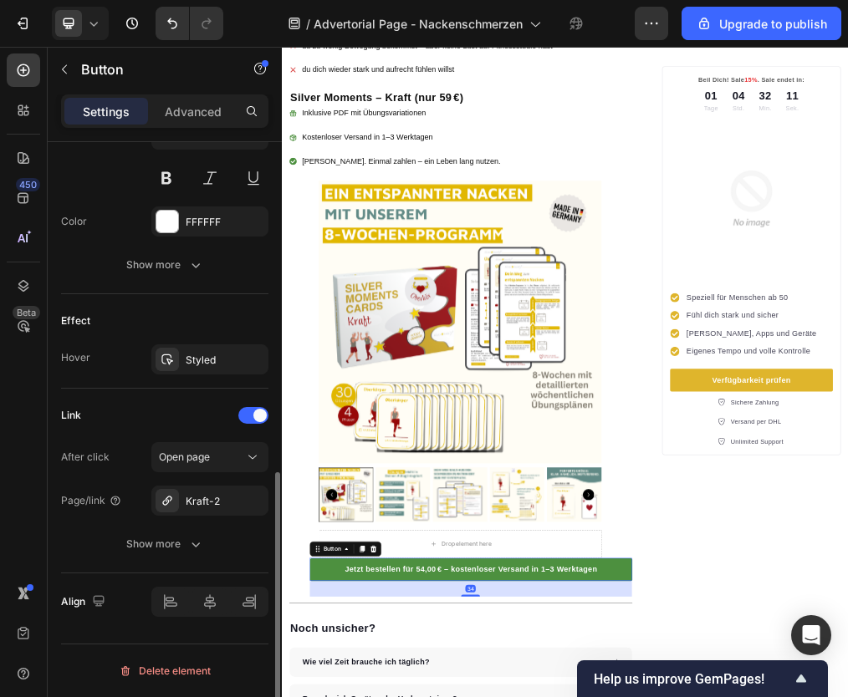
scroll to position [0, 0]
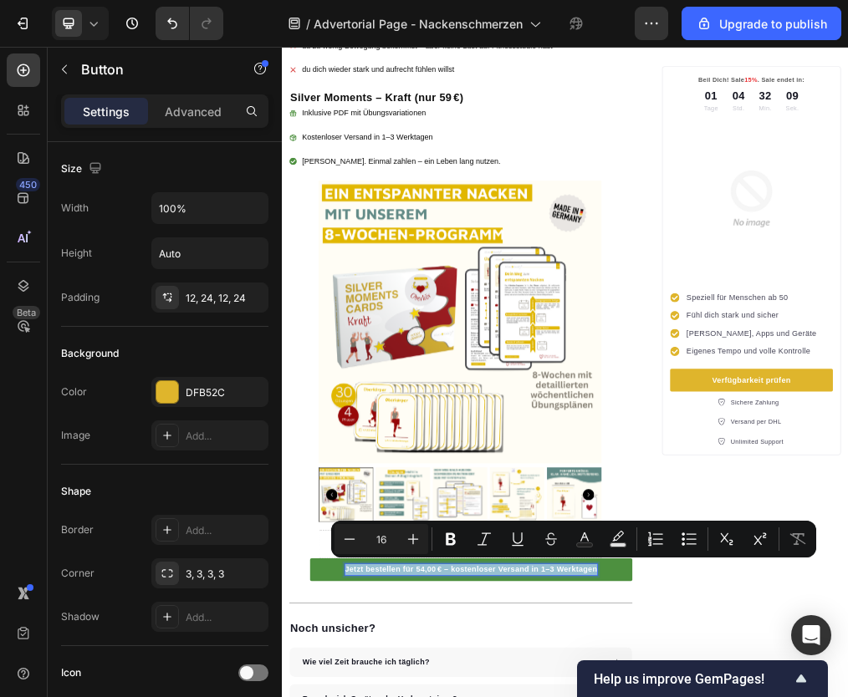
type input "10"
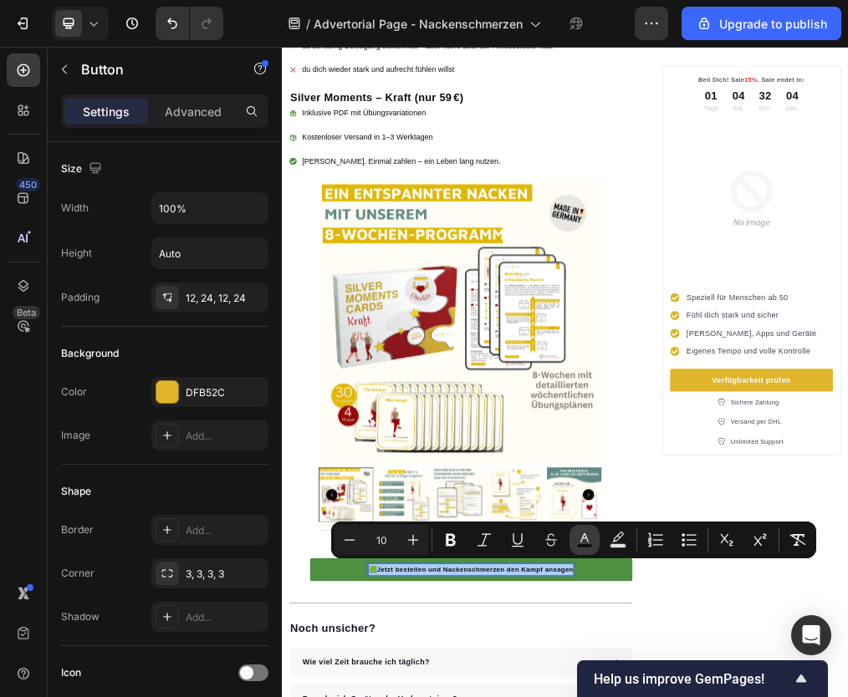
click at [578, 538] on icon "Editor contextual toolbar" at bounding box center [584, 540] width 17 height 17
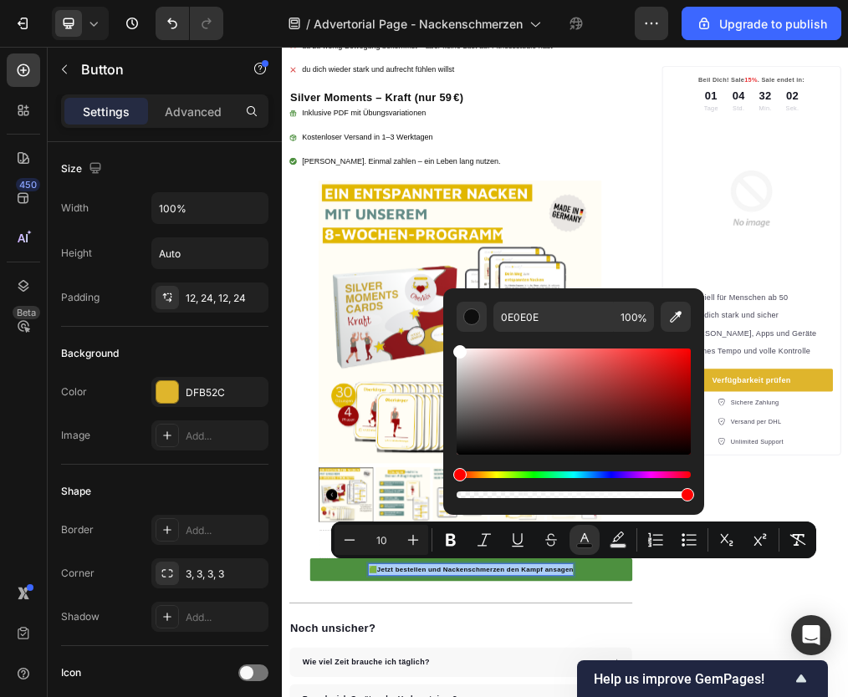
drag, startPoint x: 467, startPoint y: 375, endPoint x: 452, endPoint y: 344, distance: 34.8
click at [452, 344] on div "0E0E0E 100 %" at bounding box center [573, 395] width 261 height 213
type input "FFFFFF"
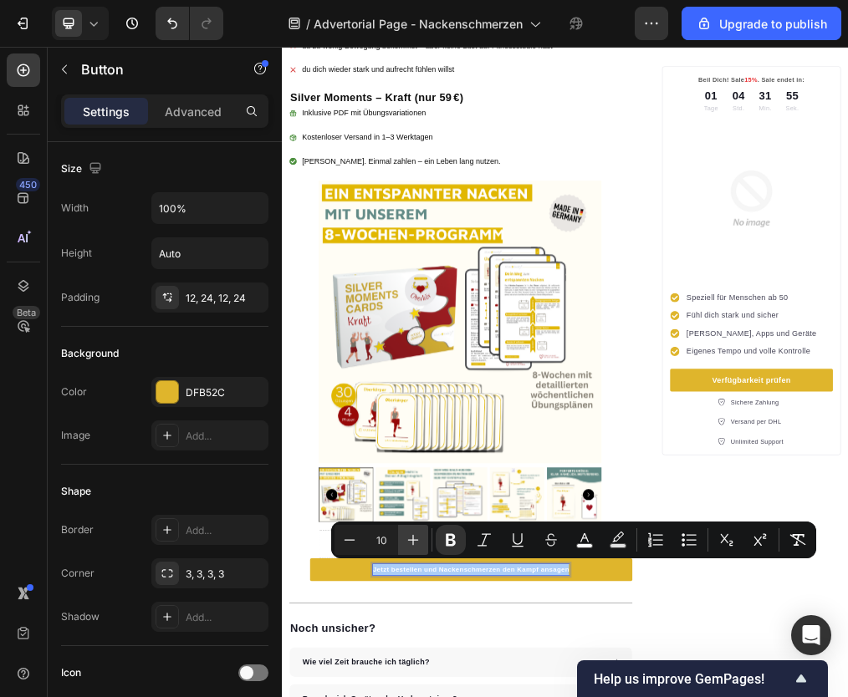
click at [413, 544] on icon "Editor contextual toolbar" at bounding box center [413, 540] width 11 height 11
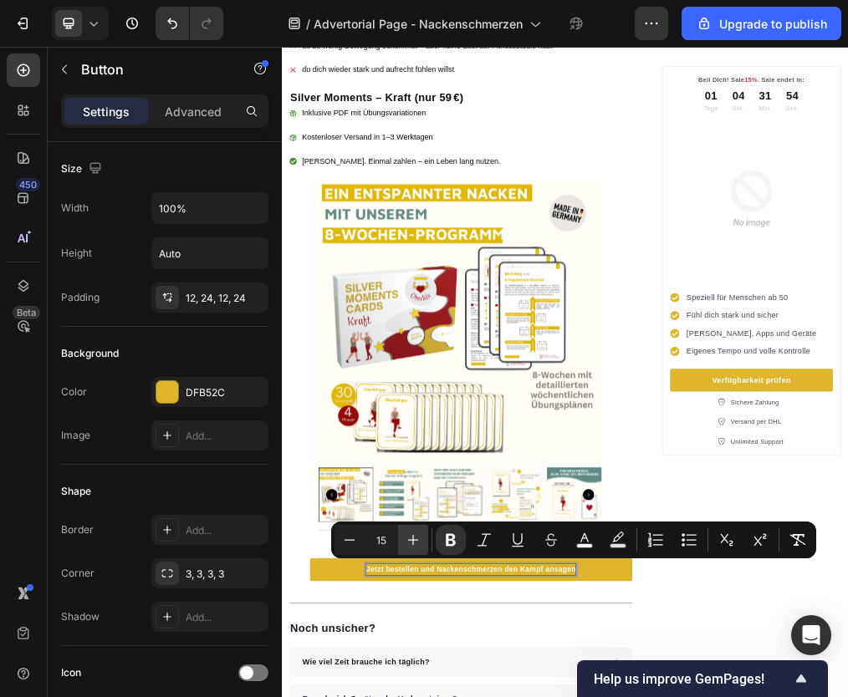
click at [413, 544] on icon "Editor contextual toolbar" at bounding box center [413, 540] width 11 height 11
type input "16"
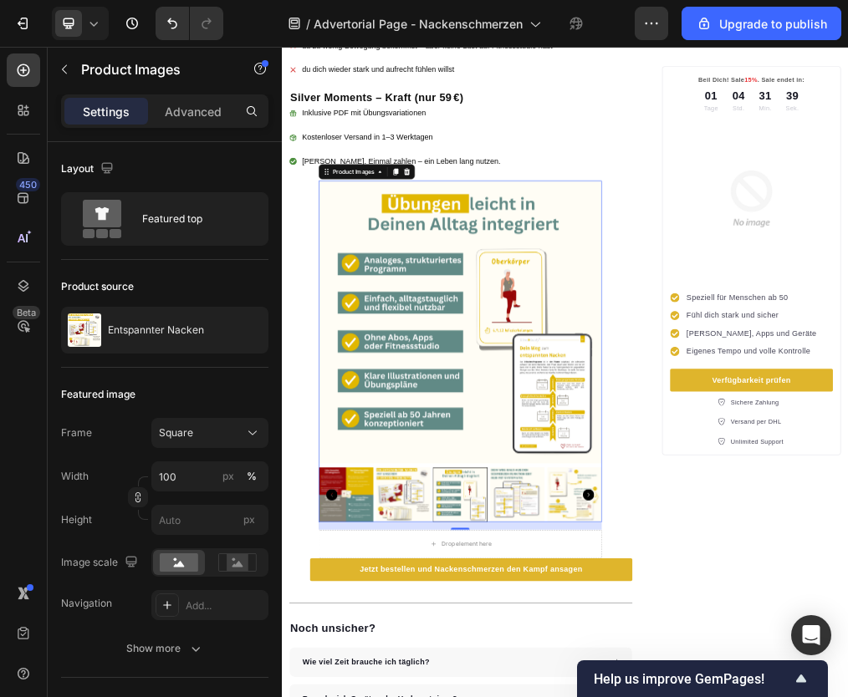
drag, startPoint x: 502, startPoint y: 829, endPoint x: 503, endPoint y: 842, distance: 13.4
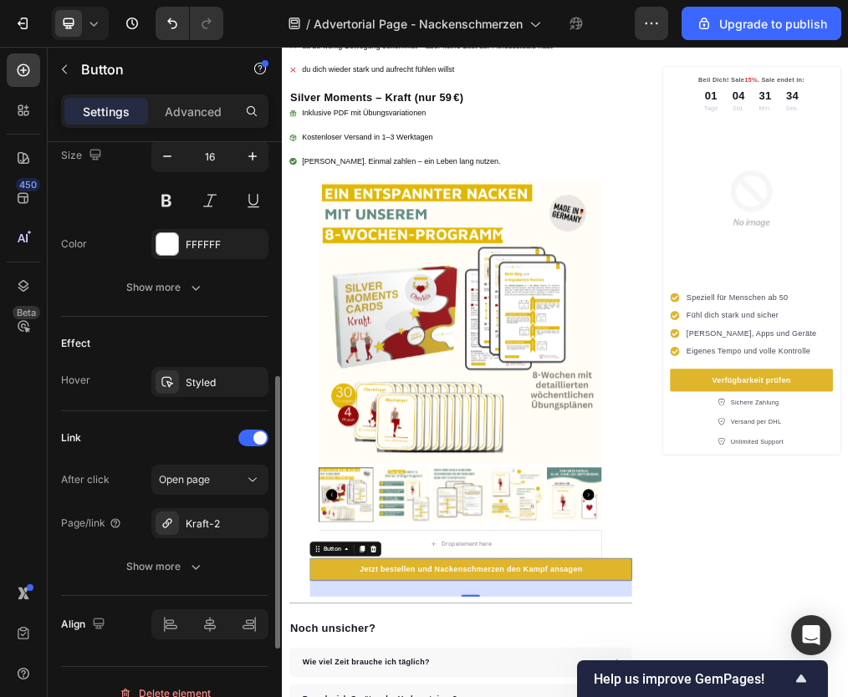
scroll to position [646, 0]
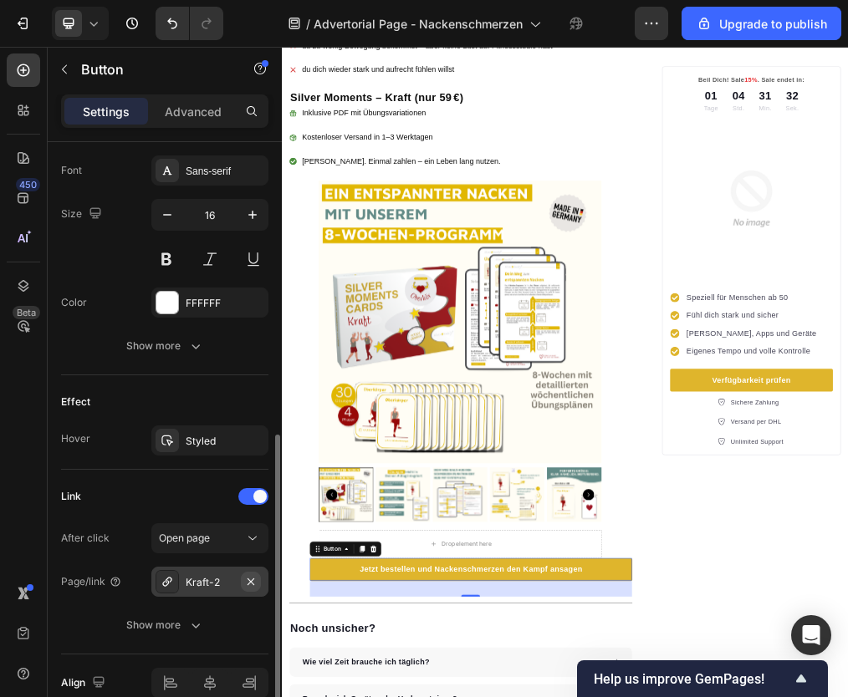
click at [249, 580] on icon "button" at bounding box center [250, 581] width 13 height 13
click at [210, 583] on div "Add..." at bounding box center [225, 582] width 79 height 15
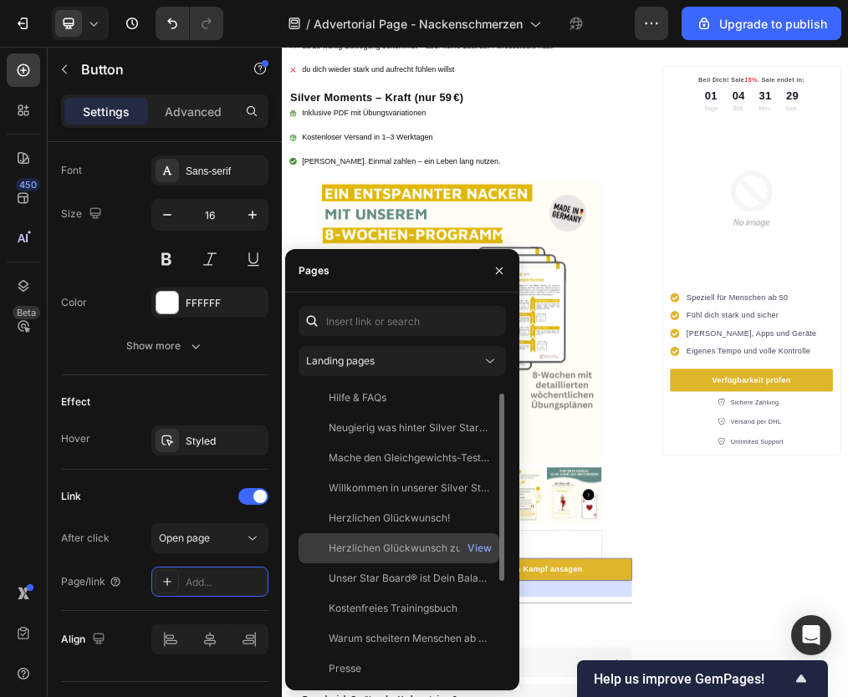
scroll to position [7, 0]
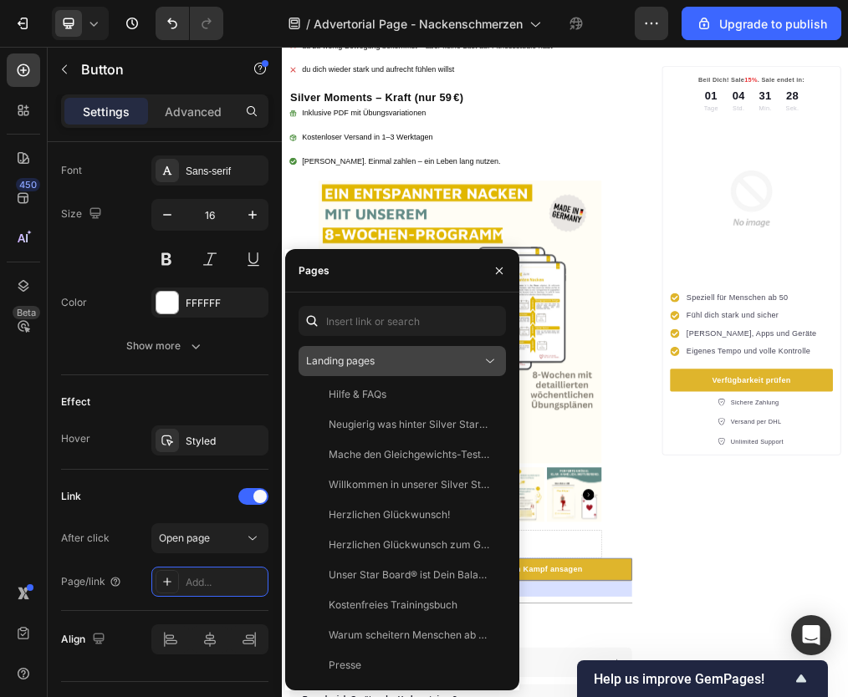
click at [381, 359] on div "Landing pages" at bounding box center [394, 361] width 176 height 15
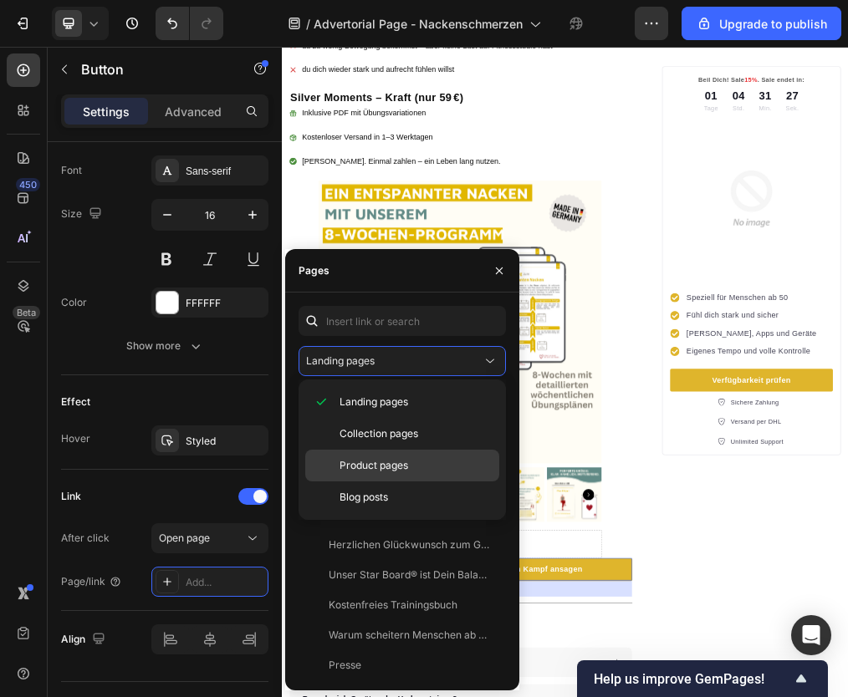
click at [377, 456] on div "Product pages" at bounding box center [402, 466] width 194 height 32
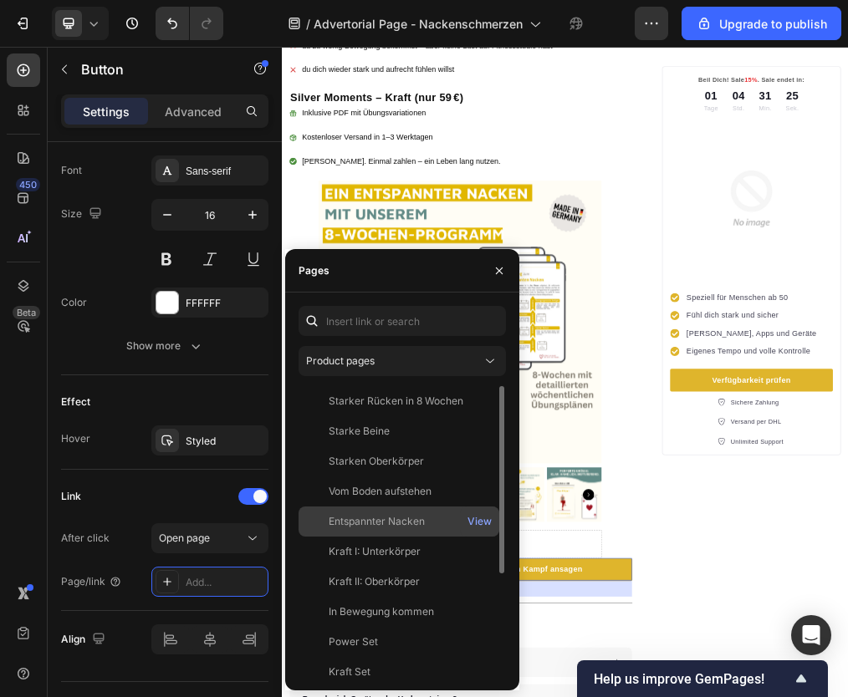
click at [360, 515] on div "Entspannter Nacken" at bounding box center [377, 521] width 96 height 15
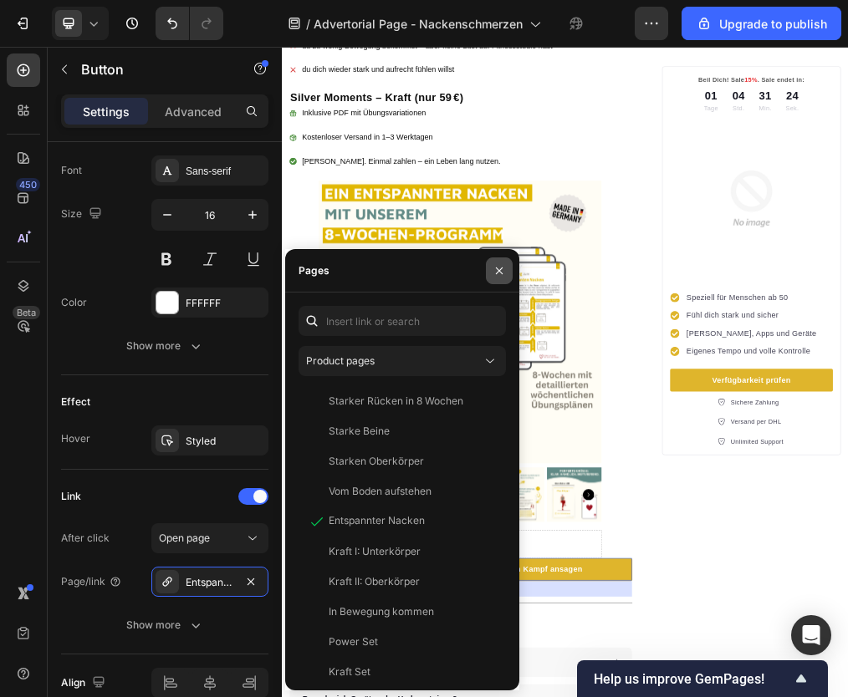
click at [499, 278] on button "button" at bounding box center [499, 271] width 27 height 27
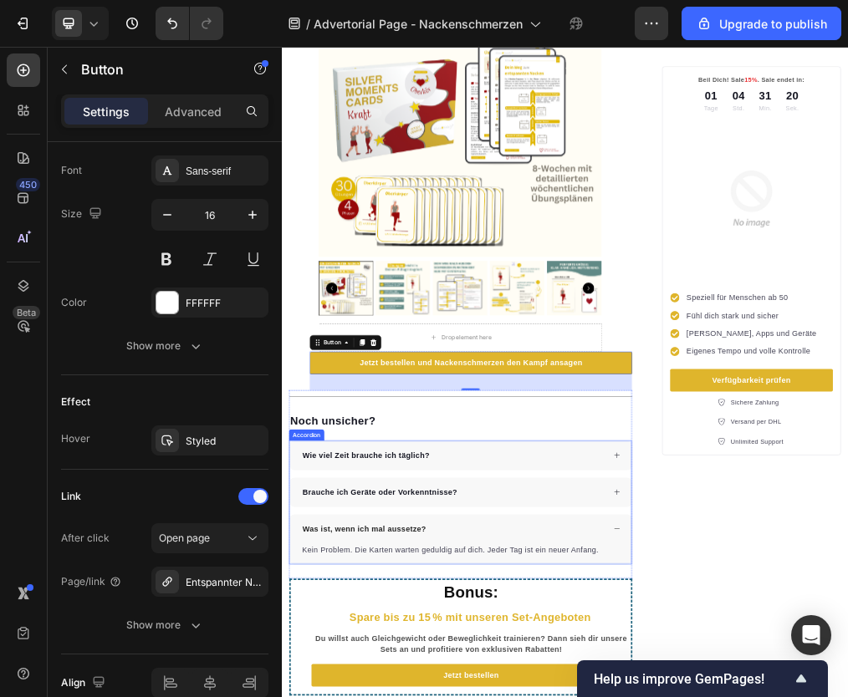
scroll to position [3242, 0]
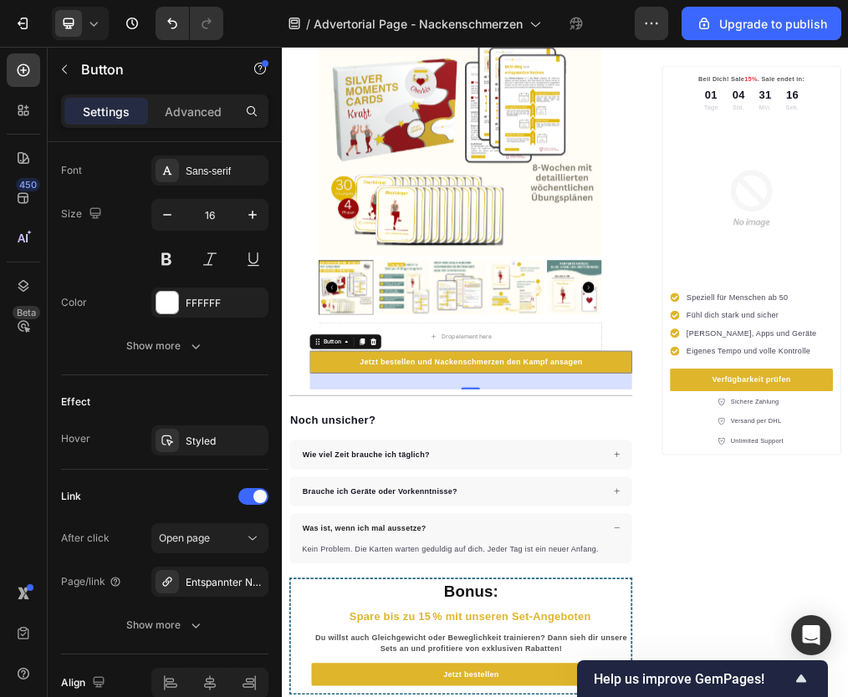
click at [347, 697] on h2 "Noch unsicher?" at bounding box center [598, 709] width 608 height 28
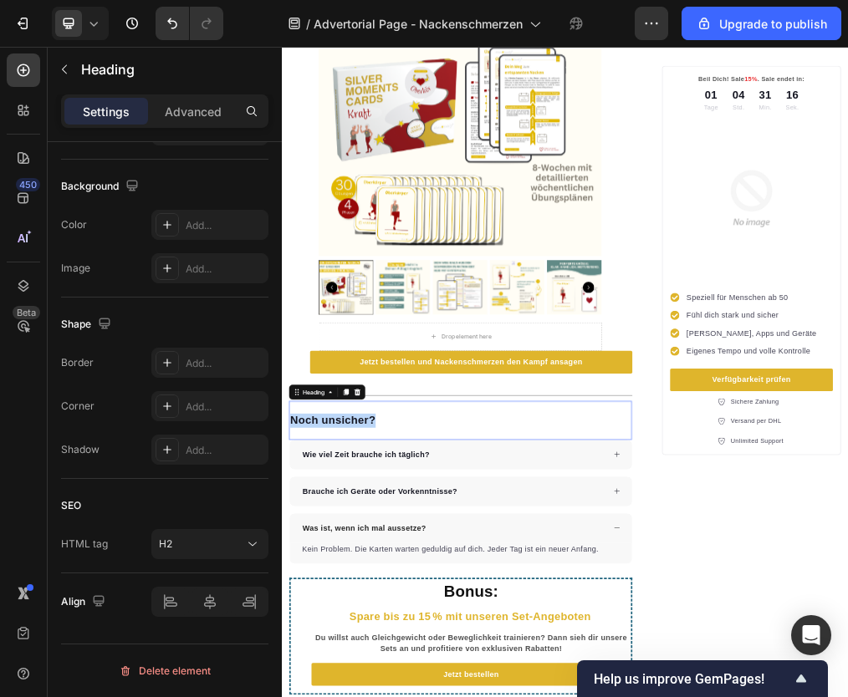
scroll to position [0, 0]
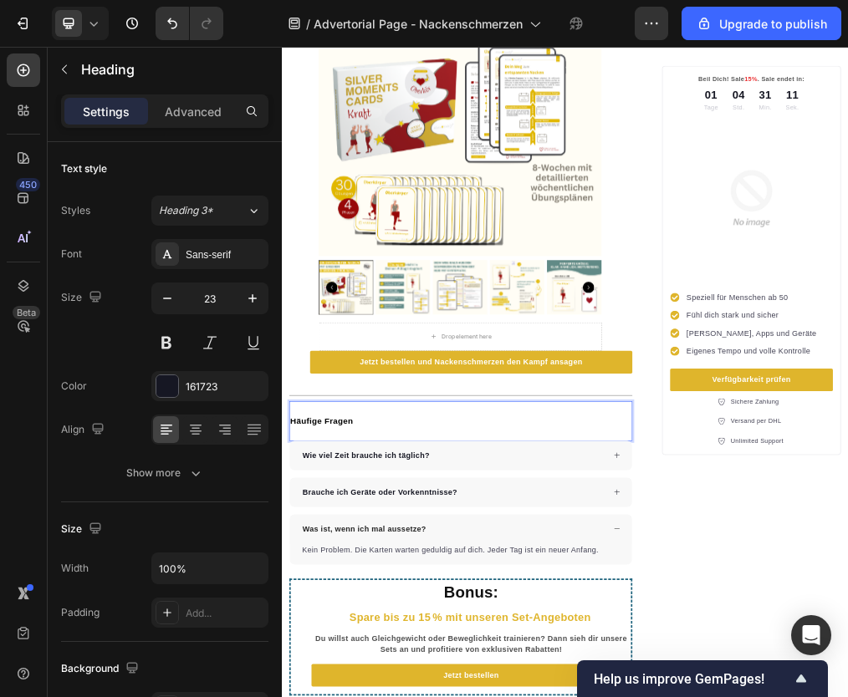
click at [348, 697] on strong "Häufige Fragen" at bounding box center [351, 710] width 111 height 17
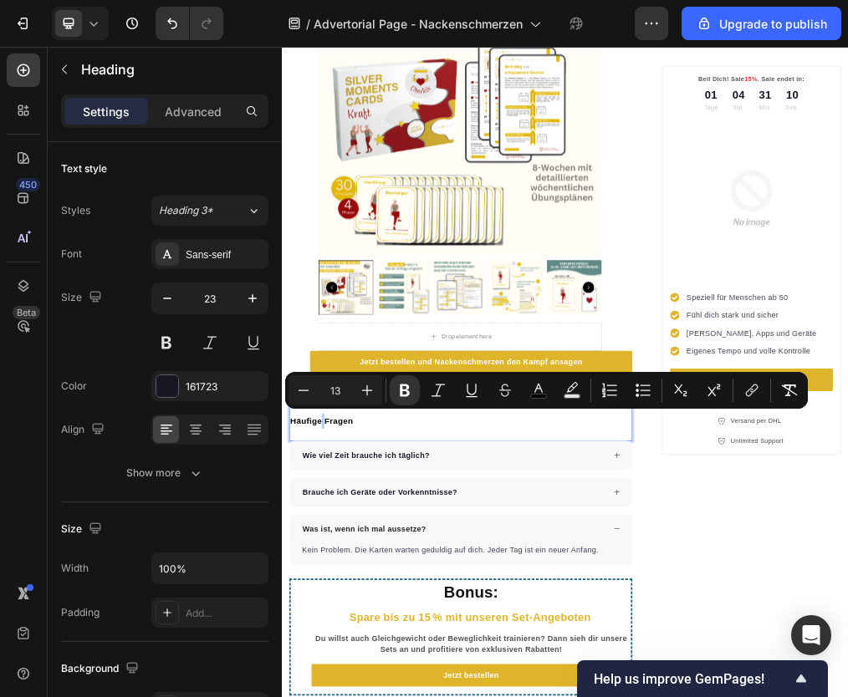
click at [337, 394] on input "13" at bounding box center [335, 391] width 33 height 20
drag, startPoint x: 331, startPoint y: 390, endPoint x: 343, endPoint y: 392, distance: 12.0
click at [343, 392] on input "13" at bounding box center [335, 391] width 33 height 20
type input "23"
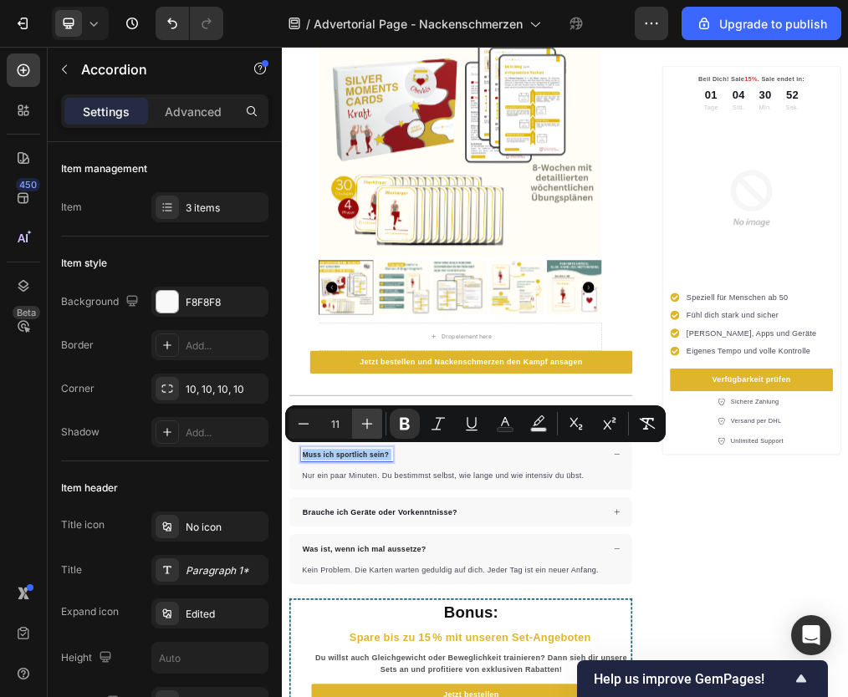
click at [360, 423] on icon "Editor contextual toolbar" at bounding box center [367, 424] width 17 height 17
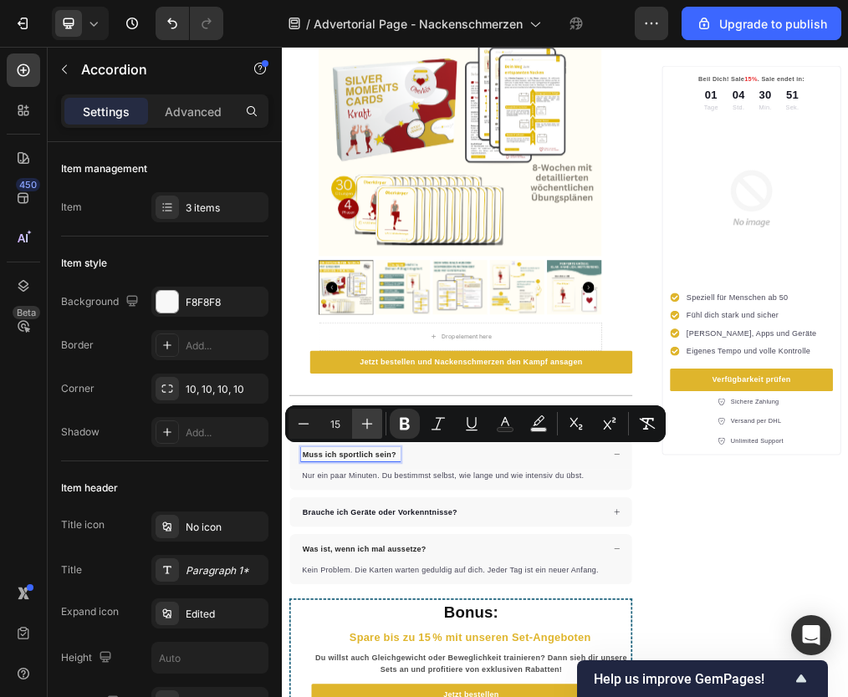
type input "16"
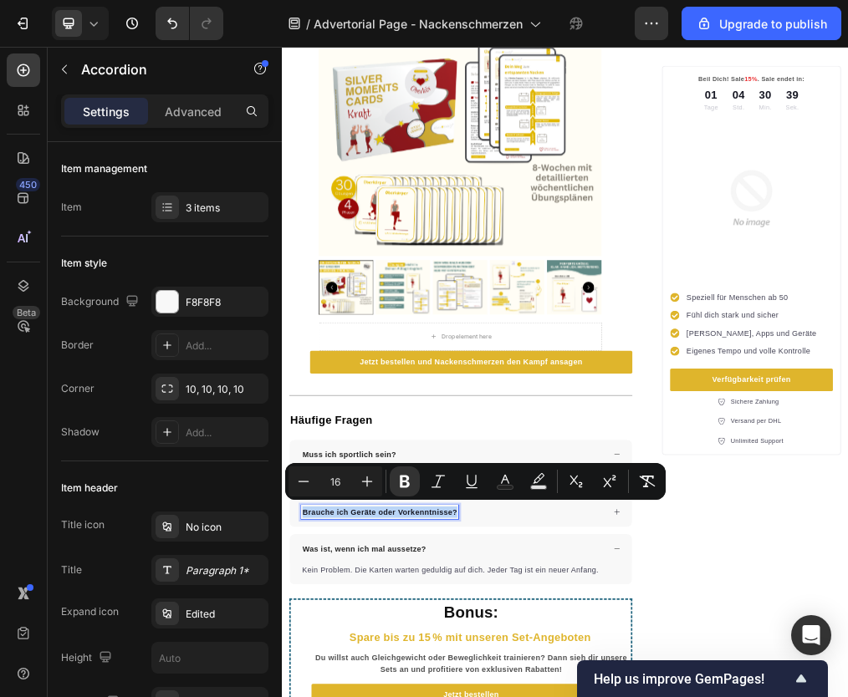
type input "11"
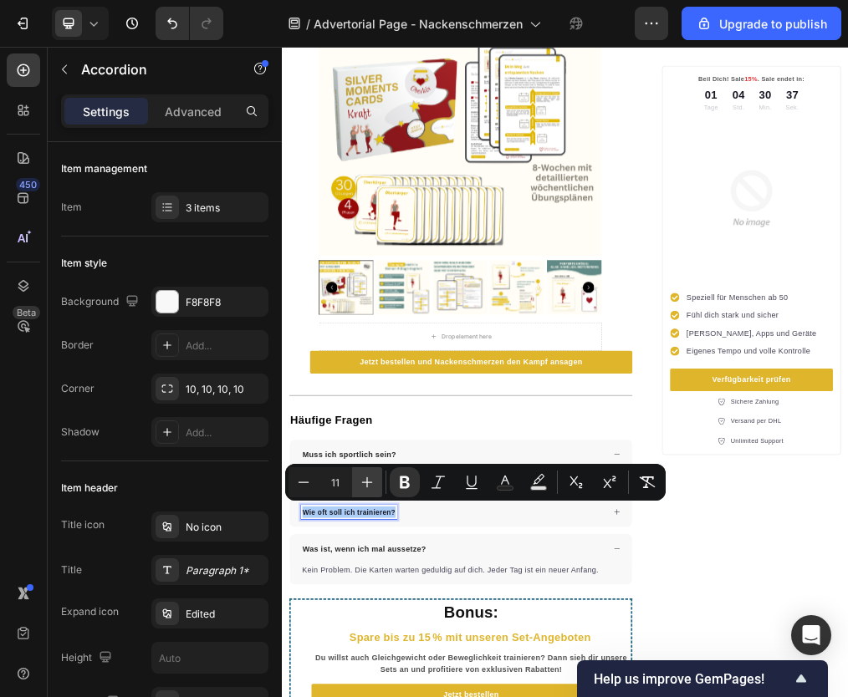
click at [360, 480] on icon "Editor contextual toolbar" at bounding box center [367, 482] width 17 height 17
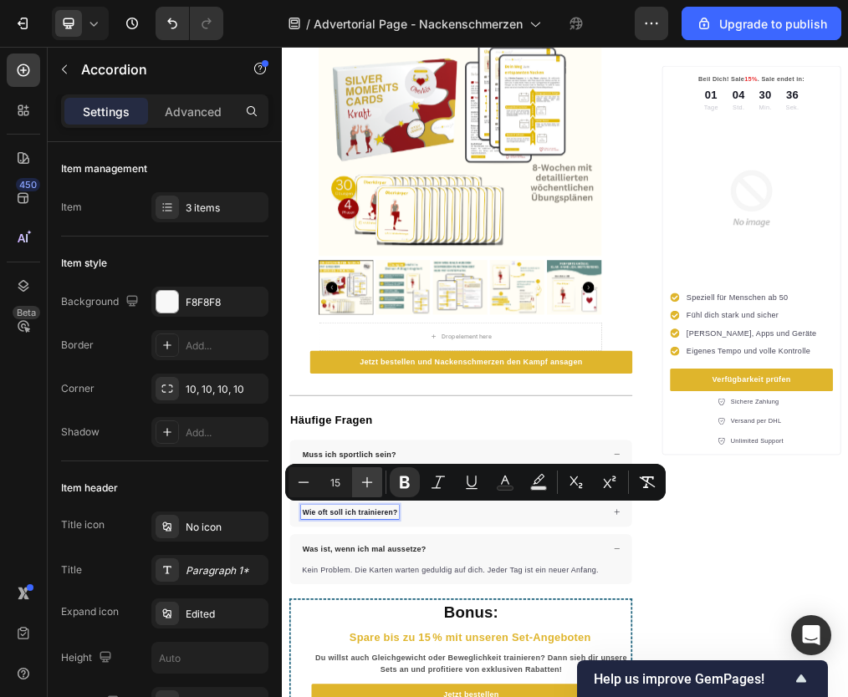
type input "16"
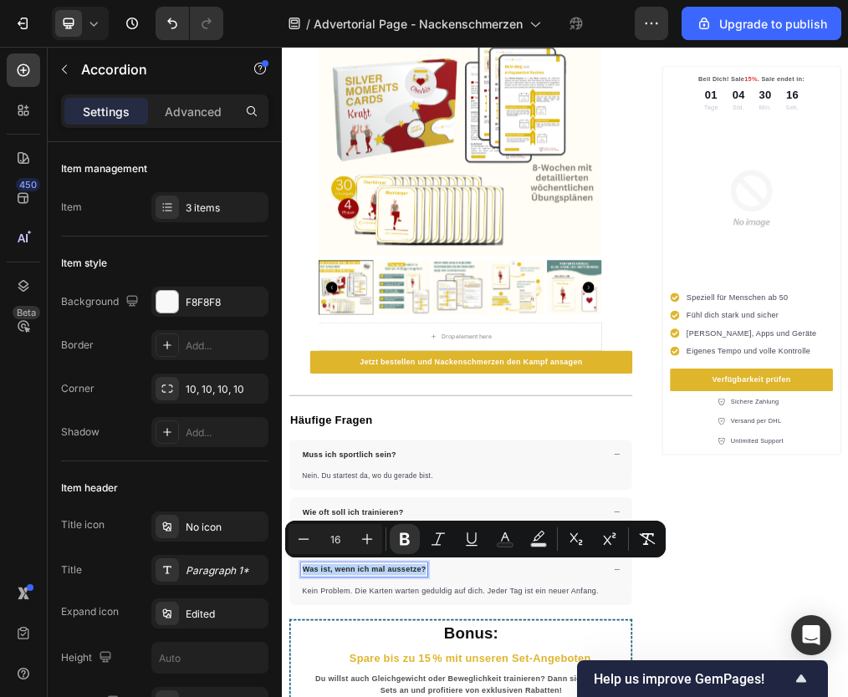
type input "11"
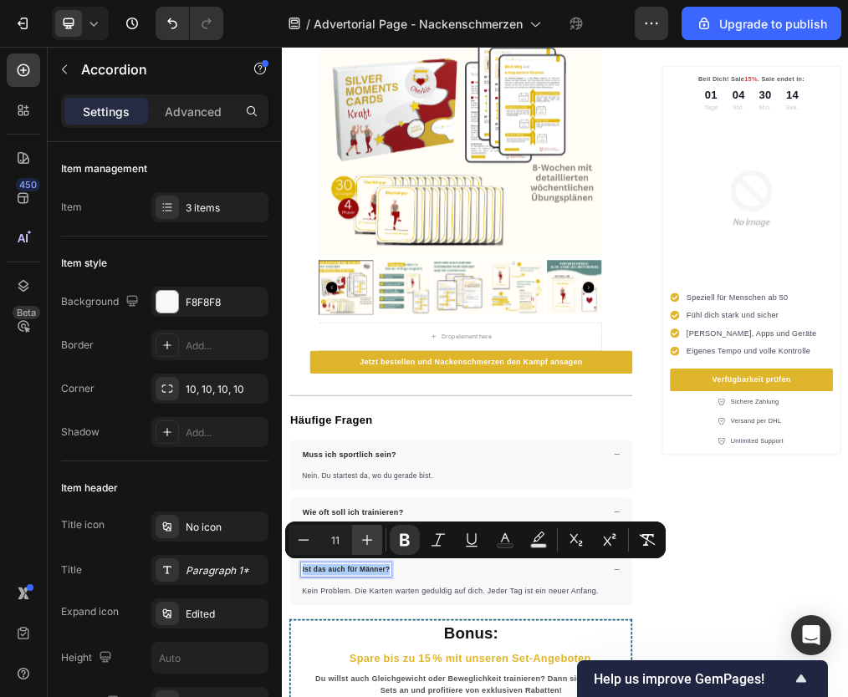
click at [361, 542] on icon "Editor contextual toolbar" at bounding box center [367, 540] width 17 height 17
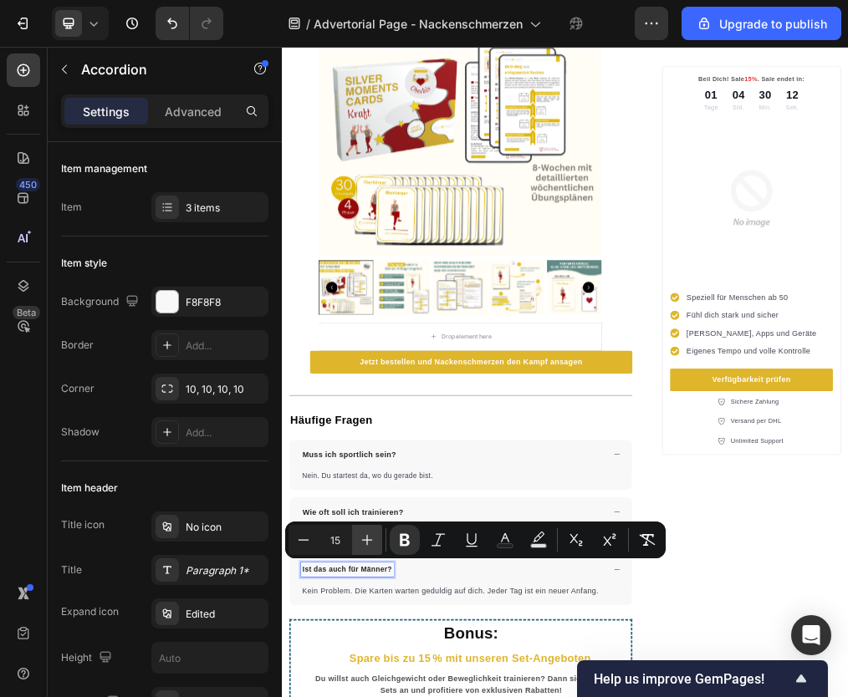
type input "16"
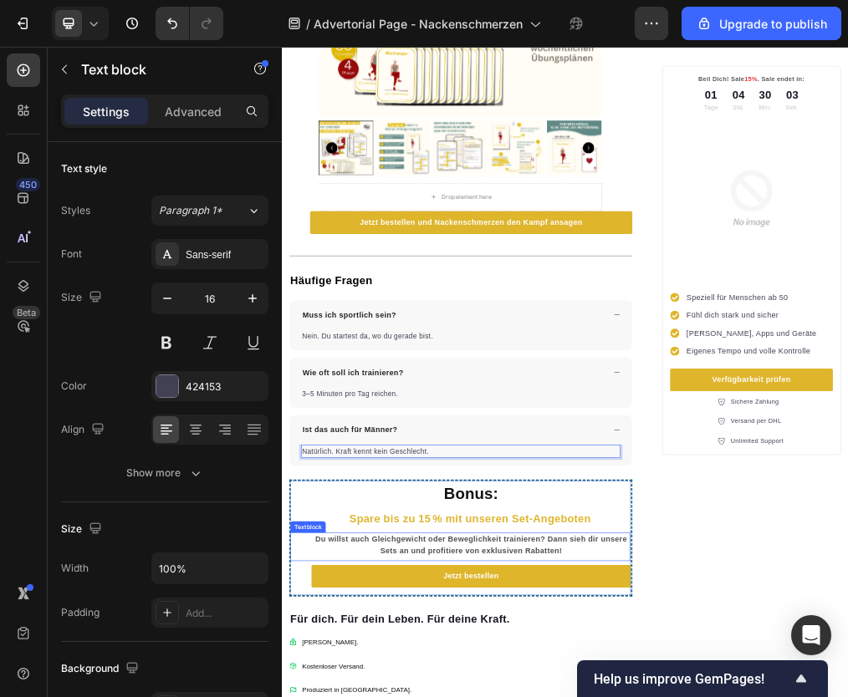
scroll to position [3491, 0]
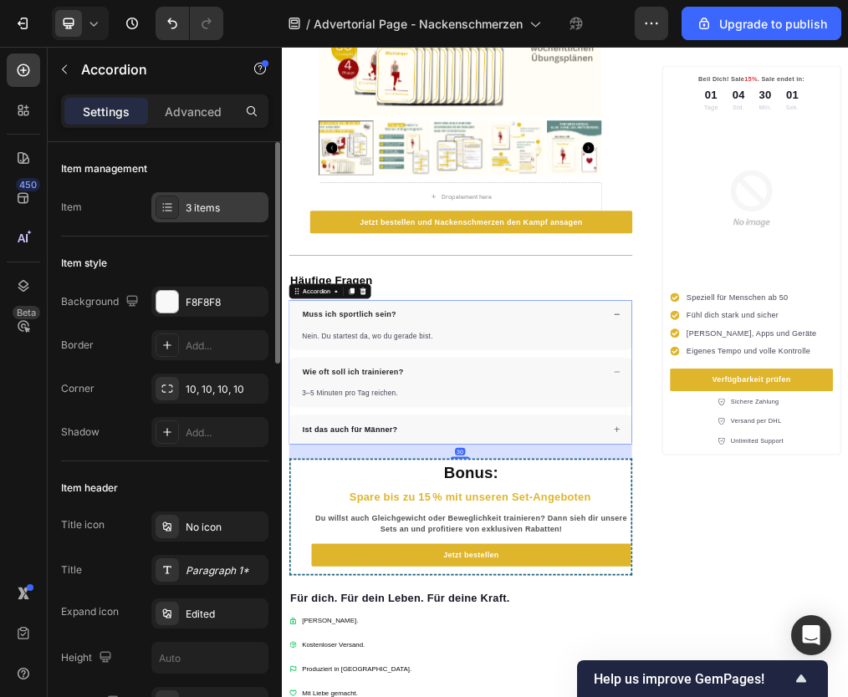
click at [208, 205] on div "3 items" at bounding box center [225, 208] width 79 height 15
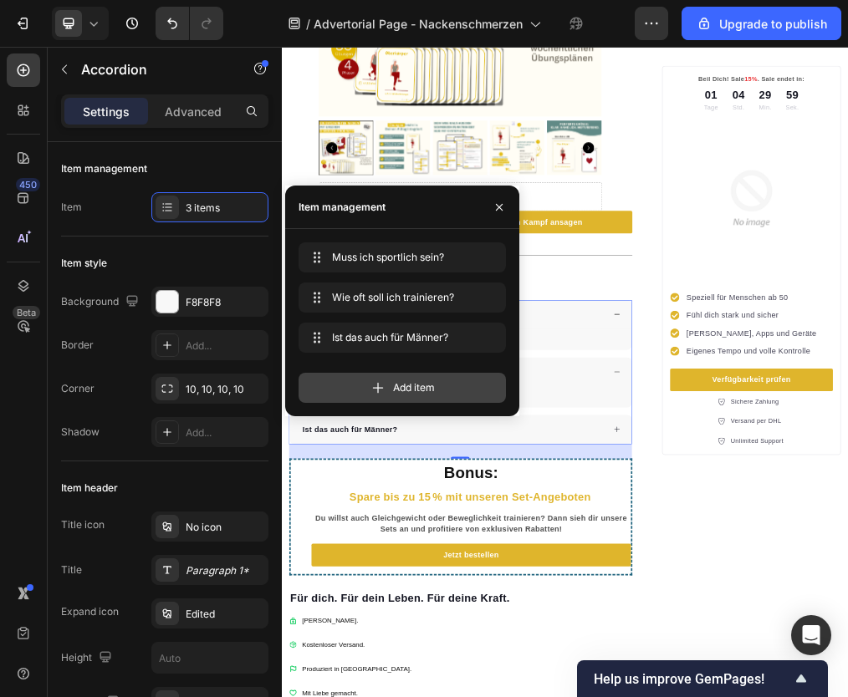
click at [357, 388] on div "Add item" at bounding box center [402, 388] width 207 height 30
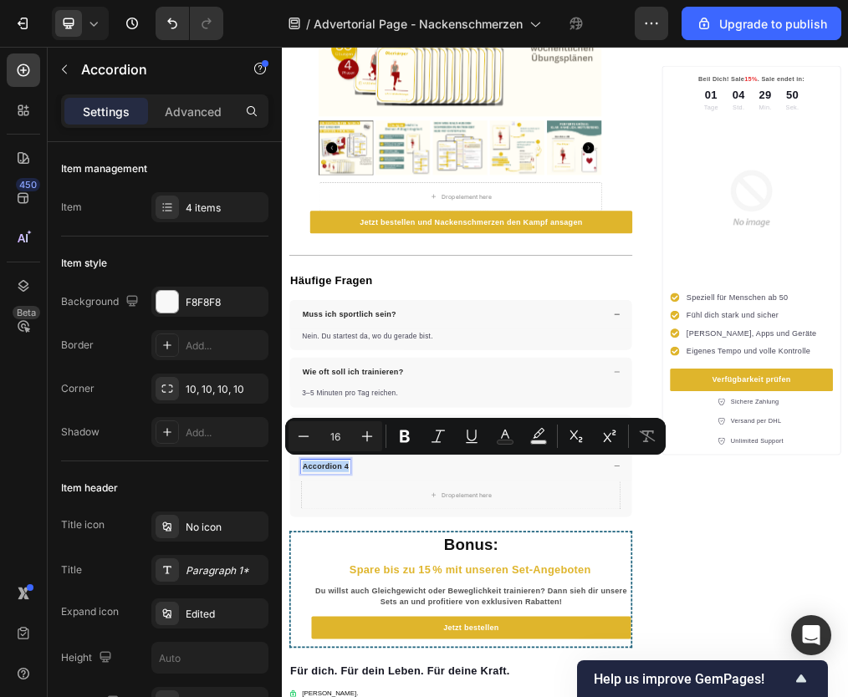
type input "11"
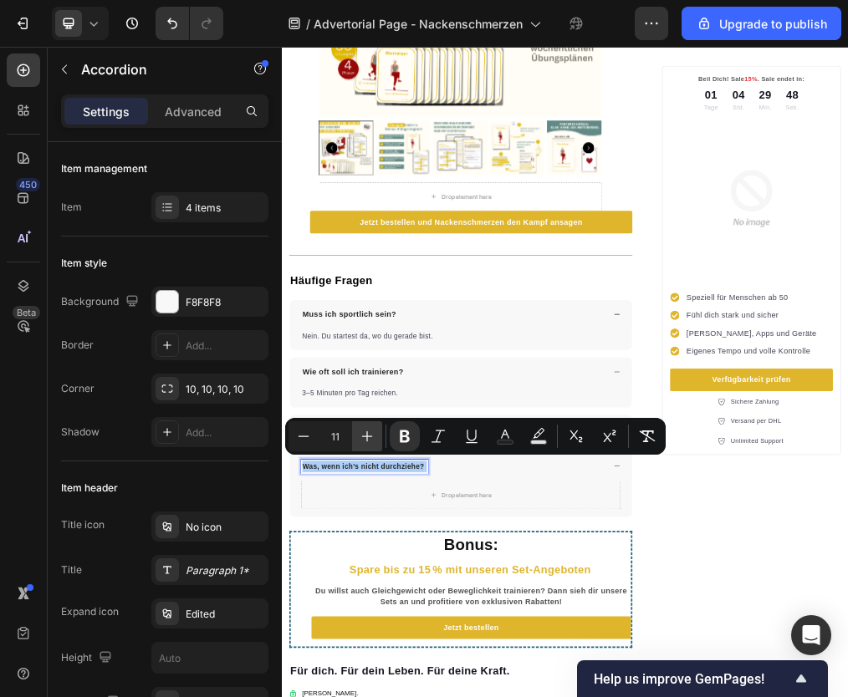
click at [360, 435] on icon "Editor contextual toolbar" at bounding box center [367, 436] width 17 height 17
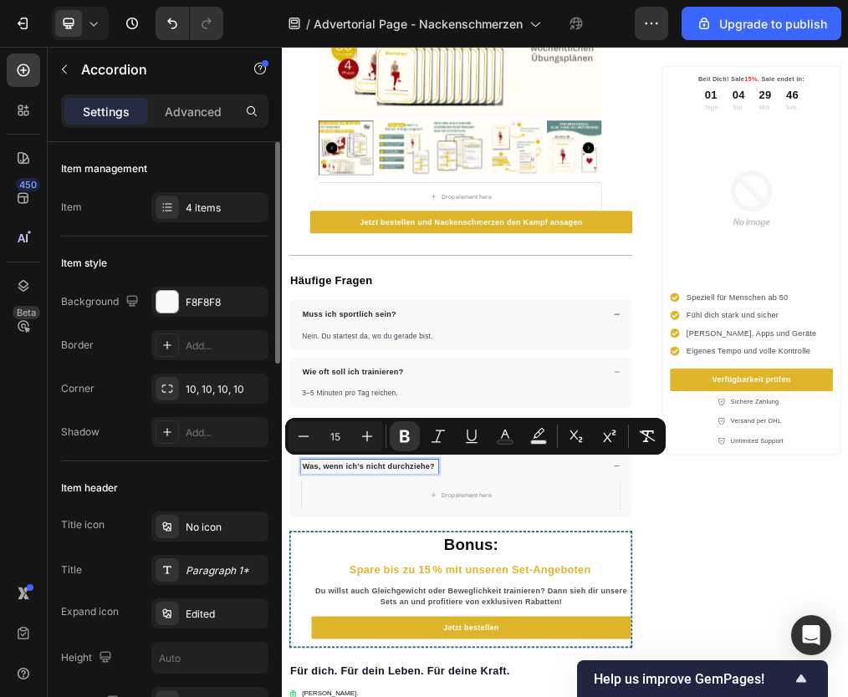
type input "16"
click at [358, 654] on span "3–5 Minuten pro Tag reichen." at bounding box center [402, 660] width 171 height 13
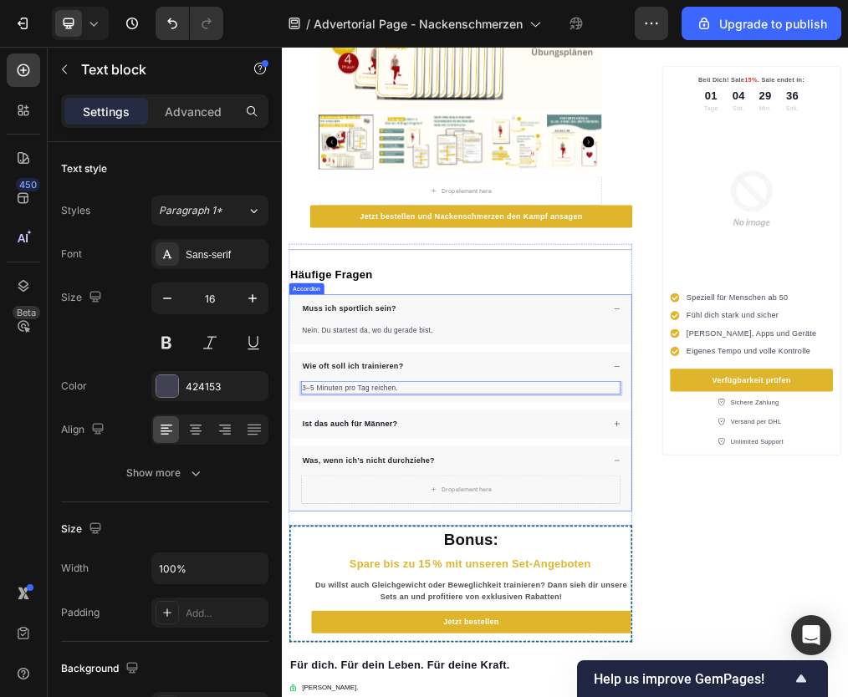
scroll to position [3501, 0]
click at [518, 610] on div "Wie oft soll ich trainieren?" at bounding box center [585, 612] width 540 height 25
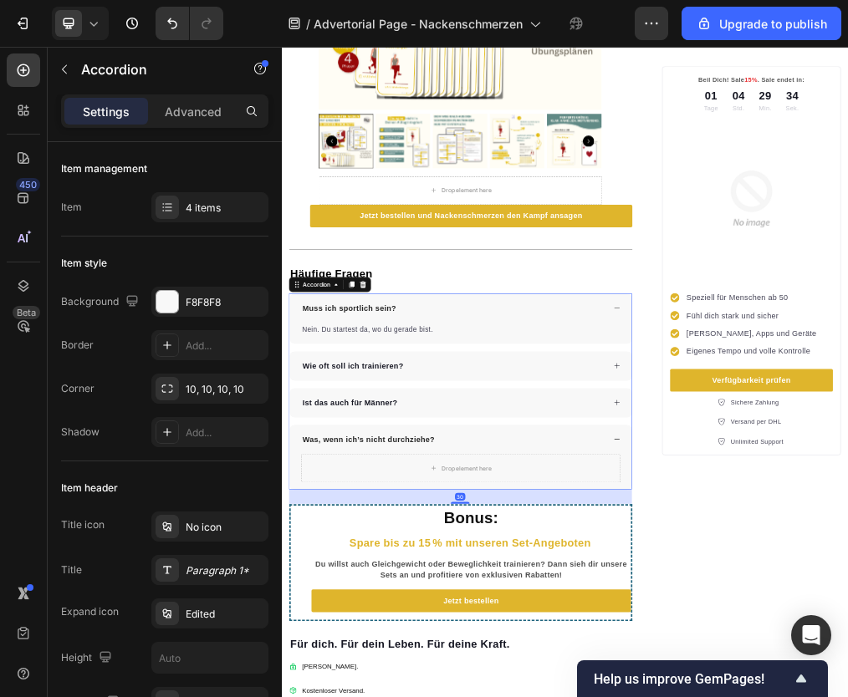
click at [510, 612] on div "Wie oft soll ich trainieren?" at bounding box center [585, 612] width 540 height 25
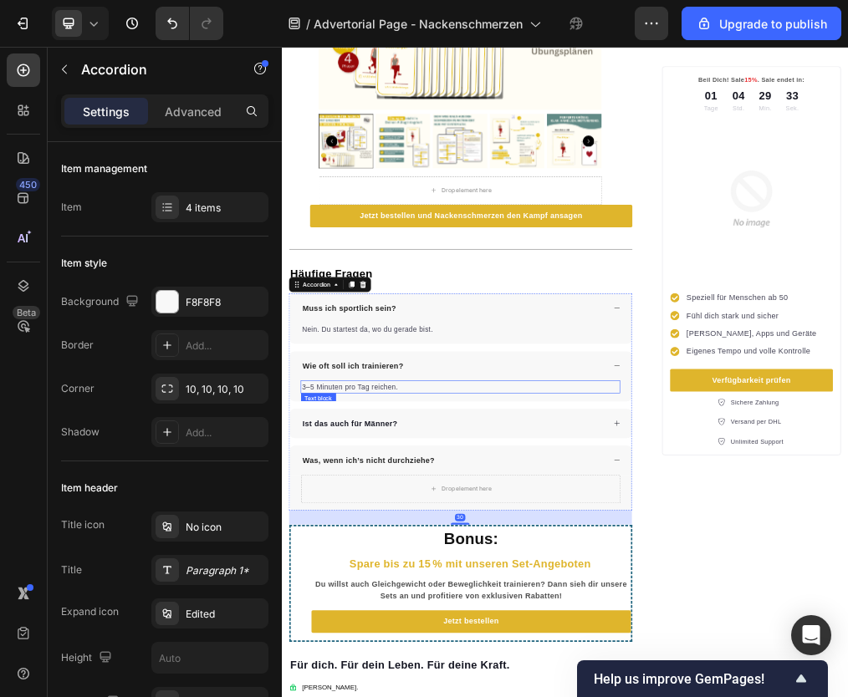
click at [475, 643] on span "3–5 Minuten pro Tag reichen." at bounding box center [402, 649] width 171 height 13
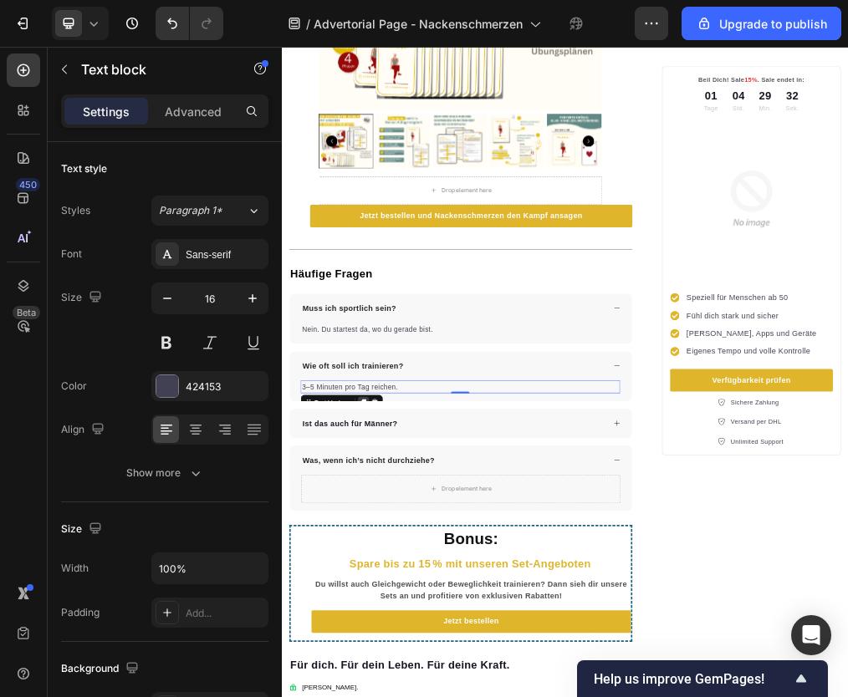
click at [429, 667] on div at bounding box center [426, 677] width 20 height 20
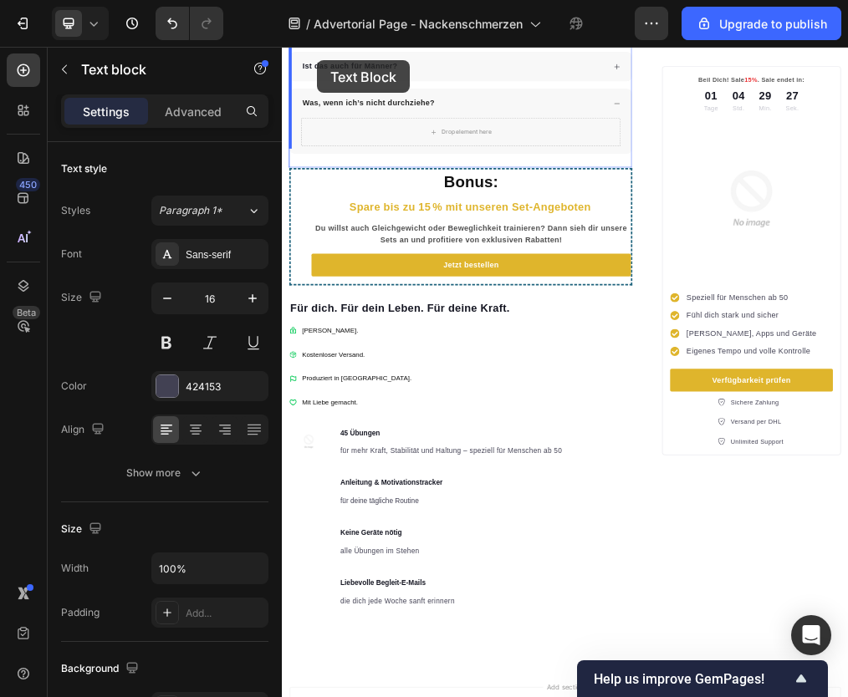
scroll to position [4052, 0]
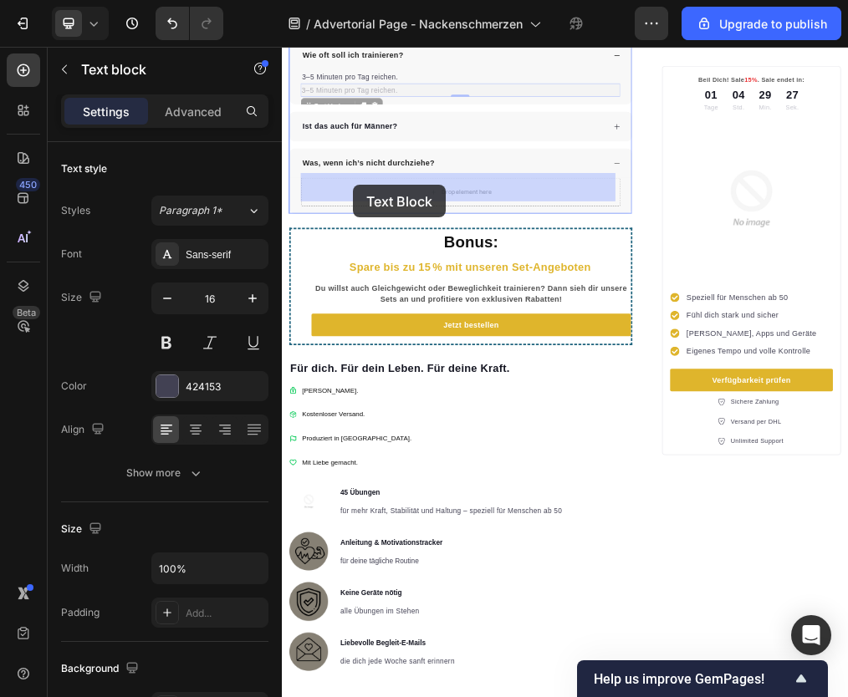
drag, startPoint x: 324, startPoint y: 684, endPoint x: 407, endPoint y: 292, distance: 401.0
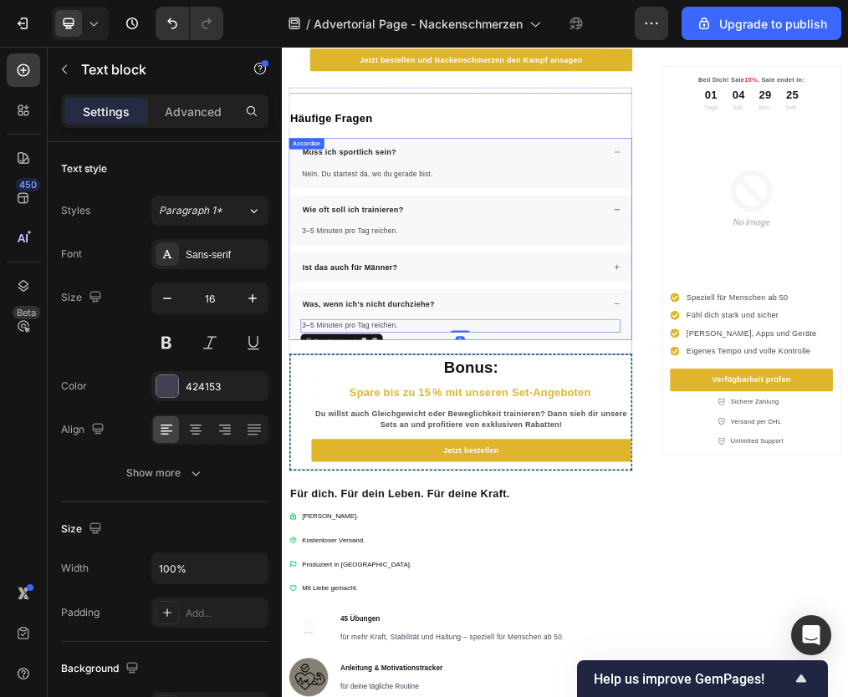
scroll to position [3597, 0]
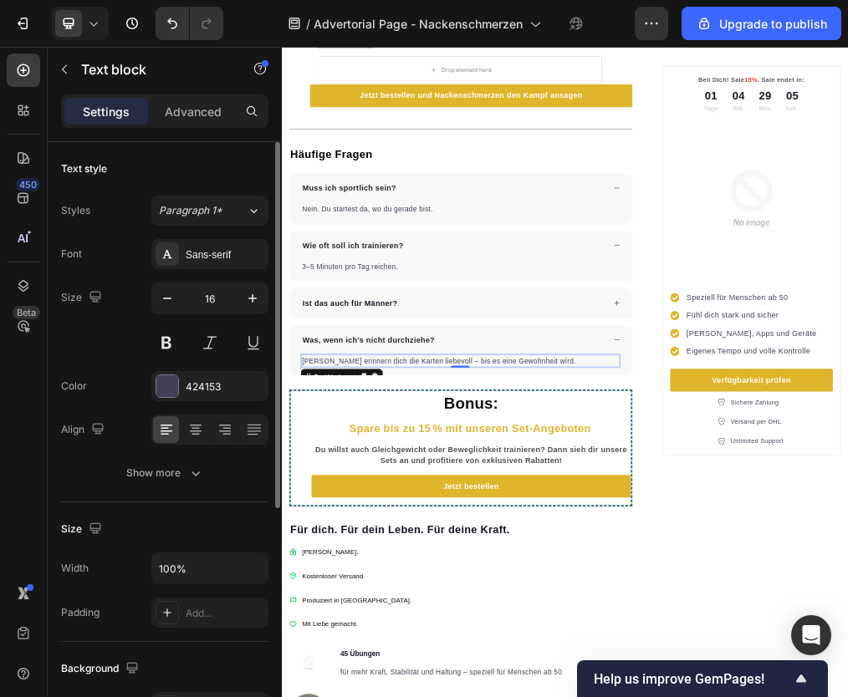
scroll to position [3720, 0]
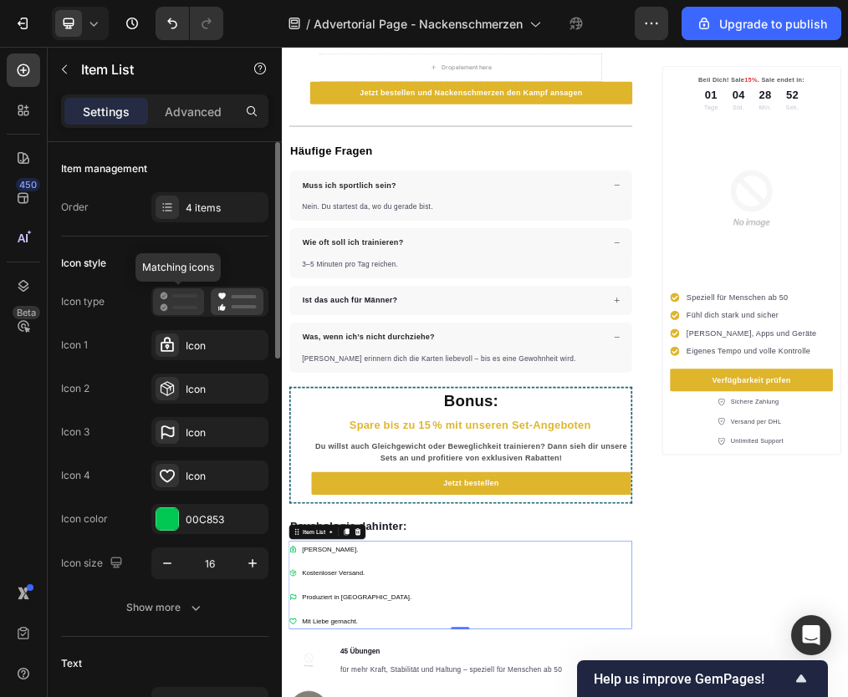
click at [166, 304] on icon at bounding box center [179, 302] width 38 height 20
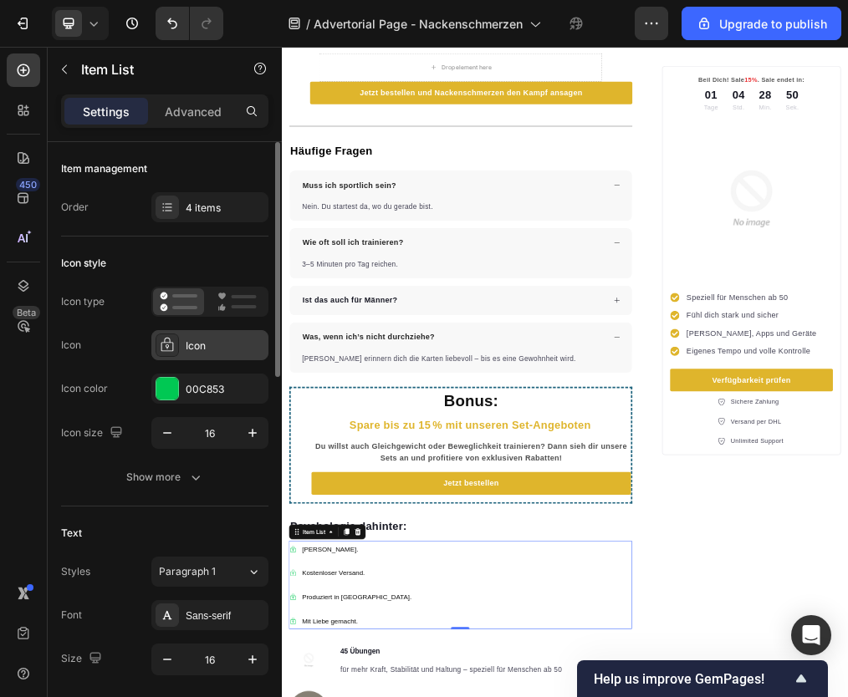
click at [187, 345] on div "Icon" at bounding box center [225, 346] width 79 height 15
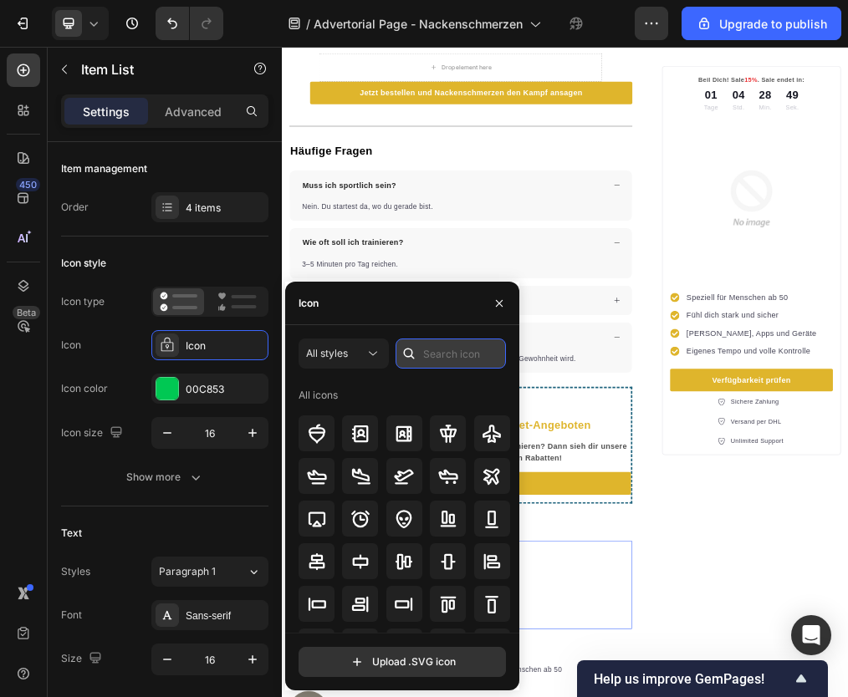
click at [437, 353] on input "text" at bounding box center [451, 354] width 110 height 30
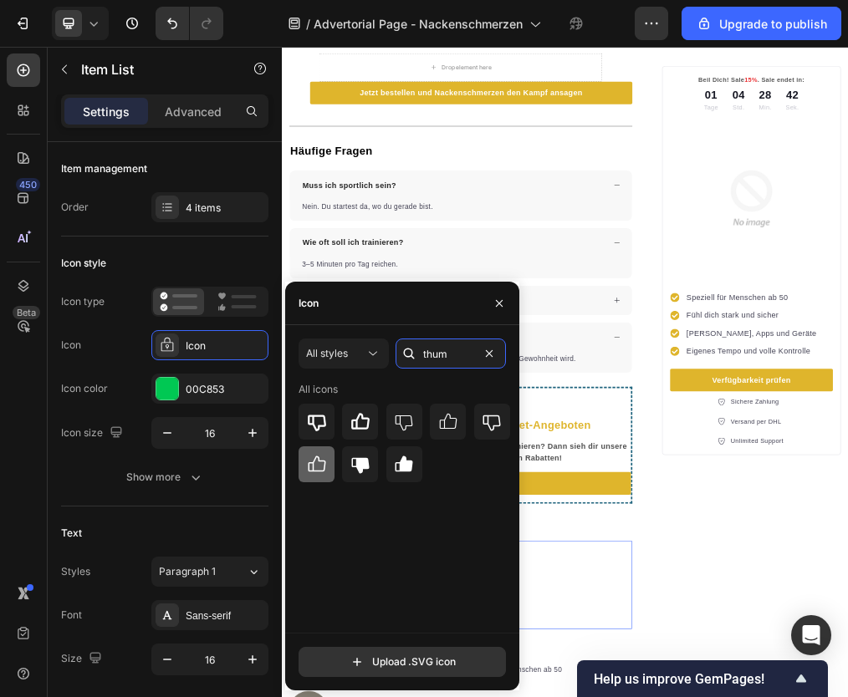
type input "thum"
click at [314, 467] on icon at bounding box center [317, 465] width 20 height 20
click at [496, 302] on icon "button" at bounding box center [499, 303] width 13 height 13
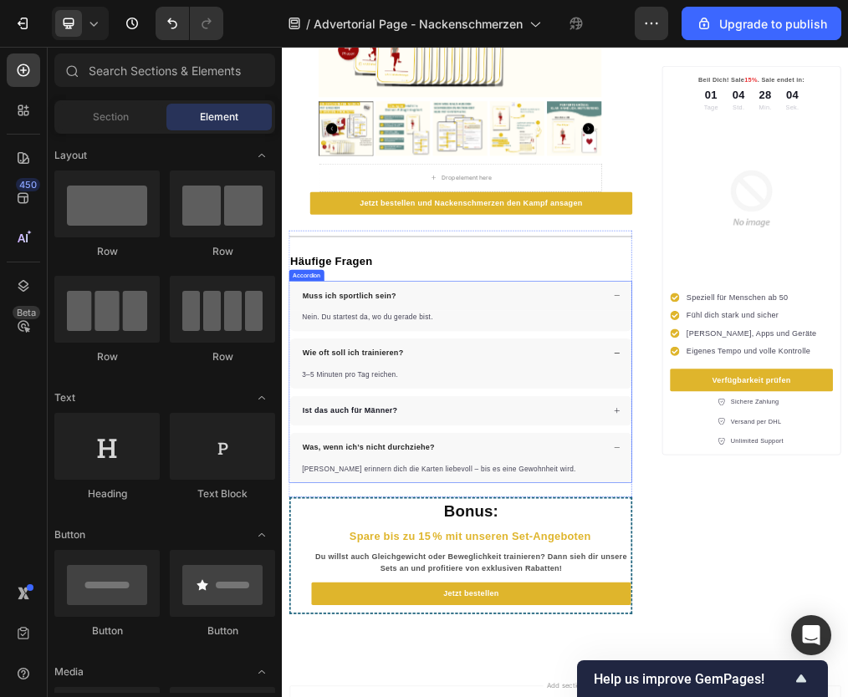
scroll to position [3593, 0]
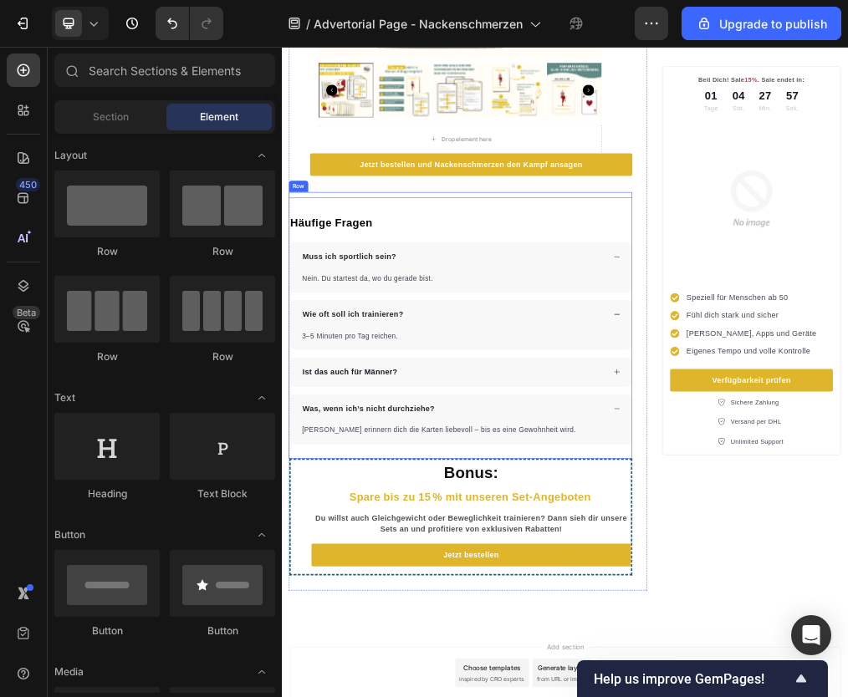
click at [386, 697] on div "Title Line ⁠⁠⁠⁠⁠⁠⁠ Häufige Fragen Heading Muss ich sportlich sein? Nein. Du sta…" at bounding box center [598, 540] width 608 height 472
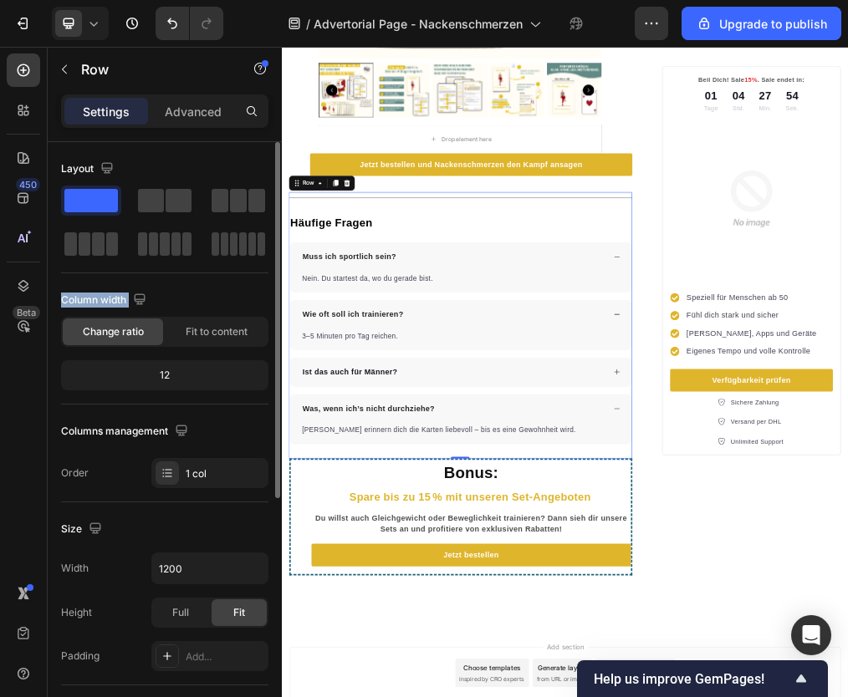
drag, startPoint x: 165, startPoint y: 207, endPoint x: 202, endPoint y: 305, distance: 105.6
click at [222, 331] on div "Layout Column width Change ratio Fit to content 12 Columns management Order 1 c…" at bounding box center [164, 322] width 207 height 333
click at [151, 211] on span at bounding box center [151, 200] width 26 height 23
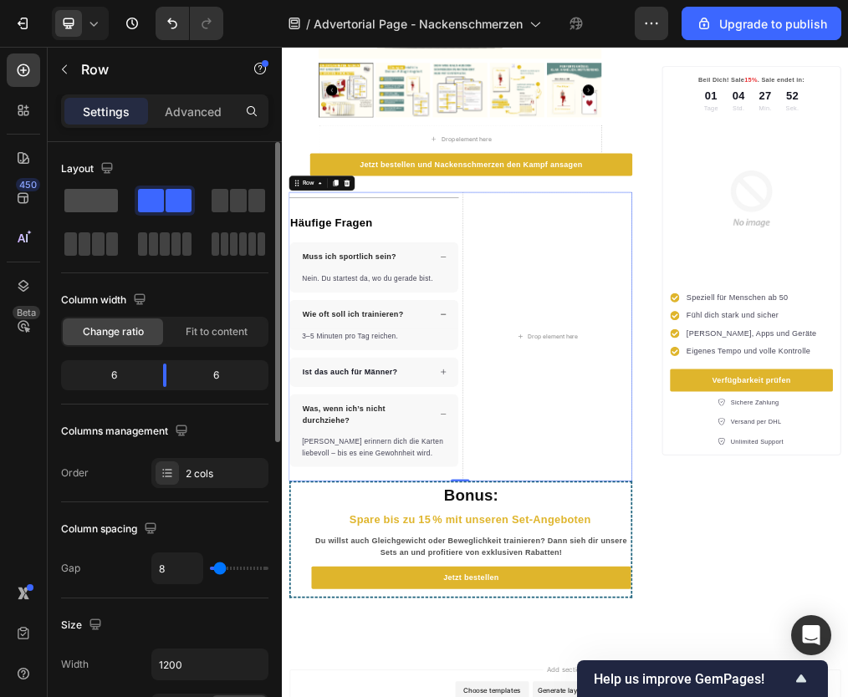
click at [87, 204] on span at bounding box center [91, 200] width 54 height 23
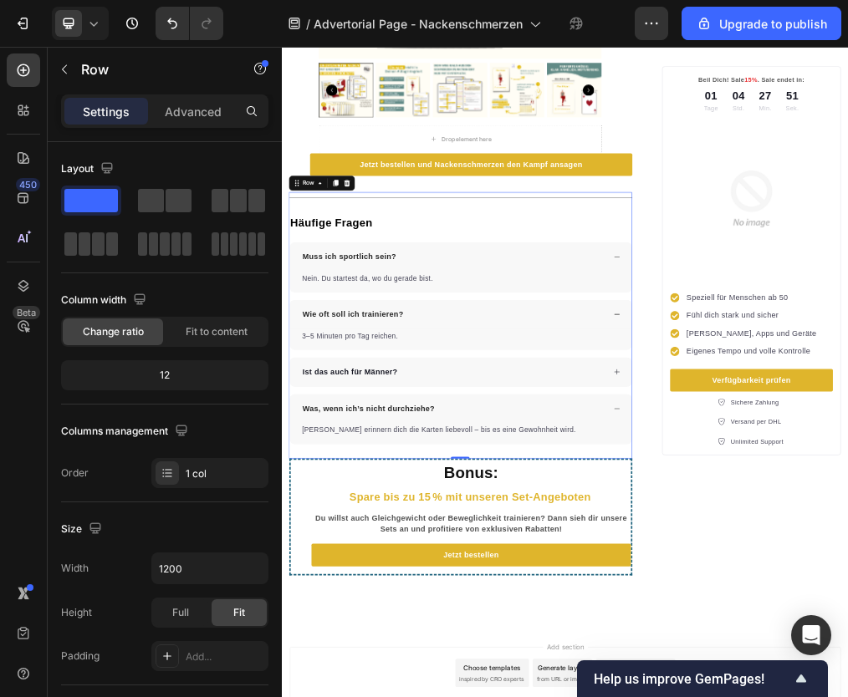
click at [333, 697] on div "Title Line ⁠⁠⁠⁠⁠⁠⁠ Häufige Fragen Heading Muss ich sportlich sein? Nein. Du sta…" at bounding box center [598, 540] width 608 height 472
click at [28, 71] on icon at bounding box center [24, 70] width 13 height 13
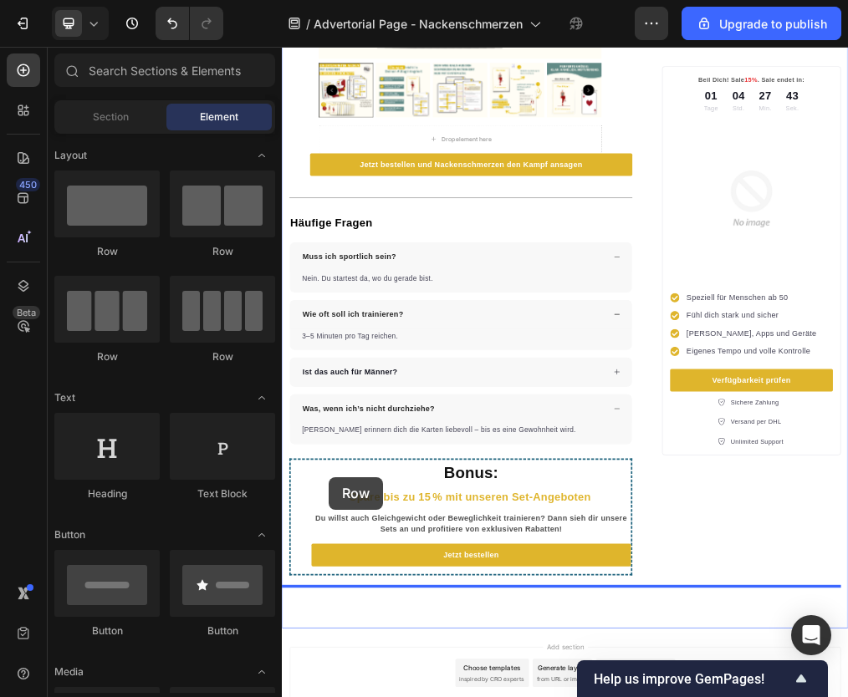
scroll to position [3663, 0]
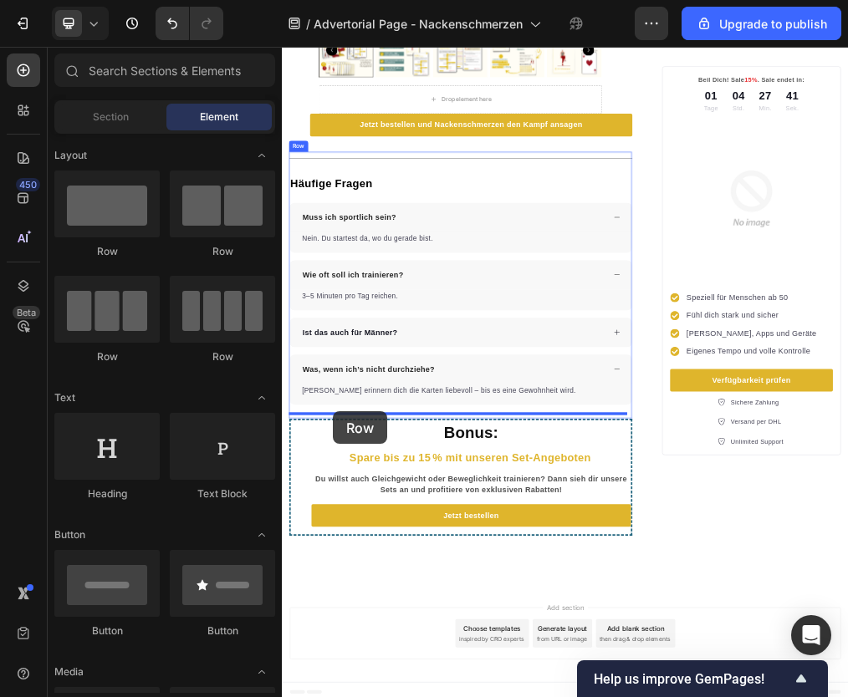
drag, startPoint x: 495, startPoint y: 256, endPoint x: 373, endPoint y: 693, distance: 454.1
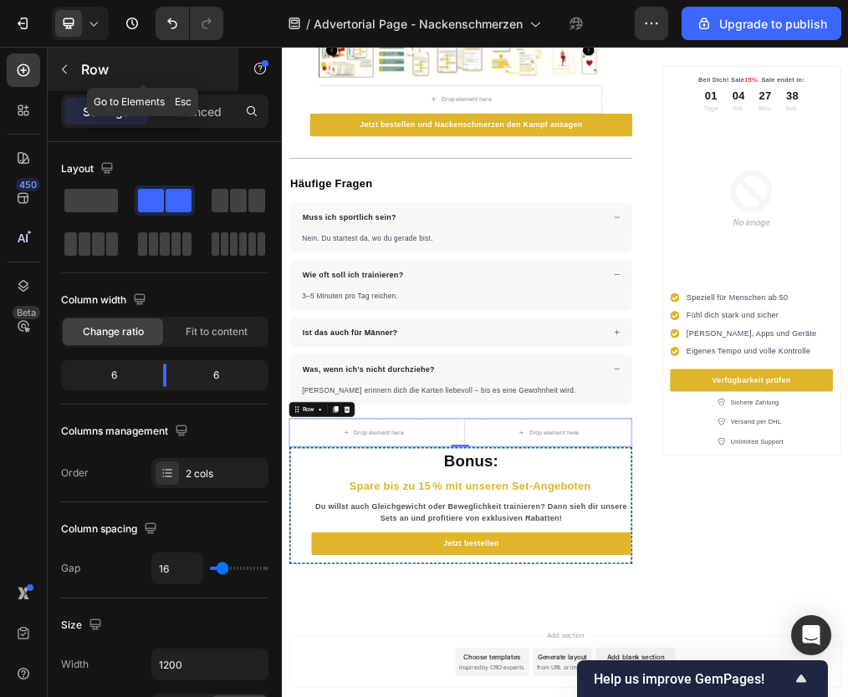
click at [64, 67] on icon "button" at bounding box center [64, 69] width 5 height 9
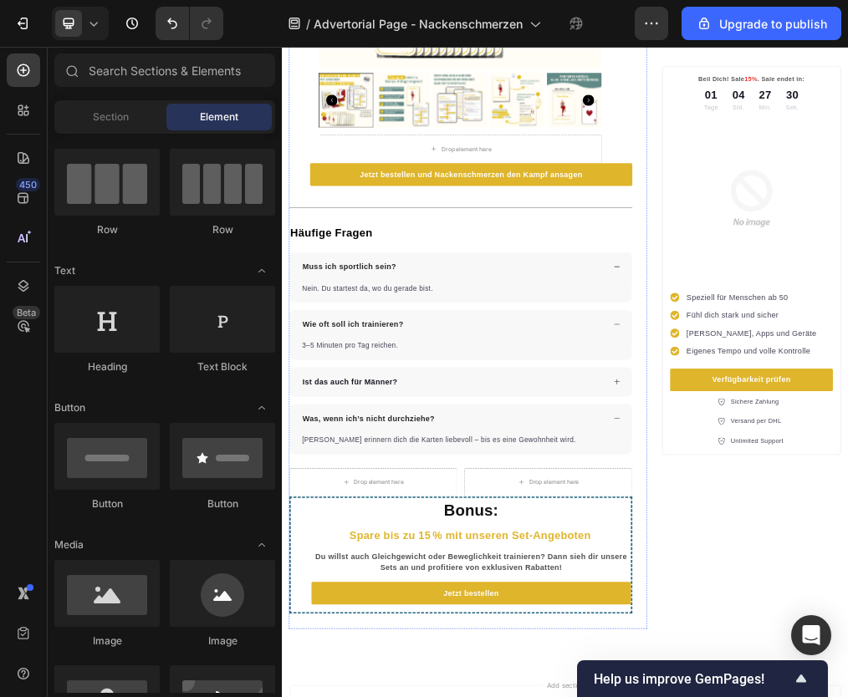
scroll to position [3713, 0]
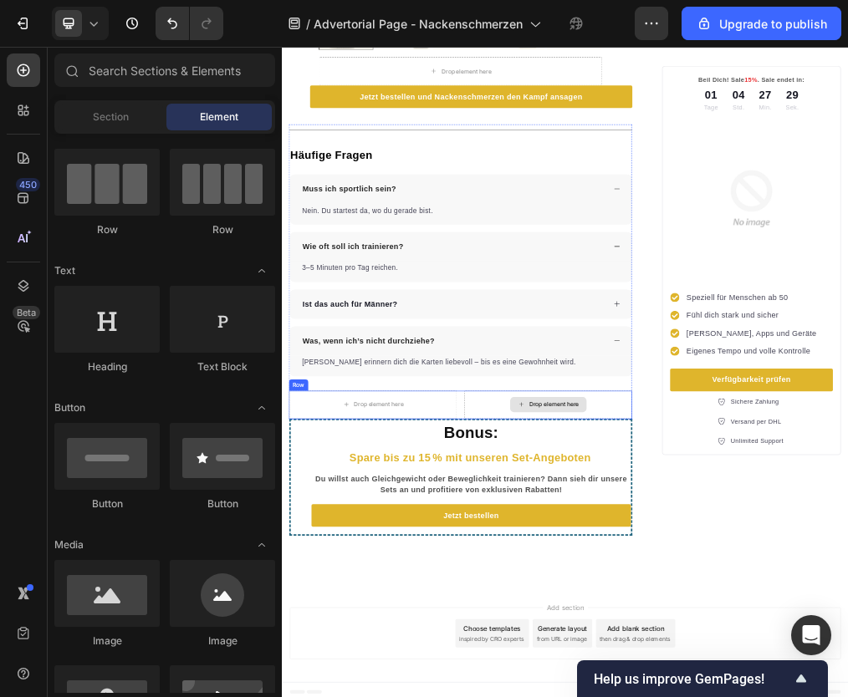
click at [700, 673] on icon at bounding box center [705, 680] width 13 height 14
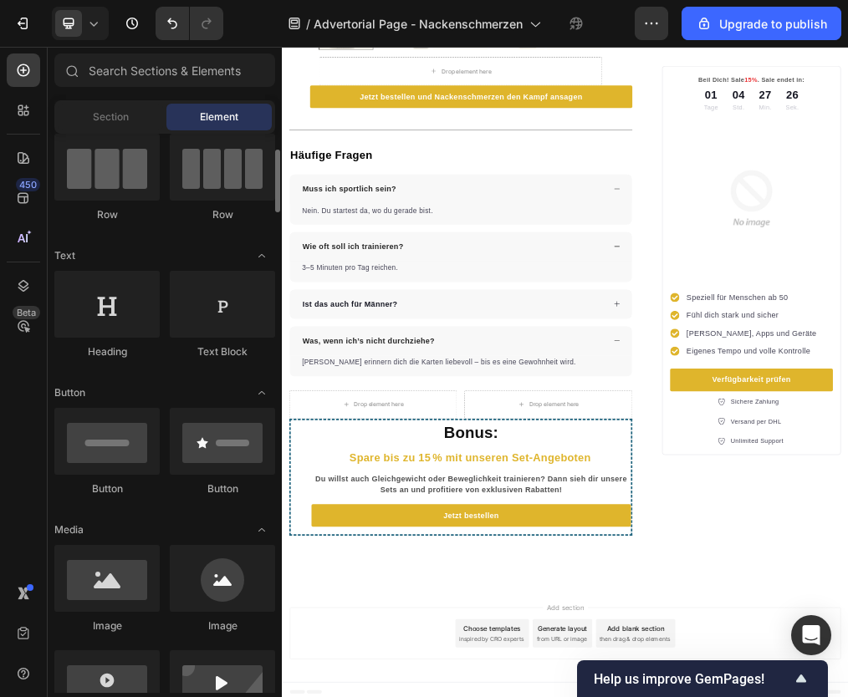
scroll to position [249, 0]
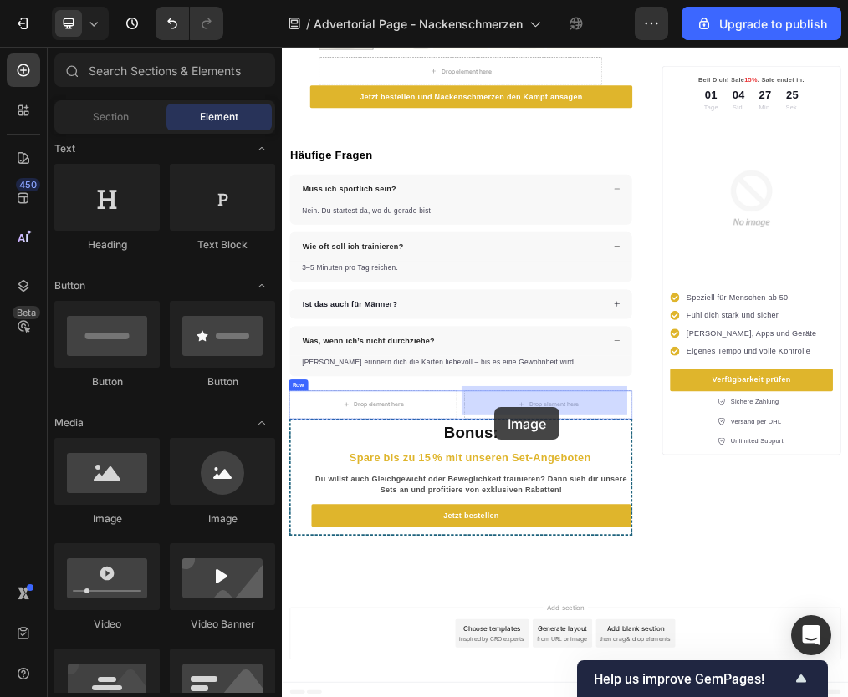
drag, startPoint x: 510, startPoint y: 540, endPoint x: 658, endPoint y: 686, distance: 207.6
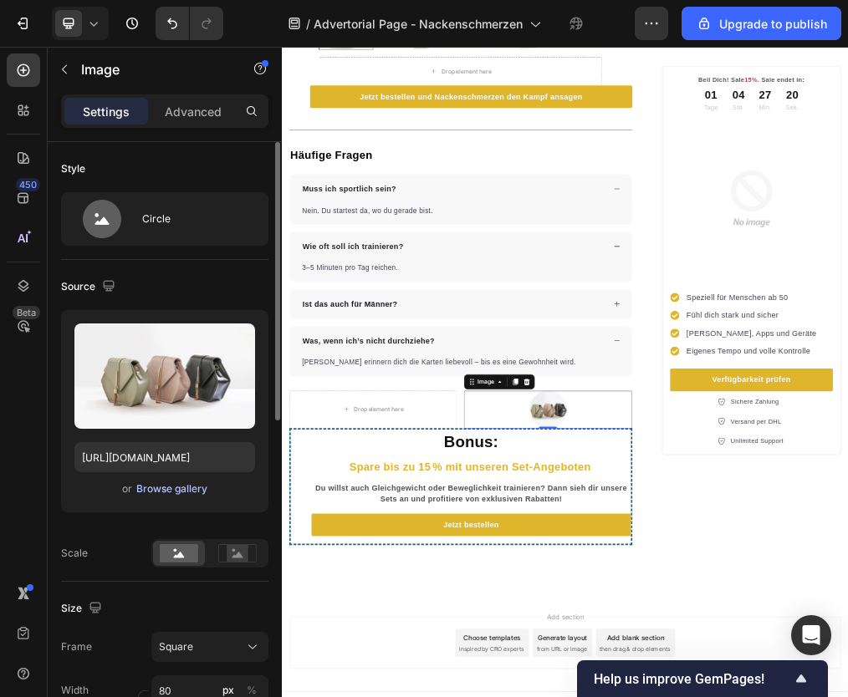
click at [151, 489] on div "Browse gallery" at bounding box center [171, 489] width 71 height 15
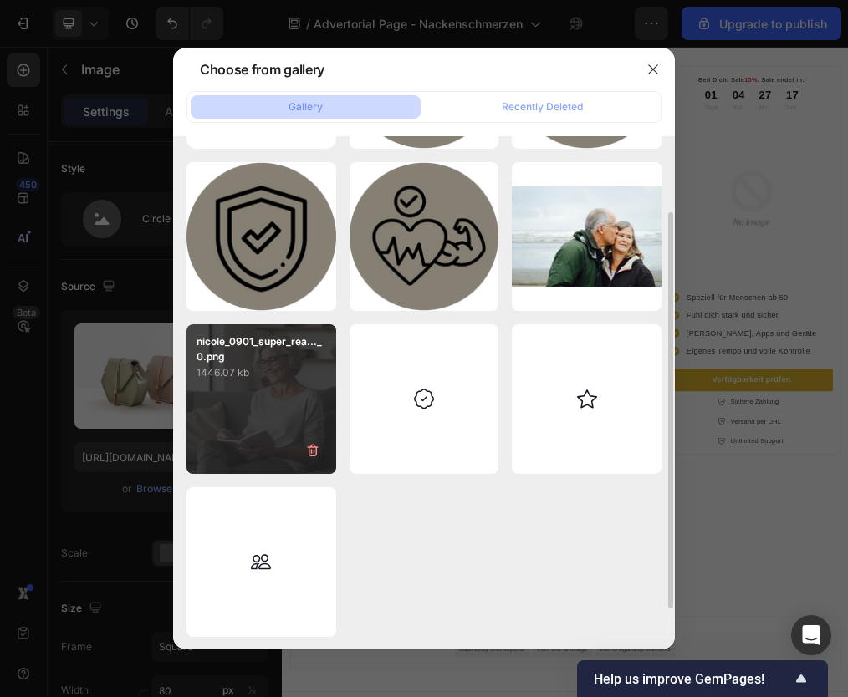
scroll to position [0, 0]
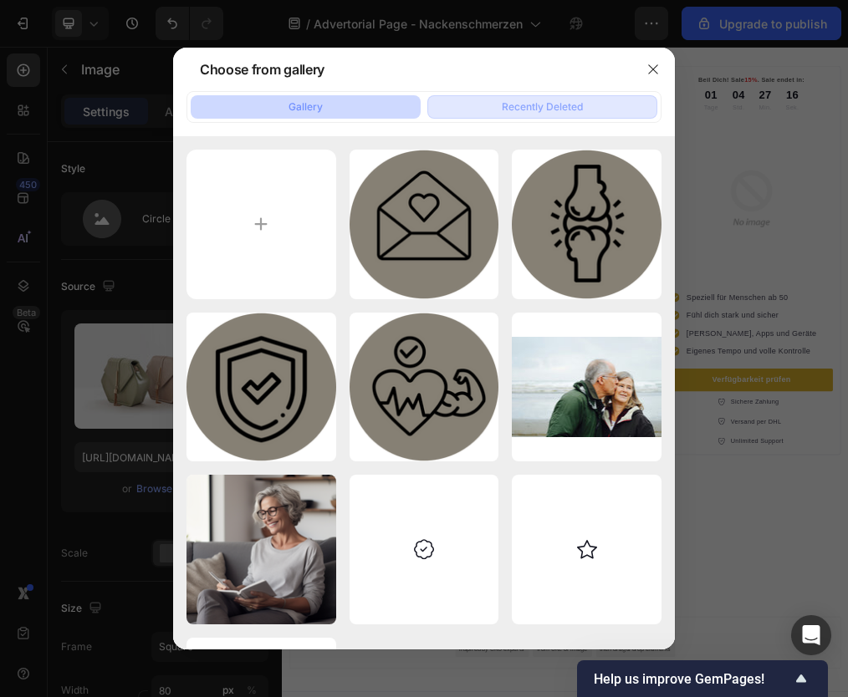
click at [536, 101] on div "Recently Deleted" at bounding box center [542, 107] width 81 height 15
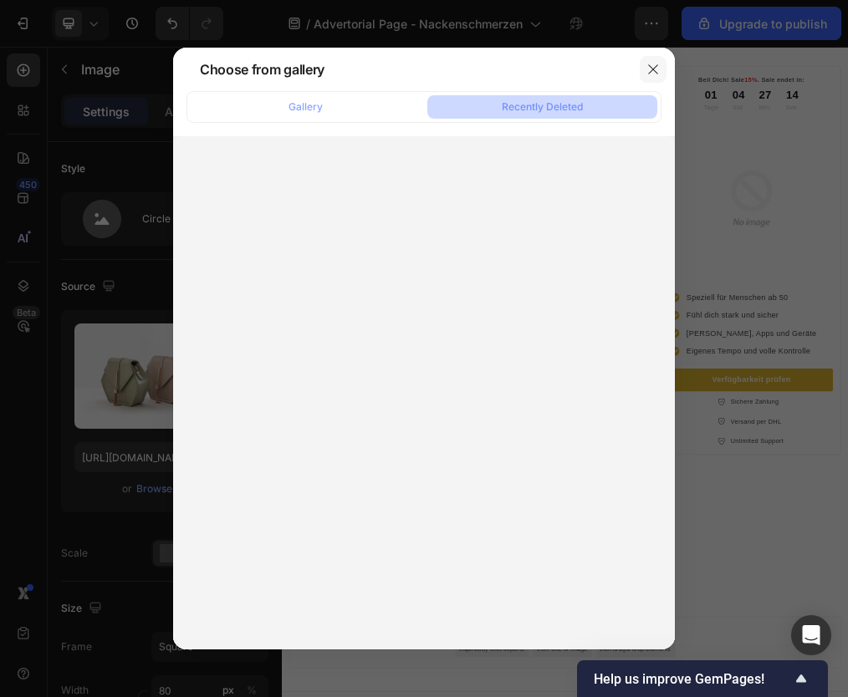
click at [653, 73] on icon "button" at bounding box center [652, 69] width 13 height 13
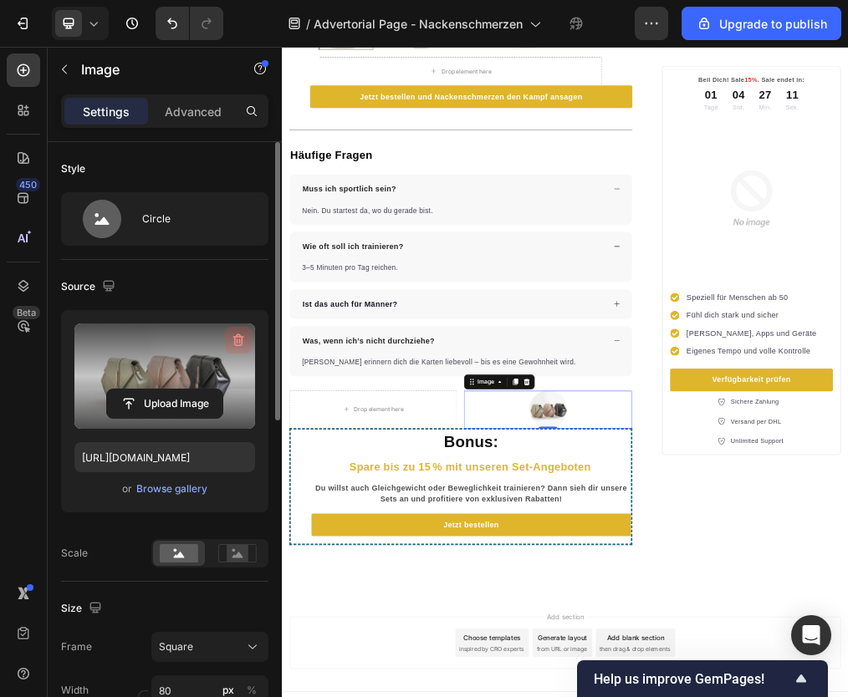
click at [236, 337] on icon "button" at bounding box center [238, 341] width 11 height 13
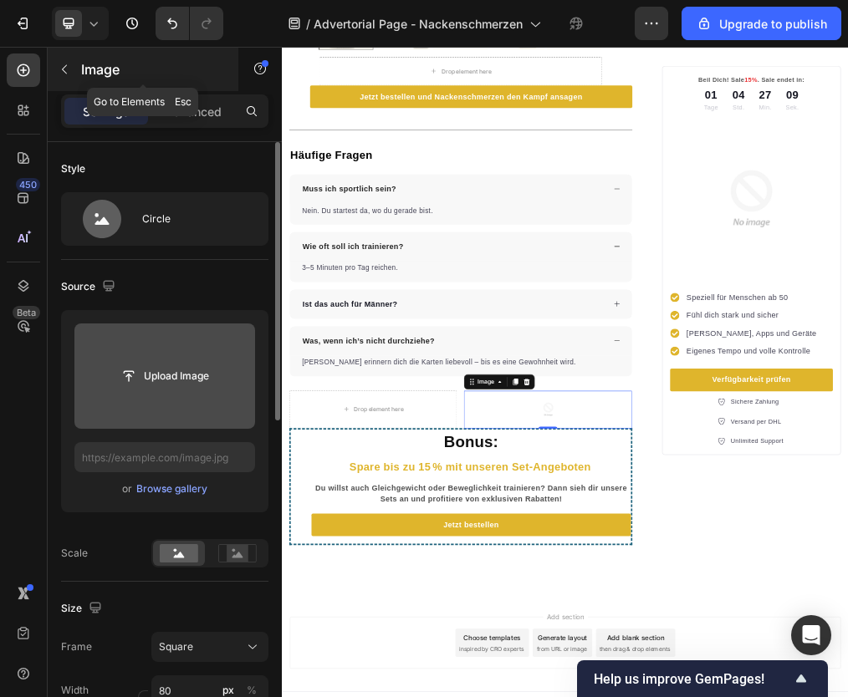
click at [68, 69] on icon "button" at bounding box center [64, 69] width 13 height 13
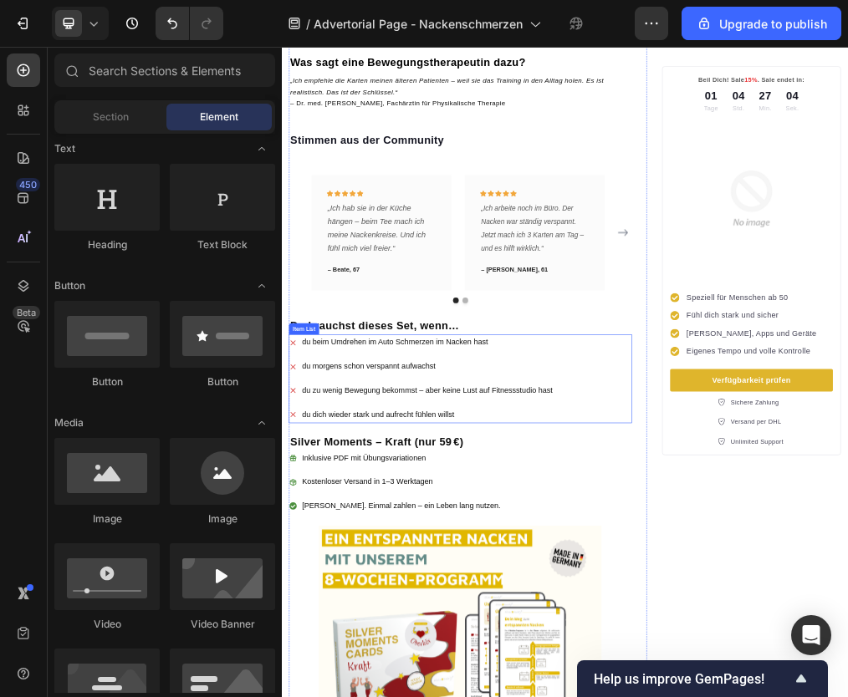
scroll to position [1828, 0]
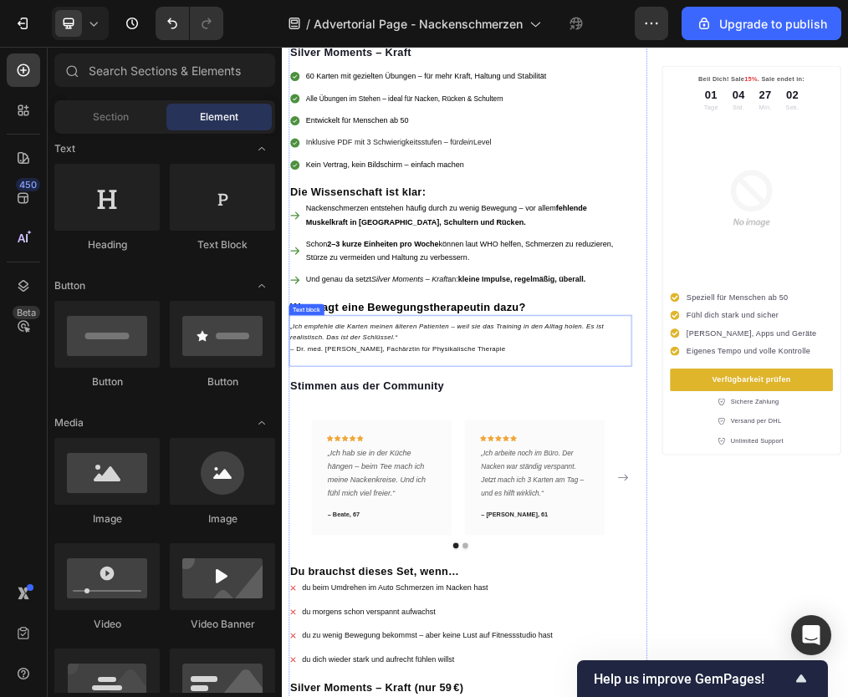
click at [352, 534] on icon "„Ich empfehle die Karten meinen älteren Patienten – weil sie das Training in de…" at bounding box center [574, 550] width 556 height 33
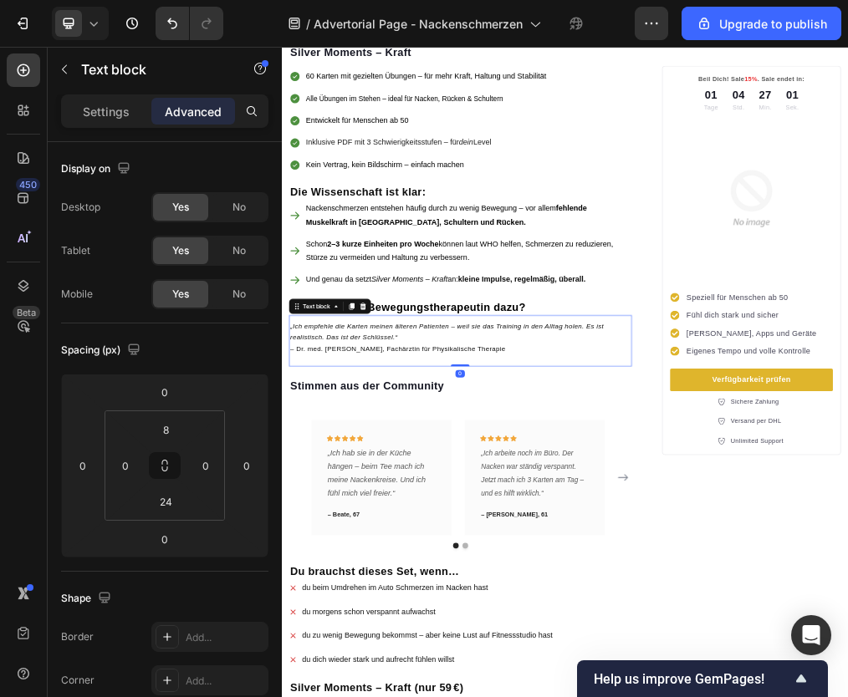
click at [406, 501] on icon at bounding box center [405, 507] width 9 height 12
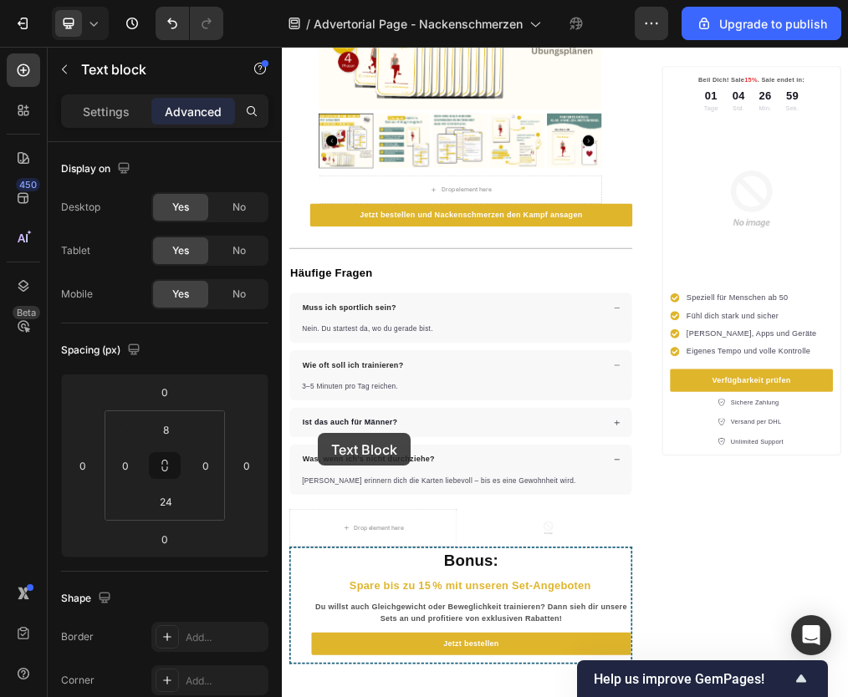
scroll to position [3821, 0]
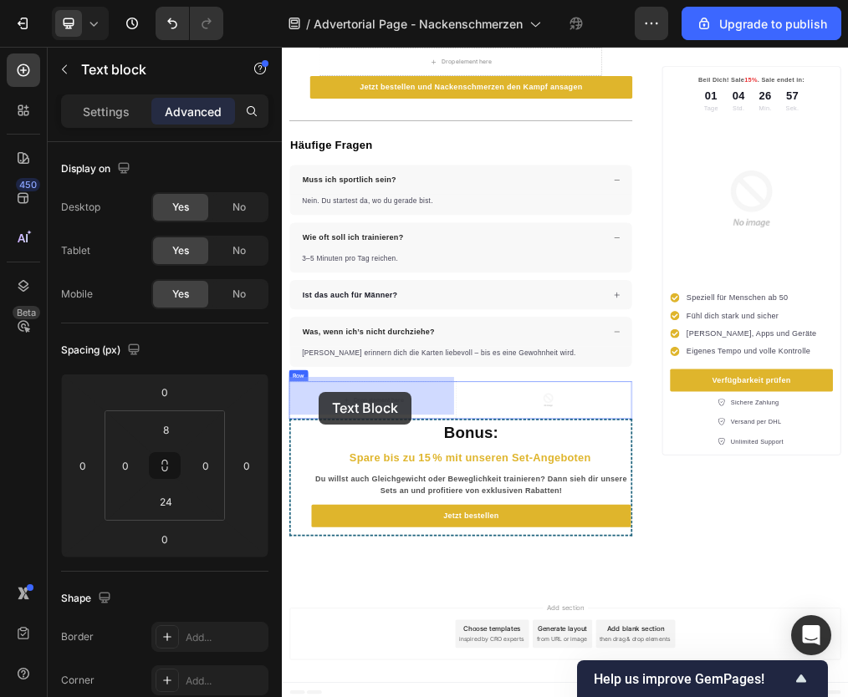
drag, startPoint x: 347, startPoint y: 590, endPoint x: 347, endPoint y: 659, distance: 69.4
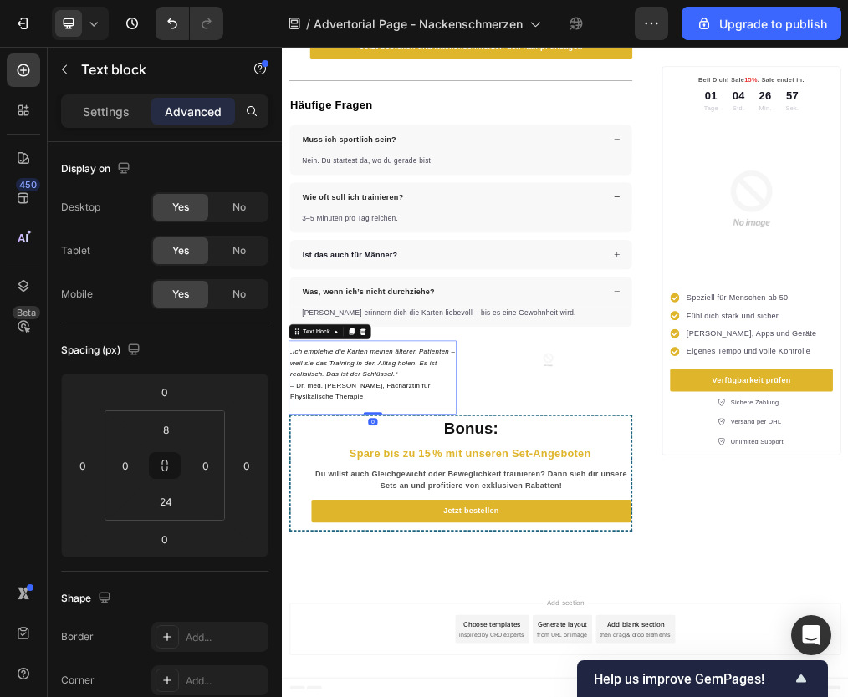
scroll to position [3730, 0]
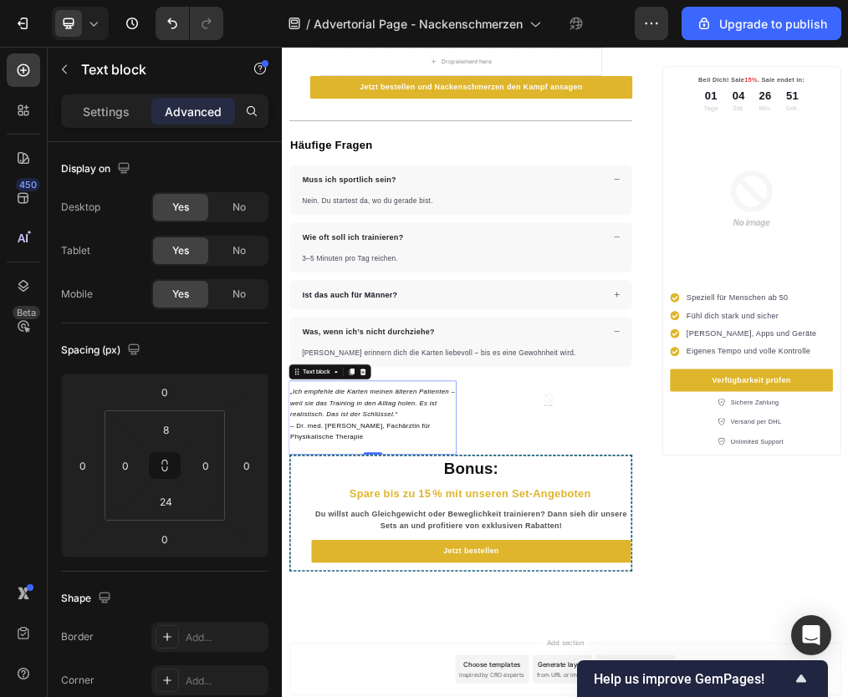
click at [345, 673] on icon "„Ich empfehle die Karten meinen älteren Patienten – weil sie das Training in de…" at bounding box center [442, 678] width 292 height 54
click at [381, 682] on p "„Ich hab die Karten für meine Eltern entwickelt – damit sie sich wieder stark f…" at bounding box center [443, 677] width 294 height 60
click at [299, 655] on span "„Ich hab die Karten für meine Eltern entwickelt – damit sie sich wieder stark f…" at bounding box center [433, 678] width 274 height 54
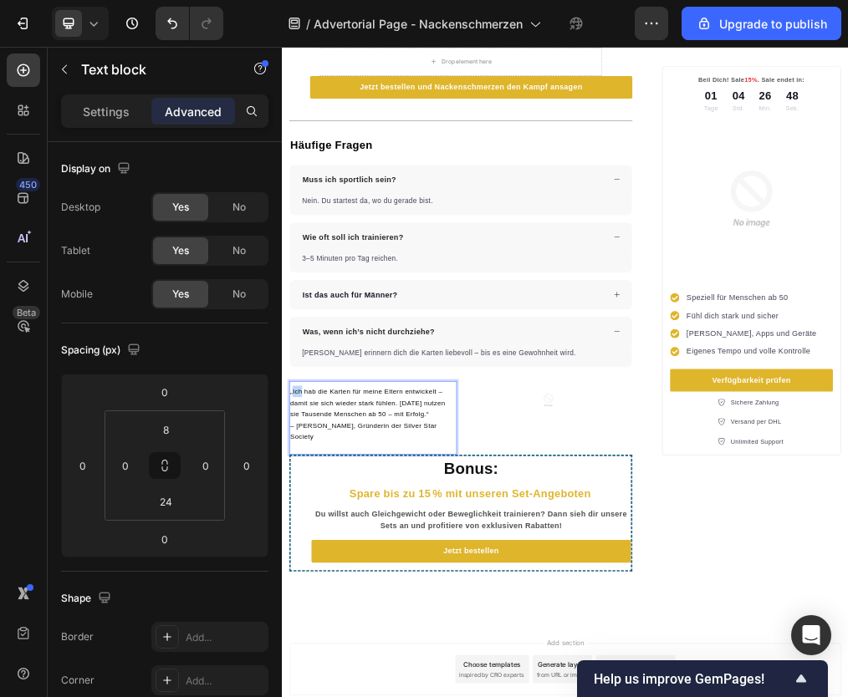
click at [299, 655] on span "„Ich hab die Karten für meine Eltern entwickelt – damit sie sich wieder stark f…" at bounding box center [433, 678] width 274 height 54
click at [377, 666] on span "„Ich hab die Karten für meine Eltern entwickelt – damit sie sich wieder stark f…" at bounding box center [433, 678] width 274 height 54
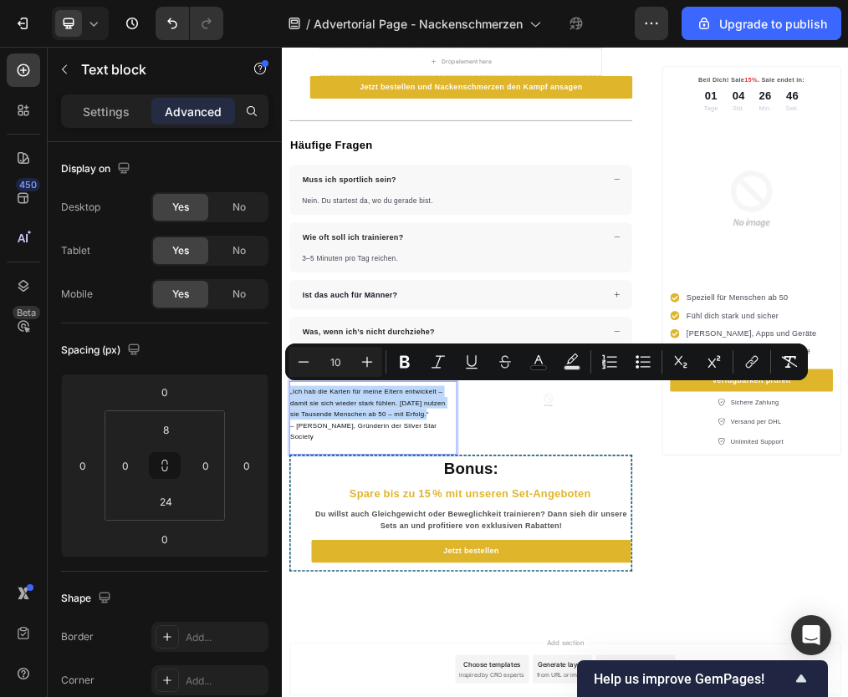
drag, startPoint x: 530, startPoint y: 689, endPoint x: 295, endPoint y: 647, distance: 238.7
click at [296, 647] on p "„Ich hab die Karten für meine Eltern entwickelt – damit sie sich wieder stark f…" at bounding box center [443, 677] width 294 height 60
click at [432, 356] on icon "Editor contextual toolbar" at bounding box center [438, 362] width 17 height 17
click at [357, 687] on icon "„Ich hab die Karten für meine Eltern entwickelt – damit sie sich wieder stark f…" at bounding box center [433, 678] width 274 height 54
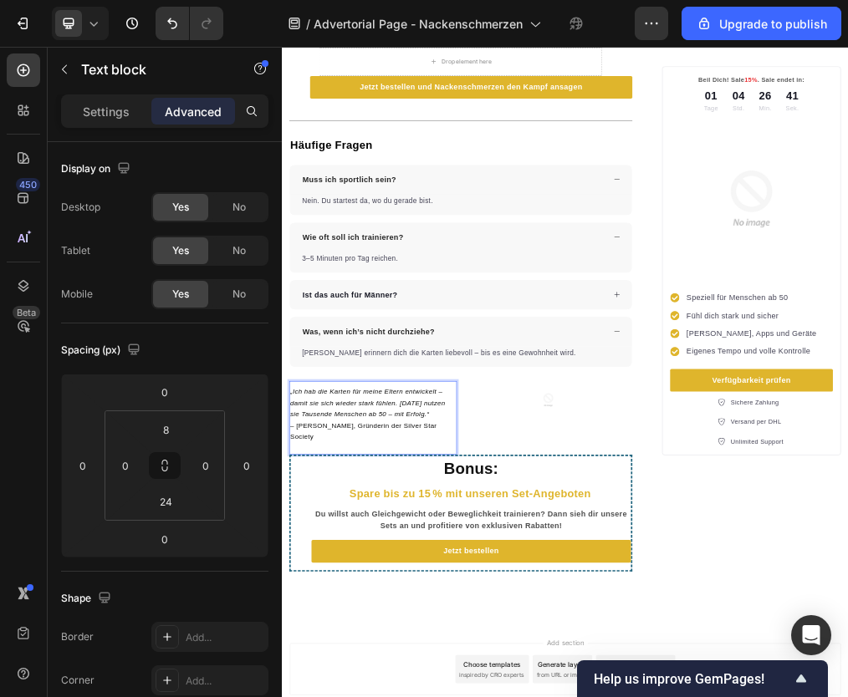
click at [299, 651] on icon "„Ich hab die Karten für meine Eltern entwickelt – damit sie sich wieder stark f…" at bounding box center [433, 678] width 274 height 54
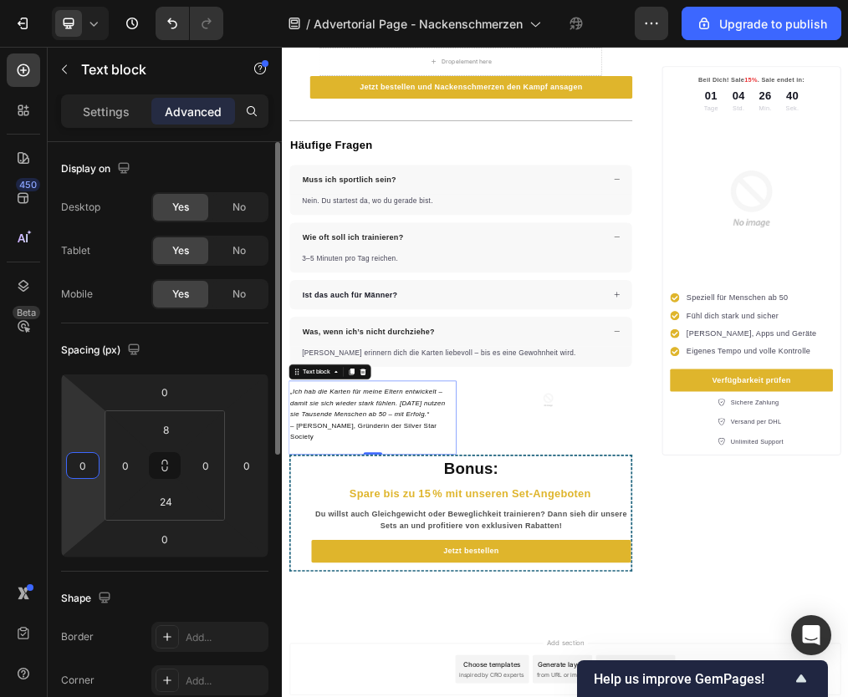
click at [72, 463] on input "0" at bounding box center [82, 465] width 25 height 25
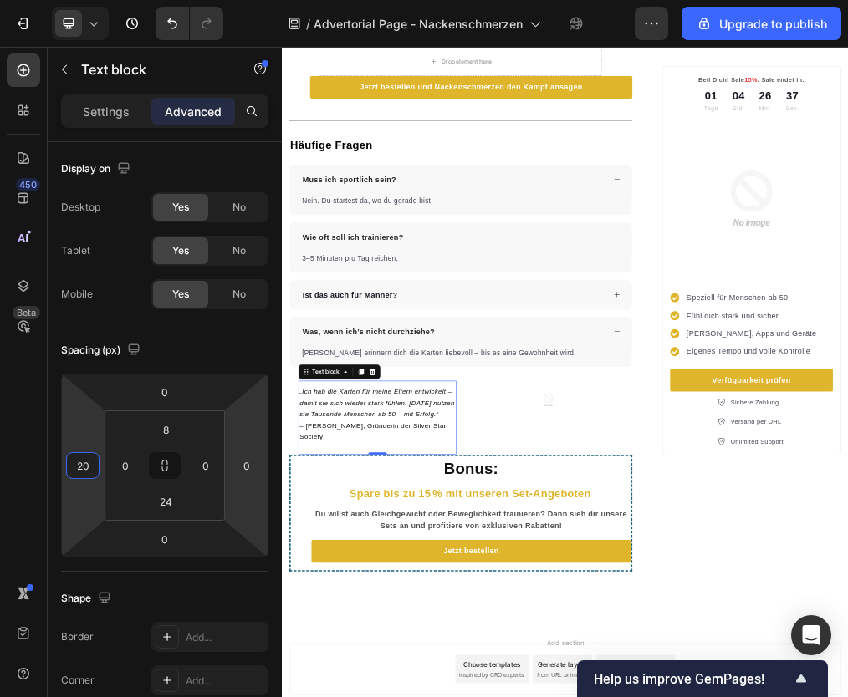
type input "20"
click at [567, 691] on p "„Ich hab die Karten für meine Eltern entwickelt – damit sie sich wieder stark f…" at bounding box center [451, 677] width 277 height 60
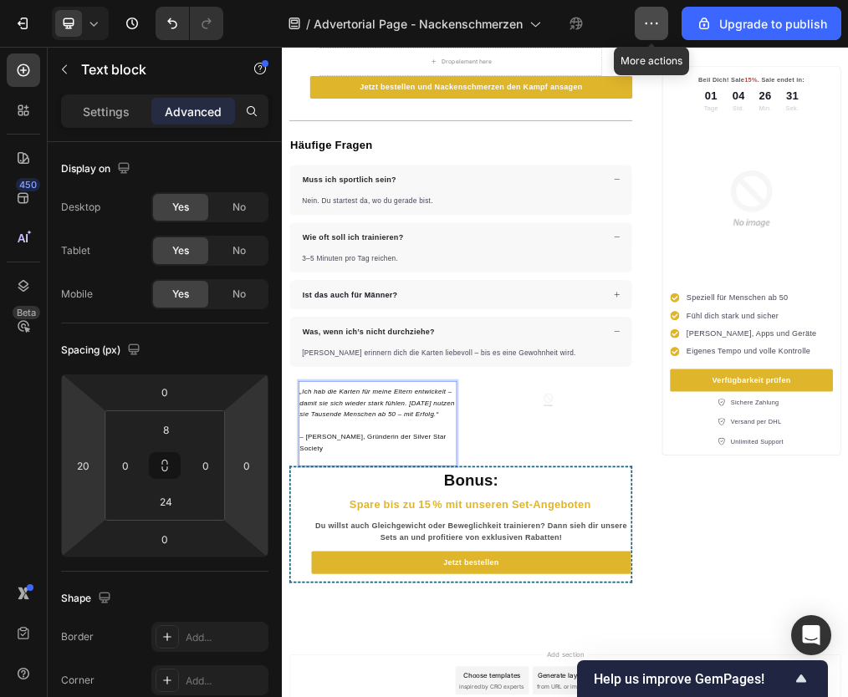
click at [656, 27] on icon "button" at bounding box center [651, 23] width 17 height 17
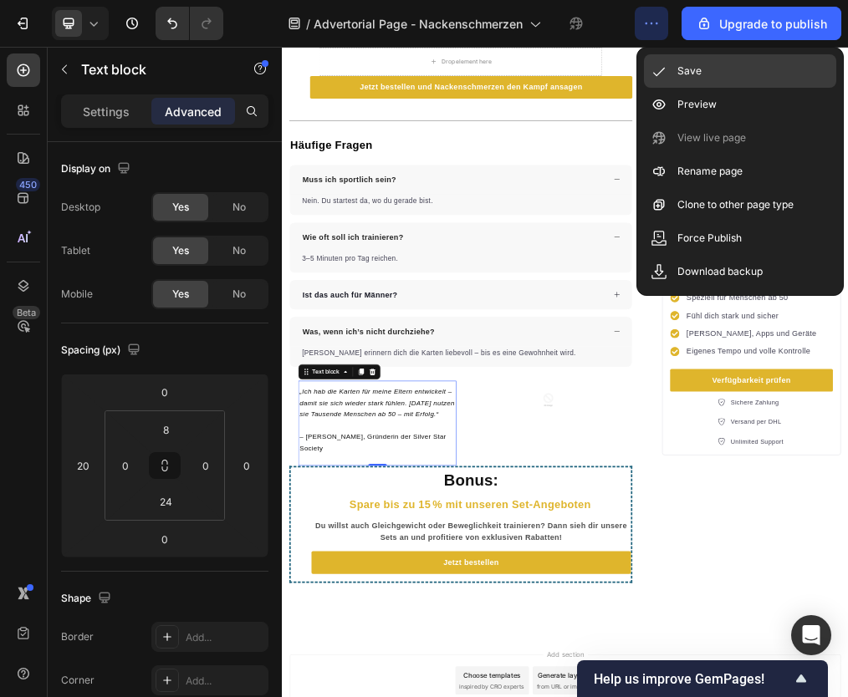
click at [679, 77] on p "Save" at bounding box center [689, 71] width 24 height 17
click at [679, 68] on p "Save" at bounding box center [689, 71] width 24 height 17
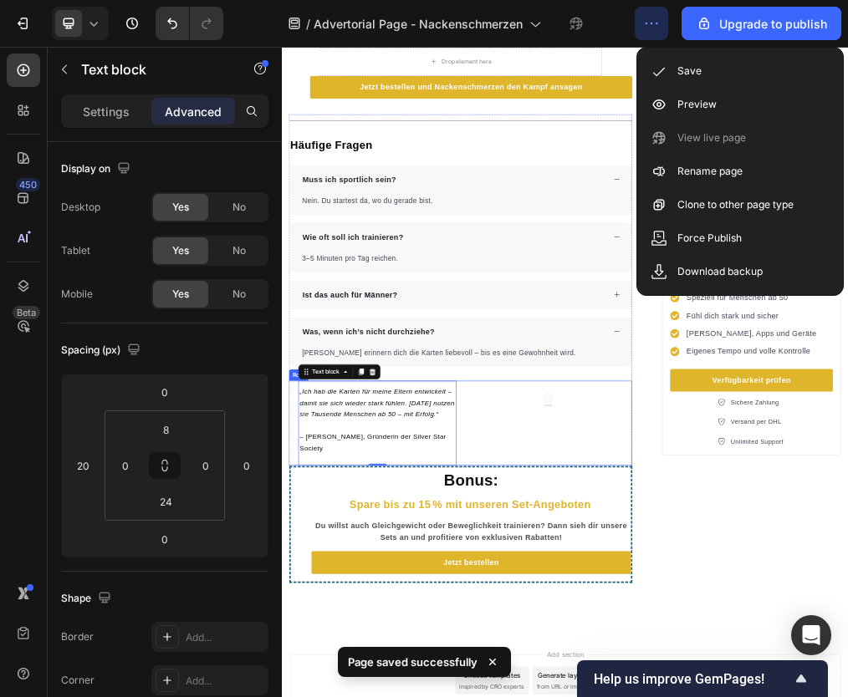
click at [699, 681] on div at bounding box center [753, 672] width 297 height 67
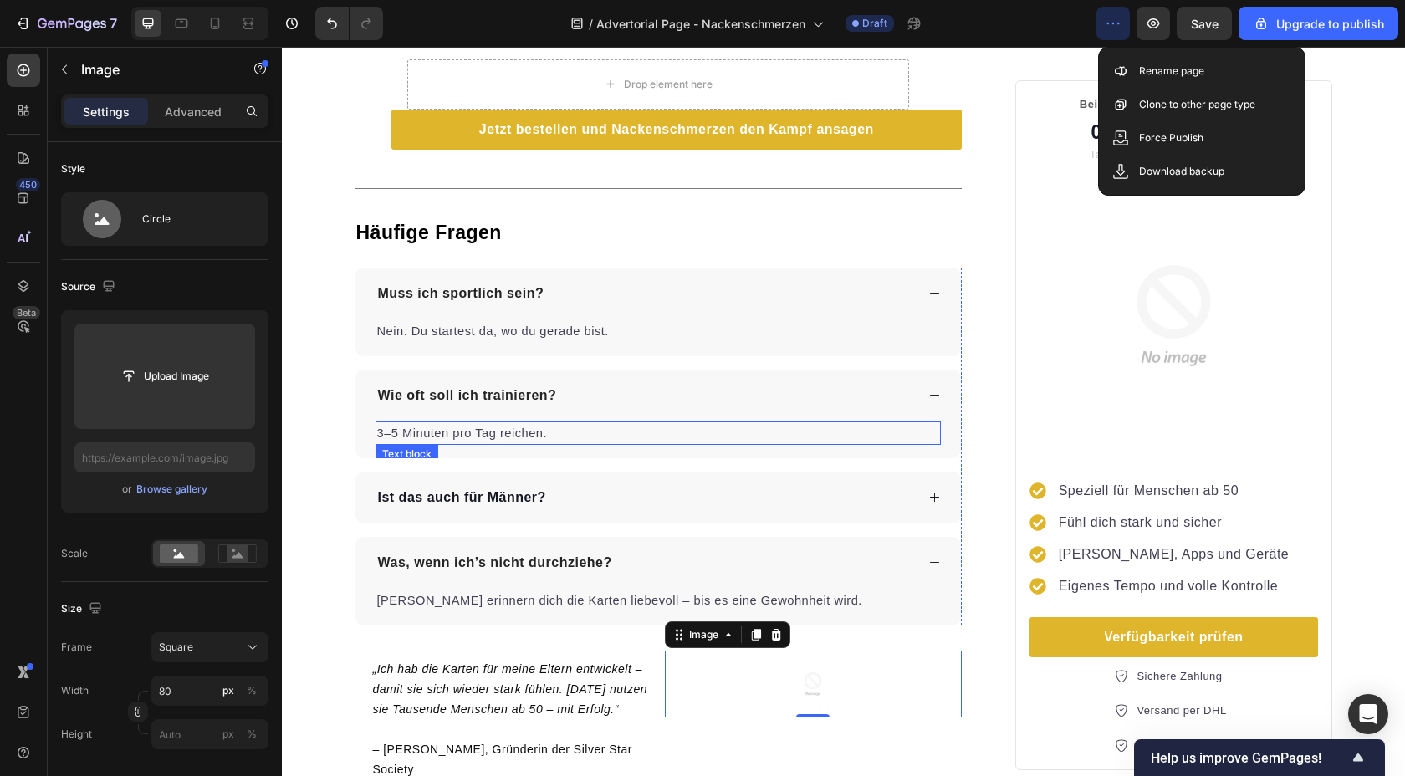
scroll to position [3910, 0]
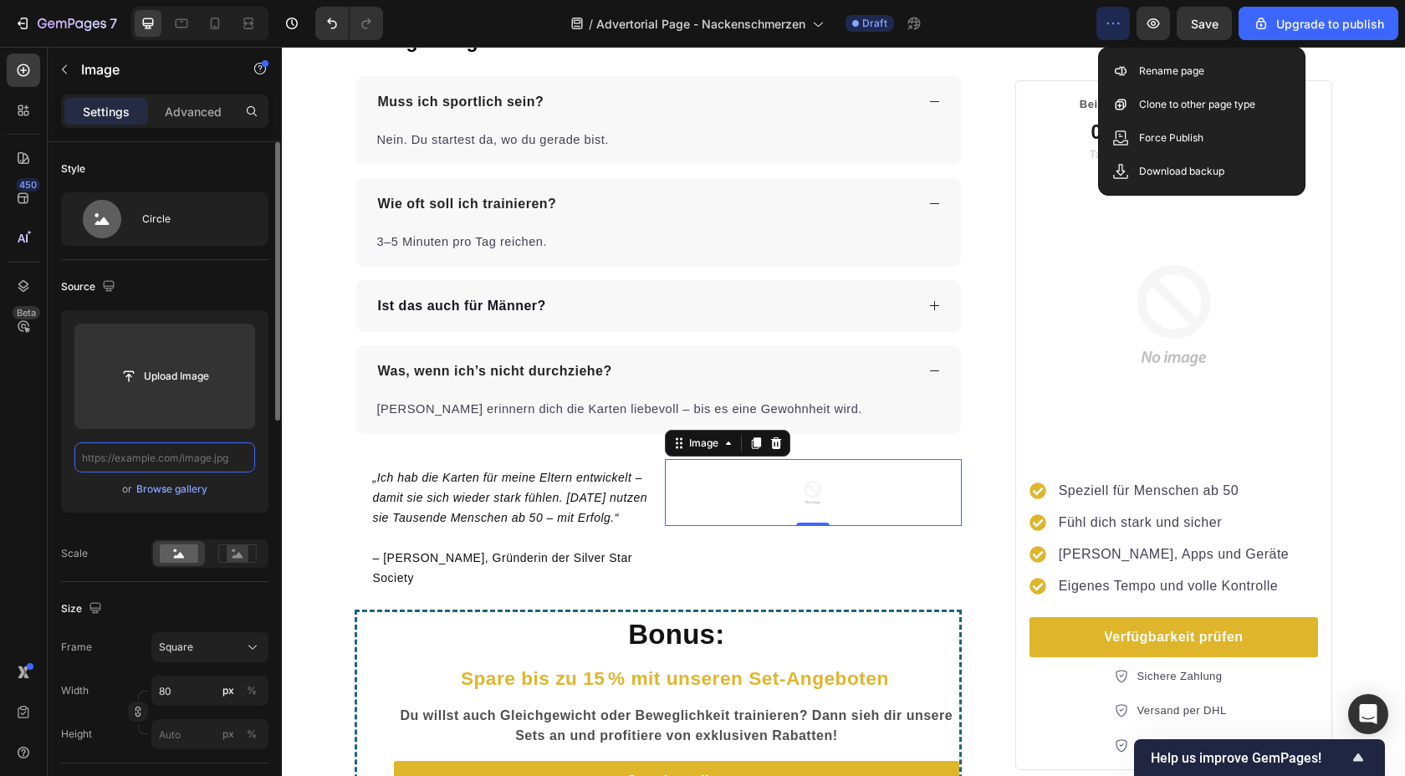
click at [171, 461] on input "text" at bounding box center [164, 457] width 181 height 30
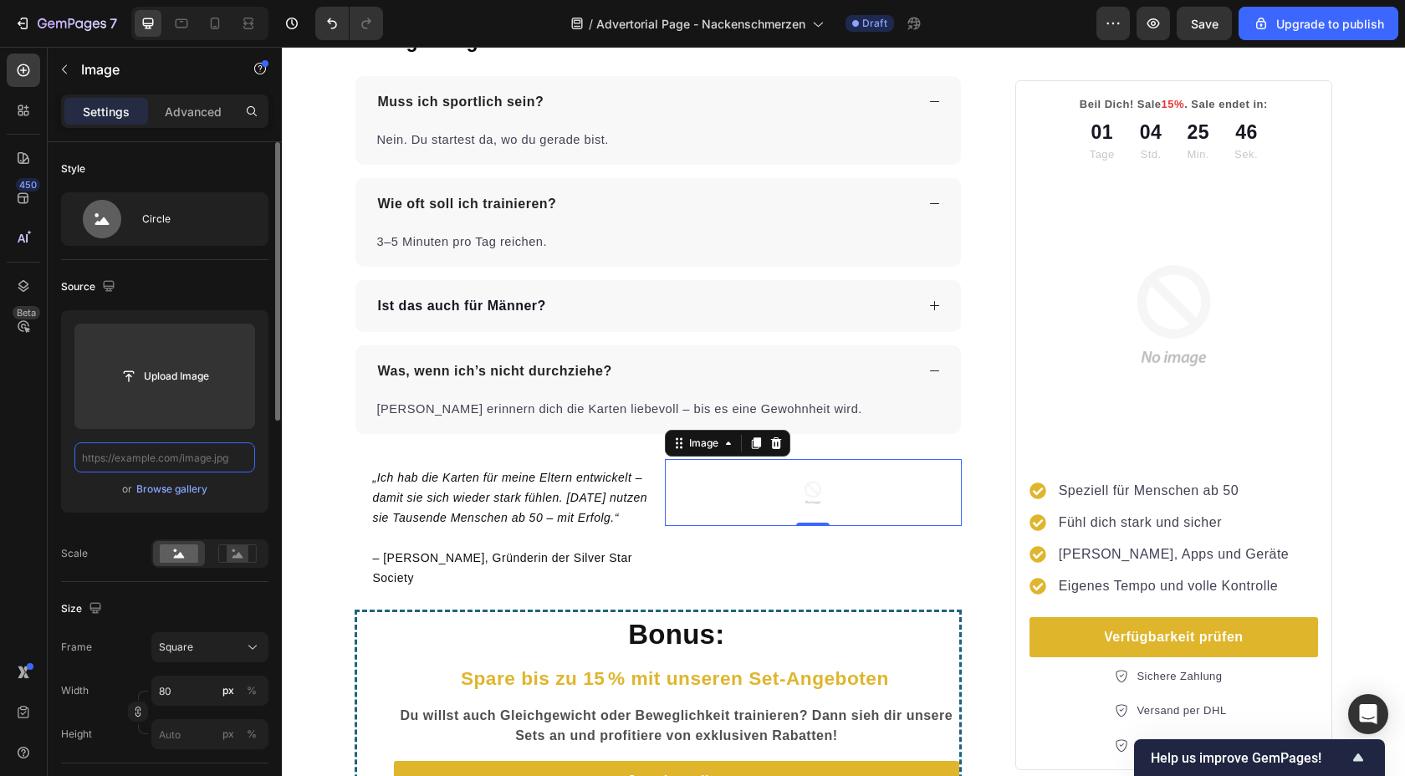
paste input "https://cdn.shopify.com/s/files/1/0788/6002/6198/files/Frontal_blauer_Hintergru…"
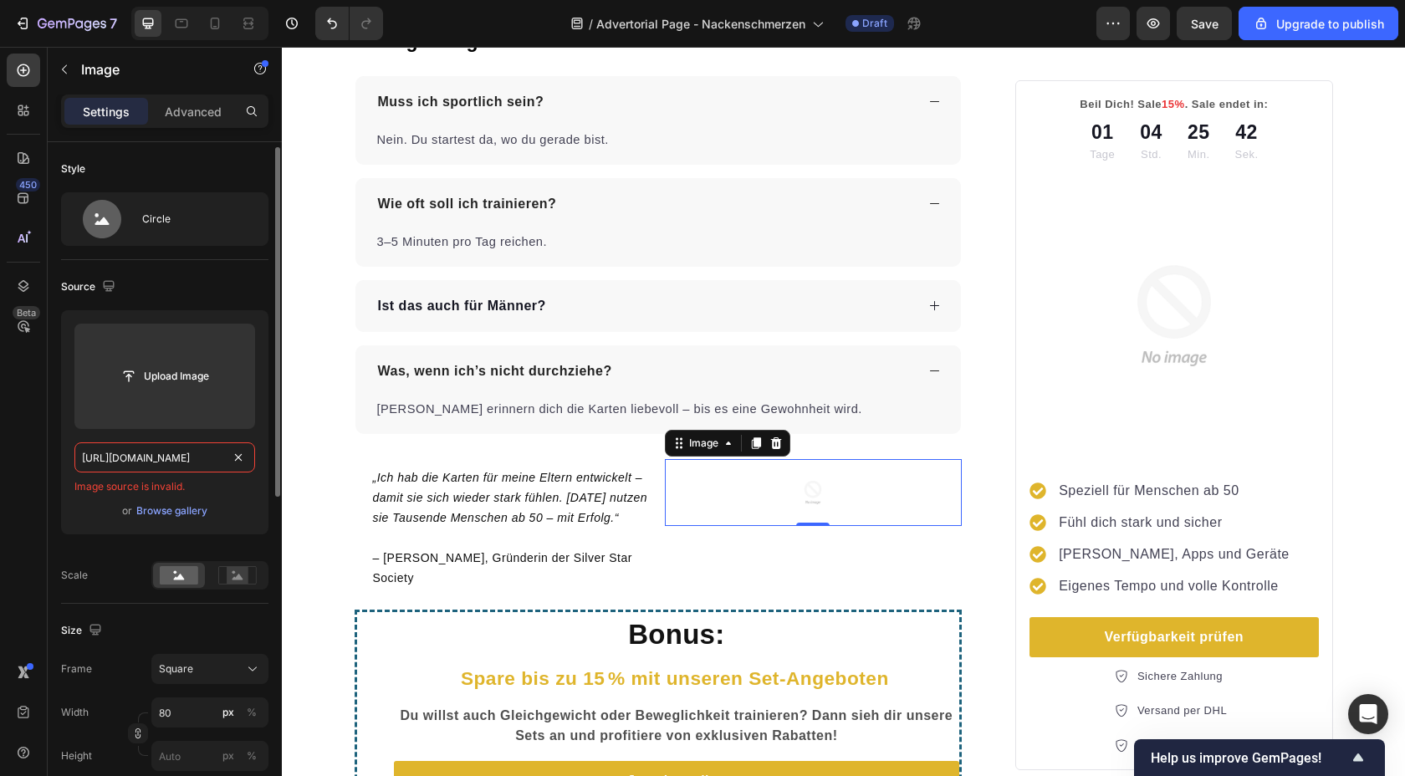
scroll to position [3, 0]
type input "https://cdn.shopify.com/s/files/1/0788/6002/6198/files/Frontal_blauer_Hintergru…"
click at [223, 496] on div "Upload Image https://cdn.shopify.com/s/files/1/0788/6002/6198/files/Frontal_bla…" at bounding box center [164, 419] width 207 height 224
click at [190, 453] on input "https://cdn.shopify.com/s/files/1/0788/6002/6198/files/Frontal_blauer_Hintergru…" at bounding box center [164, 454] width 181 height 30
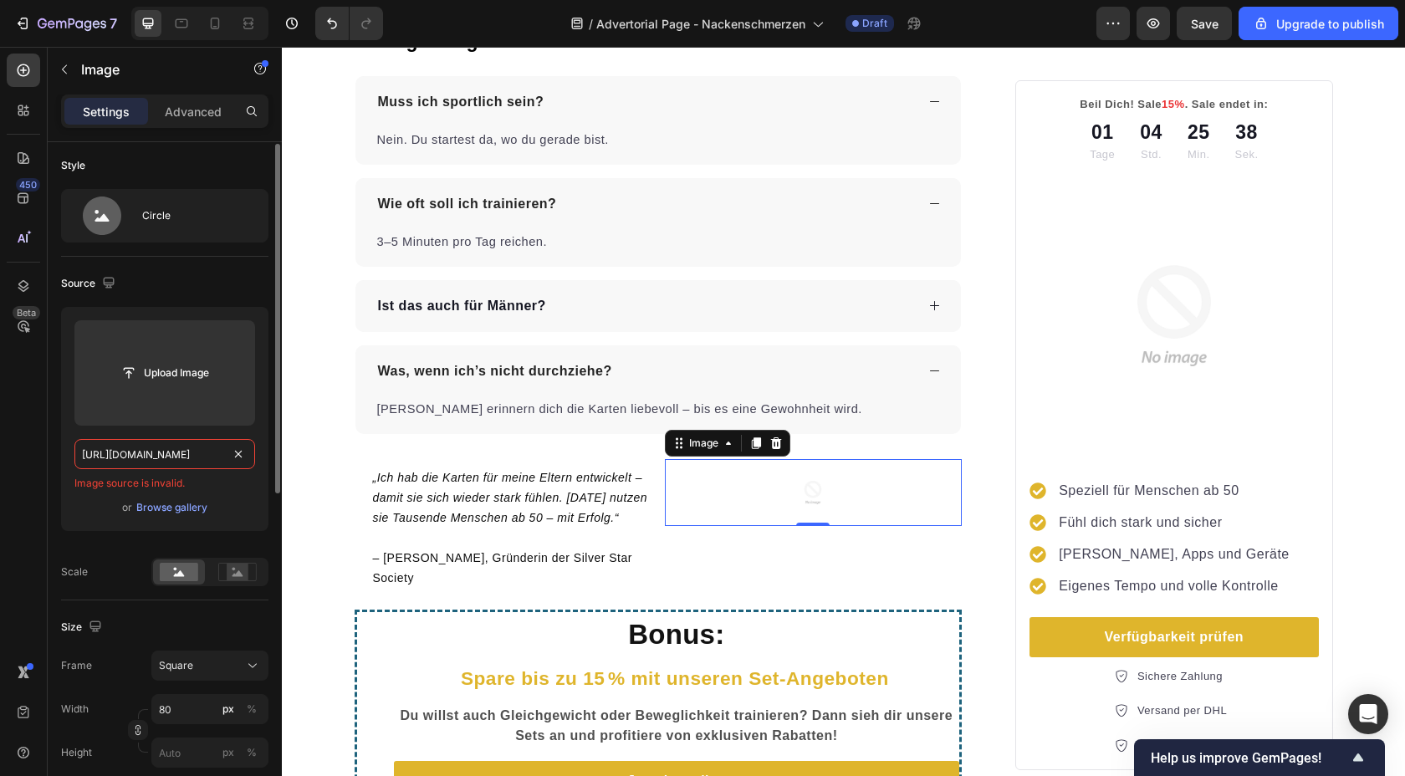
click at [190, 453] on input "https://cdn.shopify.com/s/files/1/0788/6002/6198/files/Frontal_blauer_Hintergru…" at bounding box center [164, 454] width 181 height 30
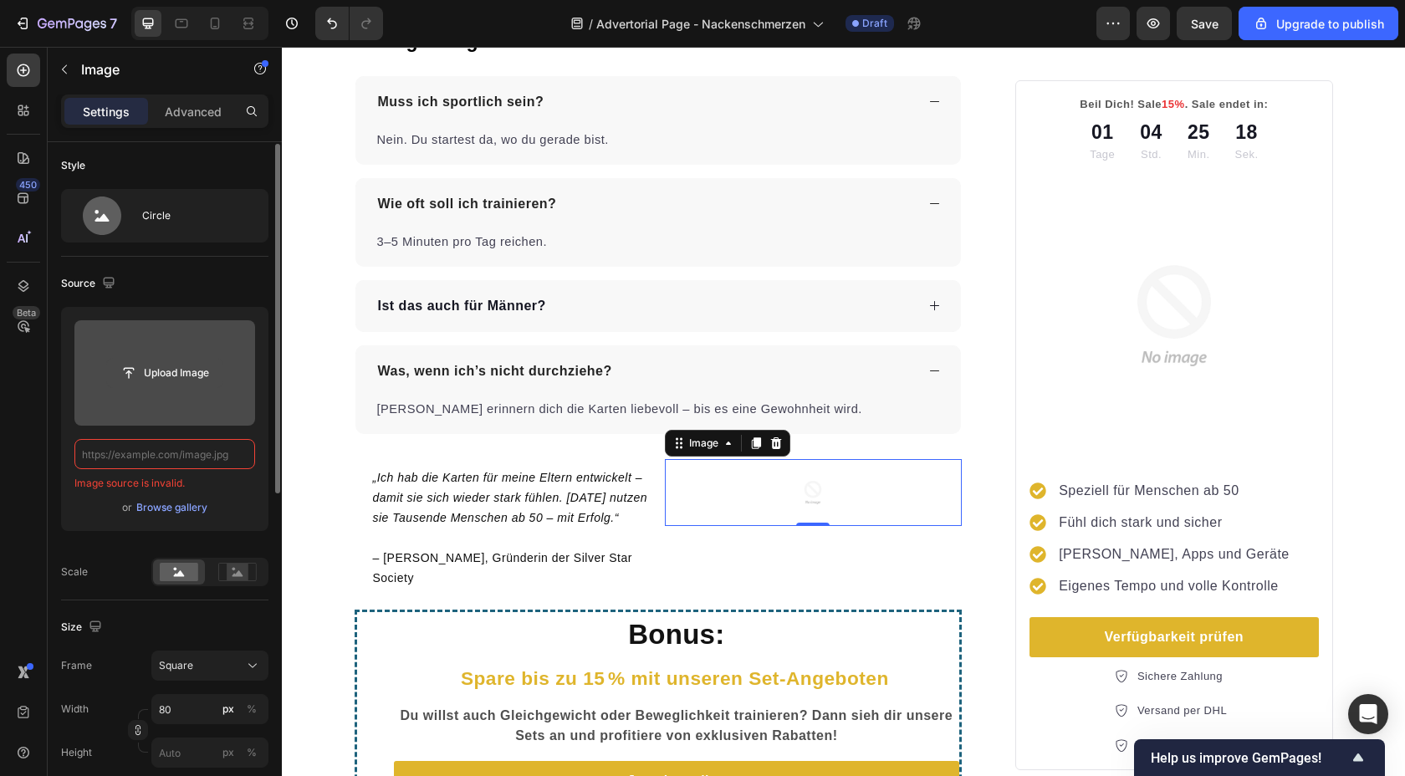
click at [164, 375] on input "file" at bounding box center [164, 373] width 115 height 28
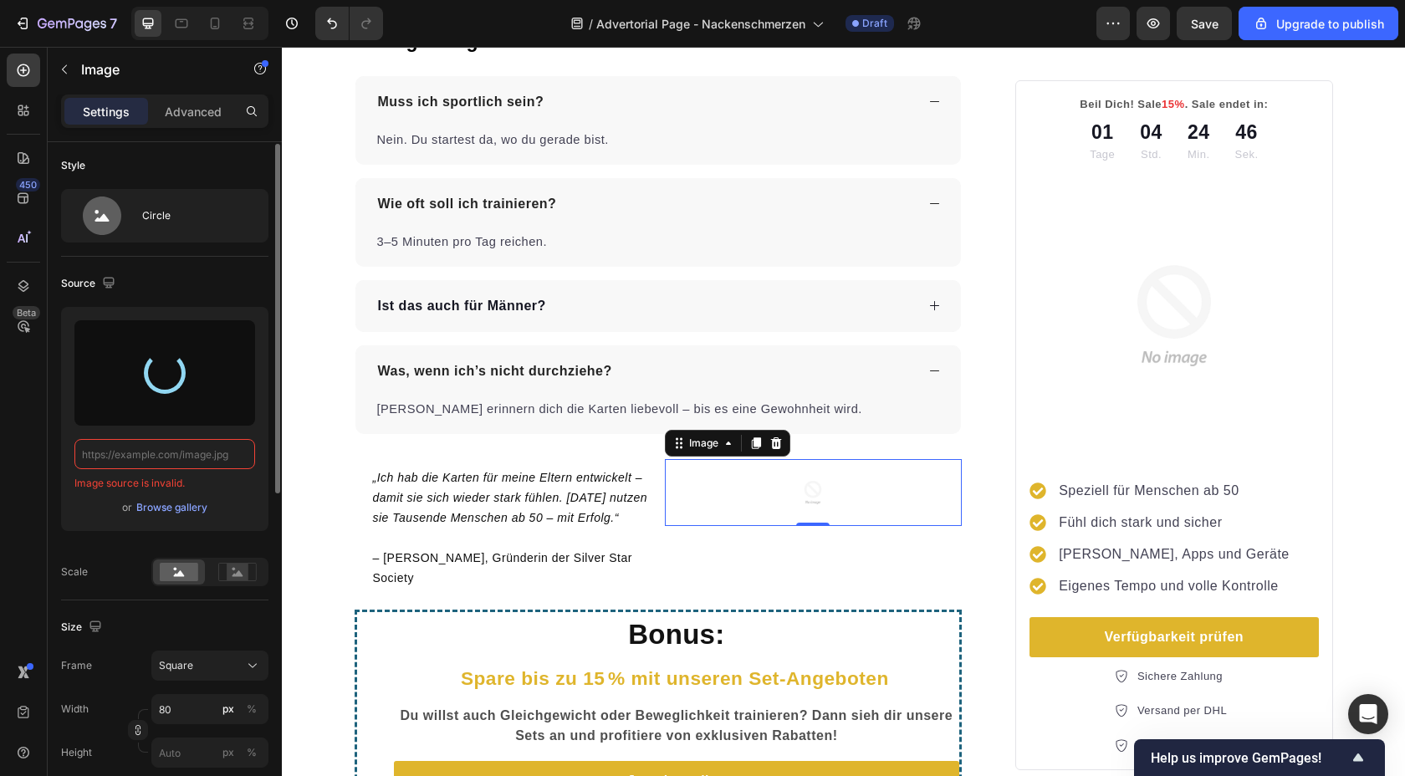
type input "https://cdn.shopify.com/s/files/1/0788/6002/6198/files/gempages_573531056242689…"
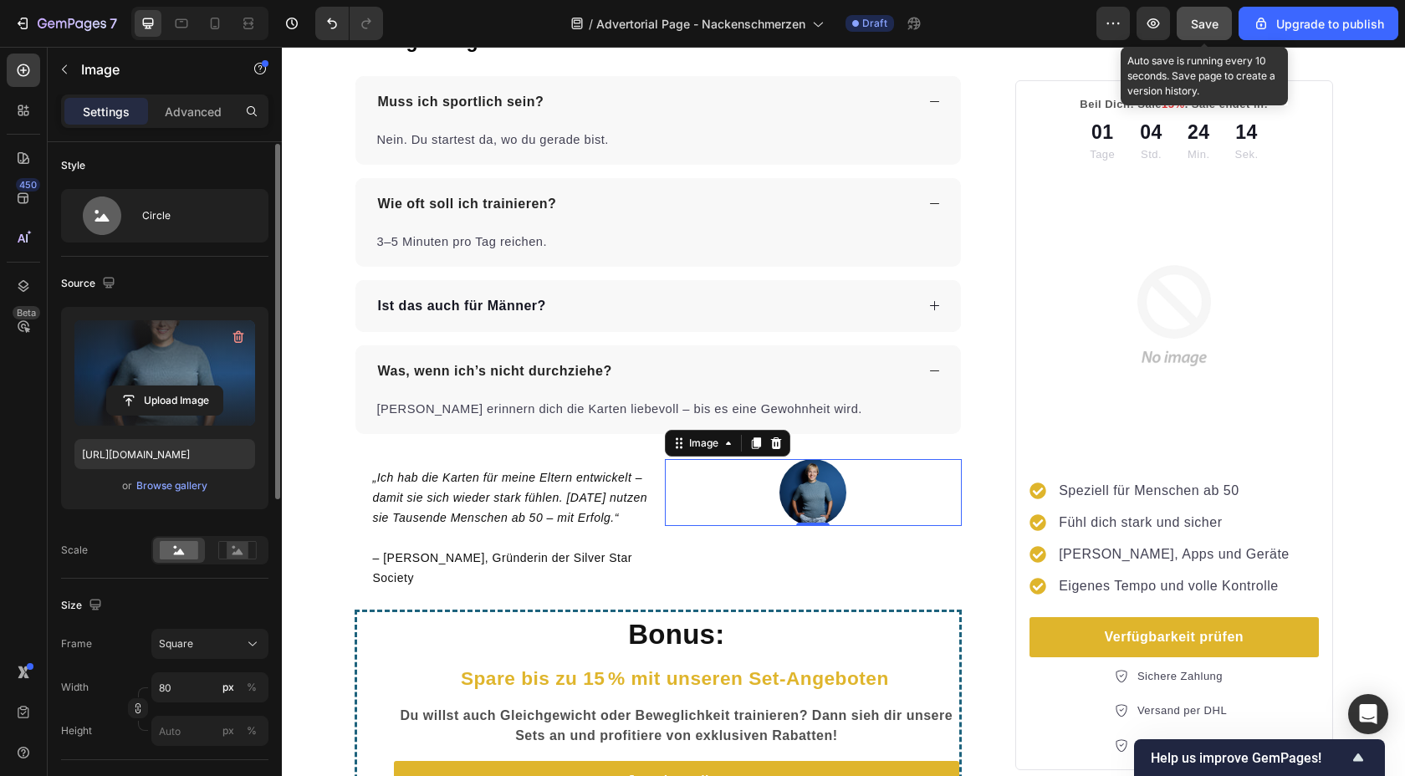
click at [847, 24] on span "Save" at bounding box center [1205, 24] width 28 height 14
